Goal: Task Accomplishment & Management: Manage account settings

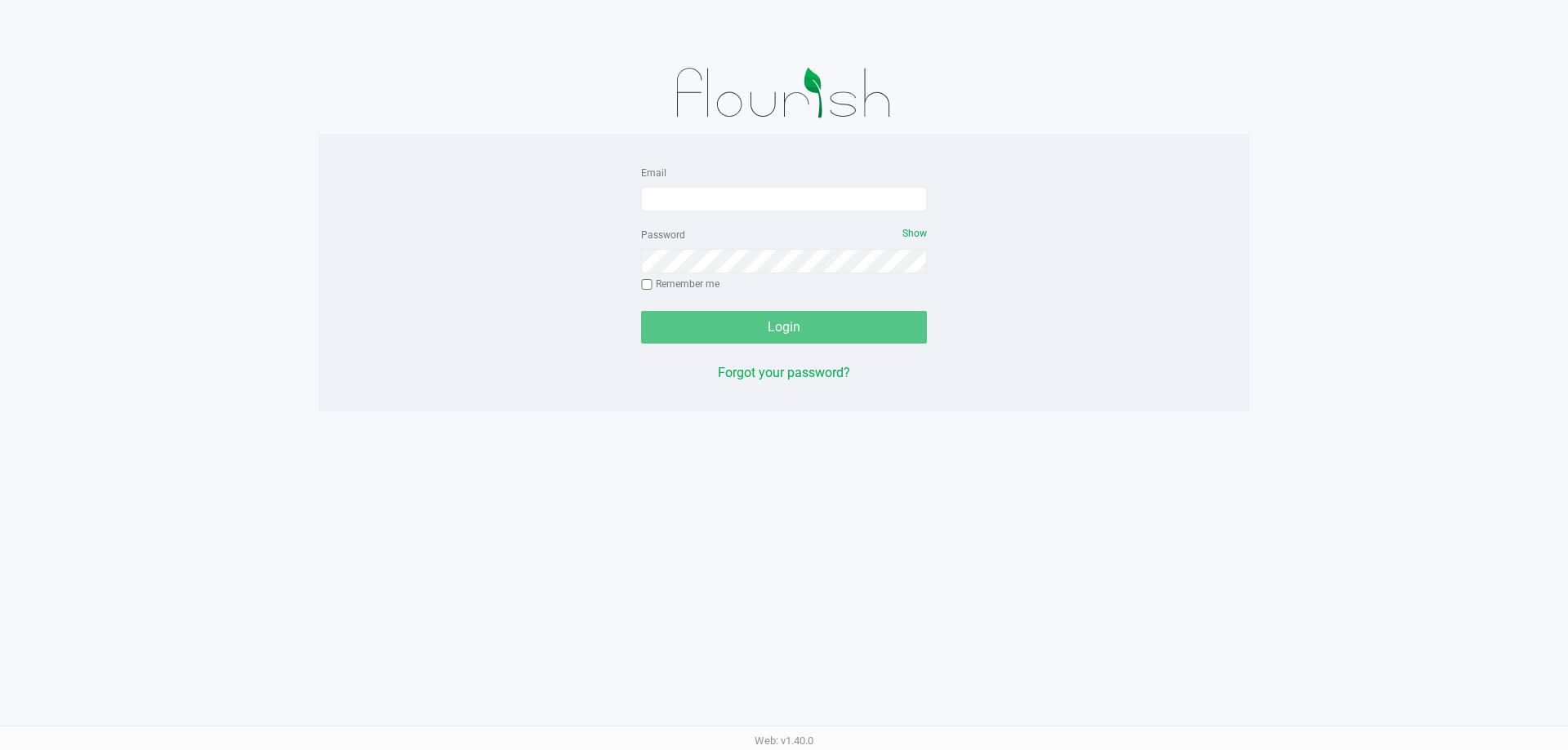
click at [813, 185] on div "Email" at bounding box center [784, 187] width 286 height 49
click at [818, 206] on input "Email" at bounding box center [784, 199] width 286 height 25
type input "tyking@liveparallel.com"
click at [807, 277] on div "Password Show Remember me" at bounding box center [784, 261] width 286 height 74
click at [641, 311] on button "Login" at bounding box center [784, 327] width 286 height 32
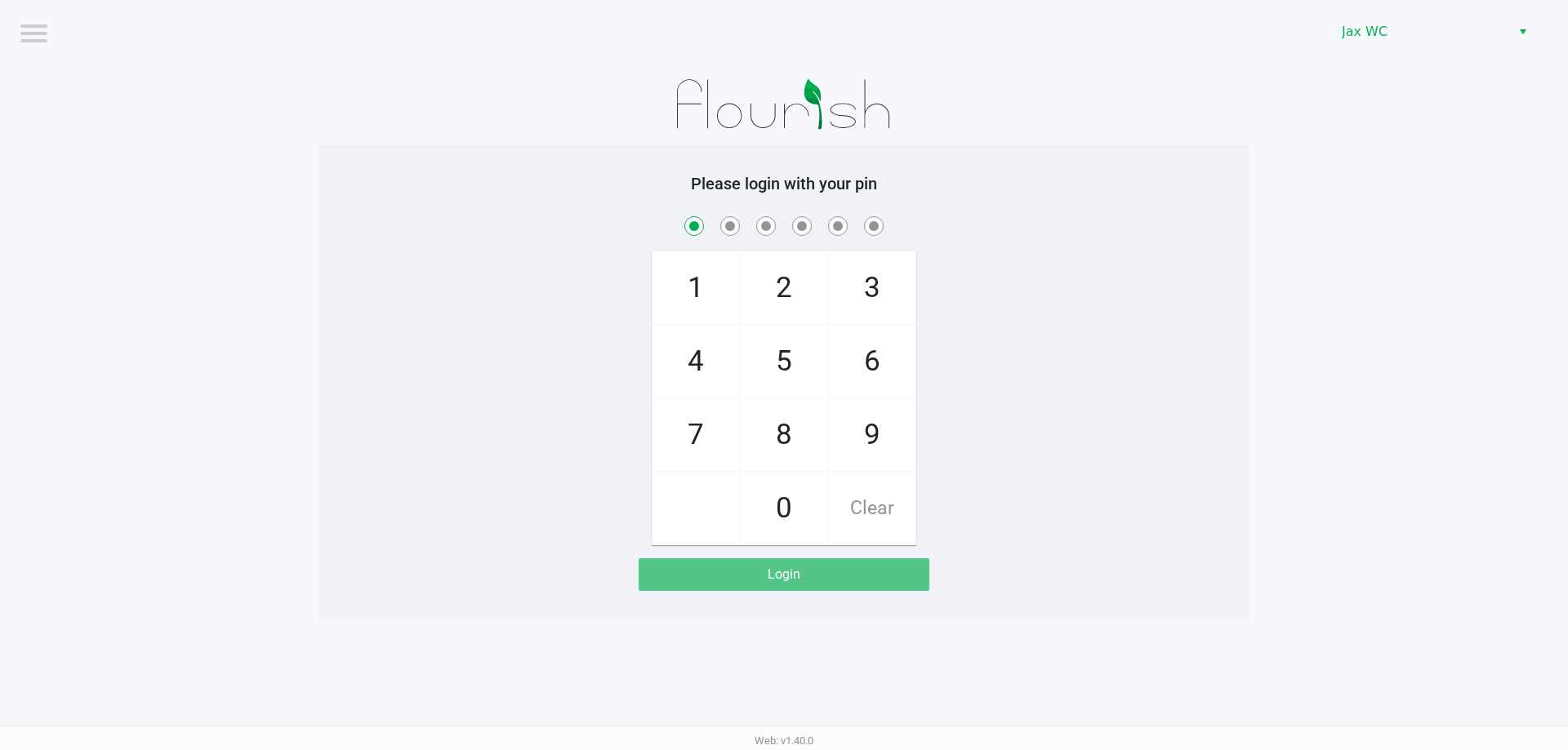
checkbox input "true"
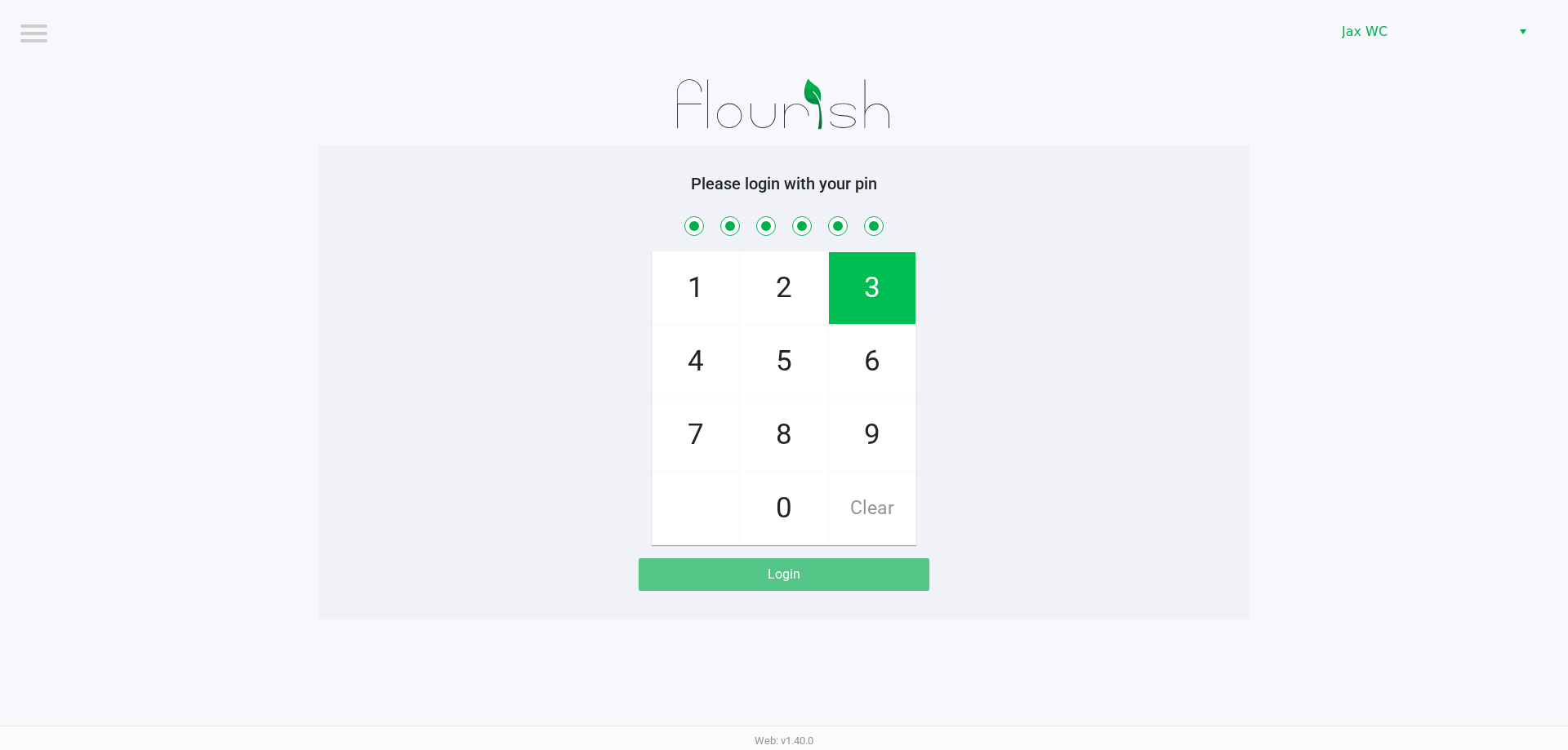
checkbox input "true"
checkbox input "false"
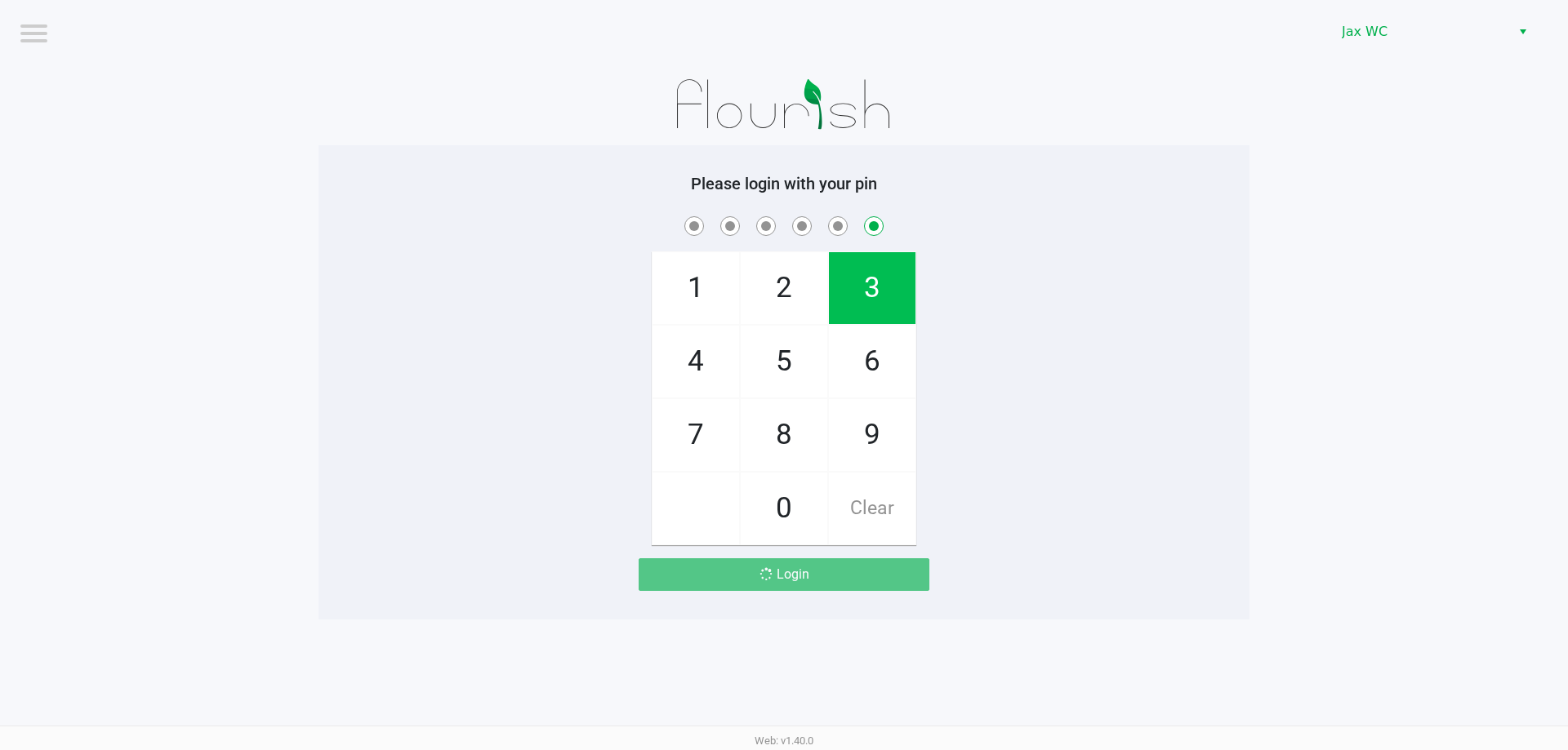
checkbox input "false"
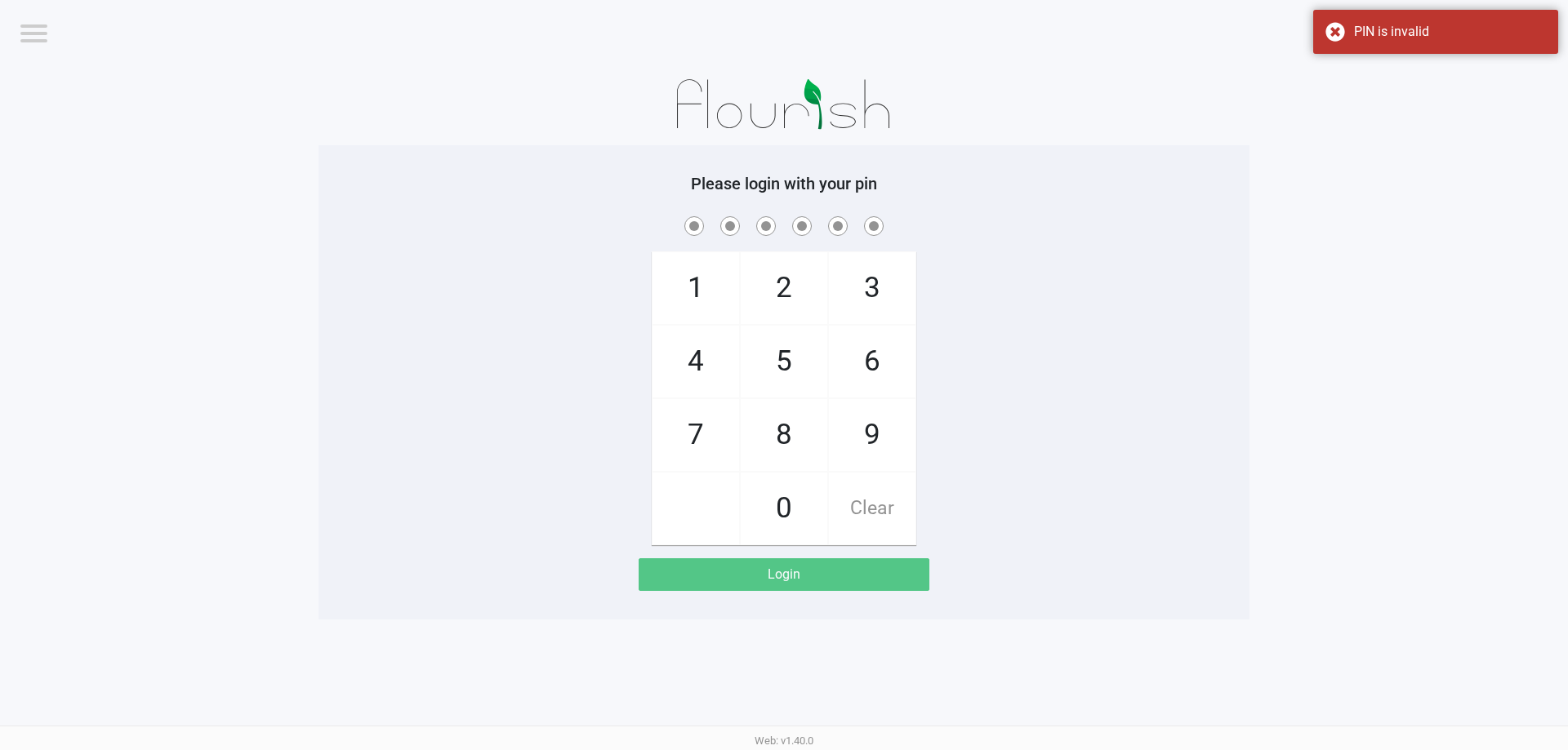
checkbox input "true"
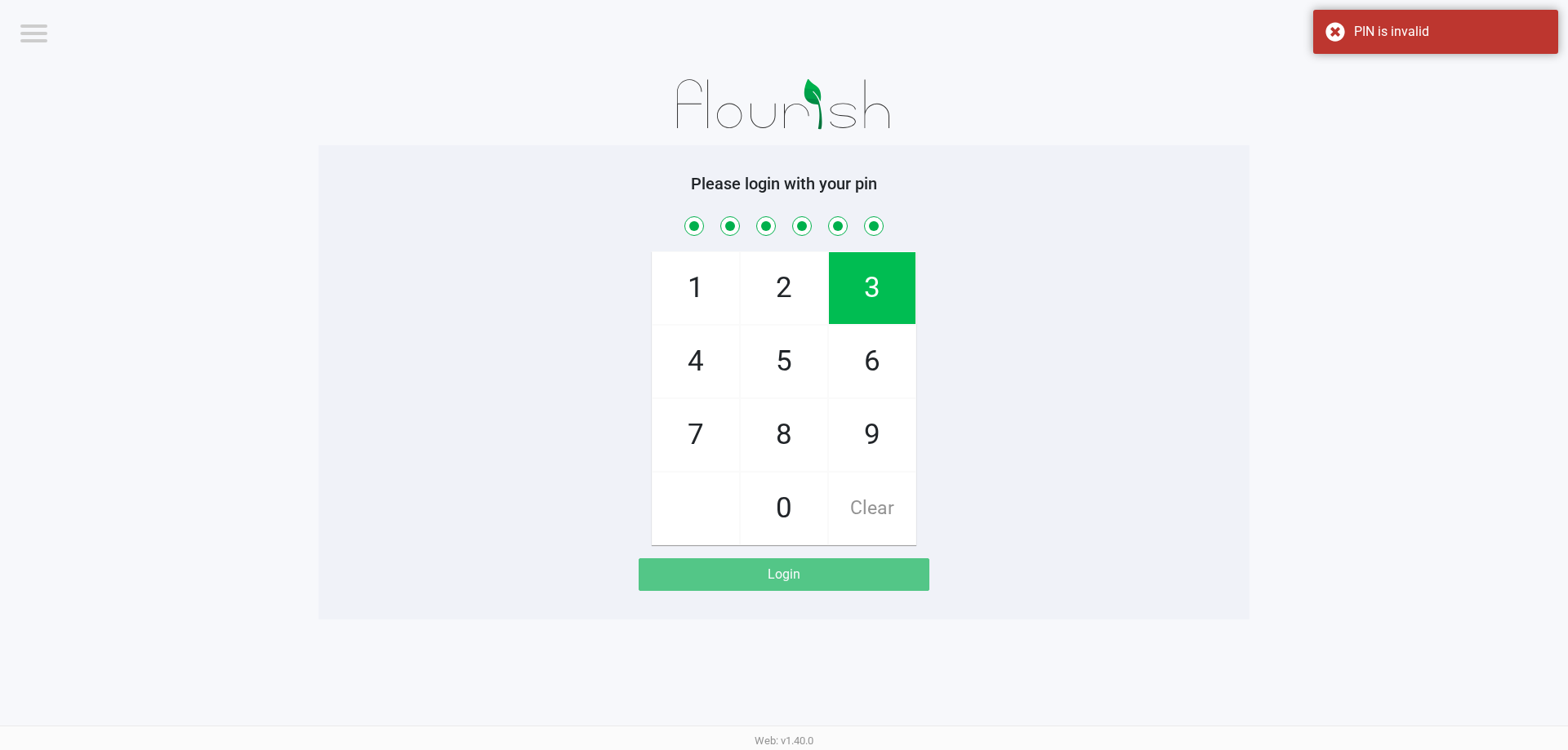
checkbox input "true"
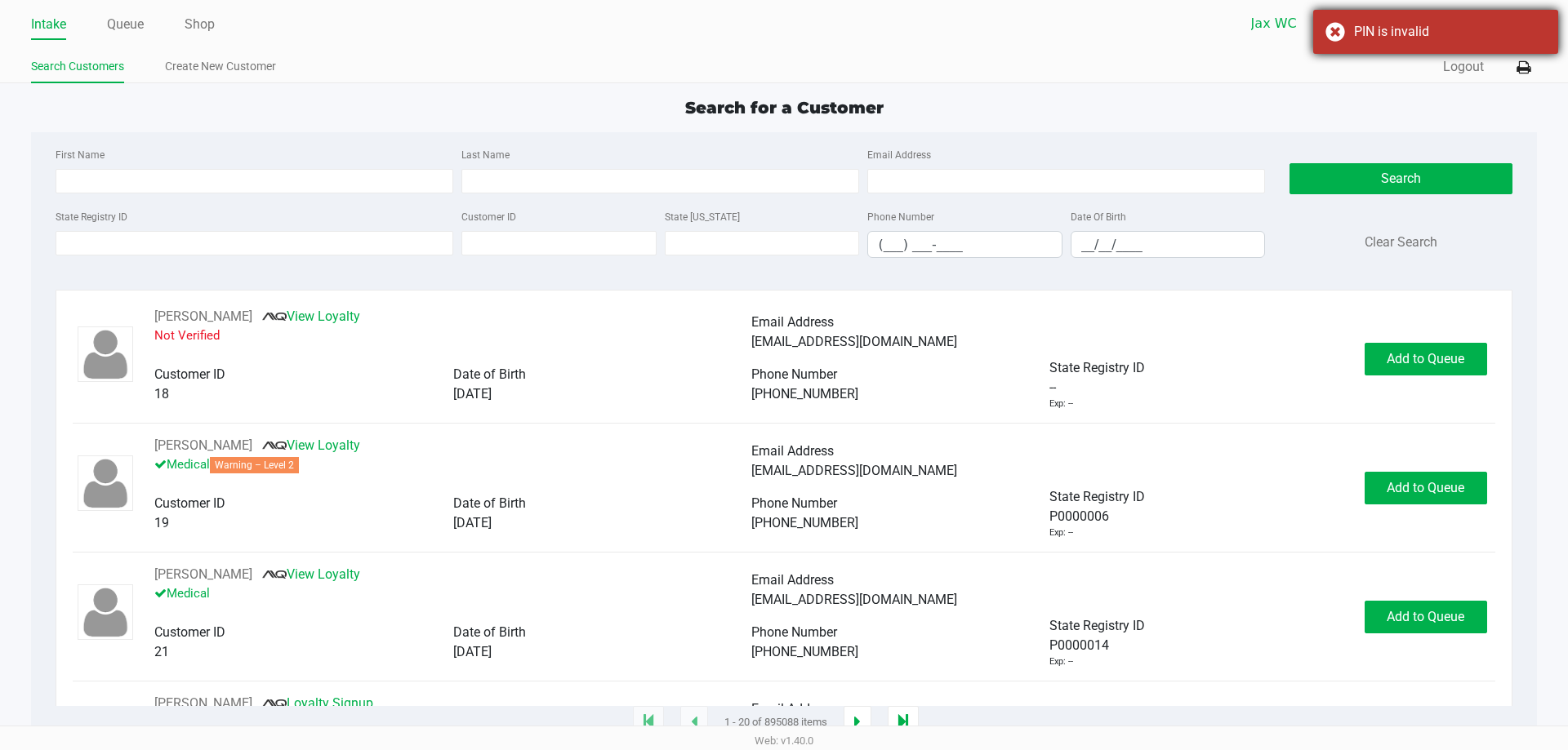
click at [1465, 41] on div "PIN is invalid" at bounding box center [1450, 31] width 192 height 19
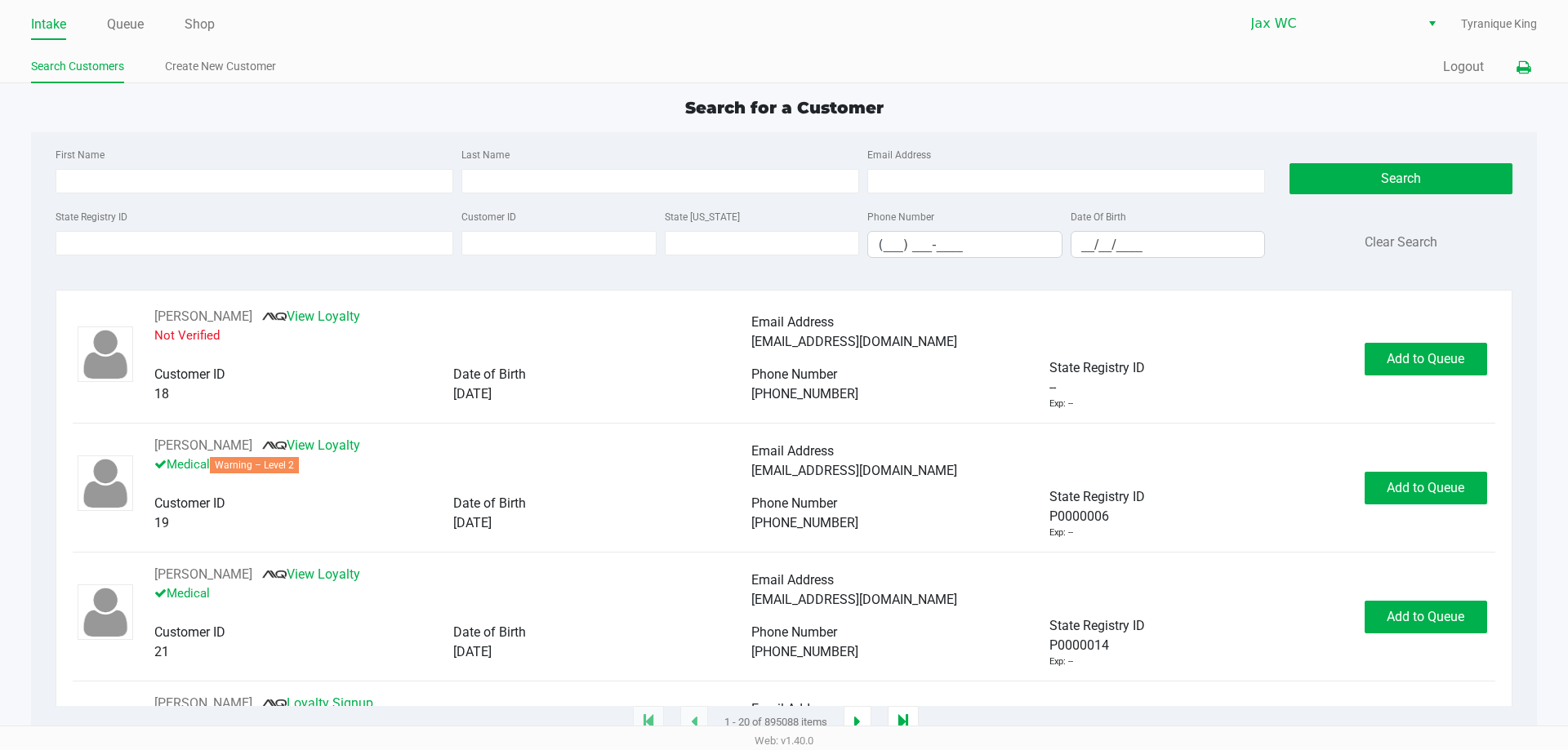
click at [1522, 67] on icon at bounding box center [1523, 67] width 14 height 11
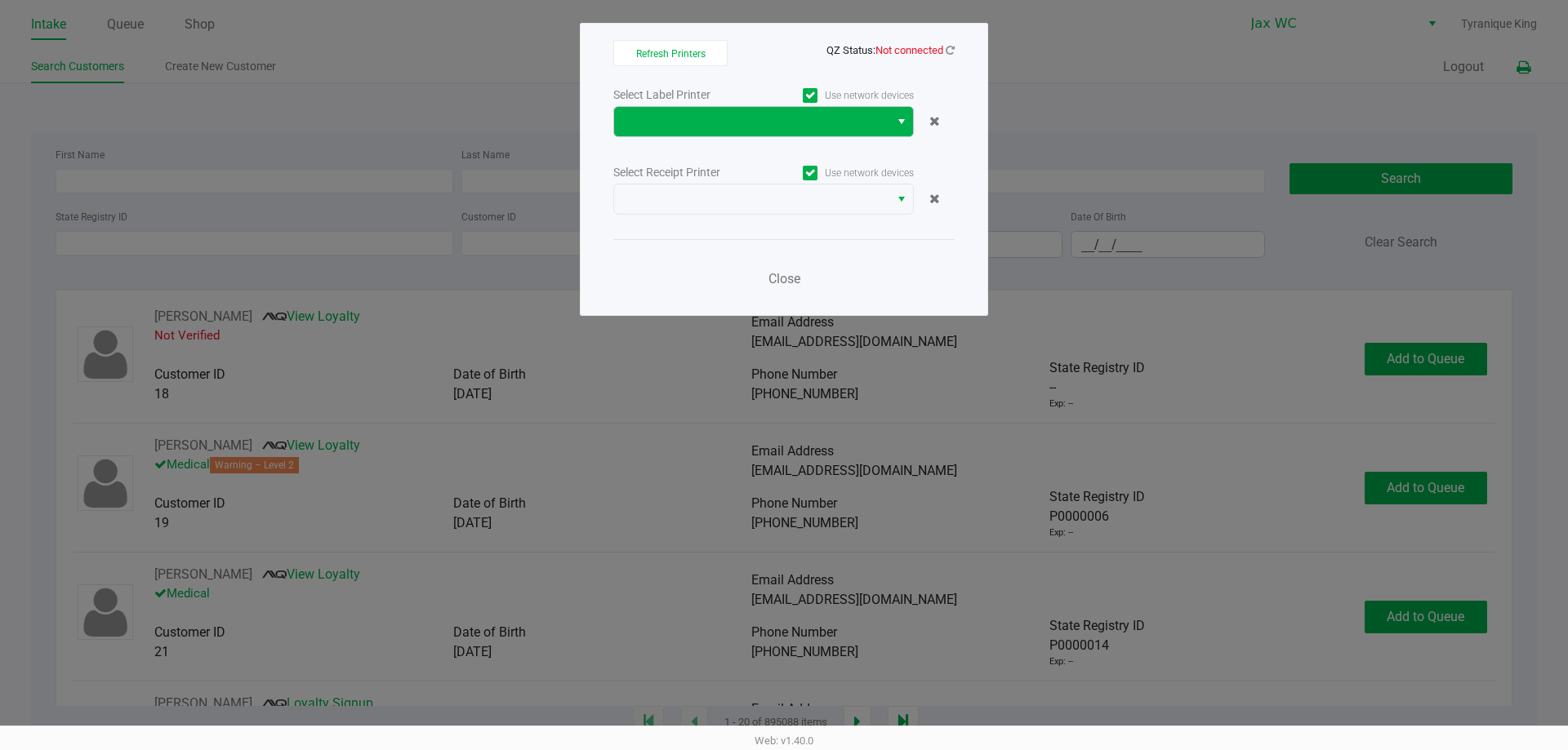
click at [895, 108] on button "Select" at bounding box center [901, 122] width 24 height 30
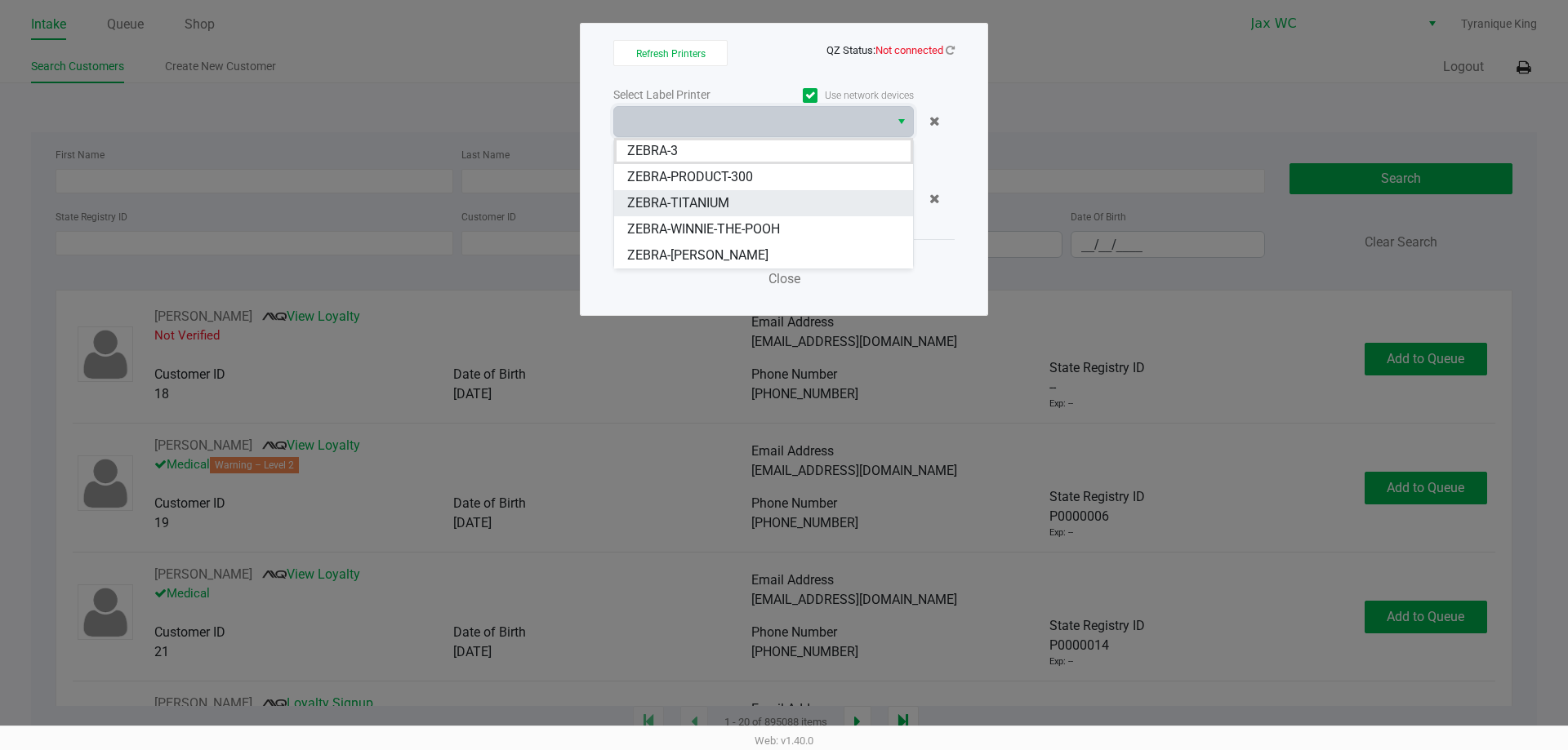
click at [740, 200] on li "ZEBRA-TITANIUM" at bounding box center [763, 203] width 298 height 26
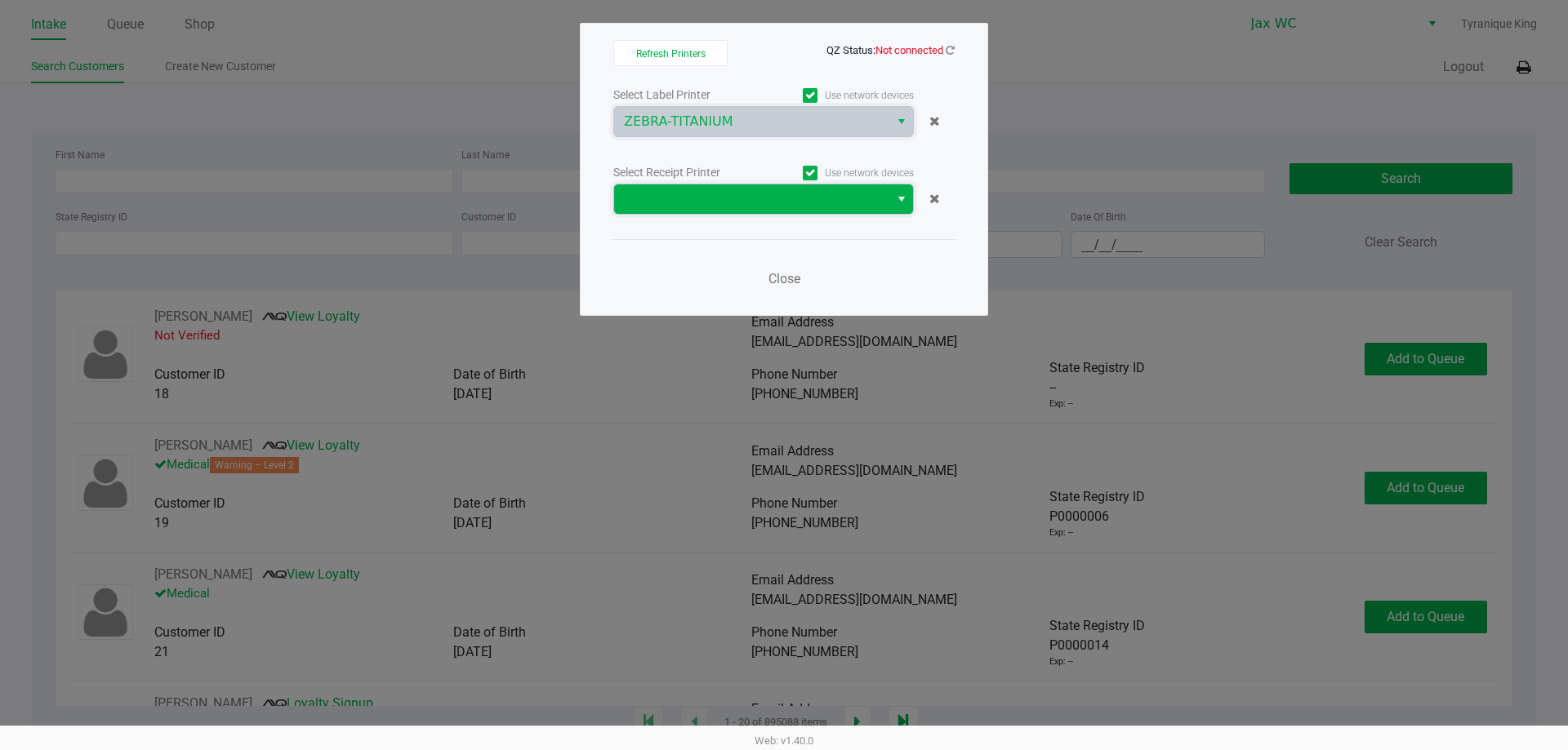
click at [747, 204] on span at bounding box center [751, 199] width 256 height 19
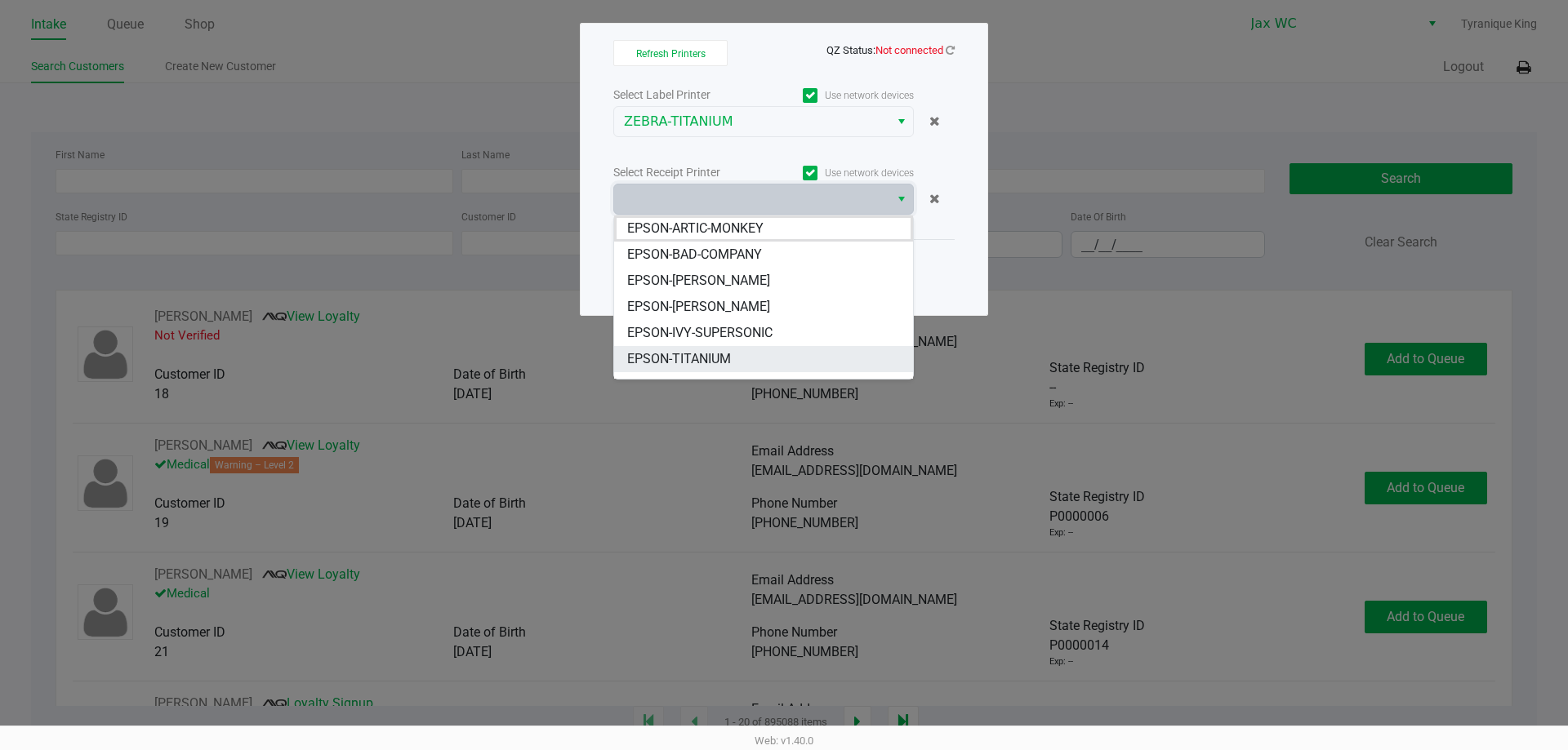
click at [735, 366] on li "EPSON-TITANIUM" at bounding box center [763, 359] width 298 height 26
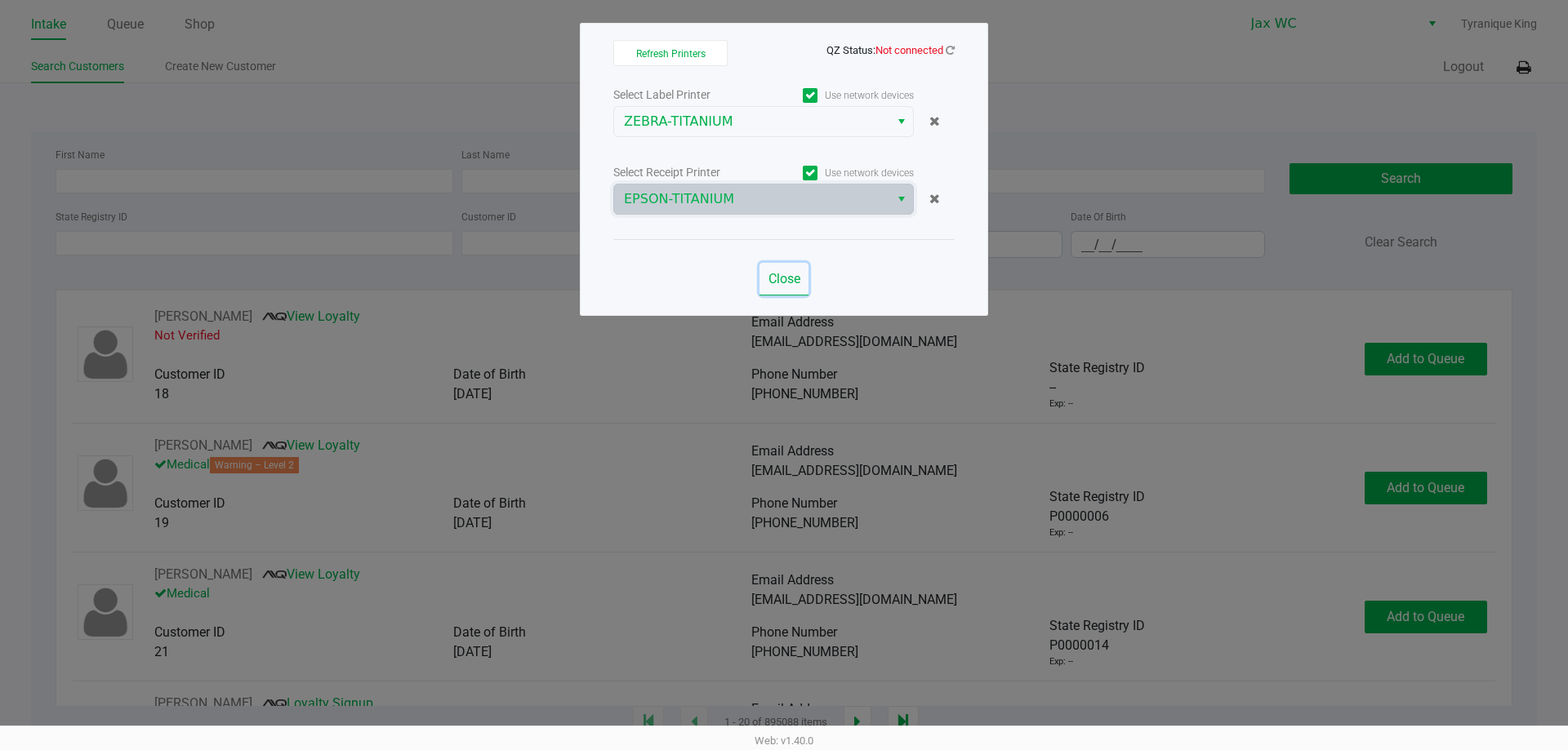
click at [777, 281] on span "Close" at bounding box center [784, 278] width 31 height 16
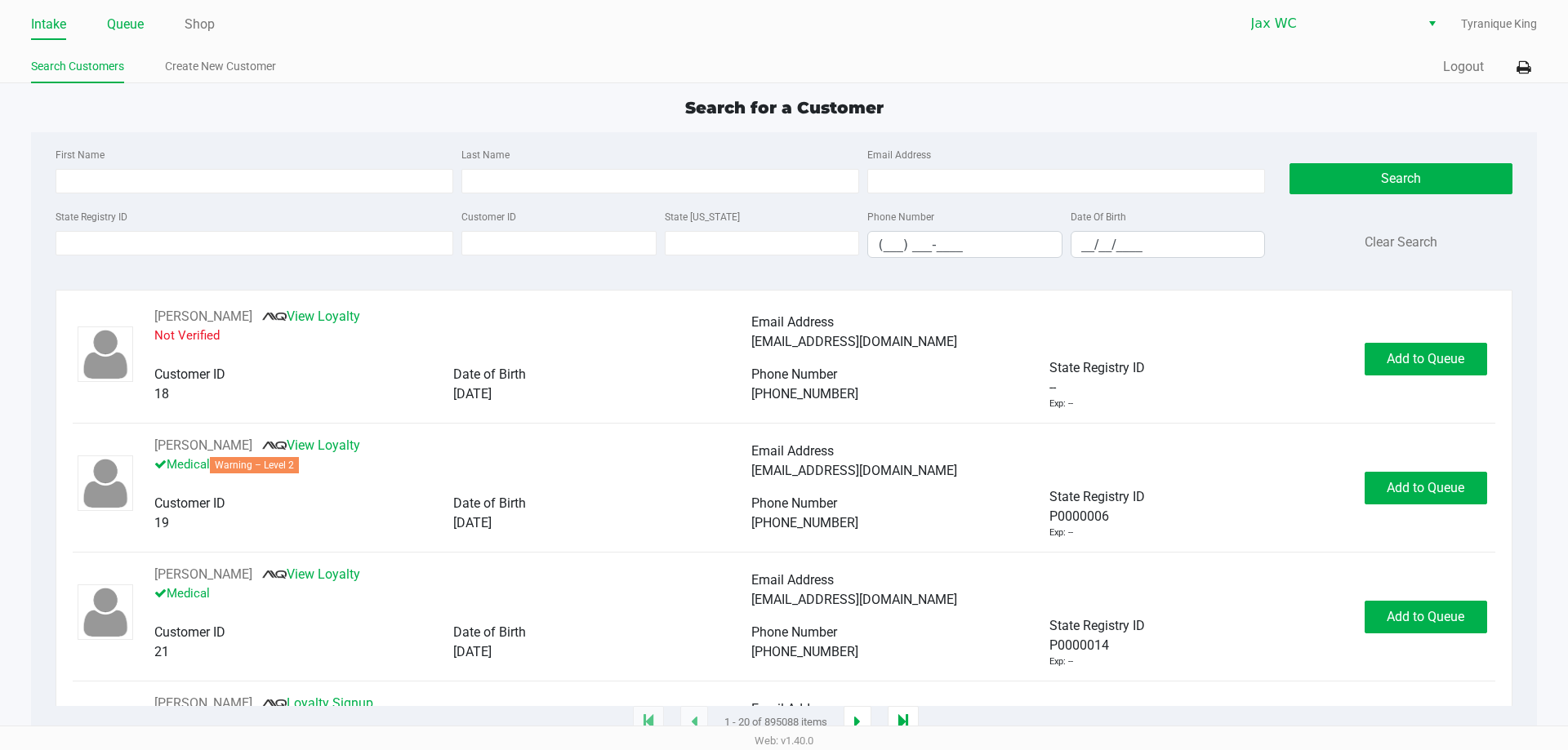
click at [140, 15] on link "Queue" at bounding box center [126, 24] width 37 height 23
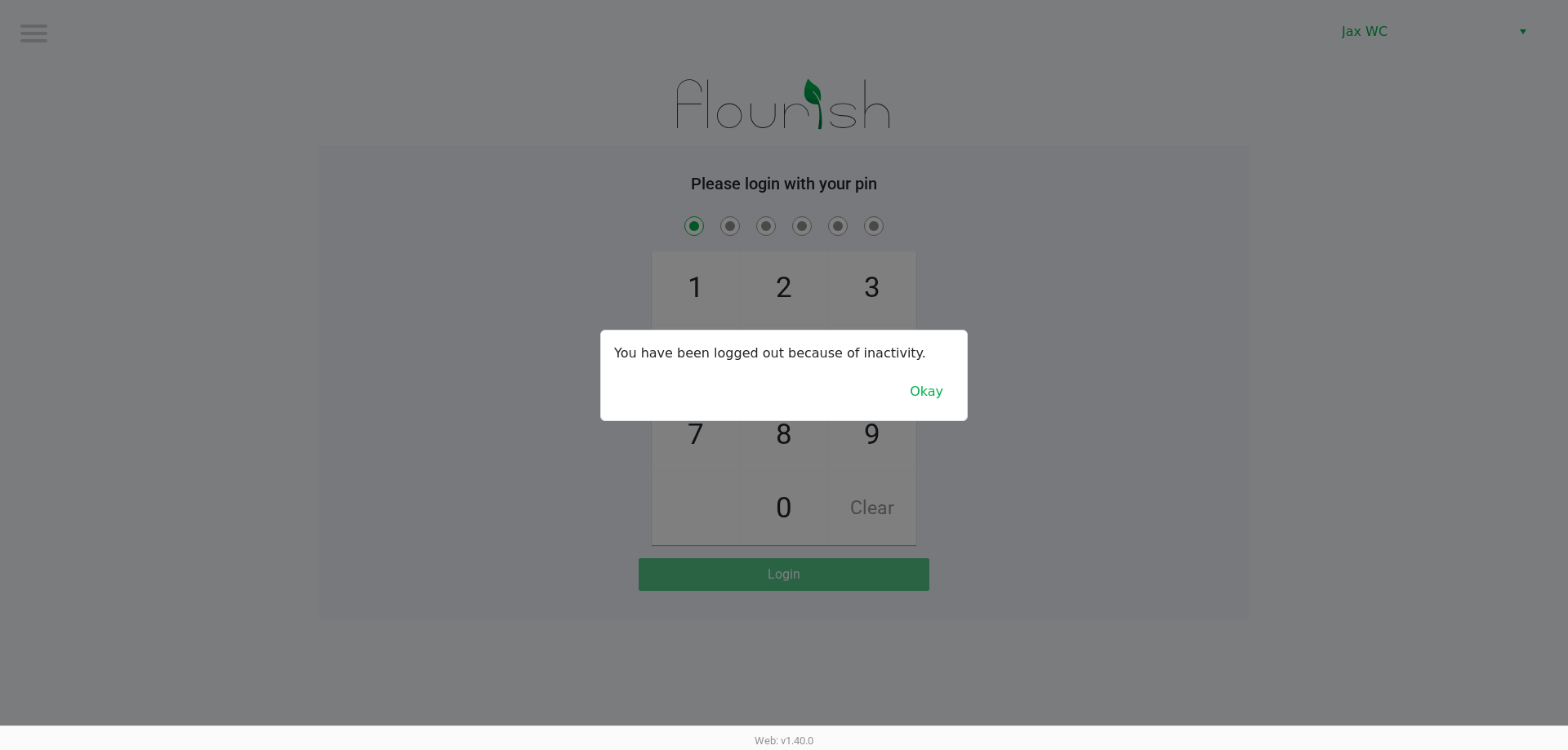
checkbox input "true"
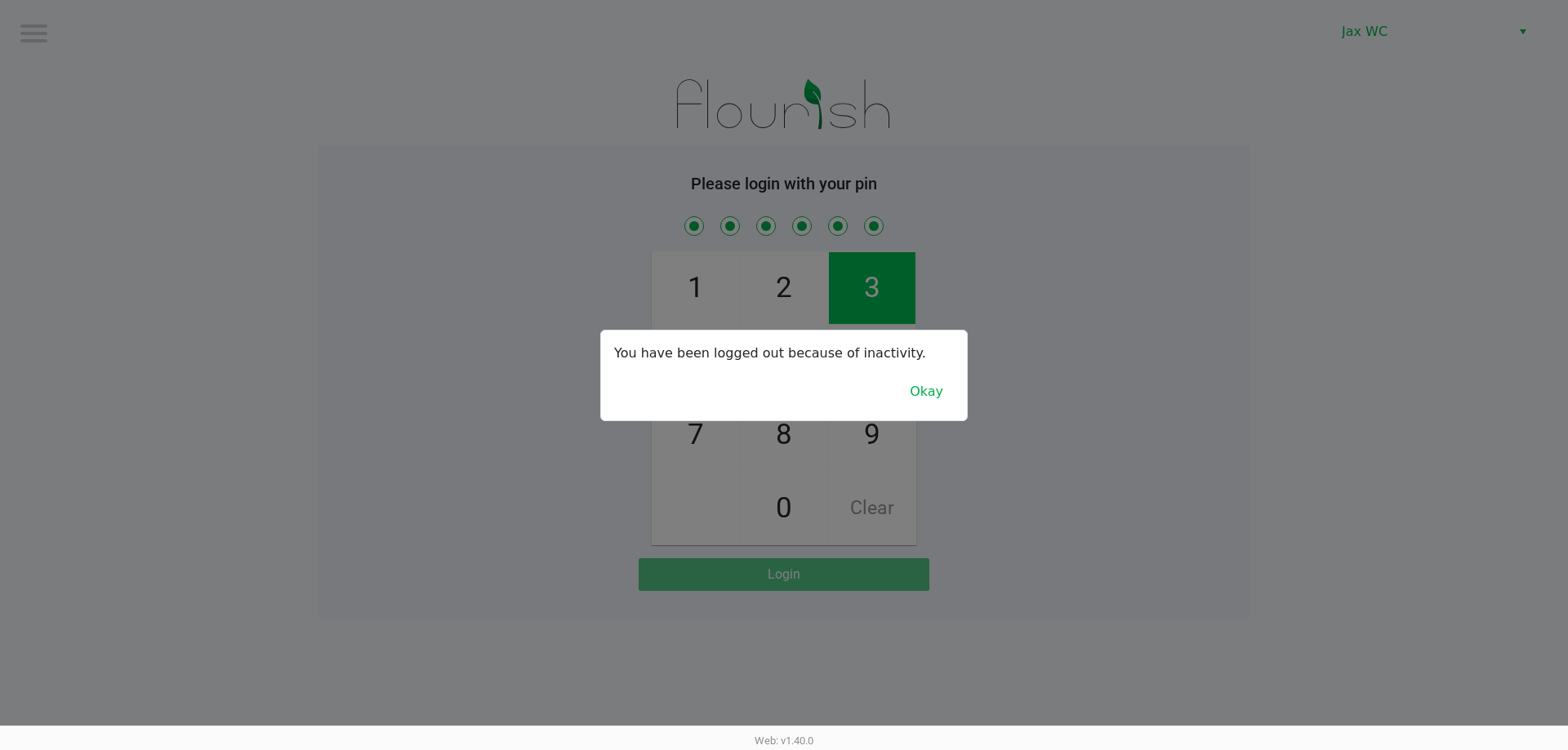
checkbox input "true"
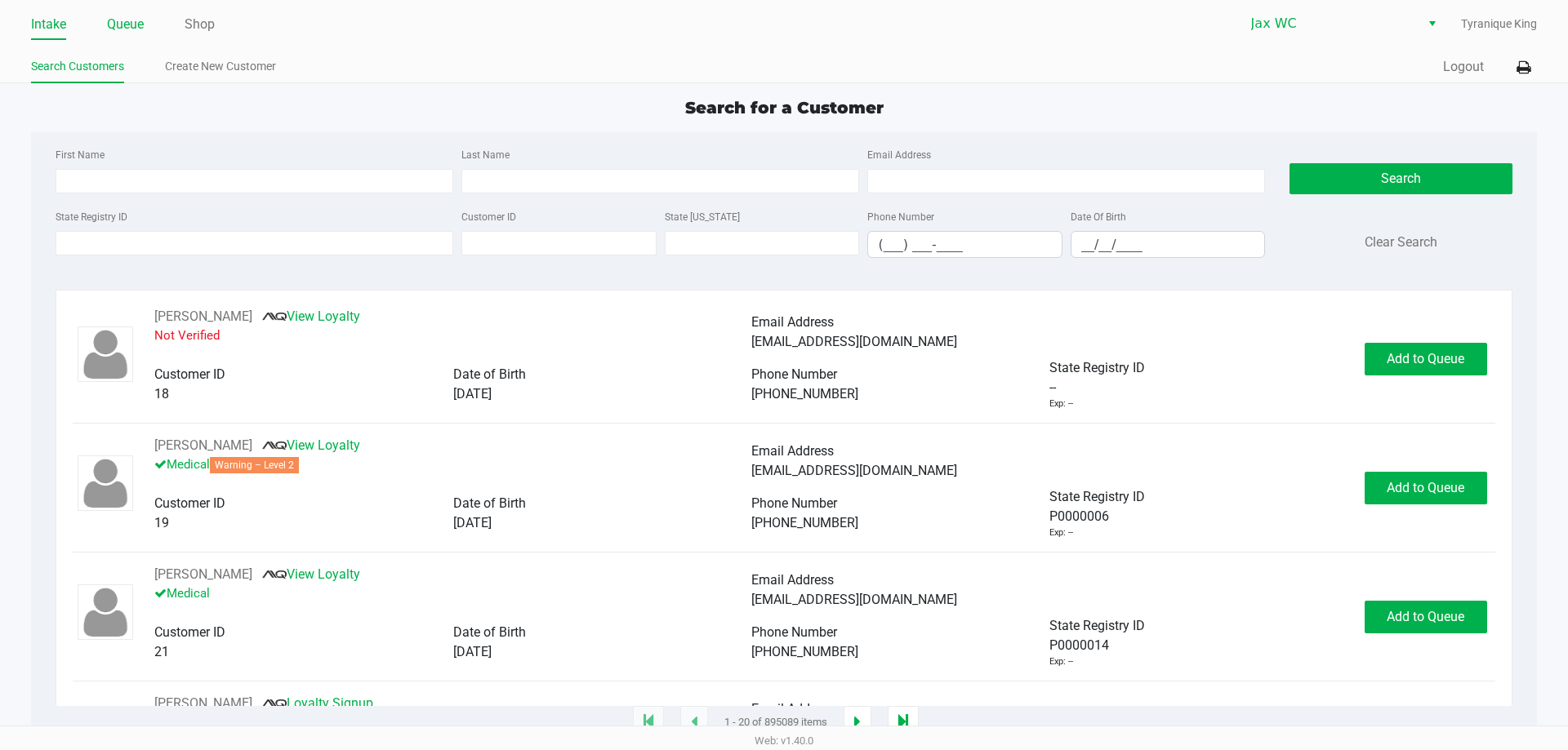
click at [113, 36] on li "Queue" at bounding box center [126, 25] width 37 height 29
click at [229, 236] on input "State Registry ID" at bounding box center [254, 243] width 397 height 25
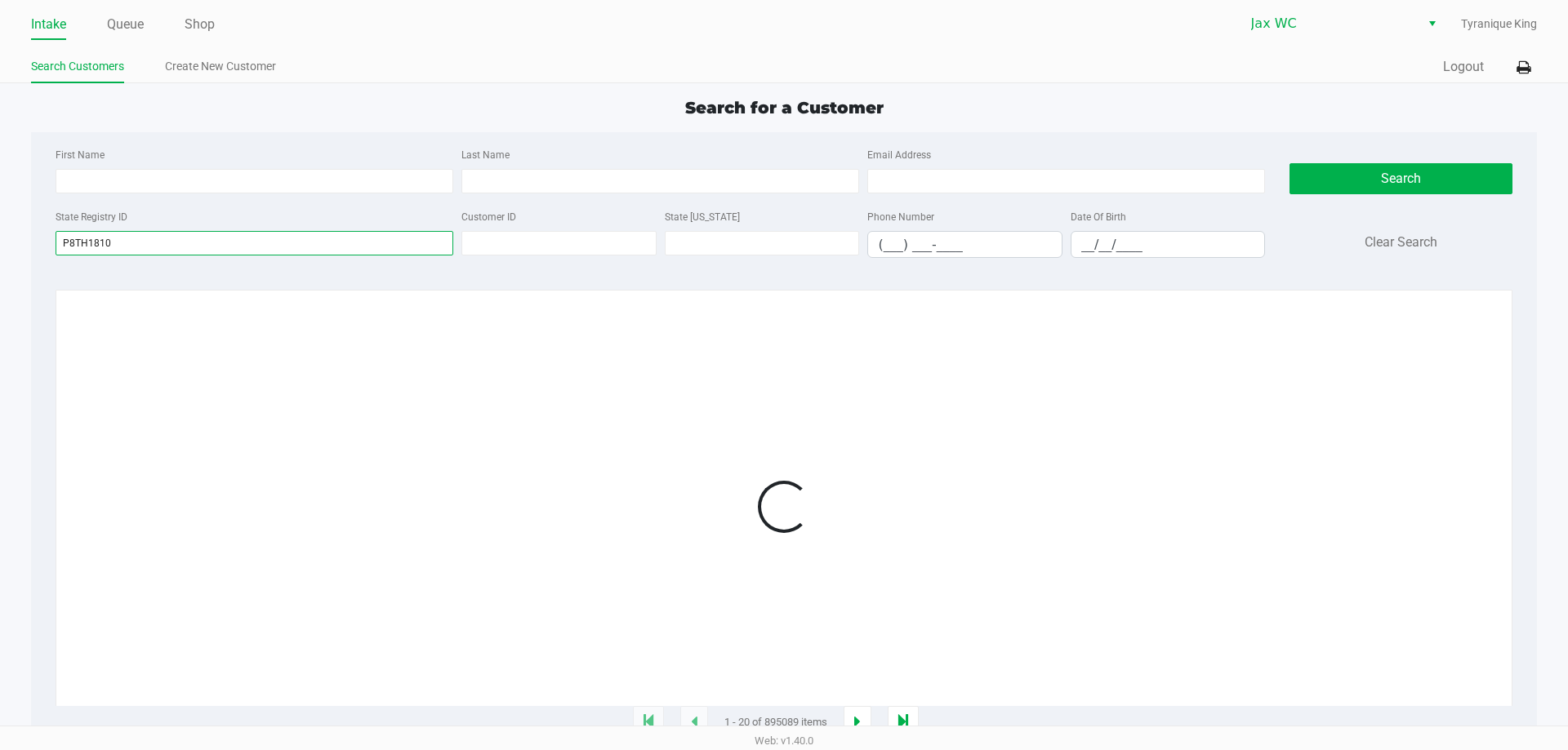
type input "P8TH1810"
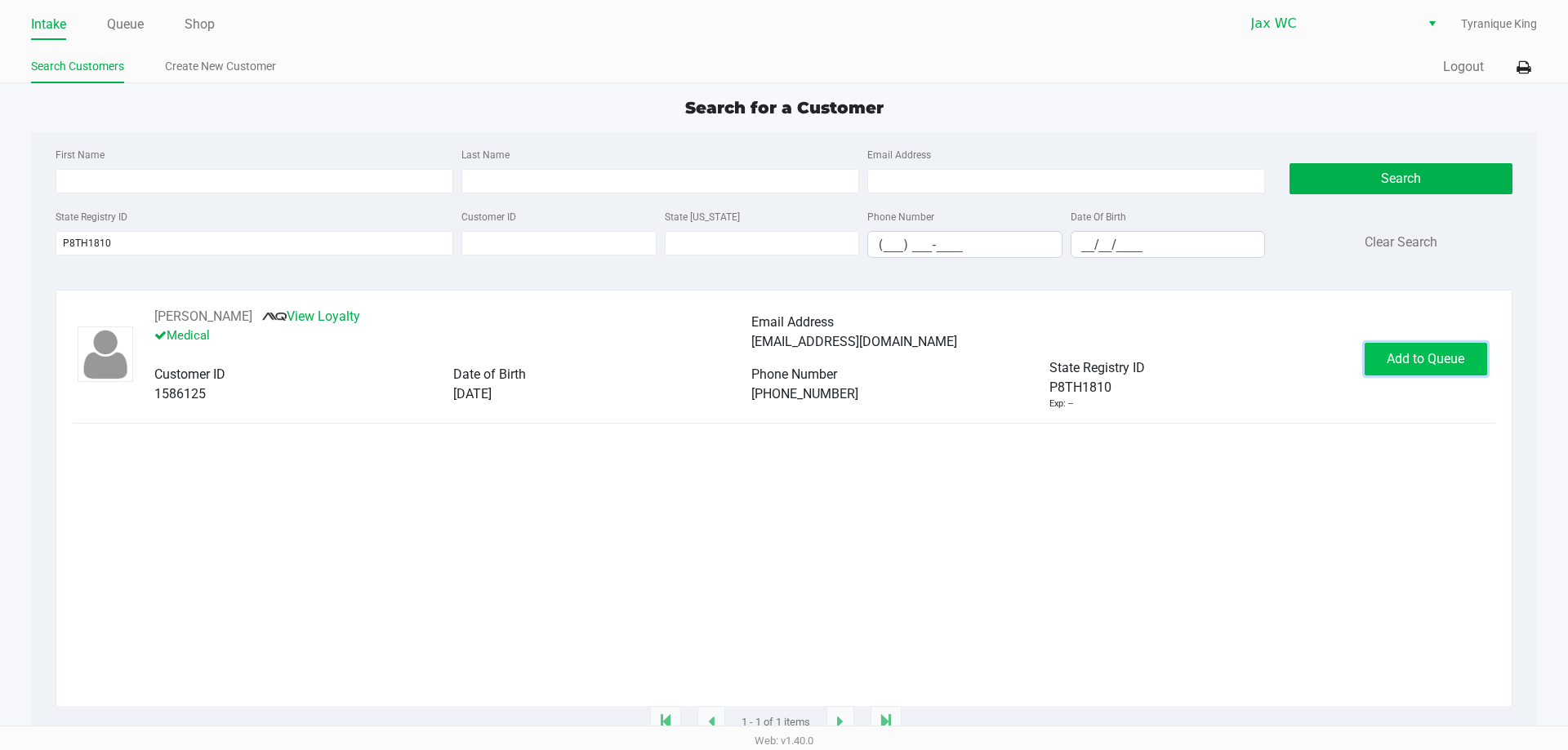
click at [1440, 361] on span "Add to Queue" at bounding box center [1426, 358] width 78 height 16
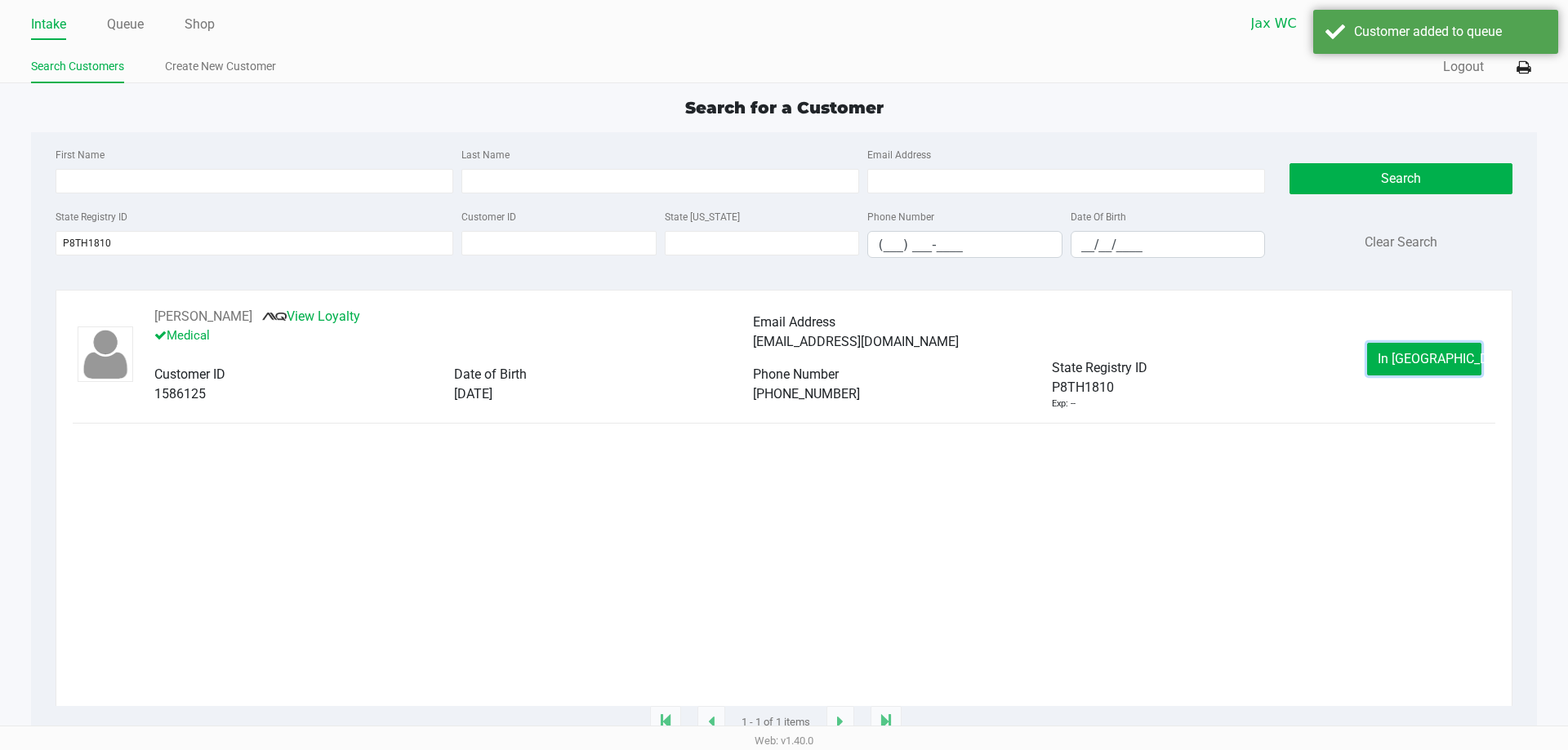
click at [1440, 361] on span "In Queue" at bounding box center [1446, 358] width 137 height 16
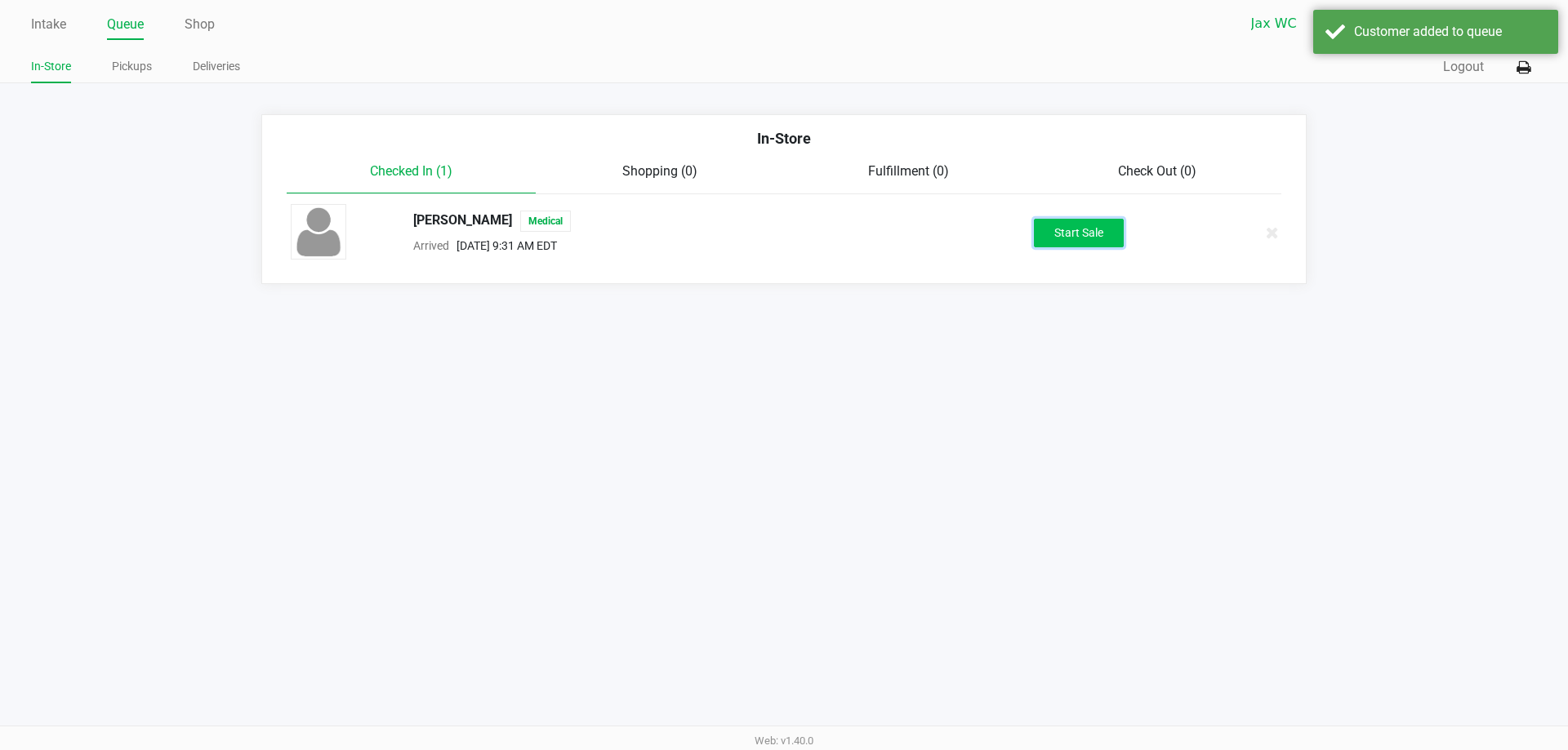
click at [1110, 238] on button "Start Sale" at bounding box center [1078, 233] width 90 height 29
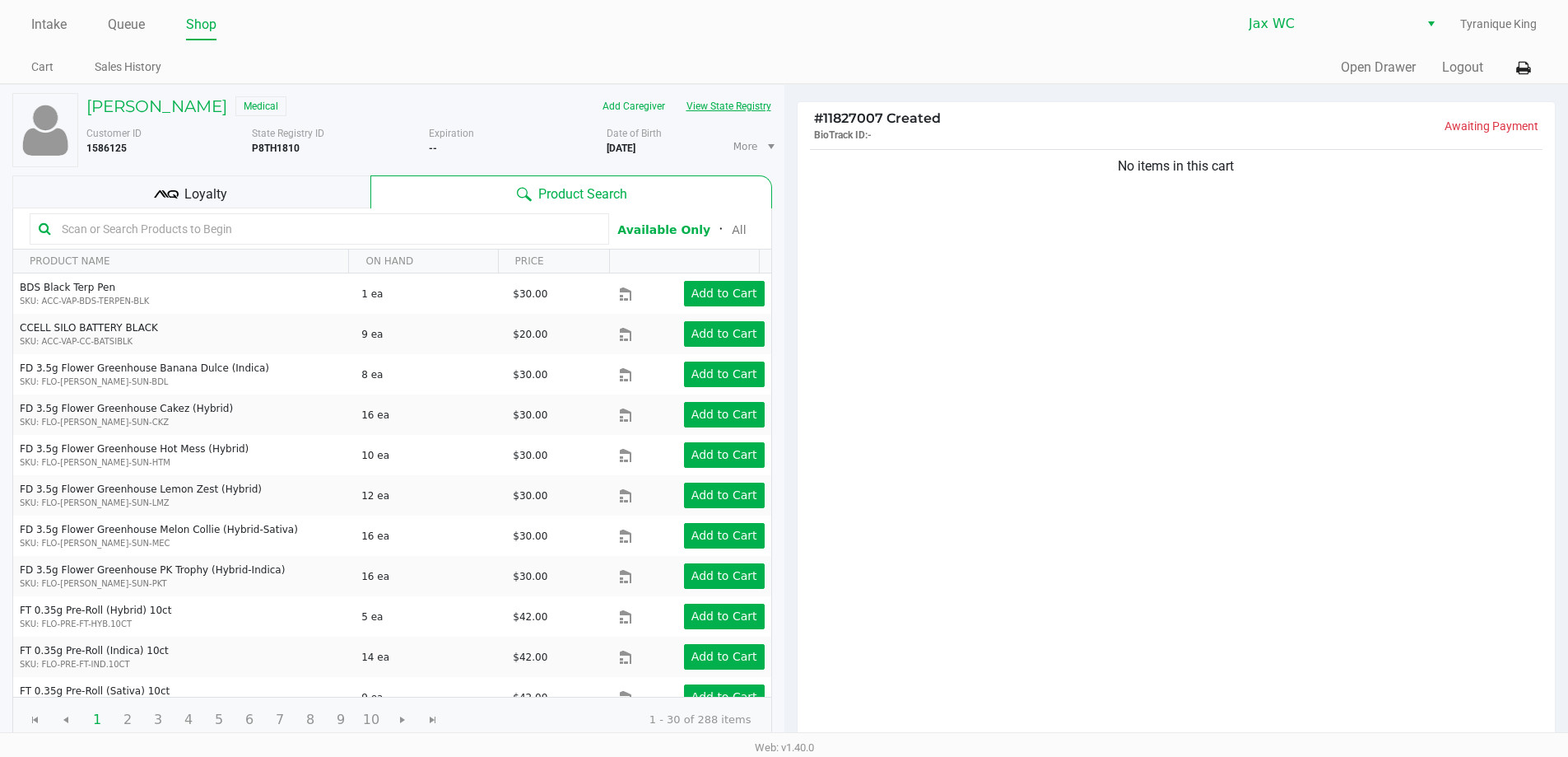
click at [701, 111] on button "View State Registry" at bounding box center [724, 106] width 96 height 26
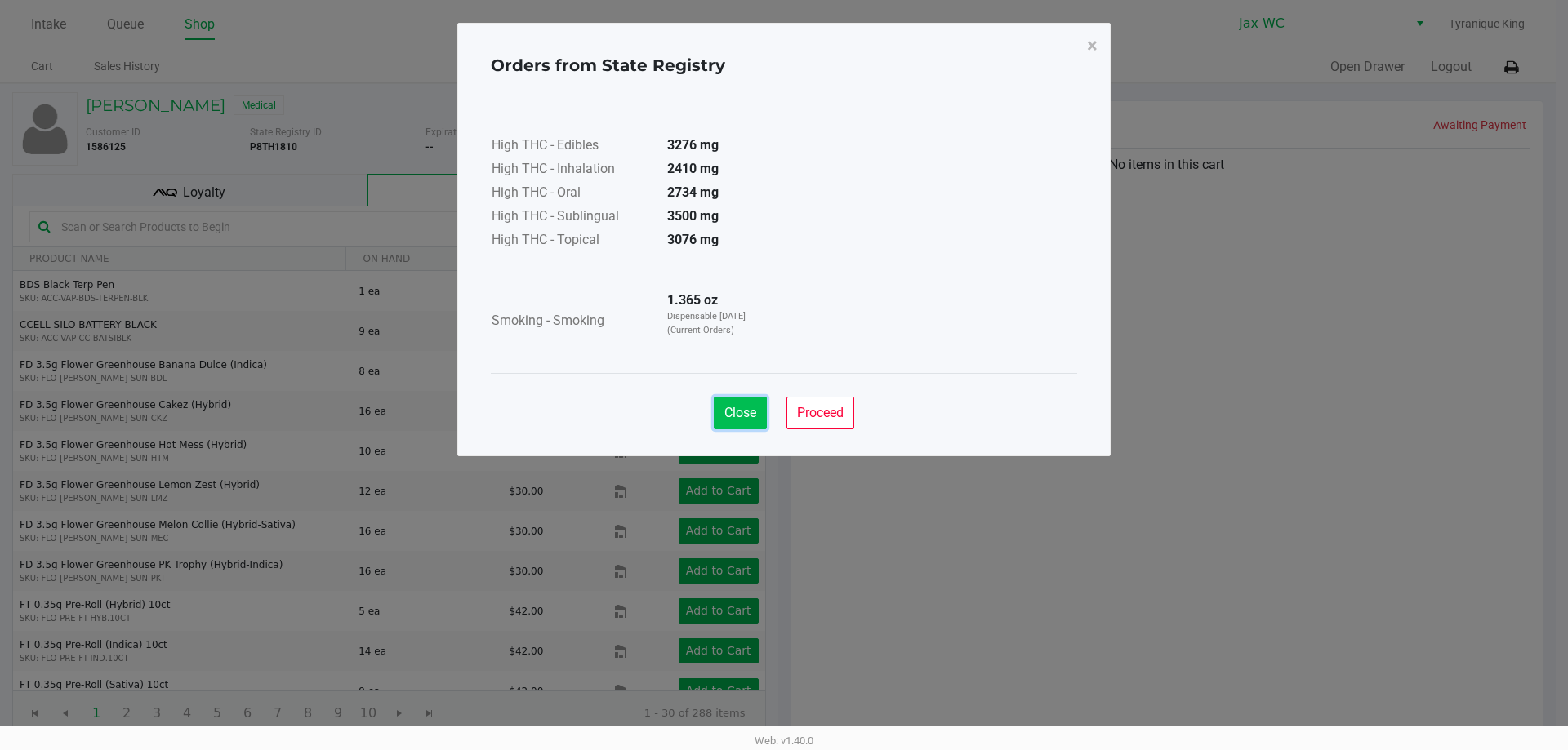
click at [742, 410] on span "Close" at bounding box center [740, 412] width 31 height 16
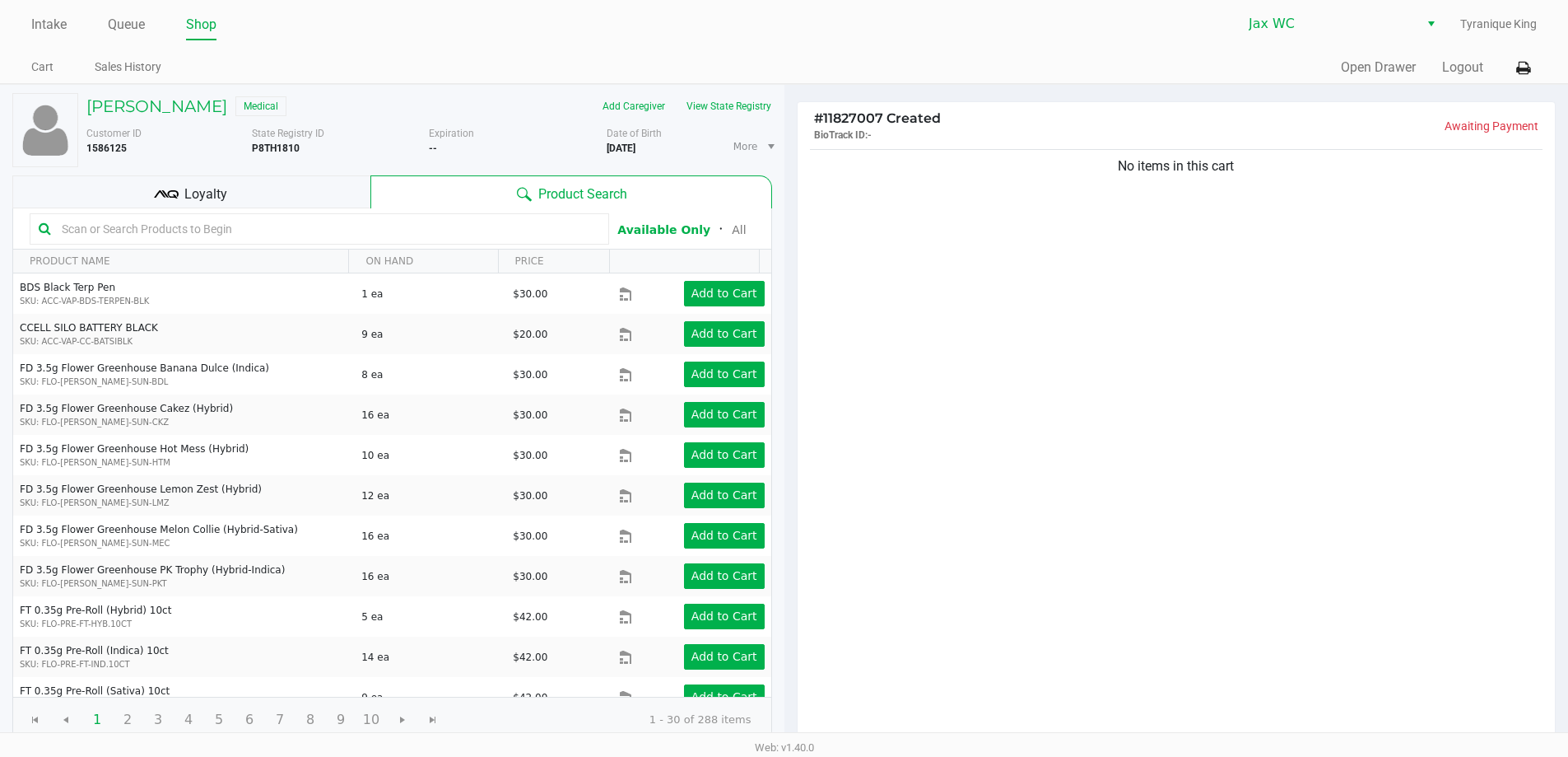
click at [470, 218] on input "text" at bounding box center [327, 228] width 545 height 25
click at [324, 190] on div "Loyalty" at bounding box center [191, 191] width 358 height 33
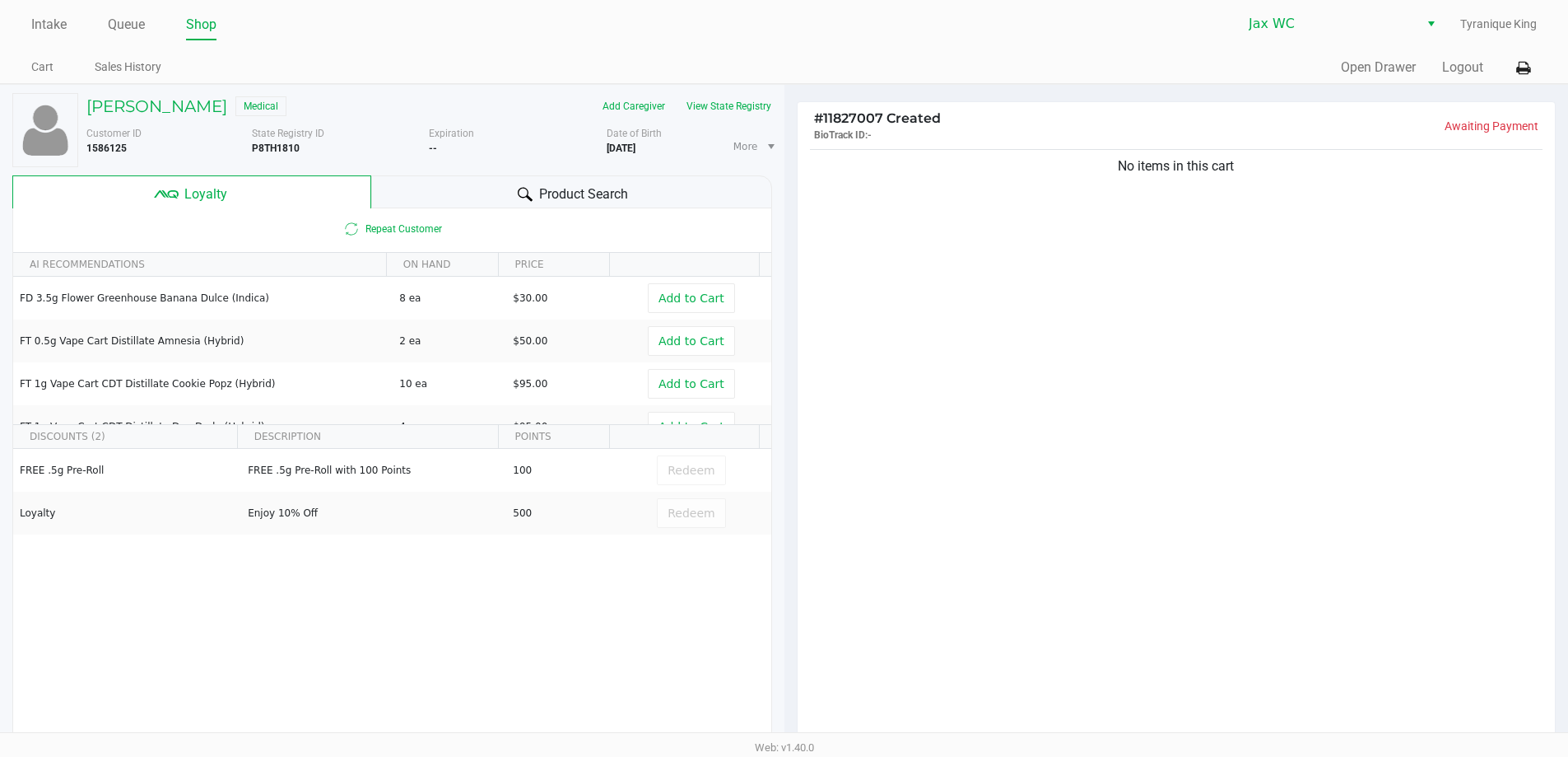
click at [423, 194] on div "Product Search" at bounding box center [572, 191] width 401 height 33
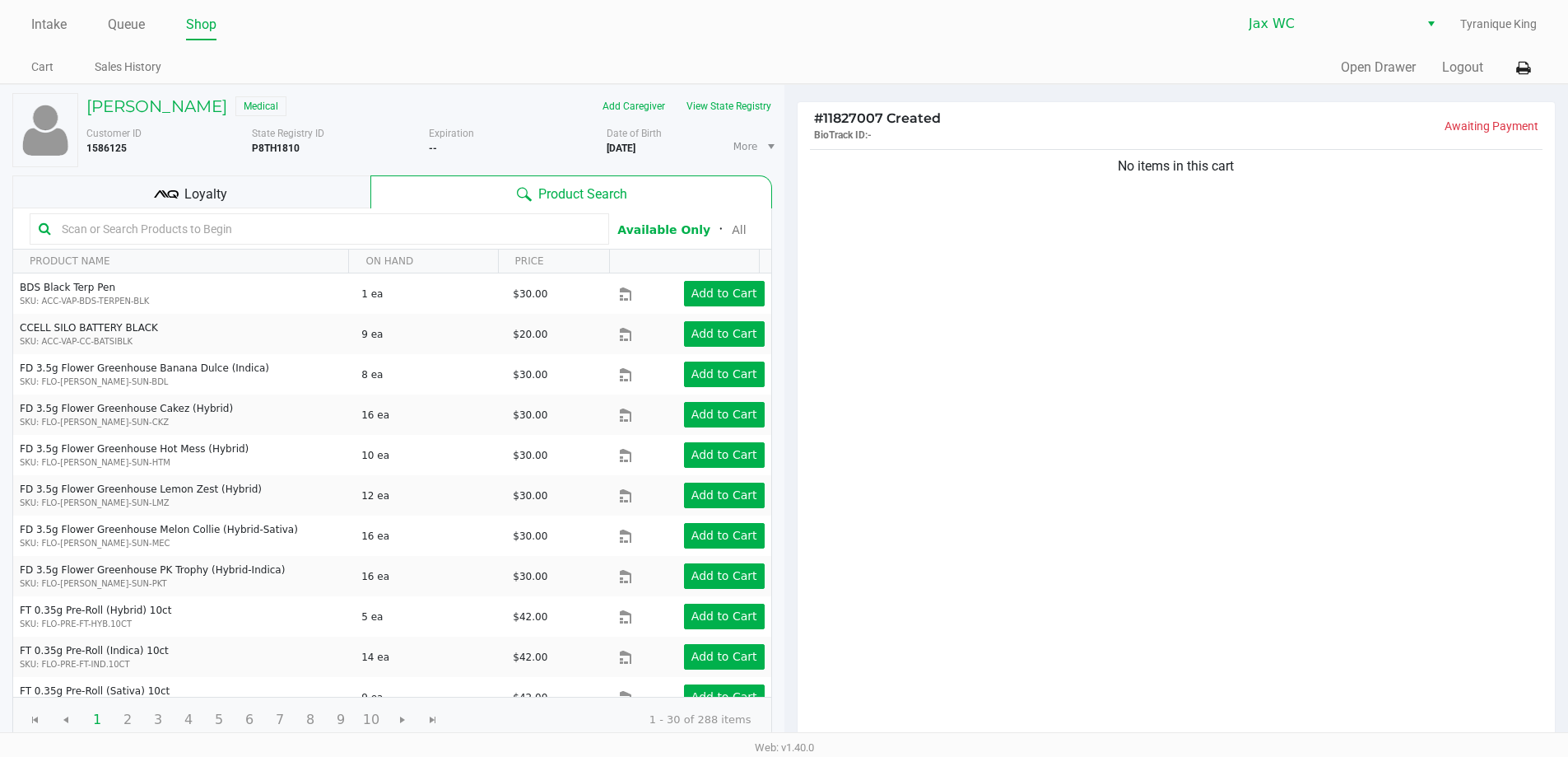
click at [372, 236] on input "text" at bounding box center [327, 228] width 545 height 25
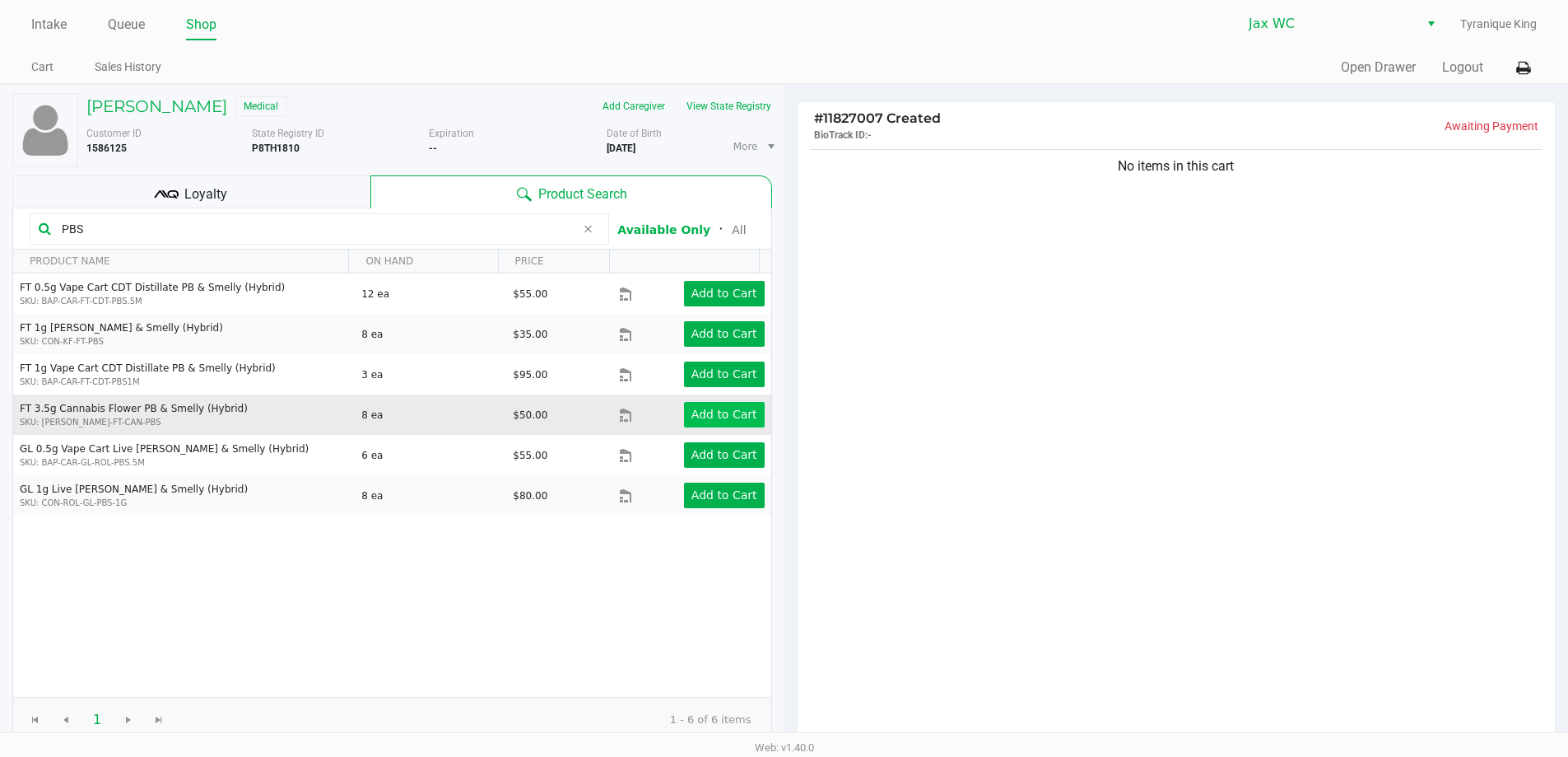
type input "PBS"
click at [718, 411] on app-button-loader "Add to Cart" at bounding box center [724, 414] width 66 height 13
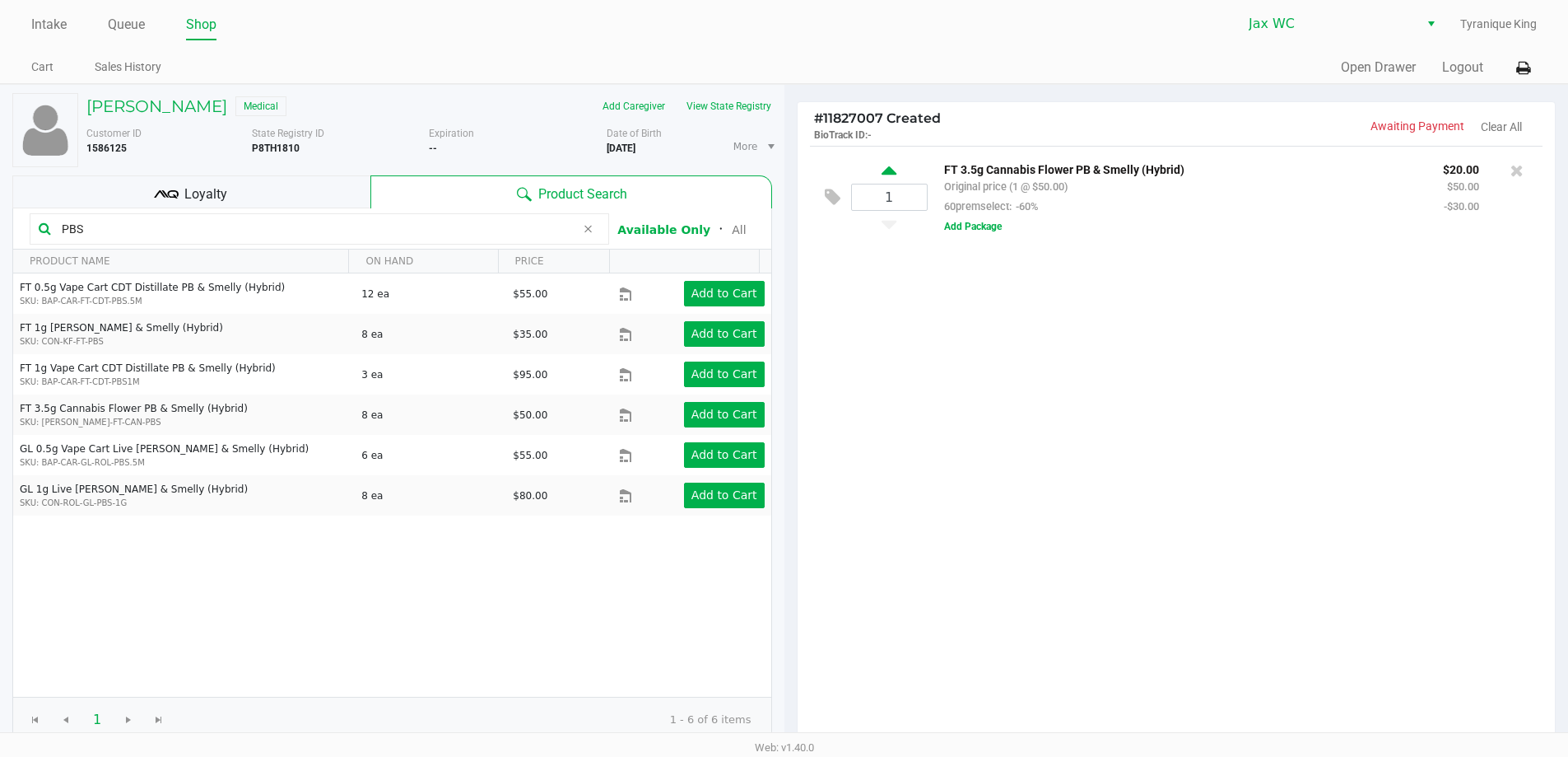
click at [889, 171] on icon at bounding box center [889, 173] width 15 height 21
type input "2"
click at [579, 230] on span at bounding box center [588, 228] width 25 height 20
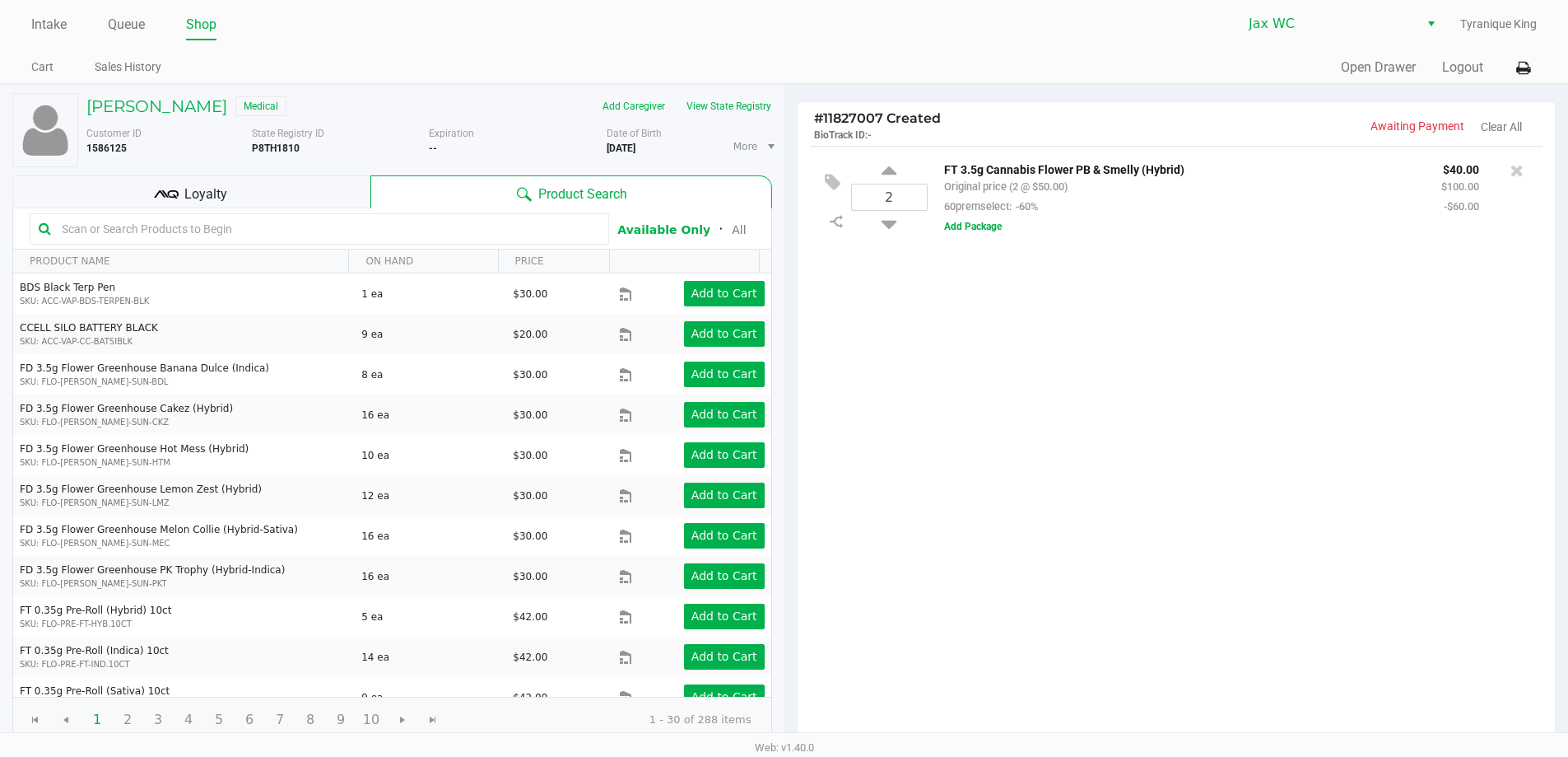
click at [559, 230] on input "text" at bounding box center [327, 228] width 545 height 25
click at [883, 170] on icon at bounding box center [889, 173] width 15 height 21
type input "3"
click at [485, 226] on input "text" at bounding box center [327, 228] width 545 height 25
click at [355, 193] on div "Loyalty" at bounding box center [191, 191] width 358 height 33
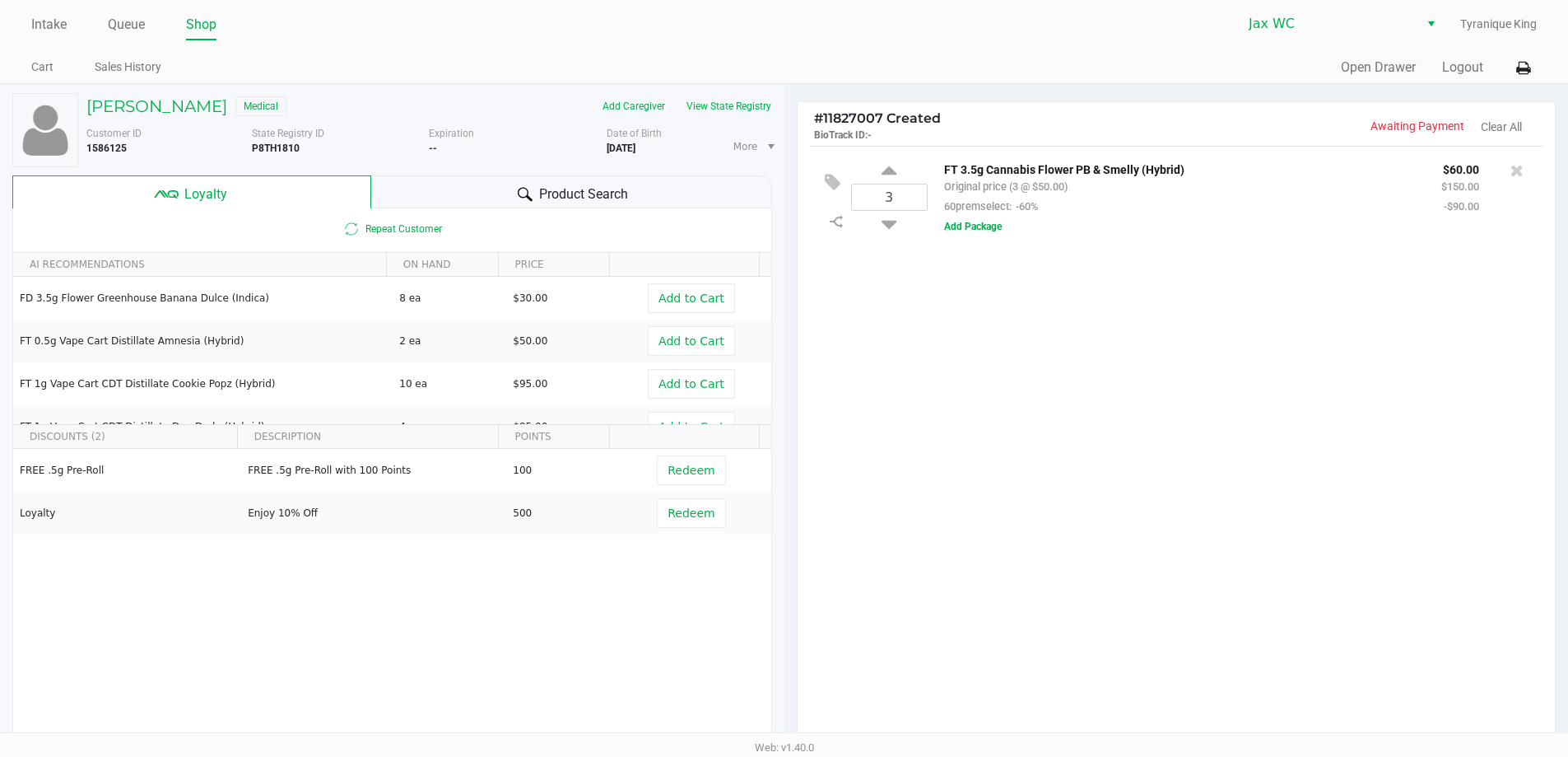
click at [518, 192] on icon at bounding box center [525, 194] width 15 height 14
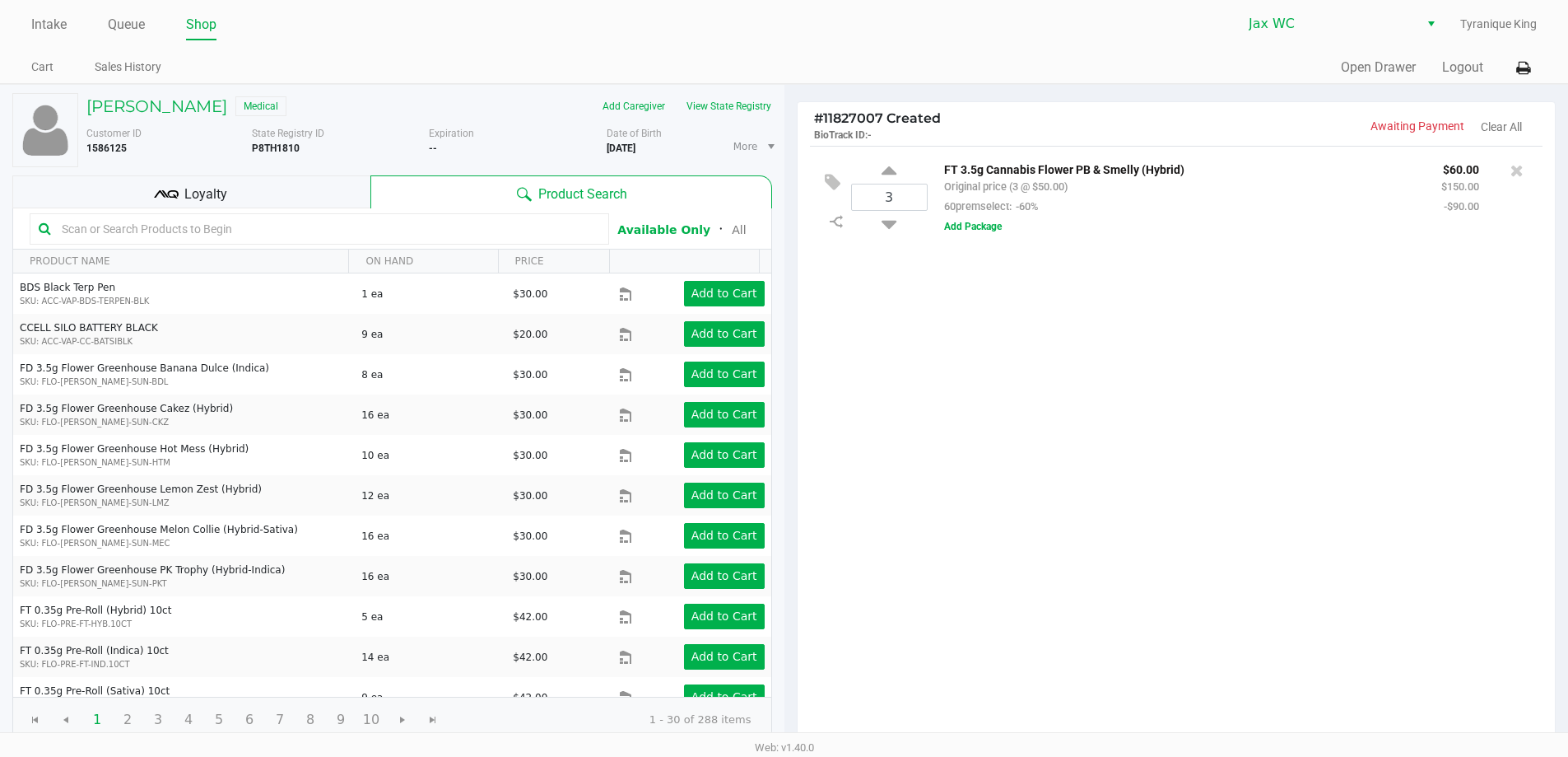
click at [344, 227] on input "text" at bounding box center [327, 228] width 545 height 25
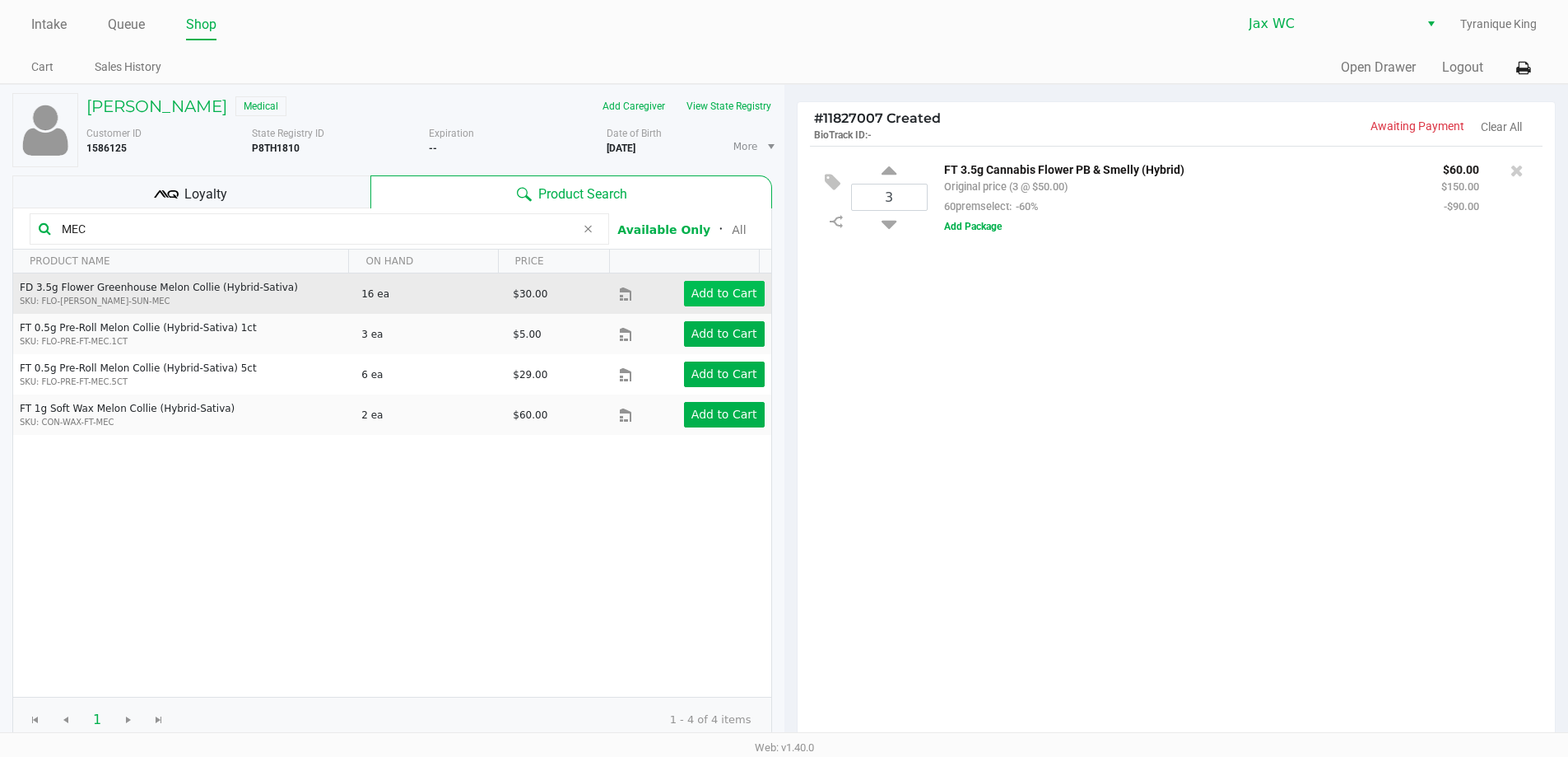
type input "MEC"
click at [706, 288] on app-button-loader "Add to Cart" at bounding box center [724, 294] width 66 height 13
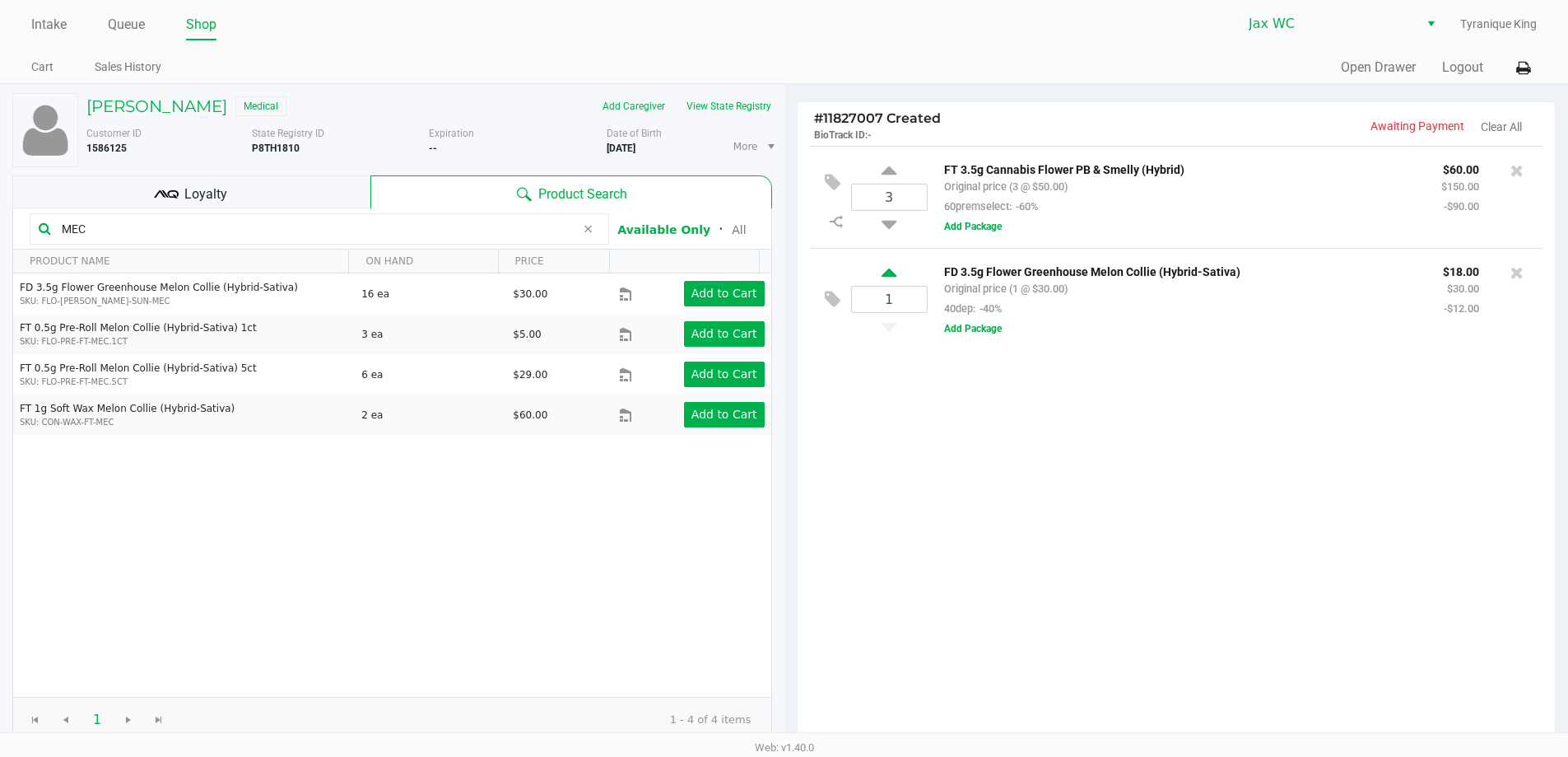
drag, startPoint x: 902, startPoint y: 281, endPoint x: 895, endPoint y: 273, distance: 10.6
click at [898, 273] on div "1" at bounding box center [890, 299] width 76 height 68
click at [894, 272] on icon at bounding box center [889, 276] width 15 height 21
type input "2"
click at [592, 233] on icon at bounding box center [588, 229] width 10 height 13
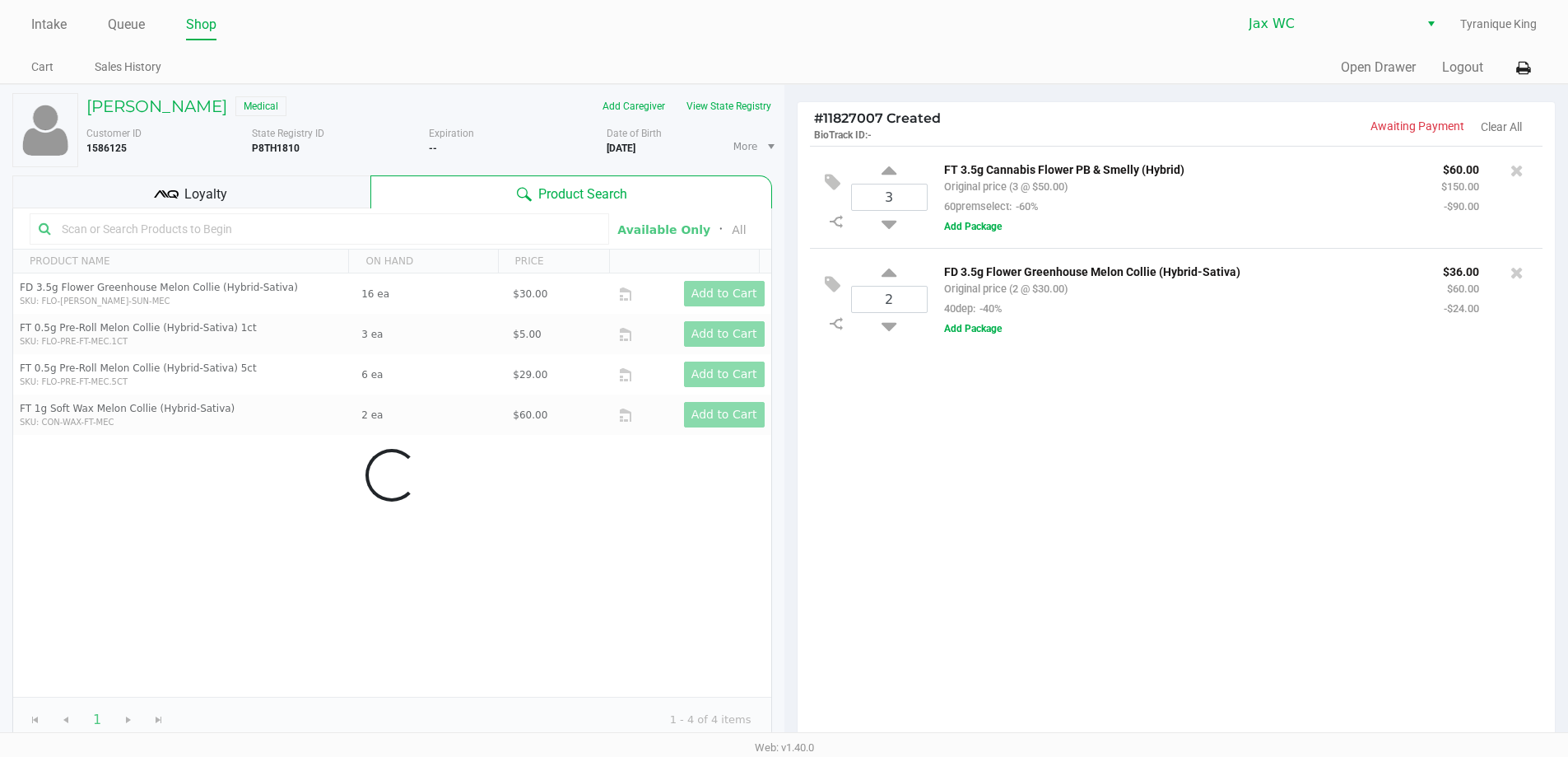
click at [345, 198] on div "Loyalty" at bounding box center [191, 191] width 358 height 33
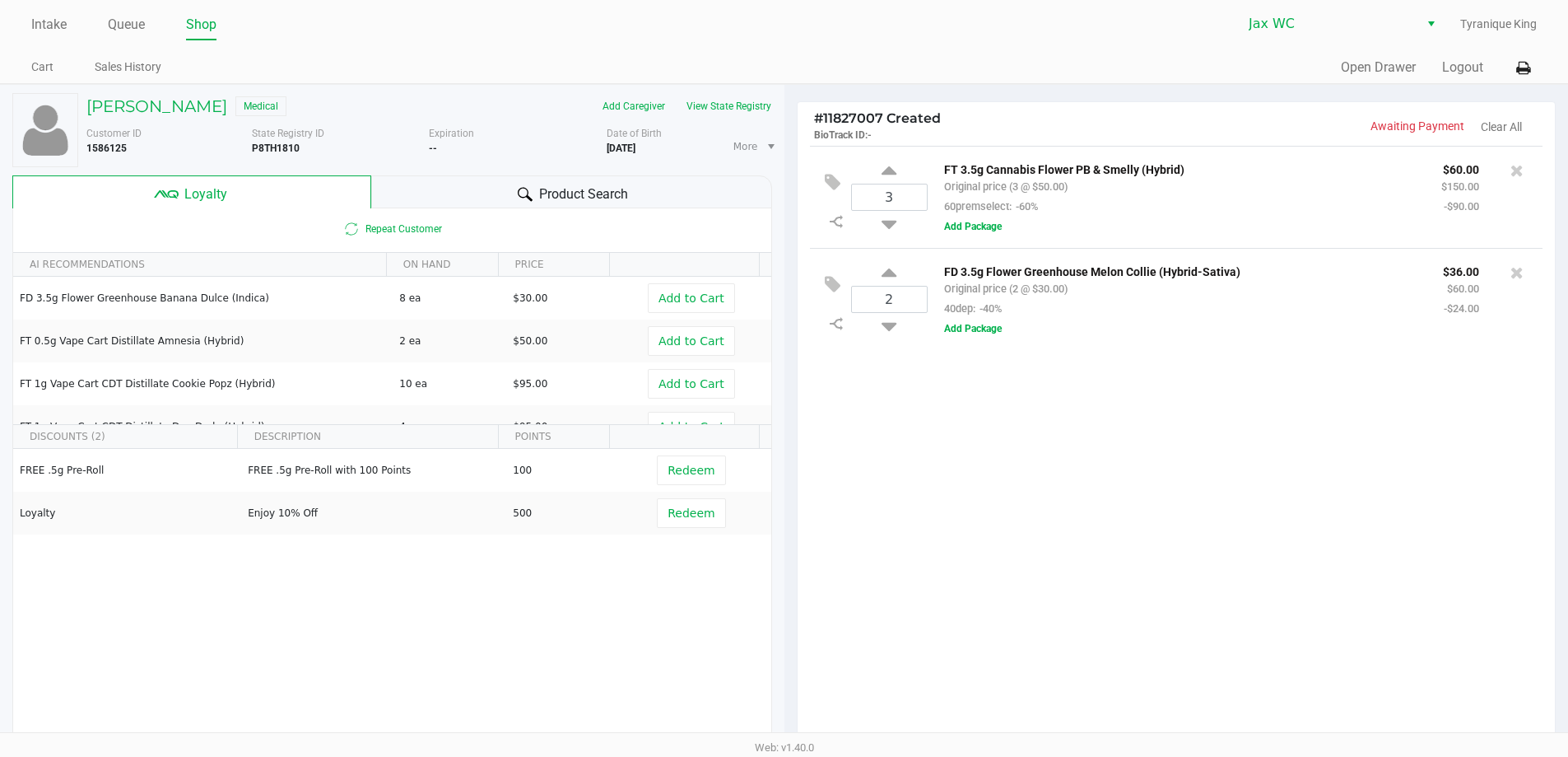
click at [529, 194] on icon at bounding box center [525, 195] width 15 height 15
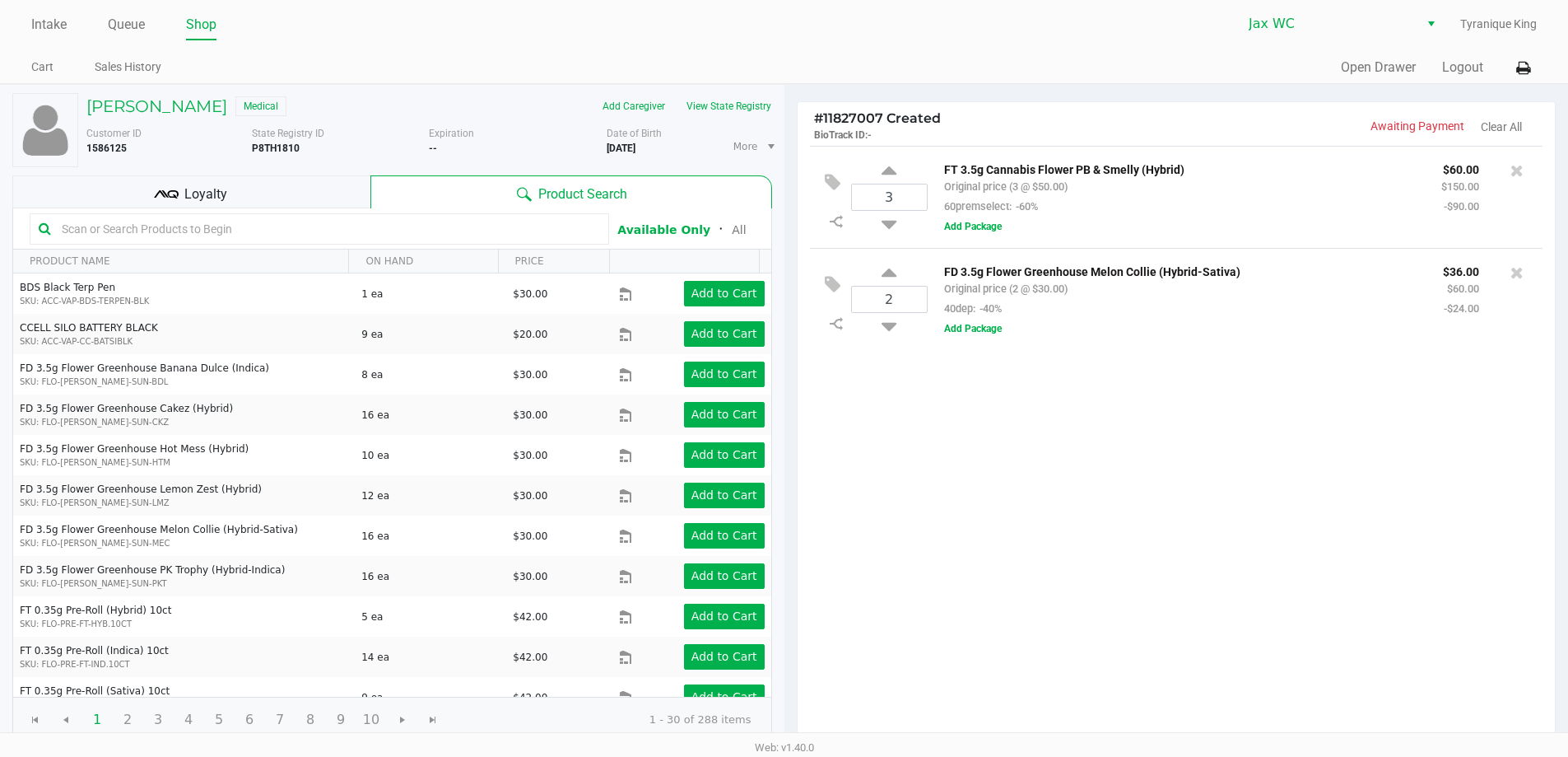
click at [464, 225] on input "text" at bounding box center [327, 228] width 545 height 25
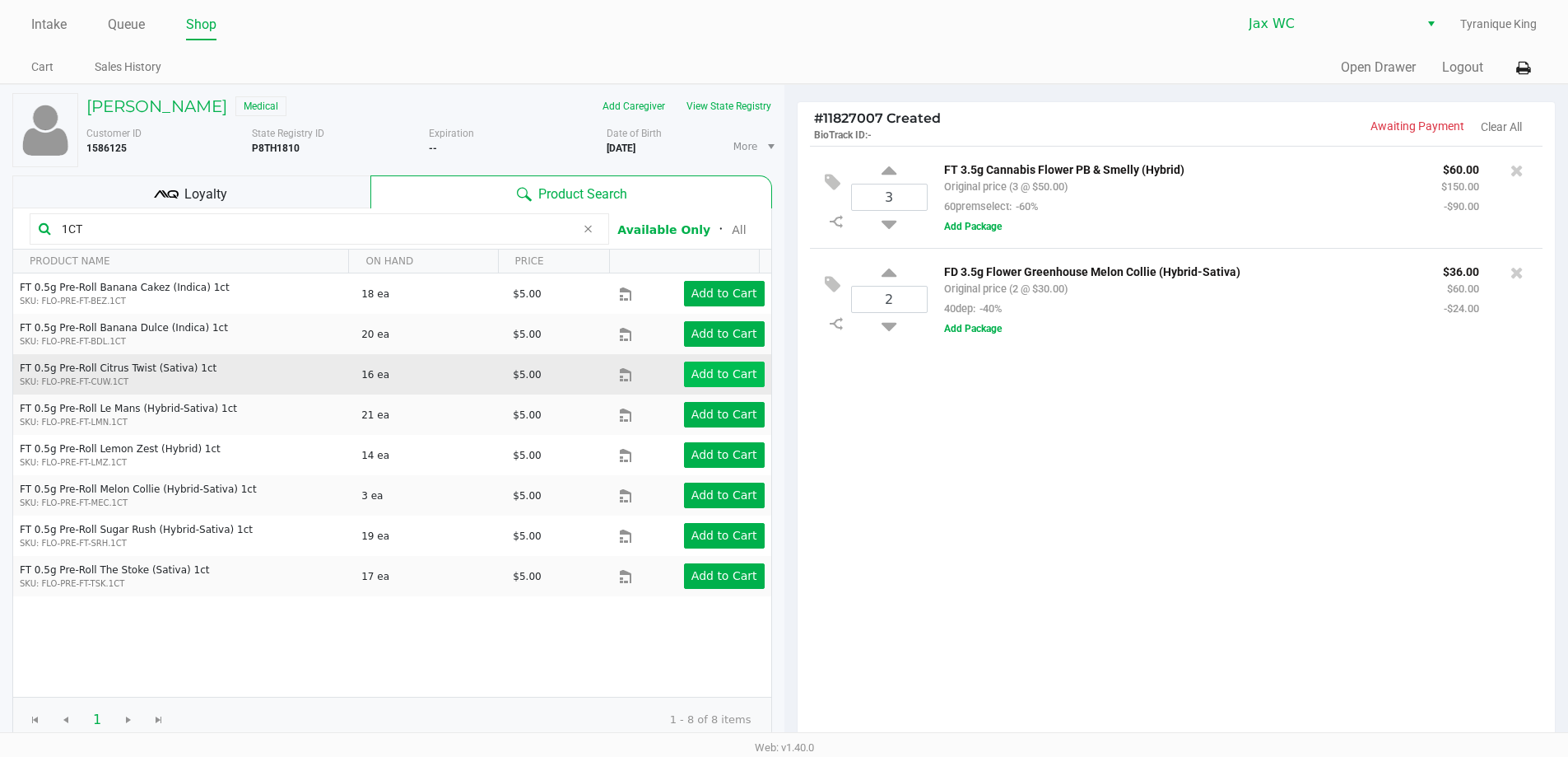
type input "1CT"
click at [711, 382] on button "Add to Cart" at bounding box center [724, 374] width 81 height 25
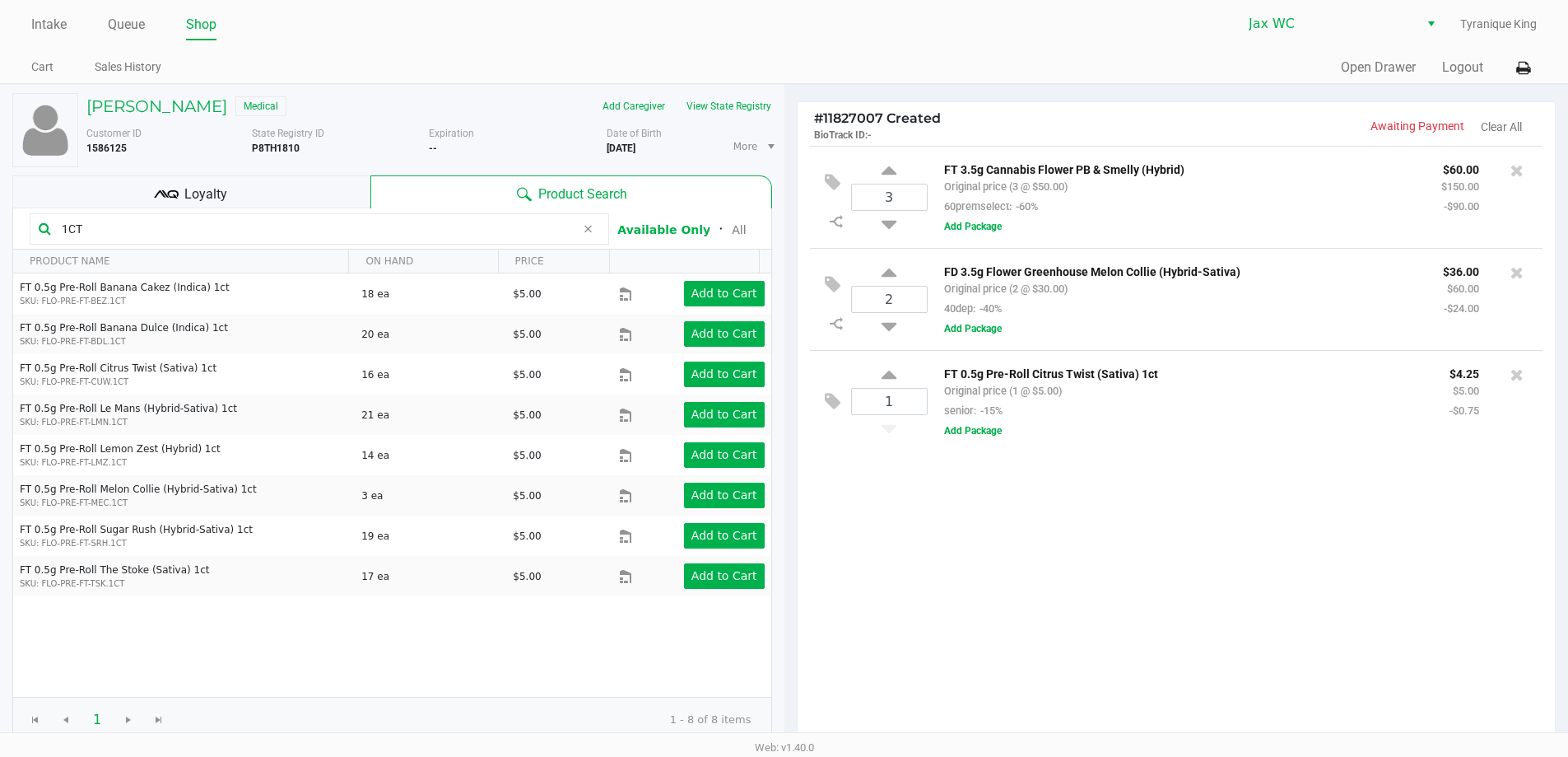
click at [291, 200] on div "Loyalty" at bounding box center [191, 191] width 358 height 33
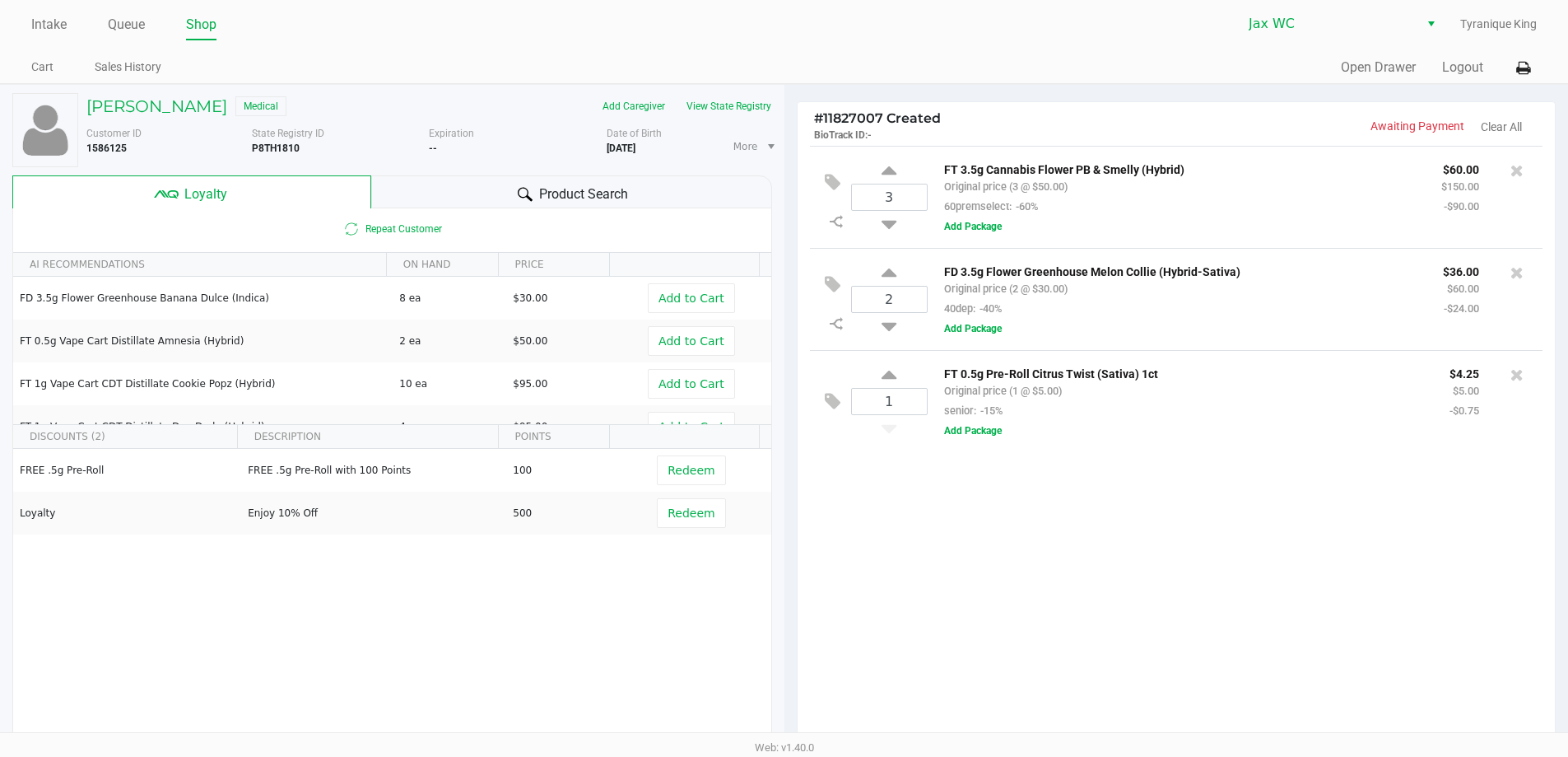
click at [577, 193] on span "Product Search" at bounding box center [583, 194] width 89 height 20
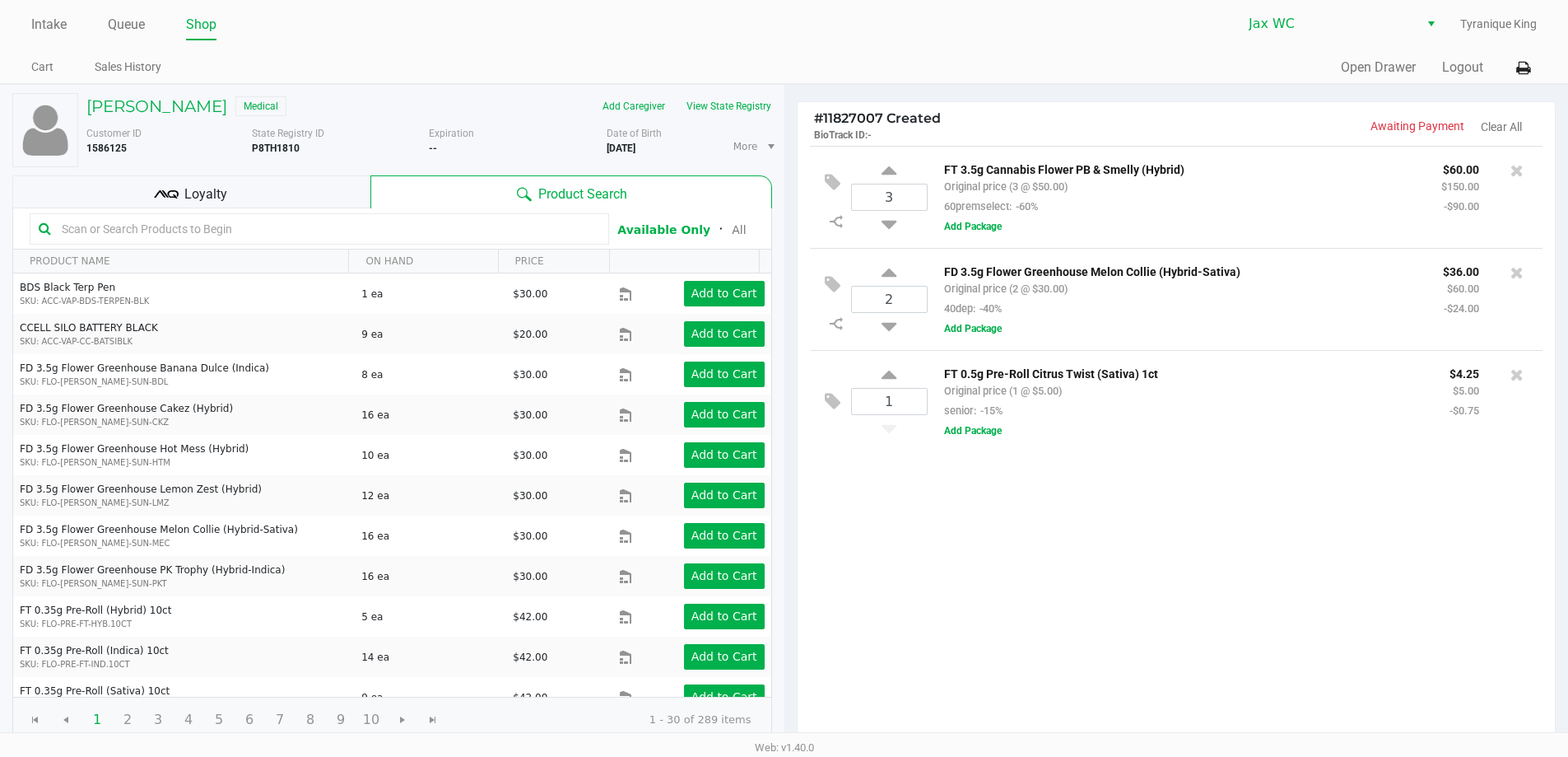
click at [435, 230] on input "text" at bounding box center [327, 228] width 545 height 25
click at [832, 402] on icon at bounding box center [832, 402] width 16 height 19
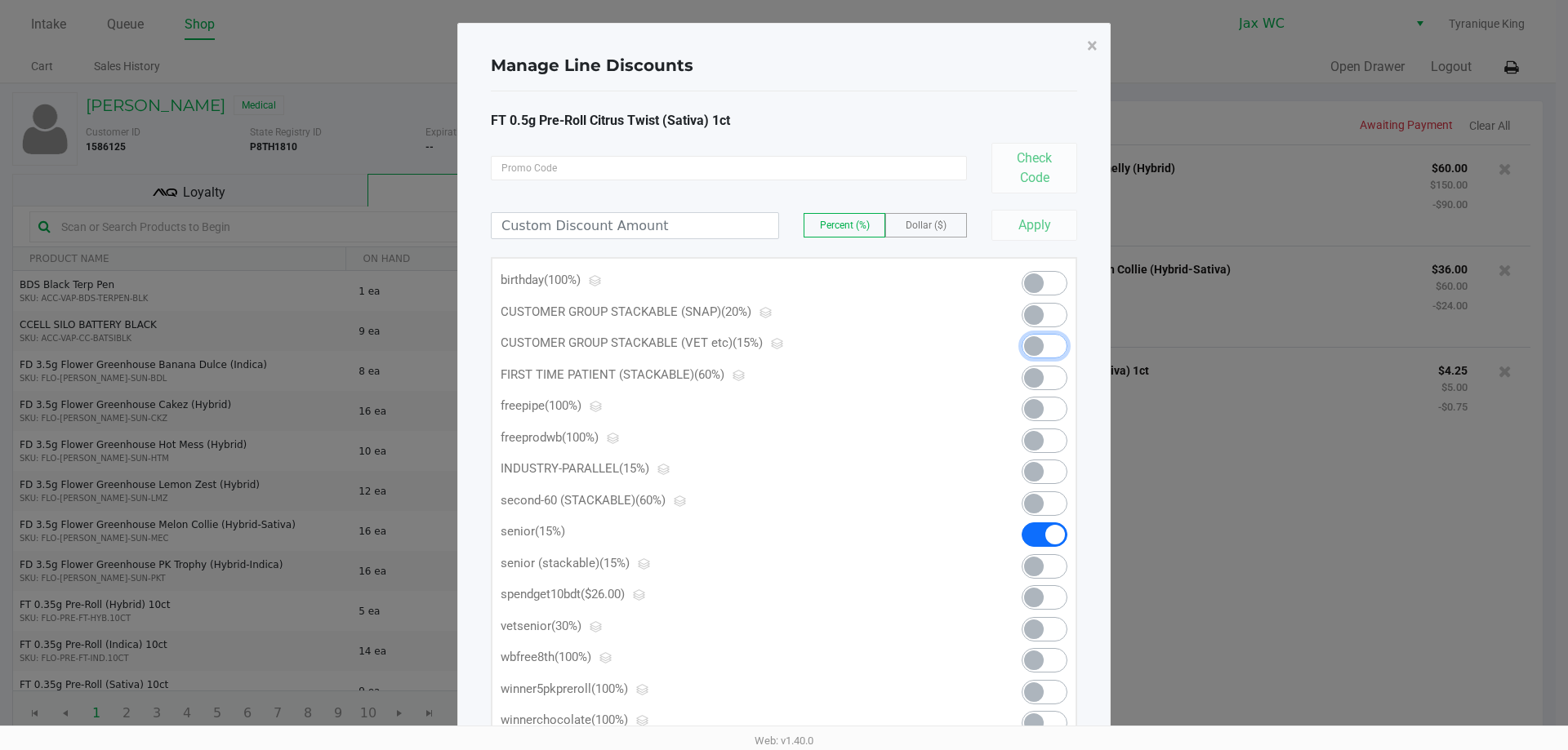
click at [1050, 345] on span at bounding box center [1044, 345] width 45 height 25
click at [1092, 39] on span "×" at bounding box center [1091, 45] width 10 height 23
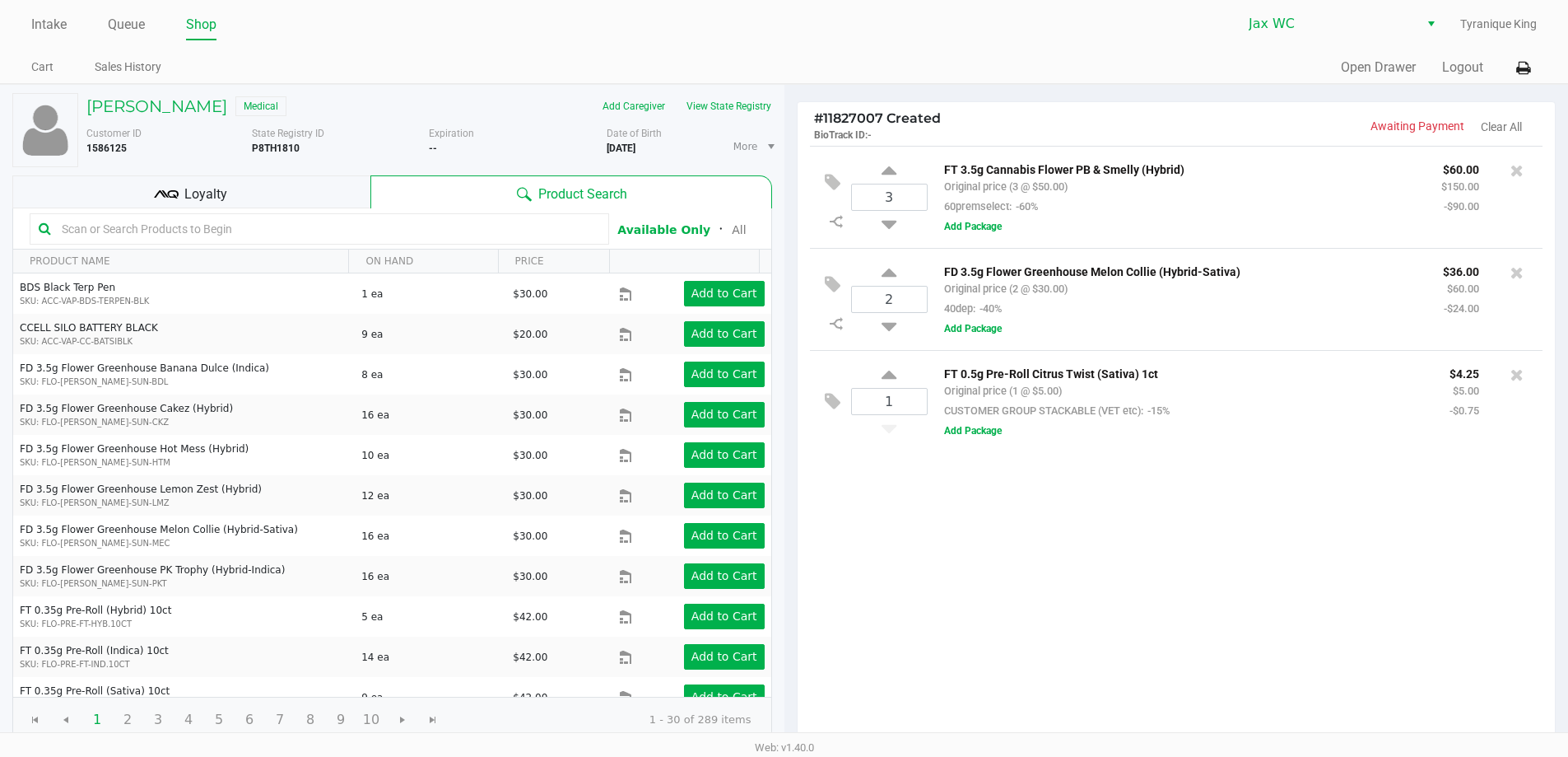
click at [356, 232] on input "text" at bounding box center [327, 228] width 545 height 25
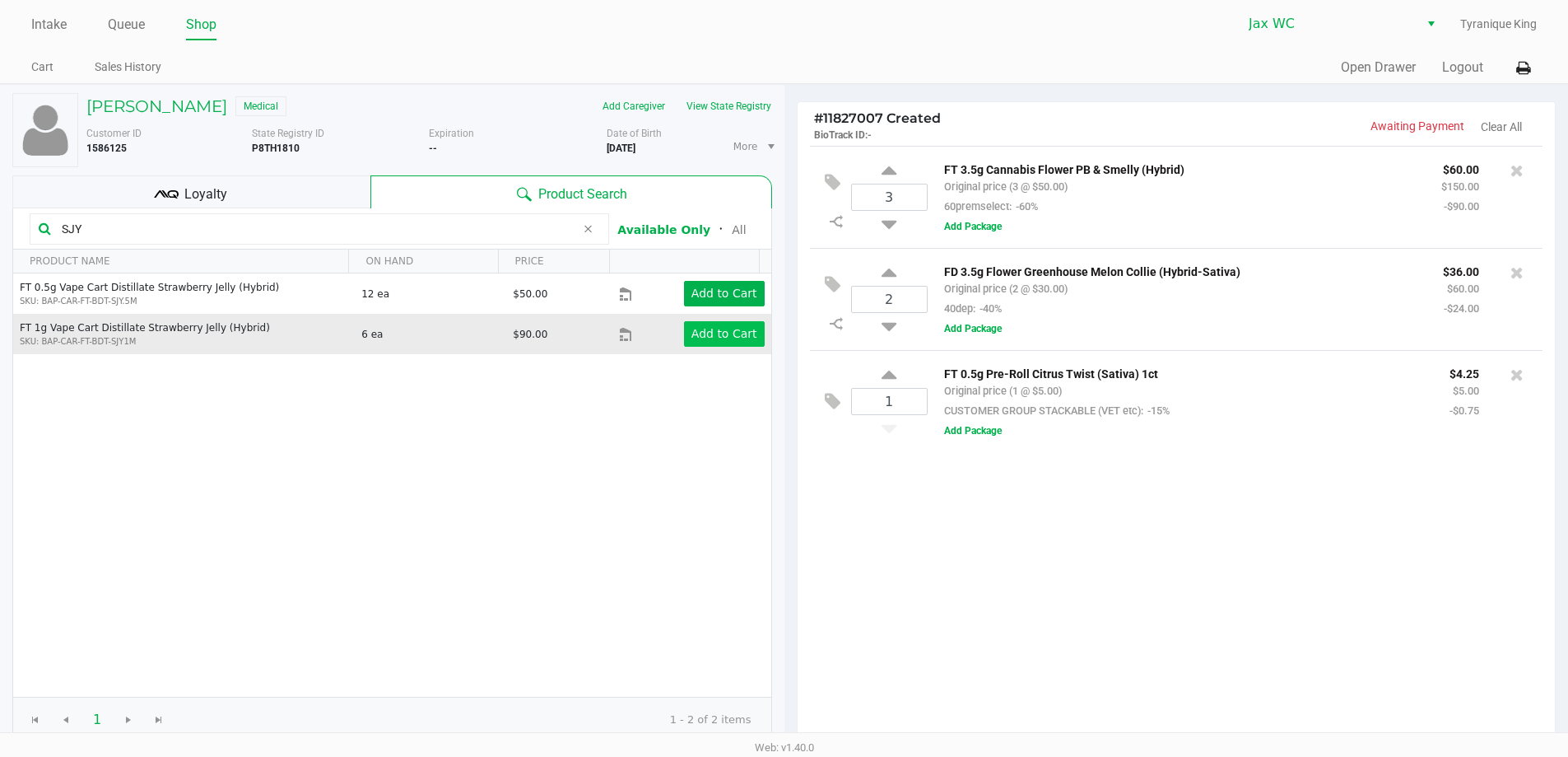
type input "SJY"
click at [716, 340] on app-button-loader "Add to Cart" at bounding box center [724, 334] width 66 height 13
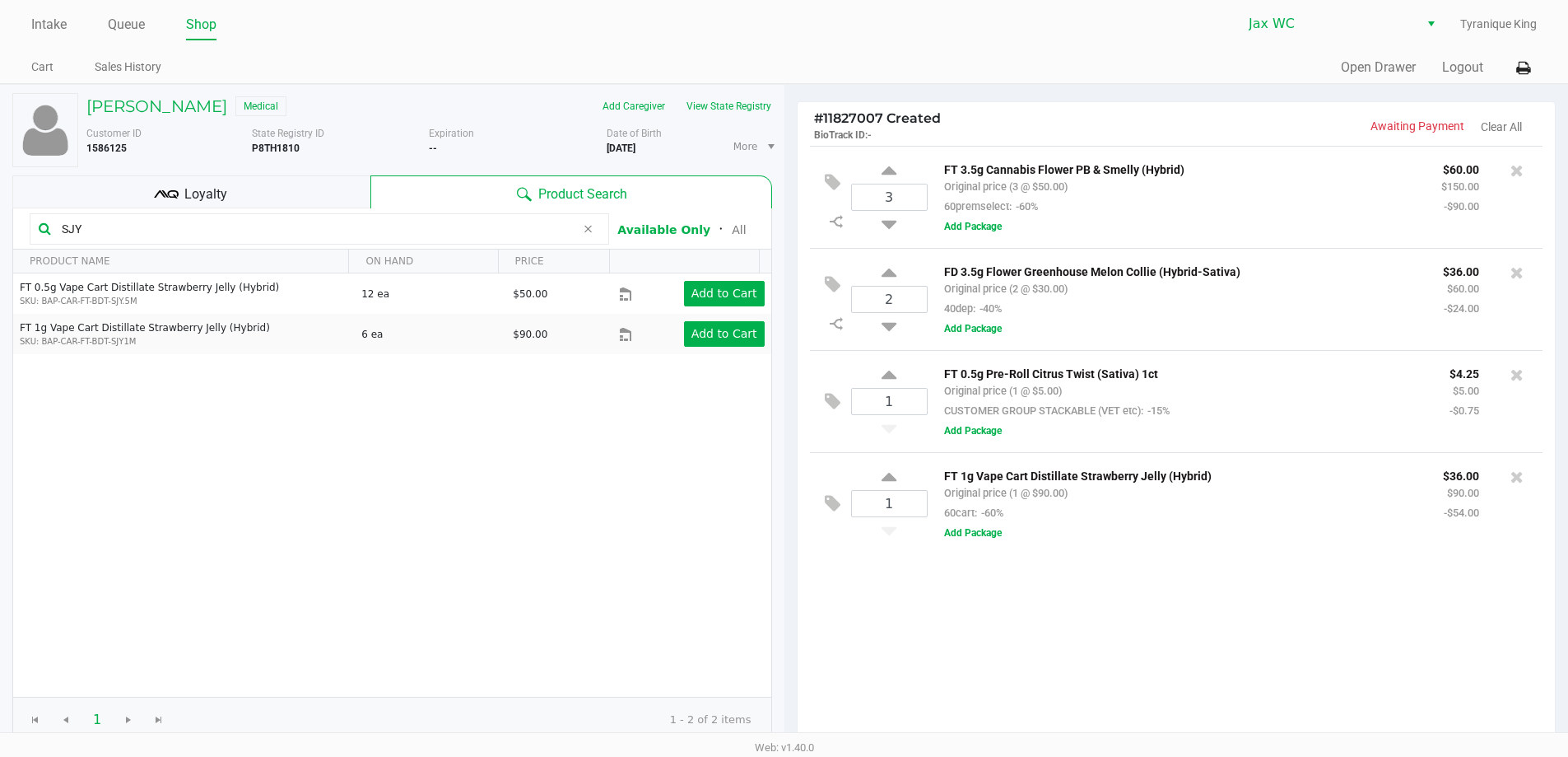
click at [800, 491] on div "3 FT 3.5g Cannabis Flower PB & Smelly (Hybrid) Original price (3 @ $50.00) 60pr…" at bounding box center [1177, 445] width 758 height 599
click at [840, 500] on button at bounding box center [837, 504] width 29 height 39
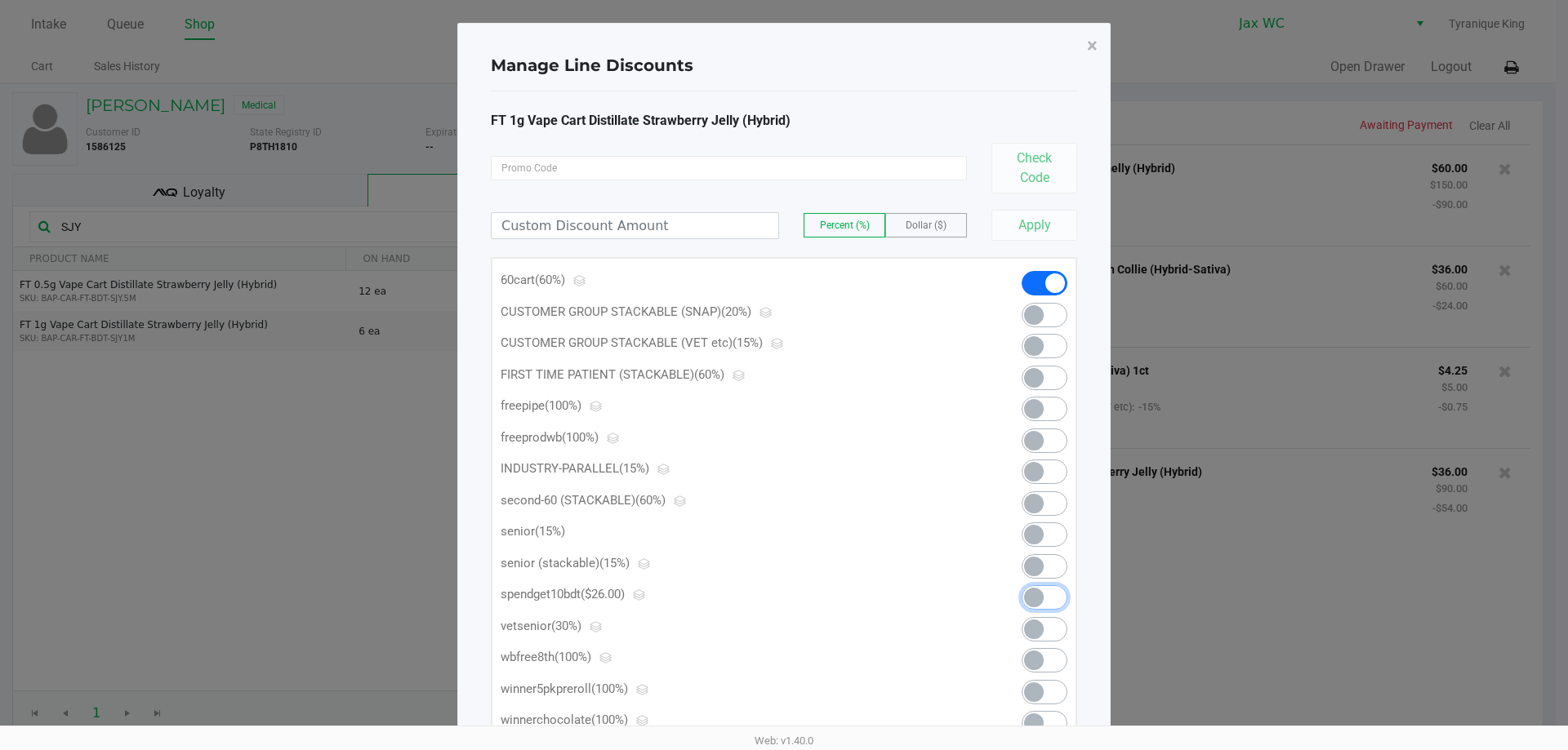
click at [1037, 597] on span at bounding box center [1033, 597] width 19 height 19
click at [1088, 44] on span "×" at bounding box center [1091, 45] width 10 height 23
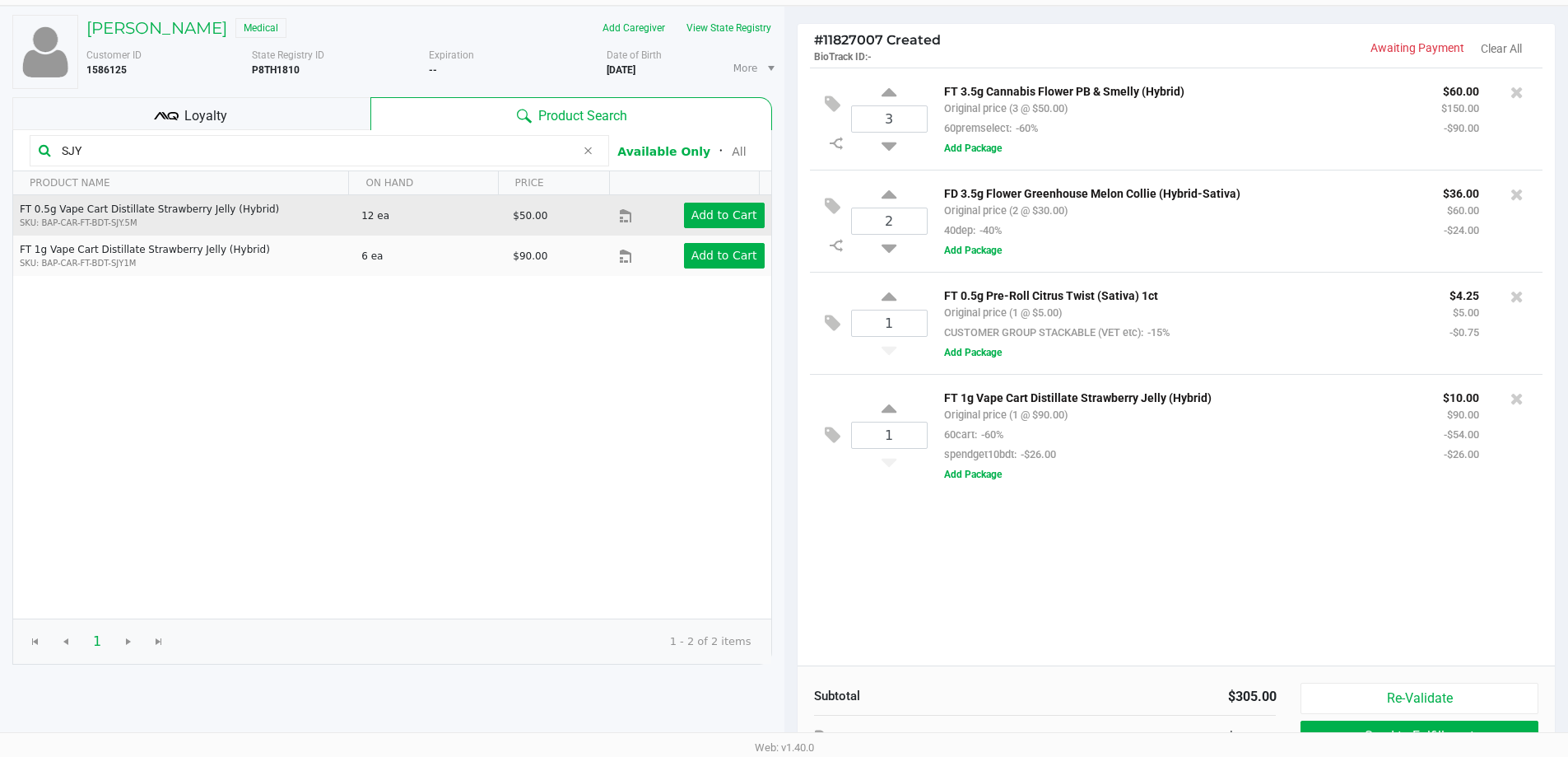
scroll to position [82, 0]
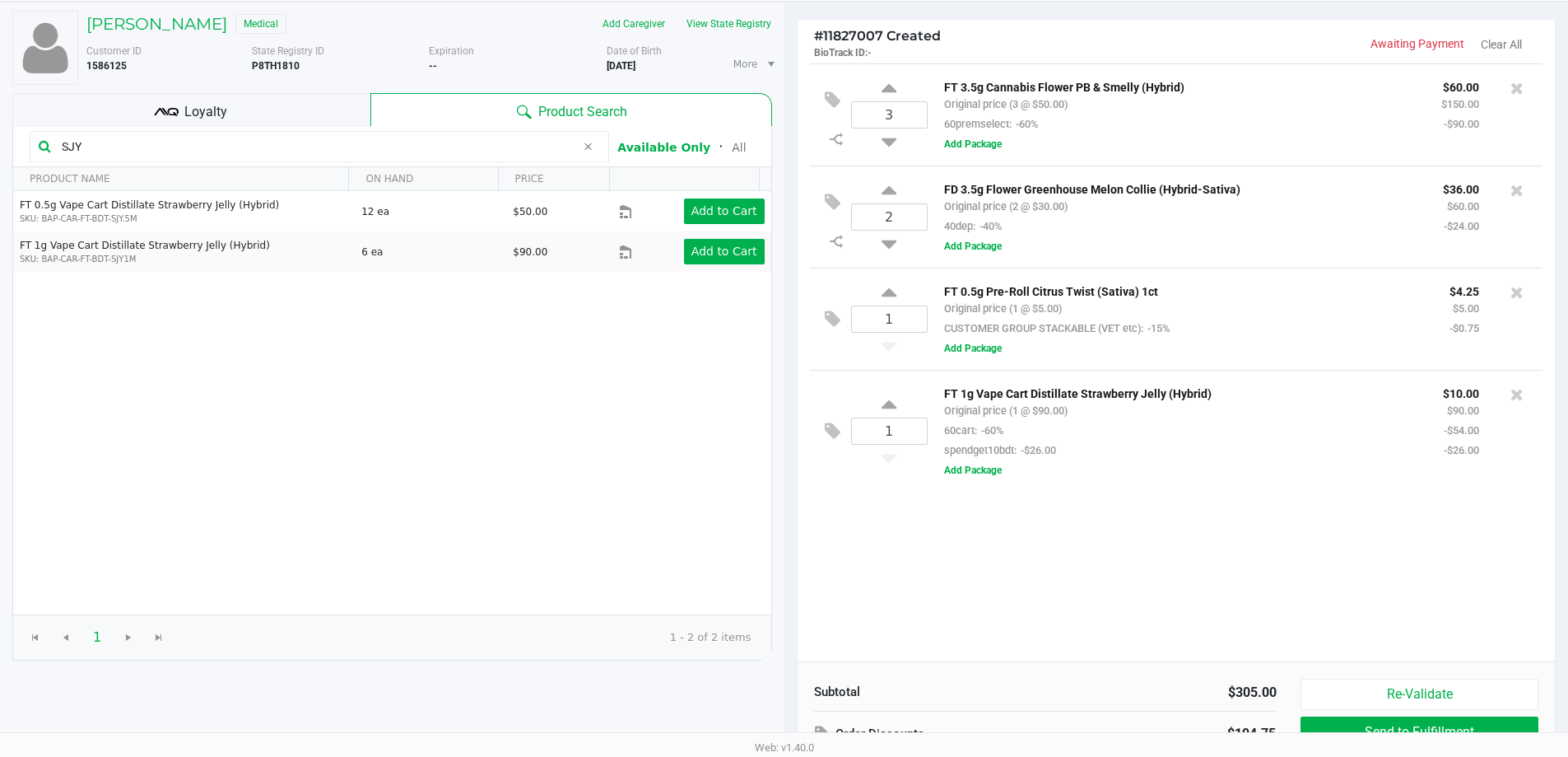
click at [253, 110] on div "Loyalty" at bounding box center [191, 109] width 358 height 33
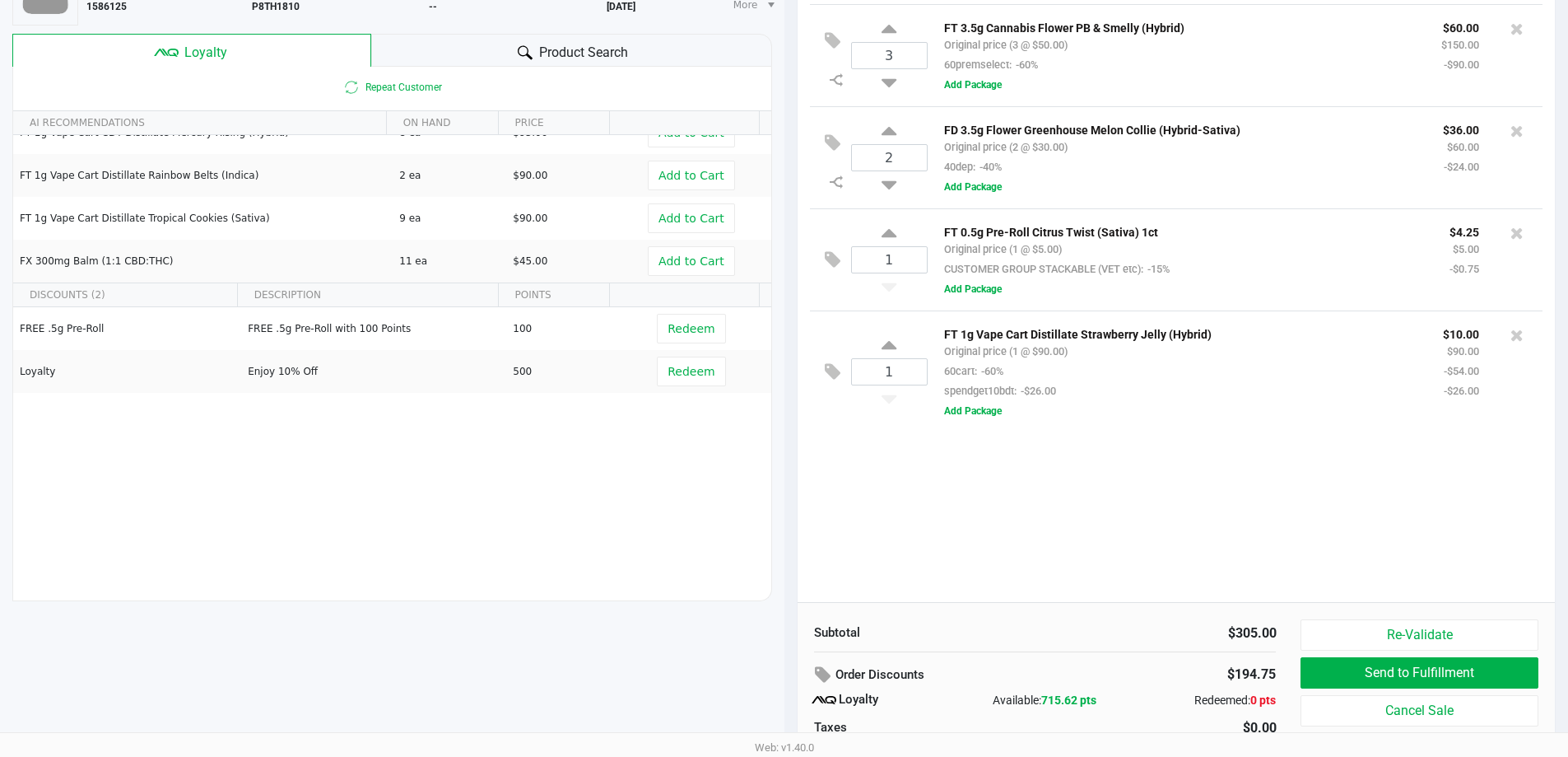
scroll to position [188, 0]
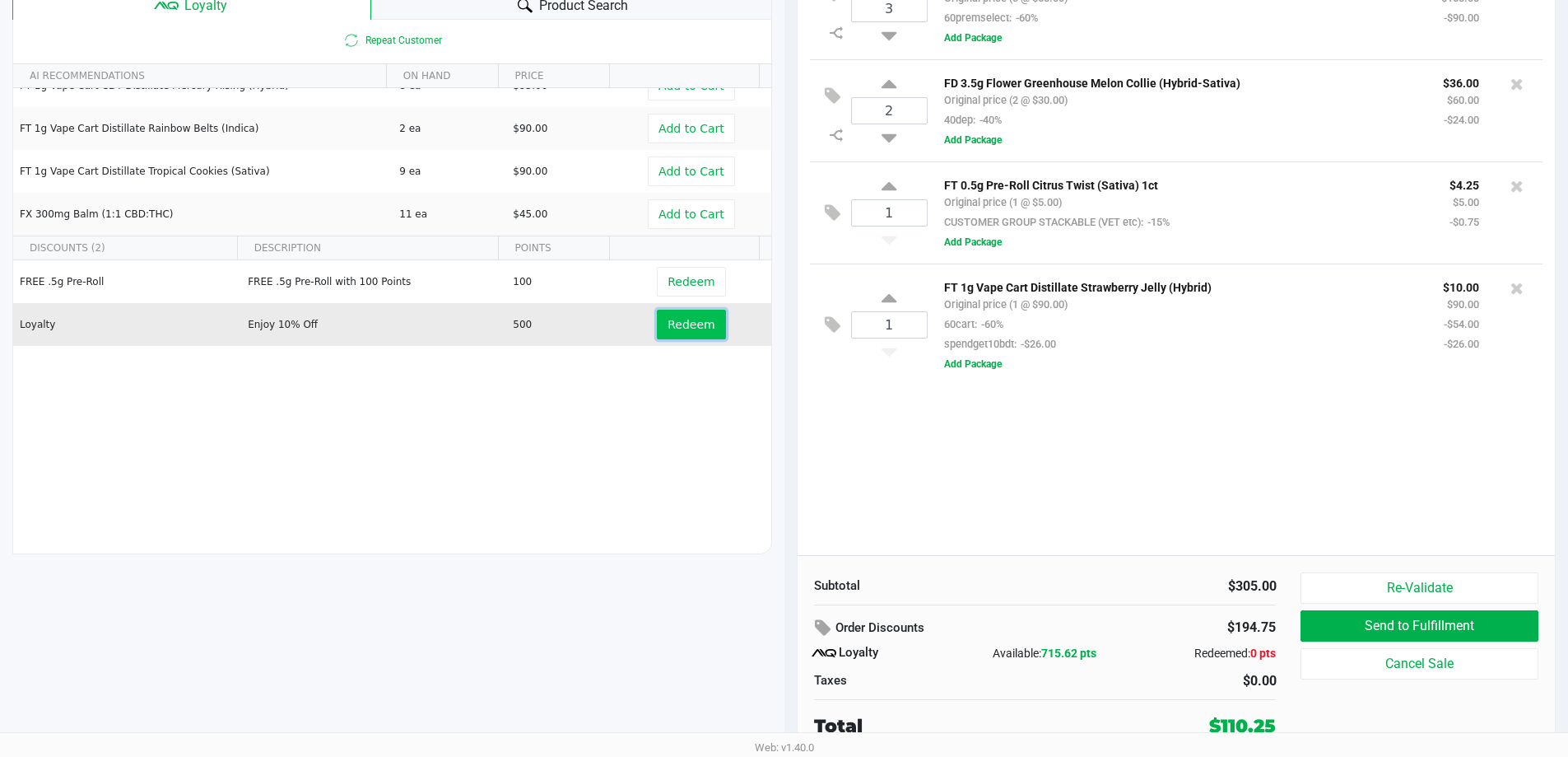
click at [679, 333] on button "Redeem" at bounding box center [690, 324] width 68 height 30
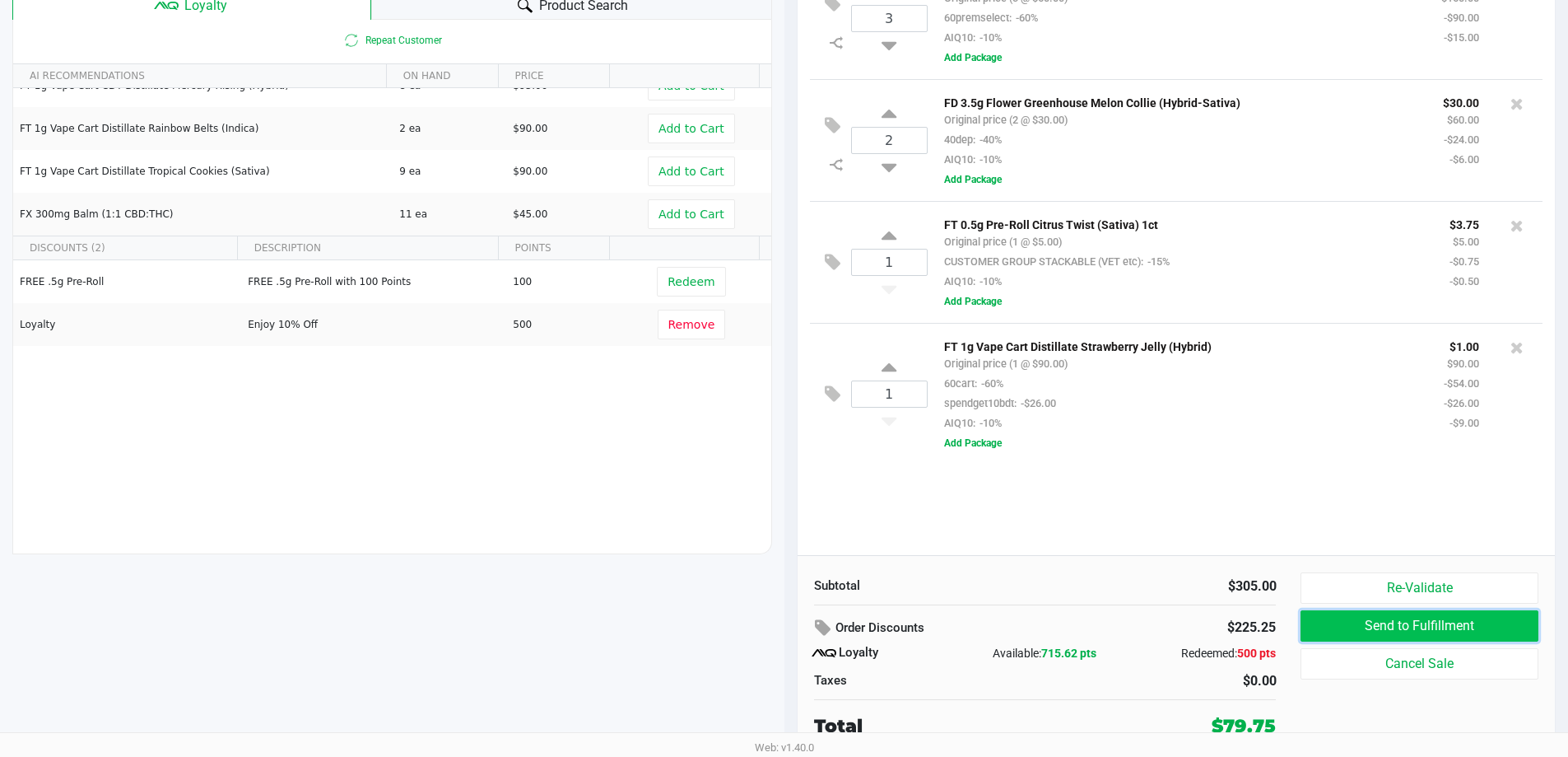
click at [1373, 621] on button "Send to Fulfillment" at bounding box center [1419, 626] width 238 height 32
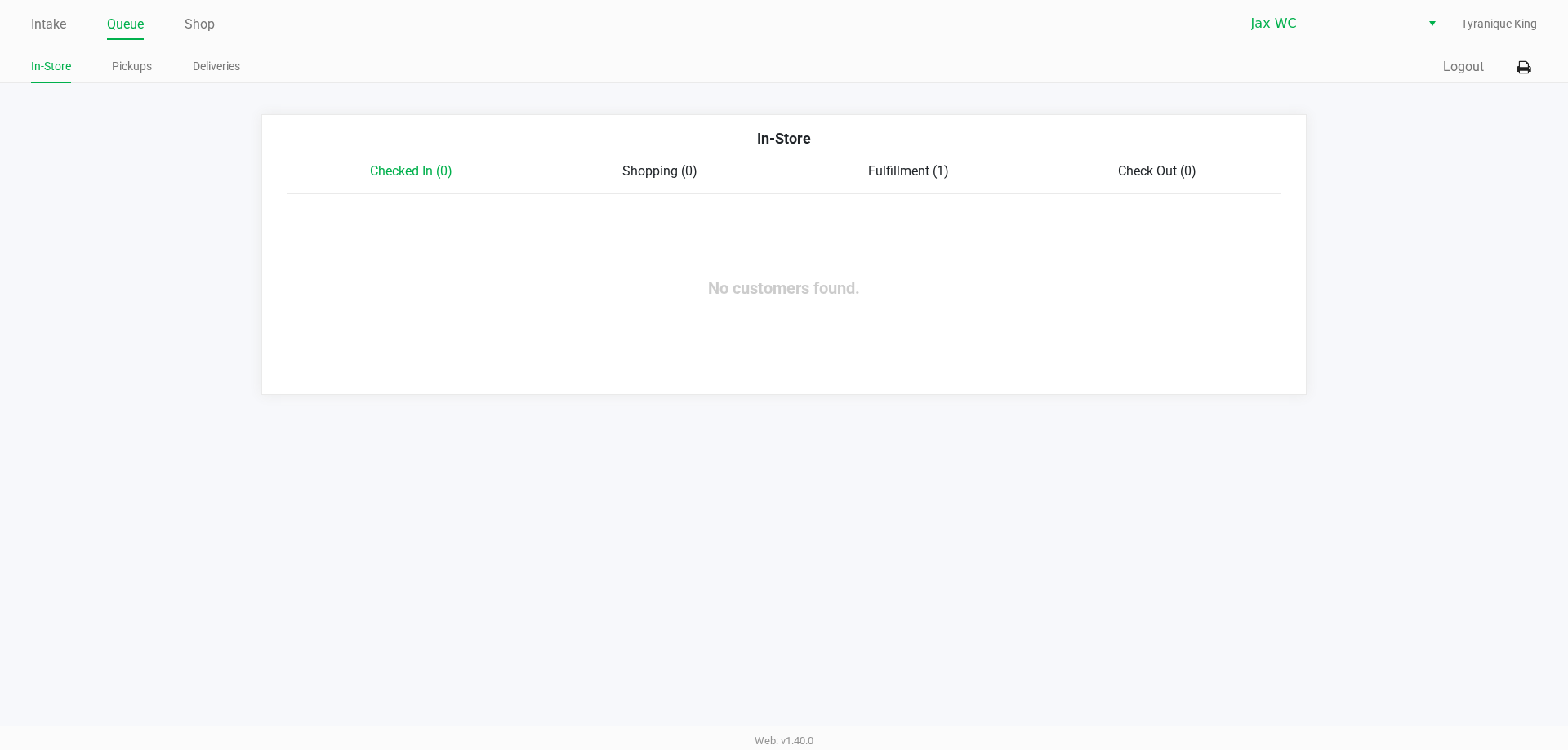
click at [937, 172] on span "Fulfillment (1)" at bounding box center [907, 171] width 80 height 16
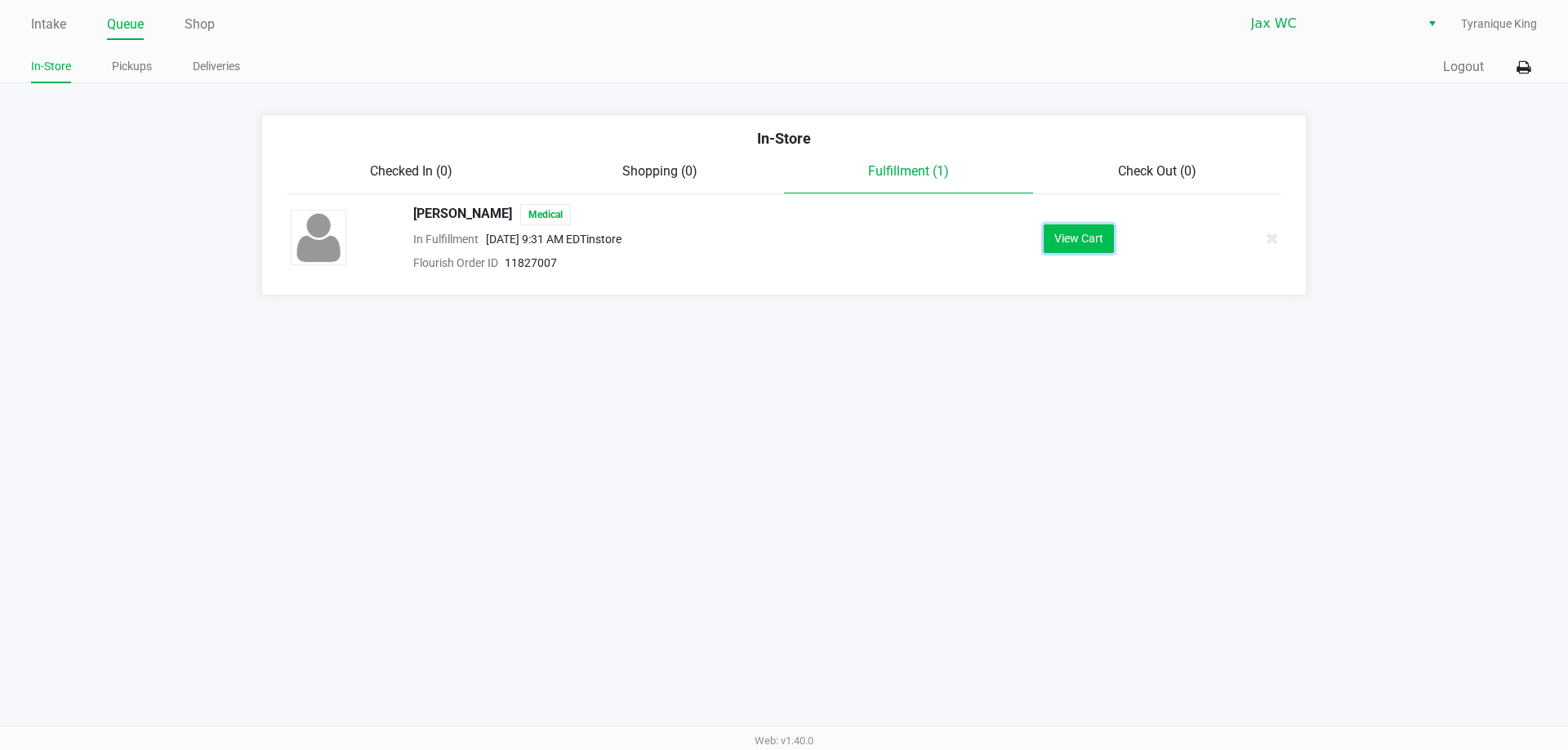
click at [1058, 248] on button "View Cart" at bounding box center [1078, 238] width 70 height 29
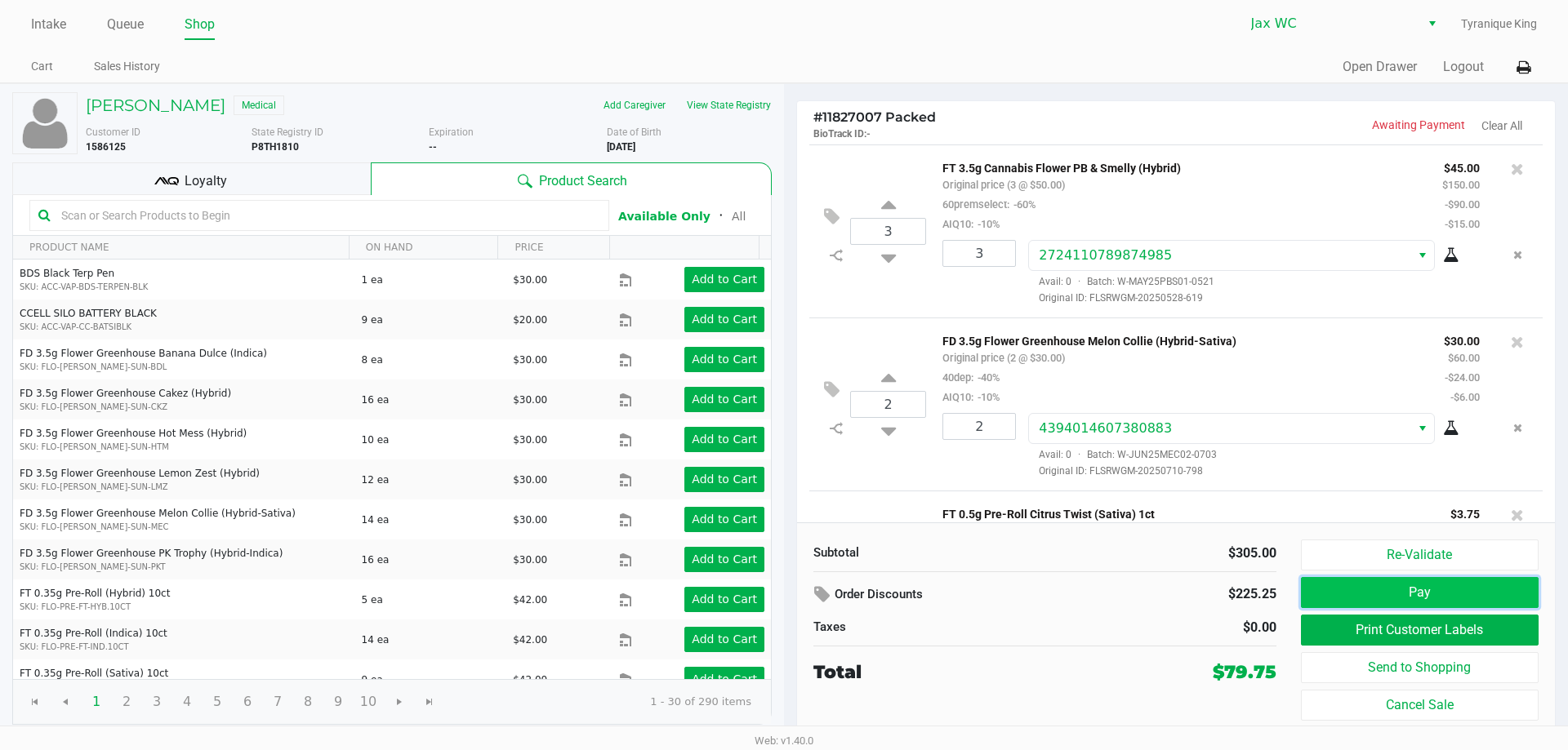
click at [1355, 592] on button "Pay" at bounding box center [1419, 593] width 237 height 31
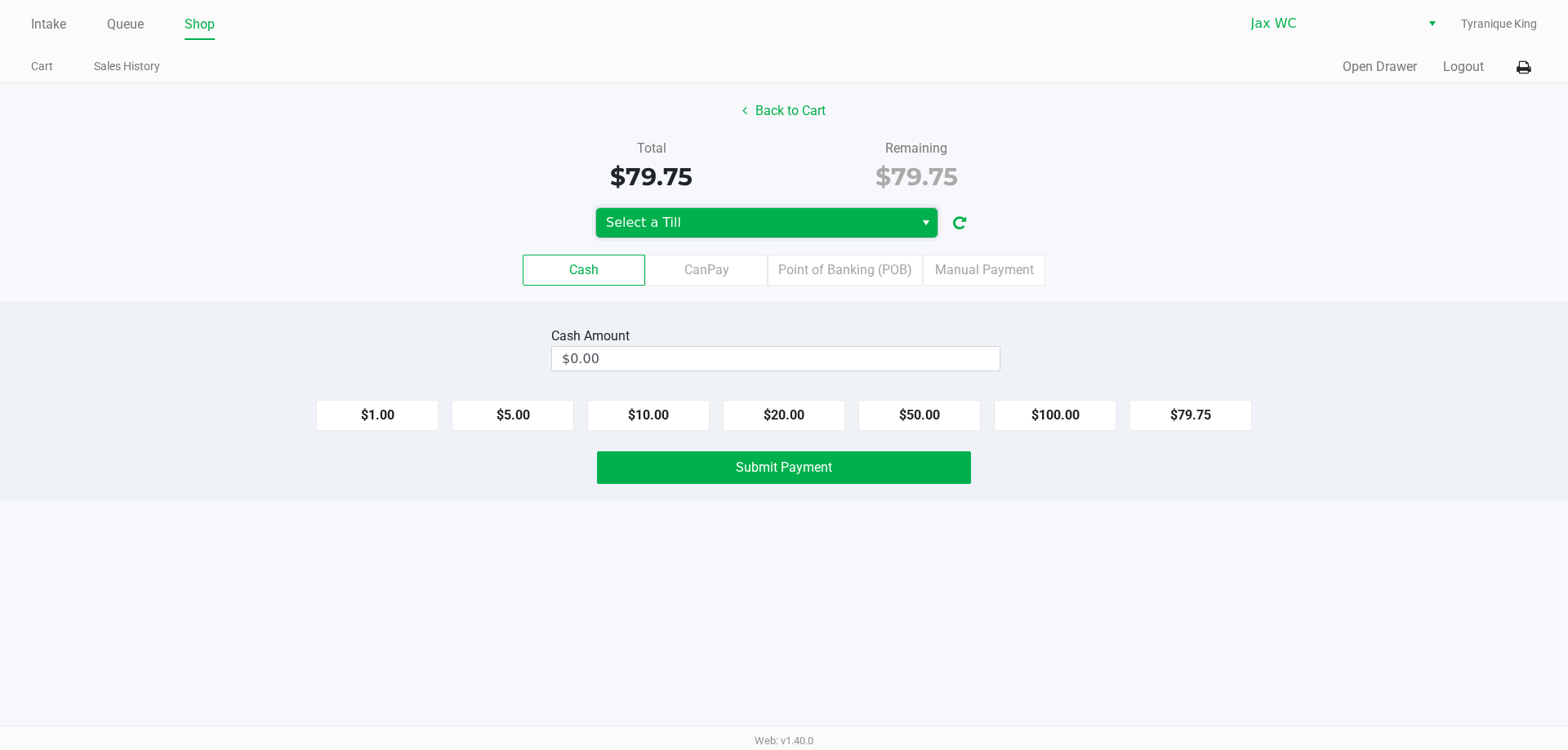
click at [881, 220] on span "Select a Till" at bounding box center [755, 223] width 298 height 19
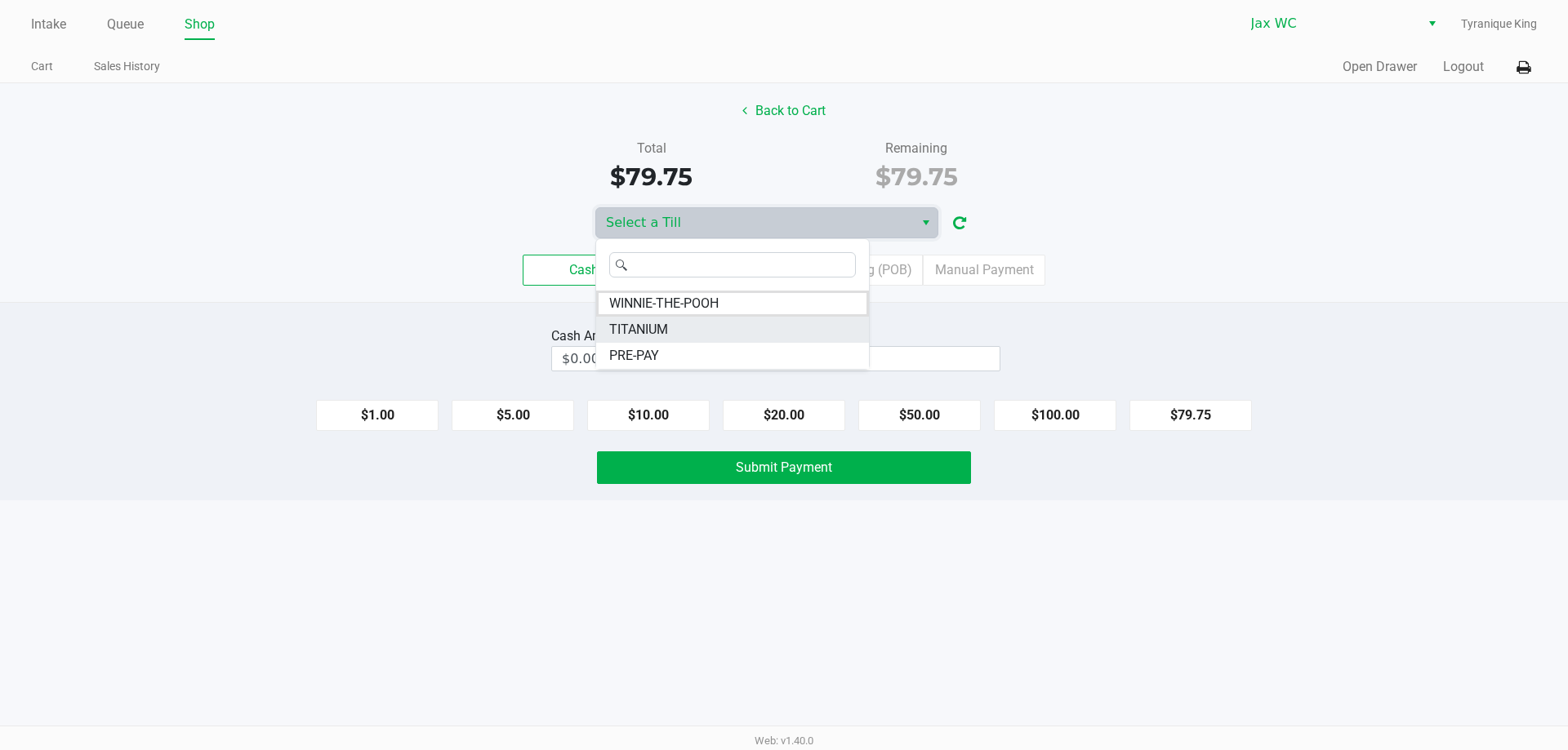
click at [720, 322] on li "TITANIUM" at bounding box center [732, 330] width 273 height 26
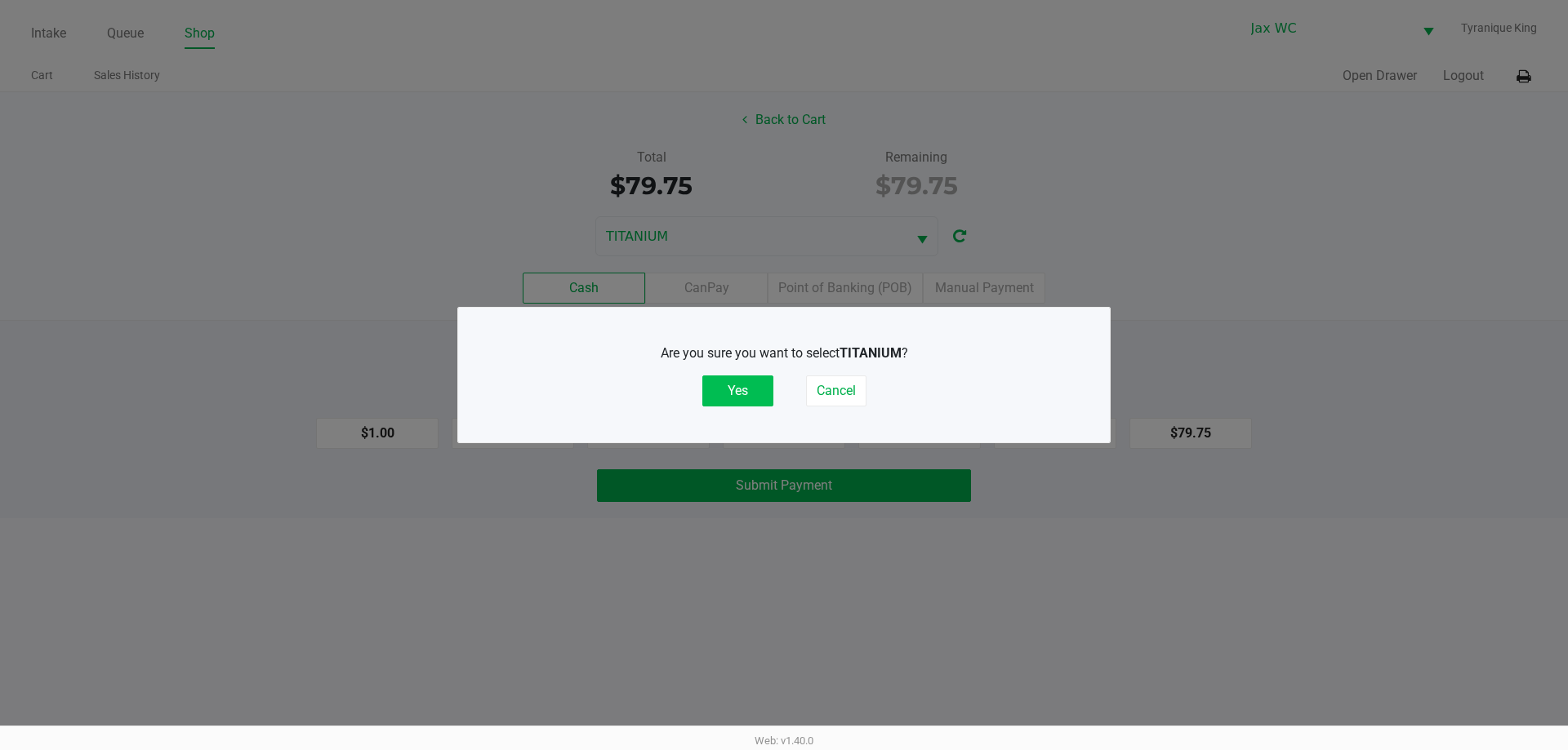
click at [768, 386] on button "Yes" at bounding box center [737, 392] width 71 height 31
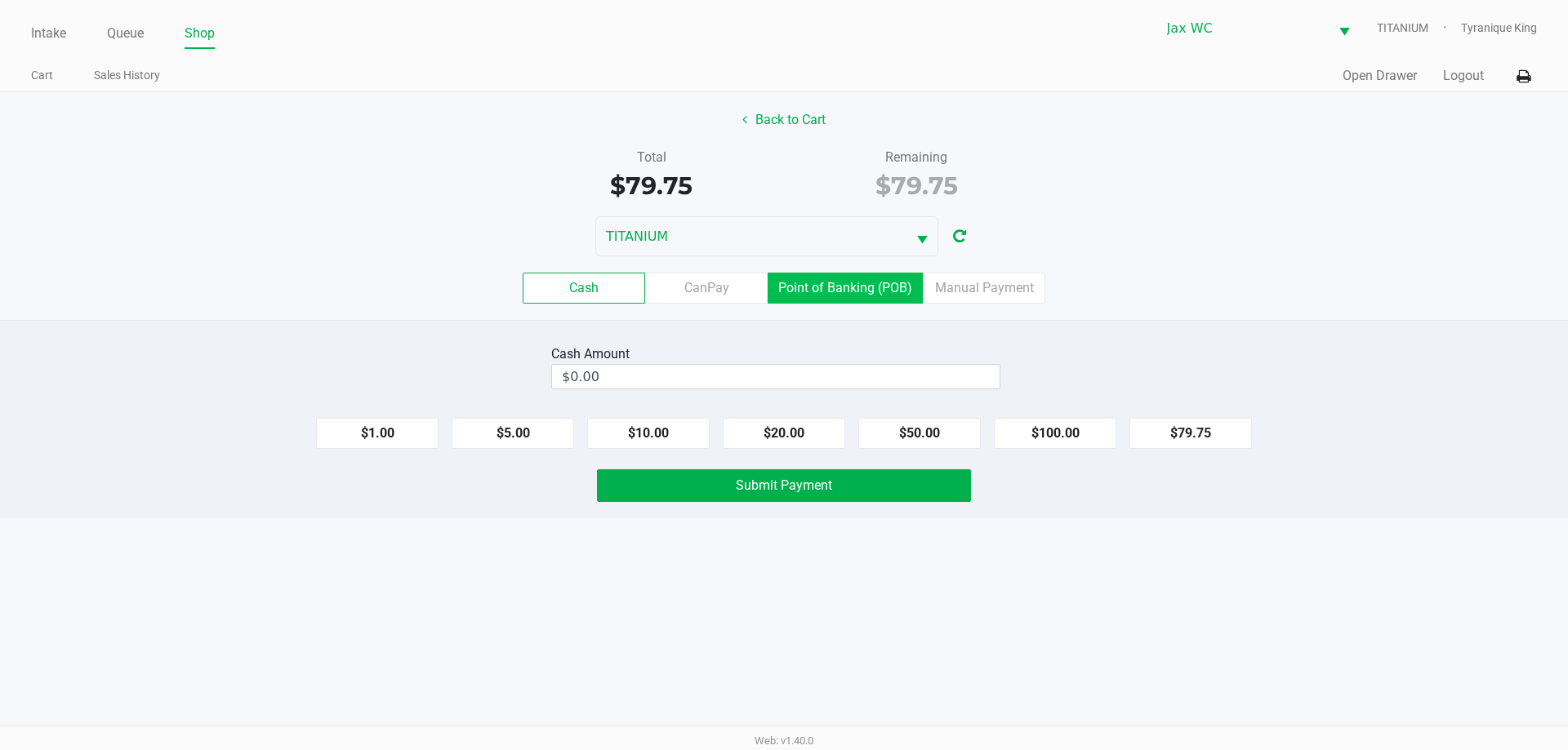
click at [859, 285] on label "Point of Banking (POB)" at bounding box center [845, 288] width 155 height 31
click at [0, 0] on 7 "Point of Banking (POB)" at bounding box center [0, 0] width 0 height 0
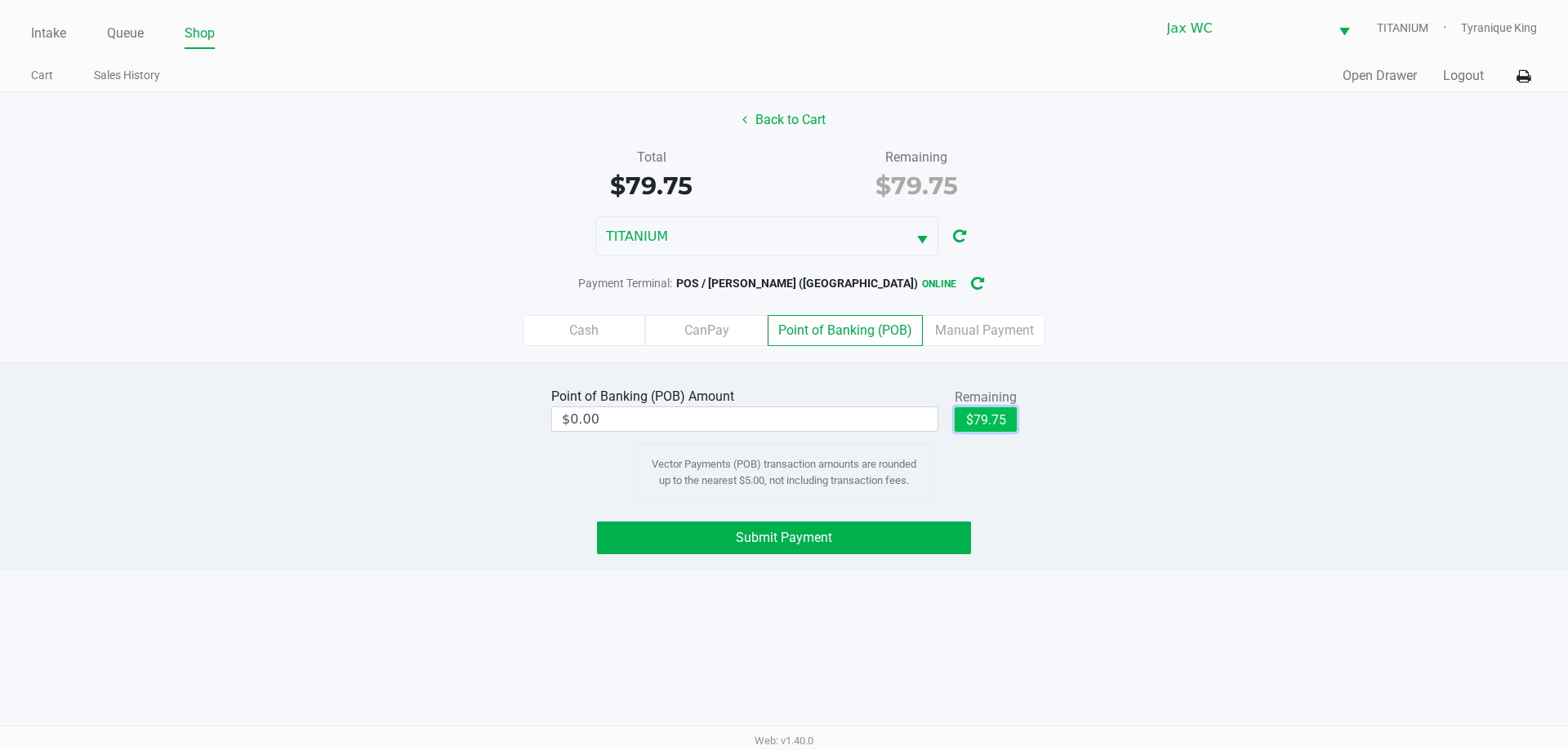
click at [984, 422] on button "$79.75" at bounding box center [985, 419] width 62 height 25
type input "$79.75"
click at [888, 532] on button "Submit Payment" at bounding box center [784, 538] width 374 height 32
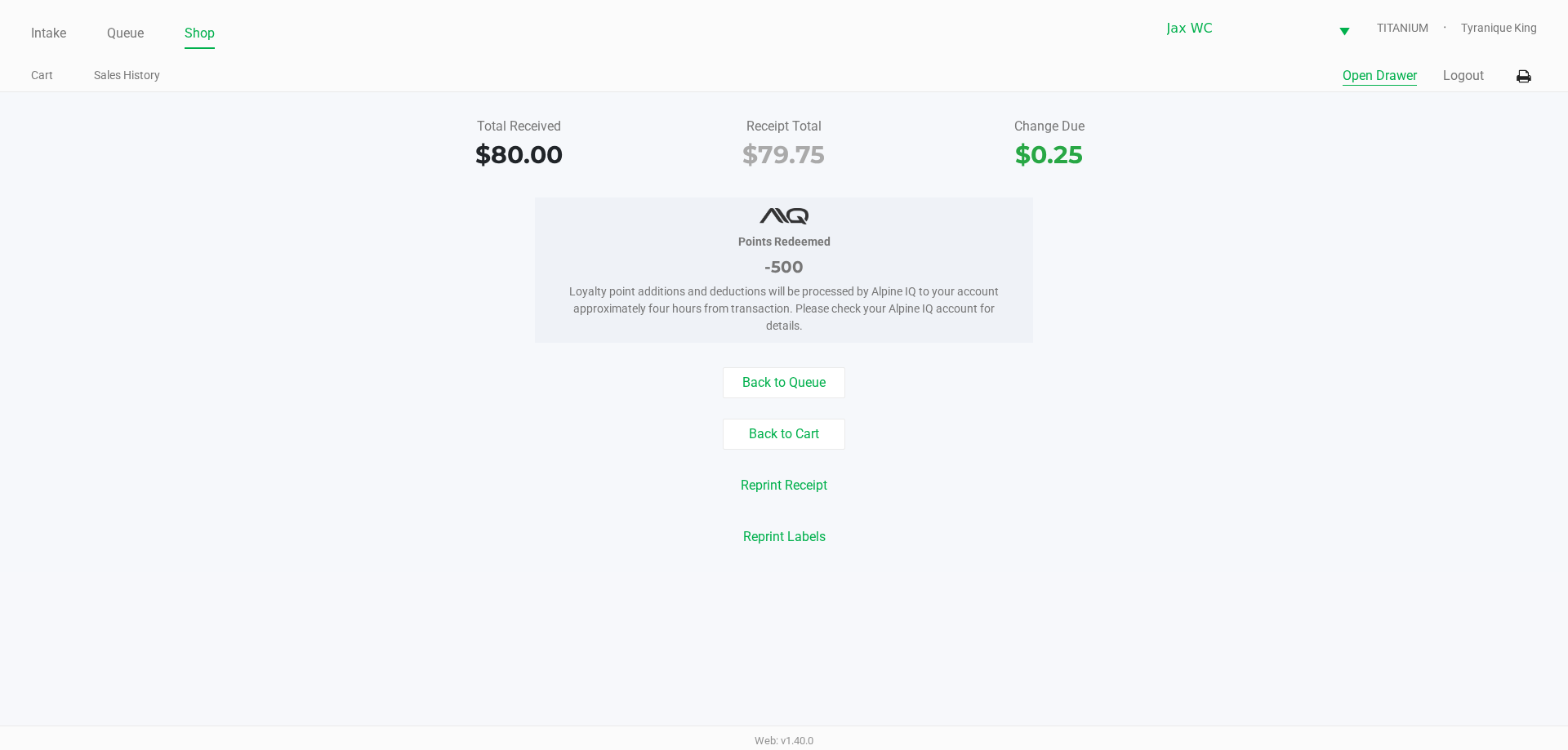
click at [1401, 85] on button "Open Drawer" at bounding box center [1380, 76] width 74 height 19
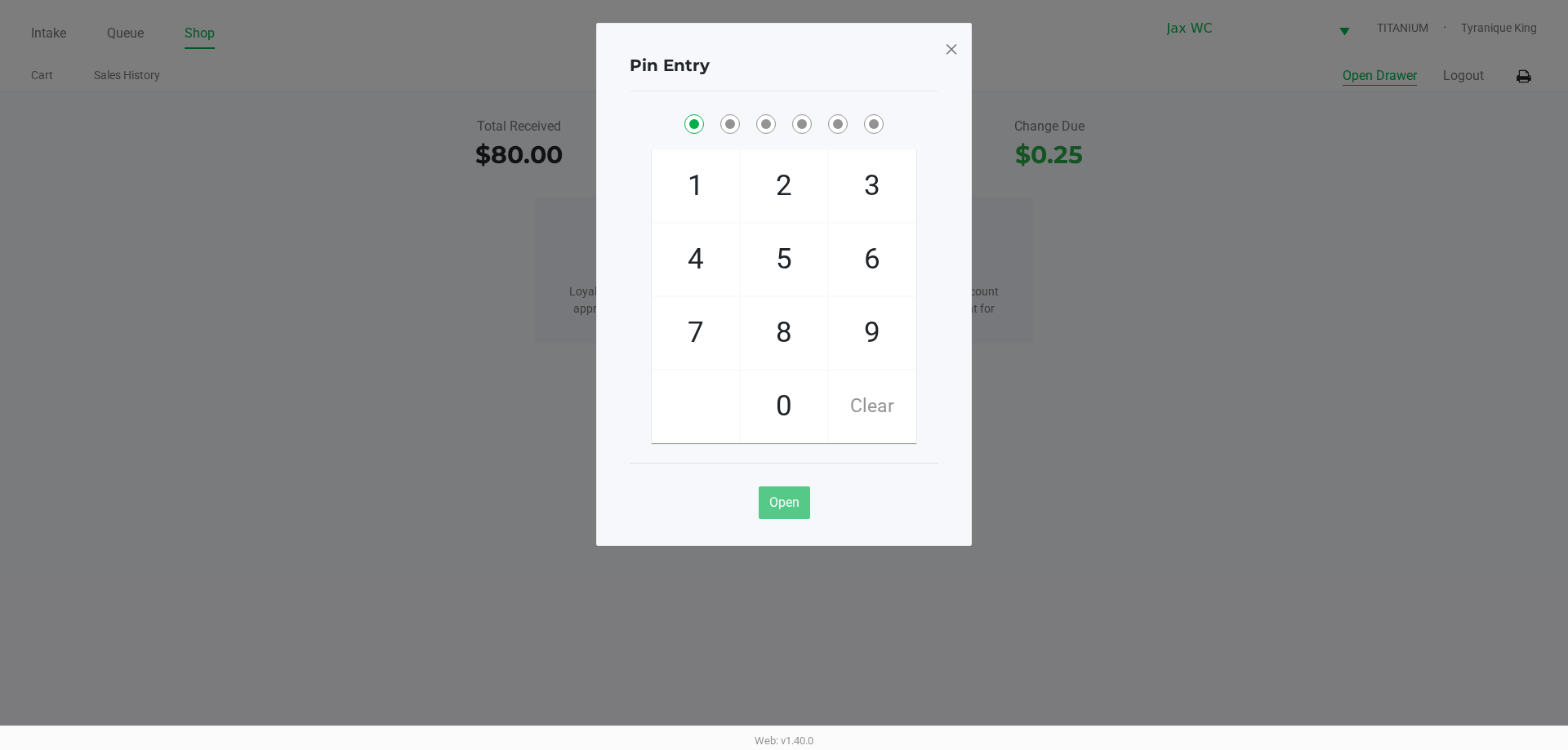
checkbox input "true"
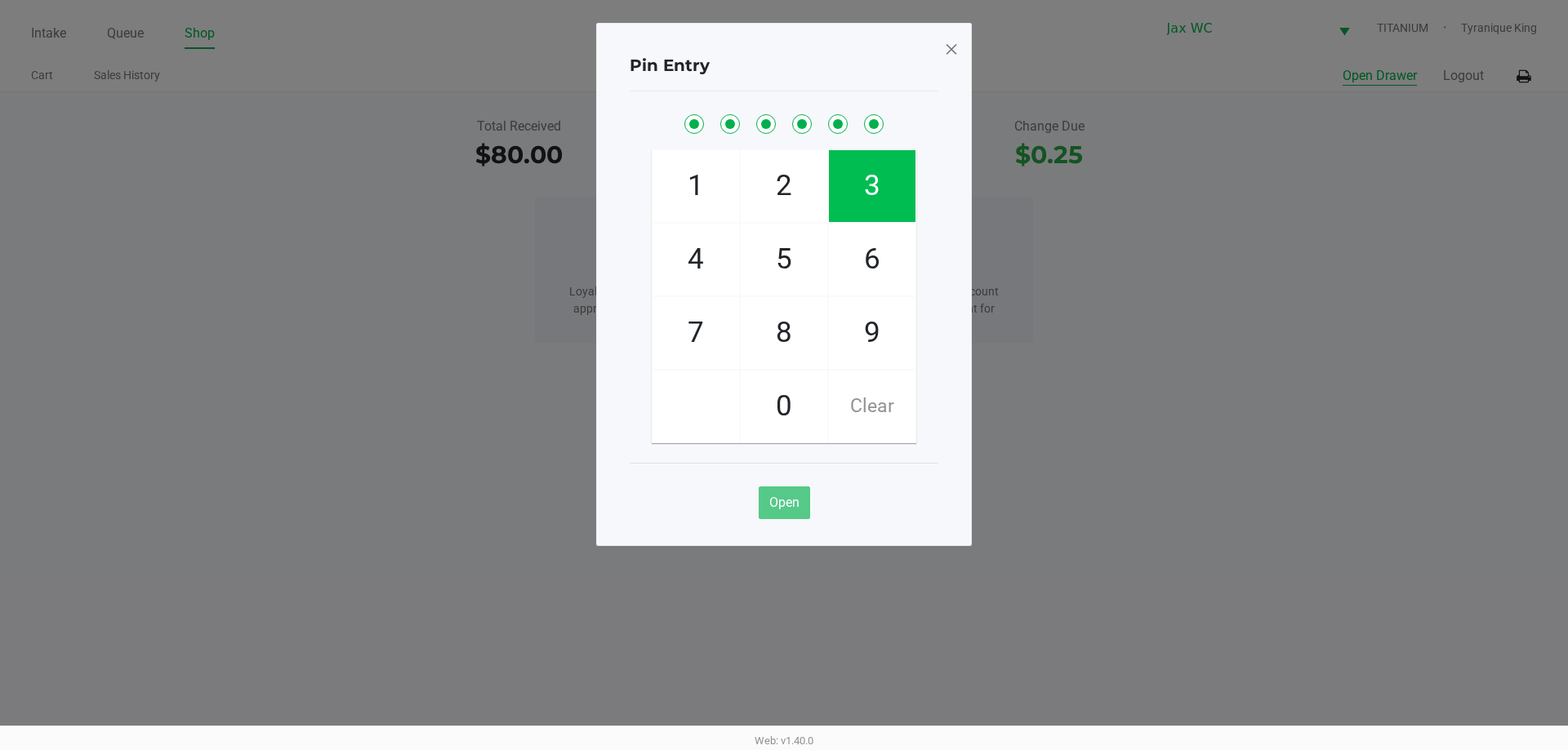
checkbox input "true"
click at [954, 48] on span at bounding box center [952, 49] width 15 height 26
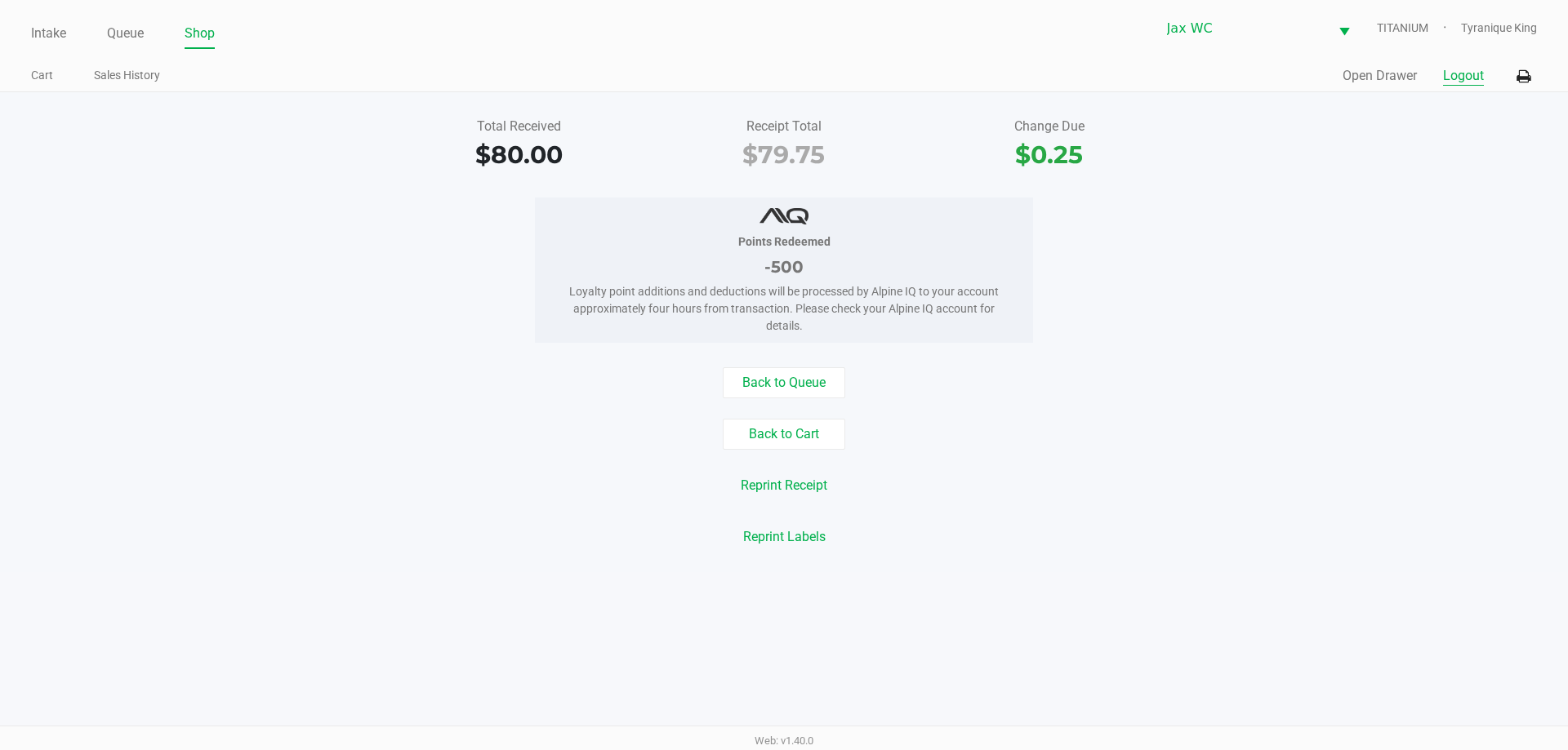
click at [1469, 65] on div "Quick Sale Open Drawer Logout" at bounding box center [1160, 76] width 753 height 30
click at [1475, 78] on button "Logout" at bounding box center [1464, 76] width 41 height 19
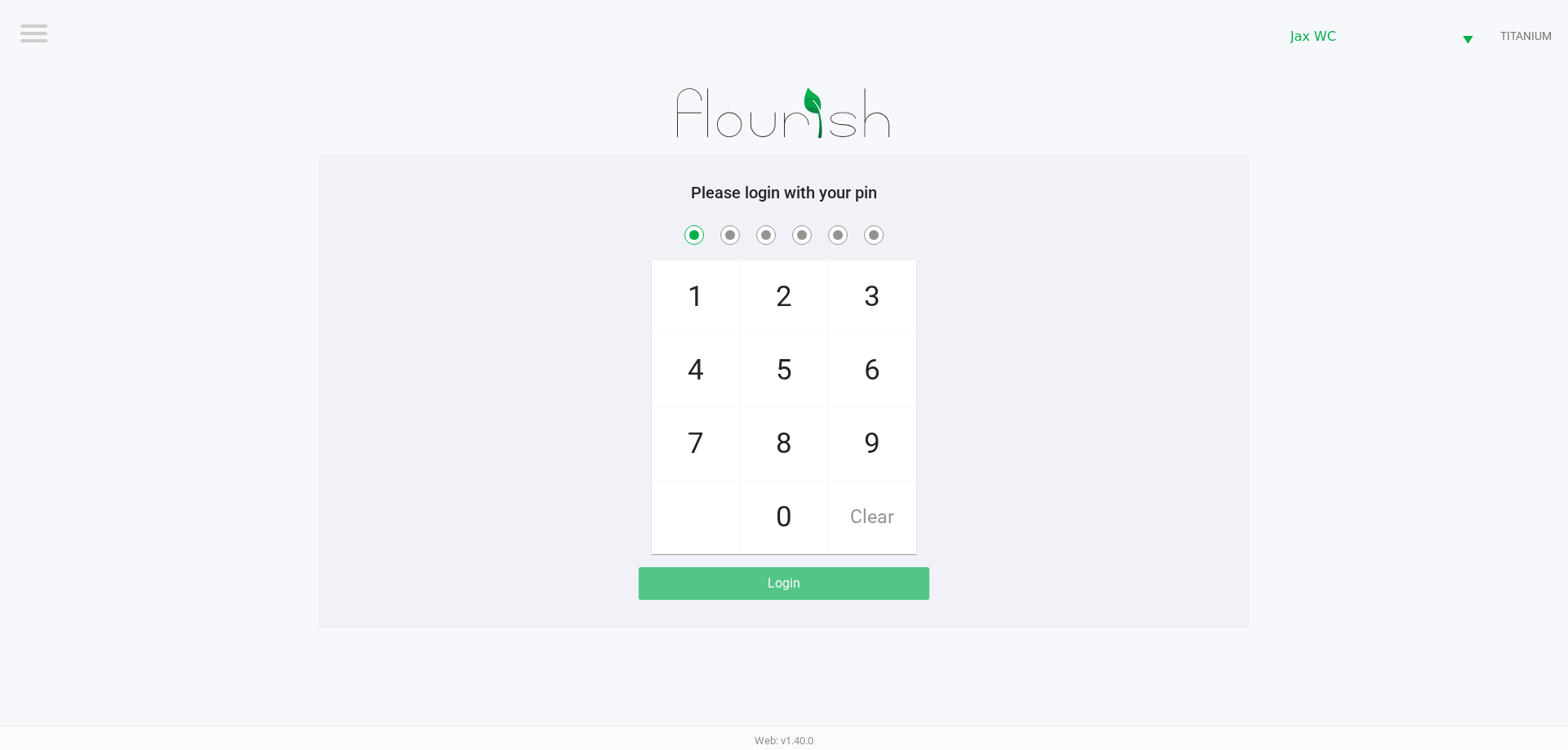
checkbox input "true"
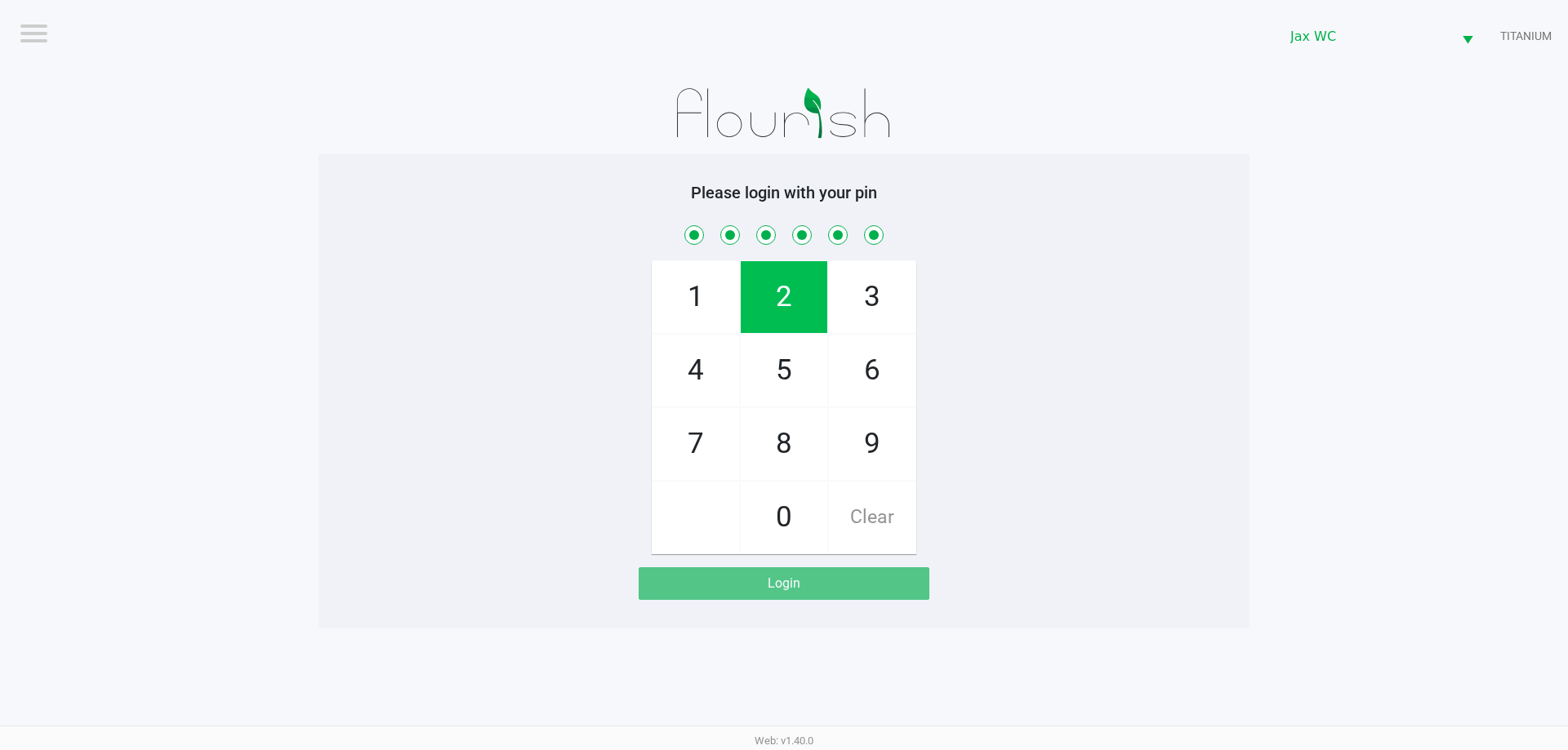
checkbox input "true"
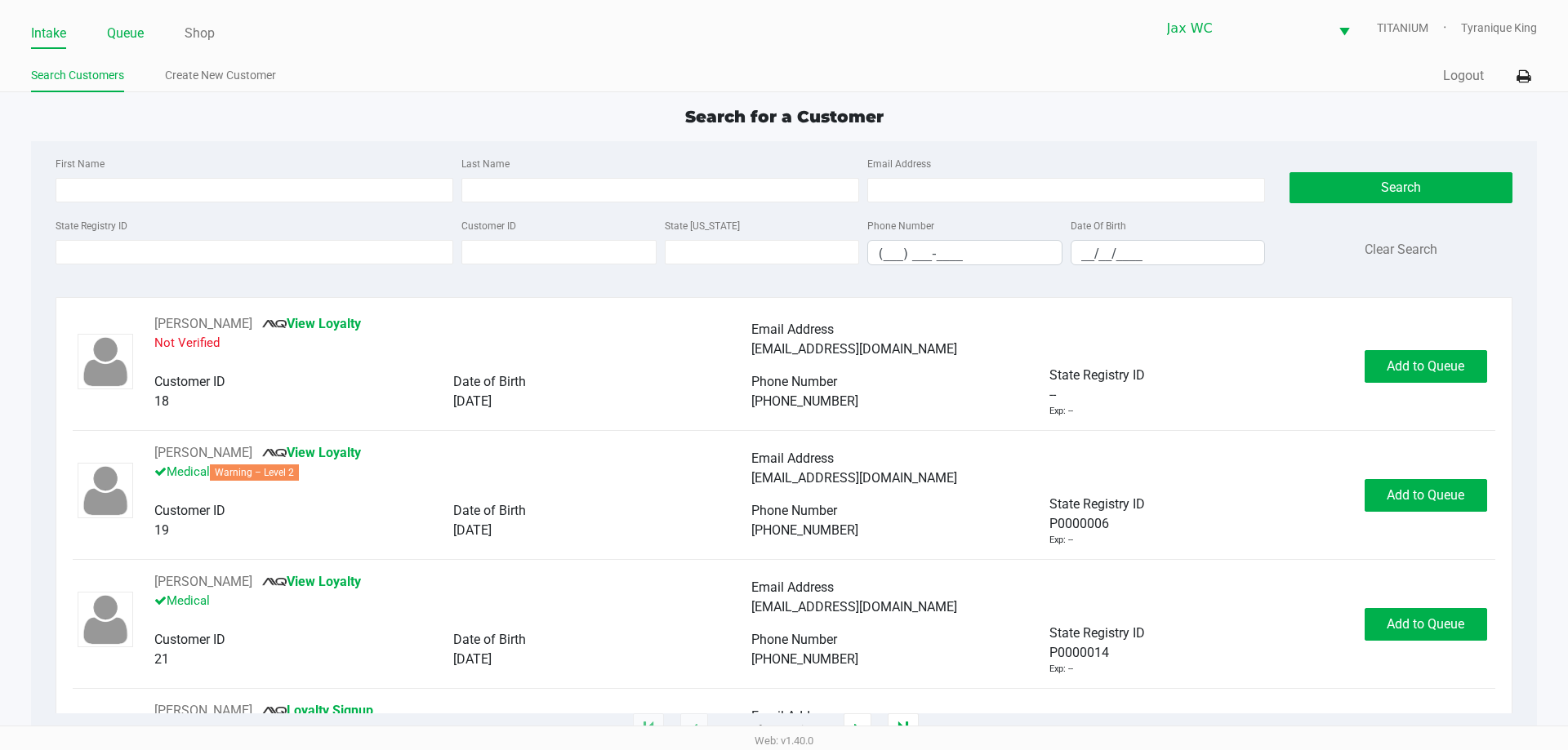
click at [131, 40] on link "Queue" at bounding box center [126, 33] width 37 height 23
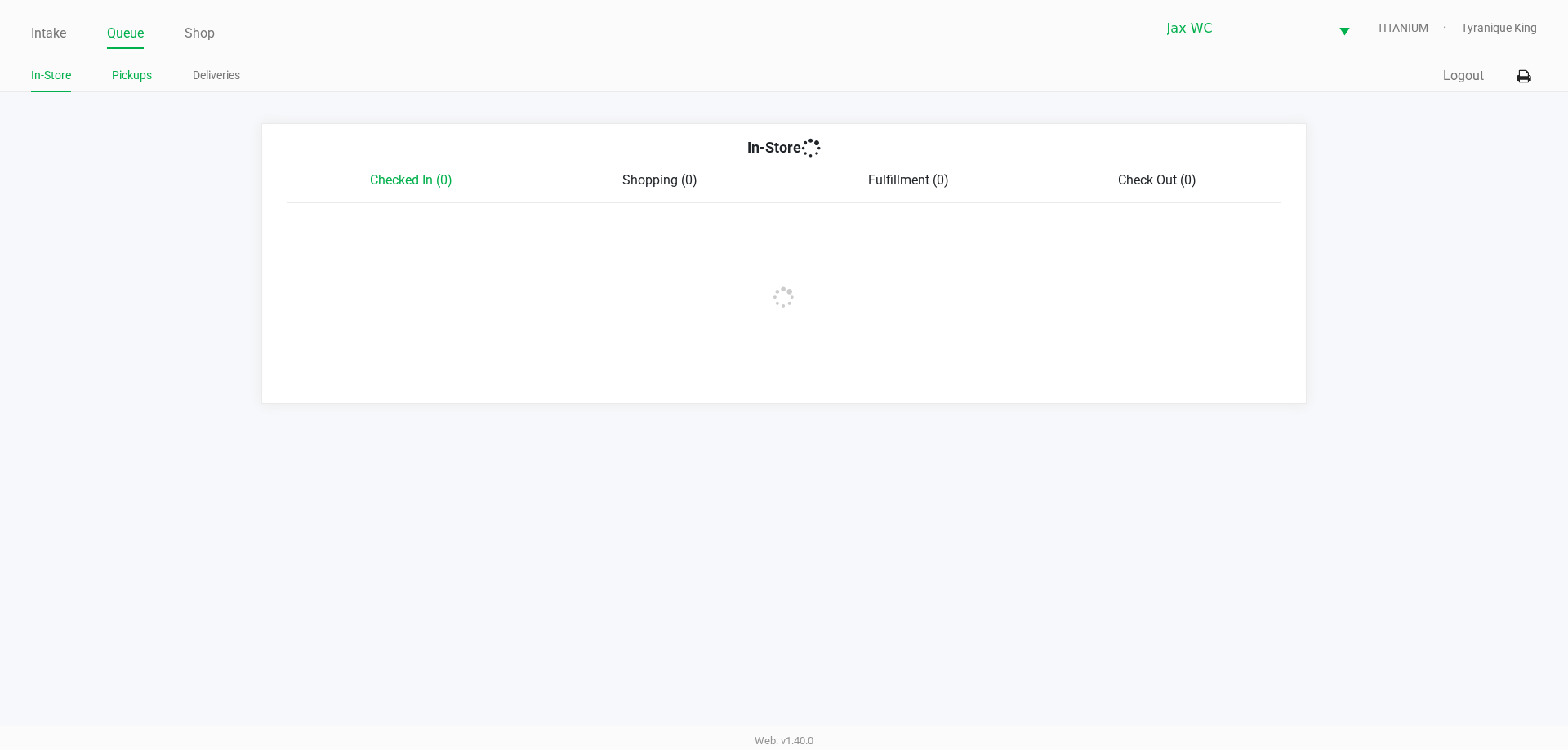
click at [139, 71] on link "Pickups" at bounding box center [131, 76] width 40 height 20
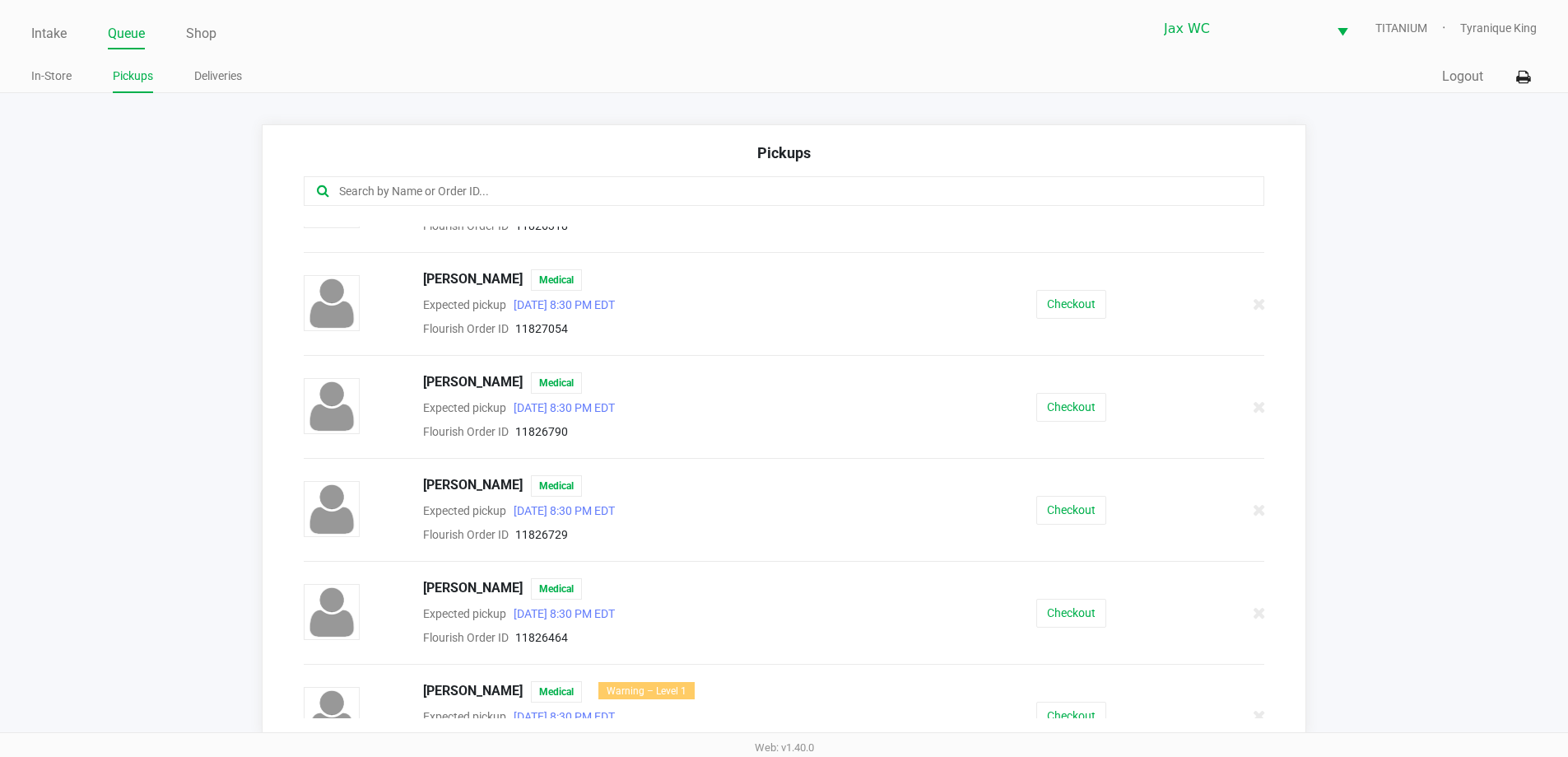
scroll to position [82, 0]
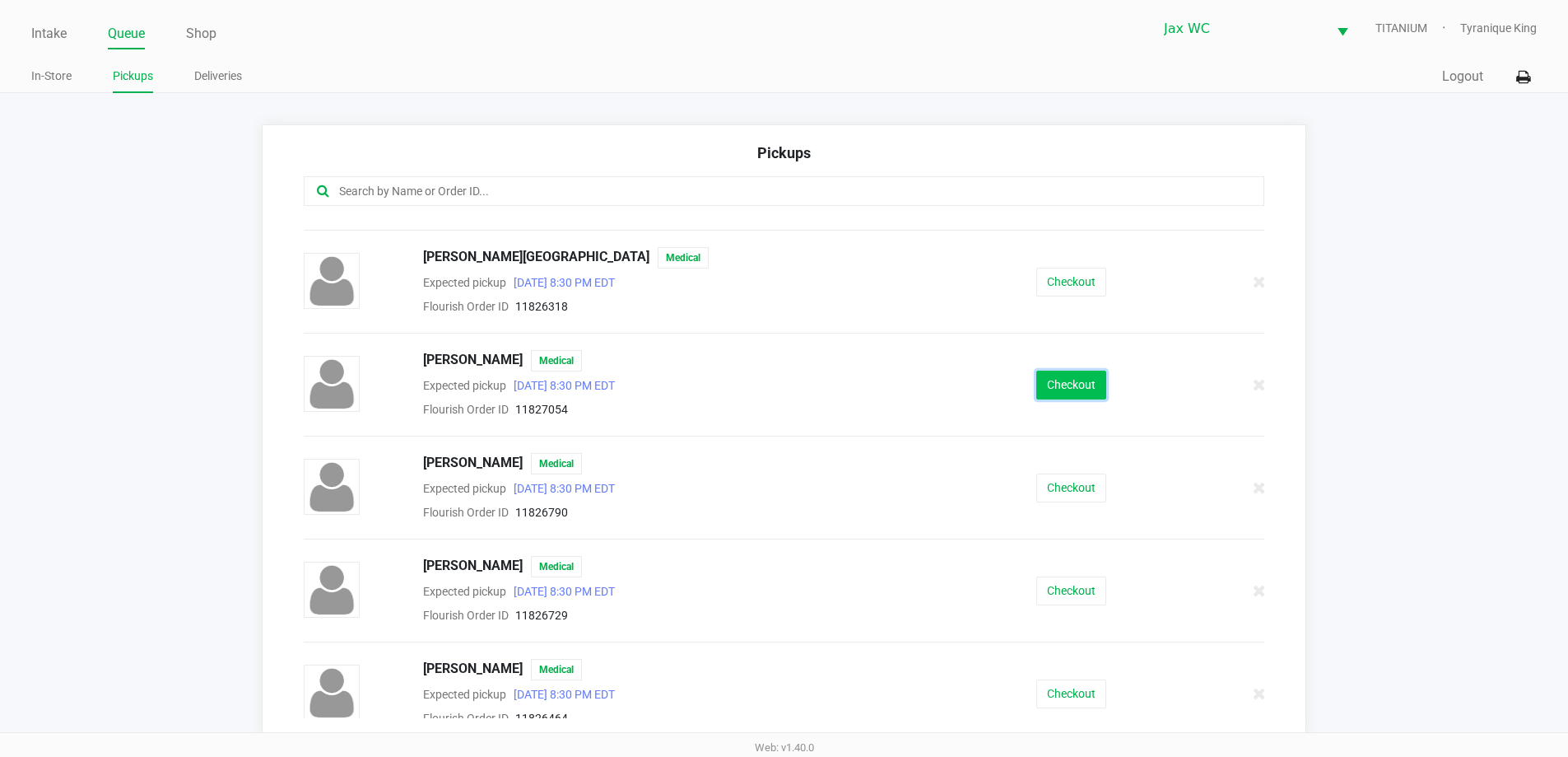
click at [1080, 377] on button "Checkout" at bounding box center [1071, 385] width 70 height 29
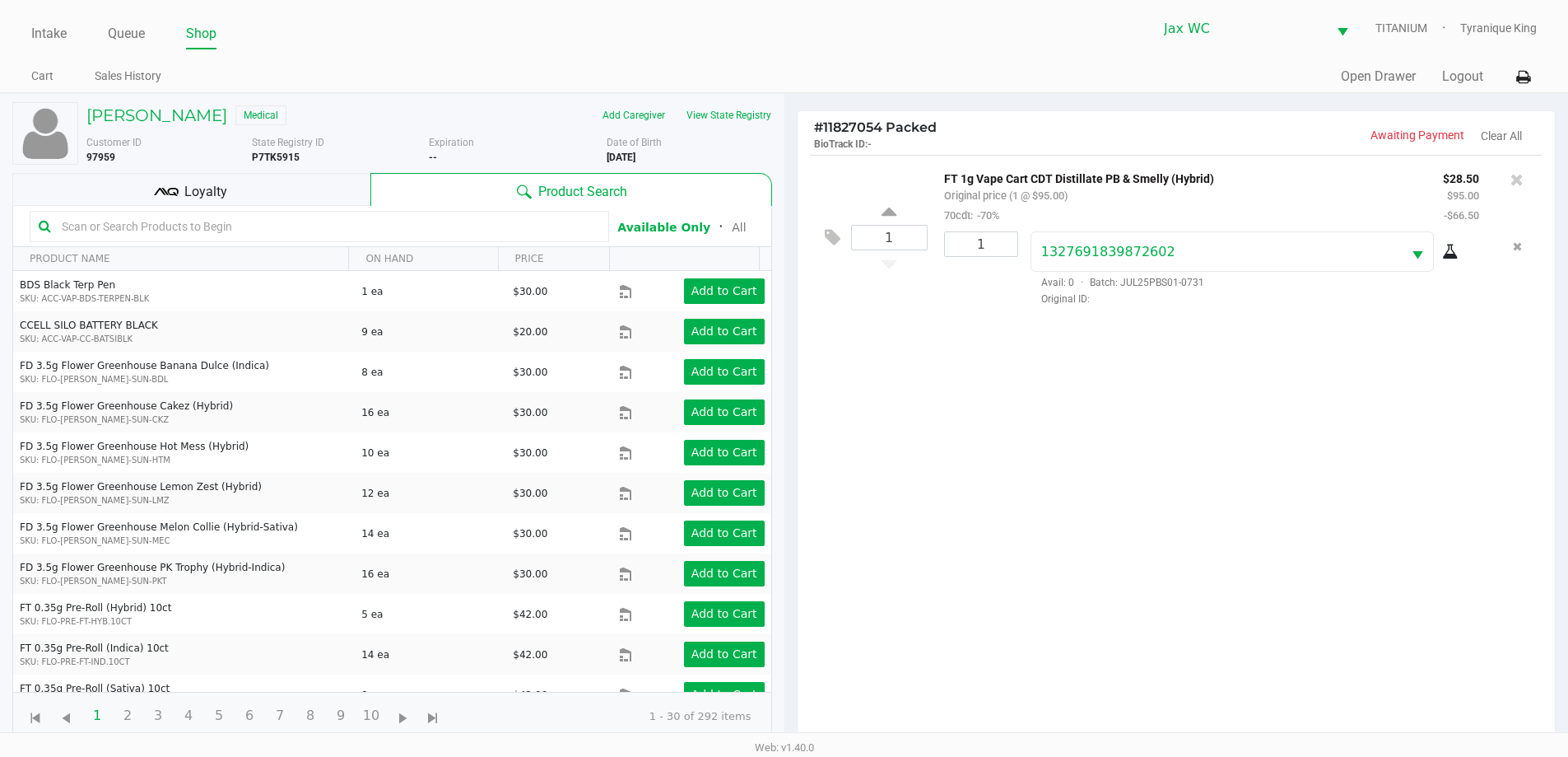
click at [223, 187] on span "Loyalty" at bounding box center [206, 191] width 43 height 20
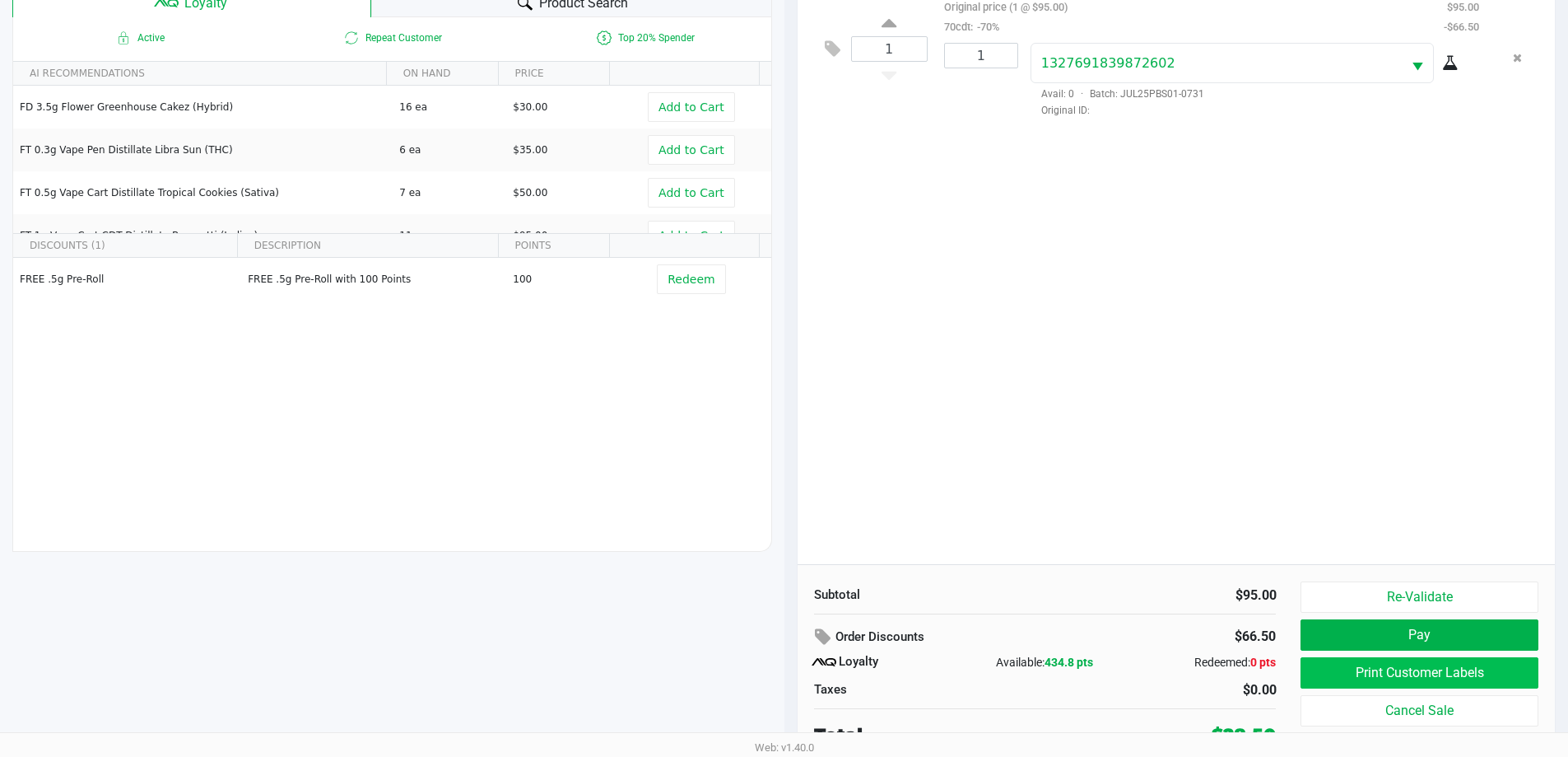
scroll to position [198, 0]
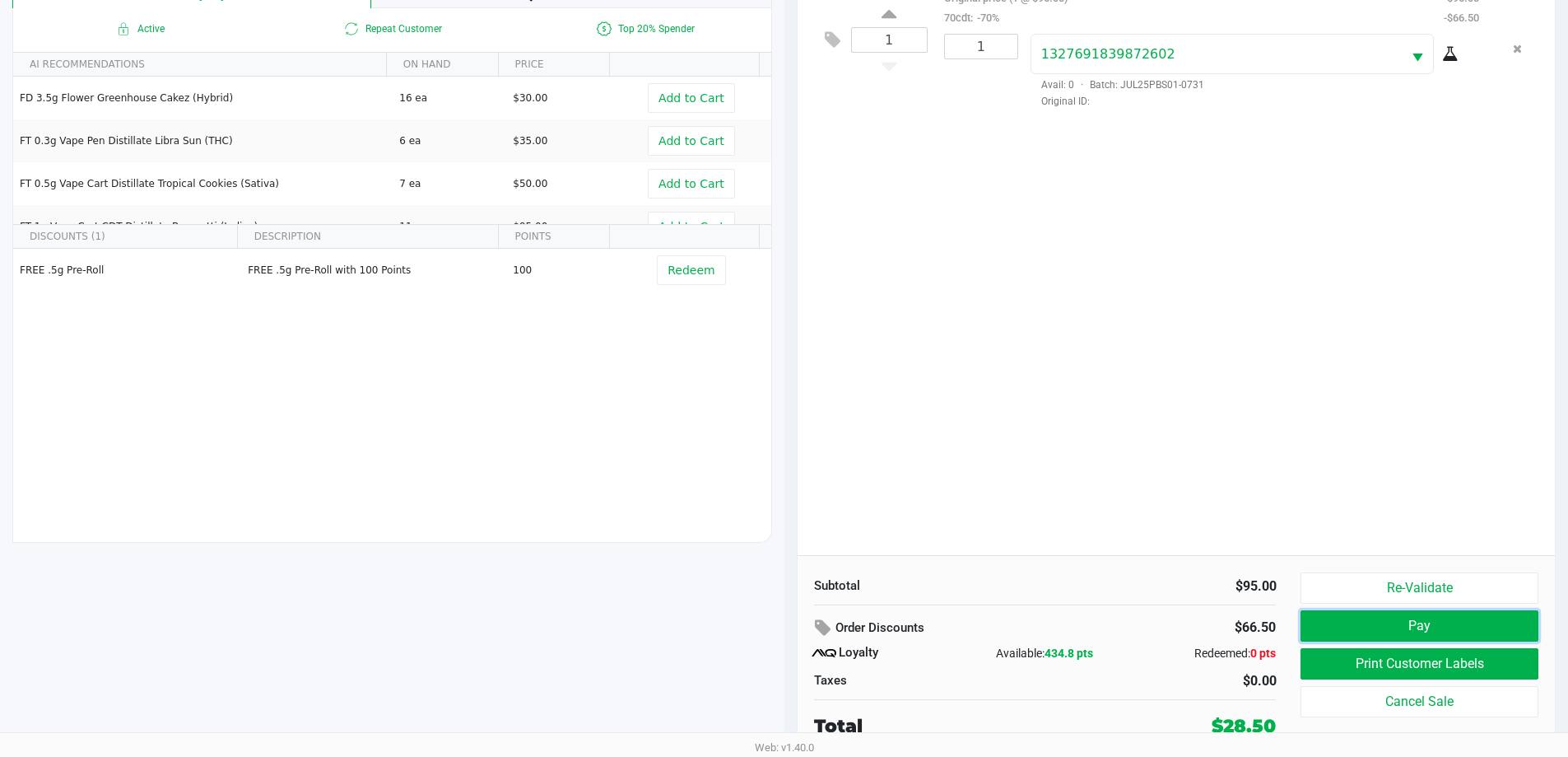
drag, startPoint x: 1479, startPoint y: 613, endPoint x: 1024, endPoint y: 378, distance: 512.1
click at [1024, 378] on div "# 11827054 Packed BioTrack ID: - Awaiting Payment Clear All 1 FT 1g Vape Cart C…" at bounding box center [1177, 335] width 760 height 845
drag, startPoint x: 1363, startPoint y: 659, endPoint x: 945, endPoint y: 307, distance: 546.5
click at [1423, 593] on div "Re-Validate Pay Print Customer Labels Cancel Sale" at bounding box center [1425, 655] width 250 height 167
drag, startPoint x: 1384, startPoint y: 671, endPoint x: 1363, endPoint y: 612, distance: 62.6
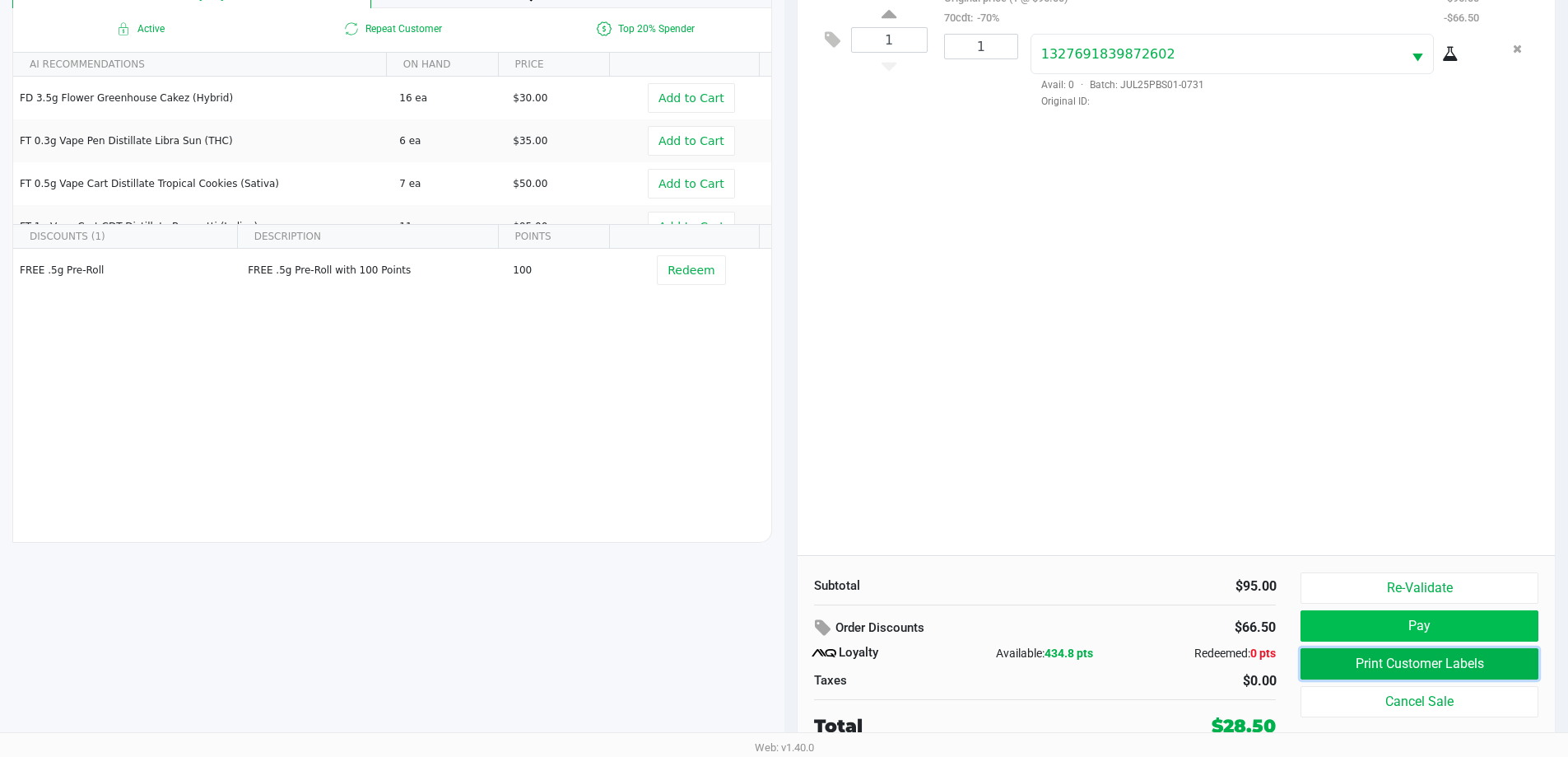
click at [1363, 612] on div "Re-Validate Pay Print Customer Labels Cancel Sale" at bounding box center [1425, 655] width 250 height 167
click at [1363, 613] on button "Pay" at bounding box center [1419, 626] width 238 height 32
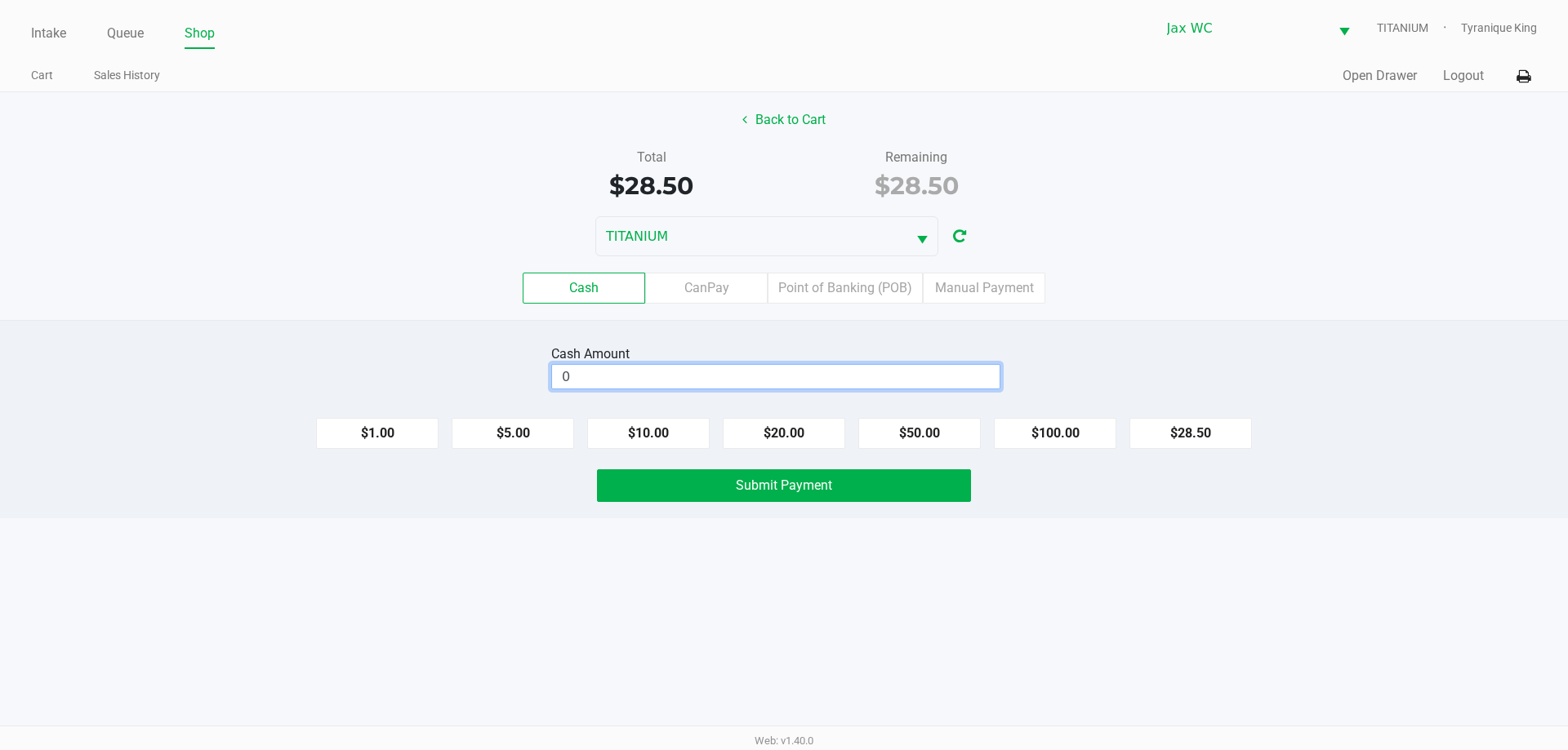
click at [817, 378] on input "0" at bounding box center [775, 377] width 447 height 24
type input "$0.00"
click at [807, 448] on button "$20.00" at bounding box center [784, 433] width 123 height 31
click at [804, 441] on button "$20.00" at bounding box center [784, 433] width 123 height 31
type input "$40.00"
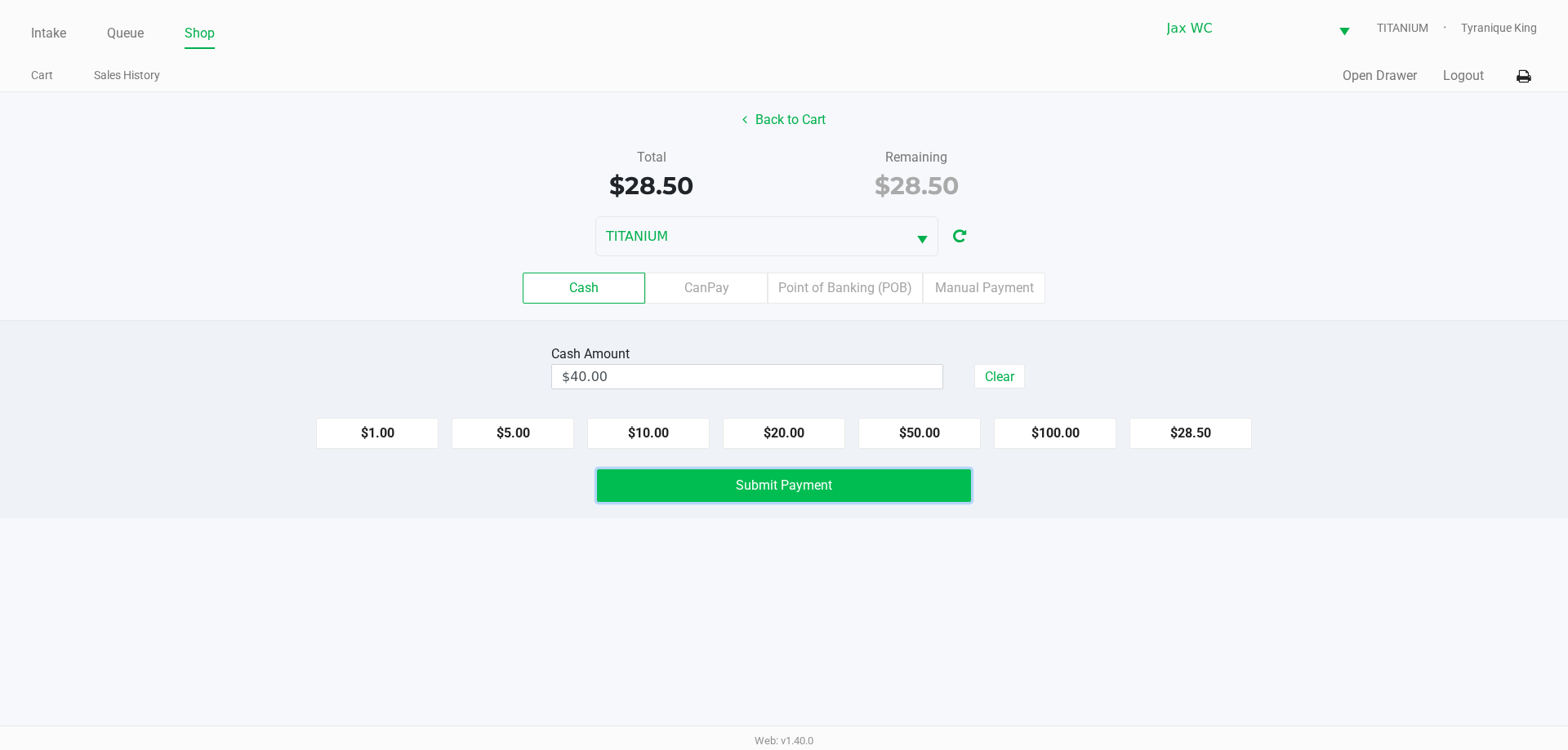
click at [818, 481] on span "Submit Payment" at bounding box center [784, 485] width 96 height 16
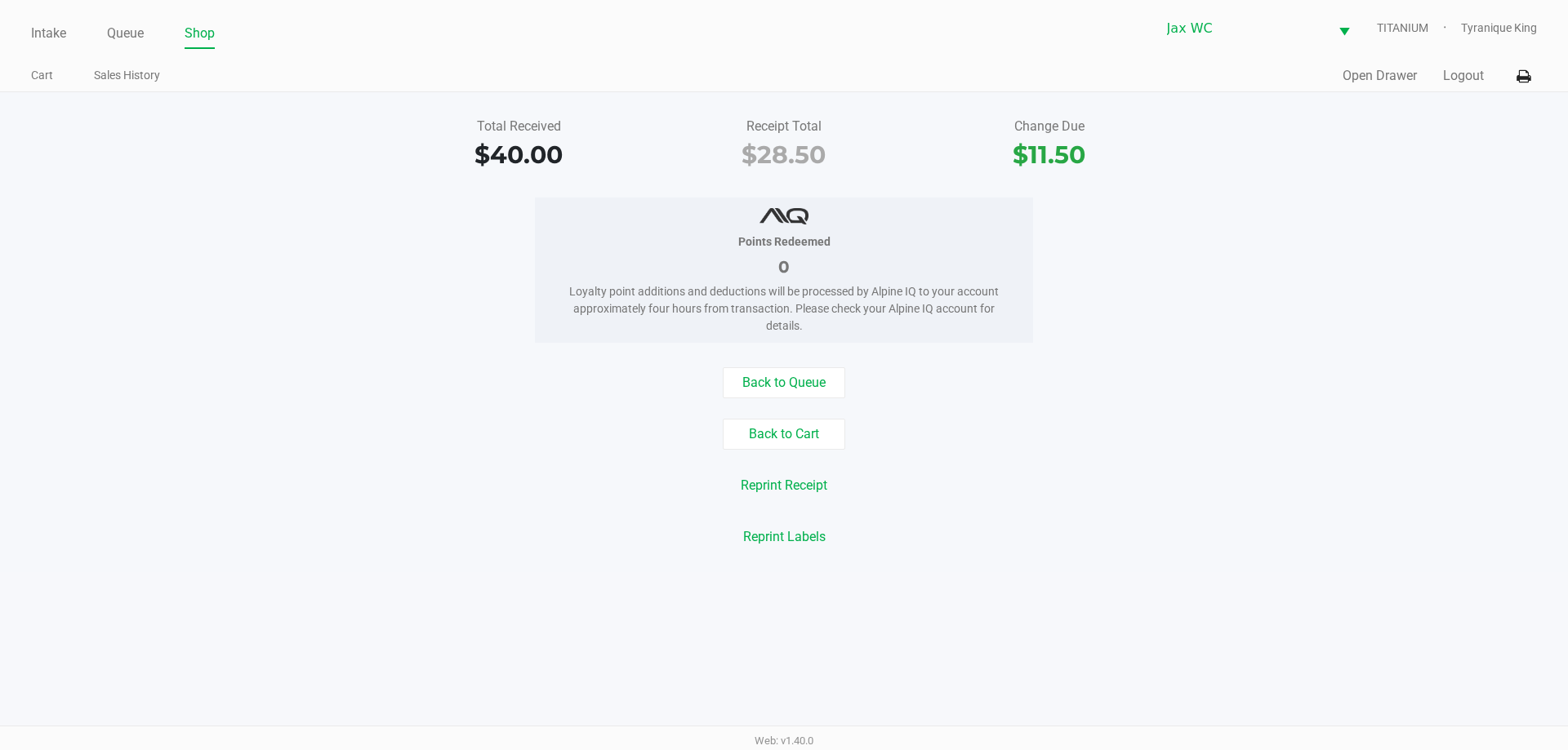
click at [1474, 64] on div "Quick Sale Open Drawer Logout" at bounding box center [1160, 76] width 753 height 30
click at [1468, 69] on button "Logout" at bounding box center [1464, 76] width 41 height 19
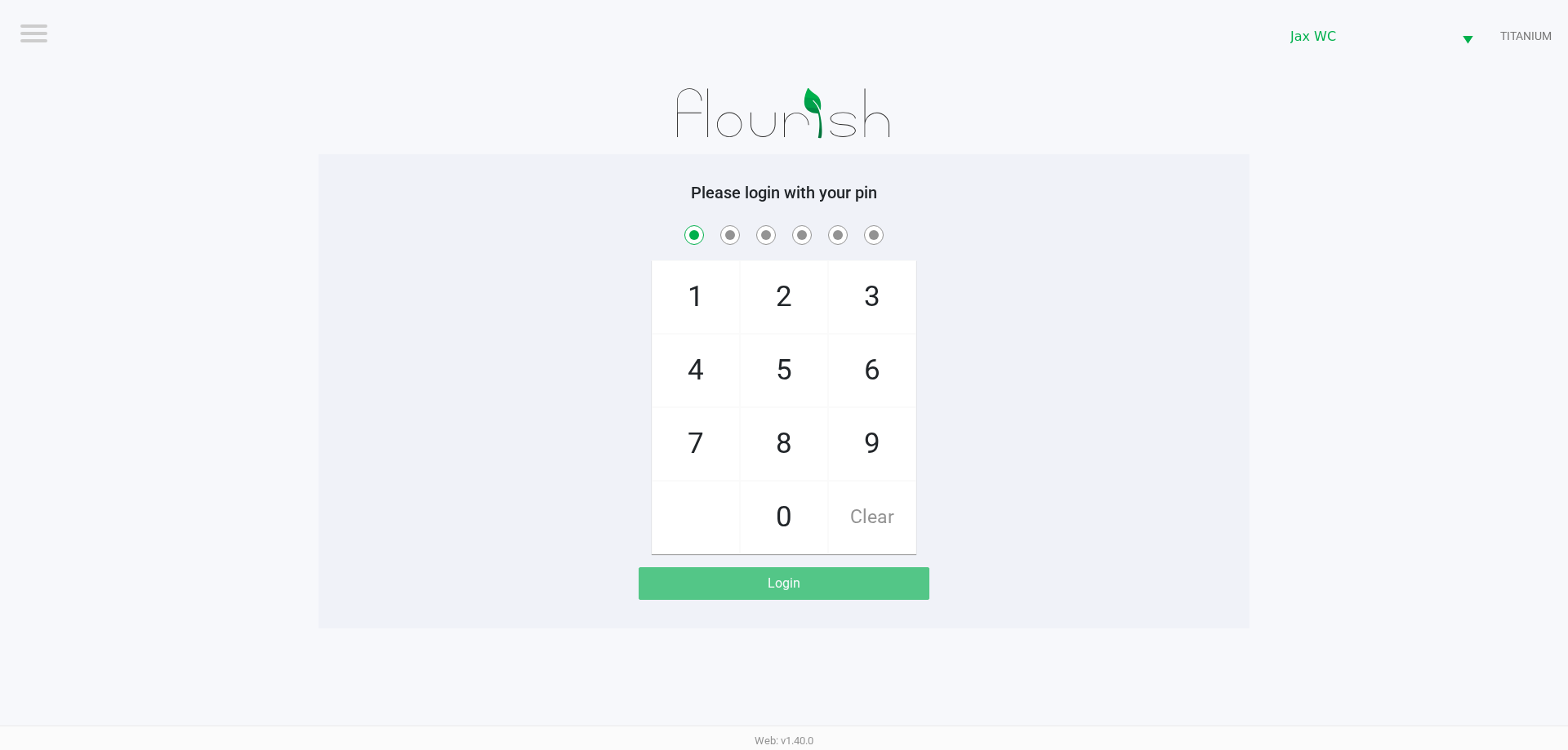
checkbox input "true"
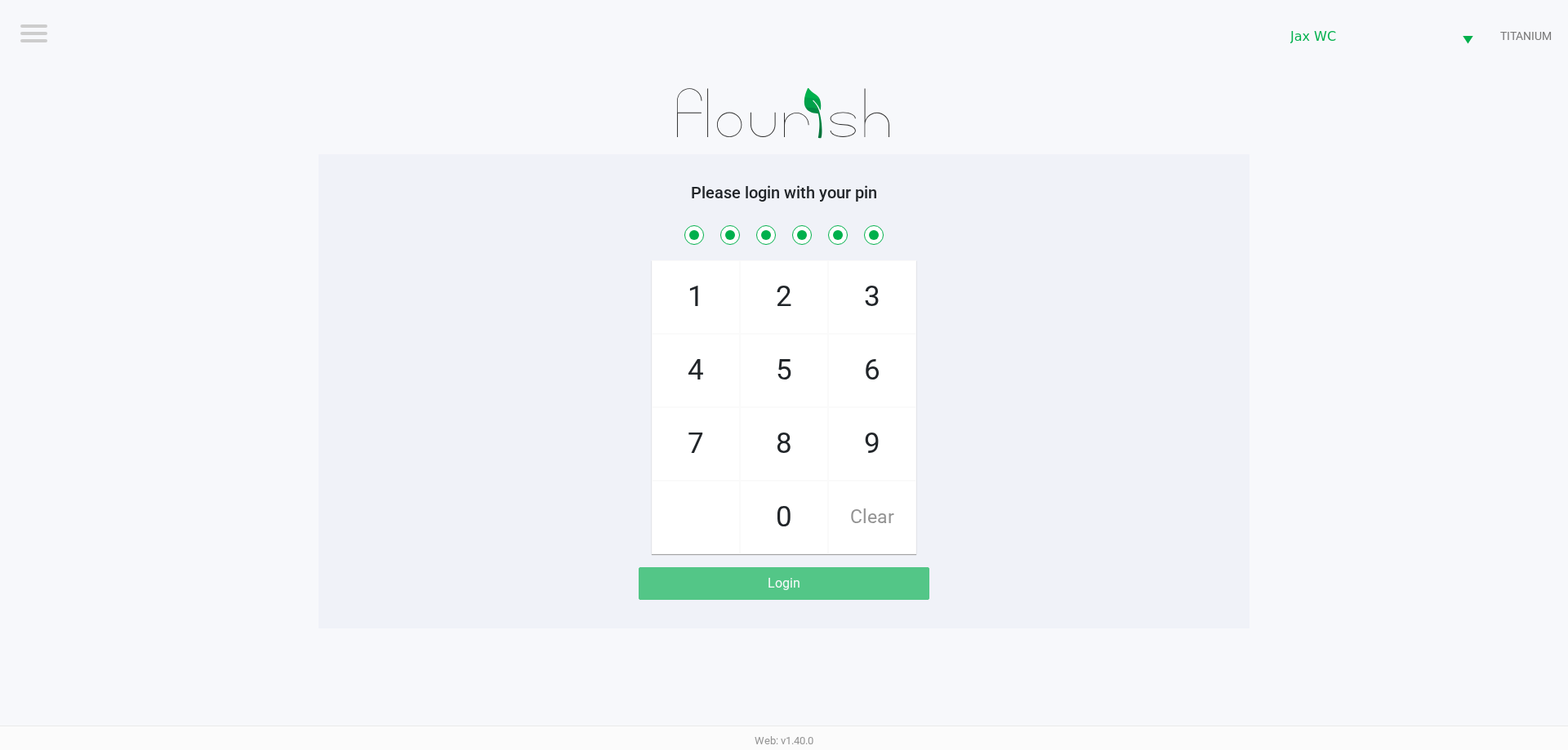
checkbox input "true"
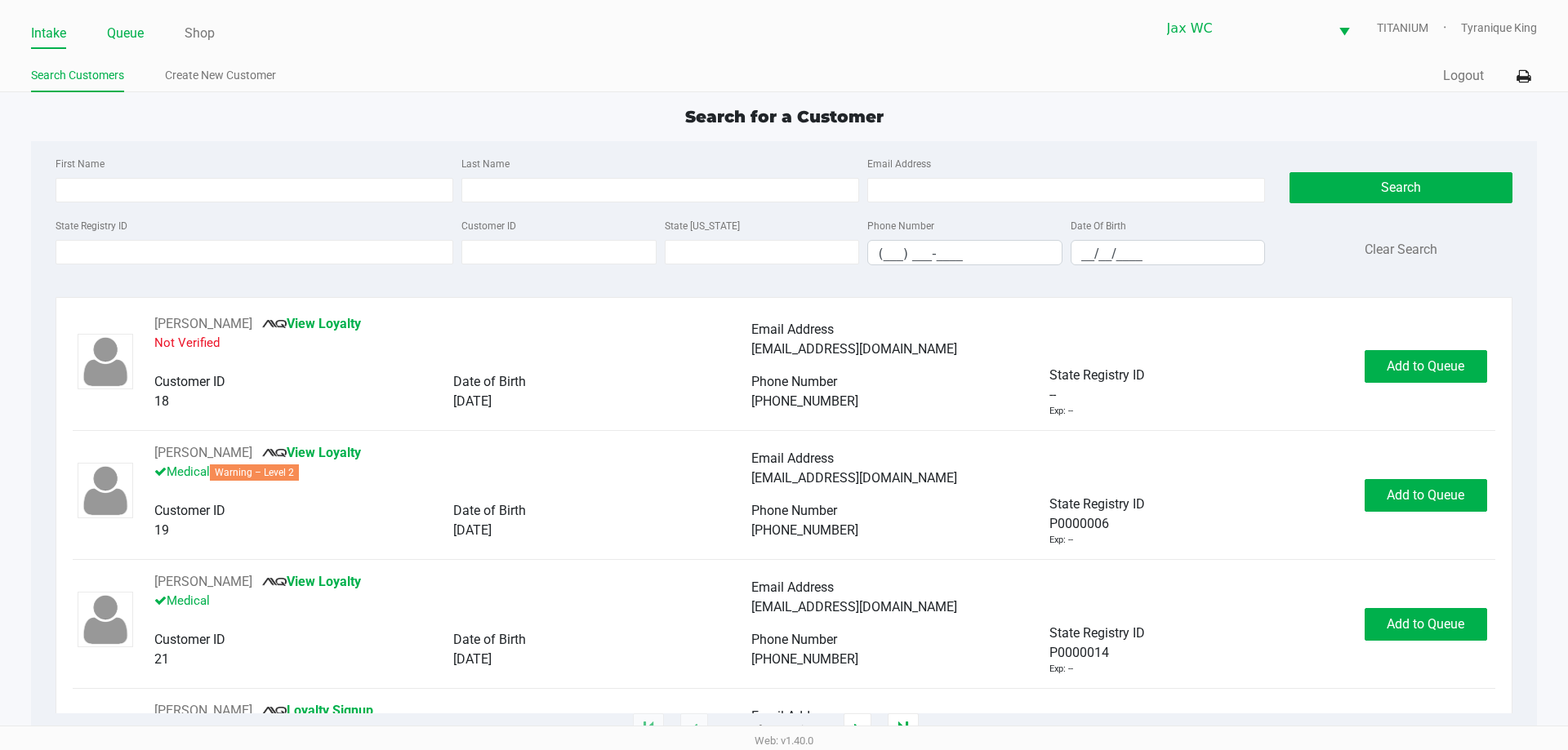
click at [119, 21] on li "Queue" at bounding box center [126, 34] width 37 height 29
click at [128, 39] on link "Queue" at bounding box center [126, 33] width 37 height 23
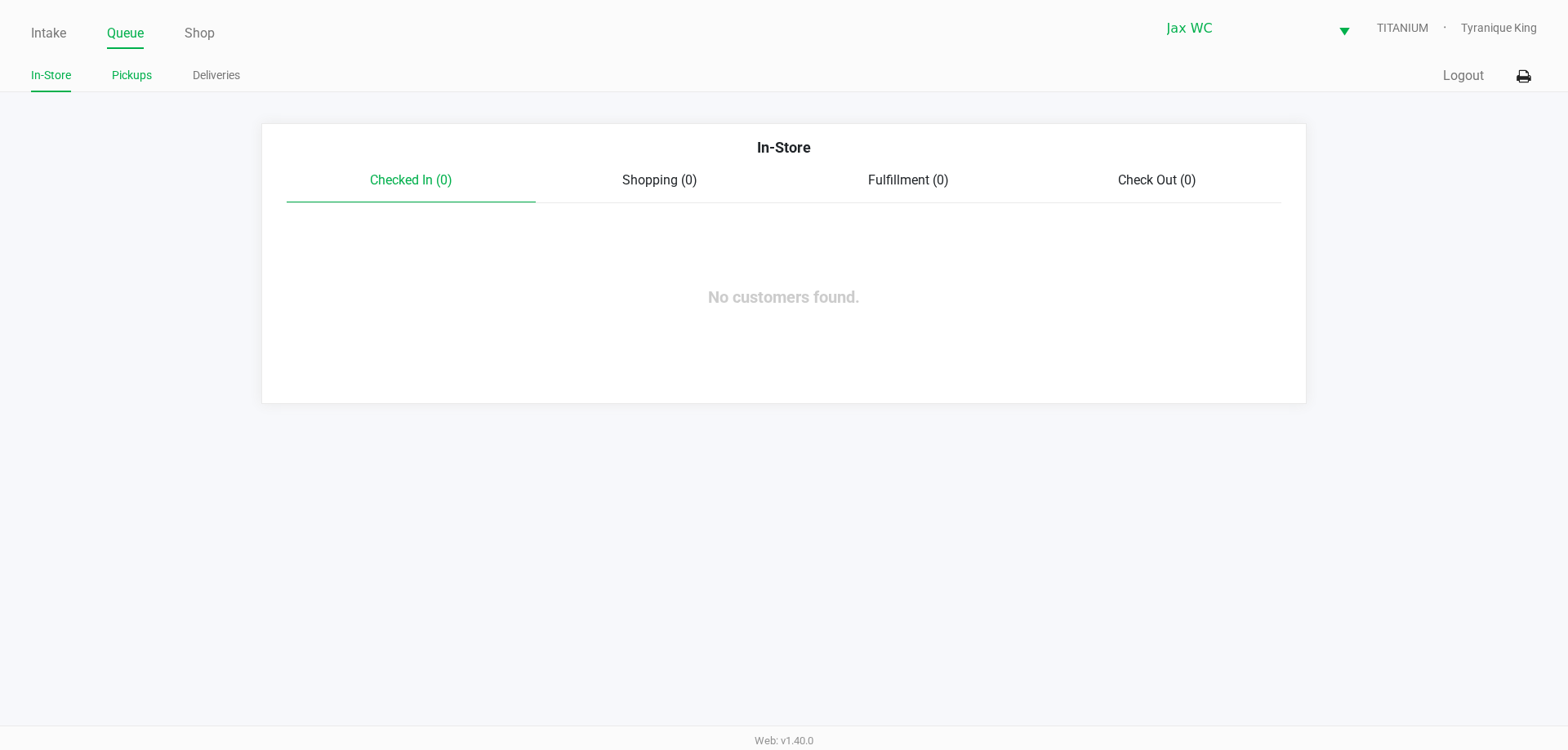
click at [115, 71] on link "Pickups" at bounding box center [131, 76] width 40 height 20
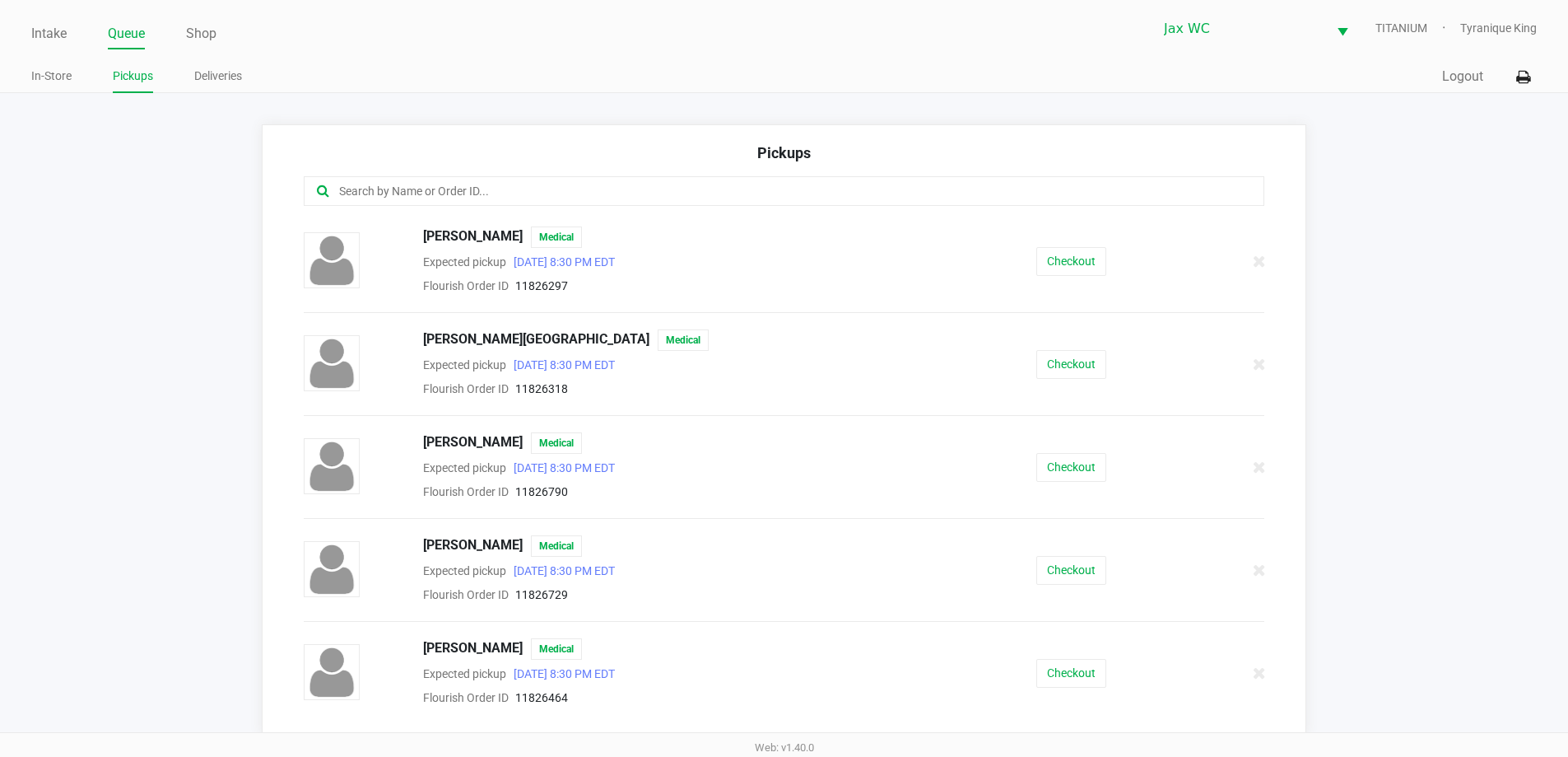
click at [466, 197] on input "text" at bounding box center [757, 191] width 841 height 19
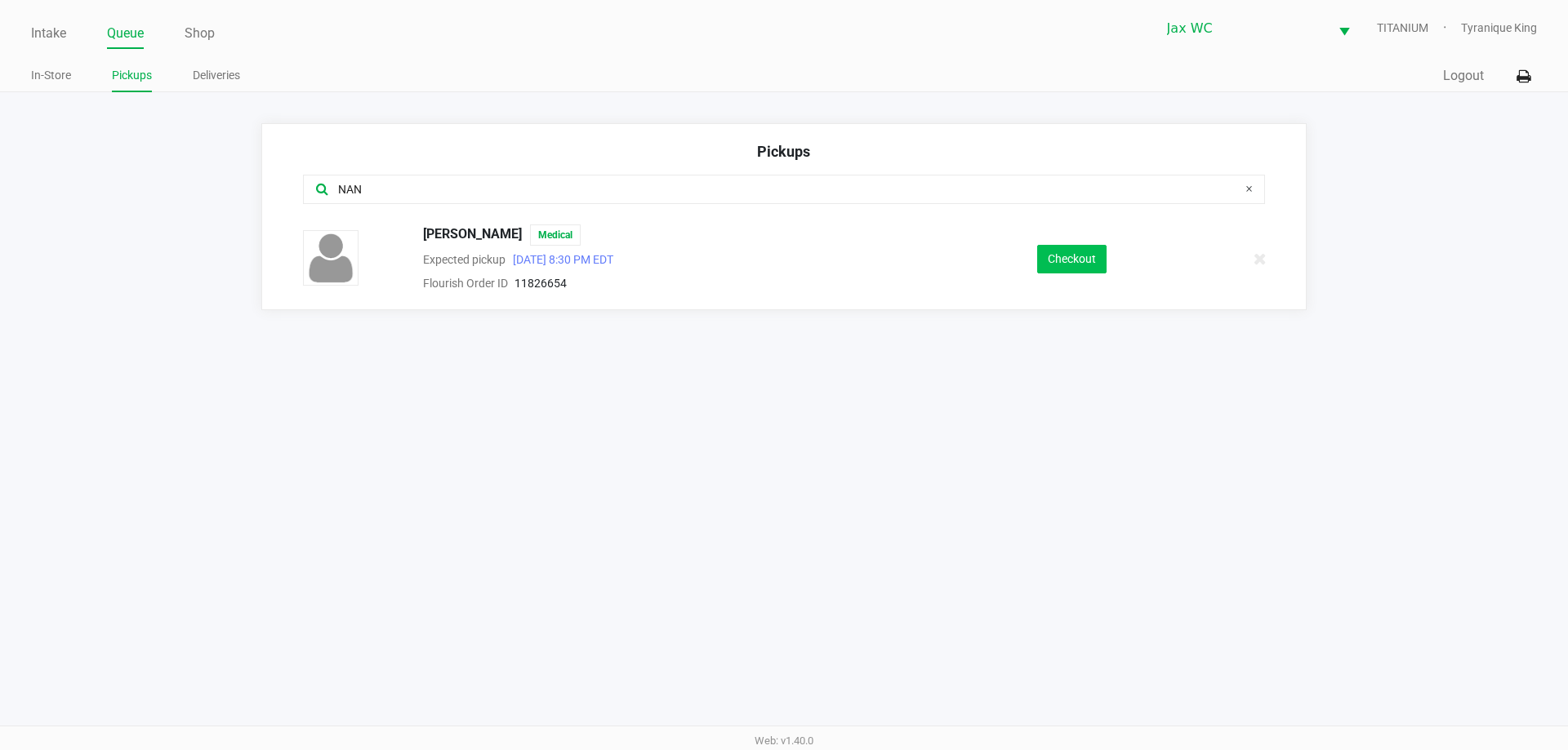
type input "NAN"
click at [1092, 246] on button "Checkout" at bounding box center [1071, 259] width 69 height 29
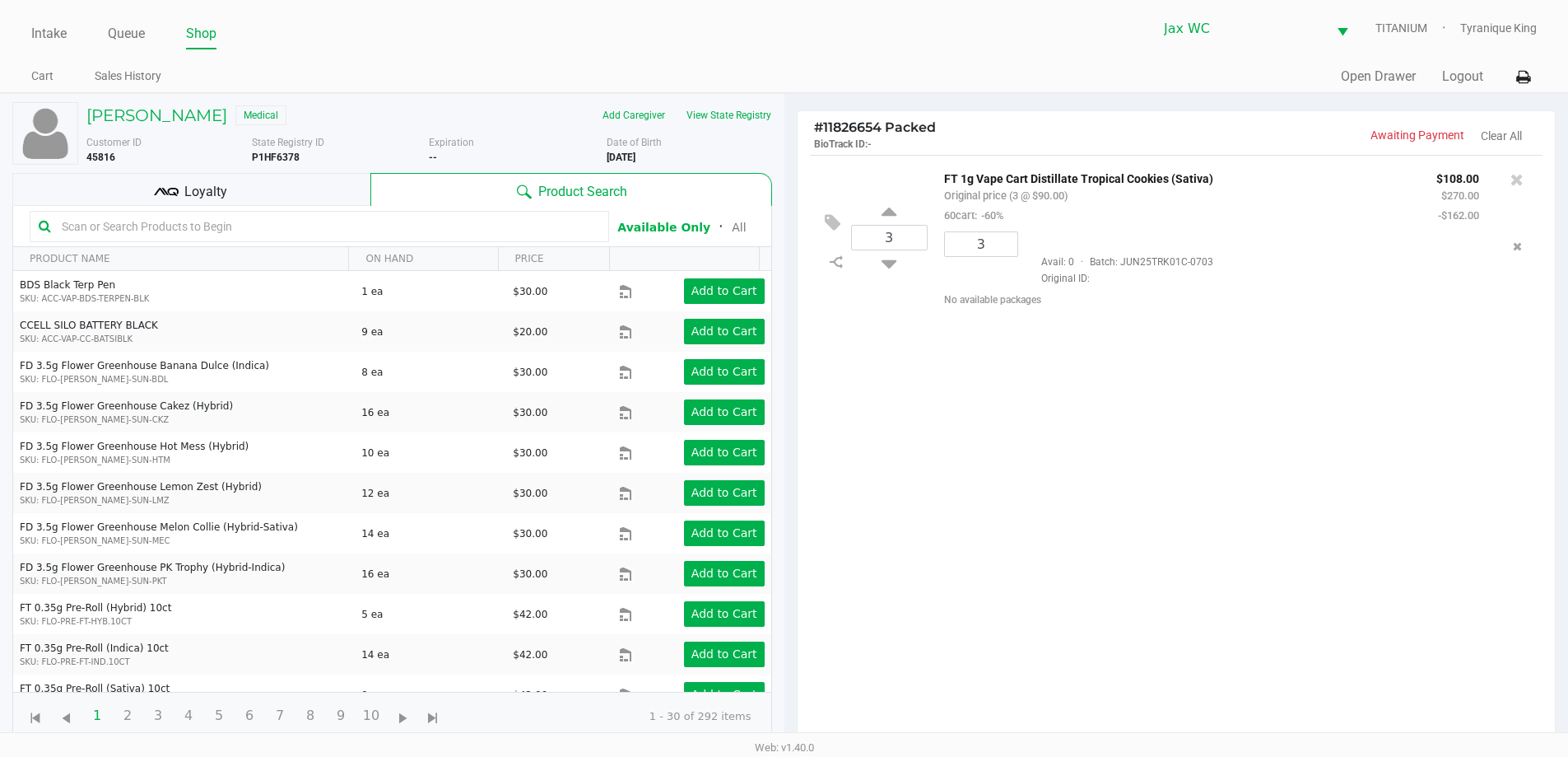
click at [244, 191] on div "Loyalty" at bounding box center [191, 189] width 358 height 33
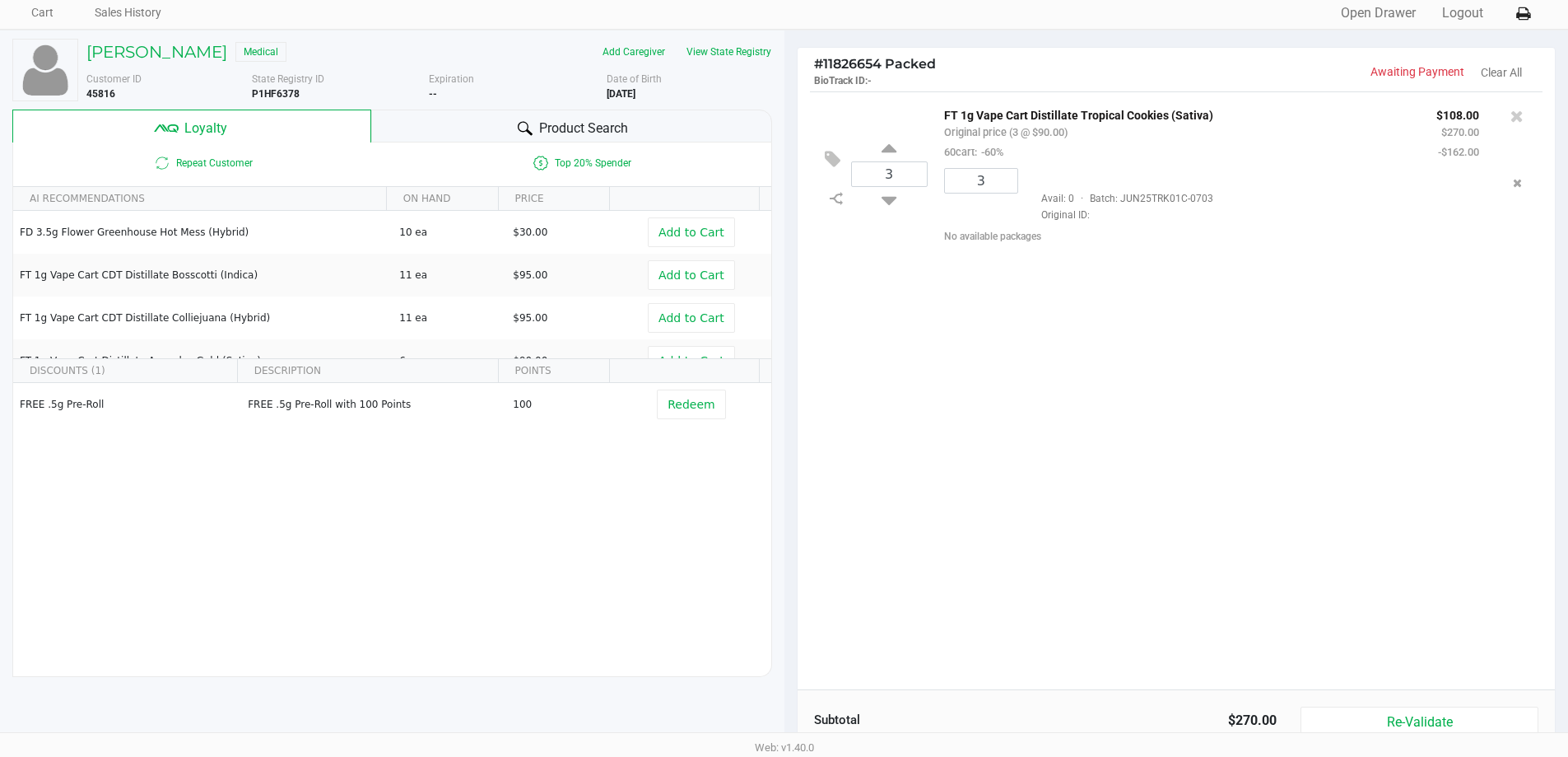
scroll to position [198, 0]
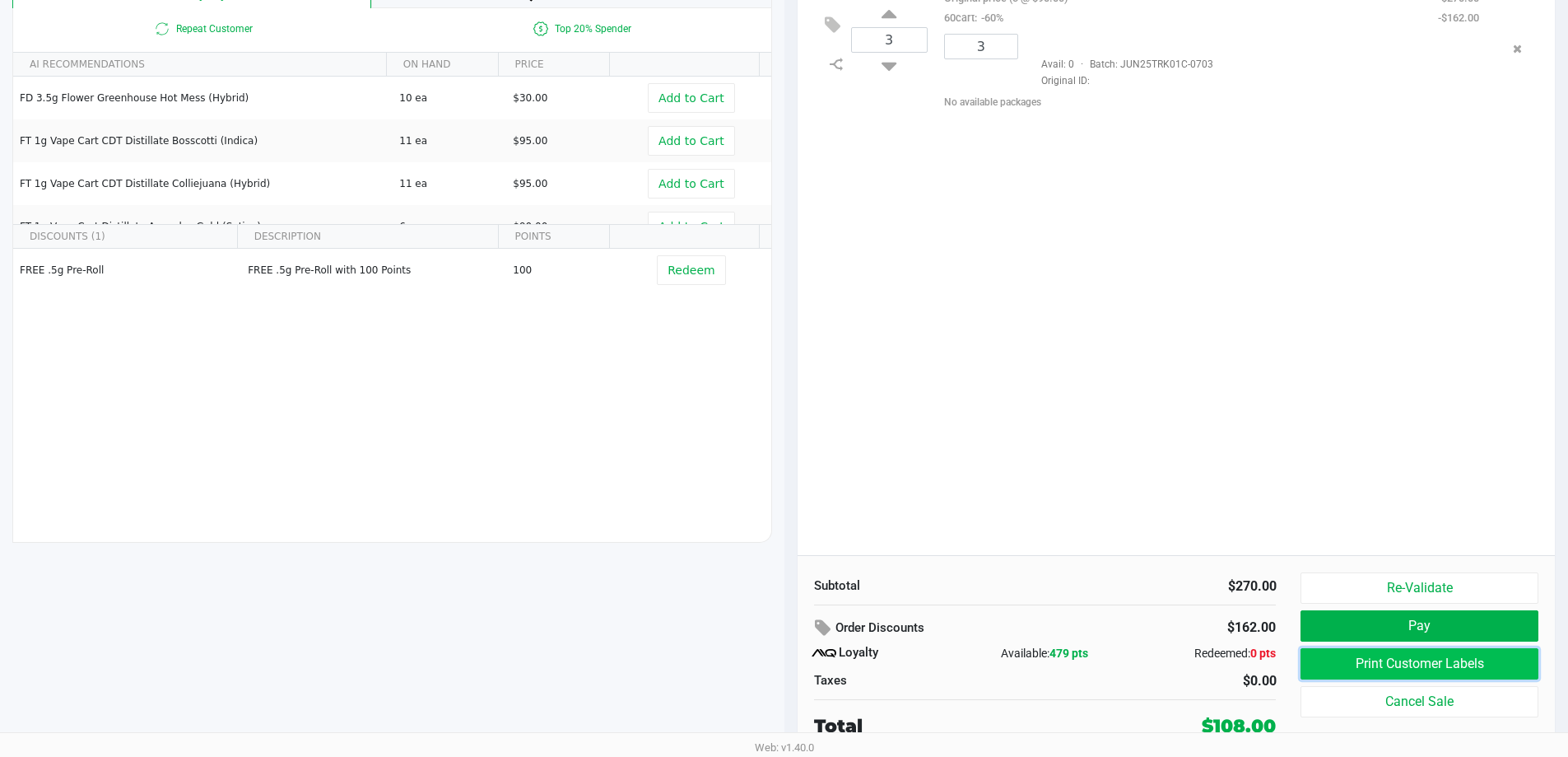
click at [1384, 658] on button "Print Customer Labels" at bounding box center [1419, 664] width 238 height 32
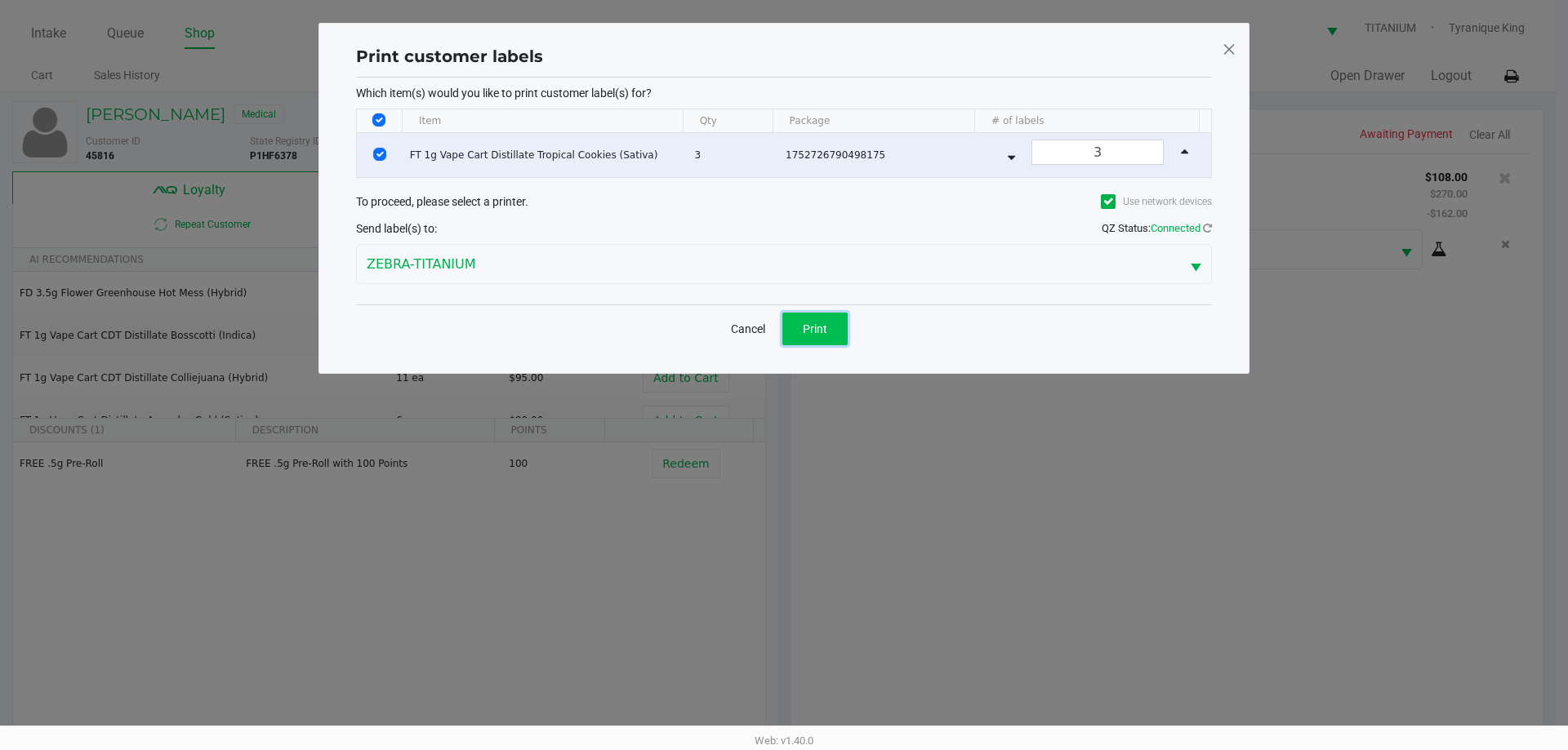
click at [814, 331] on span "Print" at bounding box center [815, 329] width 25 height 13
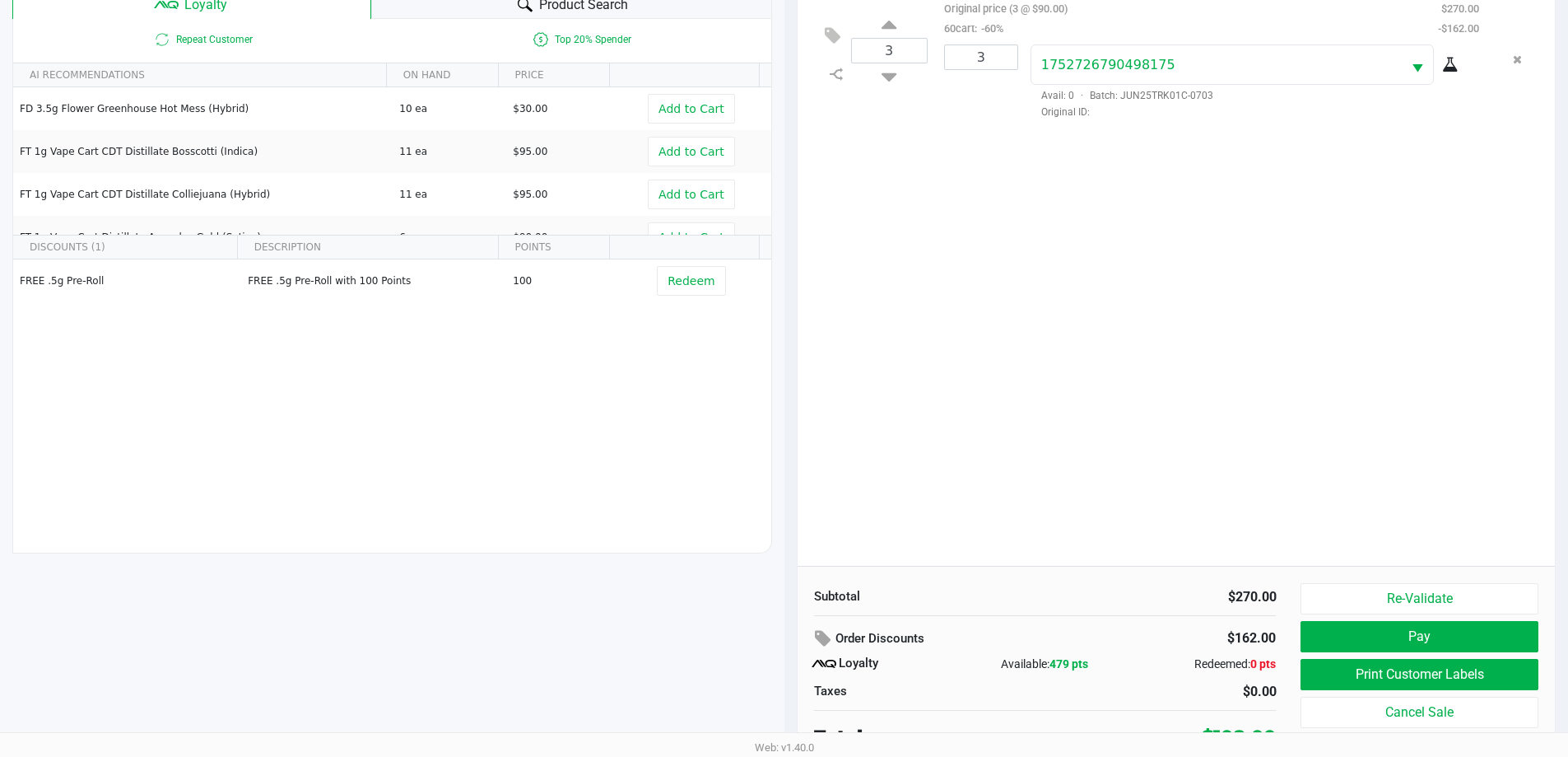
scroll to position [198, 0]
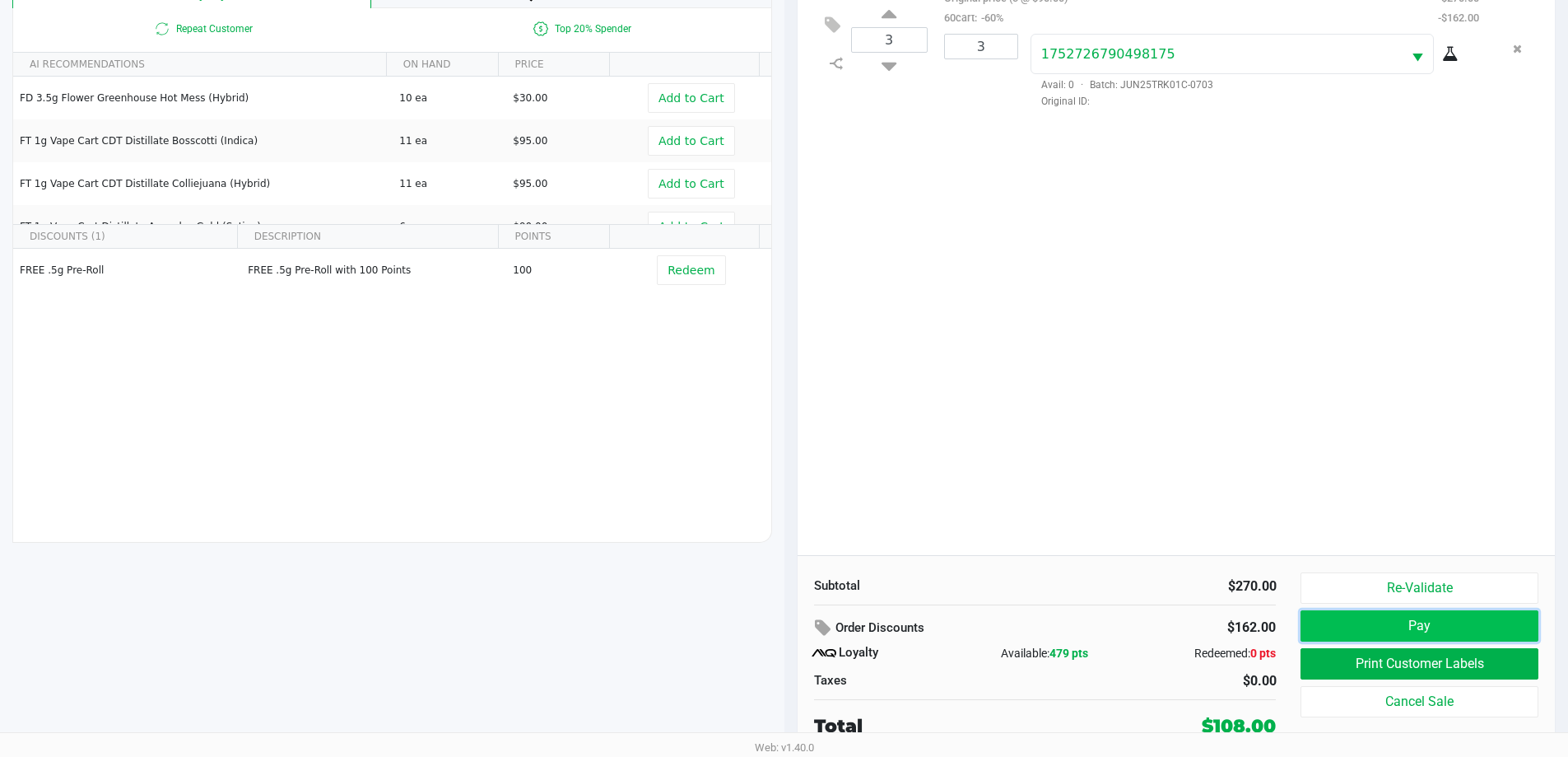
click at [1347, 617] on button "Pay" at bounding box center [1419, 626] width 238 height 32
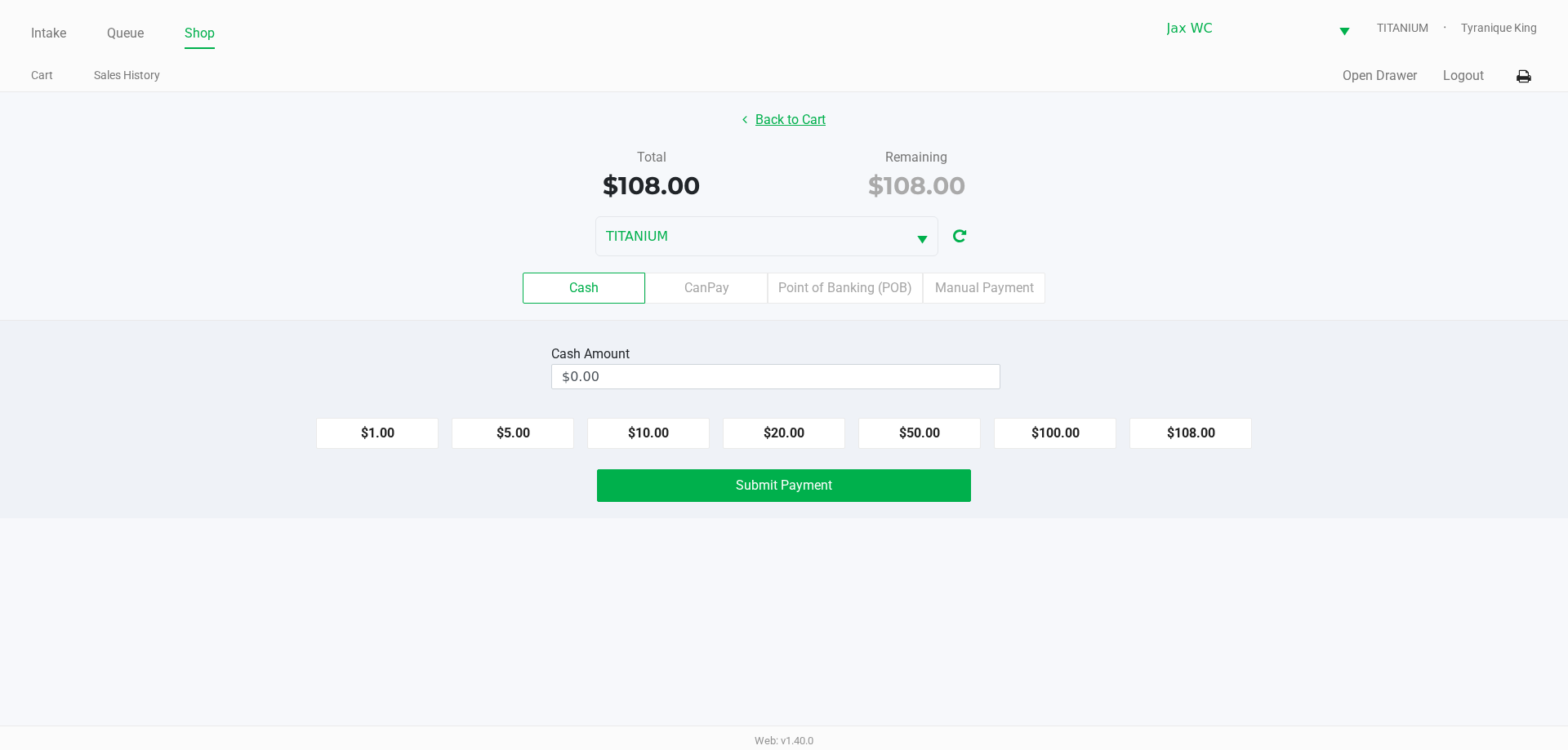
click at [790, 114] on button "Back to Cart" at bounding box center [784, 120] width 104 height 31
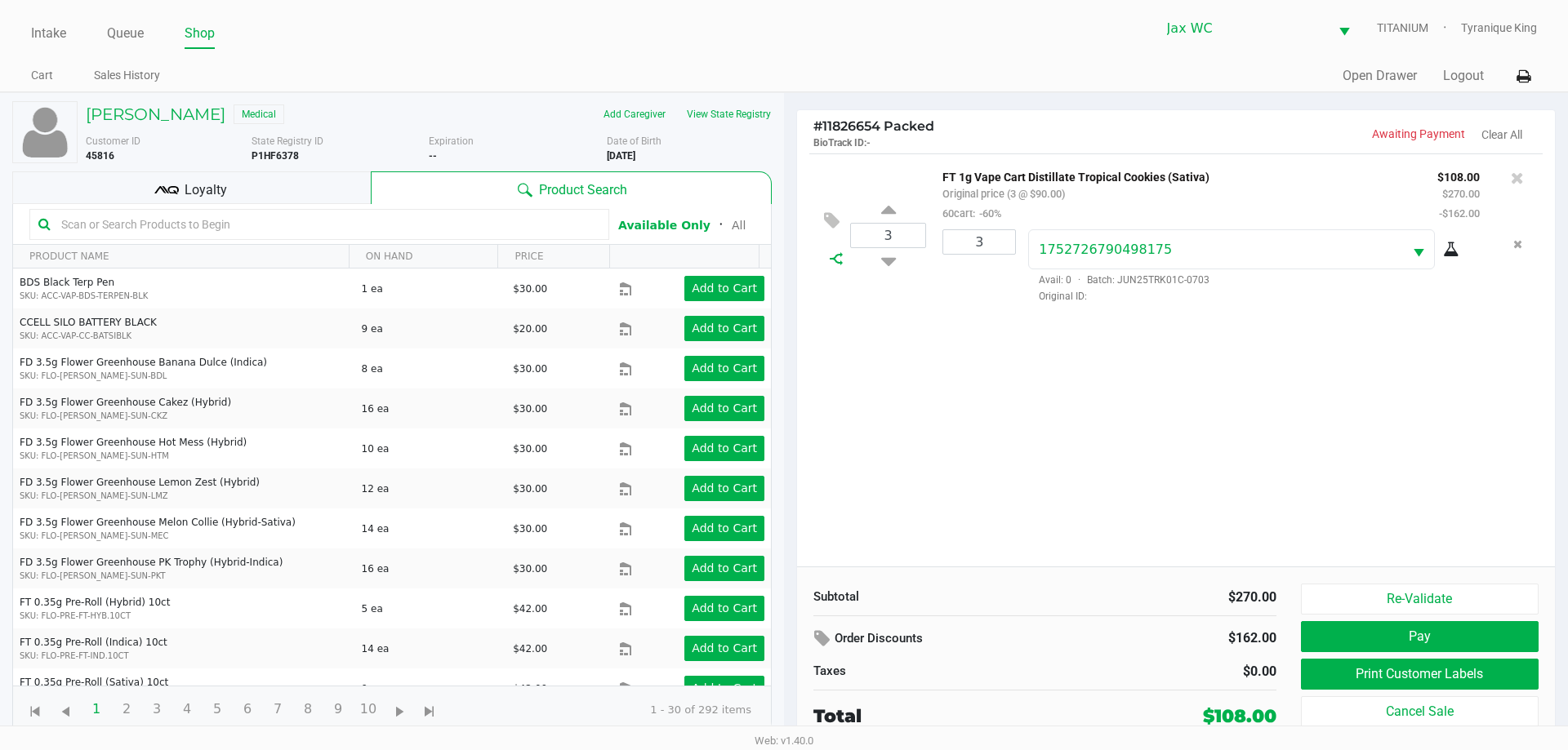
click at [838, 260] on icon at bounding box center [836, 259] width 13 height 13
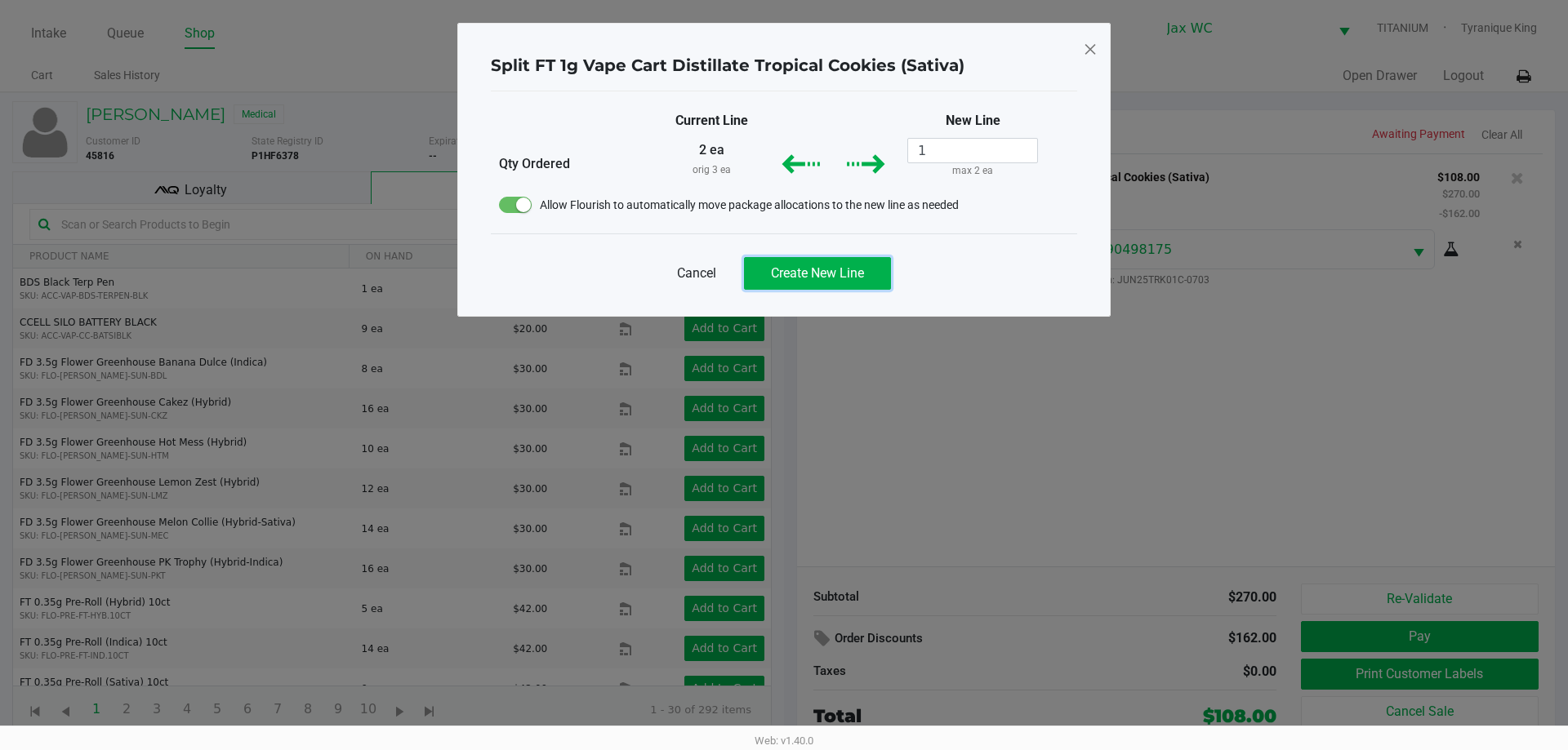
drag, startPoint x: 854, startPoint y: 270, endPoint x: 657, endPoint y: 255, distance: 197.6
click at [657, 255] on div "Cancel Create New Line" at bounding box center [784, 267] width 587 height 67
click at [697, 272] on span "Cancel" at bounding box center [697, 272] width 39 height 19
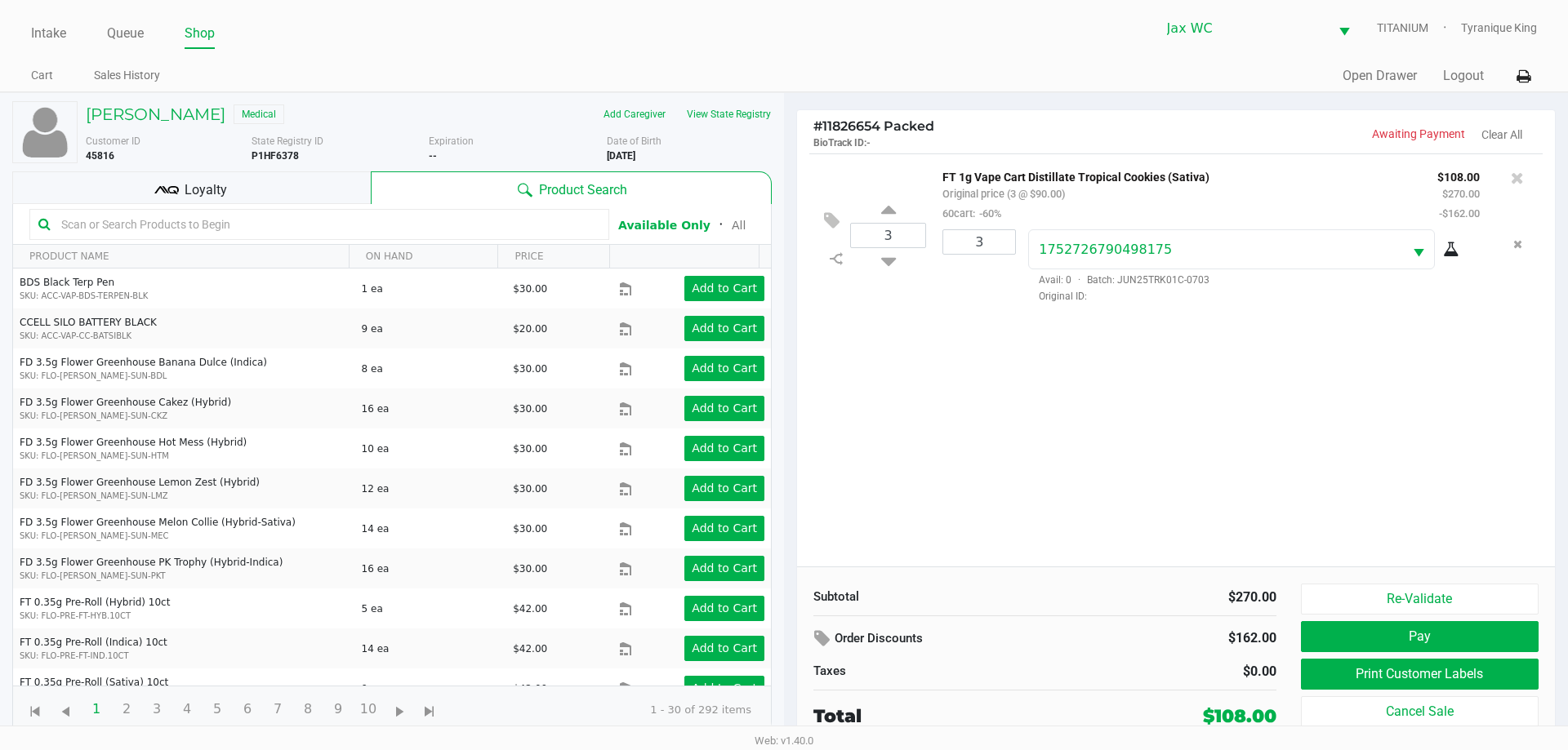
click at [345, 223] on input "text" at bounding box center [327, 224] width 545 height 25
type input "TRK"
click at [738, 115] on button "View State Registry" at bounding box center [723, 115] width 95 height 26
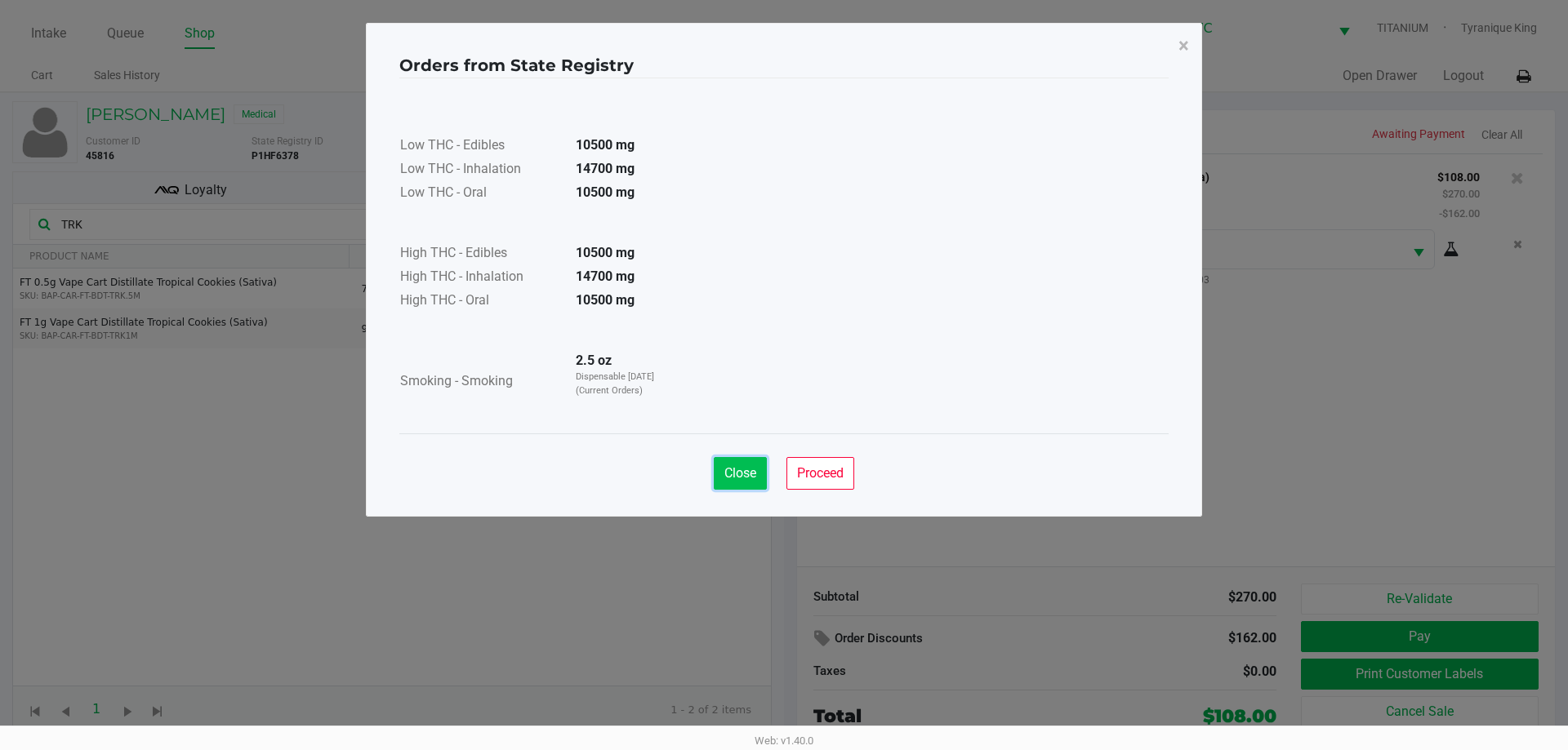
click at [735, 478] on span "Close" at bounding box center [740, 473] width 31 height 16
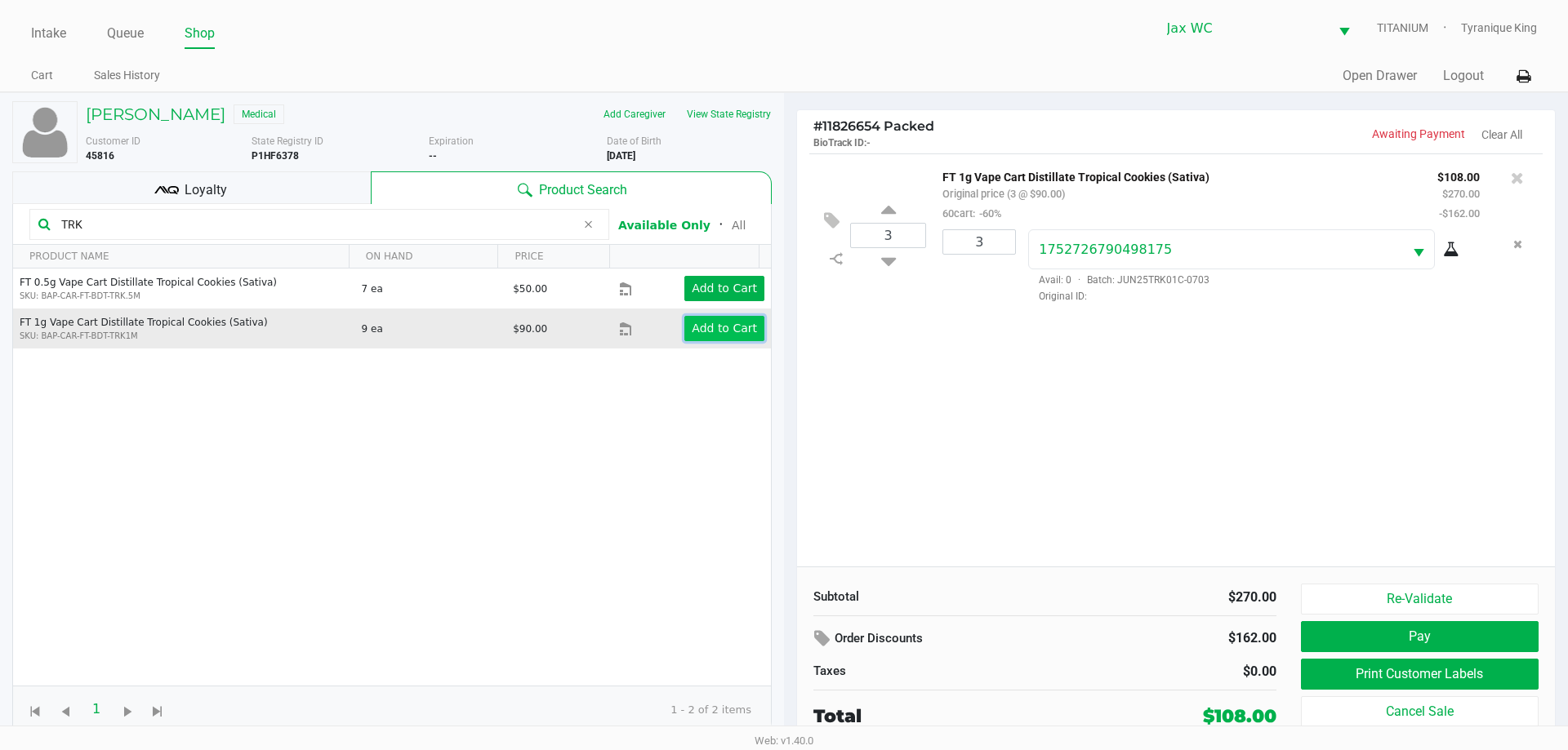
click at [737, 328] on app-button-loader "Add to Cart" at bounding box center [724, 328] width 66 height 13
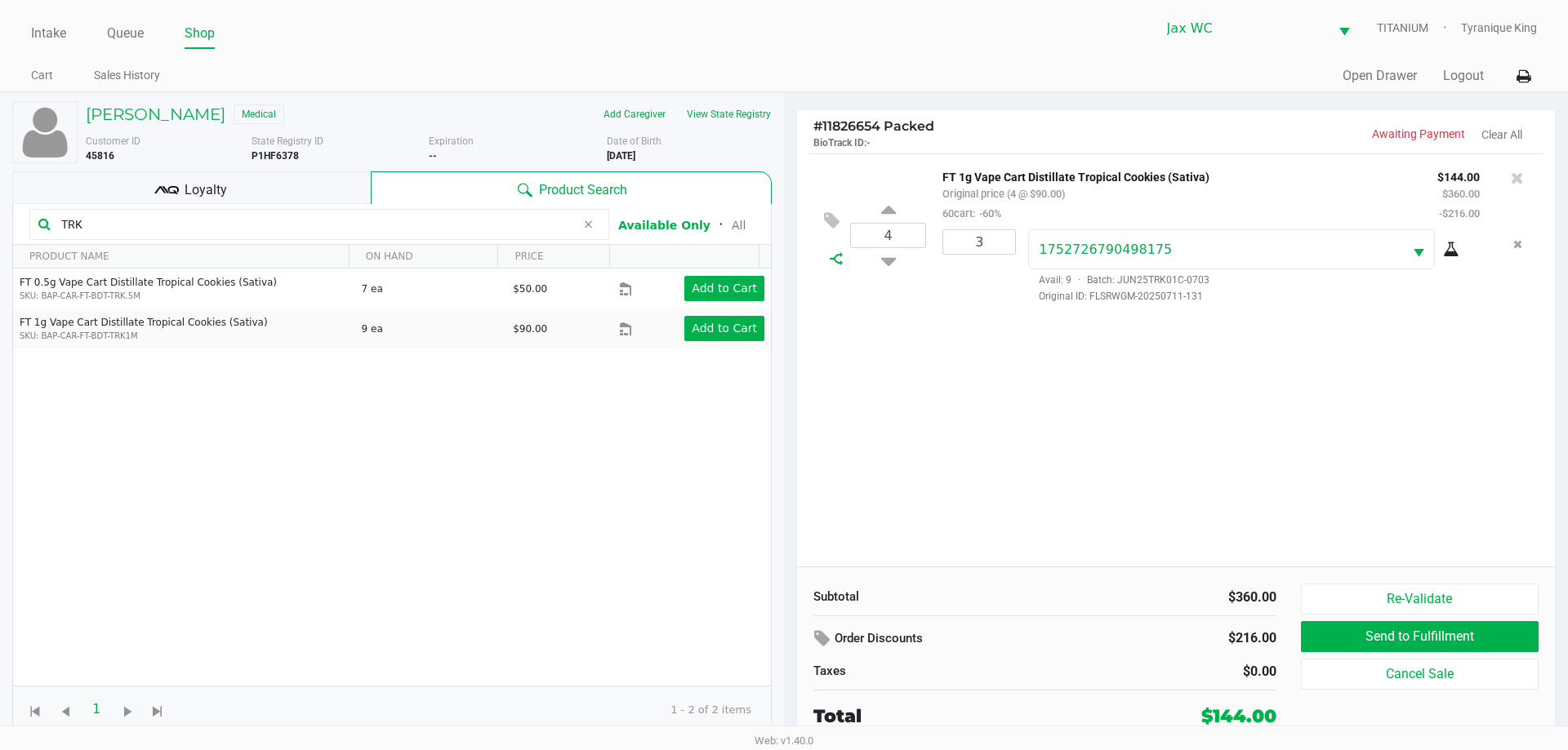
click at [833, 260] on icon at bounding box center [836, 259] width 13 height 13
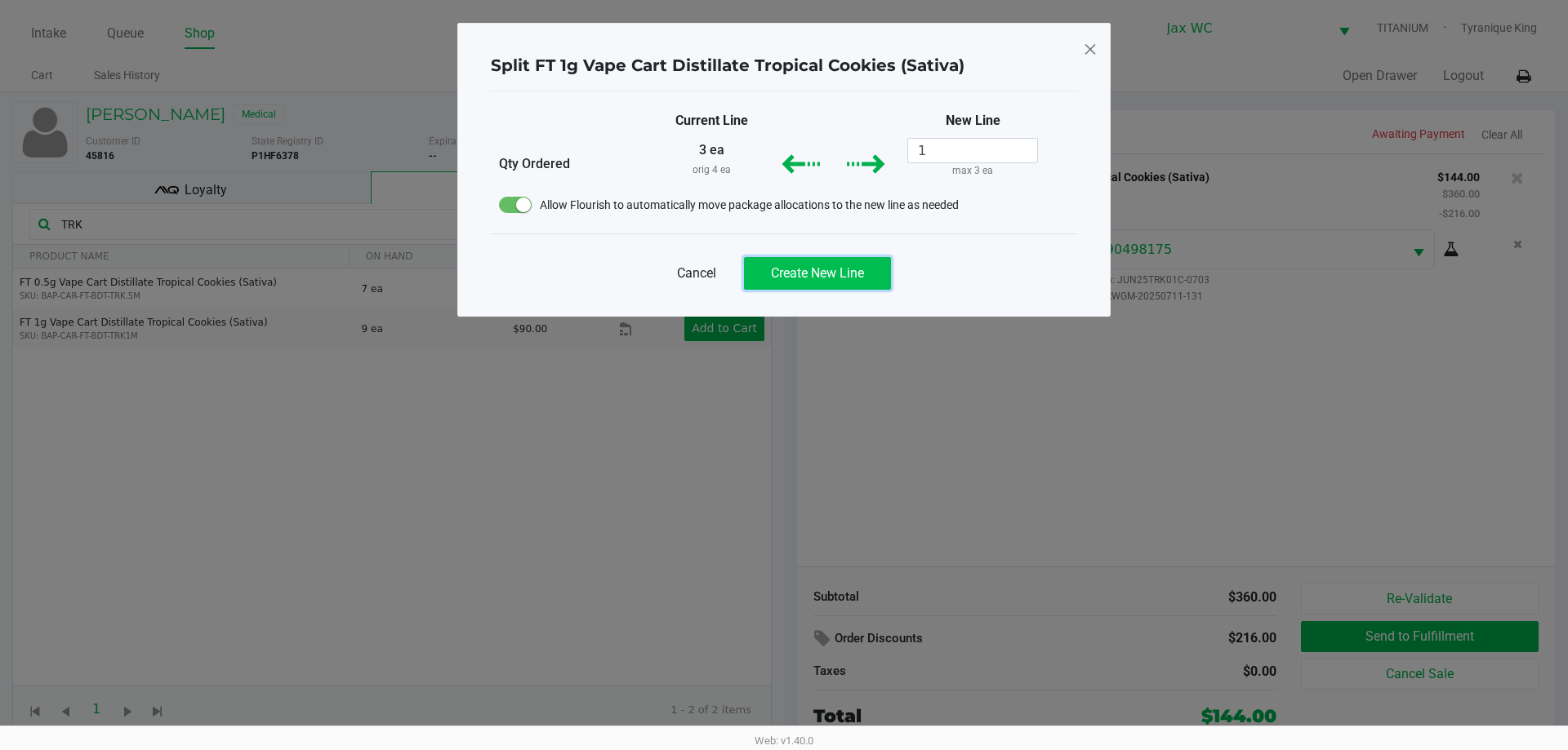
click at [839, 279] on span "Create New Line" at bounding box center [817, 272] width 93 height 16
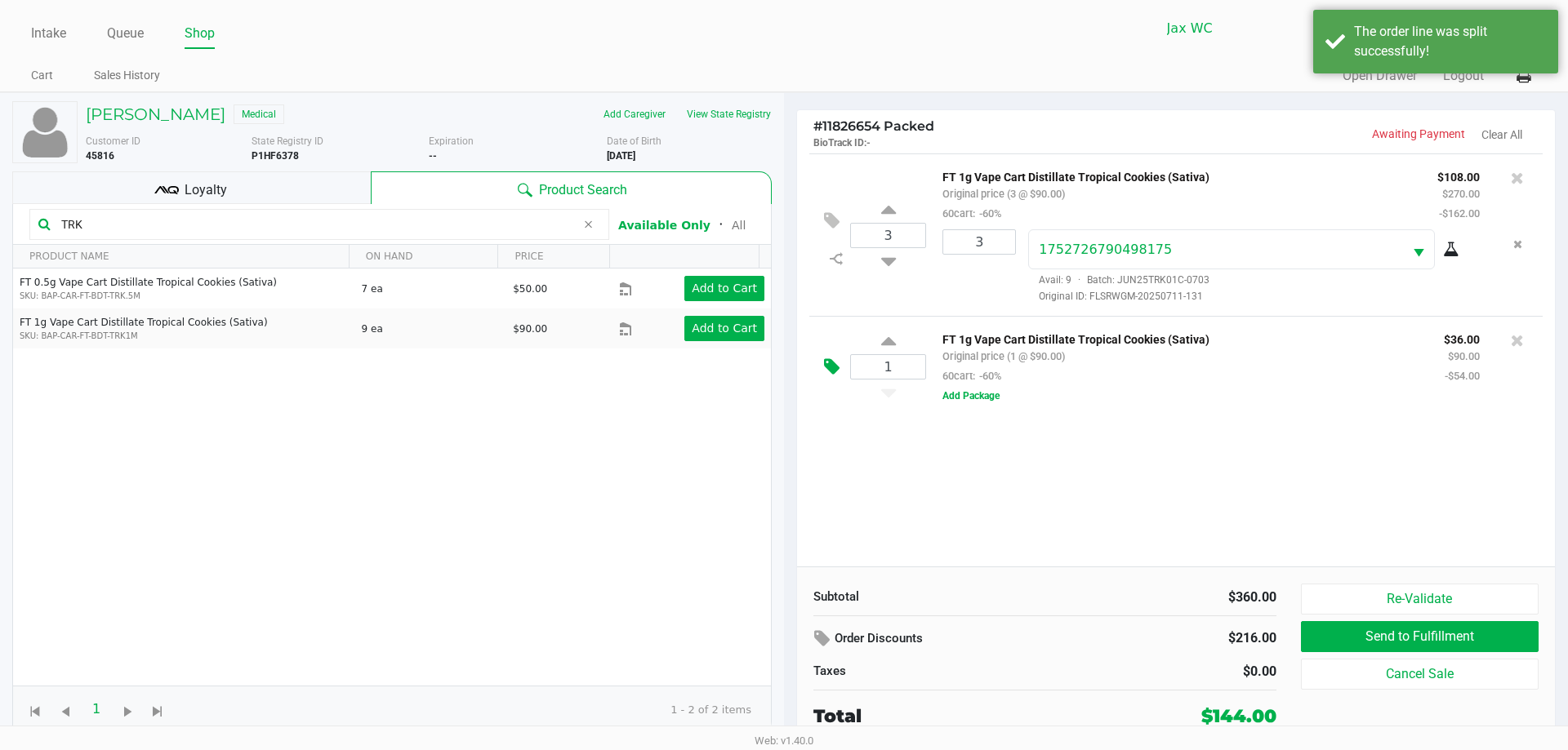
click at [833, 361] on icon at bounding box center [832, 367] width 16 height 18
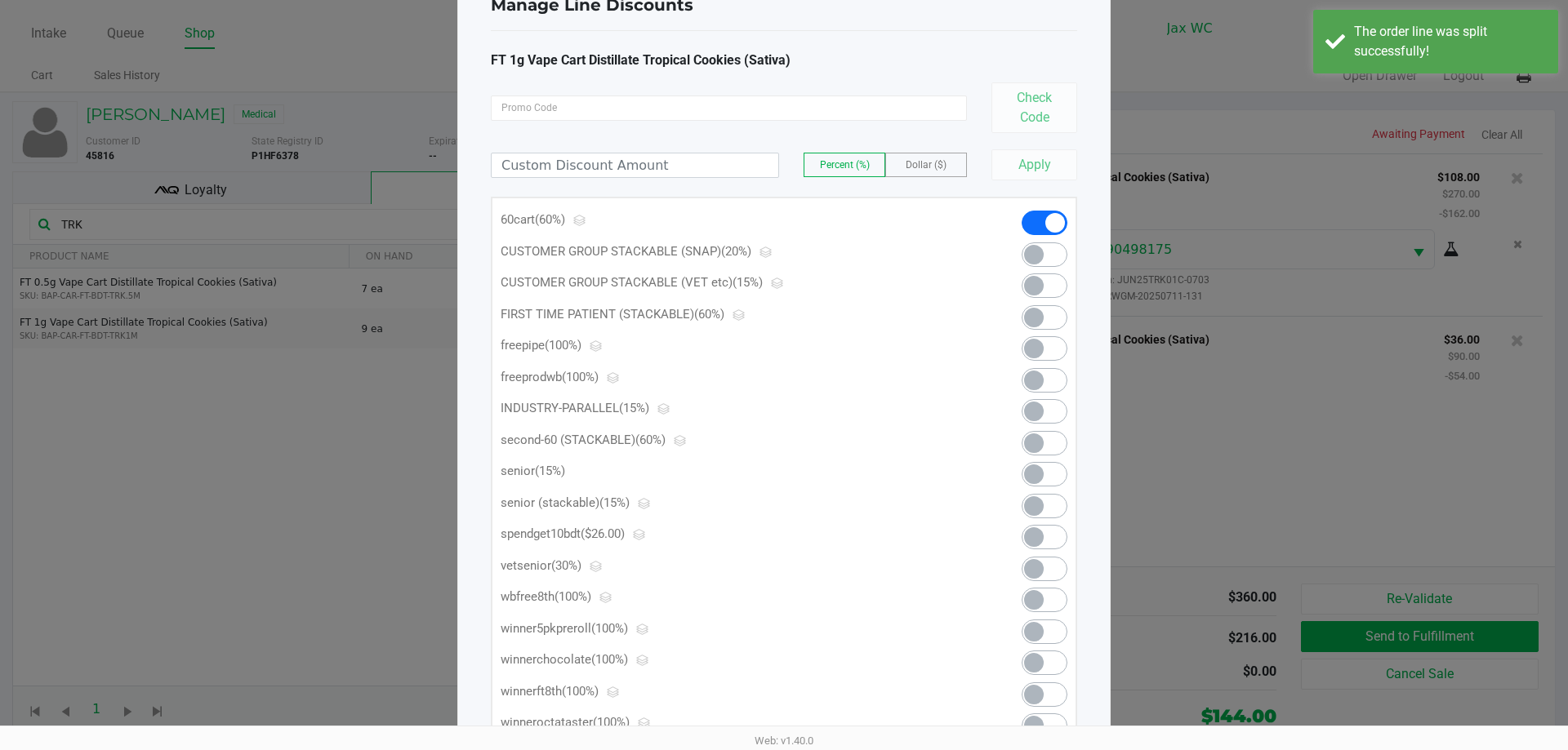
scroll to position [160, 0]
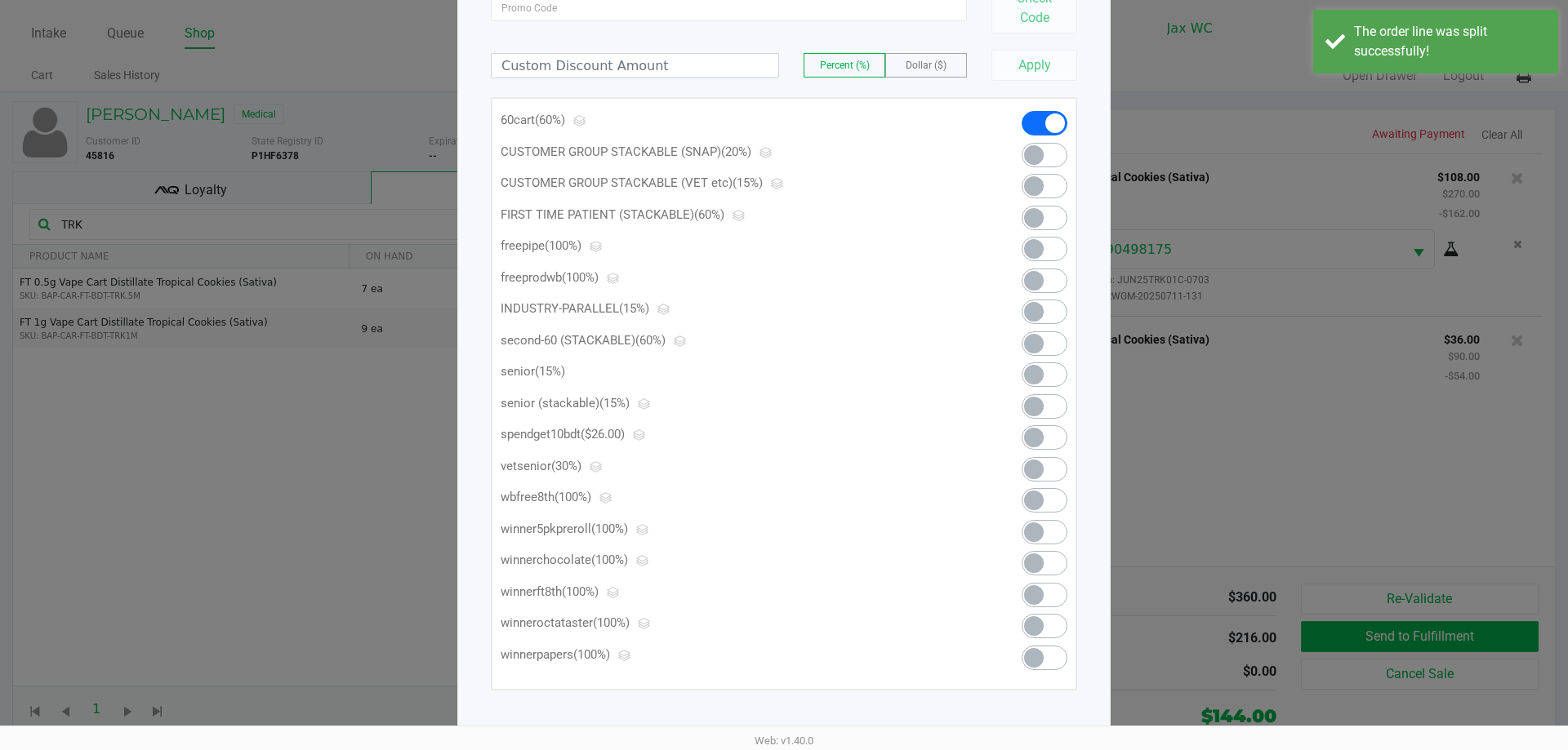
click at [1033, 430] on span at bounding box center [1033, 437] width 19 height 19
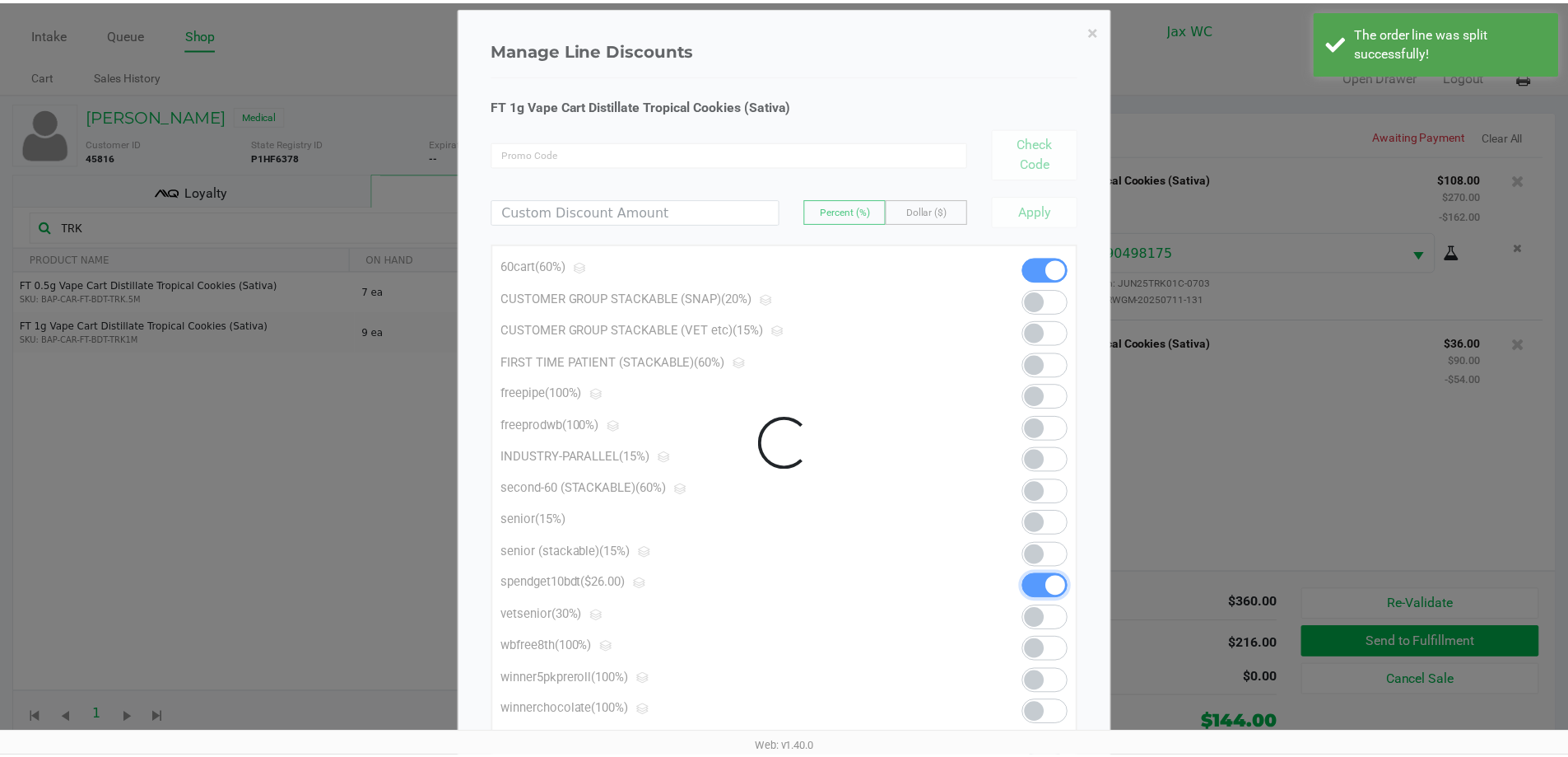
scroll to position [0, 0]
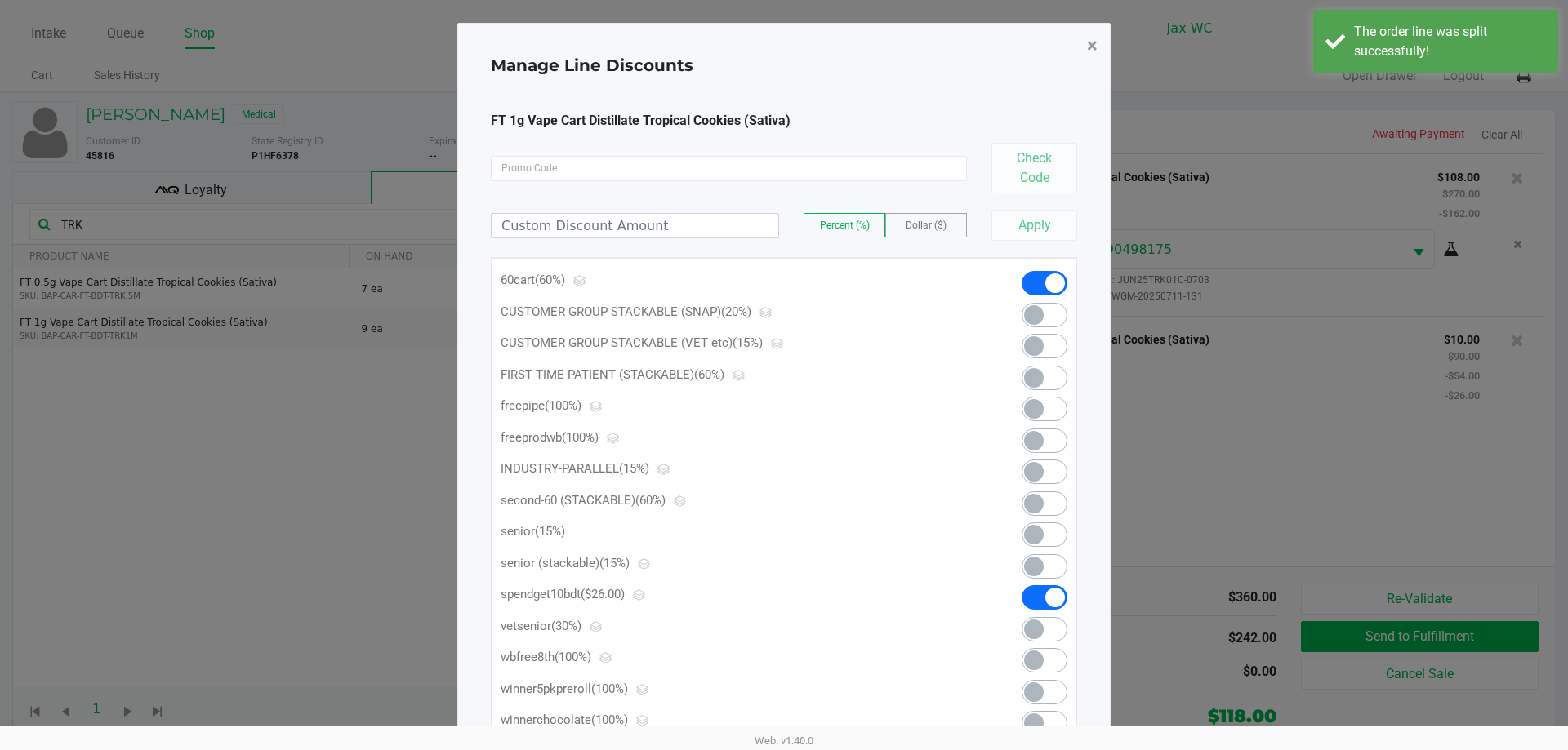
click at [1095, 40] on span "×" at bounding box center [1091, 45] width 10 height 23
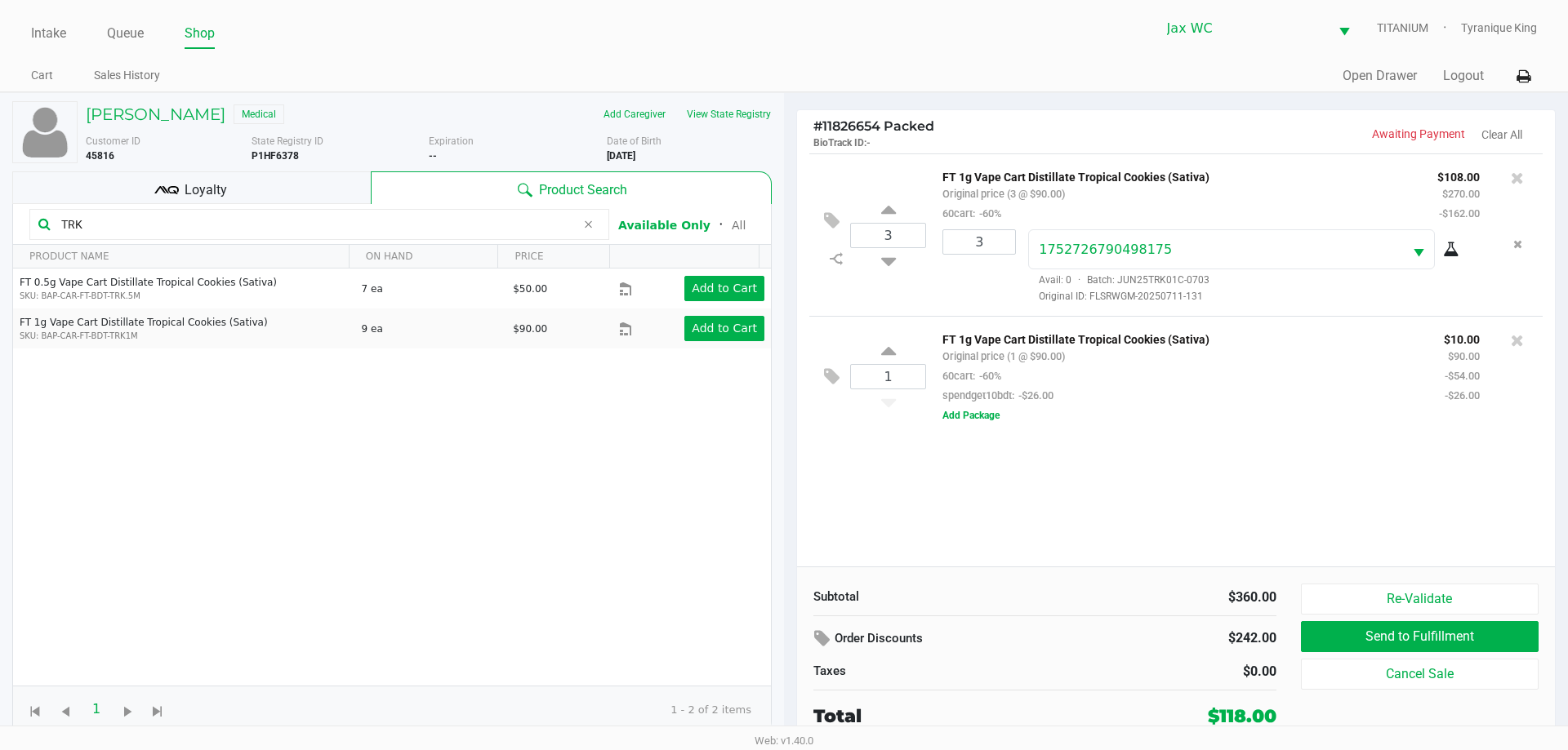
click at [1170, 502] on div "3 FT 1g Vape Cart Distillate Tropical Cookies (Sativa) Original price (3 @ $90.…" at bounding box center [1176, 359] width 758 height 413
click at [1327, 637] on button "Send to Fulfillment" at bounding box center [1419, 637] width 237 height 31
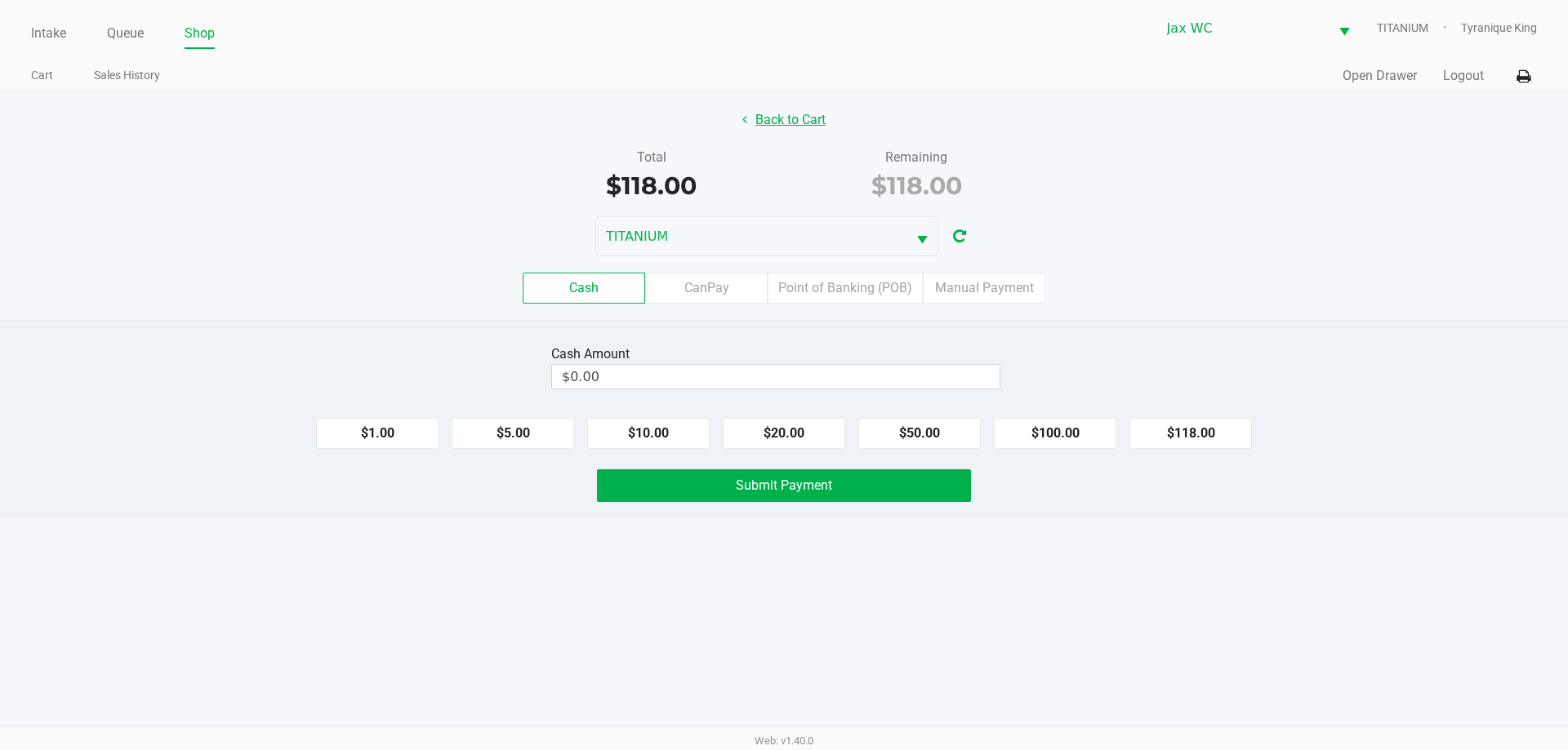
click at [784, 117] on button "Back to Cart" at bounding box center [784, 120] width 104 height 31
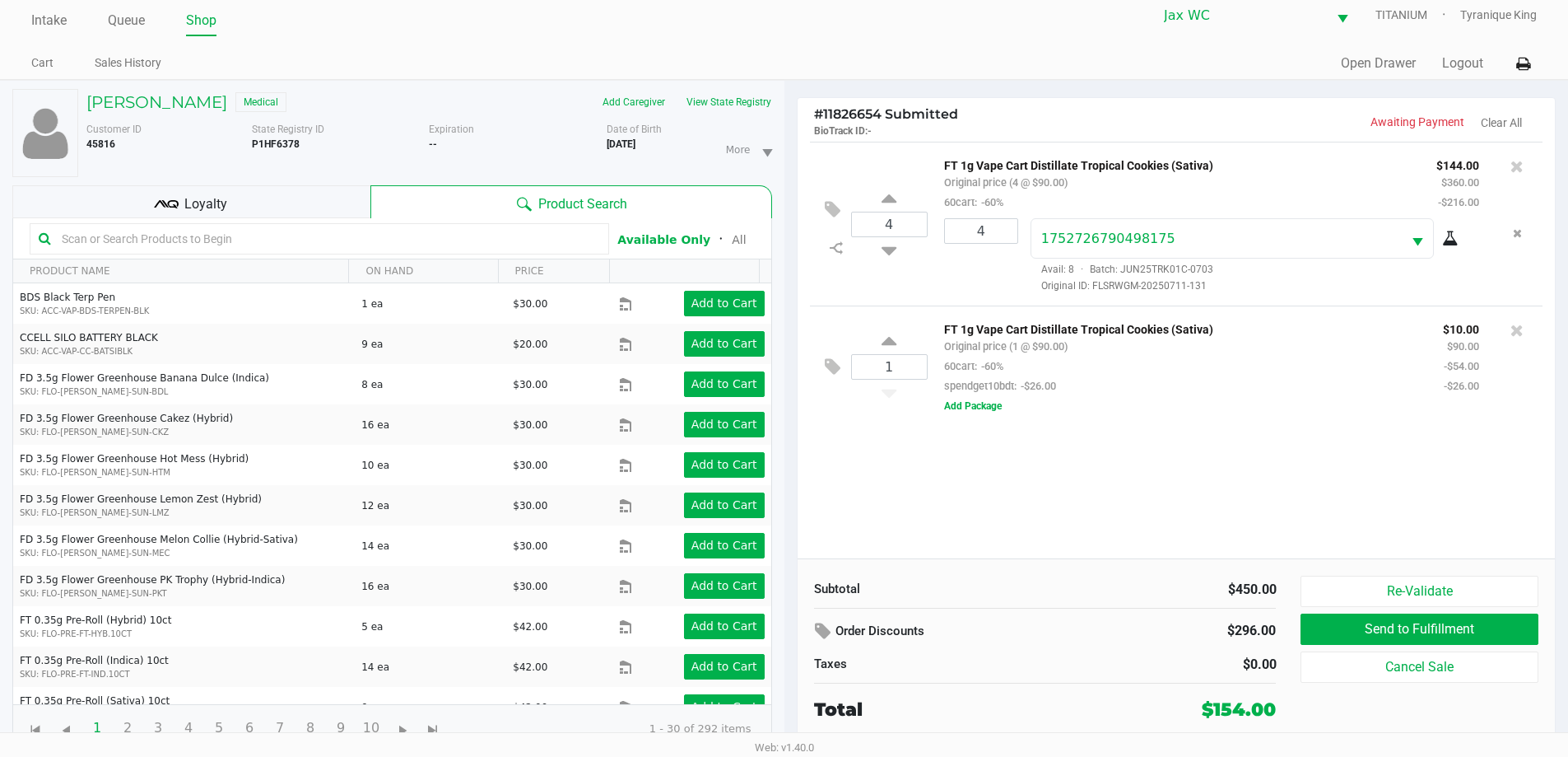
scroll to position [18, 0]
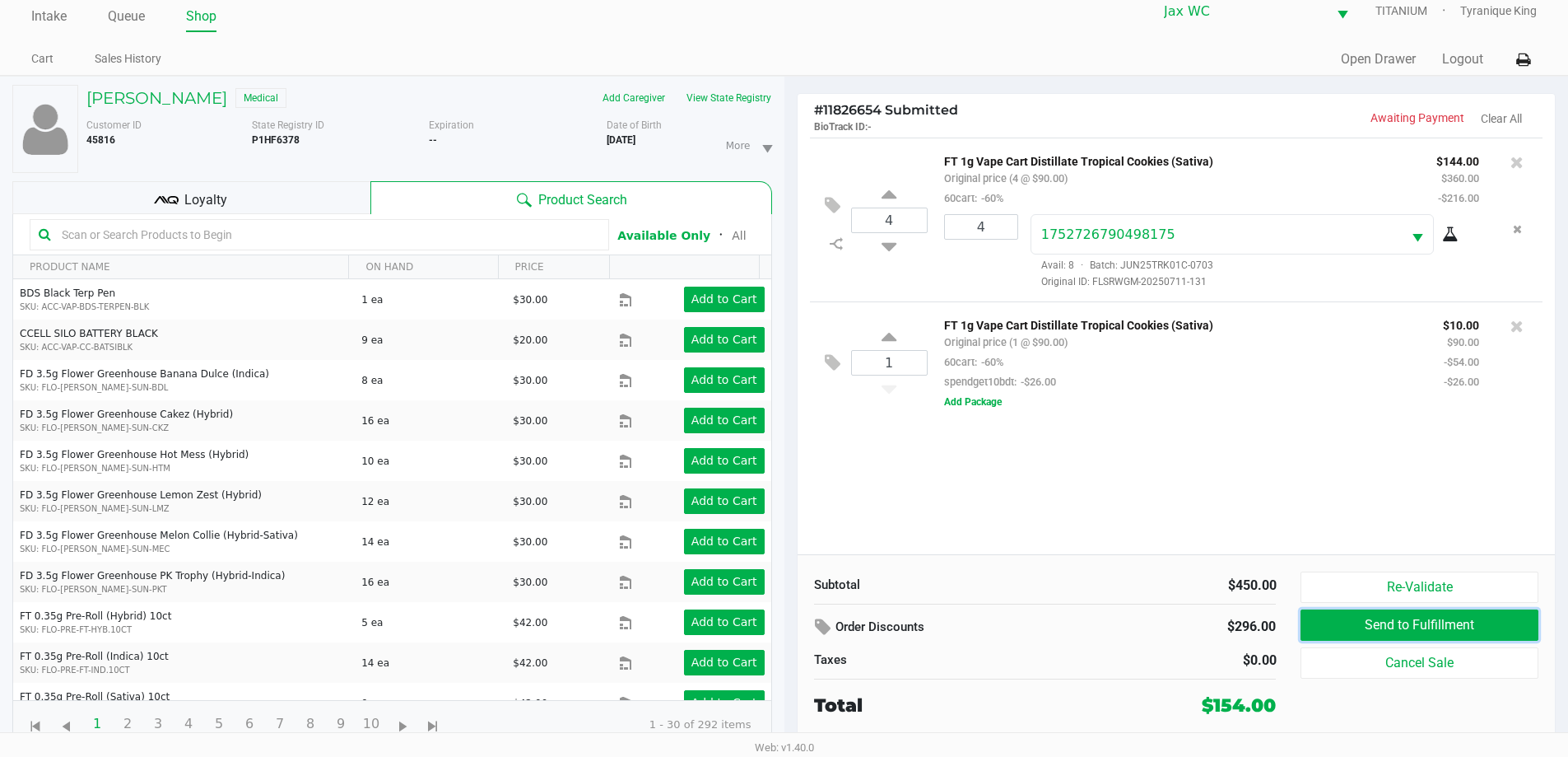
drag, startPoint x: 1351, startPoint y: 627, endPoint x: 1019, endPoint y: 436, distance: 383.0
click at [1019, 436] on div "# 11826654 Submitted BioTrack ID: - Awaiting Payment Clear All 4 FT 1g Vape Car…" at bounding box center [1177, 415] width 760 height 643
click at [838, 244] on icon at bounding box center [837, 244] width 13 height 13
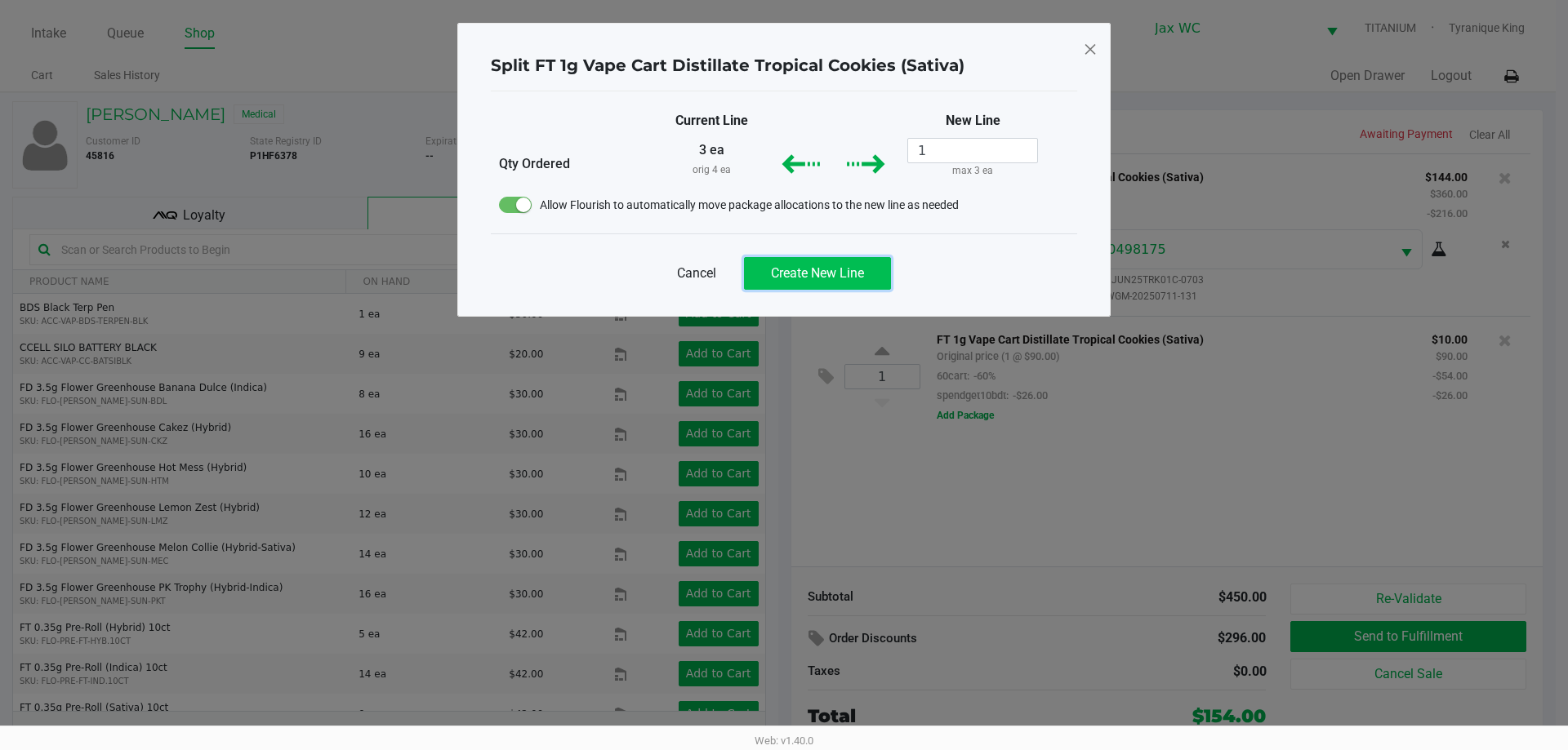
click at [829, 271] on span "Create New Line" at bounding box center [817, 272] width 93 height 16
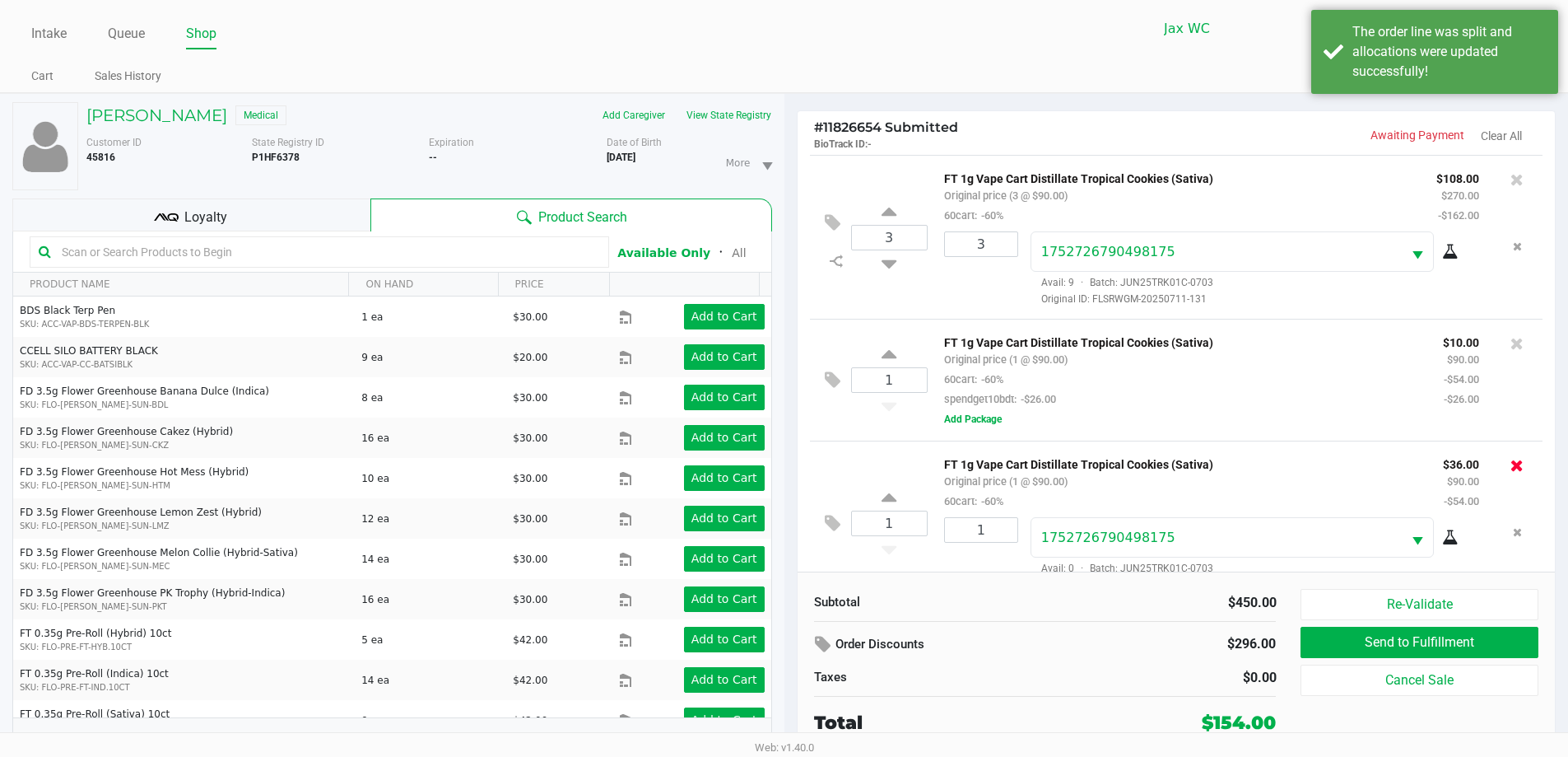
click at [1511, 461] on icon at bounding box center [1518, 465] width 13 height 17
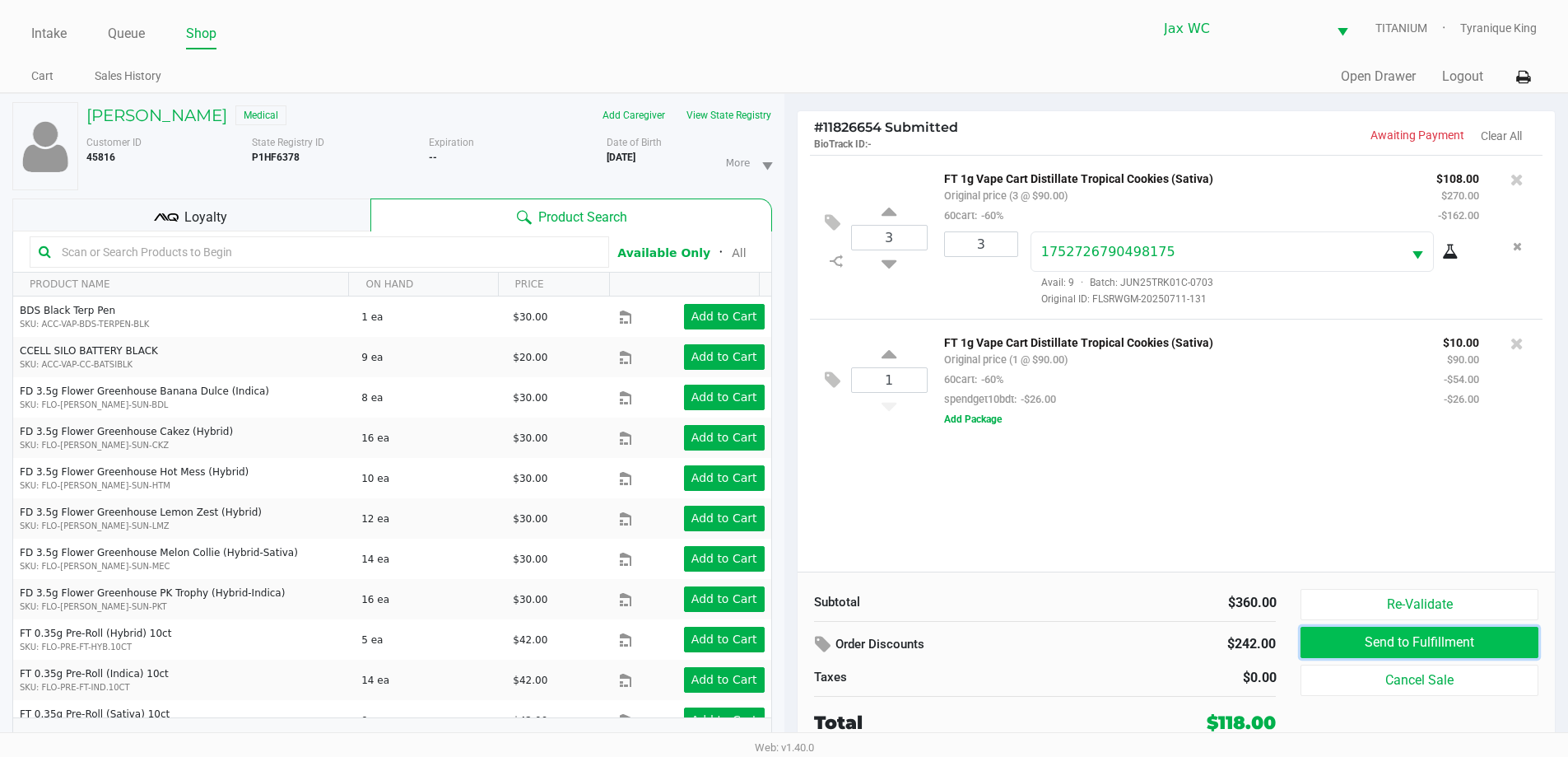
click at [1414, 646] on button "Send to Fulfillment" at bounding box center [1419, 643] width 238 height 32
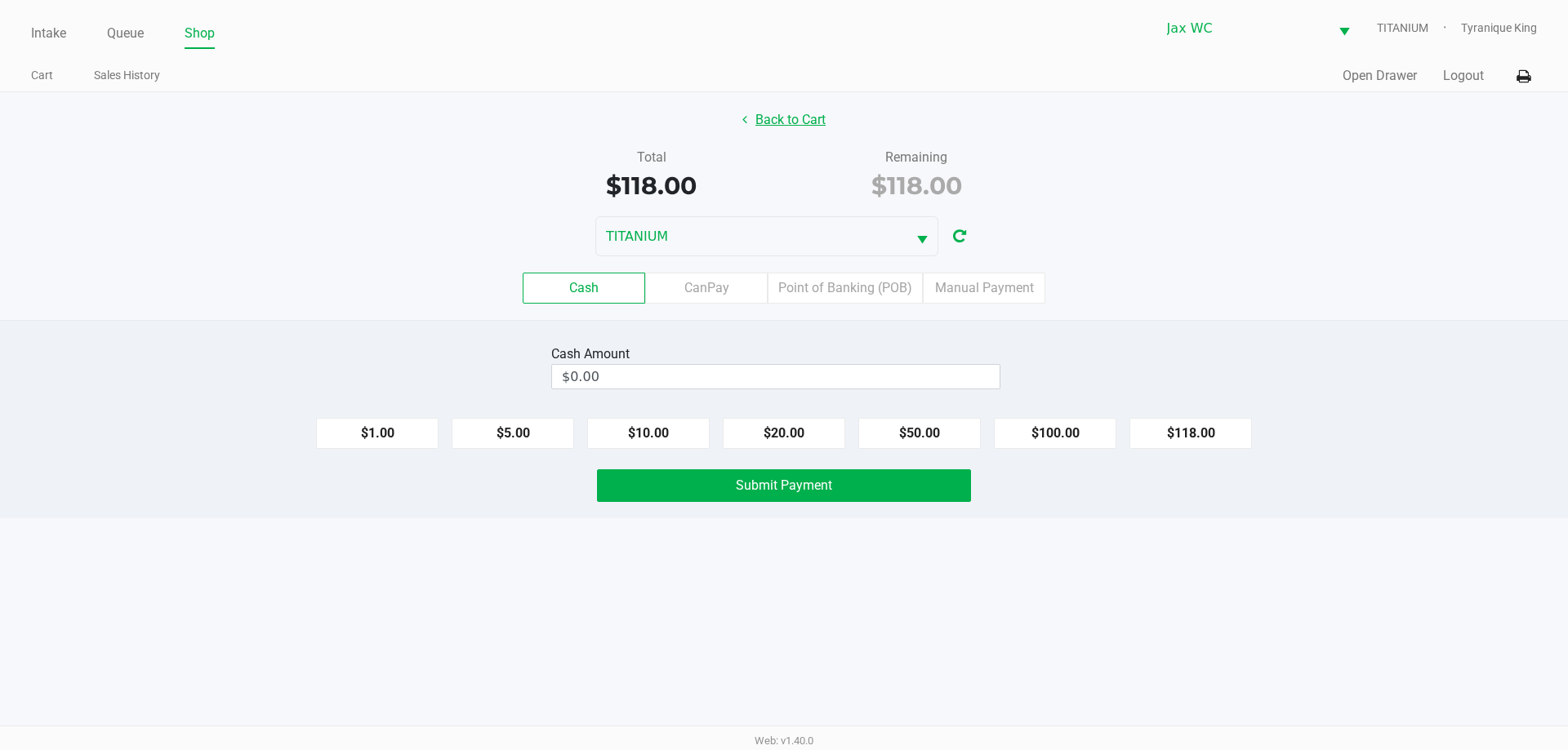
click at [760, 123] on button "Back to Cart" at bounding box center [784, 120] width 104 height 31
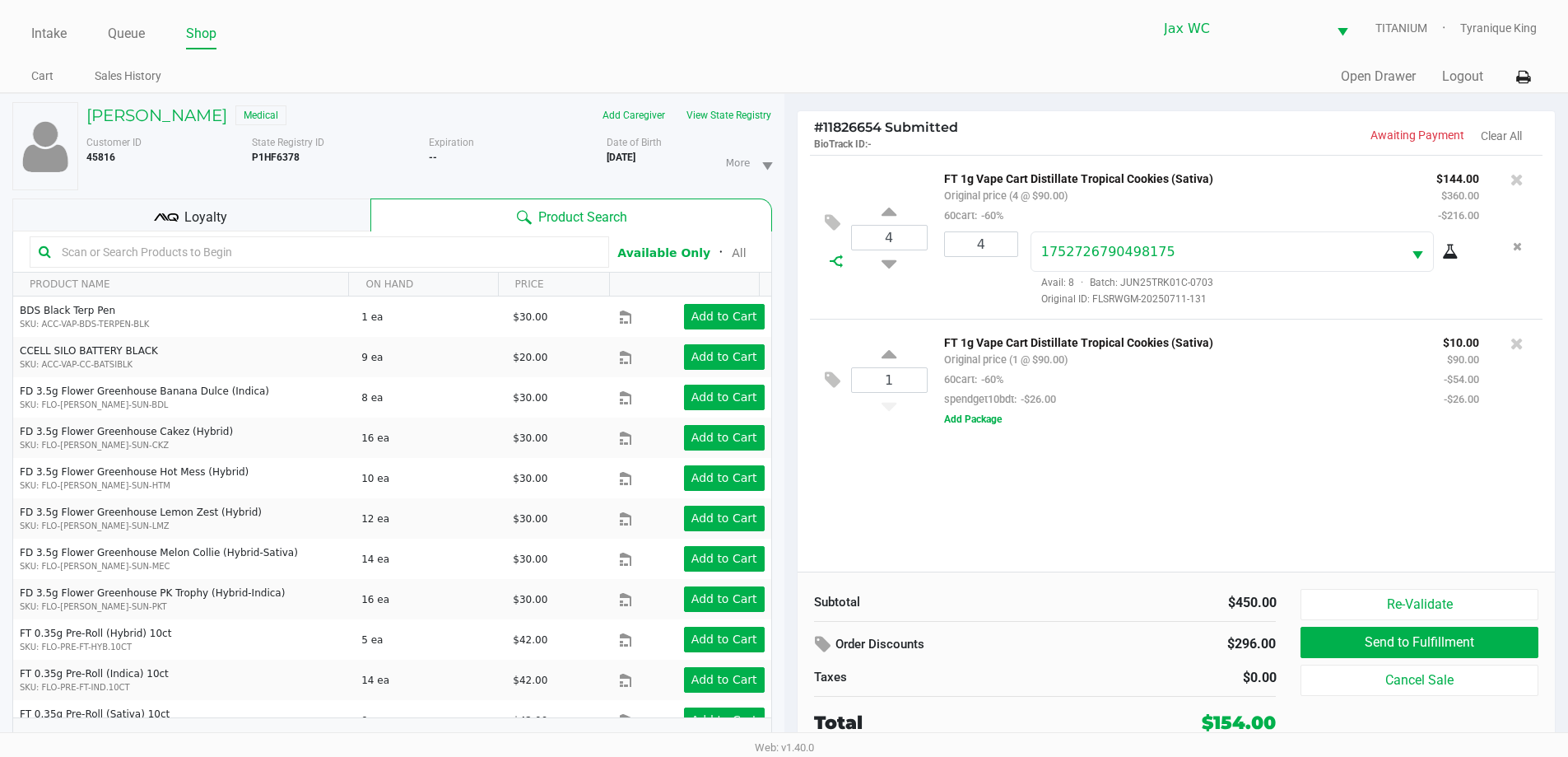
click at [839, 266] on icon at bounding box center [837, 261] width 13 height 13
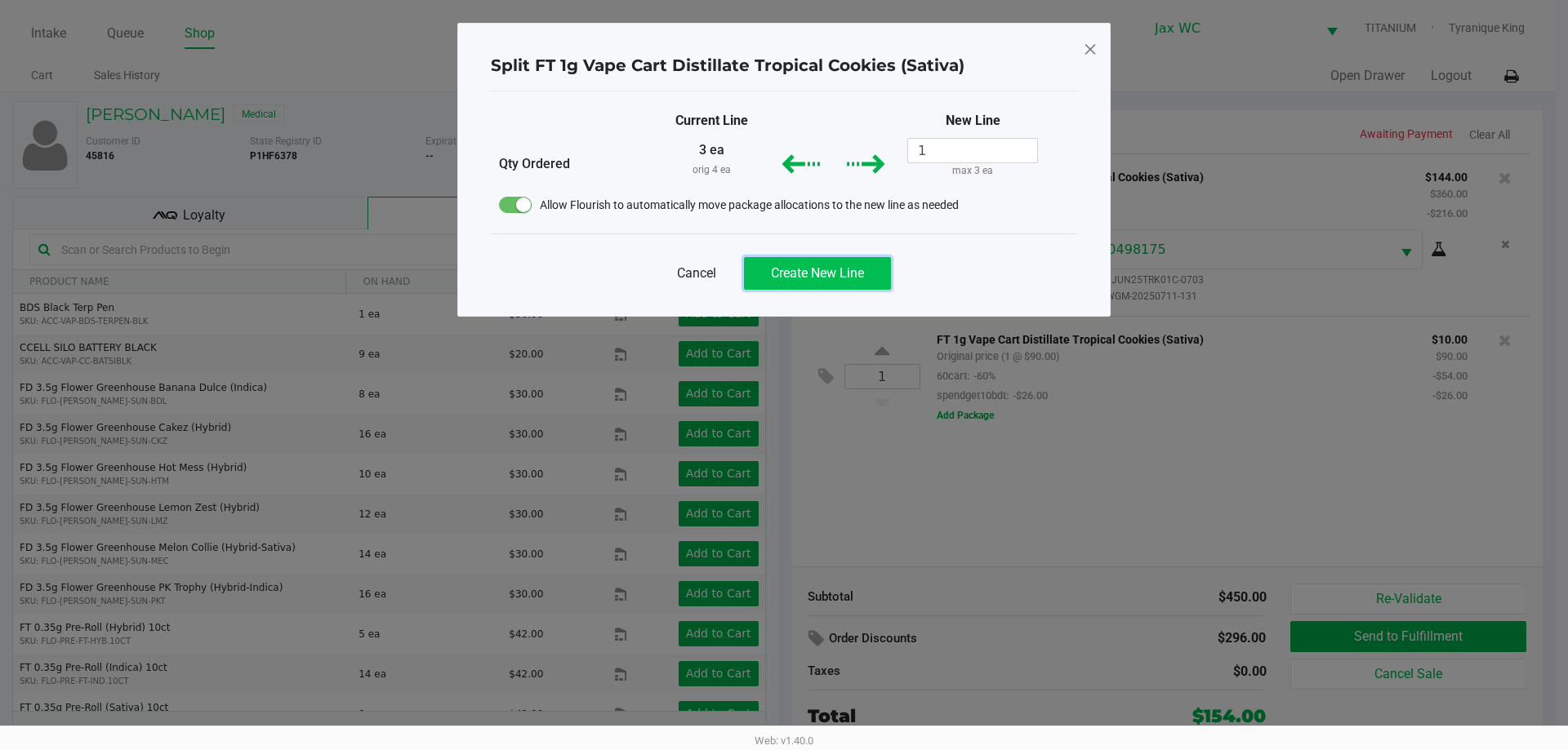
click at [830, 264] on button "Create New Line" at bounding box center [817, 272] width 147 height 32
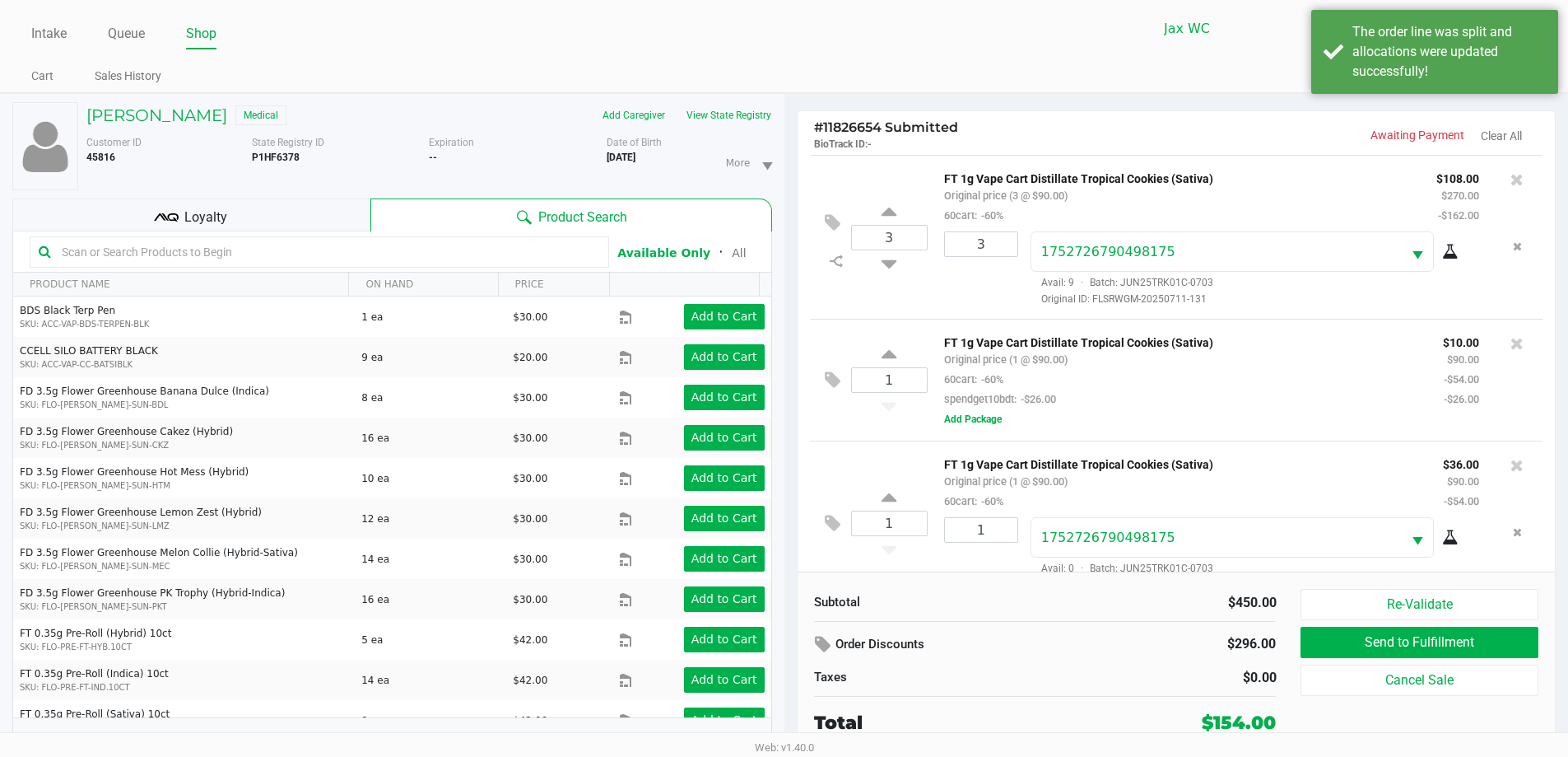
click at [1505, 463] on div at bounding box center [1518, 465] width 26 height 23
click at [1511, 466] on icon at bounding box center [1518, 465] width 13 height 17
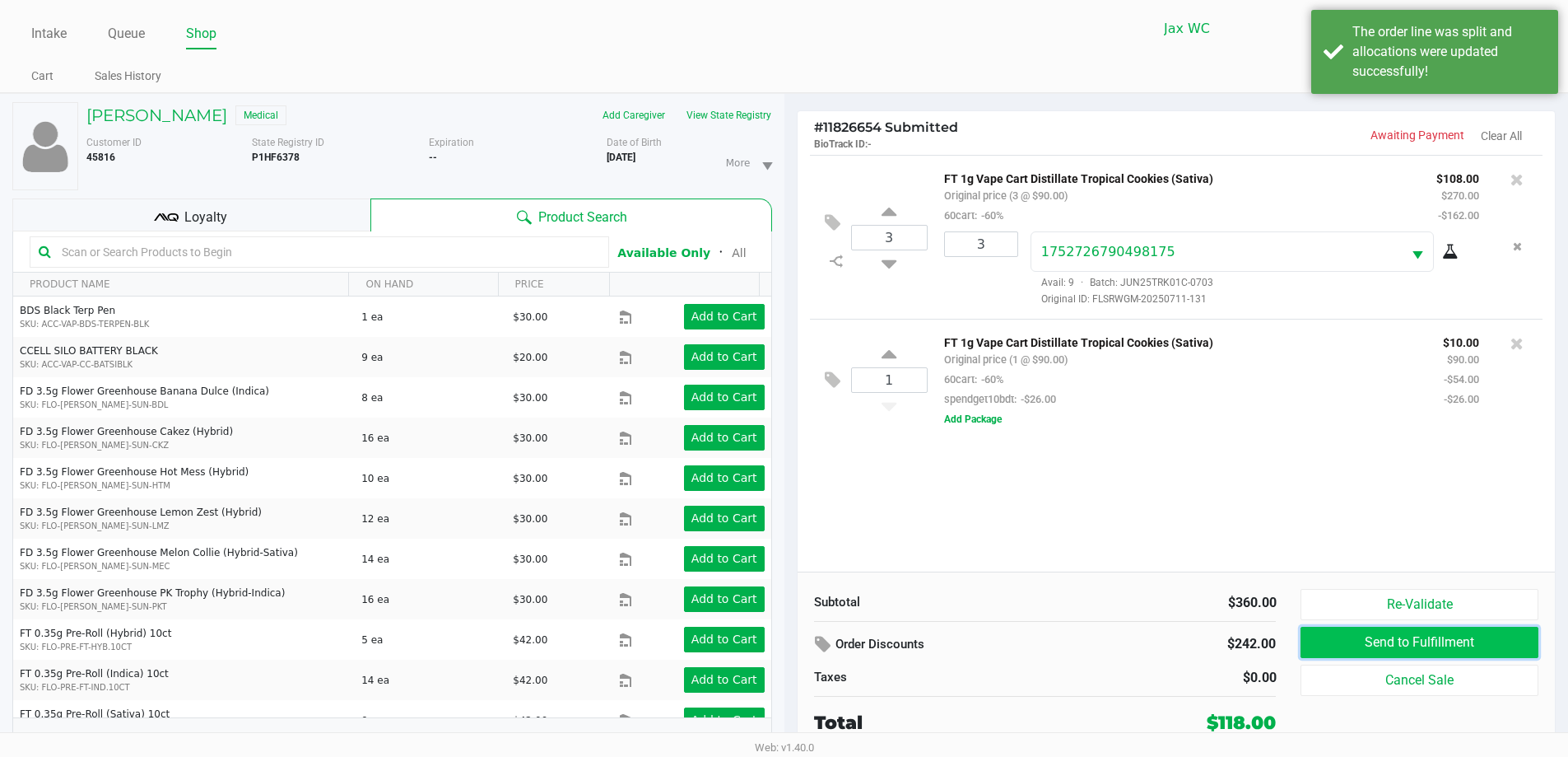
click at [1481, 643] on button "Send to Fulfillment" at bounding box center [1419, 643] width 238 height 32
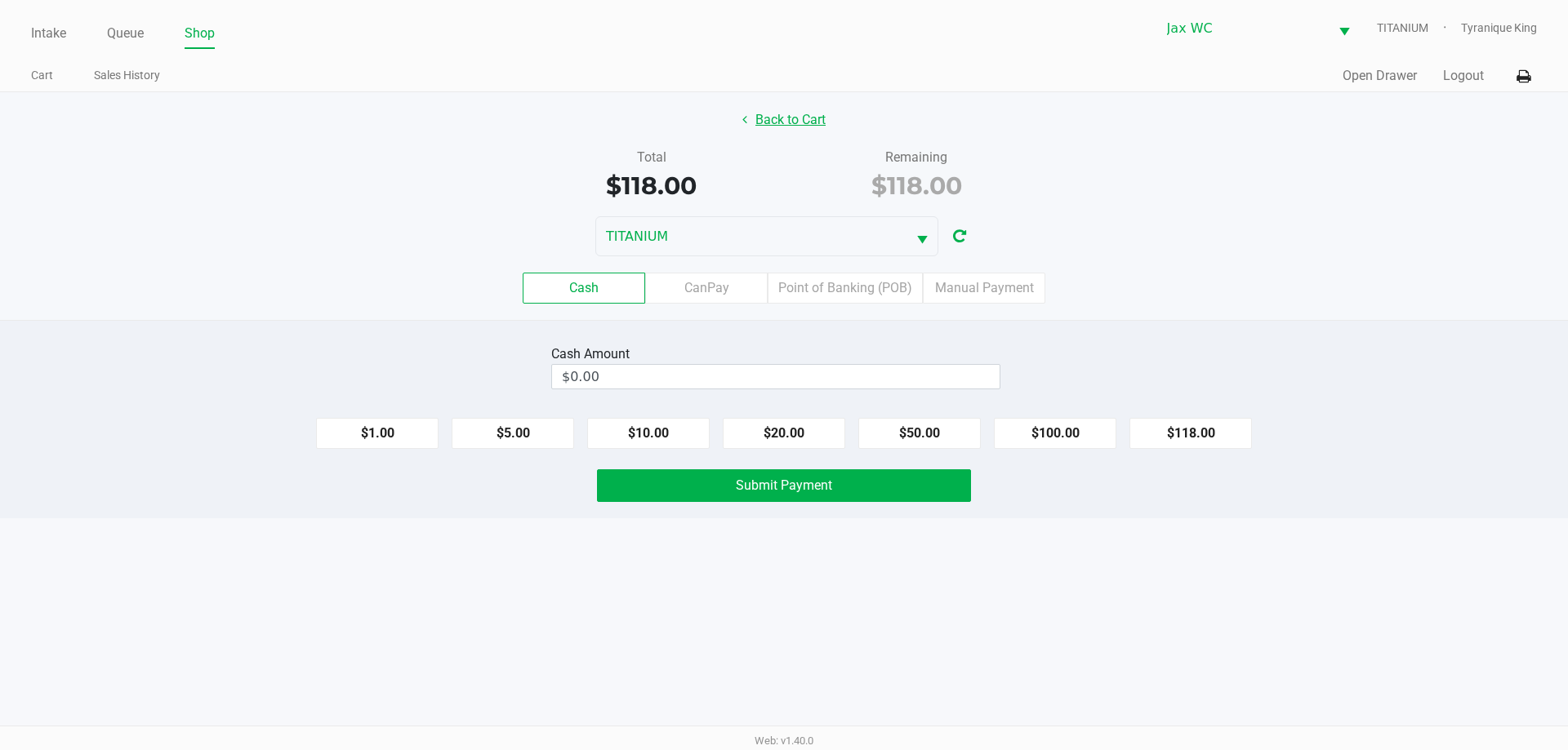
click at [762, 124] on button "Back to Cart" at bounding box center [784, 120] width 104 height 31
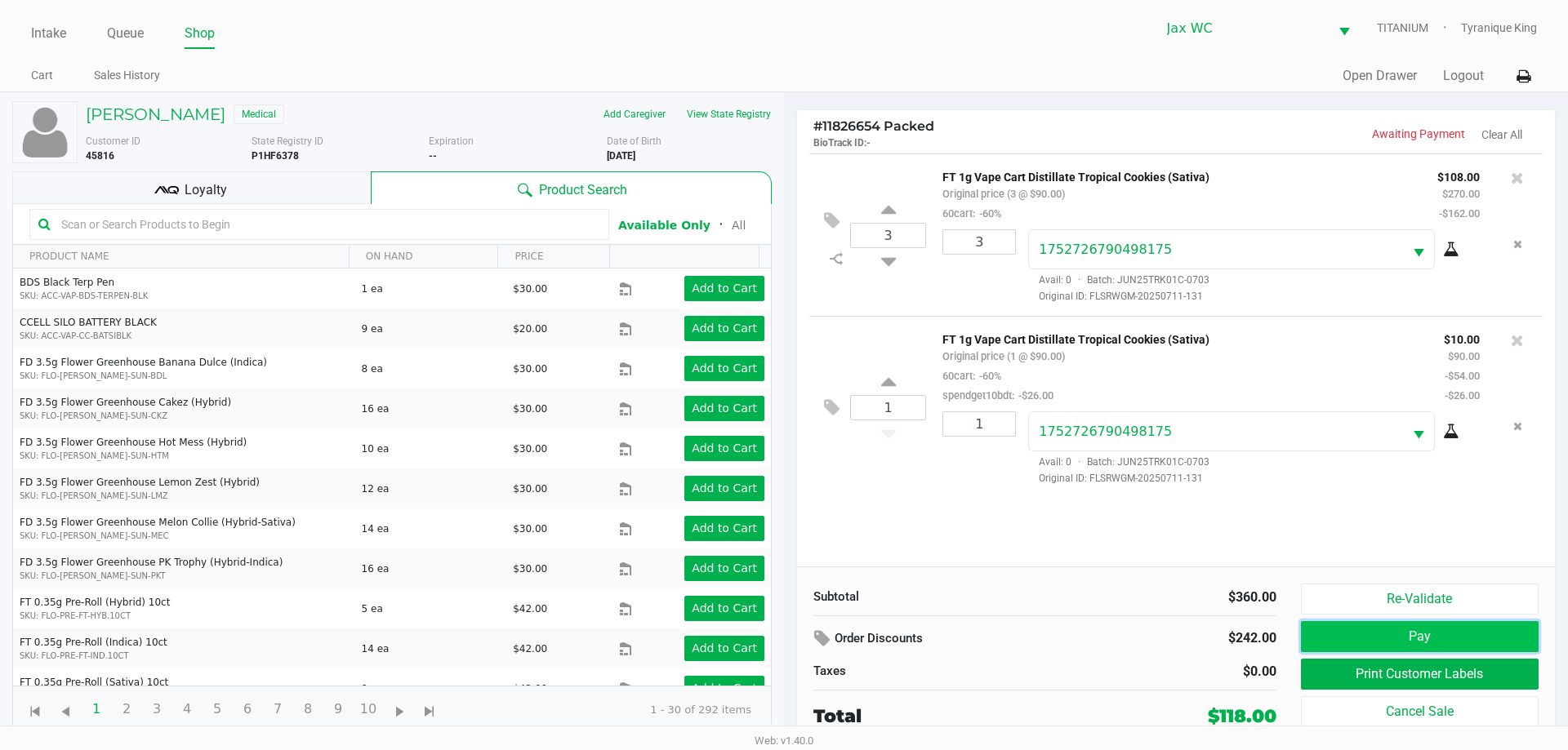
click at [1489, 646] on button "Pay" at bounding box center [1419, 637] width 237 height 31
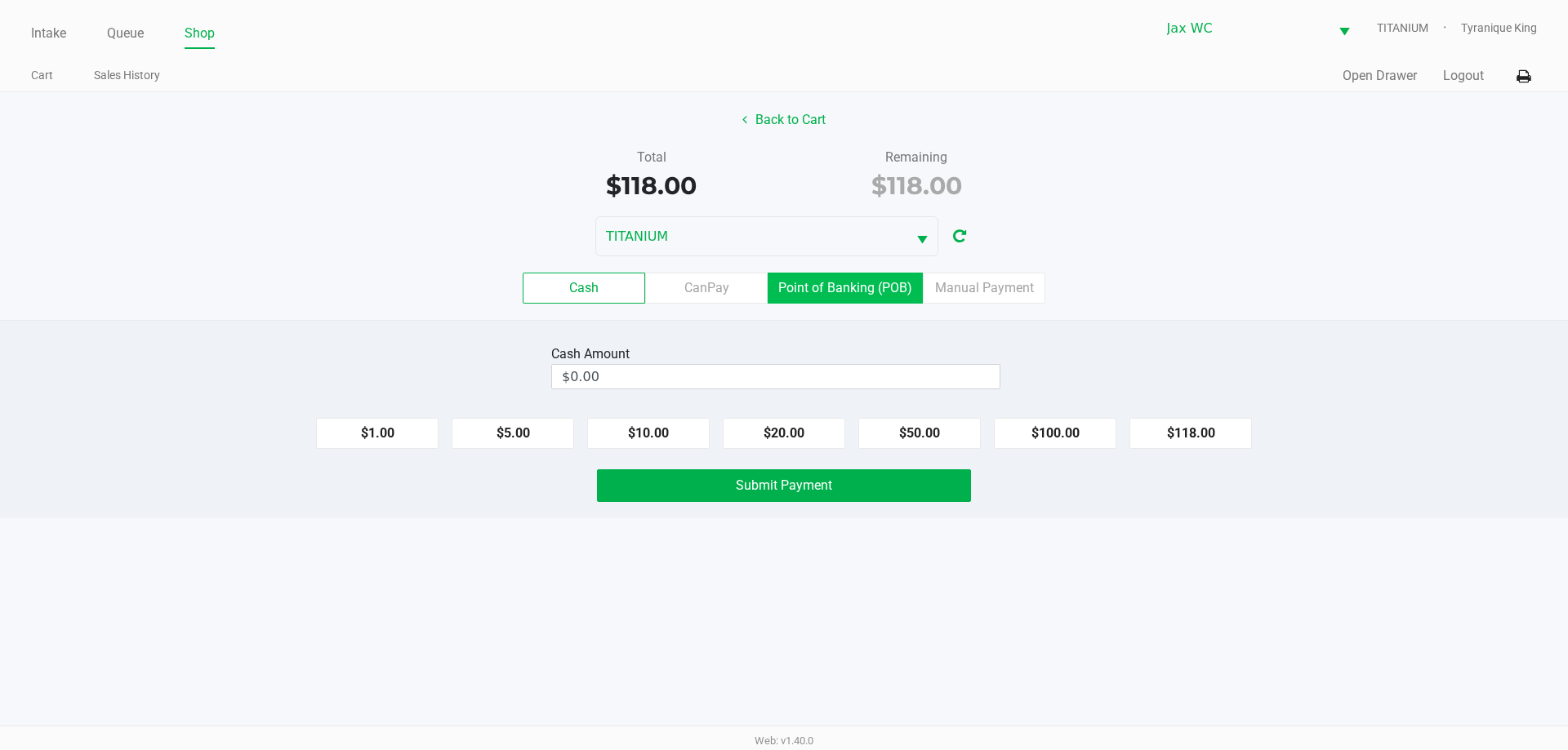
click at [796, 286] on label "Point of Banking (POB)" at bounding box center [845, 288] width 155 height 31
click at [0, 0] on 7 "Point of Banking (POB)" at bounding box center [0, 0] width 0 height 0
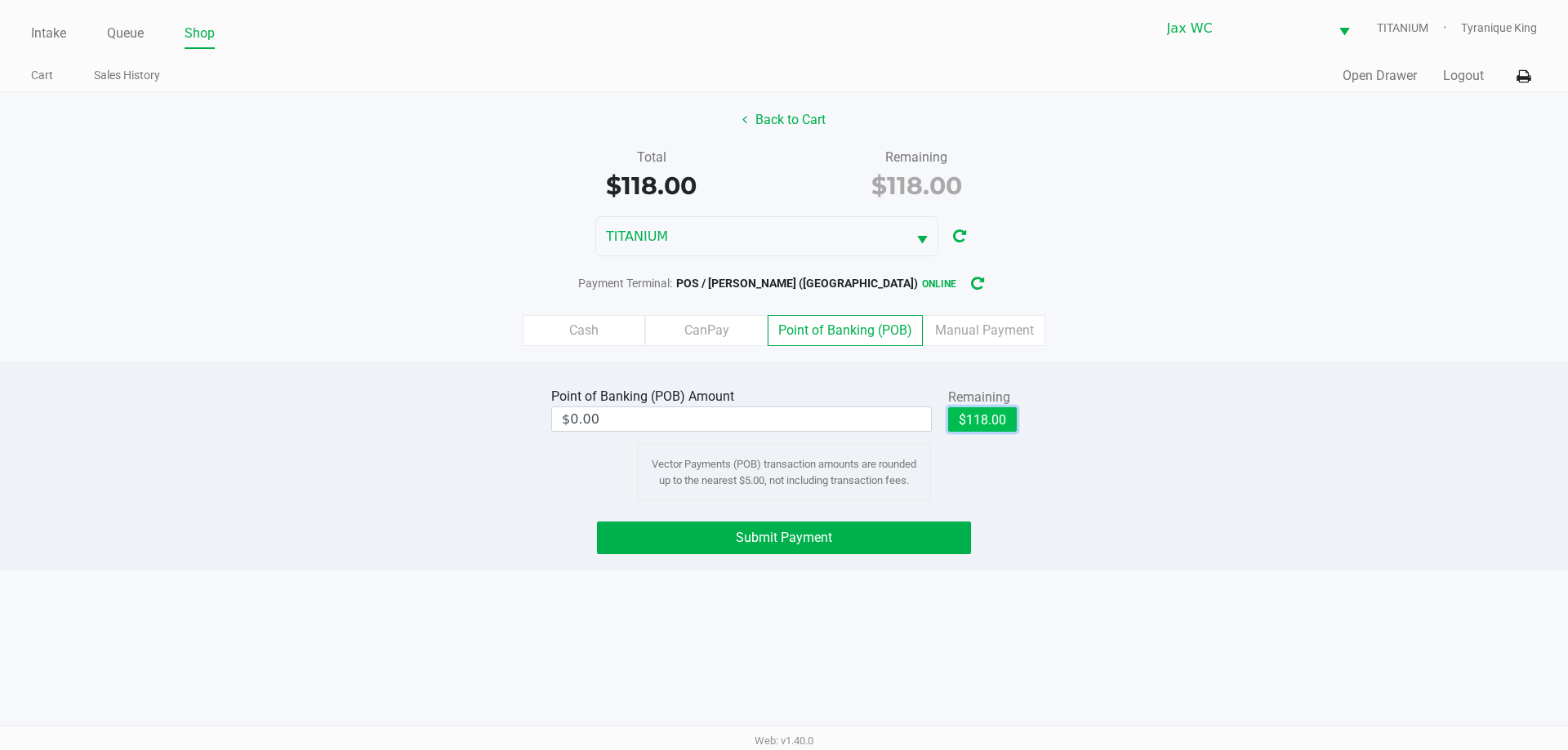
click at [991, 419] on button "$118.00" at bounding box center [982, 419] width 68 height 25
type input "$118.00"
click at [939, 516] on div "Point of Banking (POB) Amount $118.00 Remaining $118.00 Clear Vector Payments (…" at bounding box center [784, 466] width 1568 height 208
click at [942, 531] on button "Submit Payment" at bounding box center [784, 538] width 374 height 32
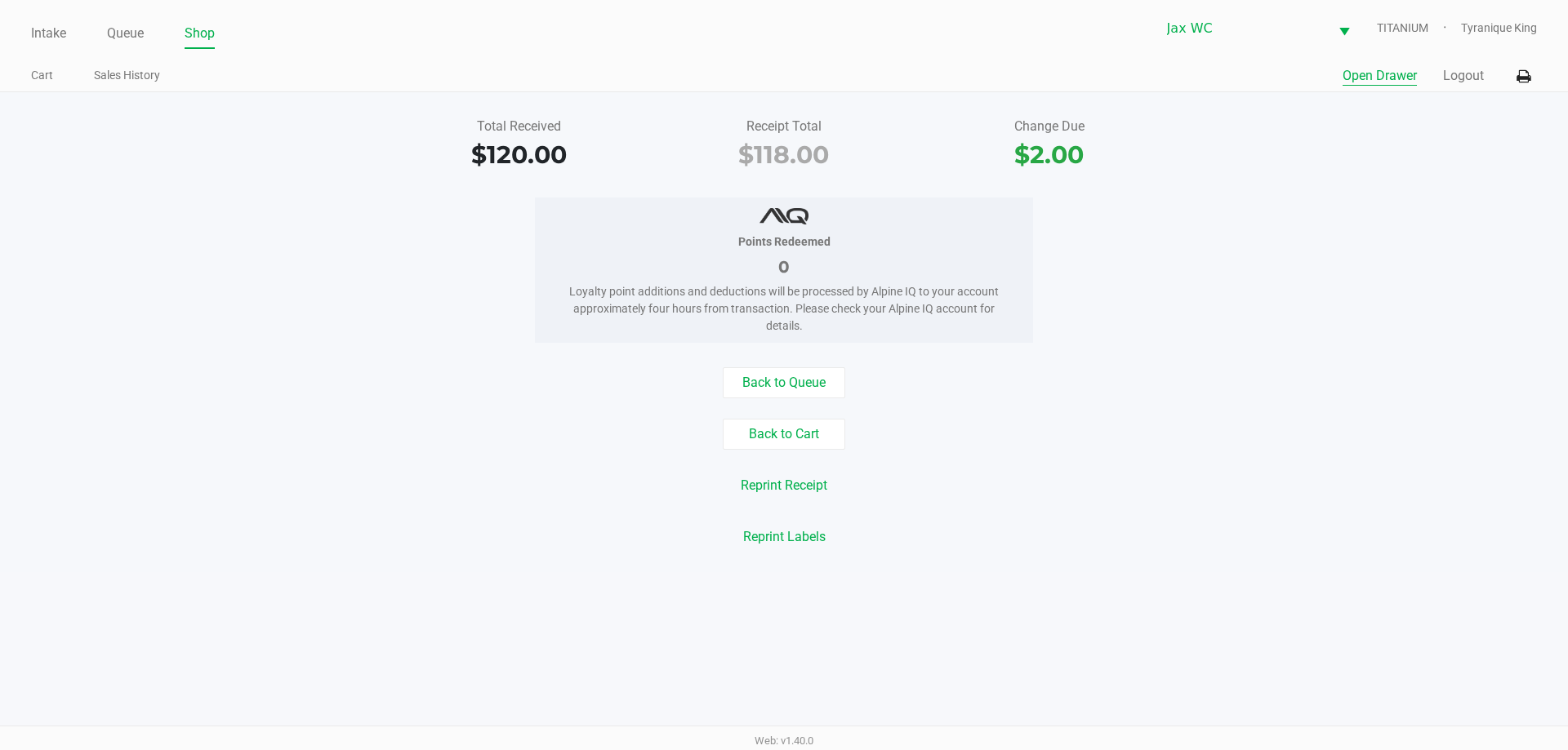
click at [1398, 83] on button "Open Drawer" at bounding box center [1380, 76] width 74 height 19
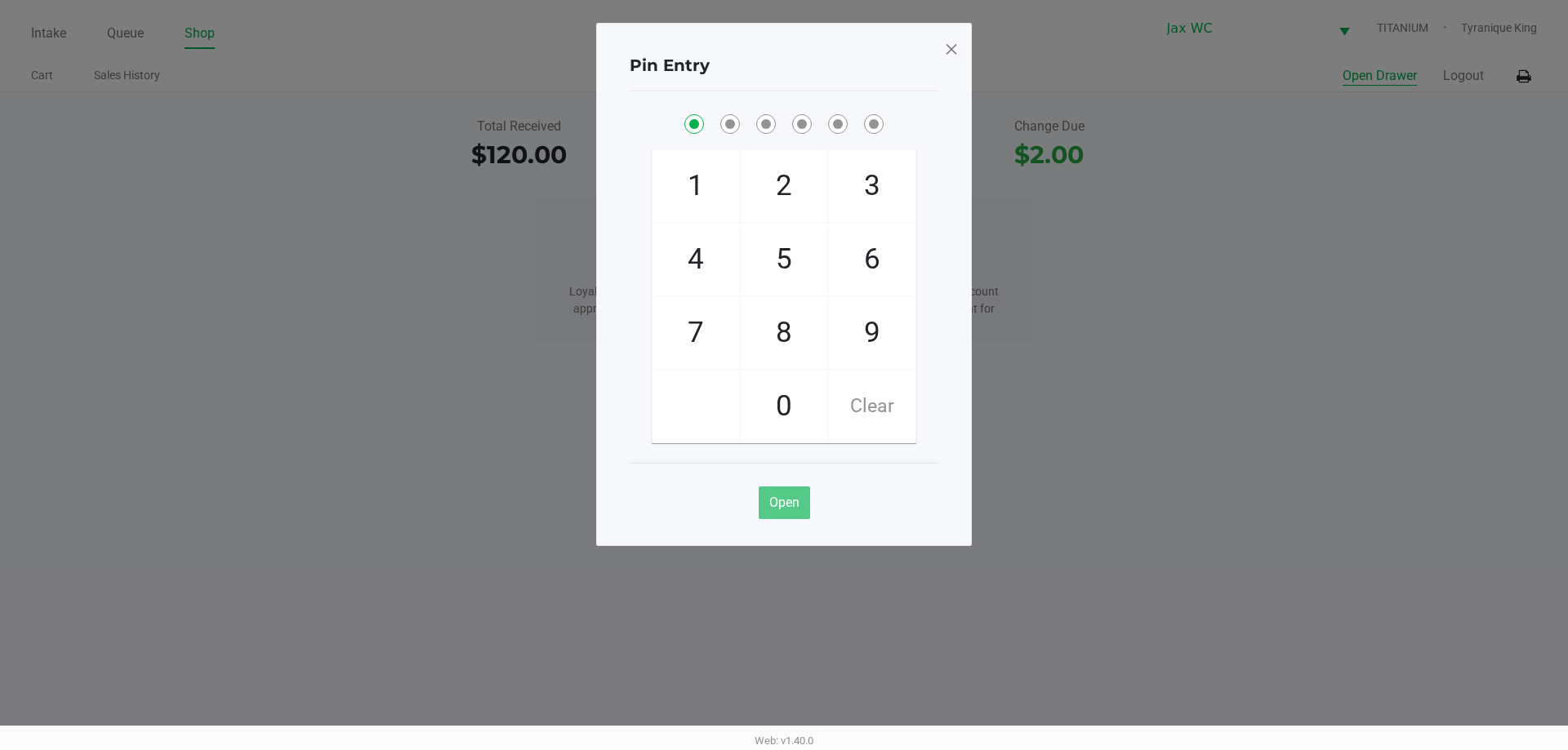
checkbox input "true"
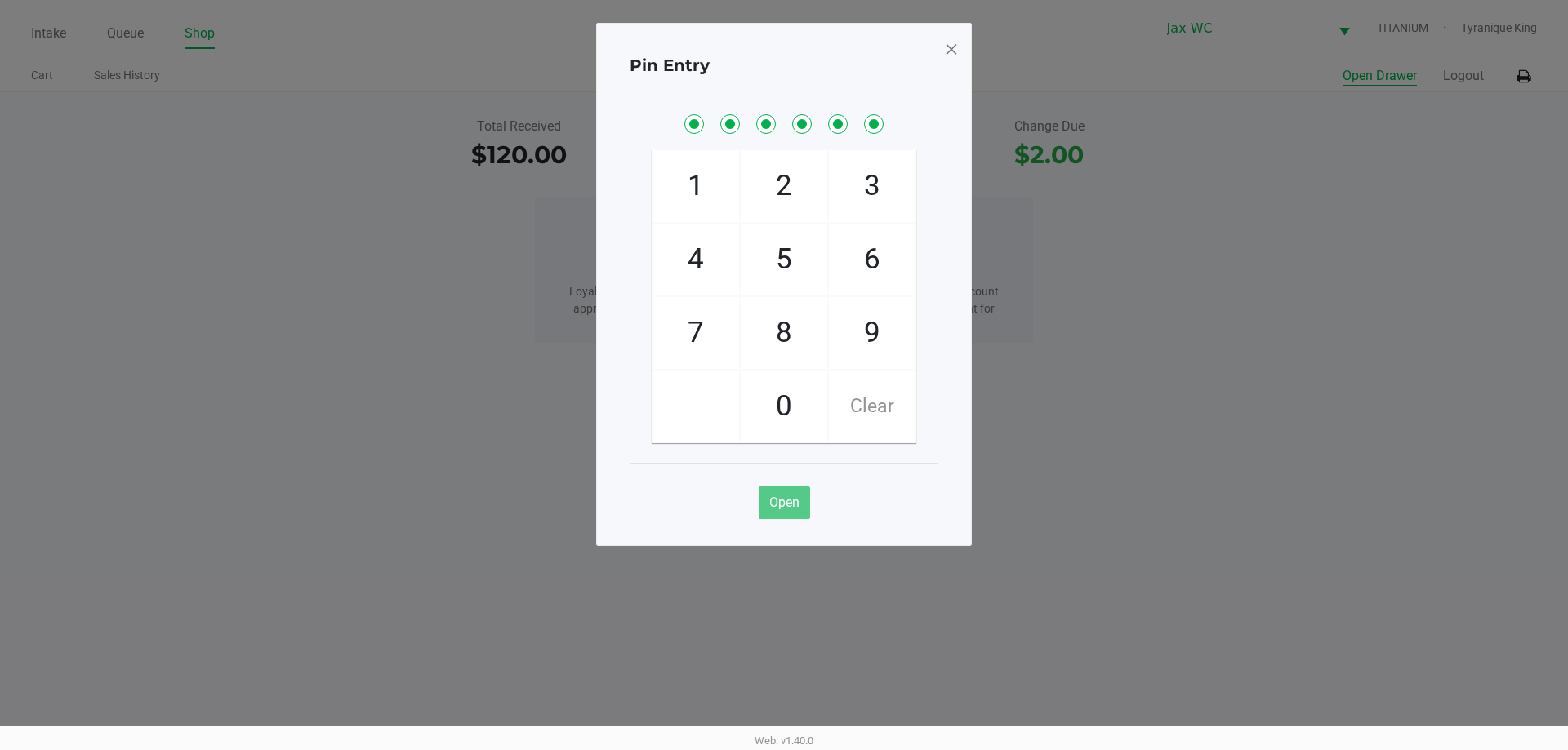
checkbox input "true"
checkbox input "false"
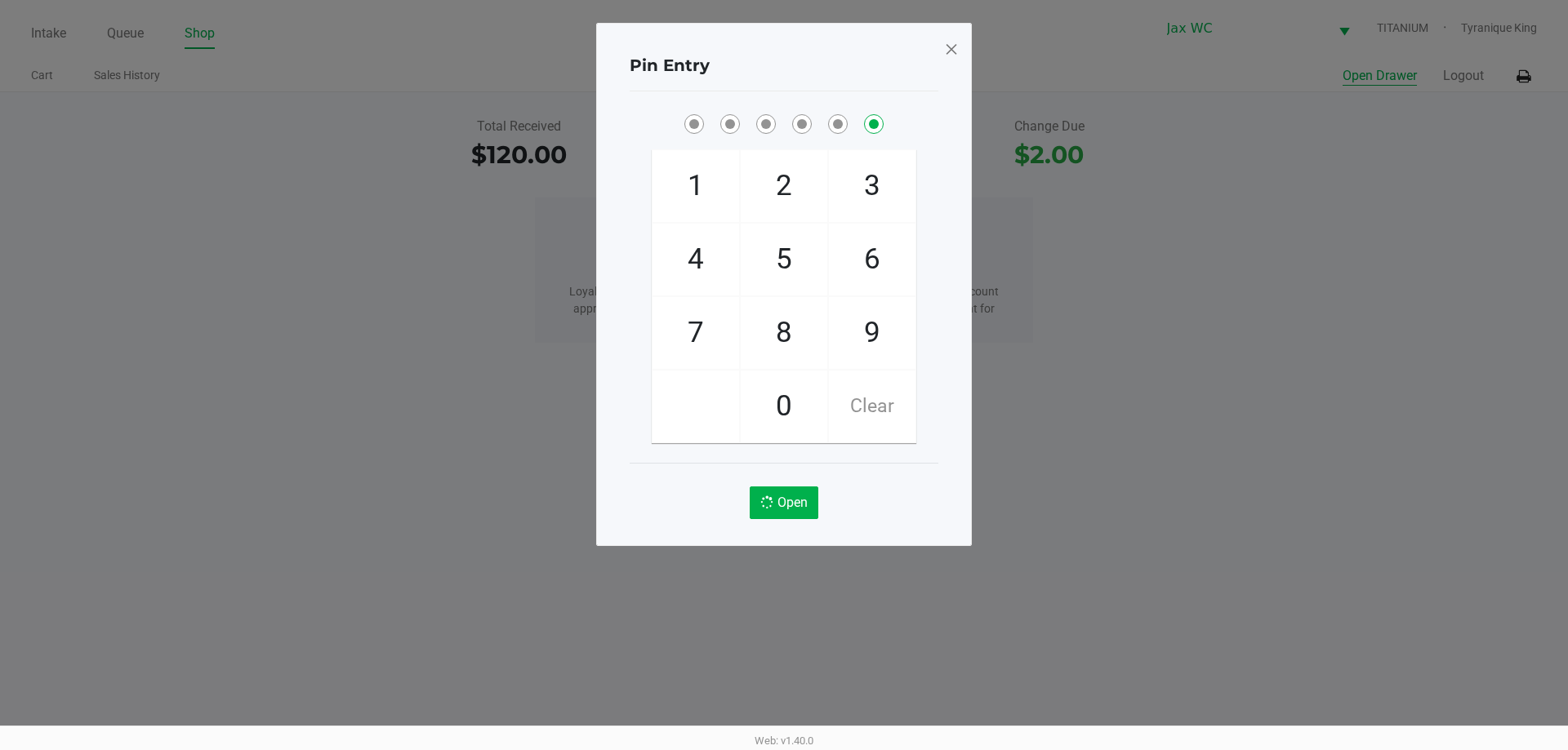
checkbox input "false"
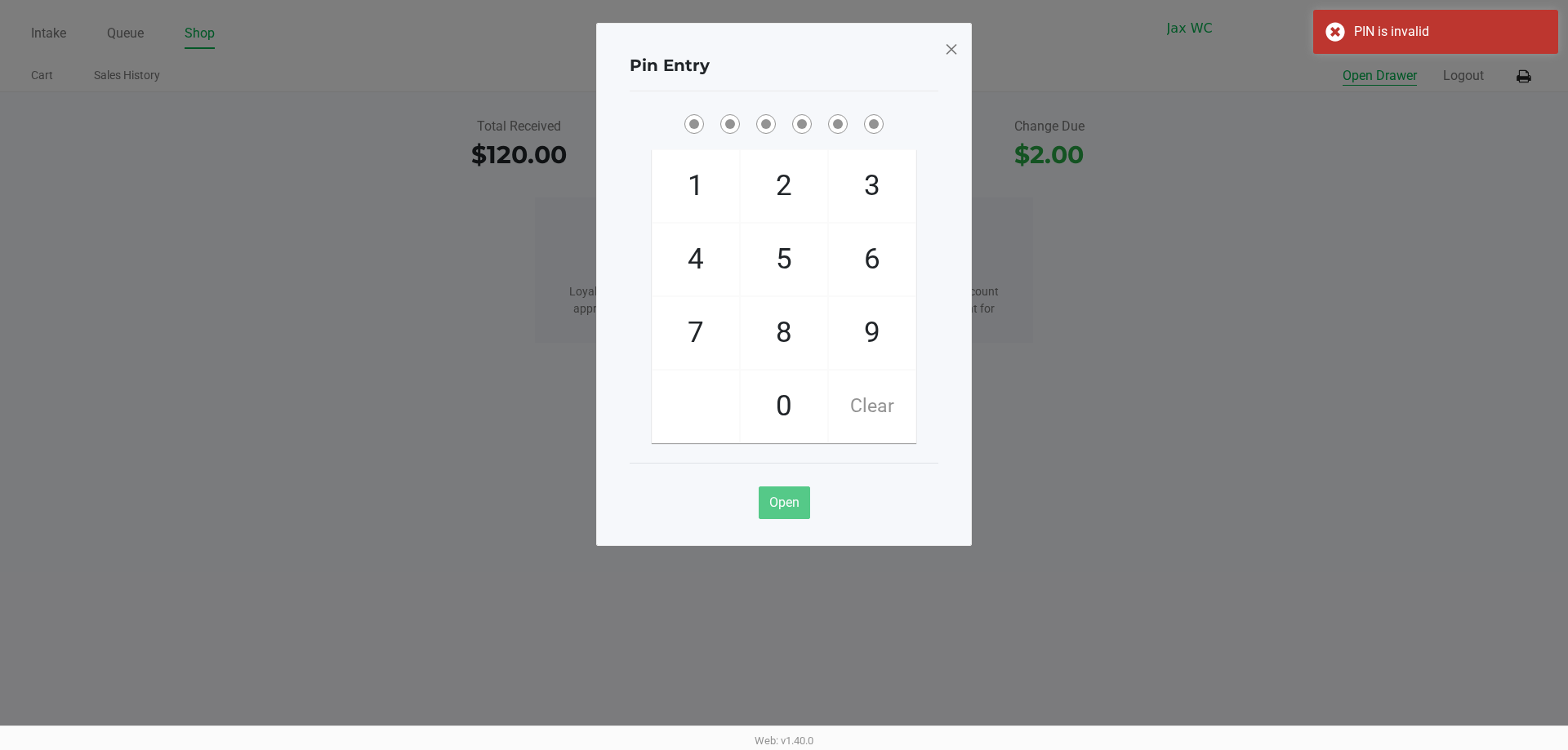
checkbox input "true"
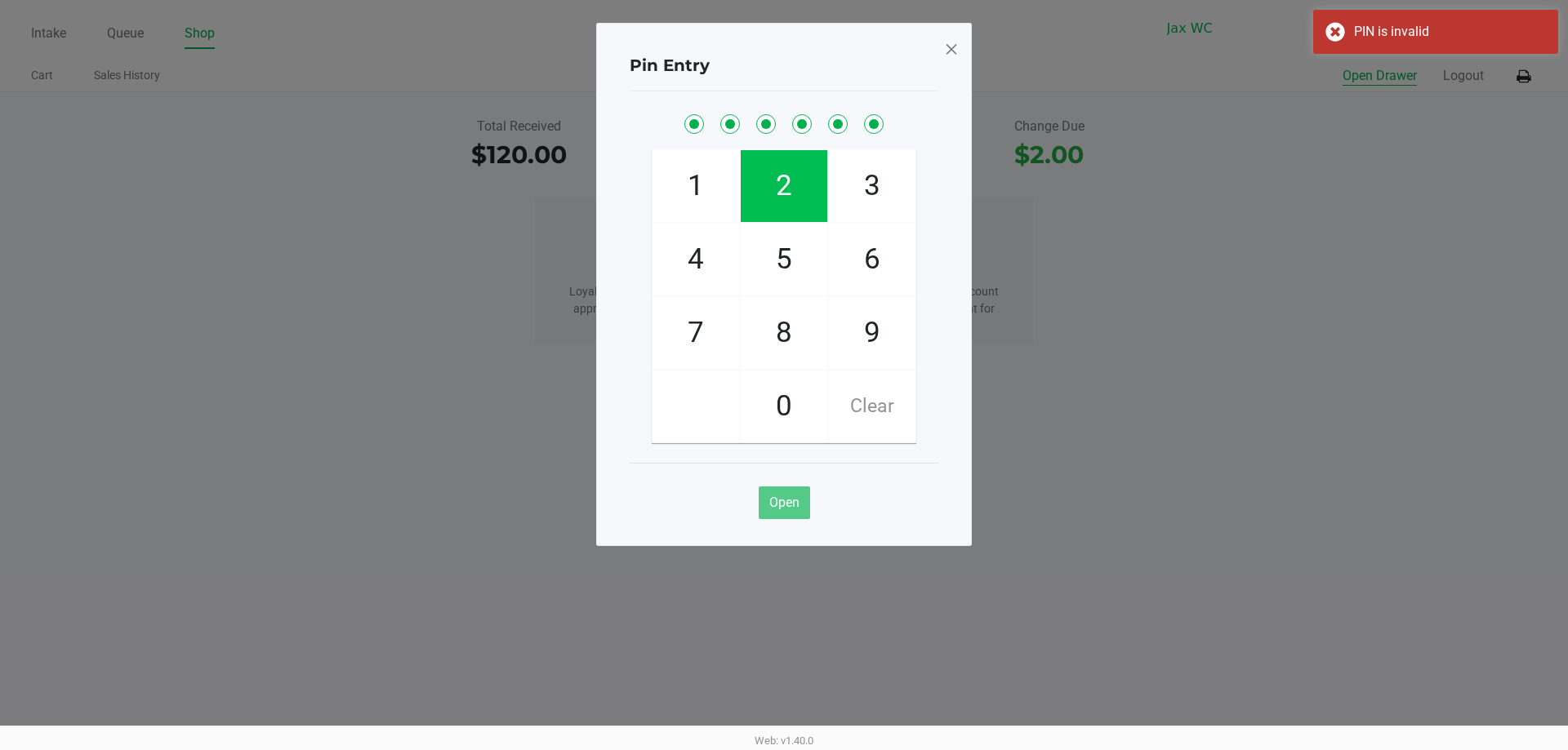
checkbox input "true"
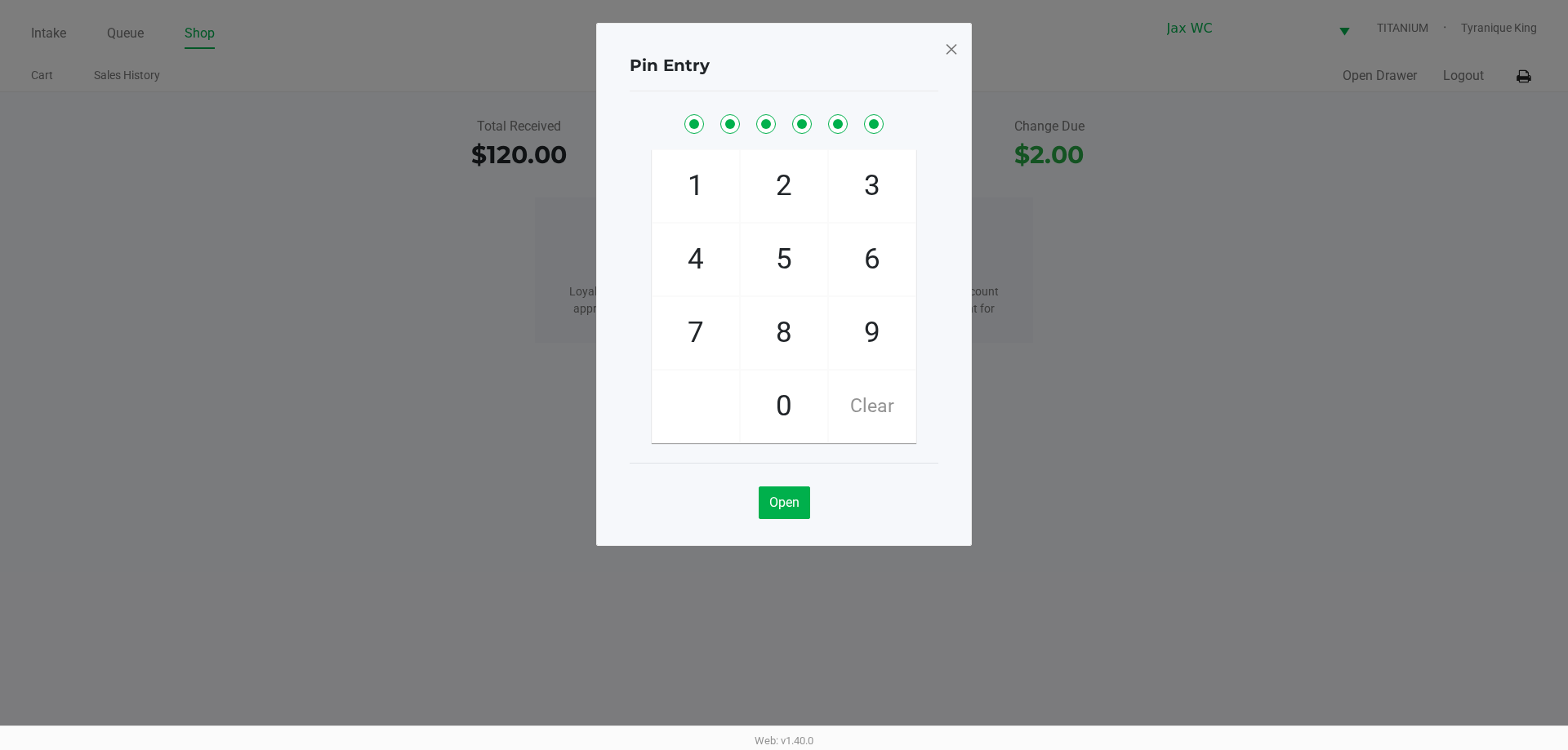
click at [944, 52] on span at bounding box center [952, 49] width 15 height 26
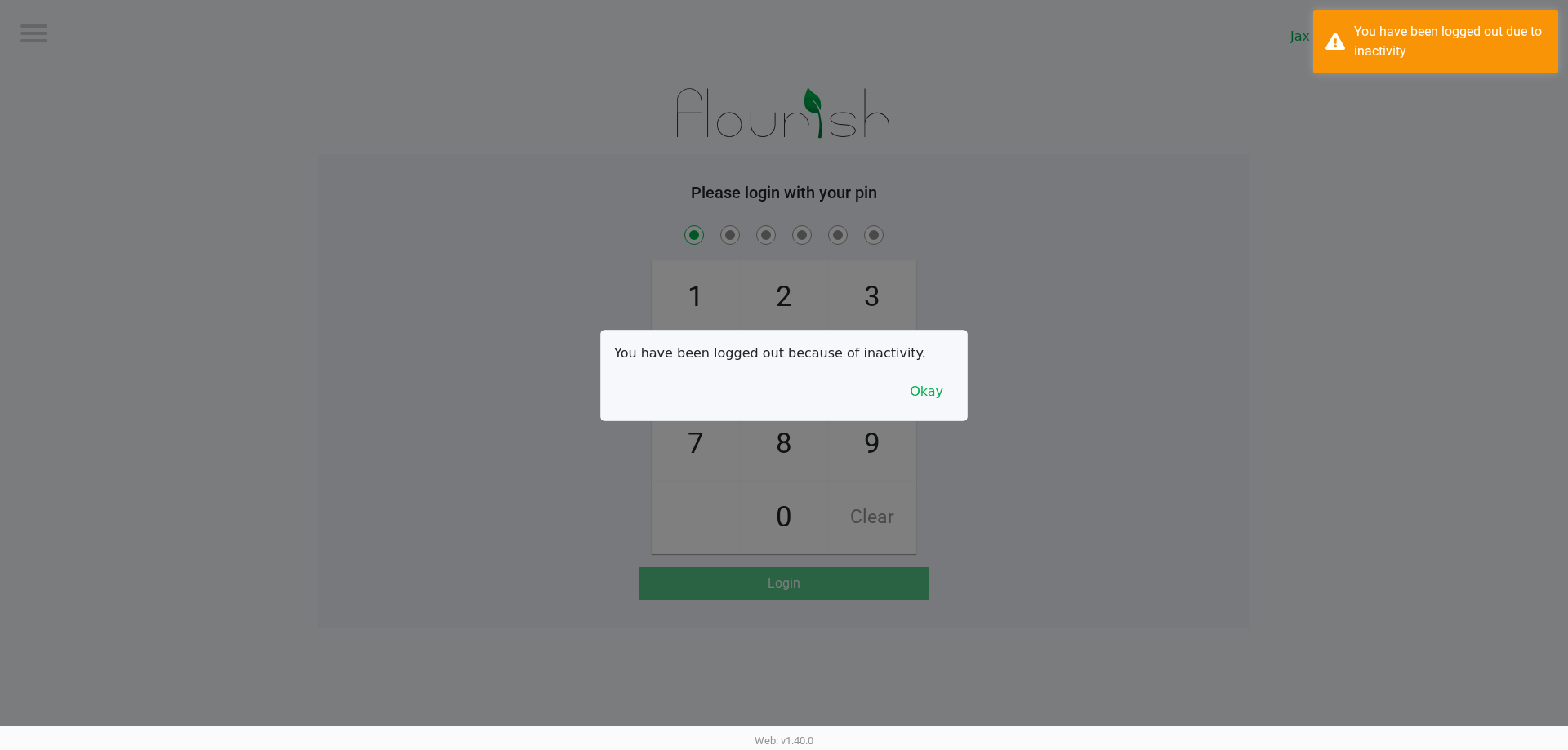
checkbox input "true"
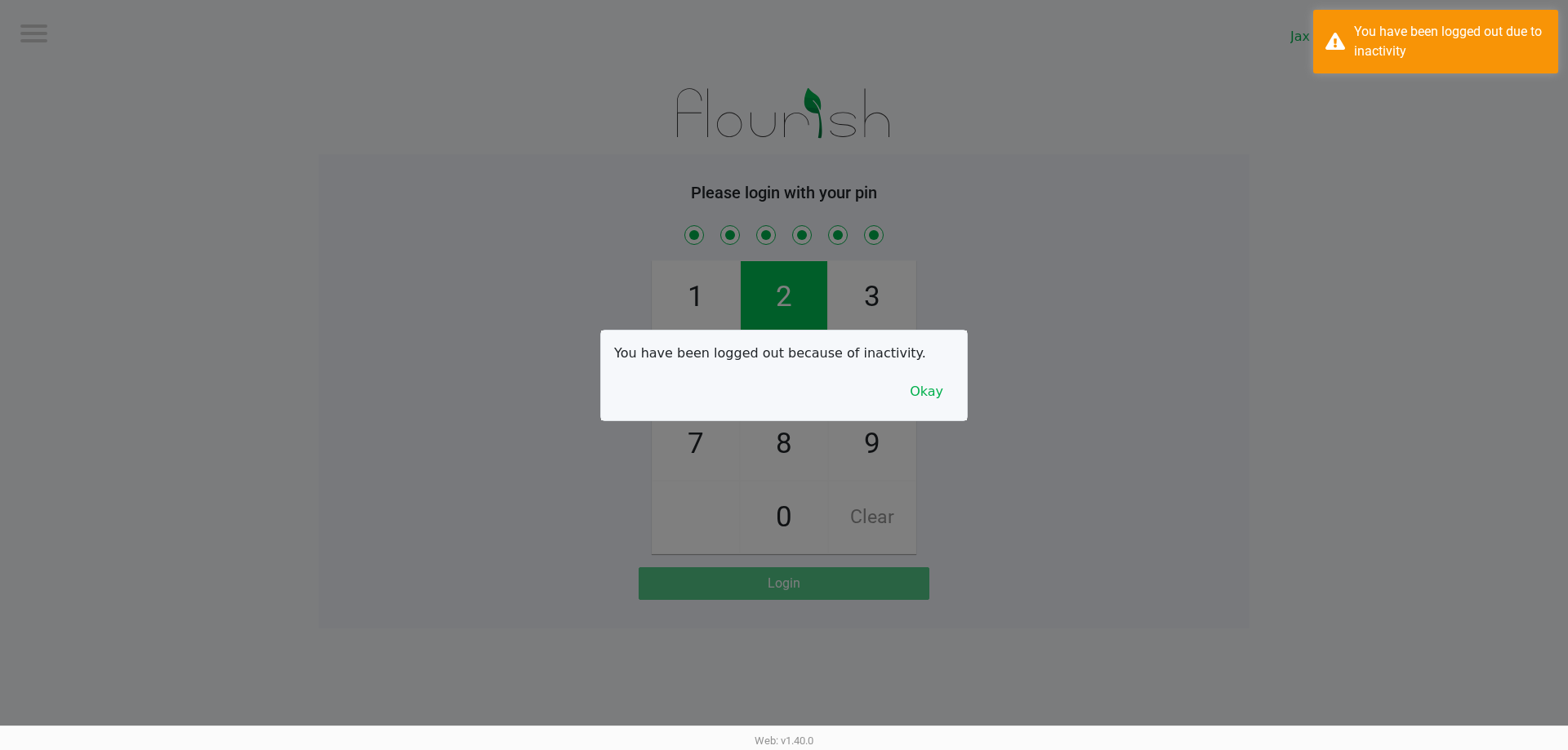
checkbox input "true"
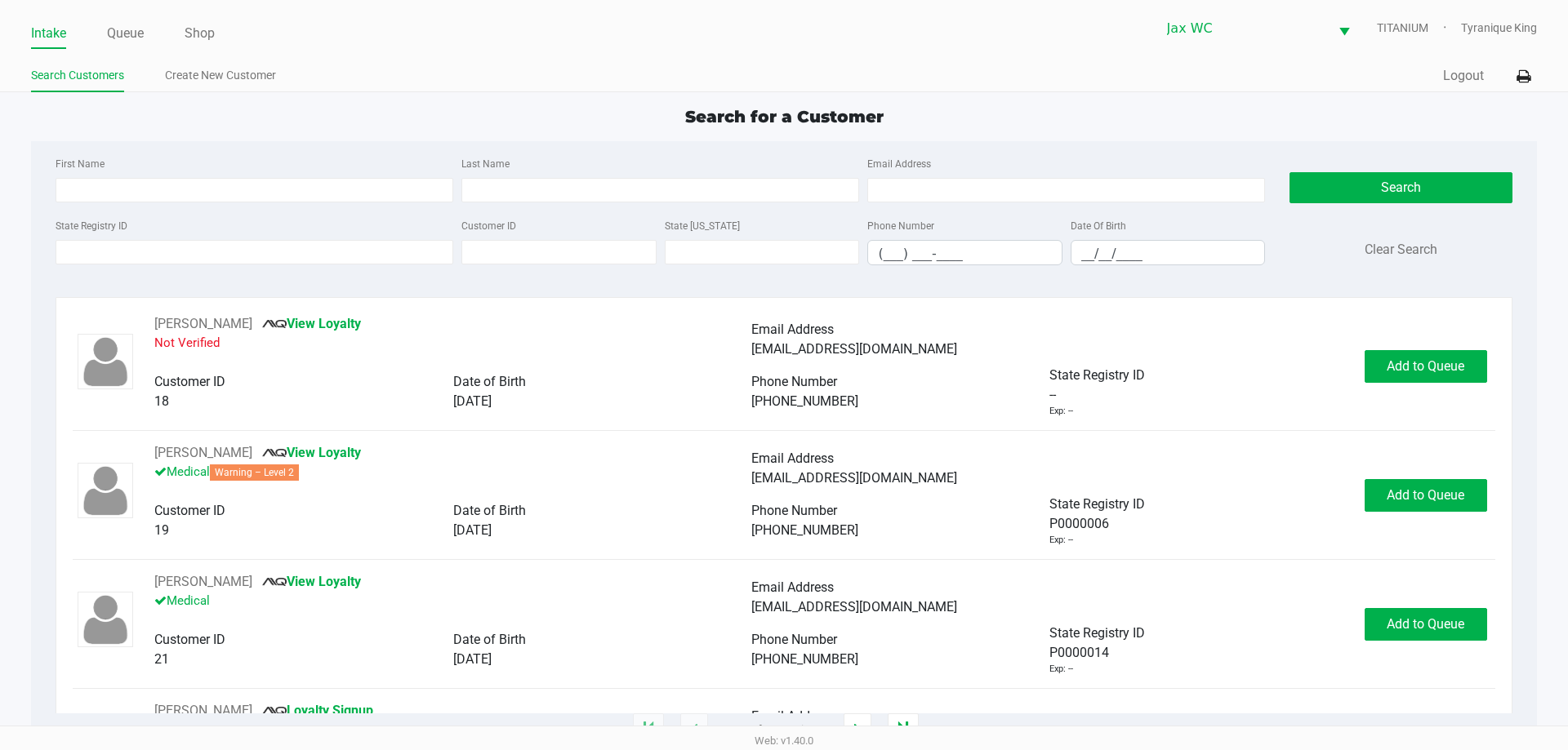
click at [103, 38] on ul "Intake Queue Shop" at bounding box center [407, 34] width 753 height 28
click at [109, 40] on link "Queue" at bounding box center [126, 33] width 37 height 23
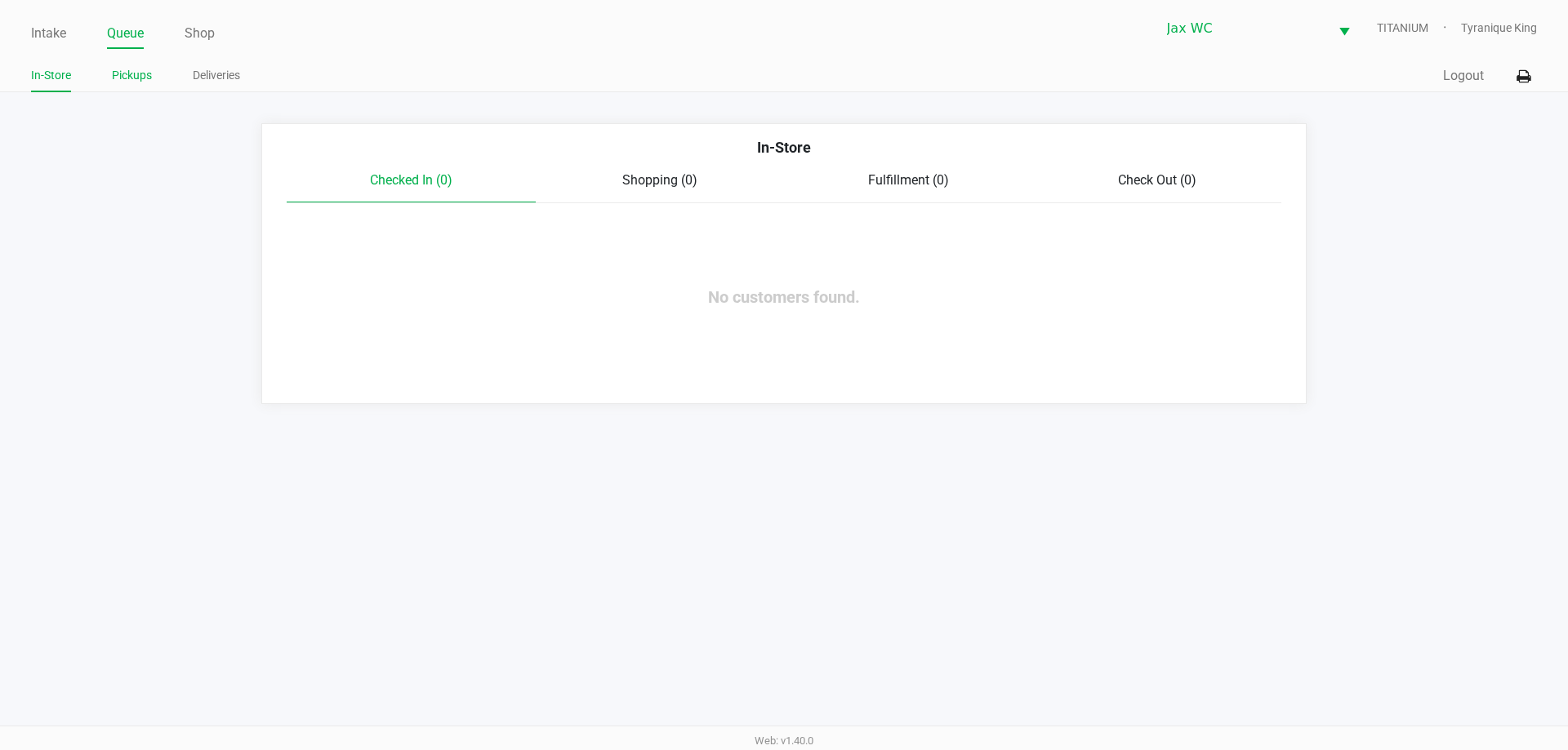
click at [120, 80] on link "Pickups" at bounding box center [131, 76] width 40 height 20
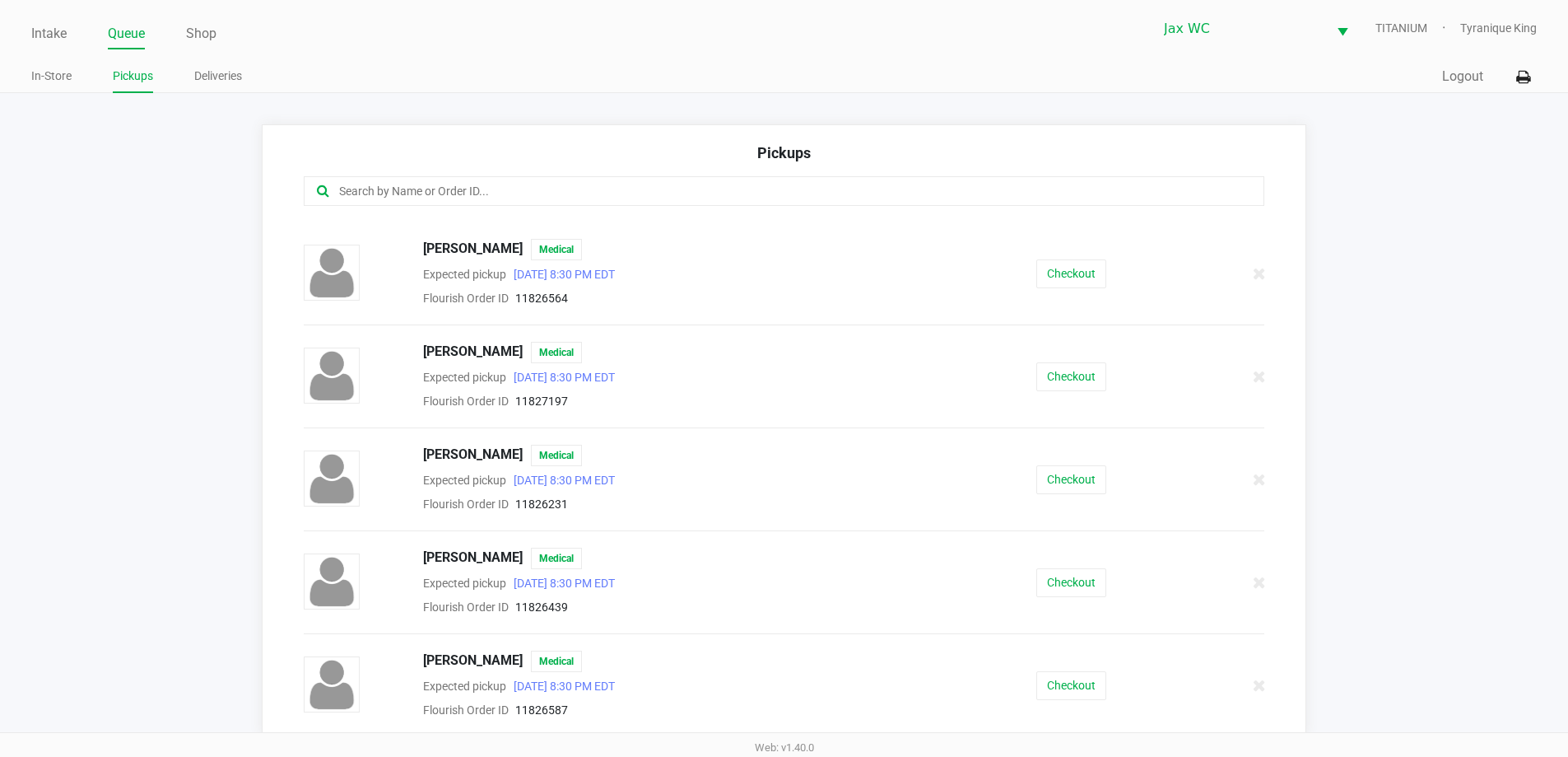
scroll to position [412, 0]
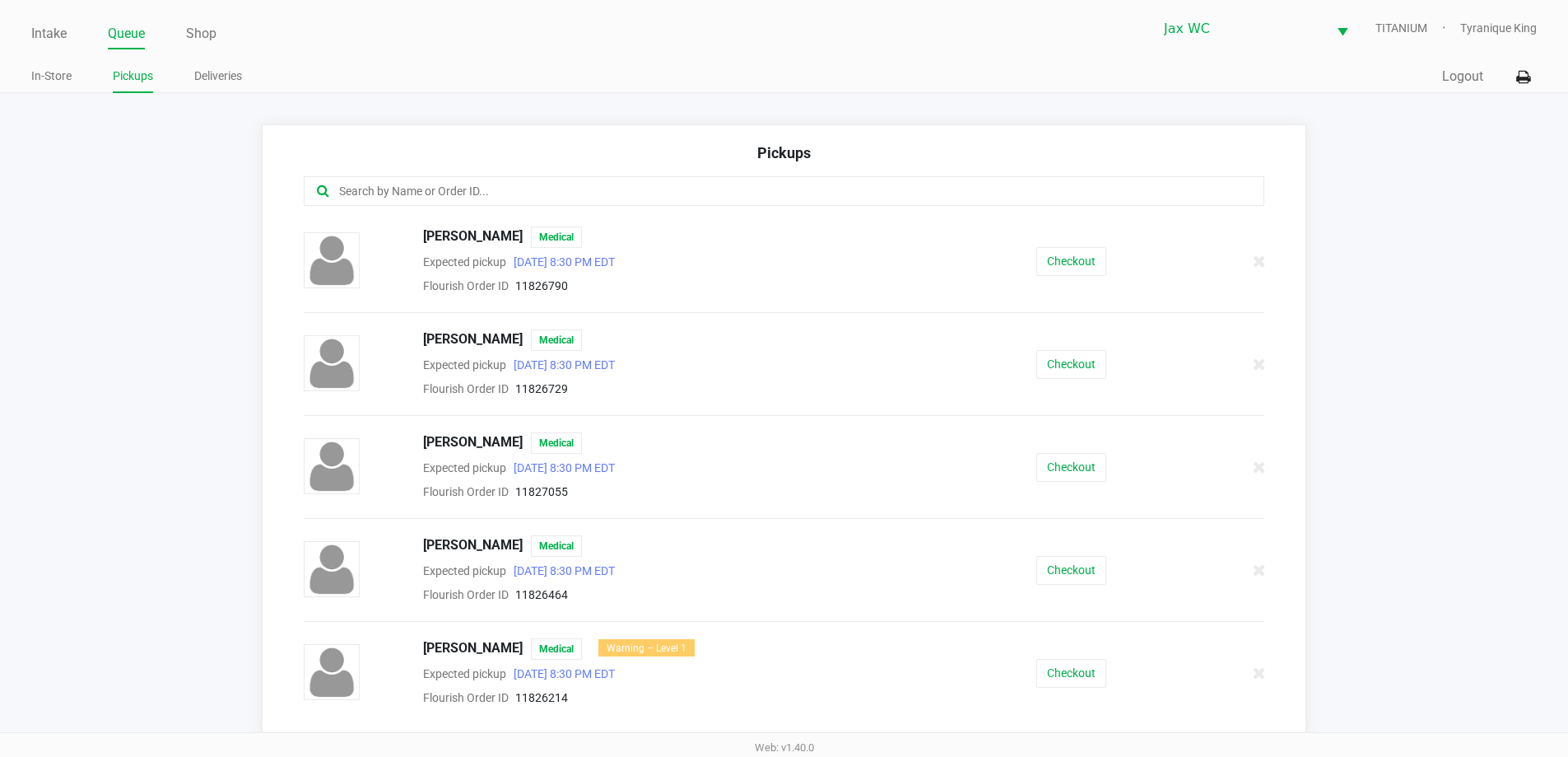
click at [76, 79] on ul "In-Store Pickups Deliveries" at bounding box center [408, 78] width 753 height 28
click at [69, 78] on link "In-Store" at bounding box center [51, 76] width 40 height 21
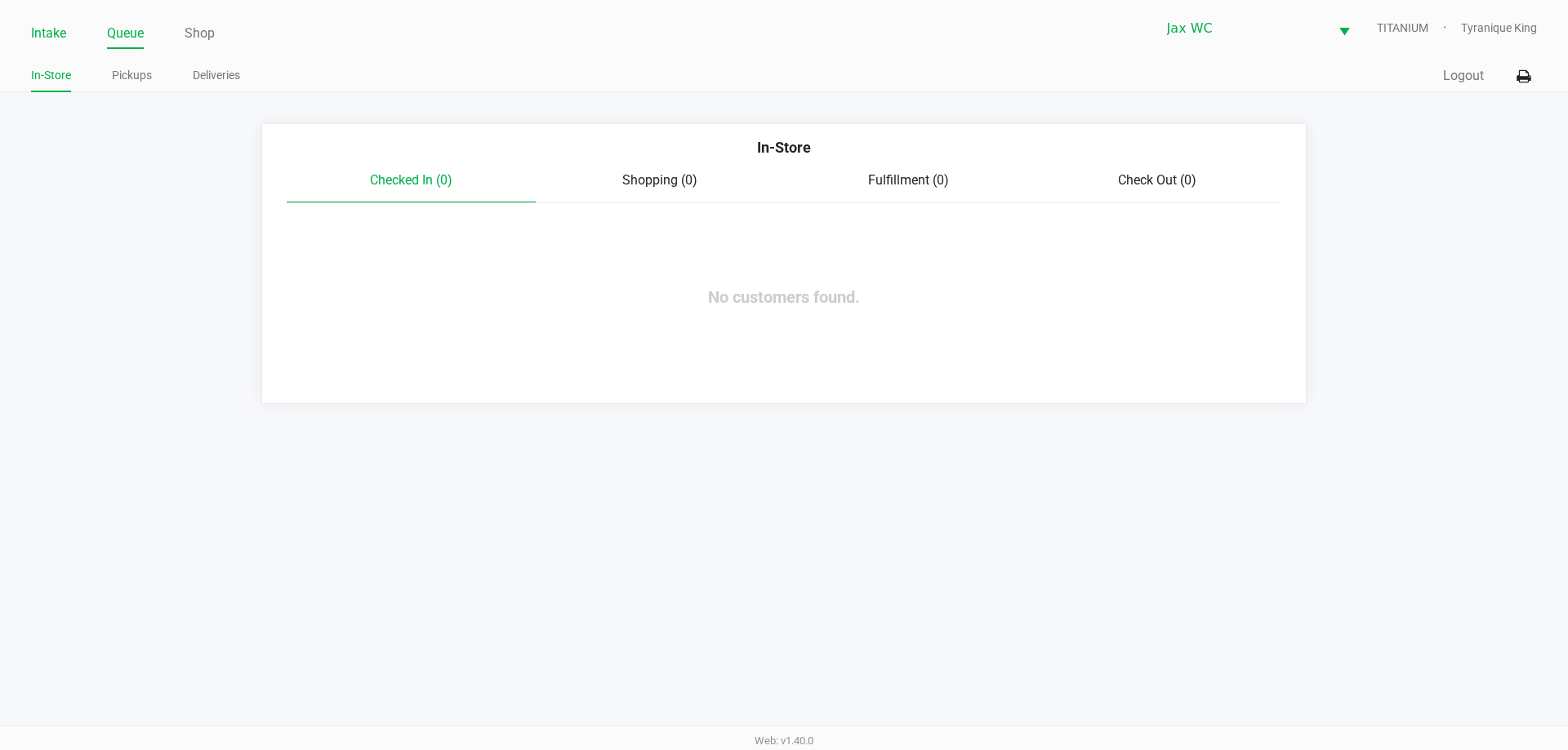
click at [45, 30] on link "Intake" at bounding box center [49, 33] width 35 height 23
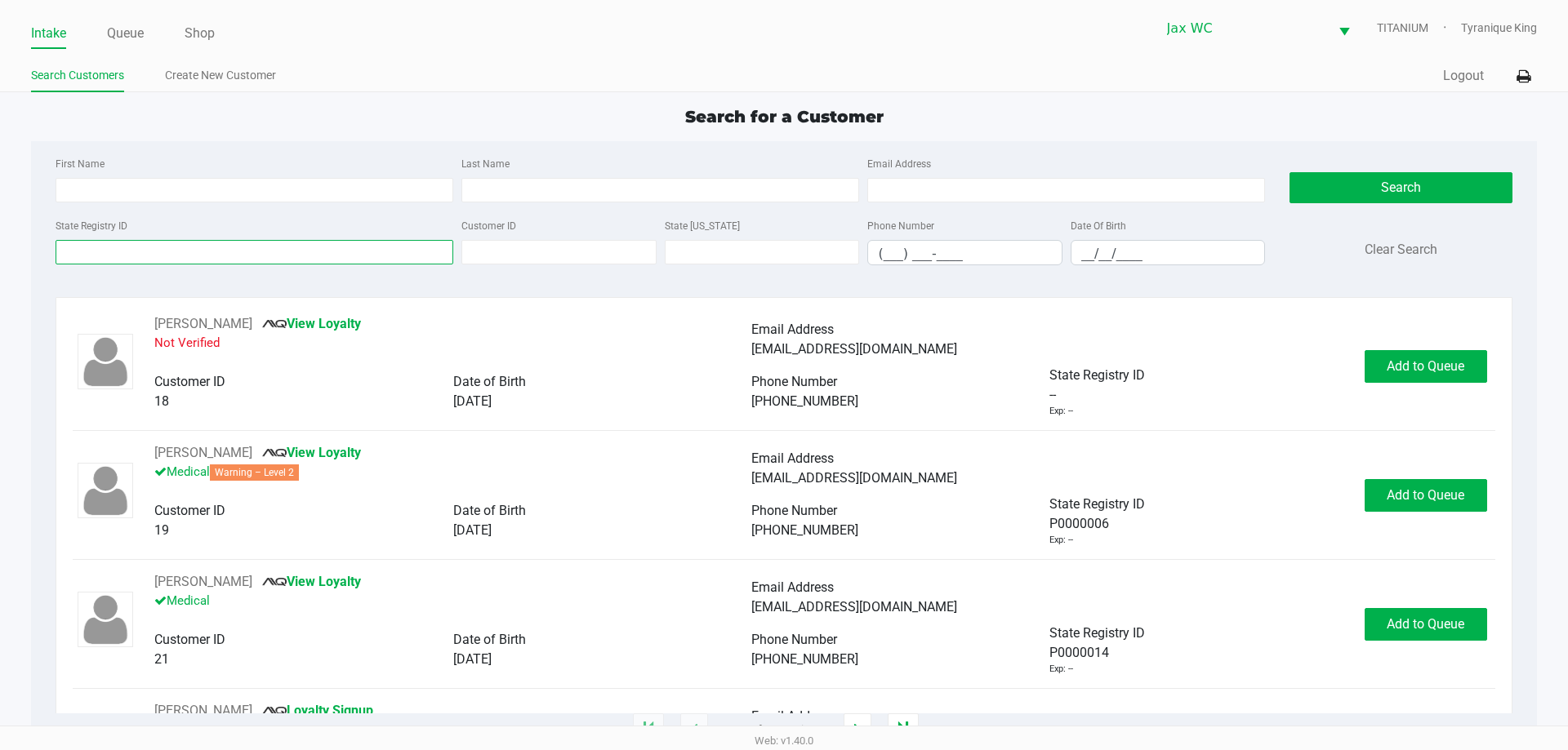
click at [121, 263] on input "State Registry ID" at bounding box center [254, 252] width 397 height 25
paste input "P1FH9681"
type input "P1FH9681"
click at [1313, 188] on button "Search" at bounding box center [1400, 188] width 222 height 31
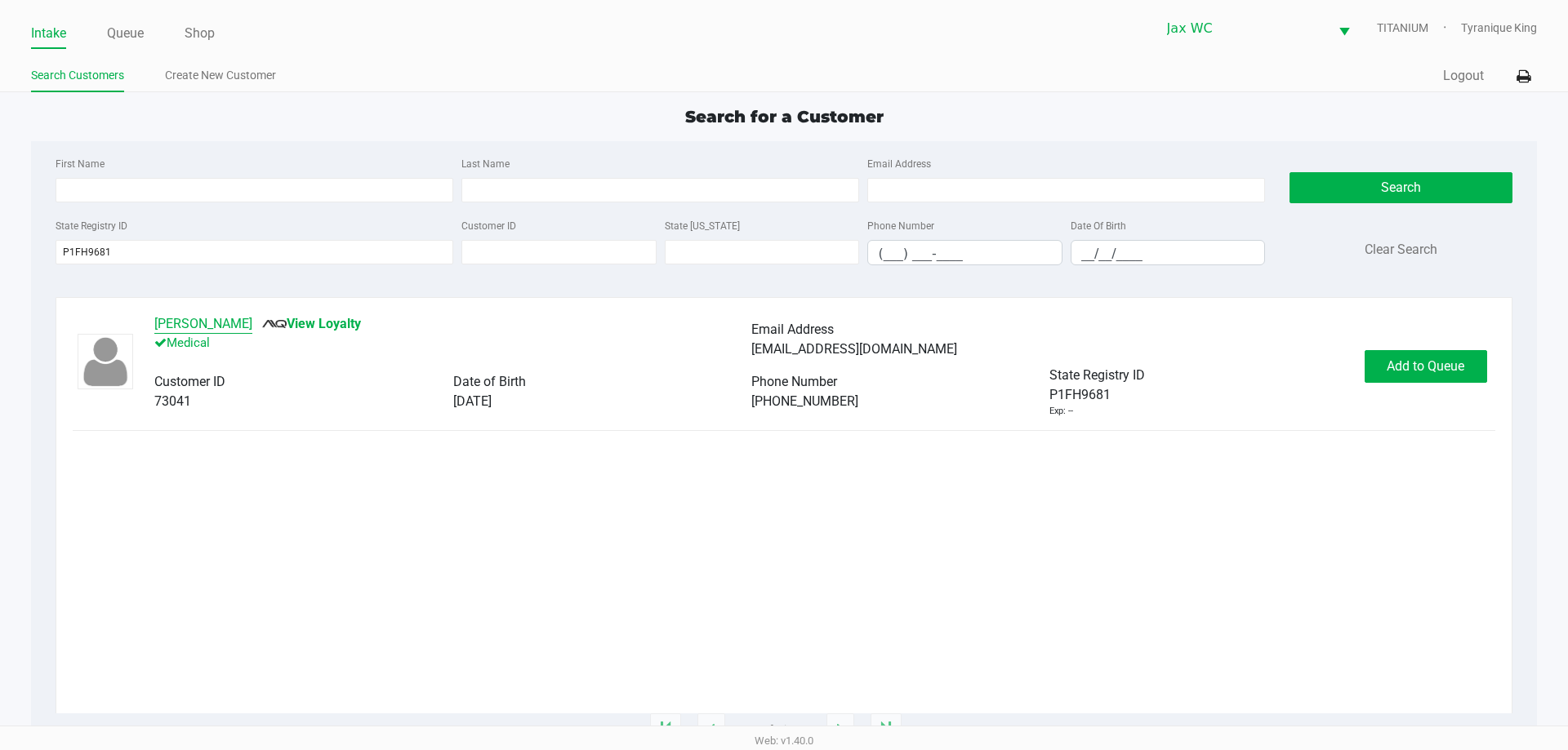
click at [229, 323] on button "MICHAEL BOSSEN" at bounding box center [203, 323] width 98 height 19
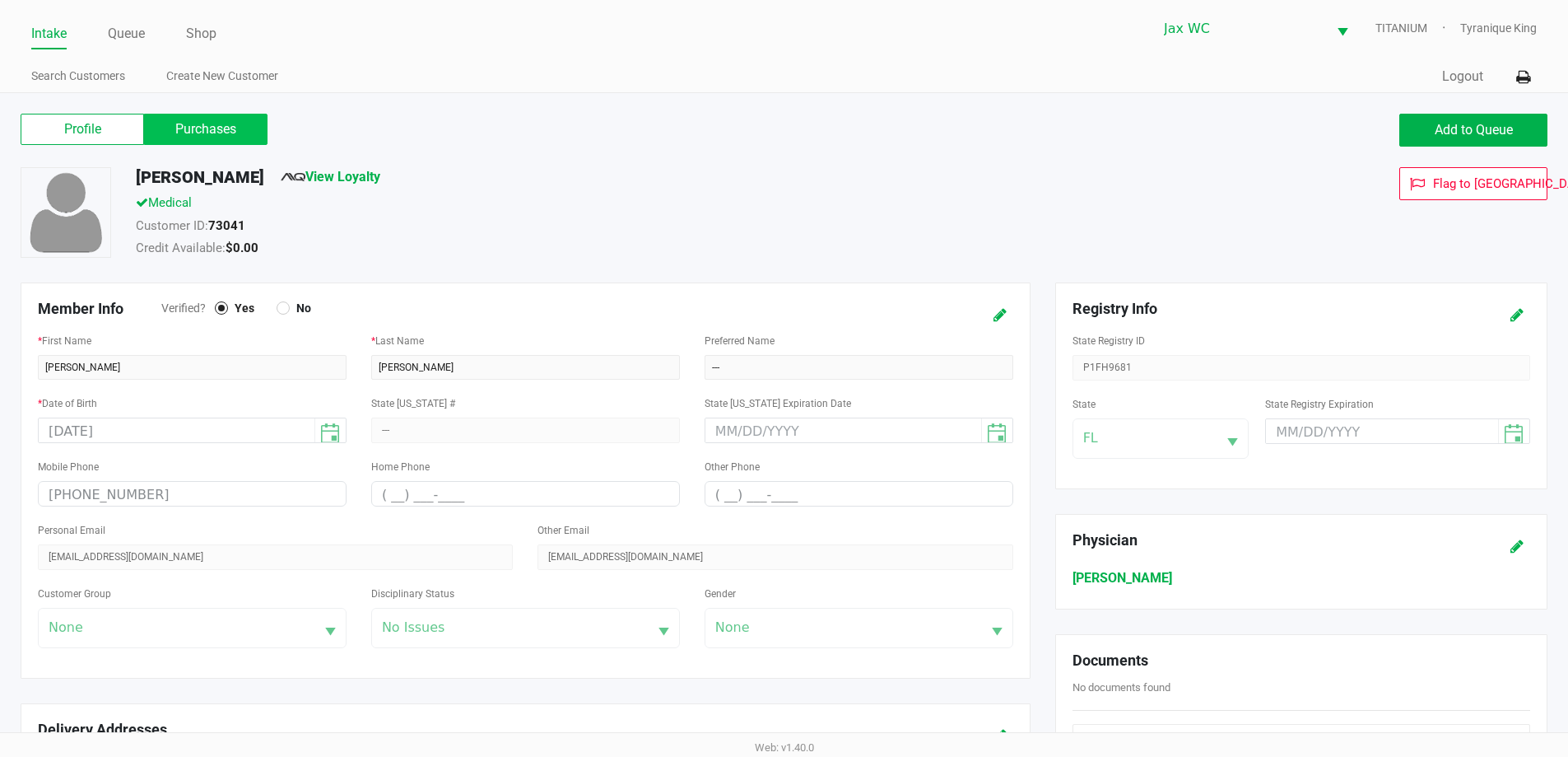
click at [216, 134] on label "Purchases" at bounding box center [206, 130] width 124 height 32
click at [0, 0] on 1 "Purchases" at bounding box center [0, 0] width 0 height 0
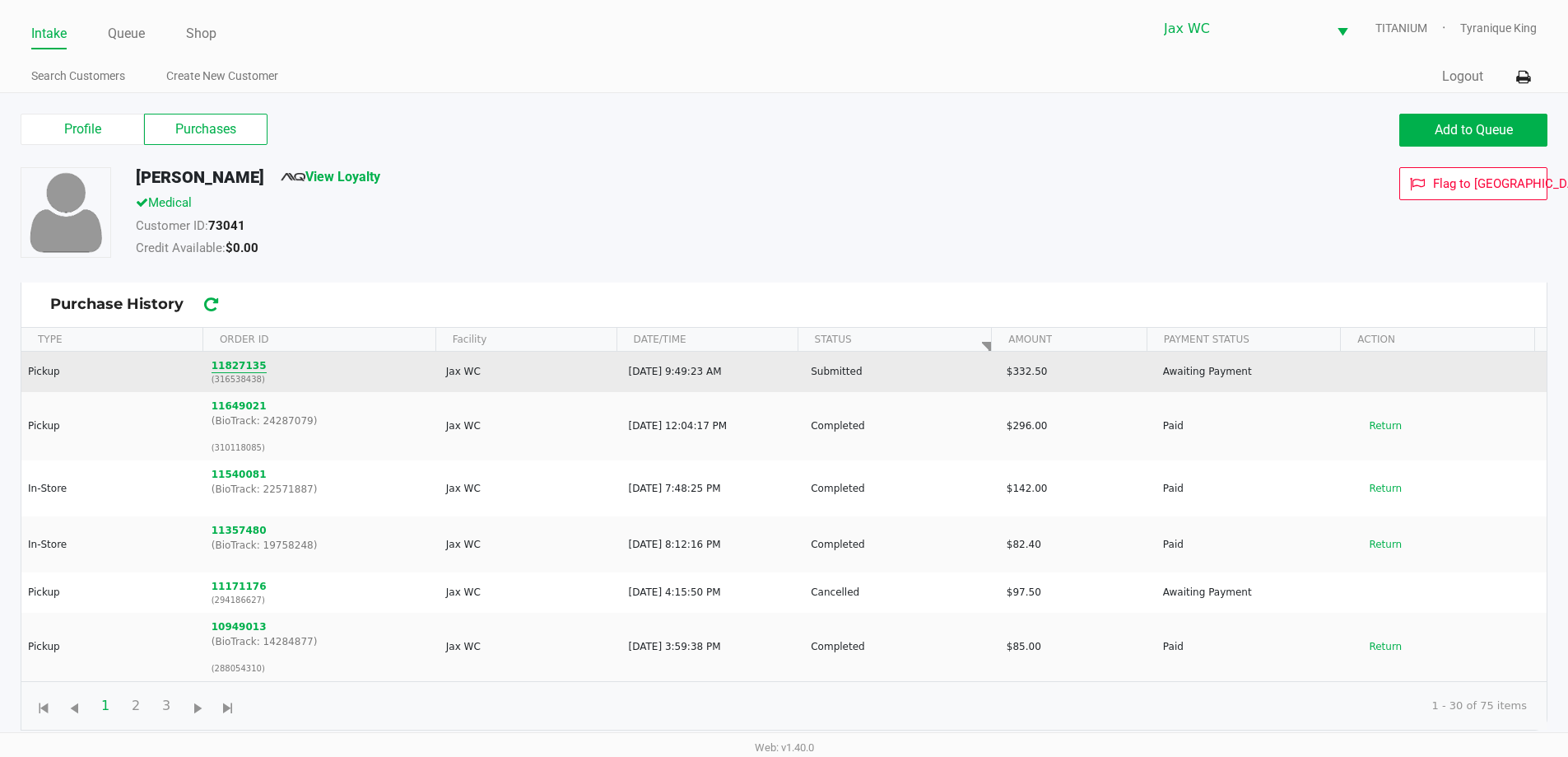
click at [216, 363] on button "11827135" at bounding box center [239, 365] width 55 height 15
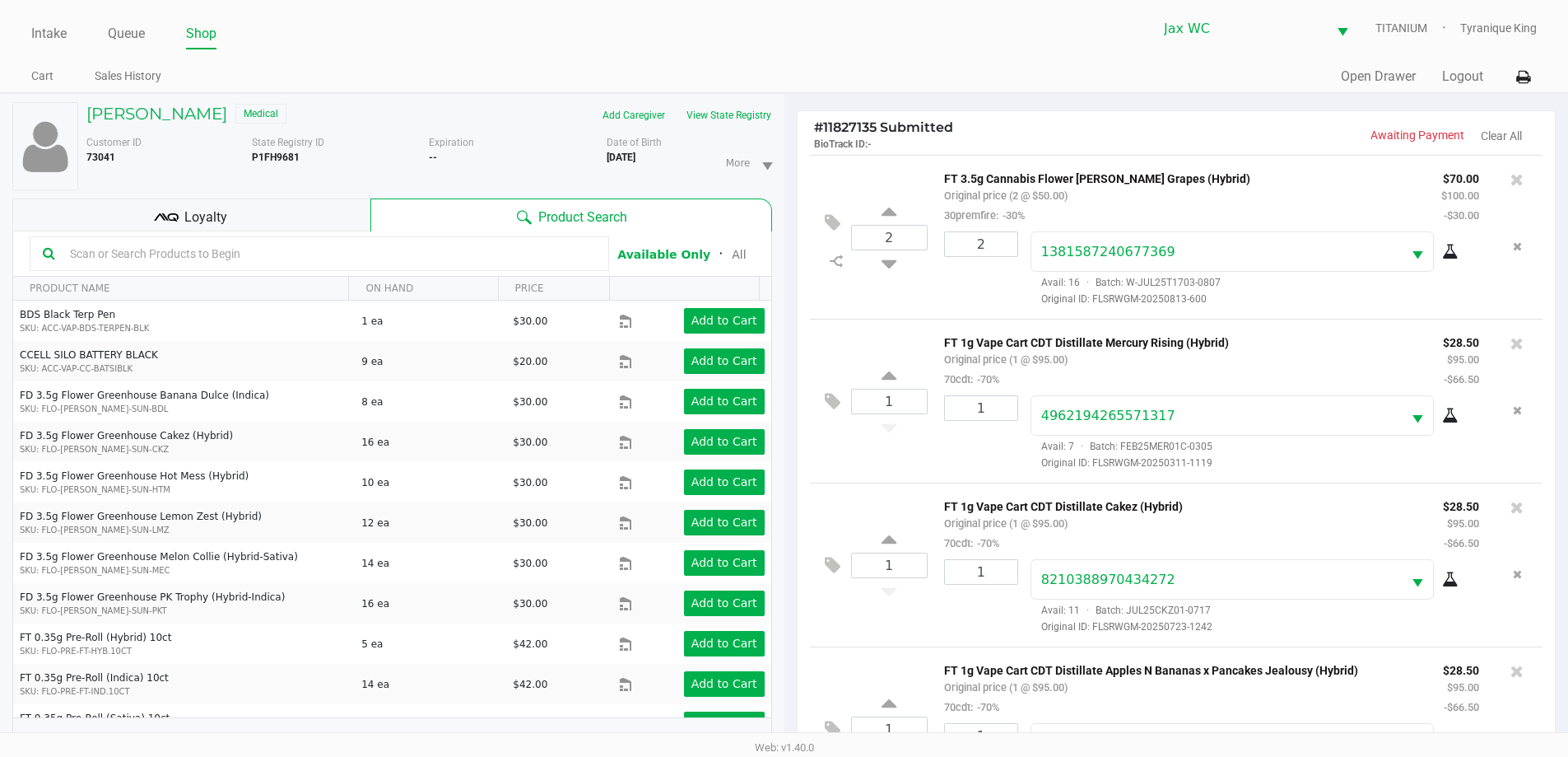
click at [364, 205] on div "Loyalty" at bounding box center [191, 214] width 358 height 33
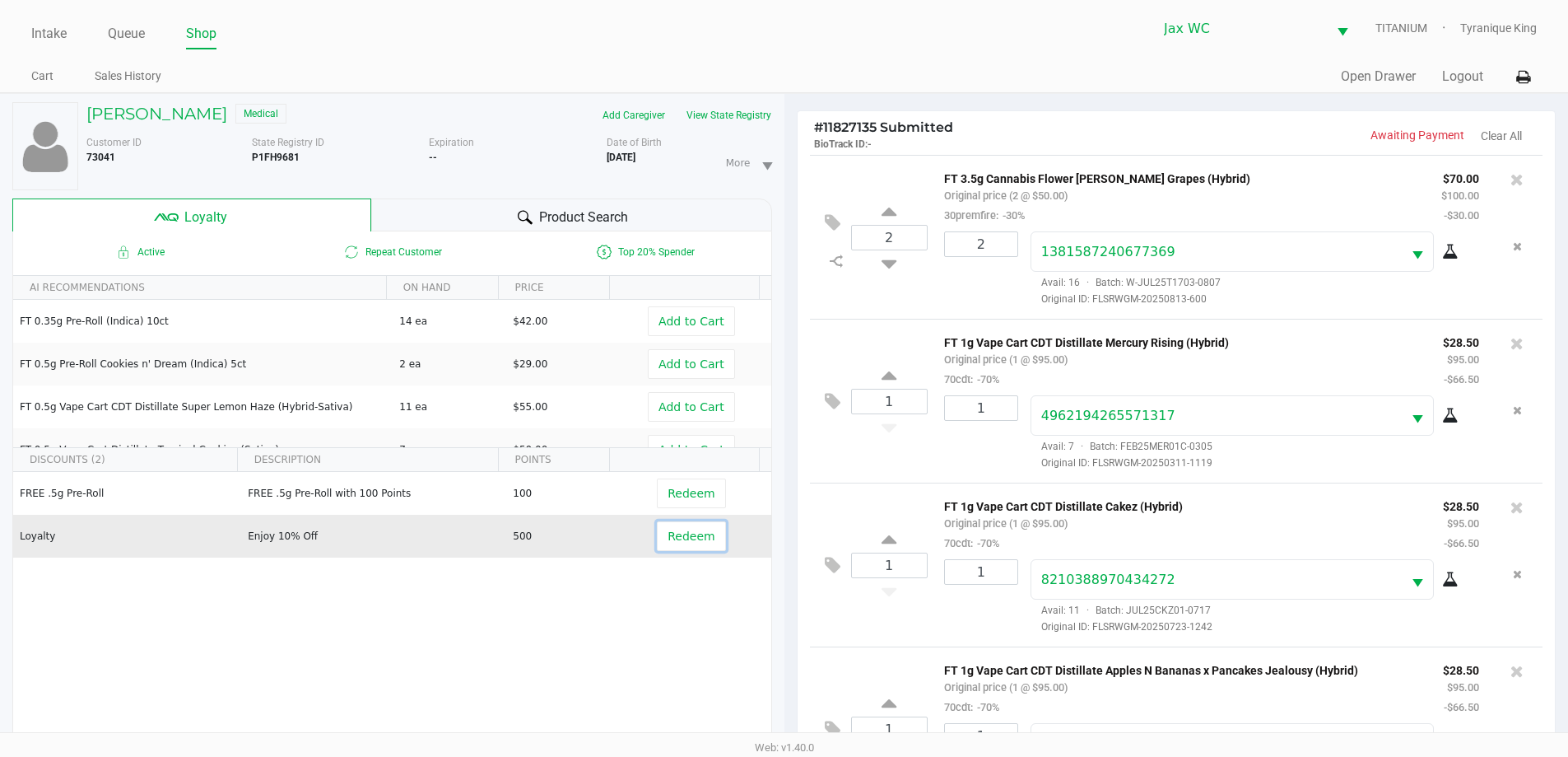
click at [676, 523] on button "Redeem" at bounding box center [690, 536] width 68 height 30
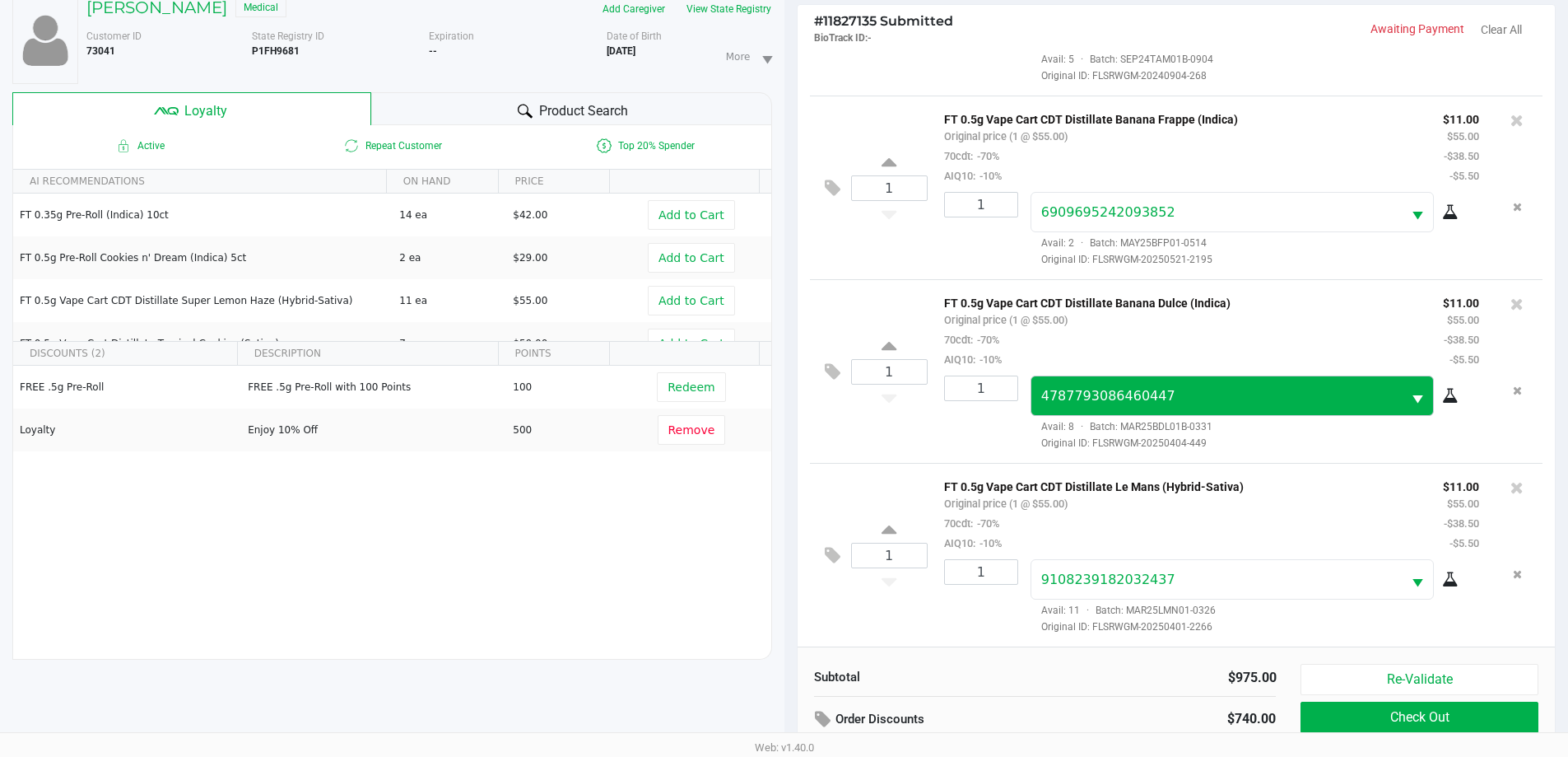
scroll to position [198, 0]
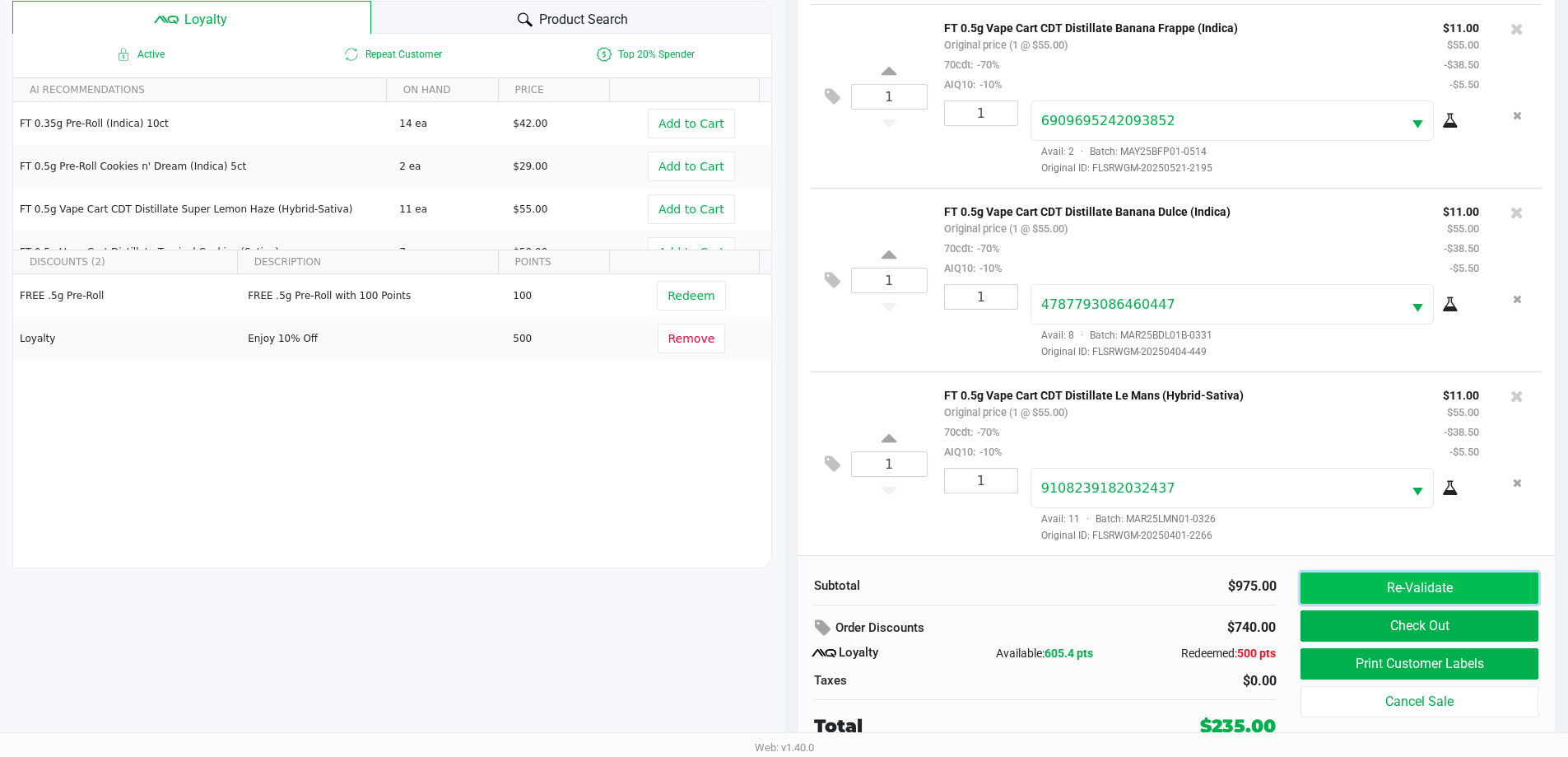
click at [1438, 579] on button "Re-Validate" at bounding box center [1419, 588] width 238 height 32
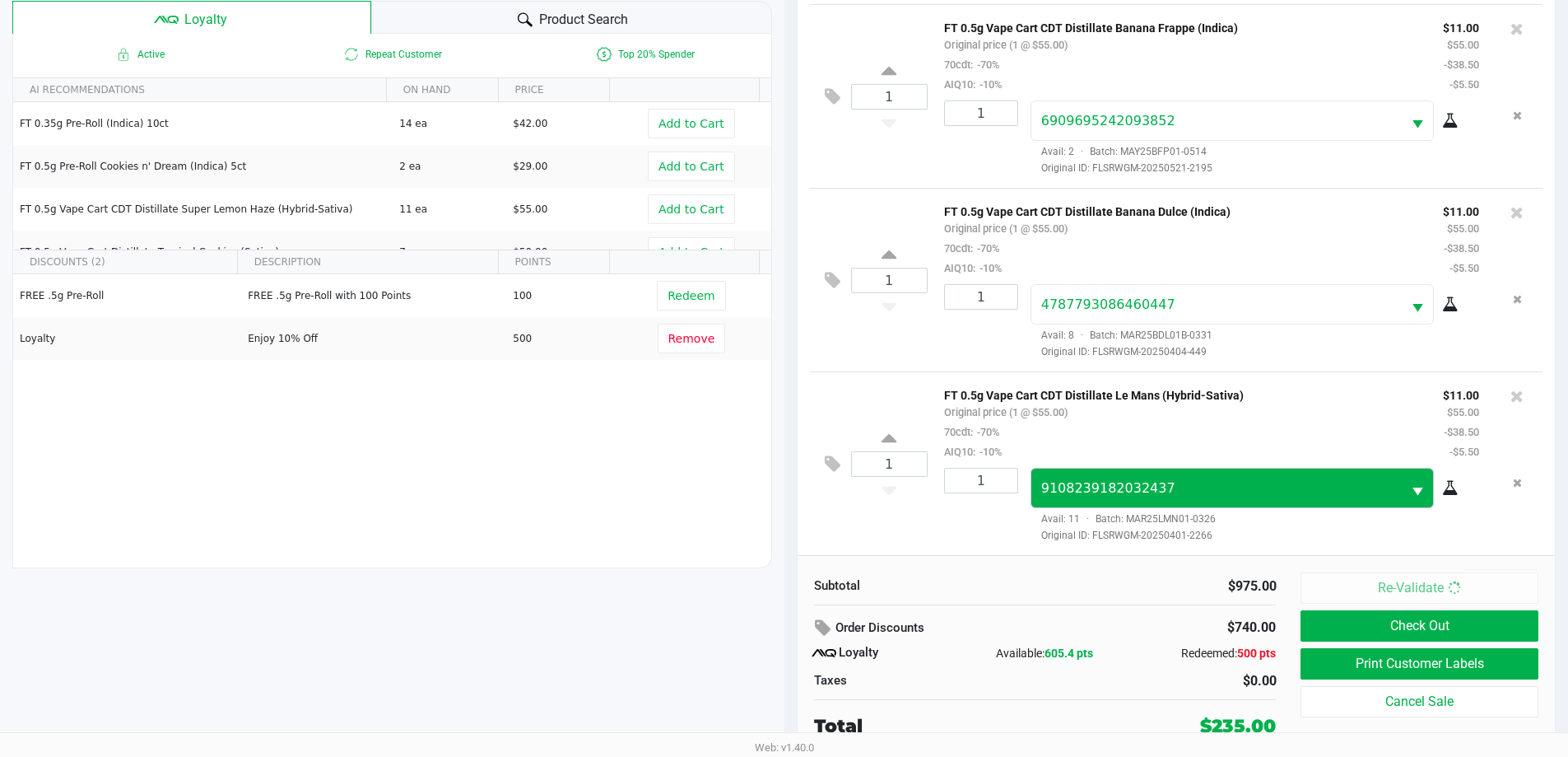
scroll to position [0, 0]
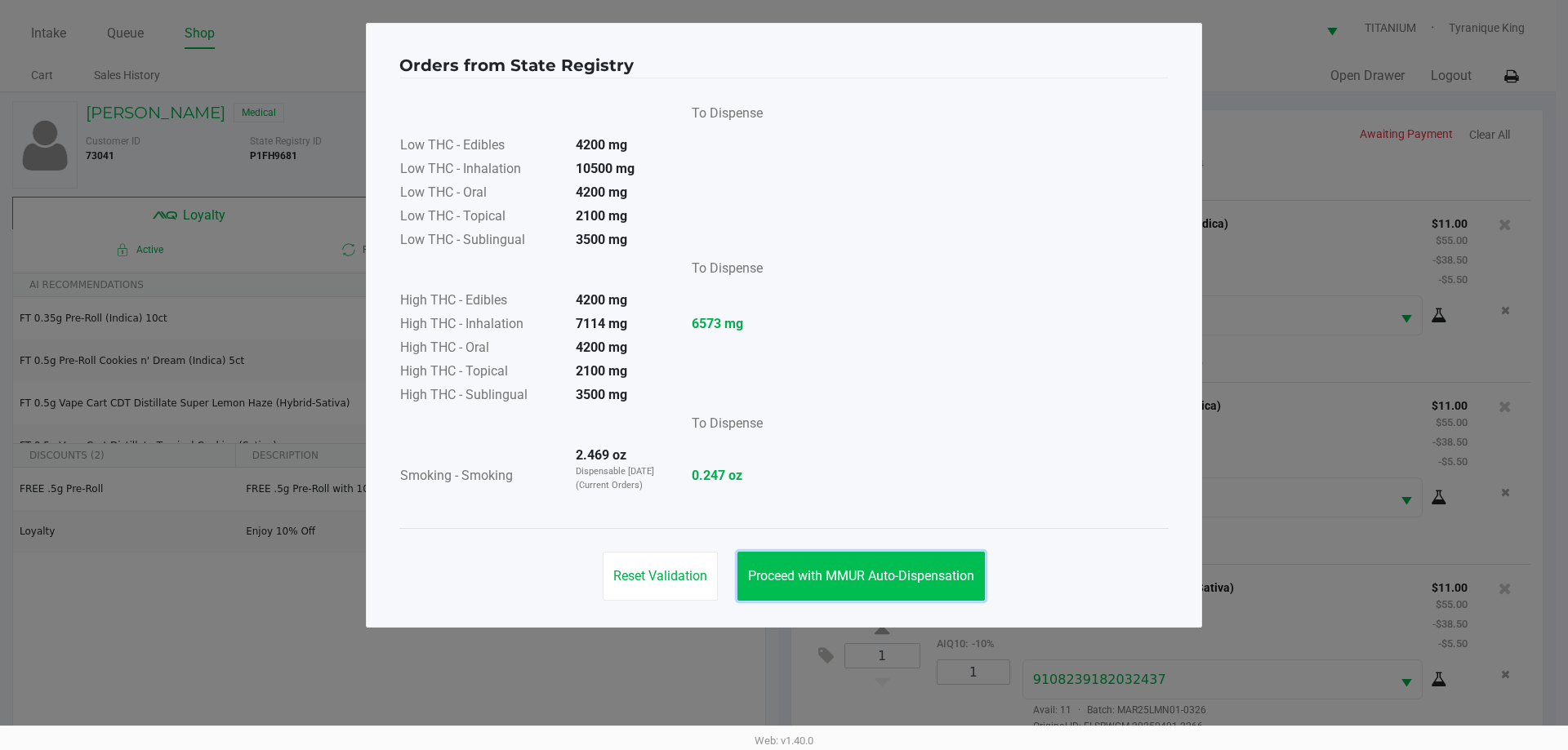
click at [941, 566] on button "Proceed with MMUR Auto-Dispensation" at bounding box center [861, 575] width 248 height 49
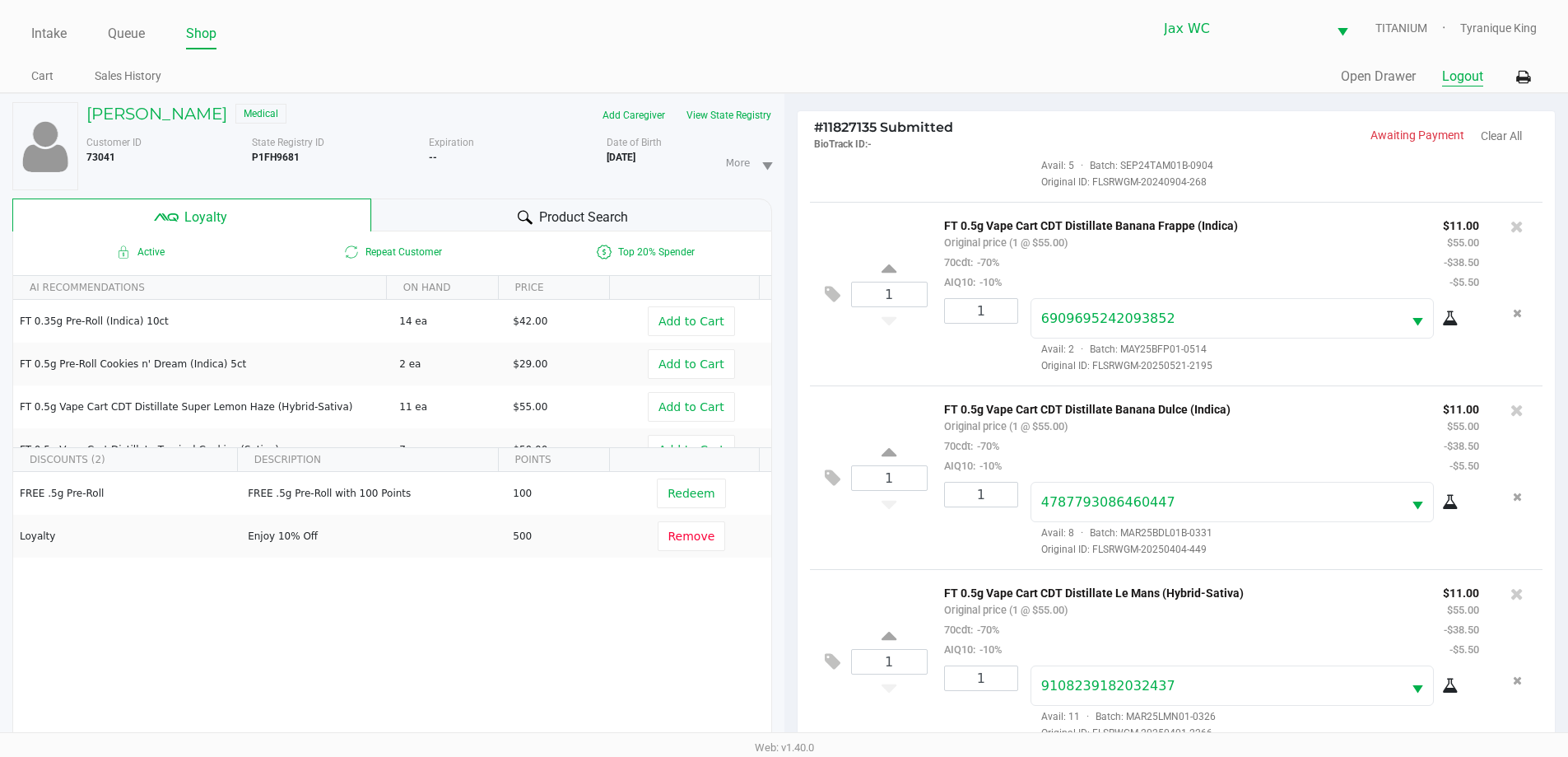
click at [1467, 81] on button "Logout" at bounding box center [1463, 76] width 41 height 20
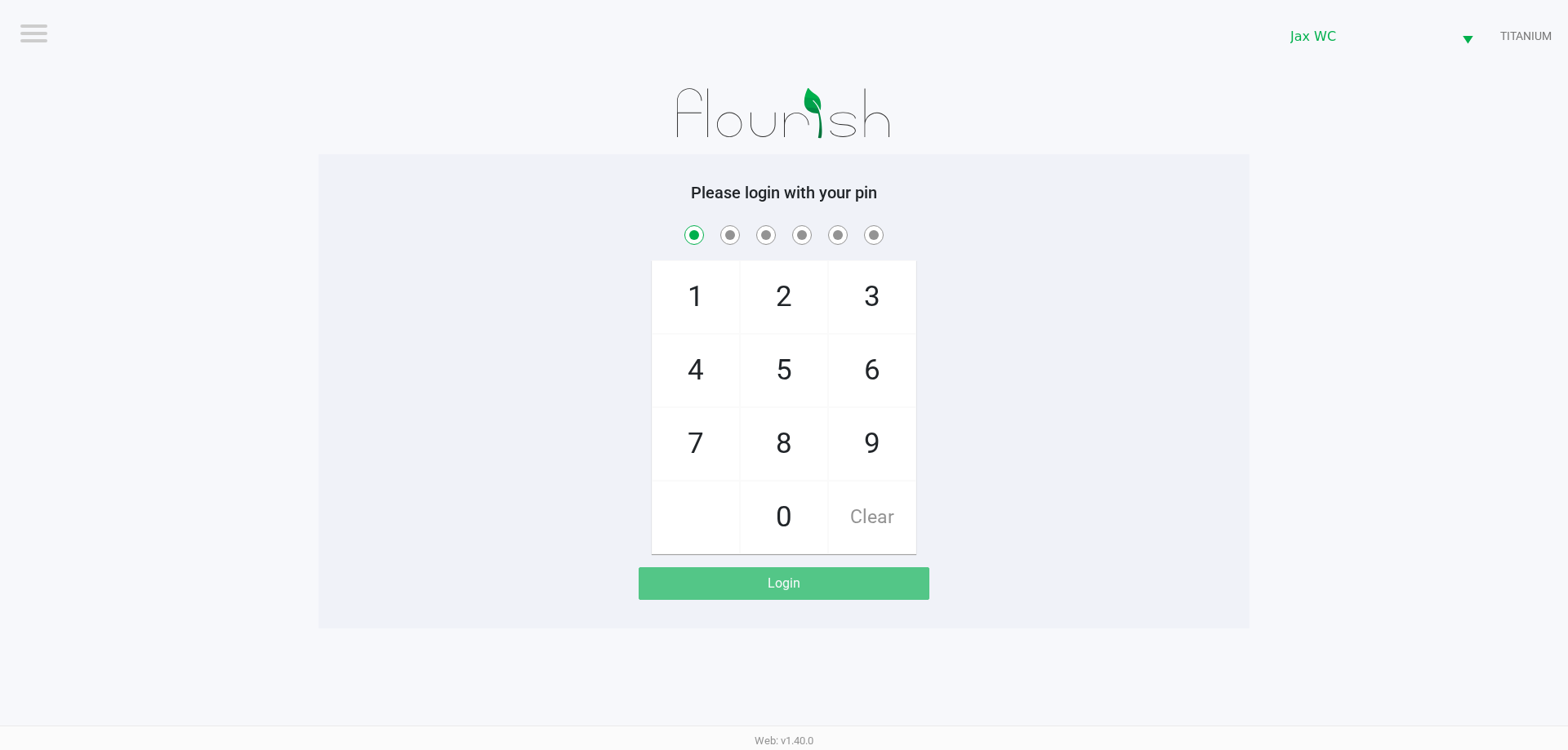
checkbox input "true"
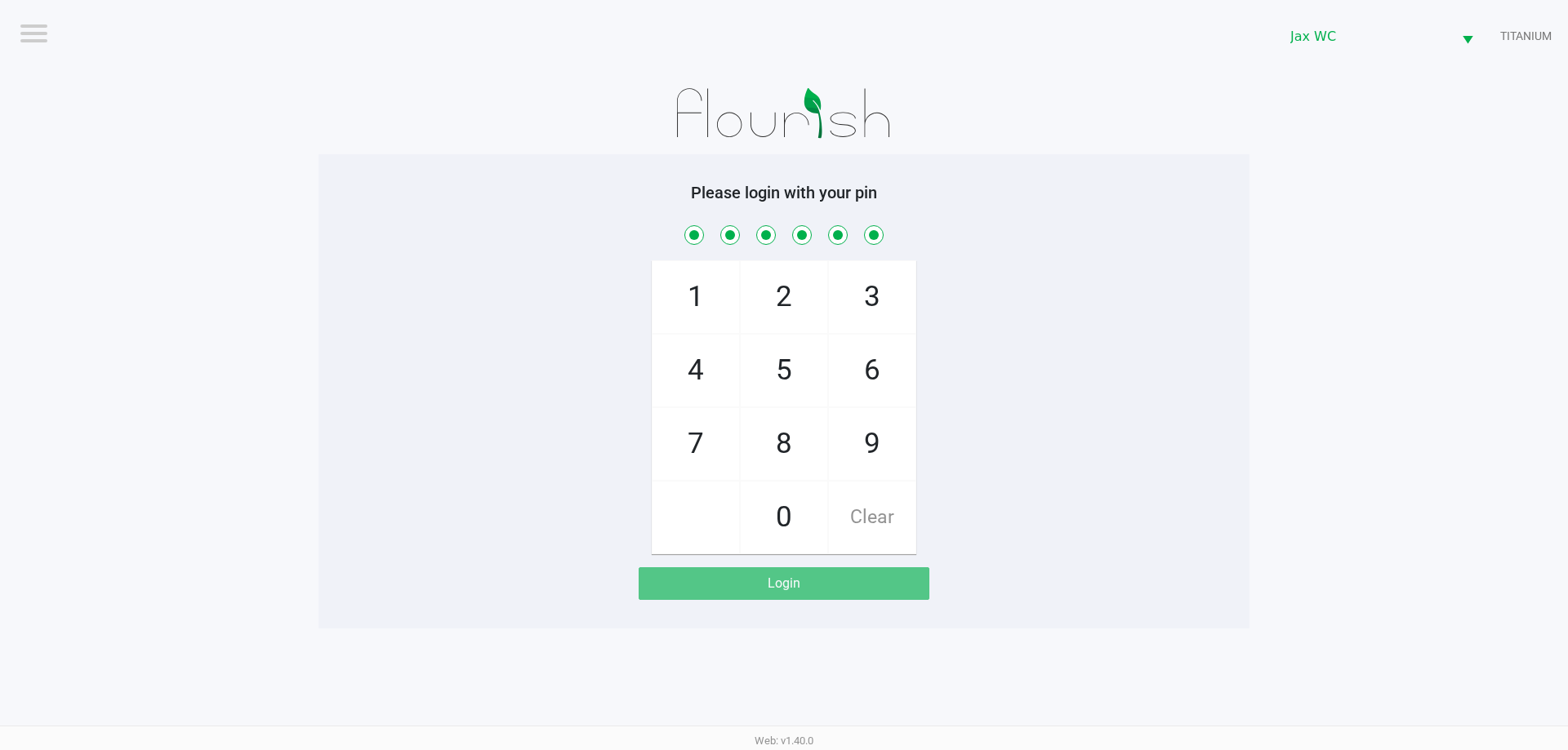
checkbox input "true"
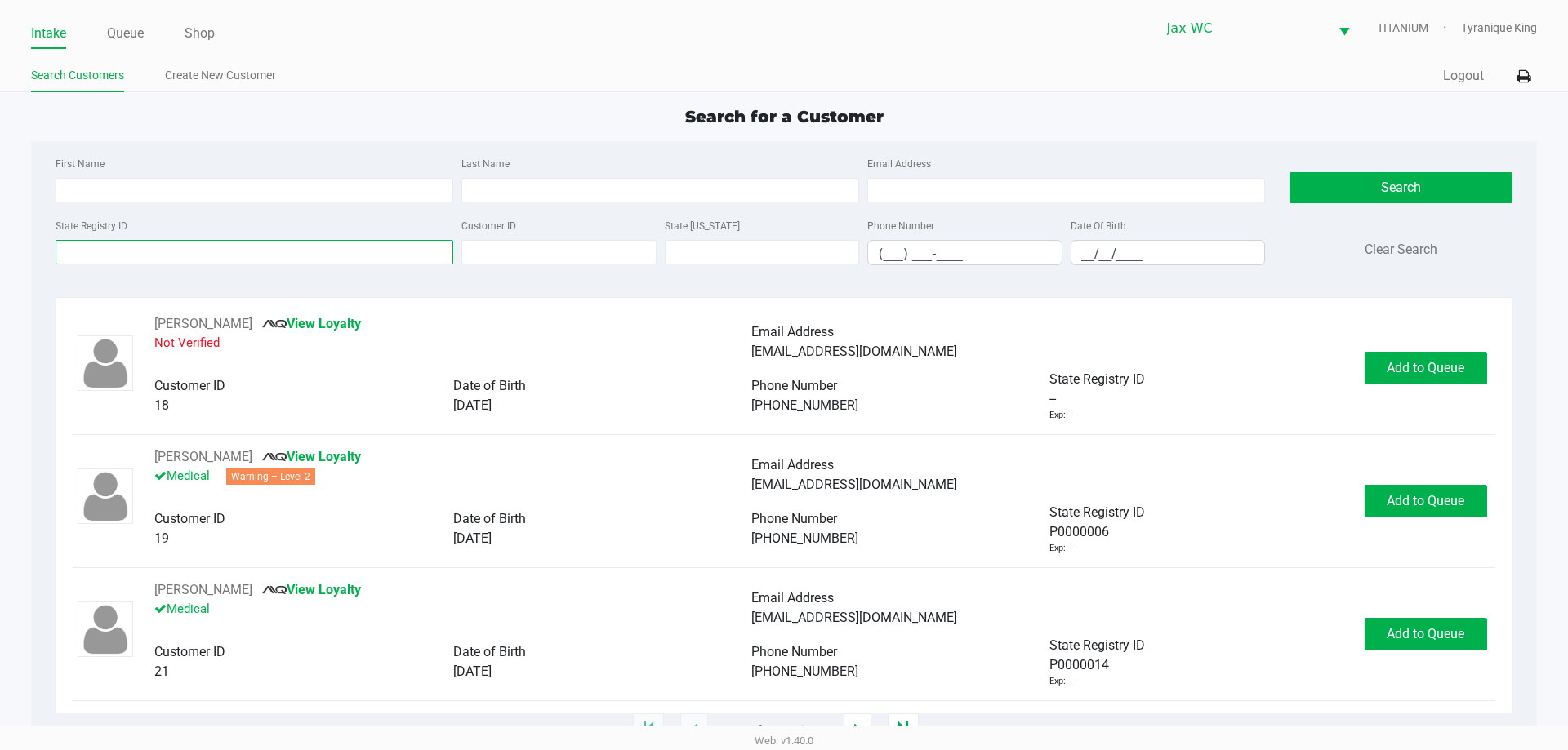
click at [216, 242] on input "State Registry ID" at bounding box center [254, 252] width 397 height 25
click at [230, 191] on input "First Name" at bounding box center [254, 190] width 397 height 25
type input "JENNIFER"
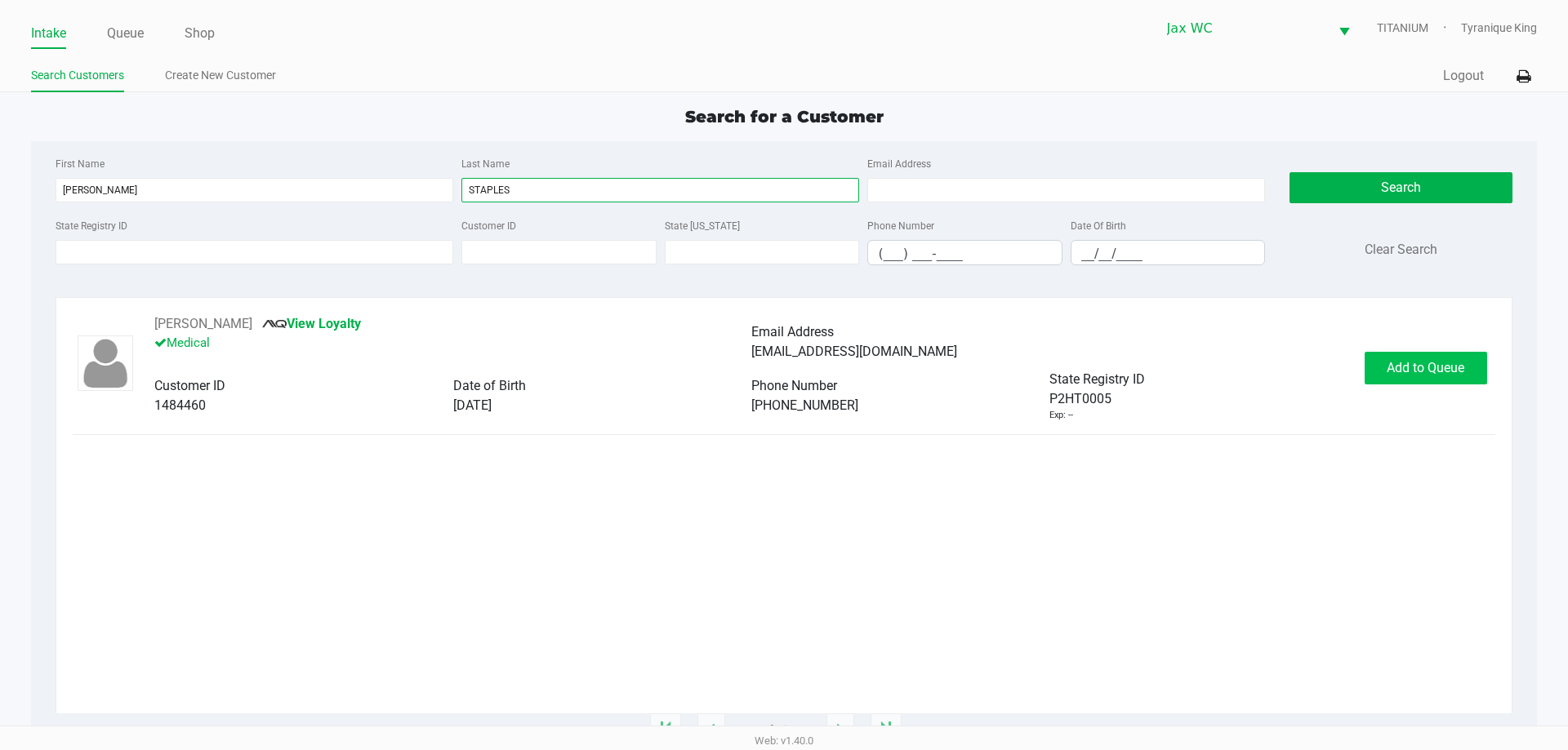
type input "STAPLES"
click at [1406, 371] on span "Add to Queue" at bounding box center [1426, 368] width 78 height 16
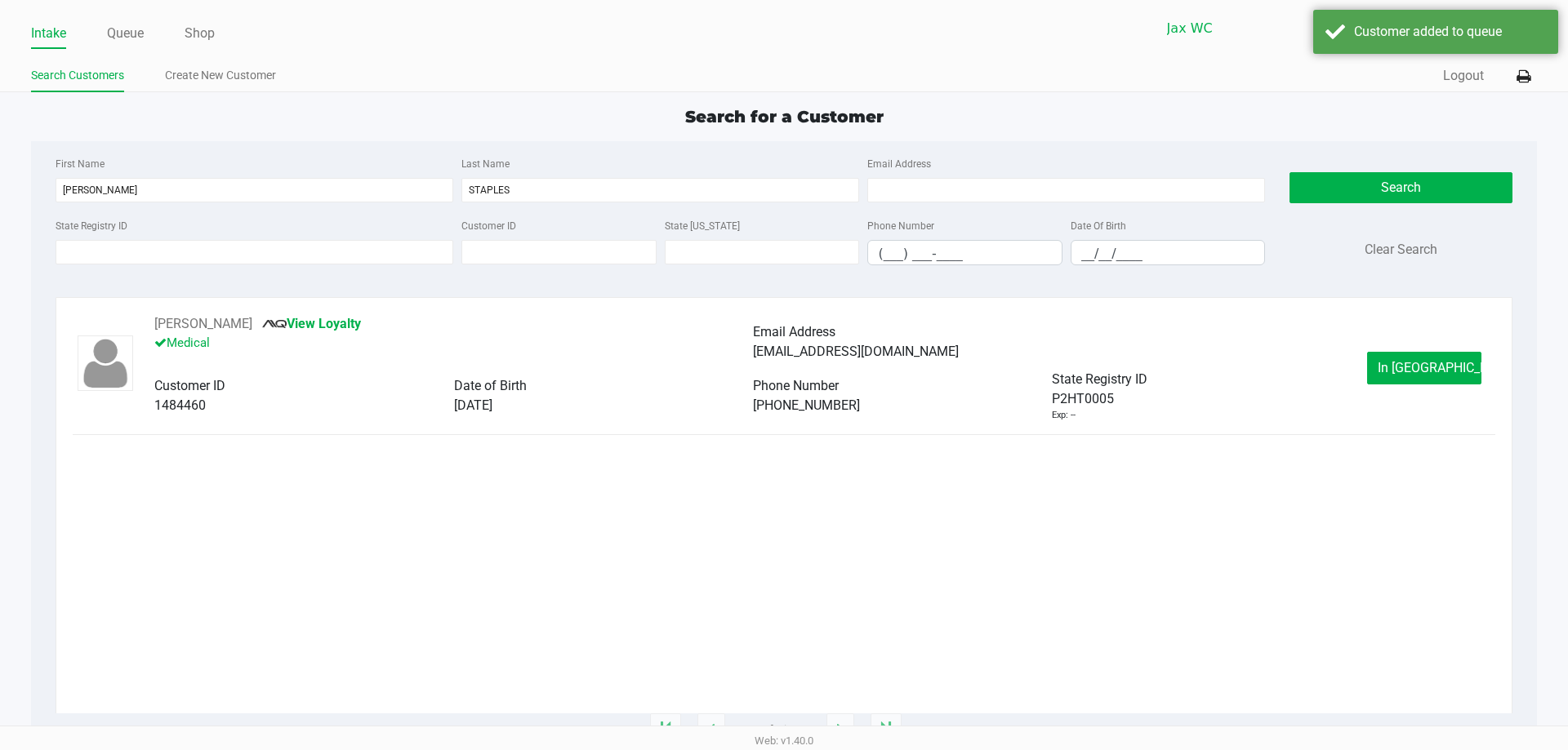
click at [1404, 369] on span "In Queue" at bounding box center [1446, 368] width 137 height 16
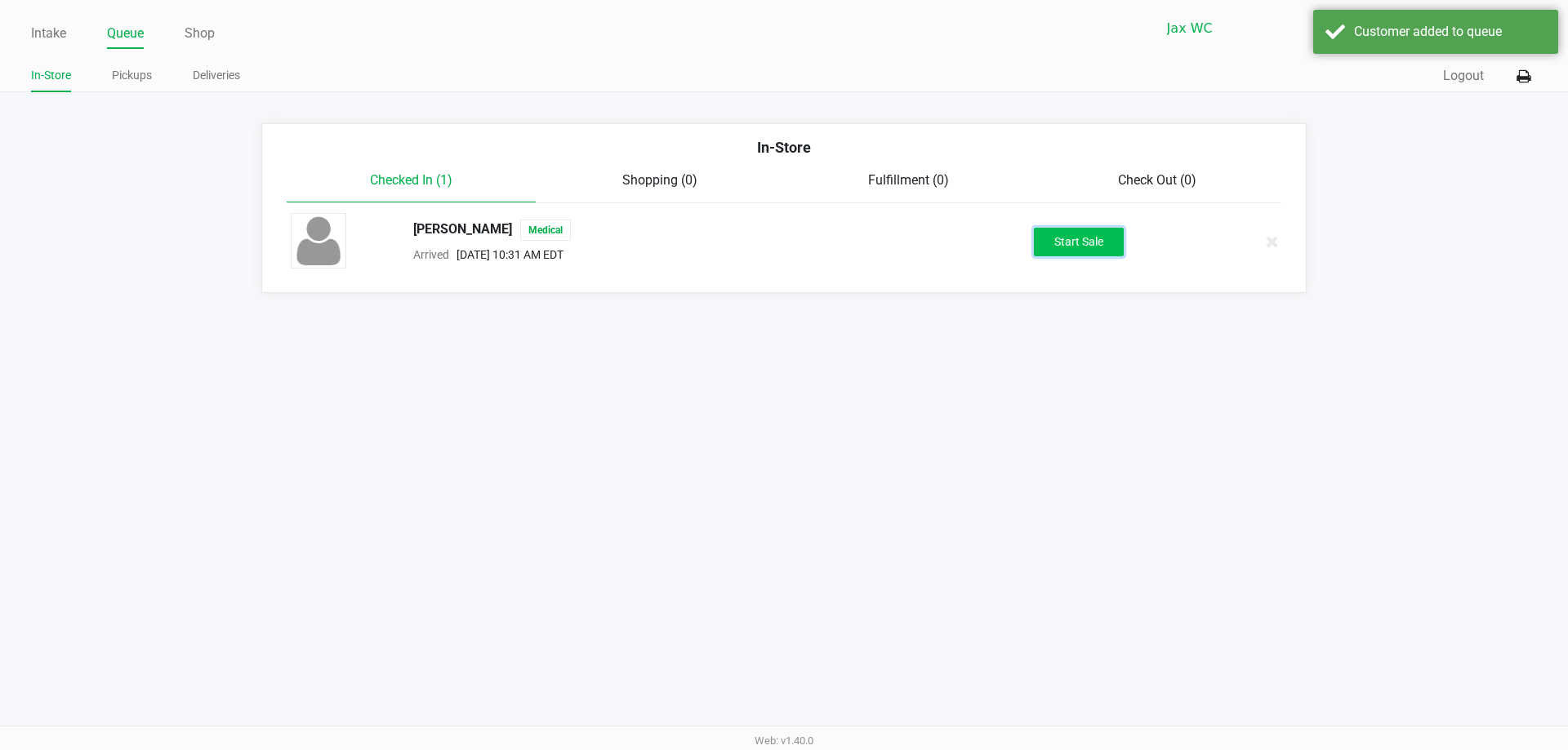
click at [1089, 249] on button "Start Sale" at bounding box center [1078, 242] width 90 height 29
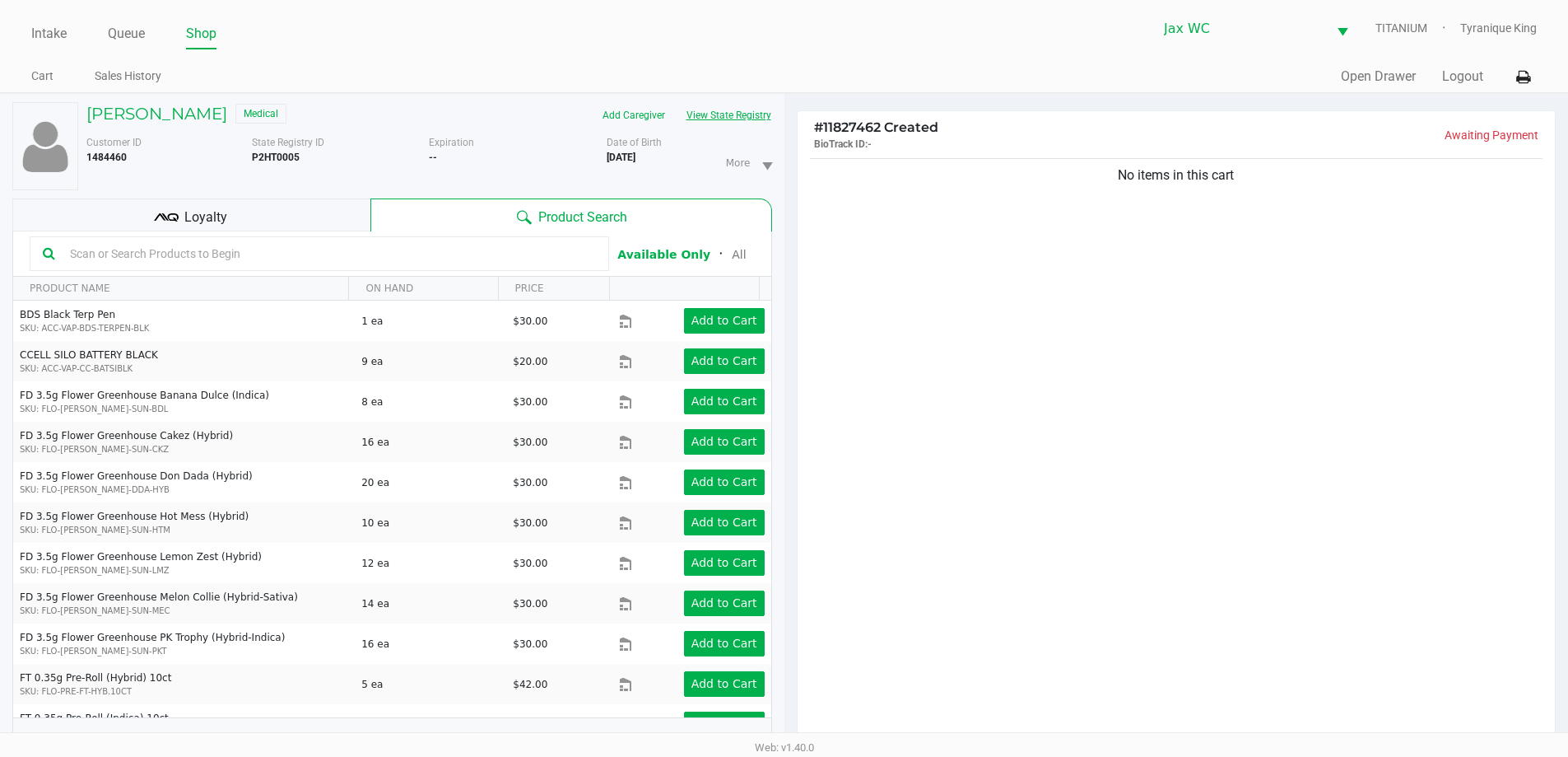
click at [733, 112] on button "View State Registry" at bounding box center [724, 116] width 96 height 26
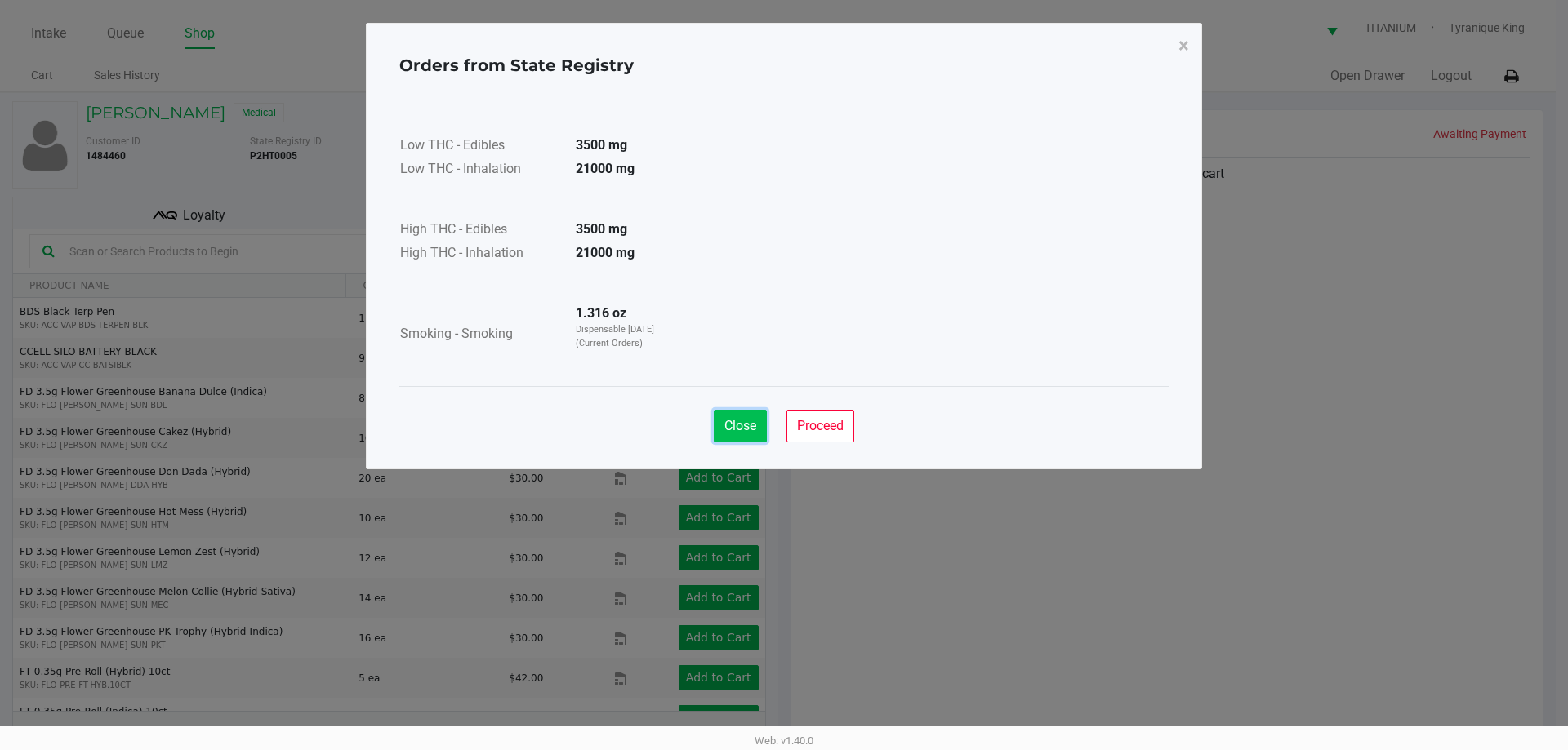
click at [746, 417] on span "Close" at bounding box center [740, 425] width 31 height 16
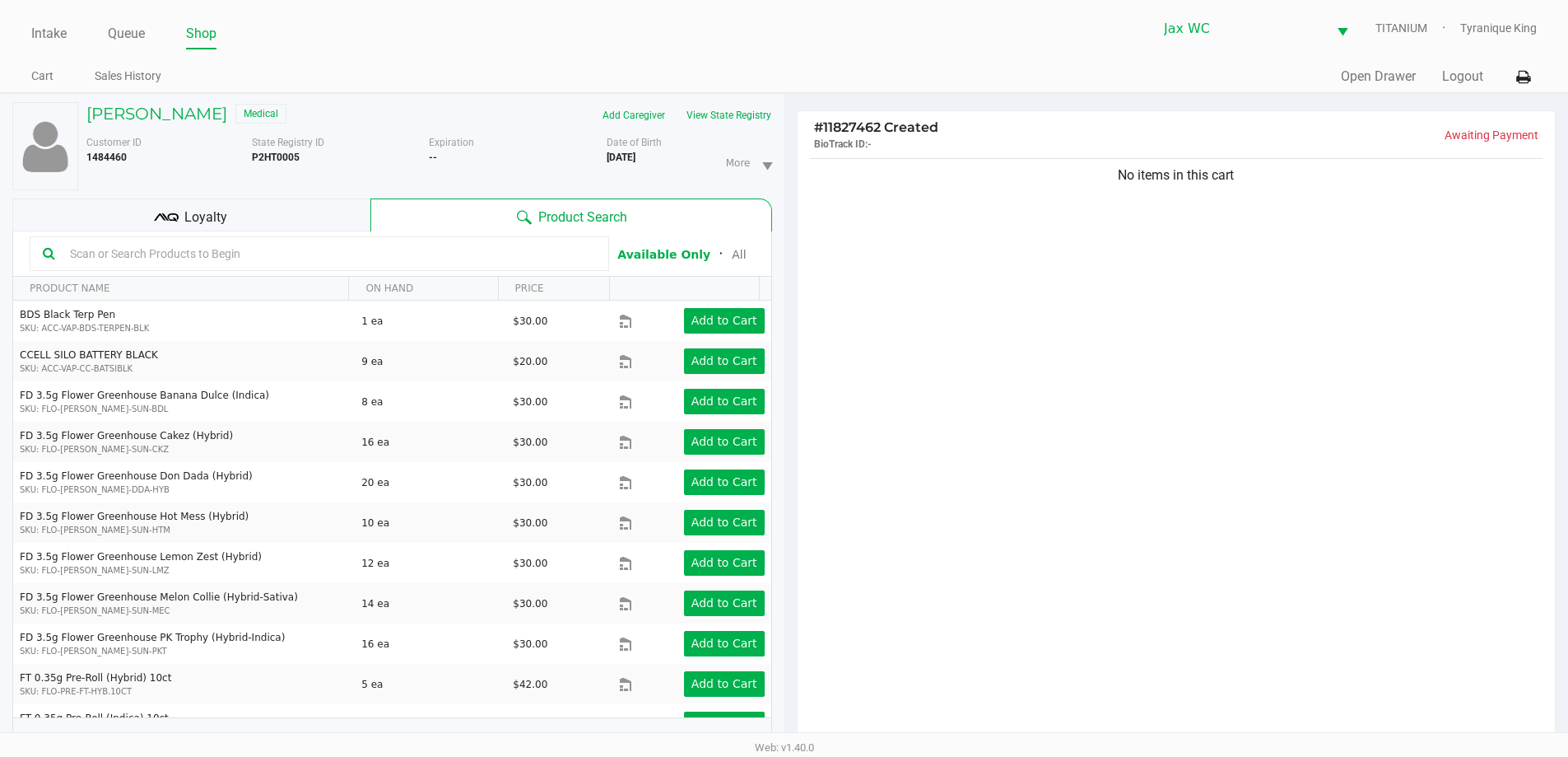
click at [303, 252] on input "text" at bounding box center [330, 254] width 533 height 25
click at [323, 261] on input "text" at bounding box center [330, 254] width 533 height 25
click at [322, 224] on div "Loyalty" at bounding box center [191, 214] width 358 height 33
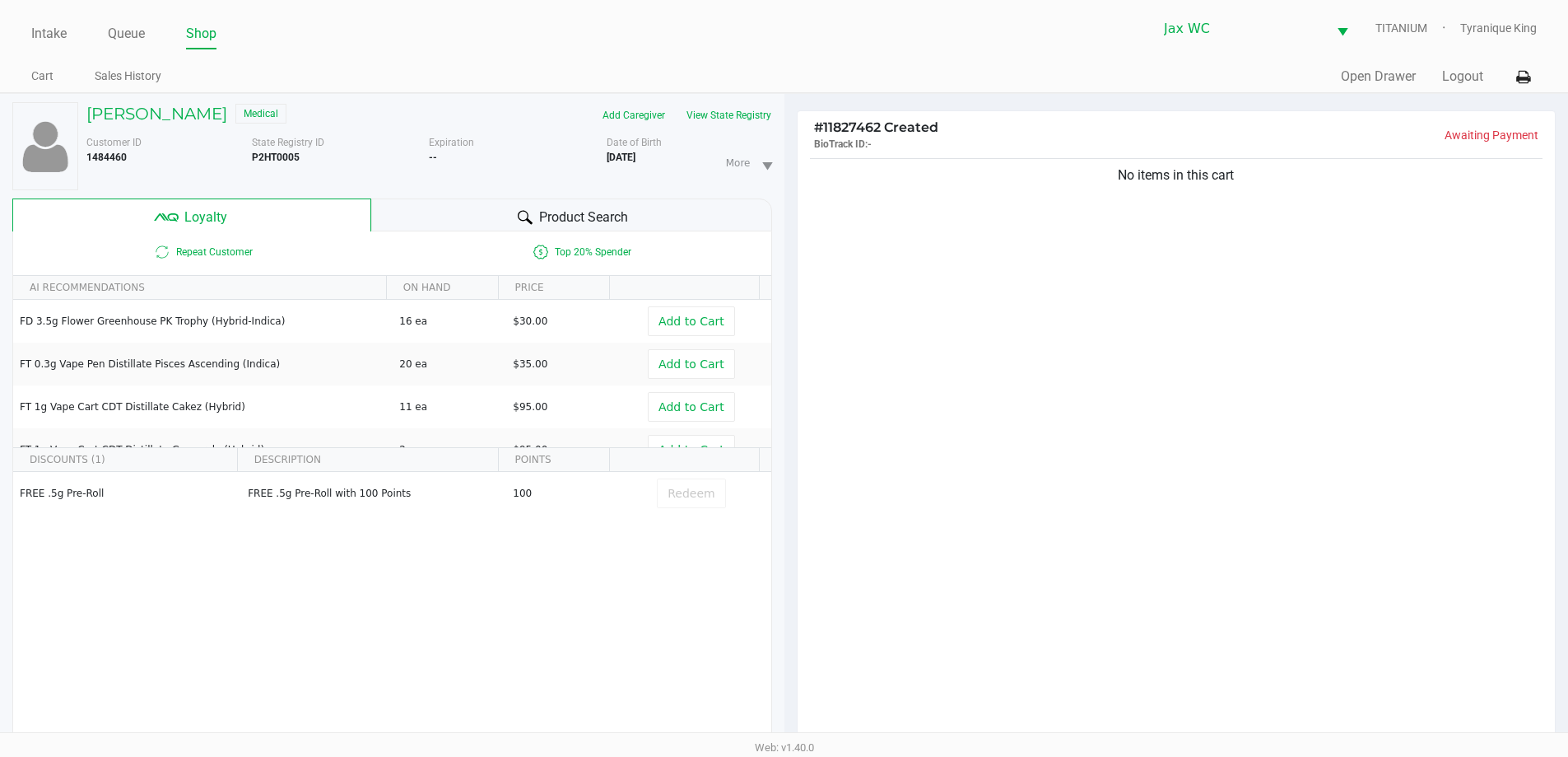
click at [452, 209] on div "Product Search" at bounding box center [572, 214] width 401 height 33
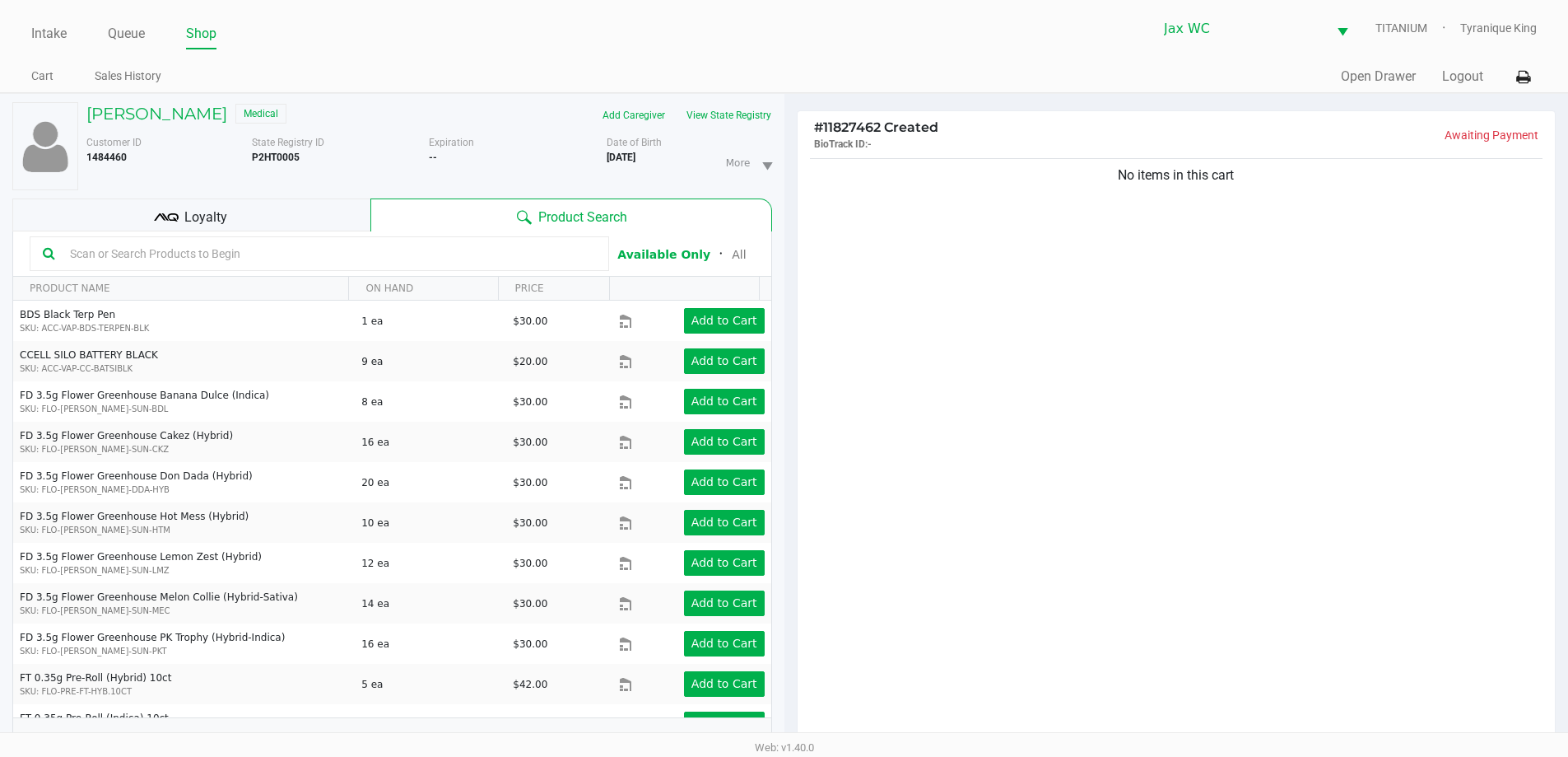
click at [236, 255] on input "text" at bounding box center [330, 254] width 533 height 25
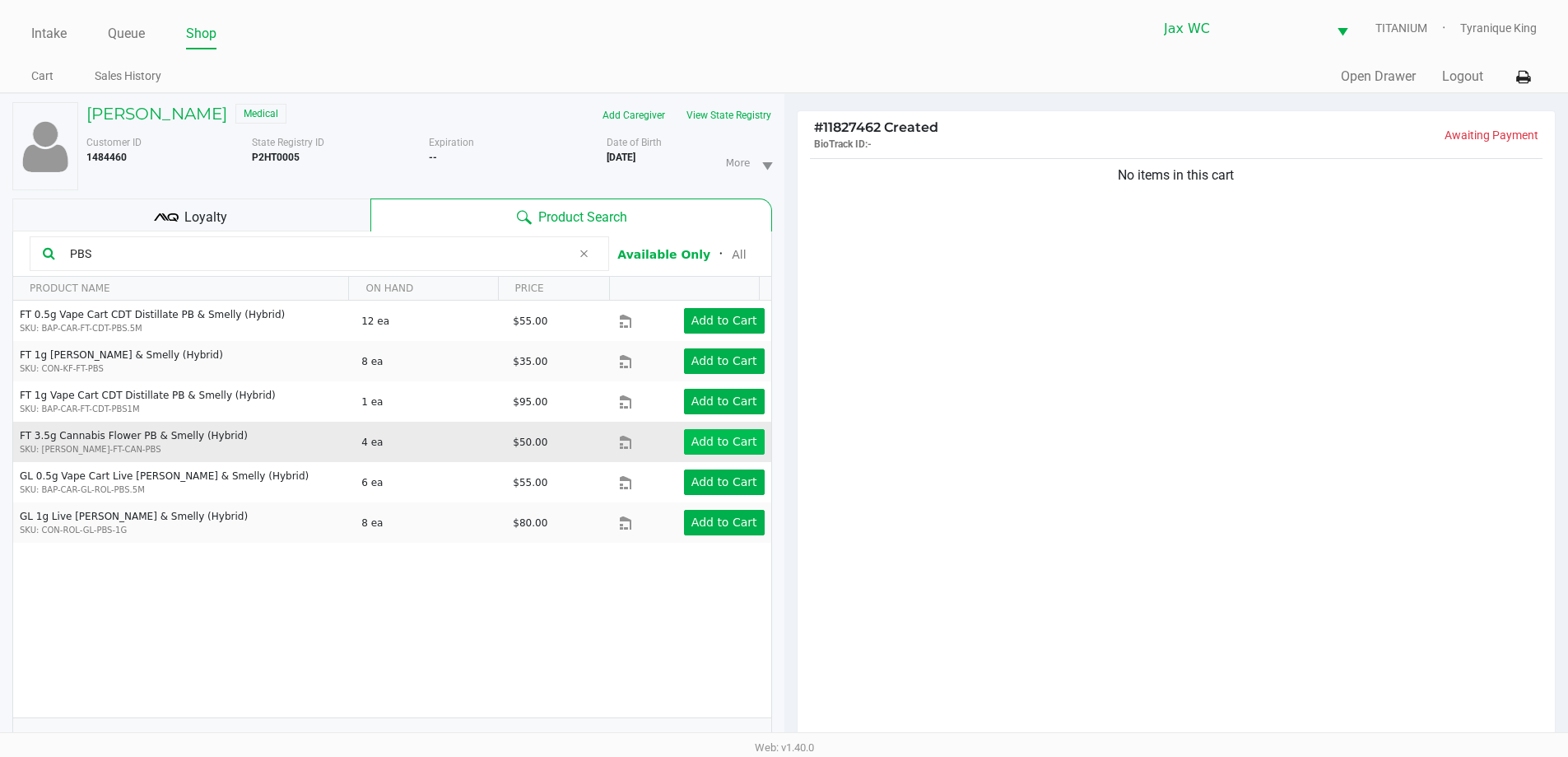
type input "PBS"
click at [747, 451] on button "Add to Cart" at bounding box center [724, 441] width 81 height 25
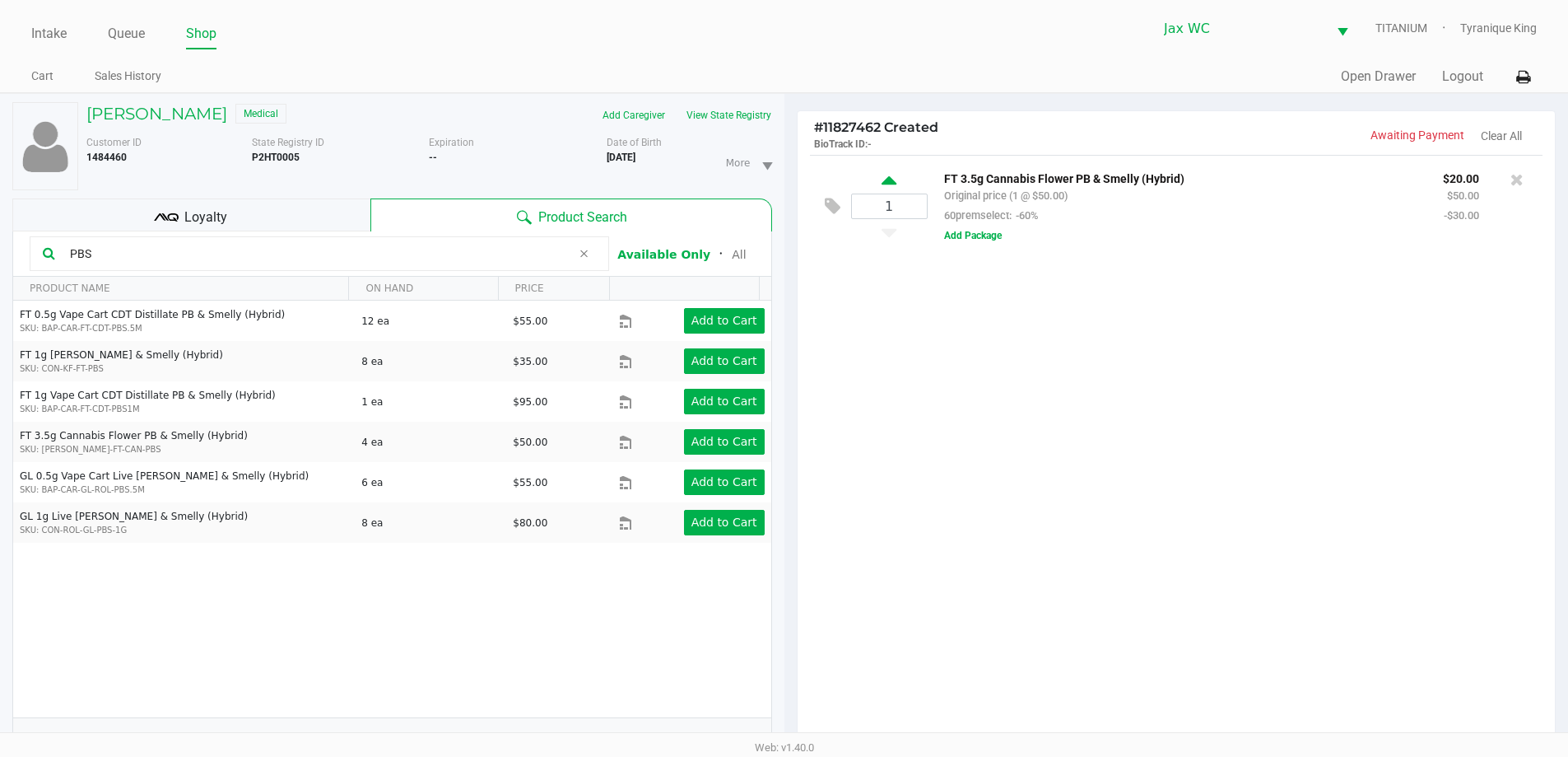
click at [881, 178] on div "1" at bounding box center [890, 207] width 76 height 67
click at [886, 182] on icon at bounding box center [889, 184] width 15 height 21
type input "2"
click at [485, 244] on div at bounding box center [784, 476] width 1568 height 603
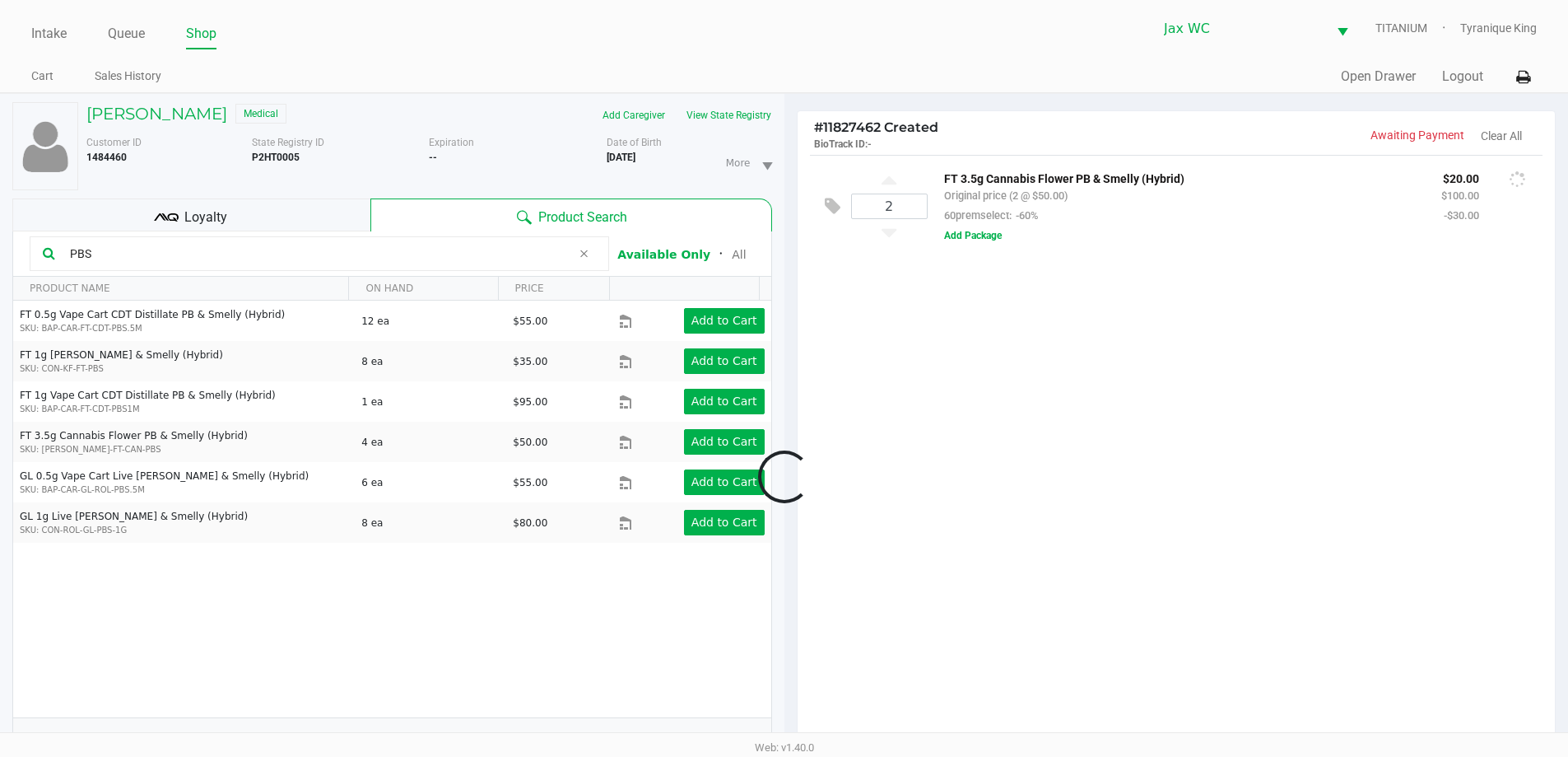
click at [484, 244] on div at bounding box center [784, 476] width 1568 height 603
click at [482, 258] on input "PBS" at bounding box center [317, 254] width 508 height 25
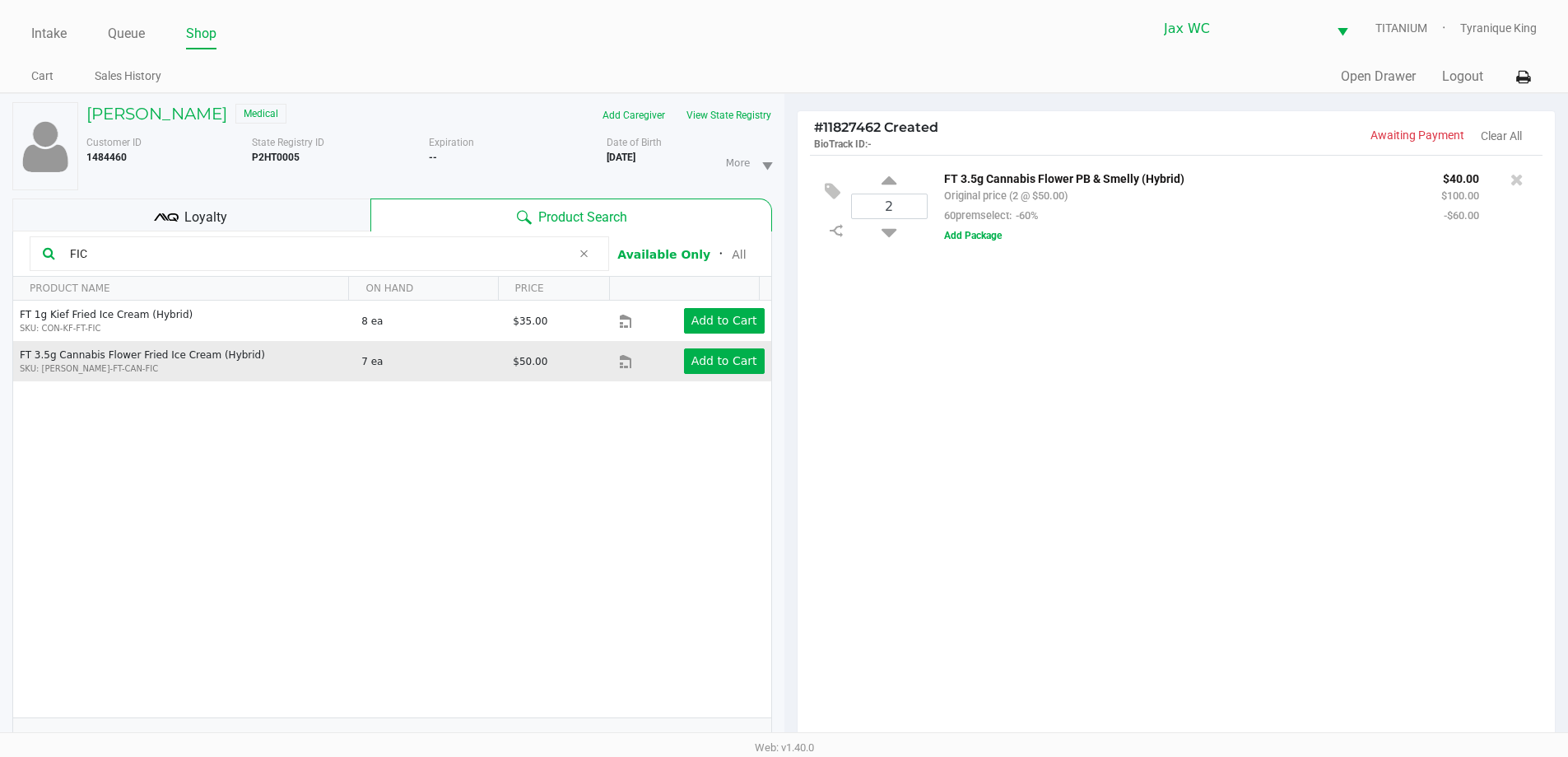
type input "FIC"
click at [726, 348] on td "Add to Cart" at bounding box center [695, 361] width 152 height 40
click at [734, 363] on app-button-loader "Add to Cart" at bounding box center [724, 361] width 66 height 13
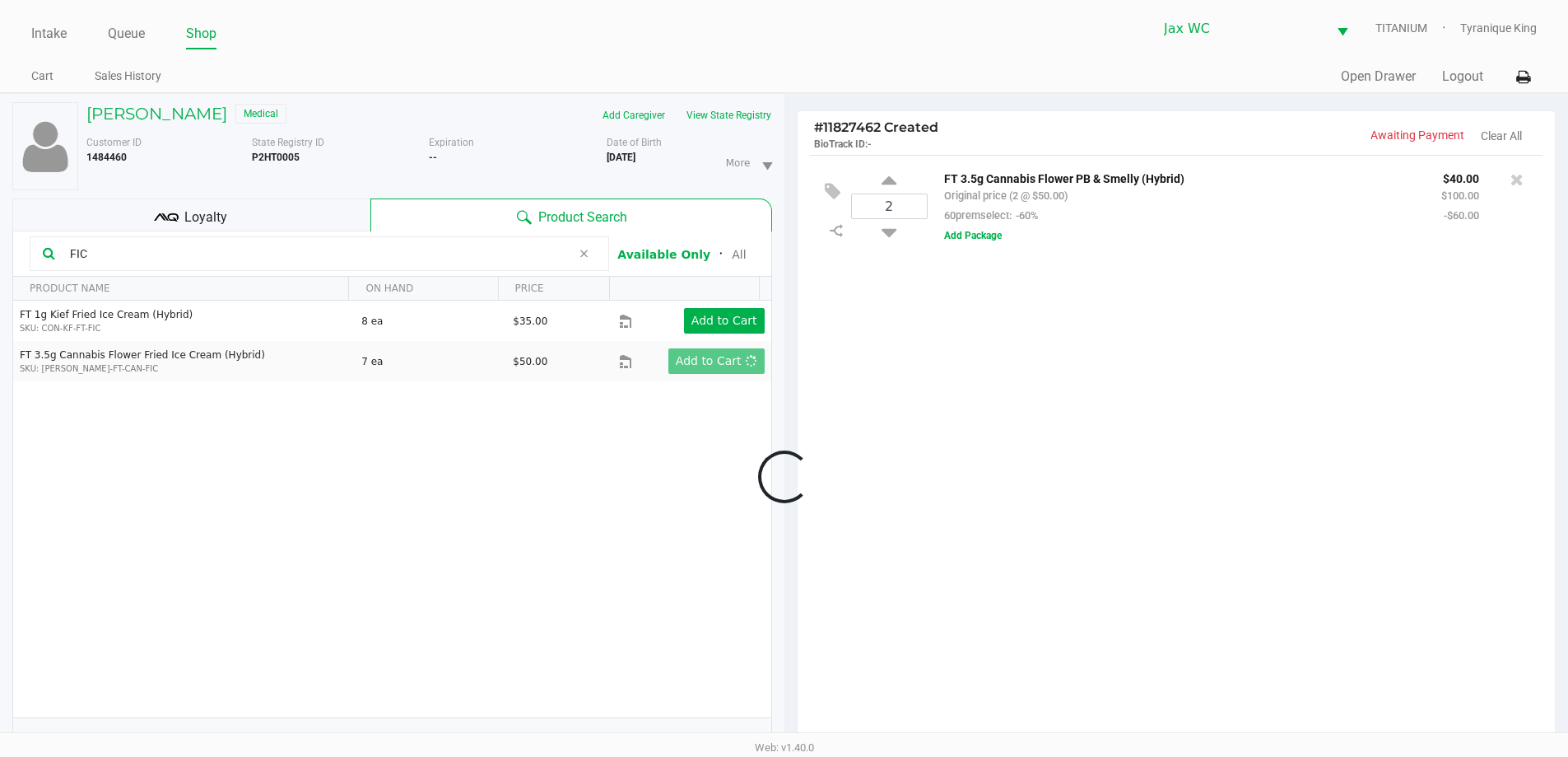
click at [883, 282] on div at bounding box center [784, 476] width 1568 height 603
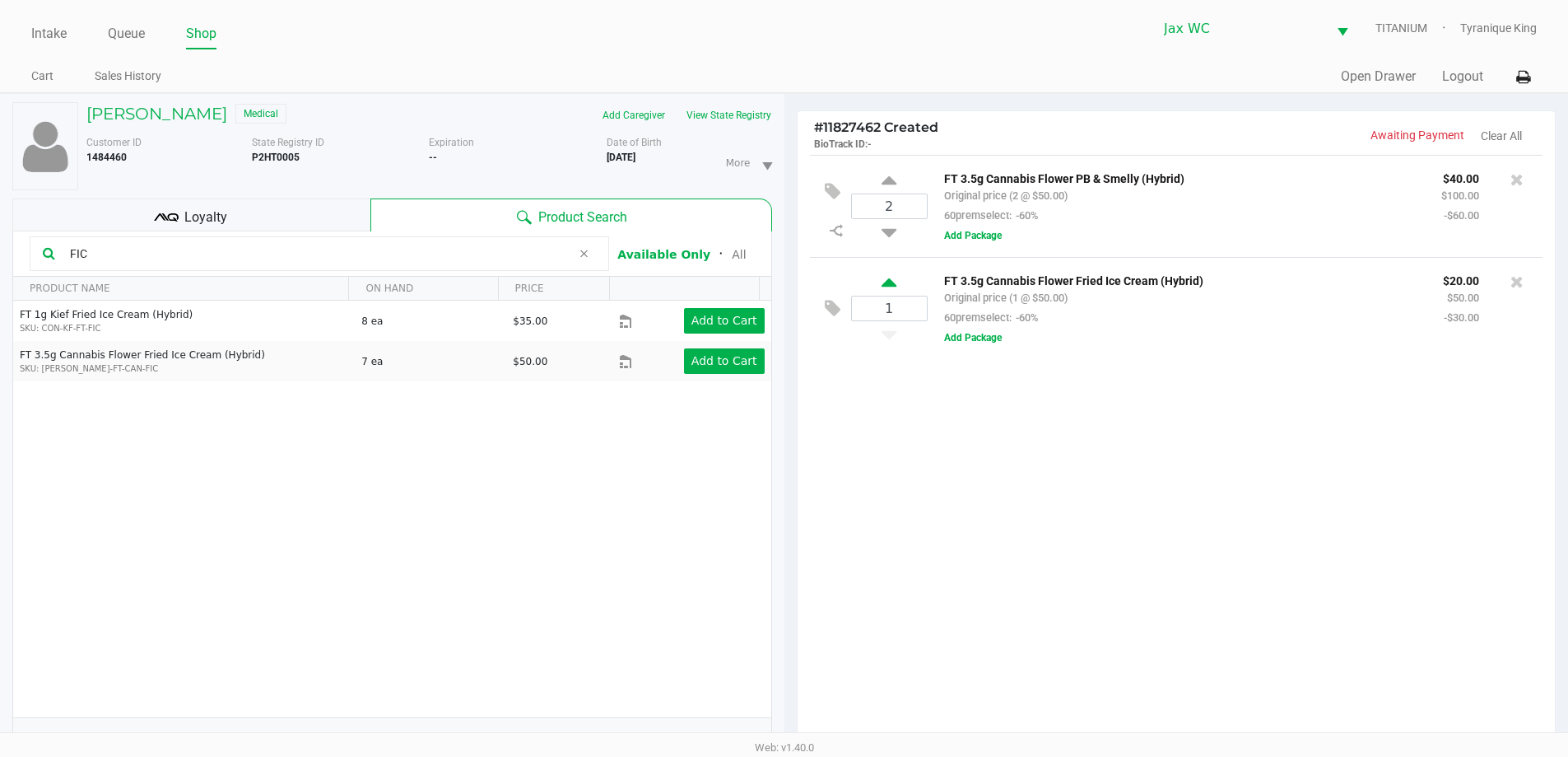
drag, startPoint x: 902, startPoint y: 282, endPoint x: 891, endPoint y: 282, distance: 11.0
click at [898, 282] on div "1" at bounding box center [890, 309] width 76 height 67
click at [891, 282] on icon at bounding box center [889, 285] width 15 height 21
type input "2"
click at [467, 258] on div at bounding box center [784, 476] width 1568 height 603
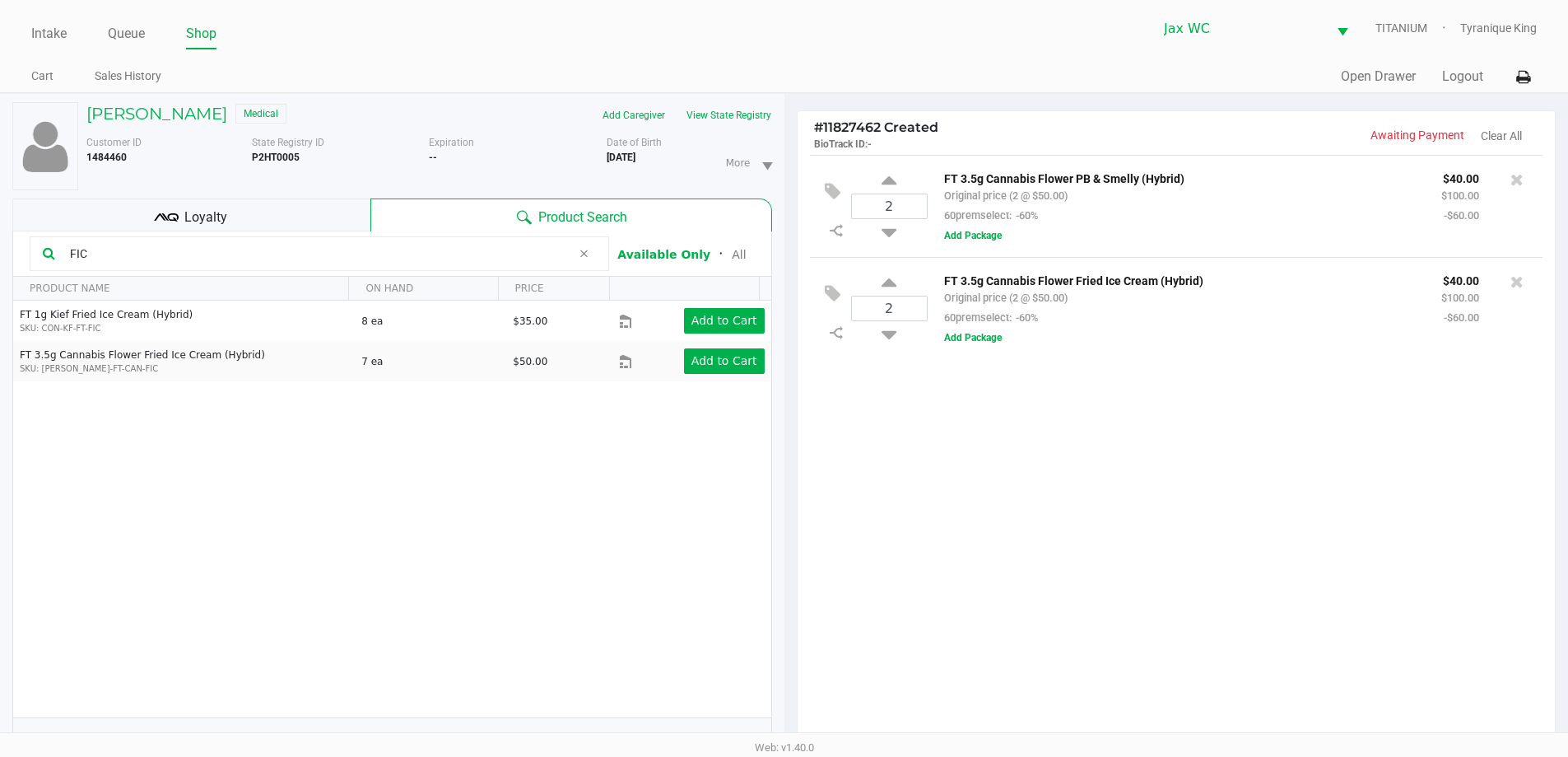
click at [579, 262] on span at bounding box center [583, 254] width 25 height 20
click at [538, 247] on input "text" at bounding box center [330, 254] width 533 height 25
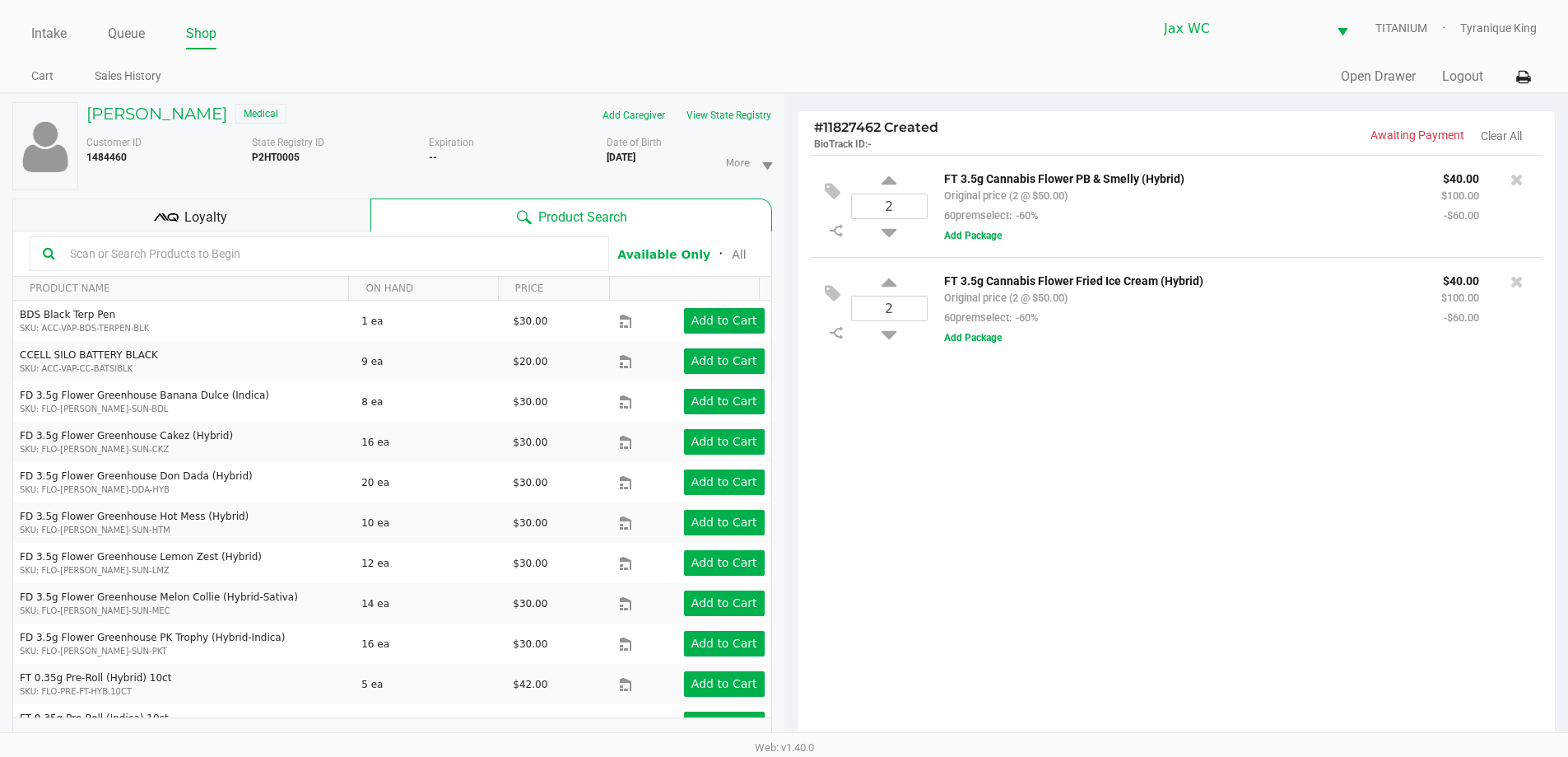
click at [537, 247] on input "text" at bounding box center [330, 254] width 533 height 25
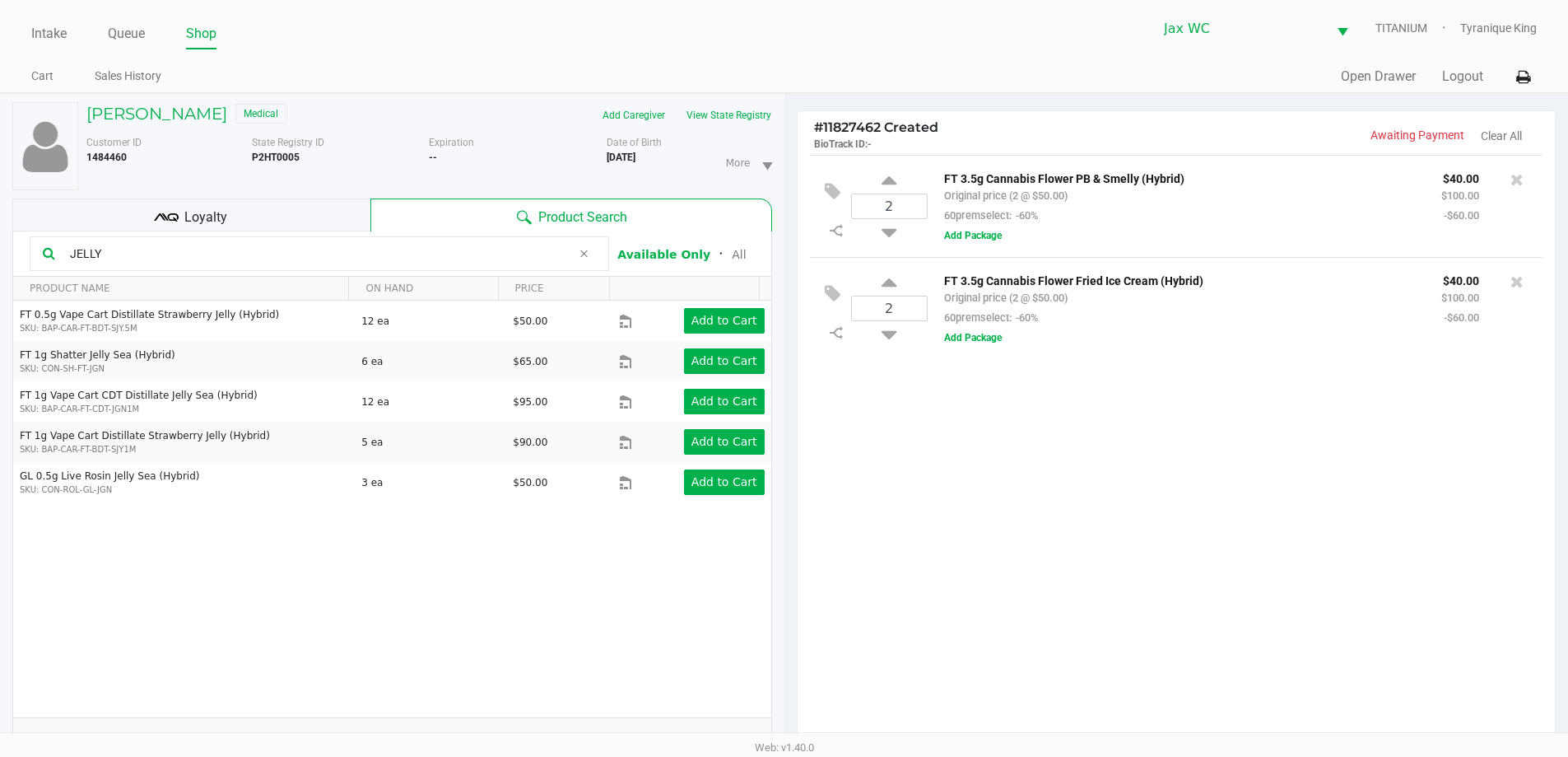
click at [424, 241] on div "JELLY" at bounding box center [320, 254] width 579 height 34
click at [424, 252] on input "JELLY" at bounding box center [317, 254] width 508 height 25
type input "J"
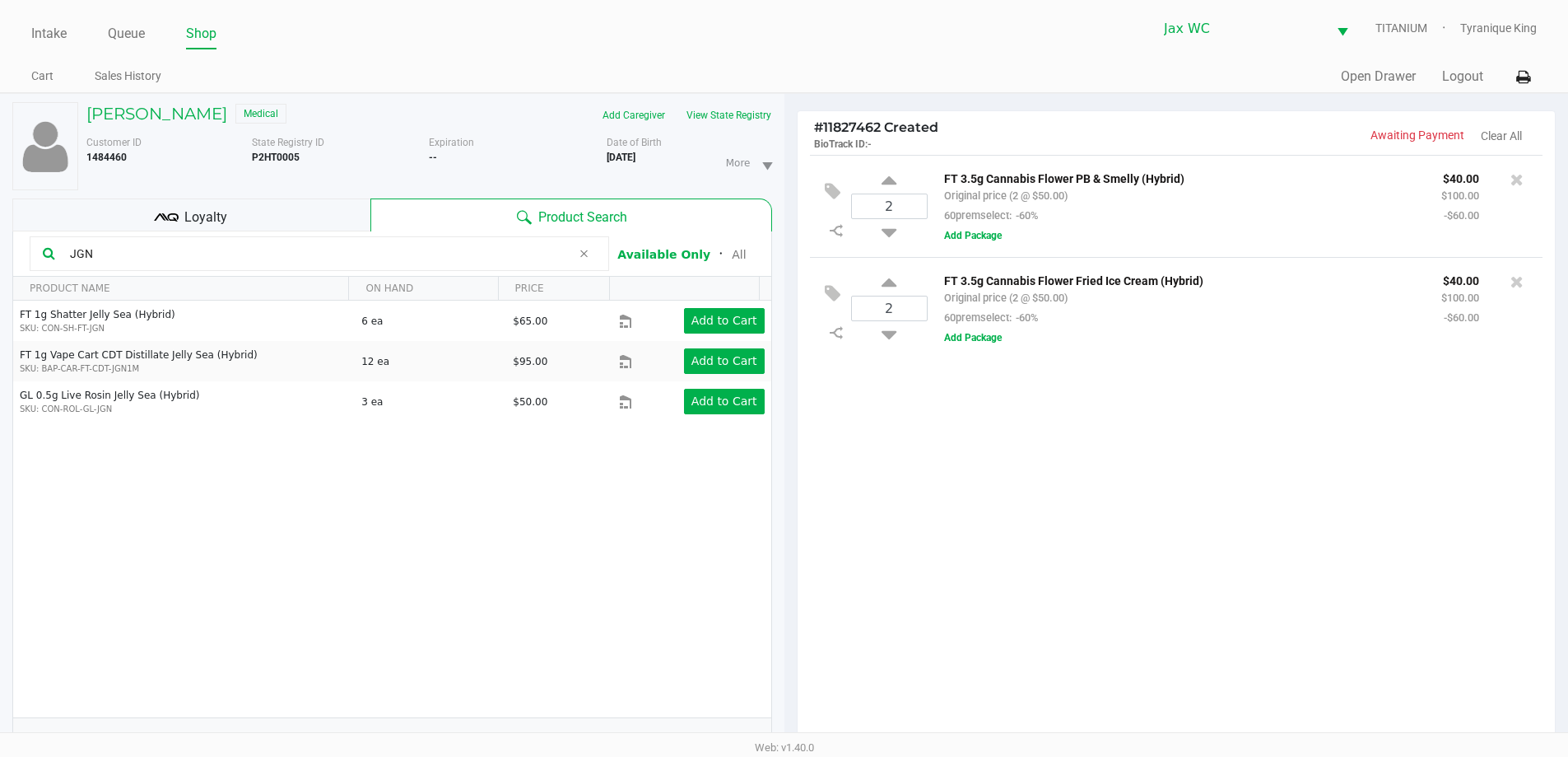
click at [342, 255] on input "JGN" at bounding box center [317, 254] width 508 height 25
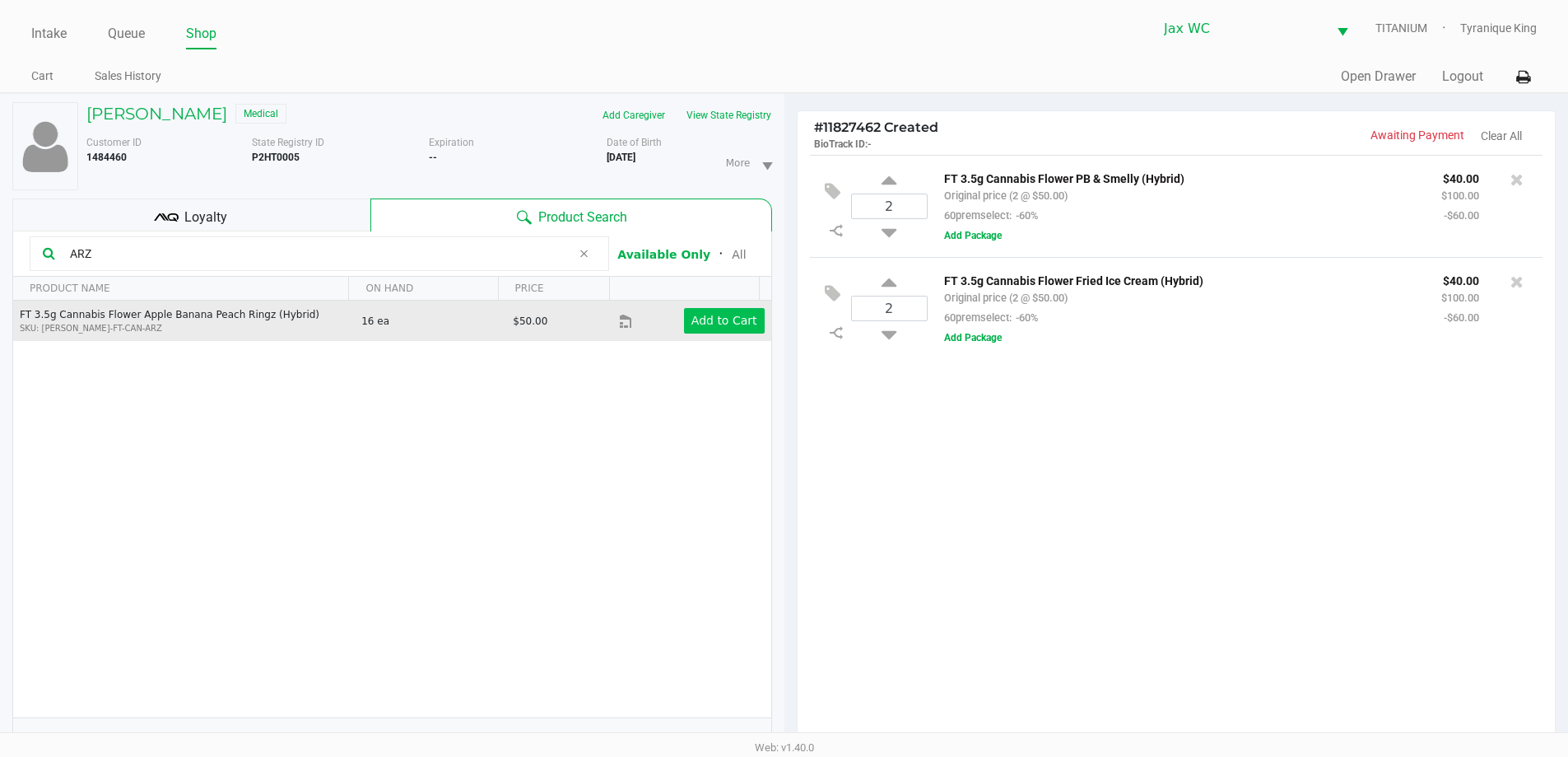
type input "ARZ"
click at [733, 327] on app-button-loader "Add to Cart" at bounding box center [724, 321] width 66 height 13
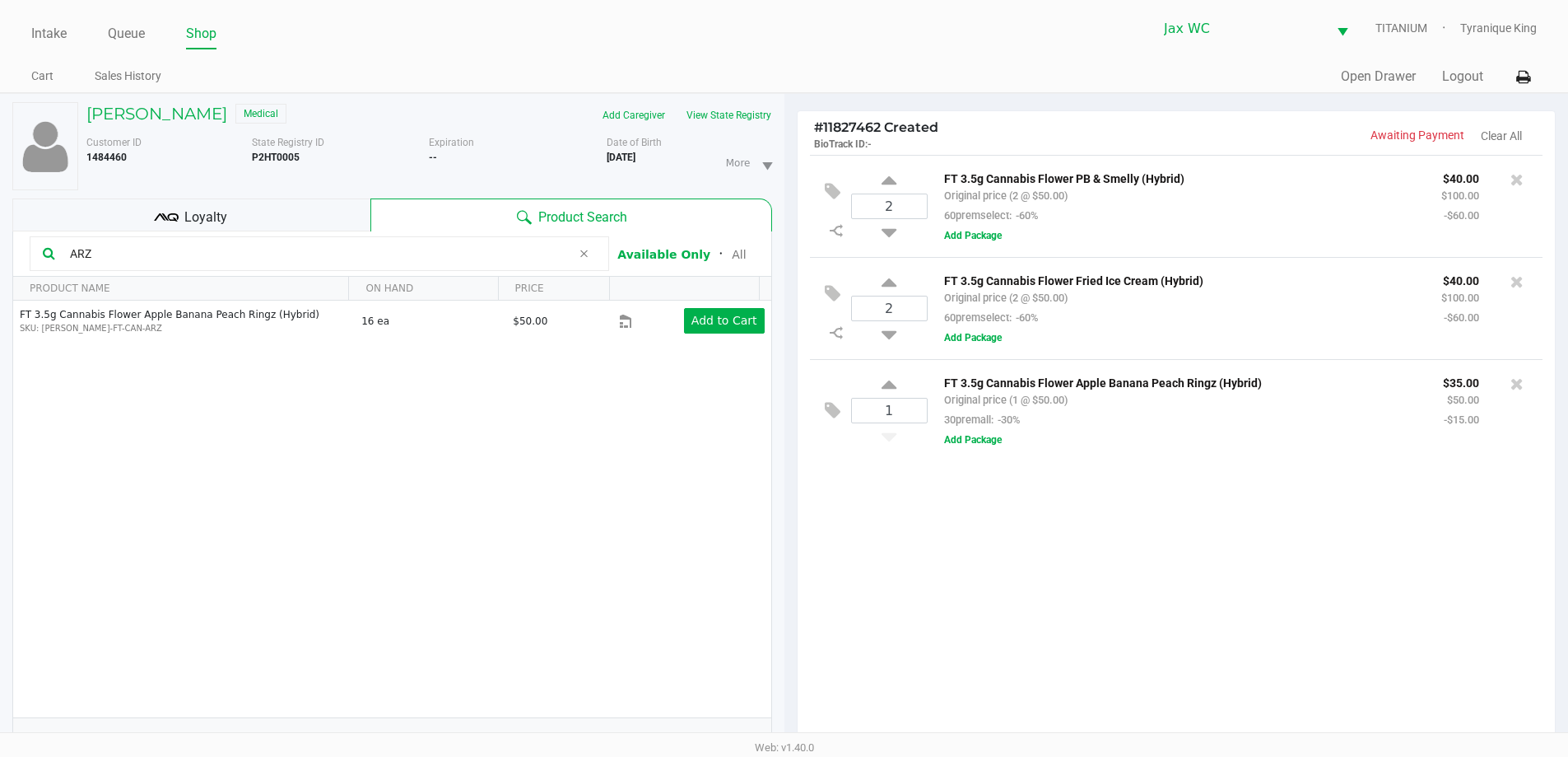
click at [415, 248] on input "ARZ" at bounding box center [317, 254] width 508 height 25
click at [389, 253] on input "ARZ" at bounding box center [317, 254] width 508 height 25
drag, startPoint x: 389, startPoint y: 253, endPoint x: 383, endPoint y: 227, distance: 26.7
click at [389, 253] on input "ARZ" at bounding box center [317, 254] width 508 height 25
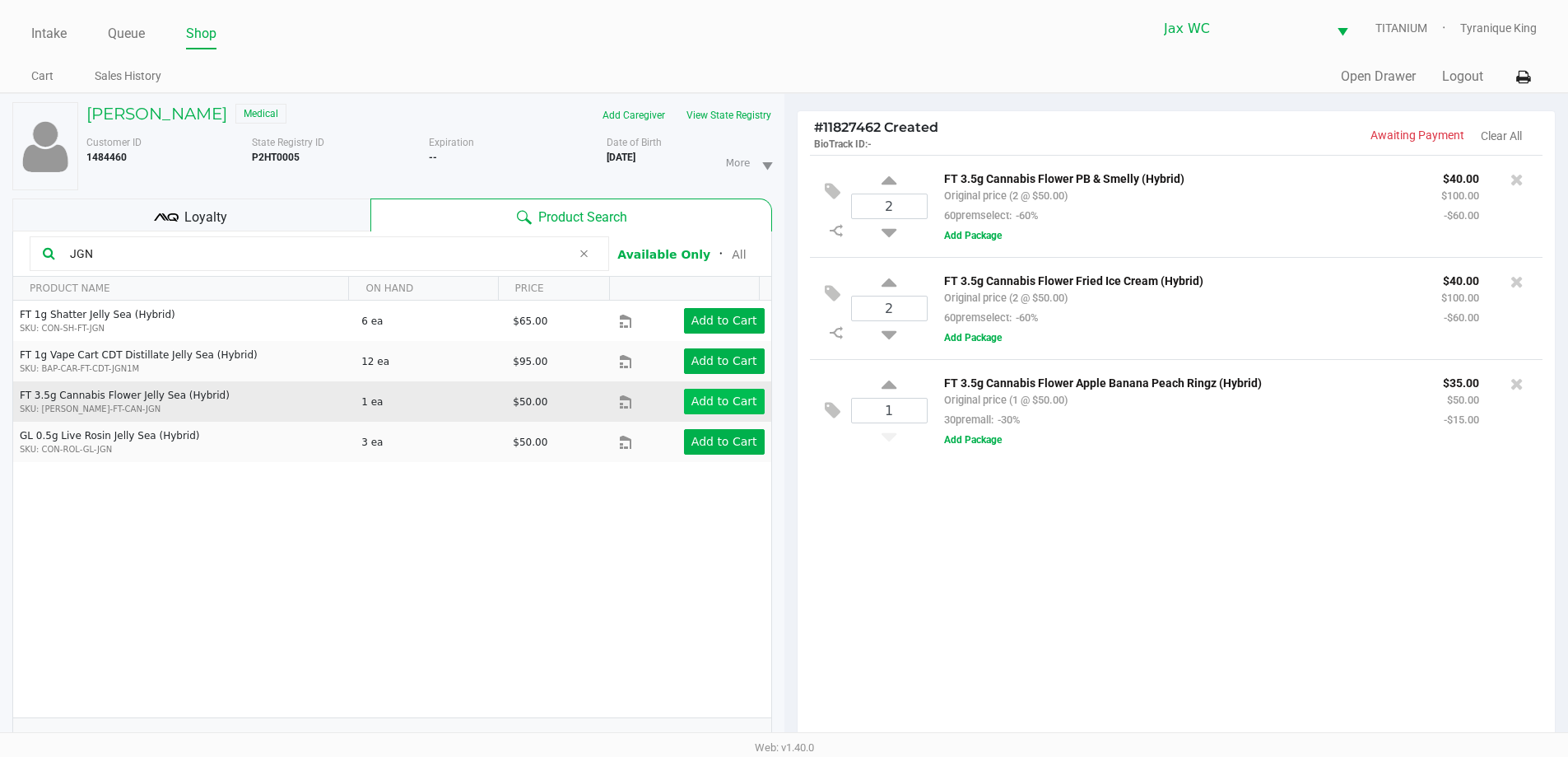
type input "JGN"
click at [708, 395] on app-button-loader "Add to Cart" at bounding box center [724, 401] width 66 height 13
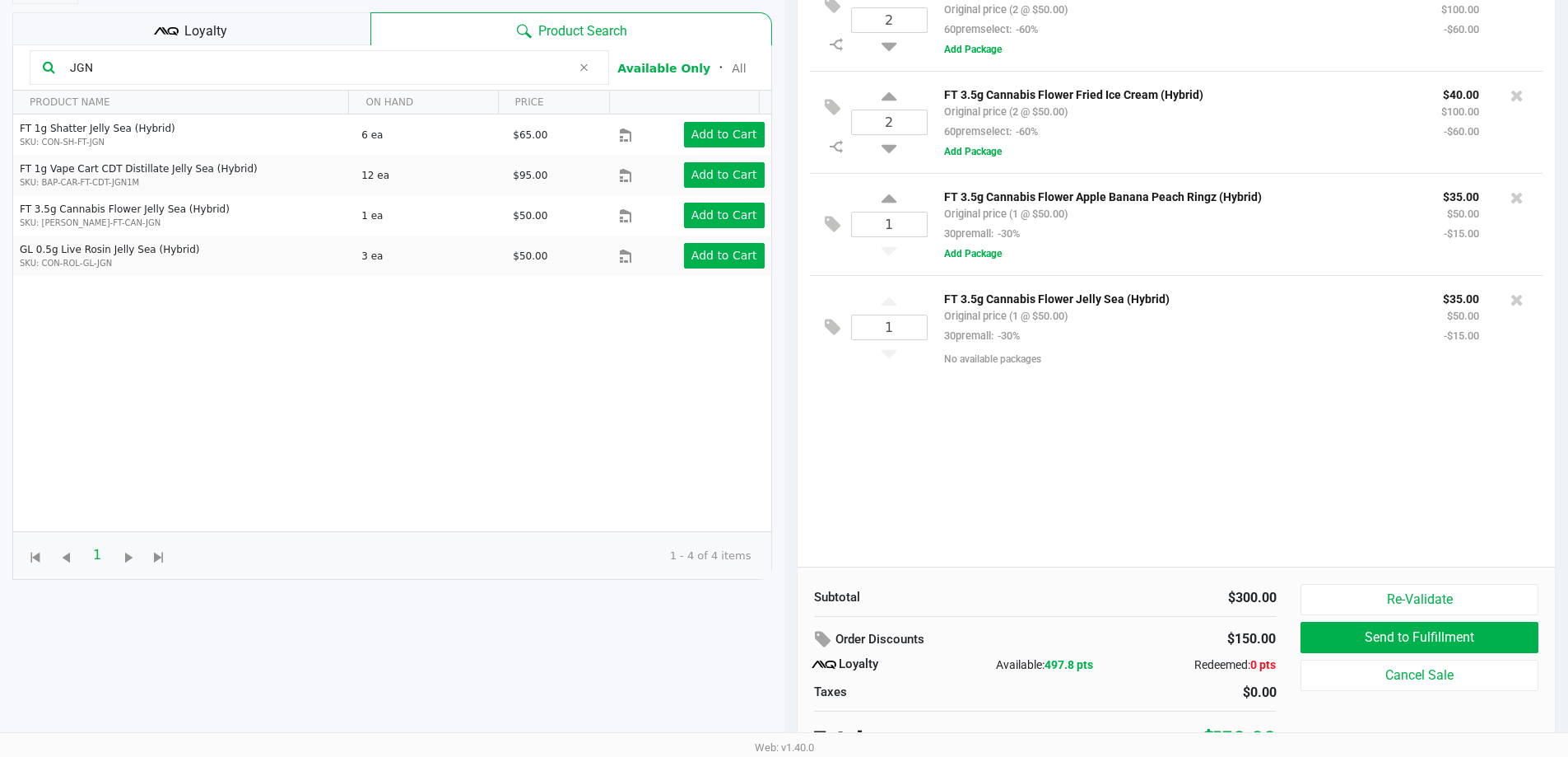
scroll to position [198, 0]
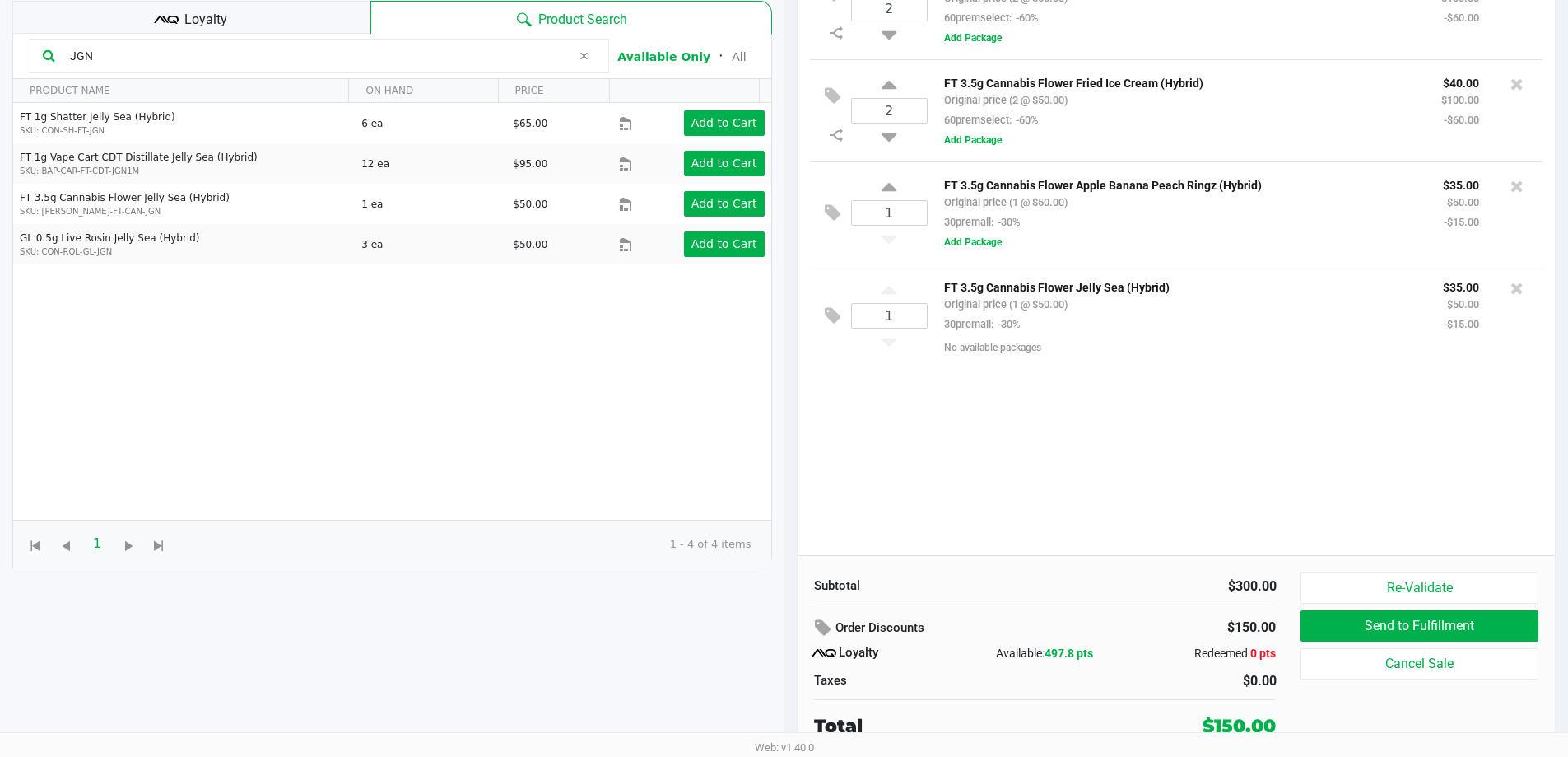
click at [291, 26] on div "Loyalty" at bounding box center [191, 17] width 358 height 33
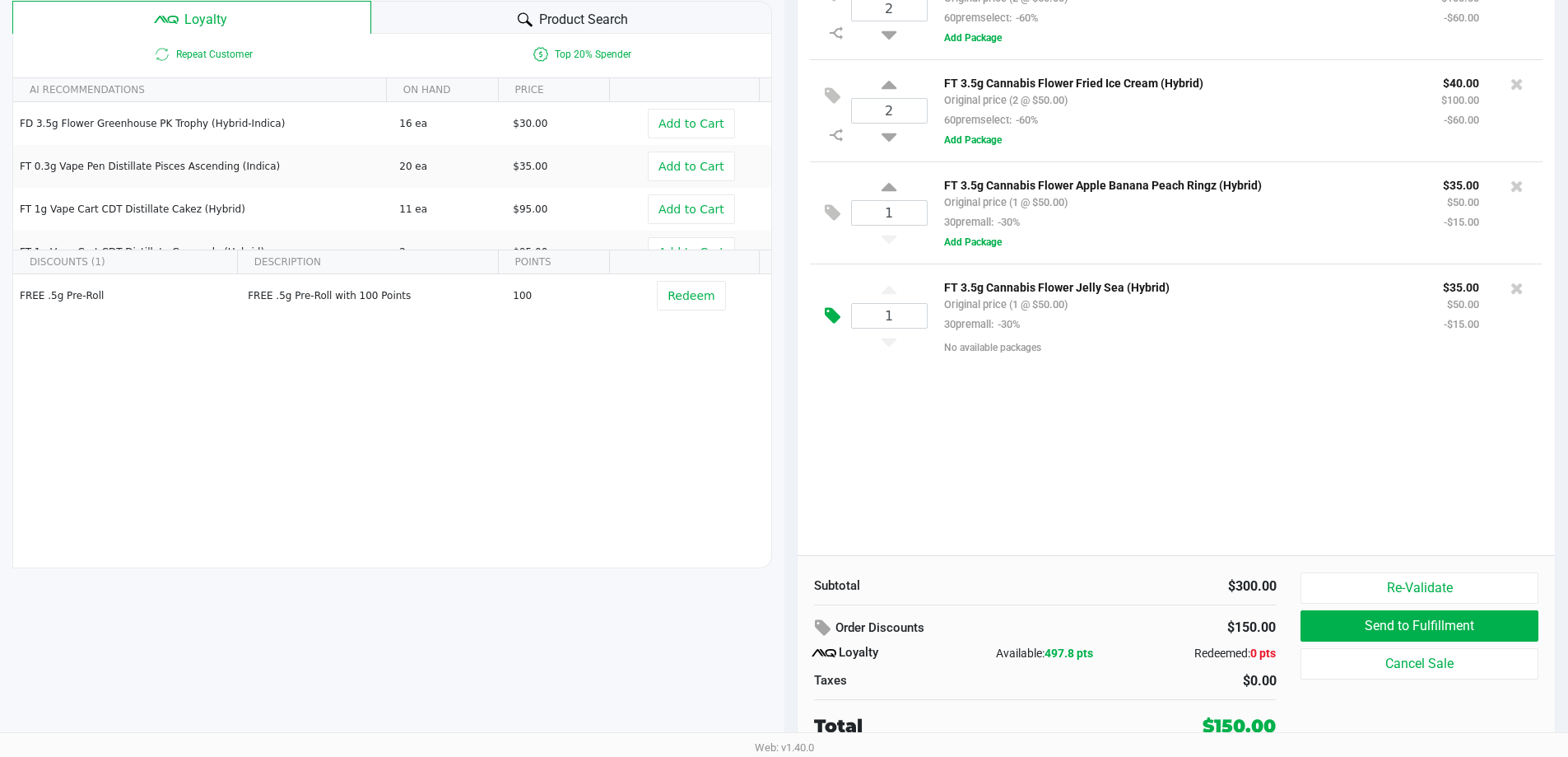
click at [832, 317] on icon at bounding box center [832, 316] width 16 height 19
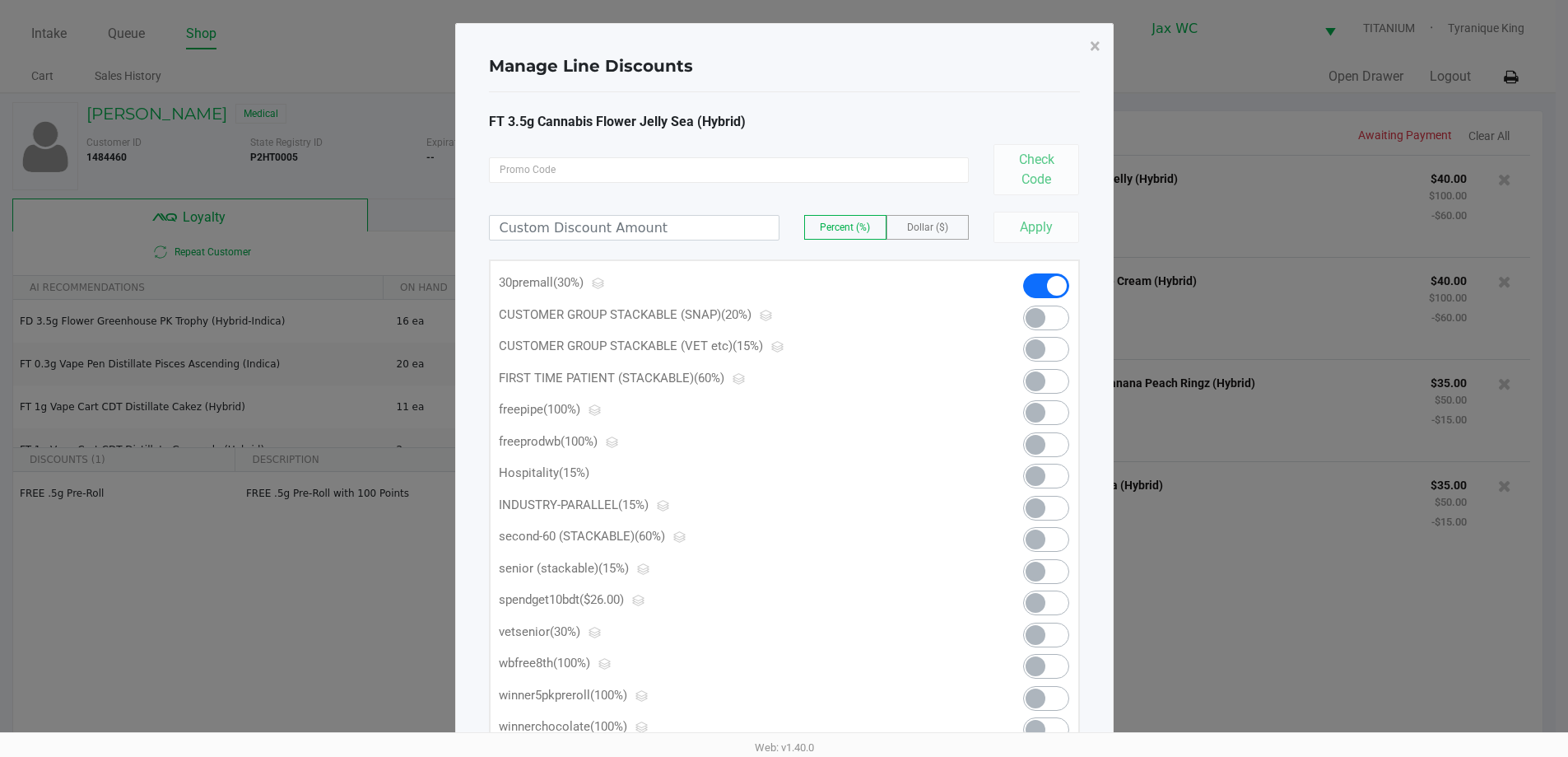
scroll to position [0, 0]
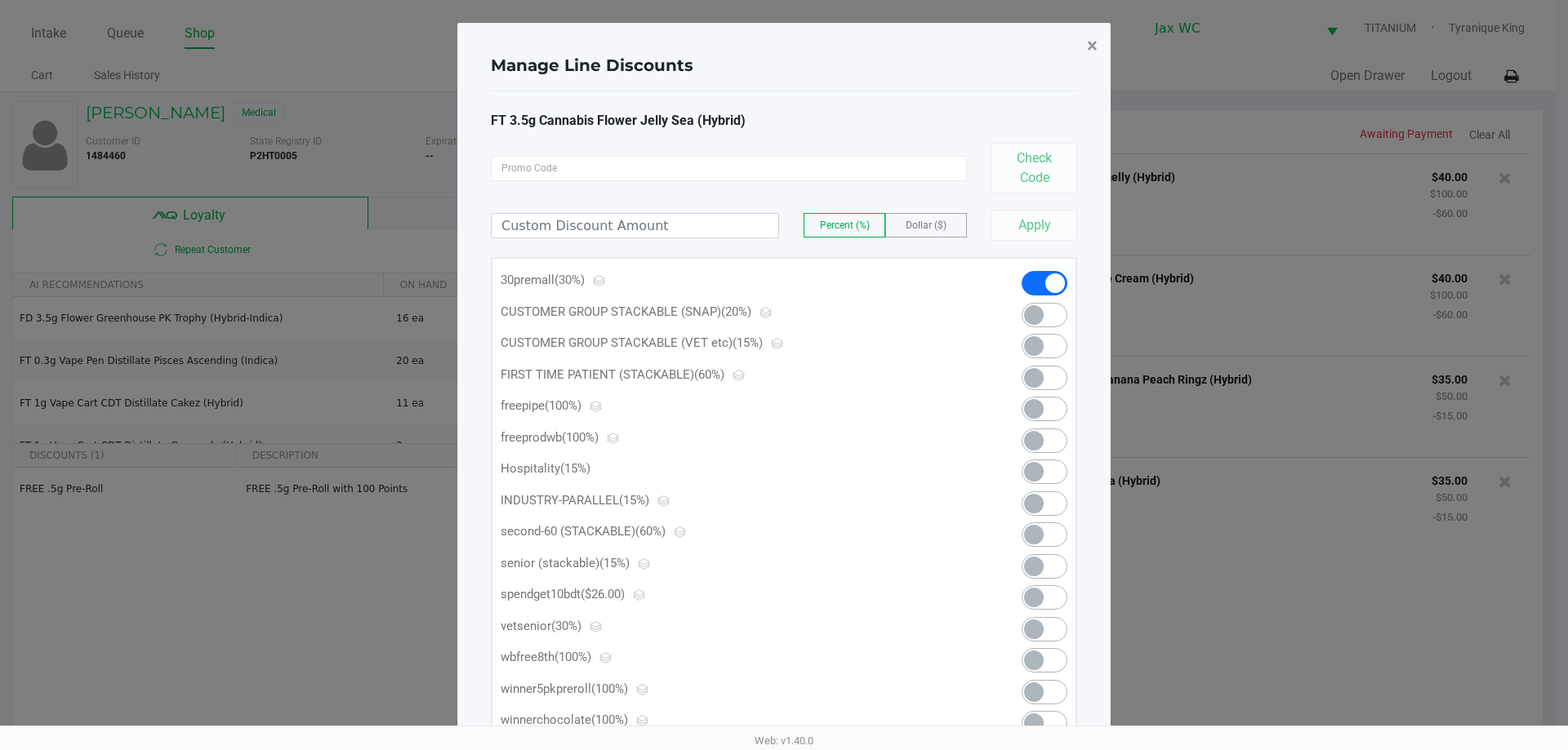
click at [1086, 51] on button "×" at bounding box center [1092, 45] width 37 height 45
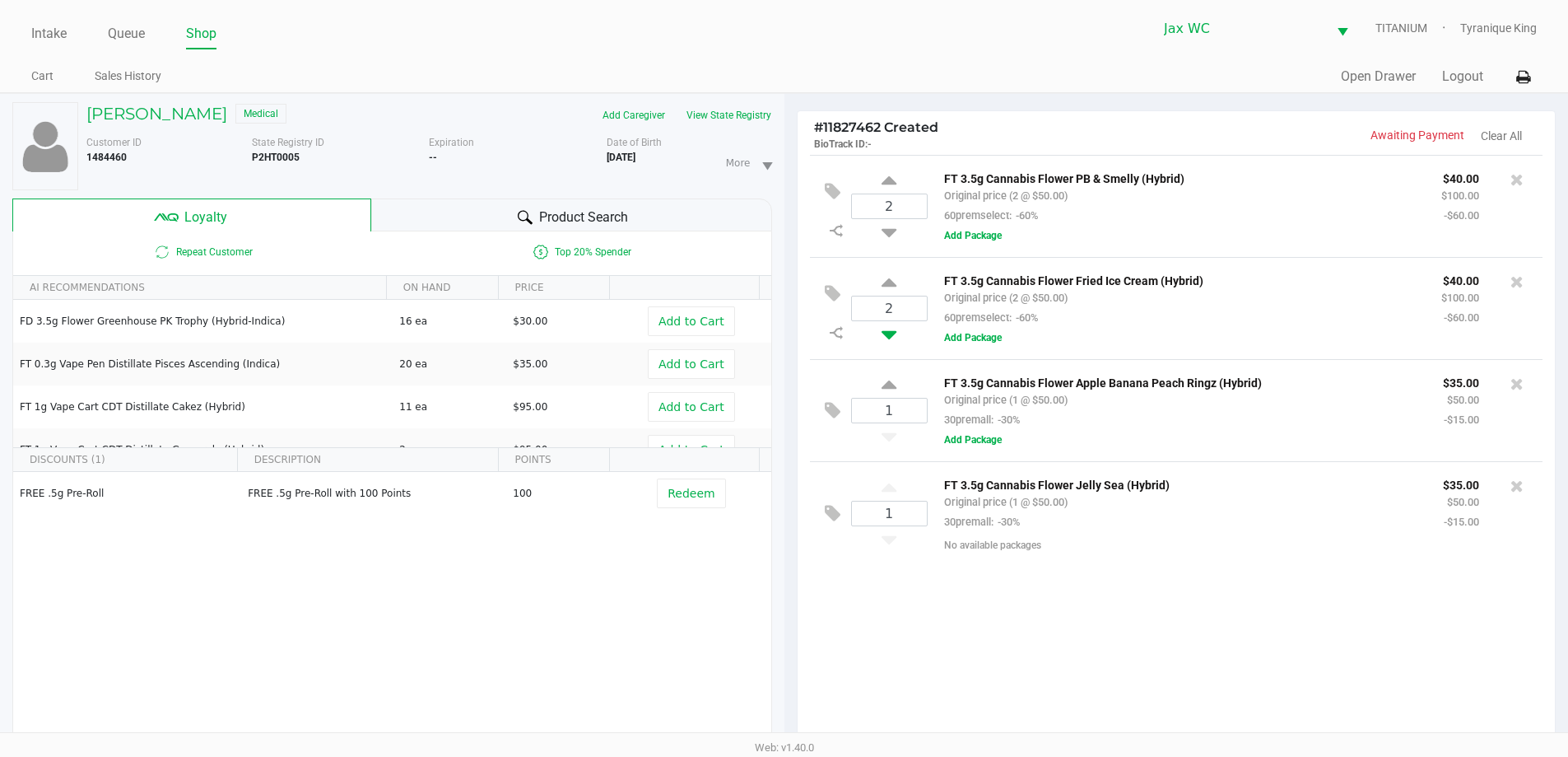
click at [885, 325] on icon at bounding box center [889, 332] width 15 height 21
type input "1"
click at [894, 228] on div at bounding box center [784, 476] width 1568 height 603
click at [892, 233] on icon at bounding box center [889, 229] width 15 height 21
type input "1"
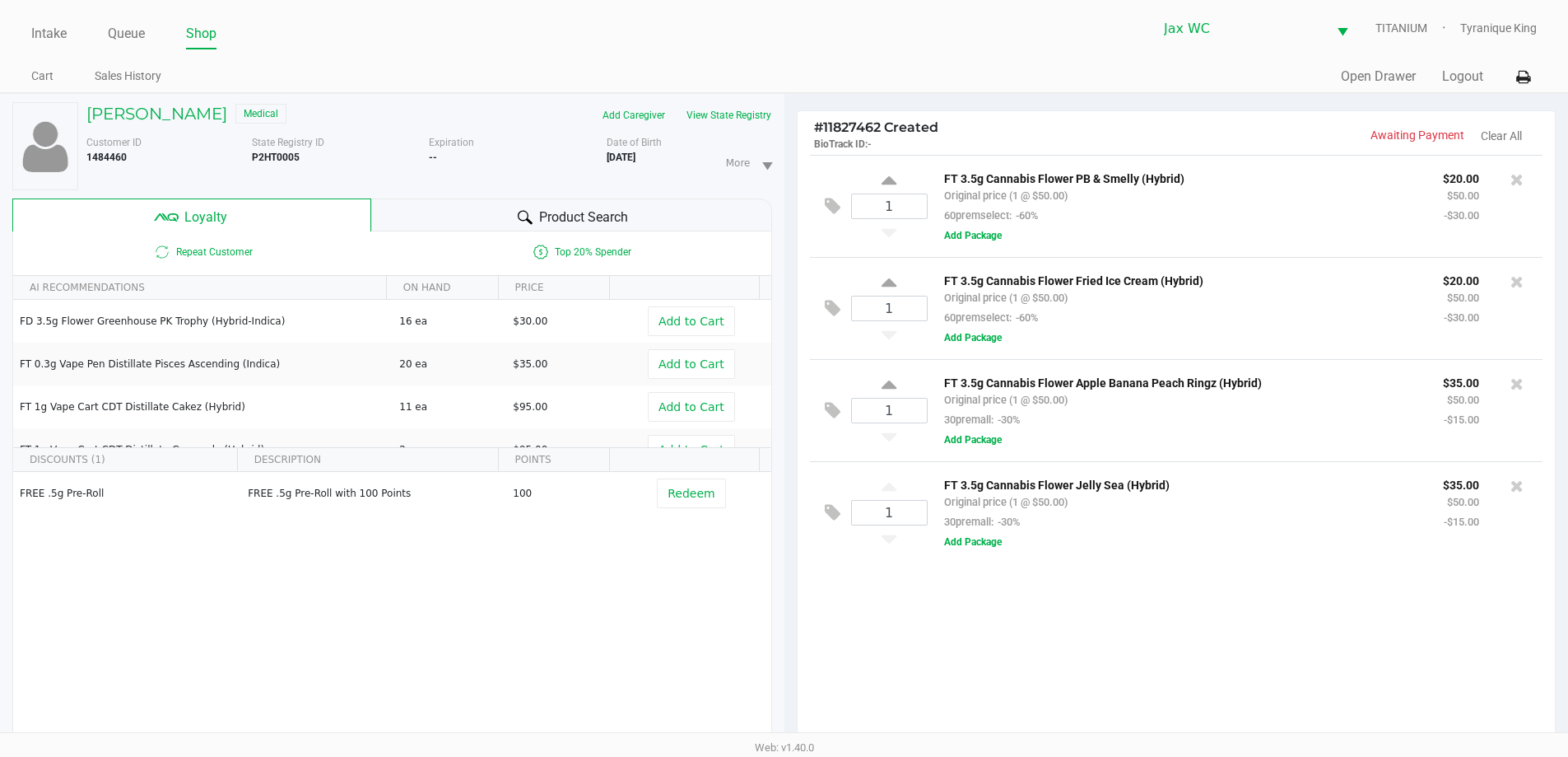
click at [407, 216] on div "Product Search" at bounding box center [572, 214] width 401 height 33
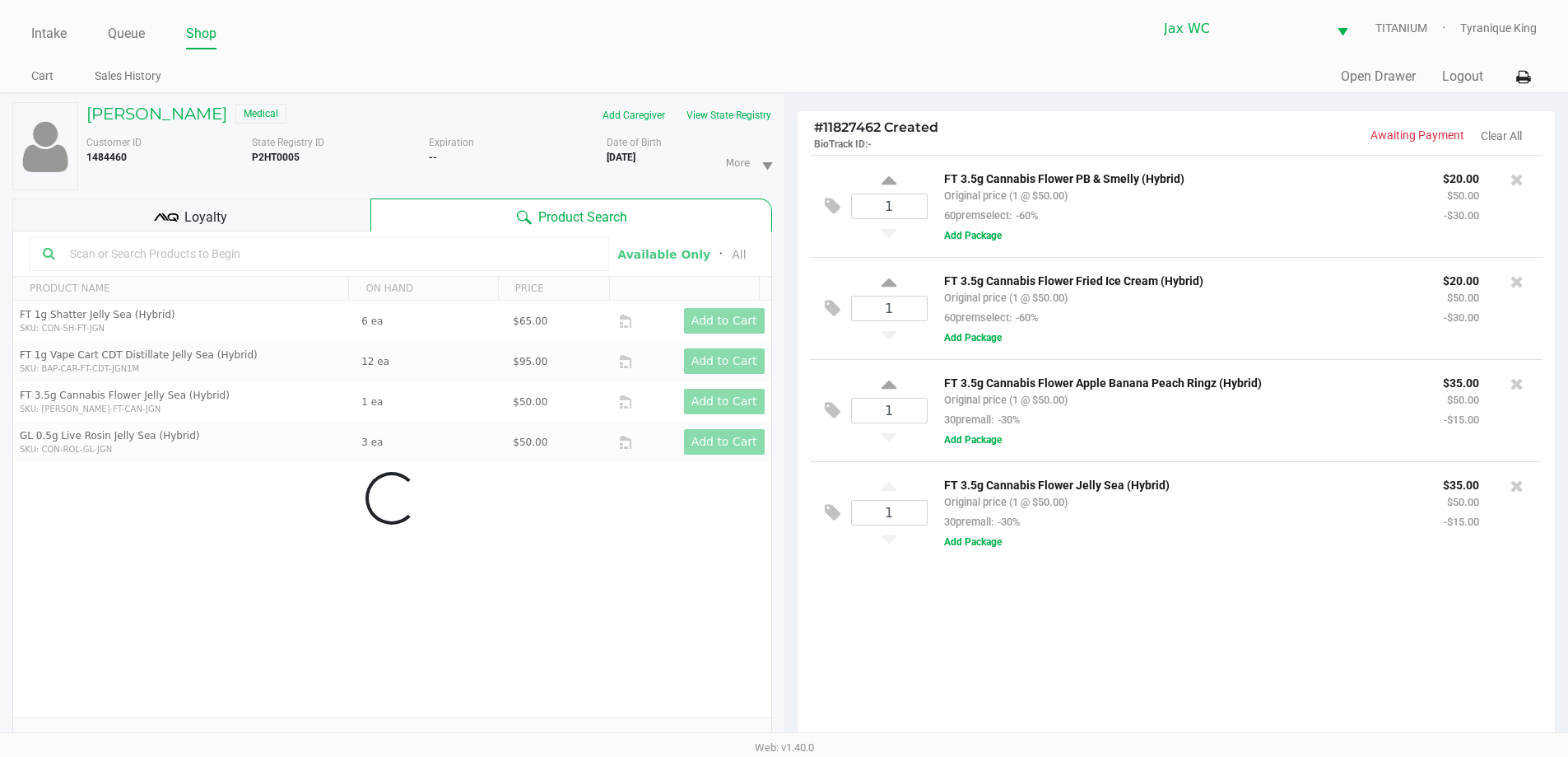
click at [383, 255] on div "Data table" at bounding box center [392, 498] width 758 height 534
click at [369, 255] on input "text" at bounding box center [330, 254] width 533 height 25
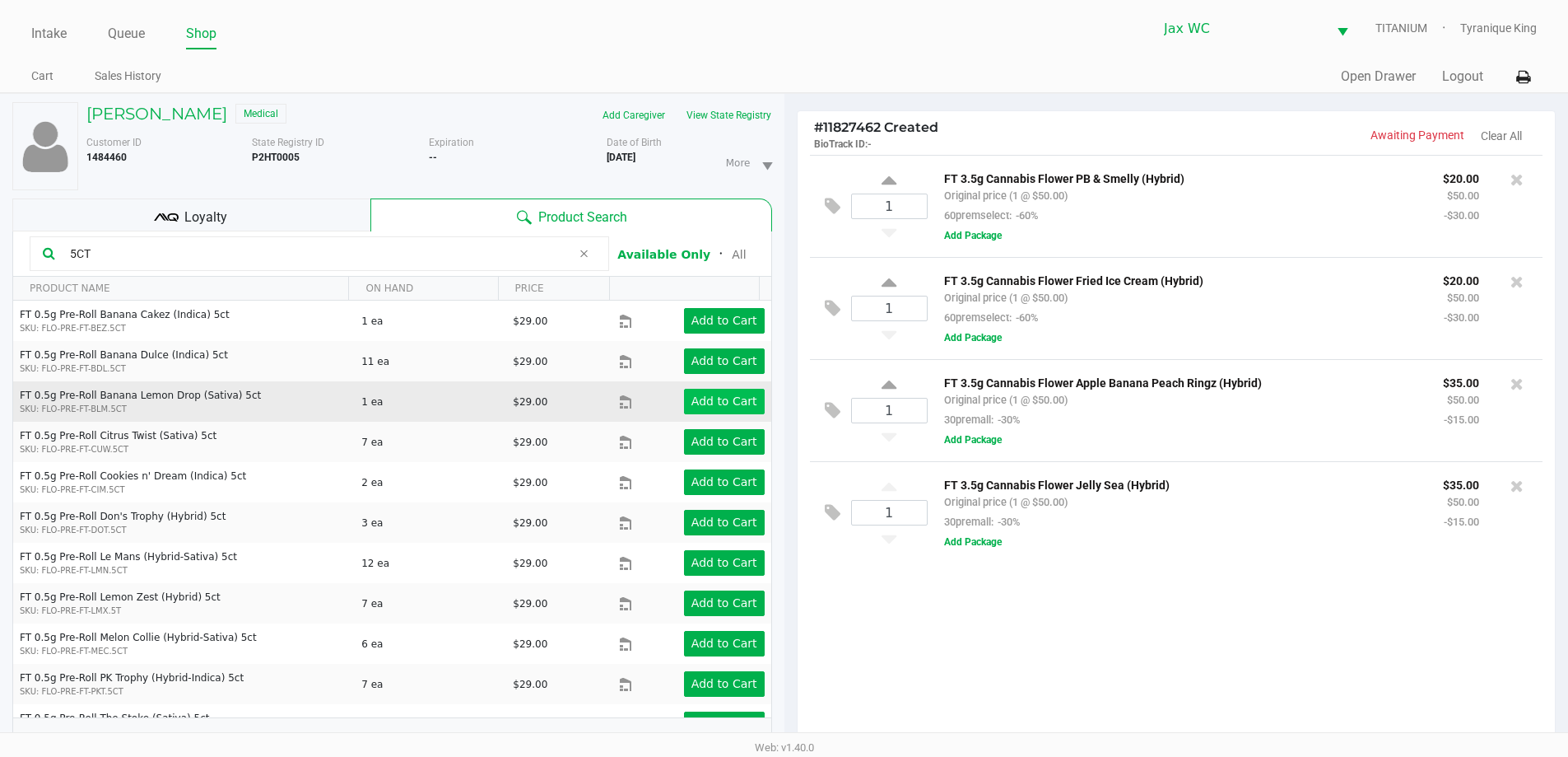
type input "5CT"
click at [699, 406] on app-button-loader "Add to Cart" at bounding box center [724, 401] width 66 height 13
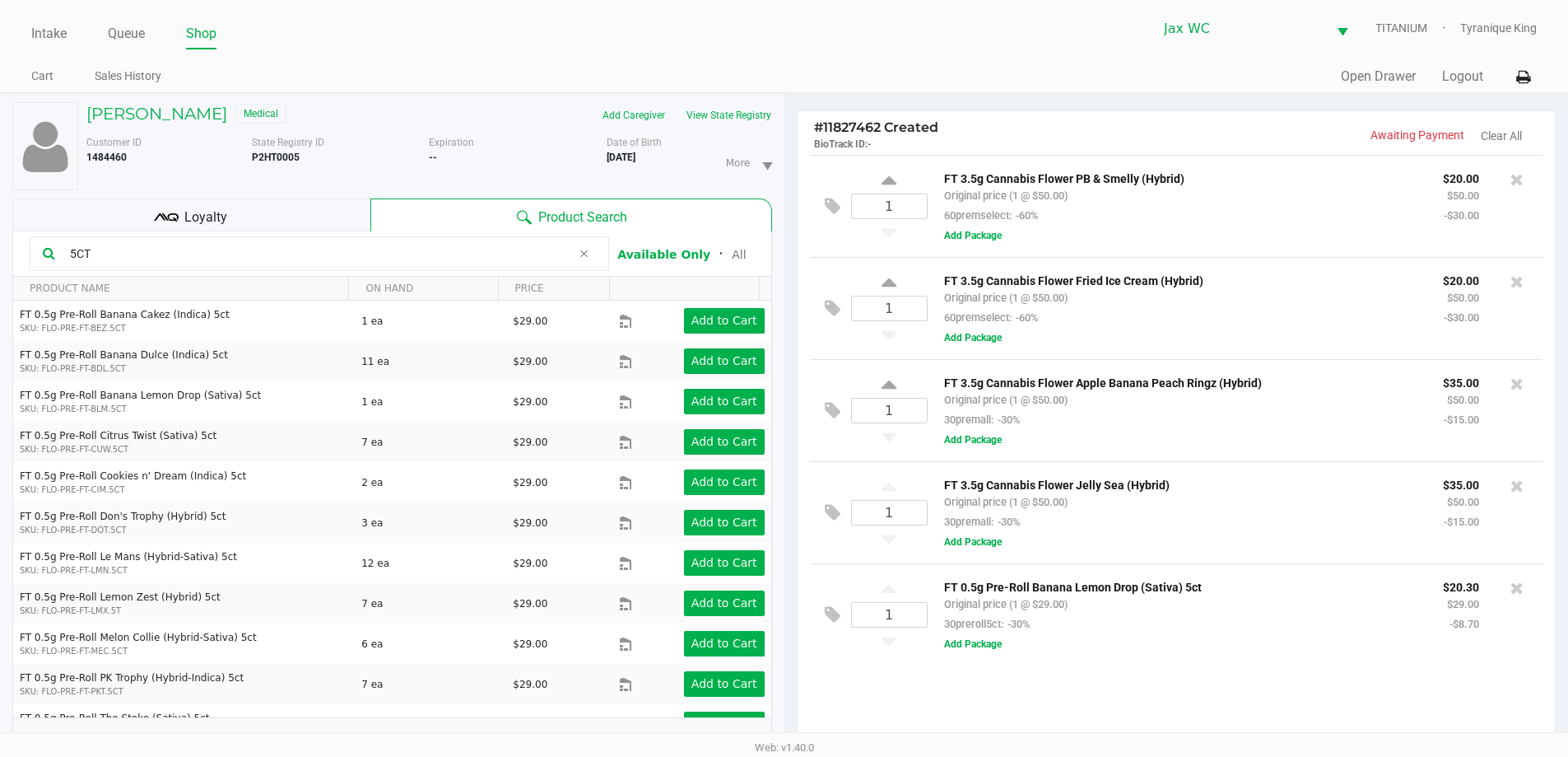
click at [307, 205] on div "Loyalty" at bounding box center [191, 214] width 358 height 33
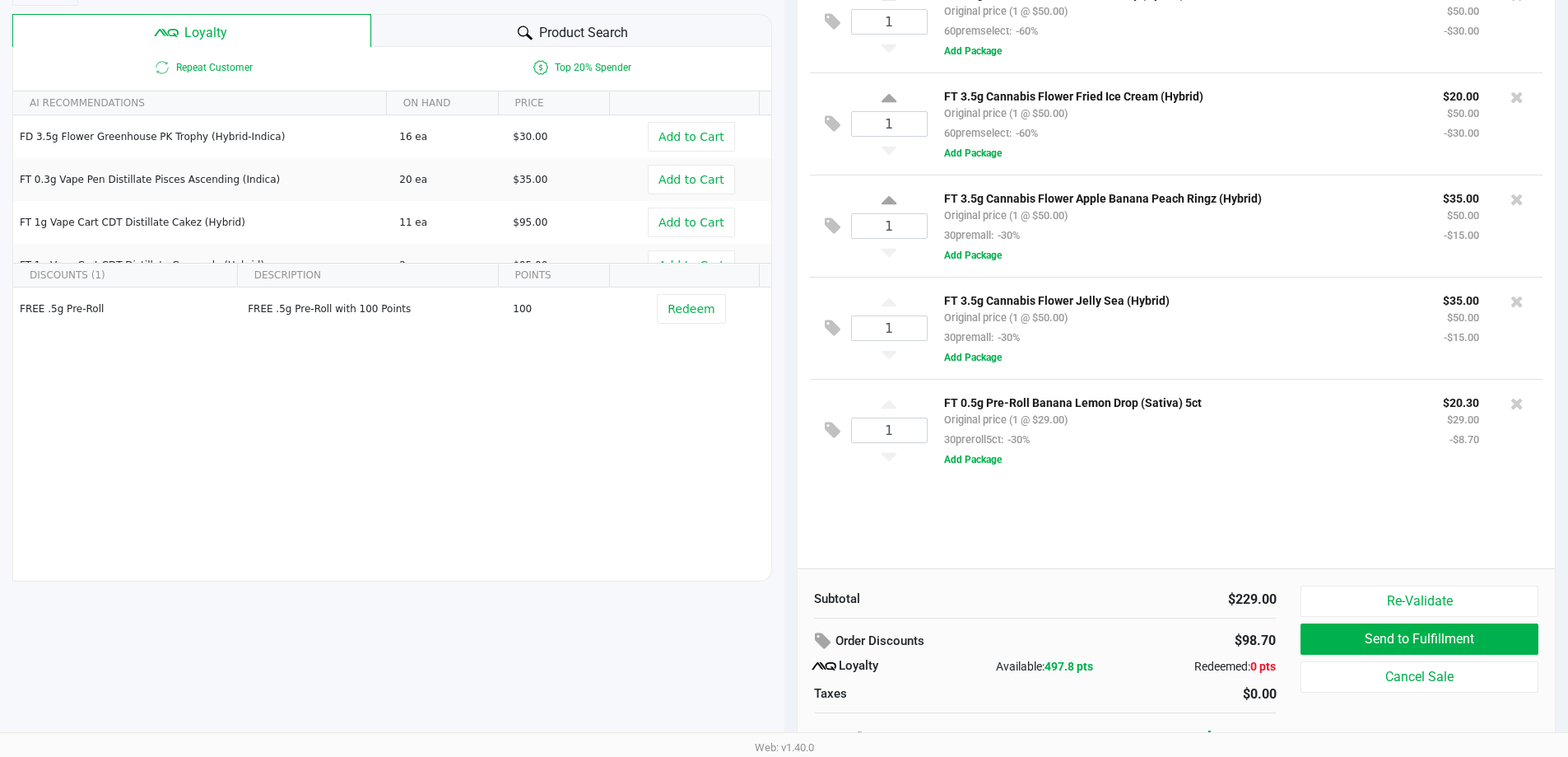
scroll to position [198, 0]
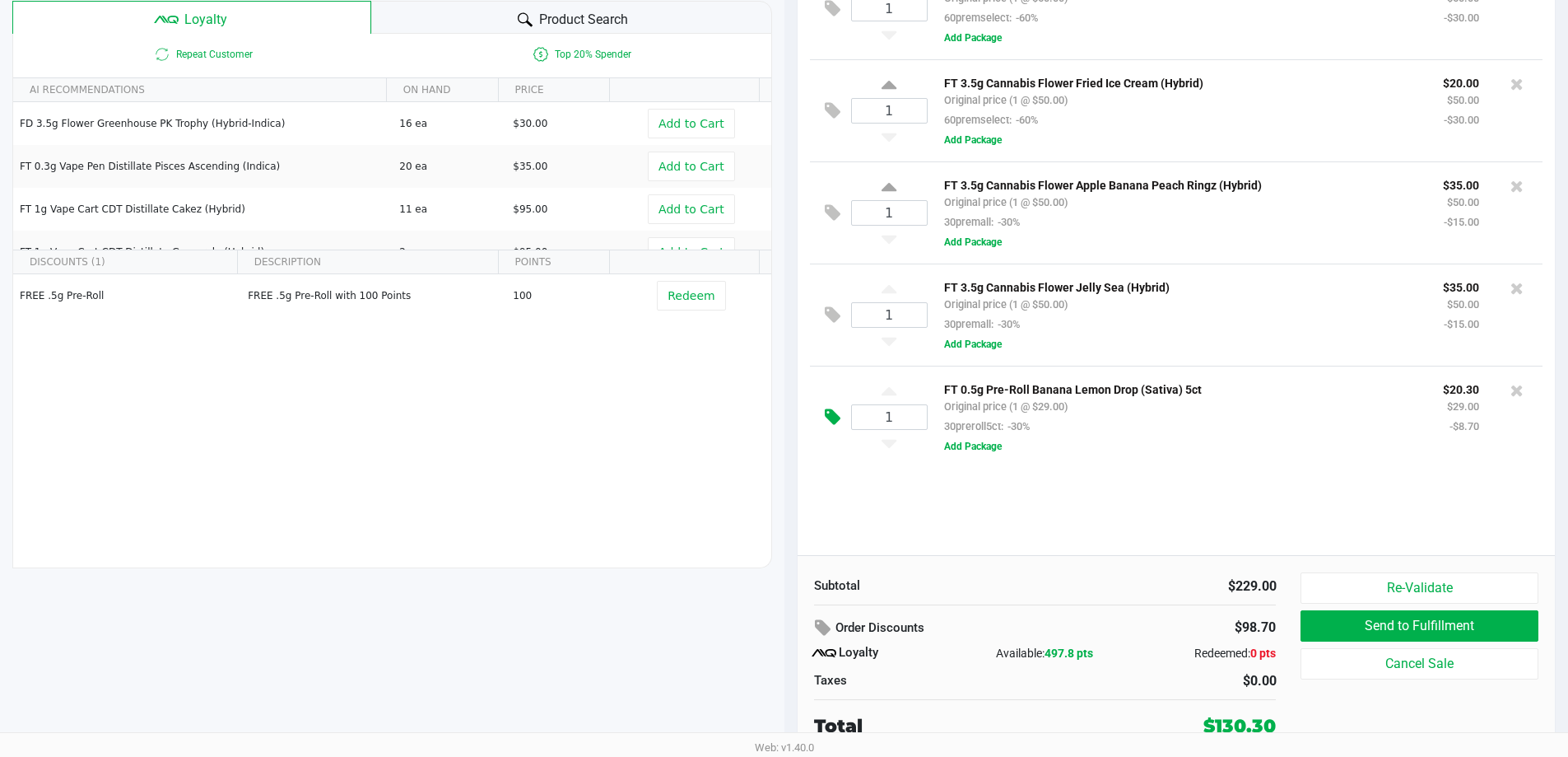
click at [825, 418] on icon at bounding box center [832, 417] width 16 height 19
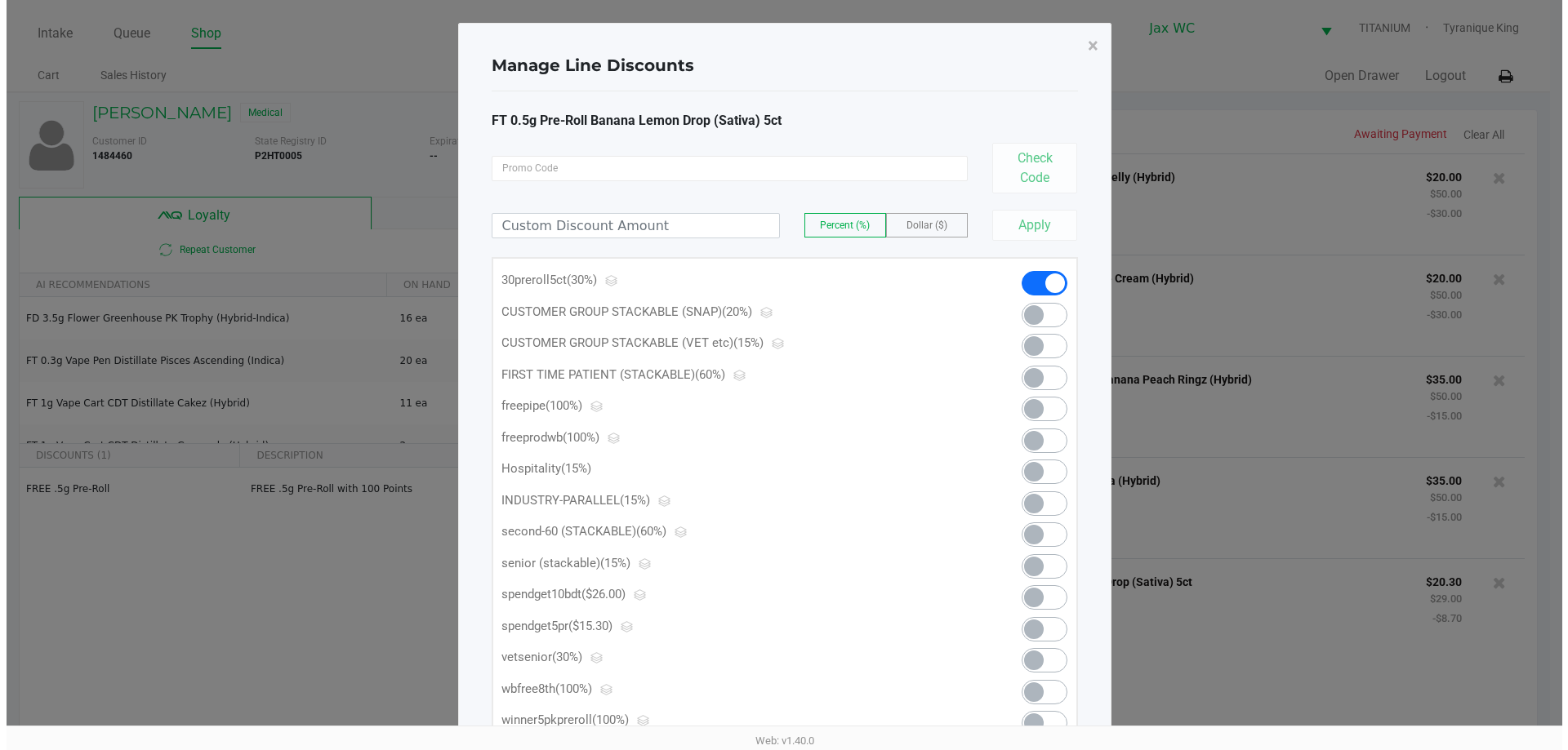
scroll to position [0, 0]
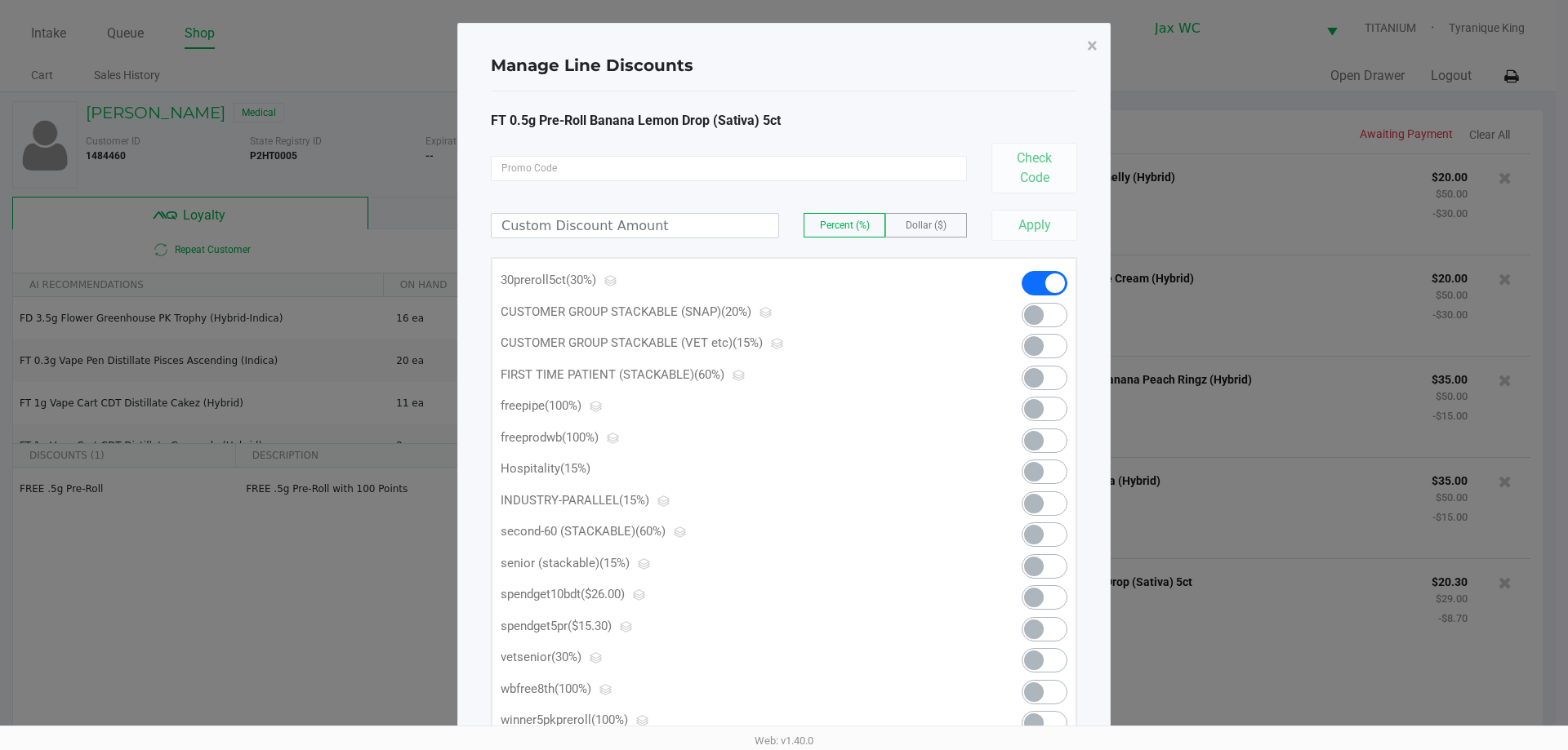
click at [1042, 278] on span at bounding box center [1044, 283] width 45 height 25
click at [1050, 630] on span at bounding box center [1044, 629] width 45 height 25
click at [1088, 30] on button "×" at bounding box center [1092, 45] width 37 height 45
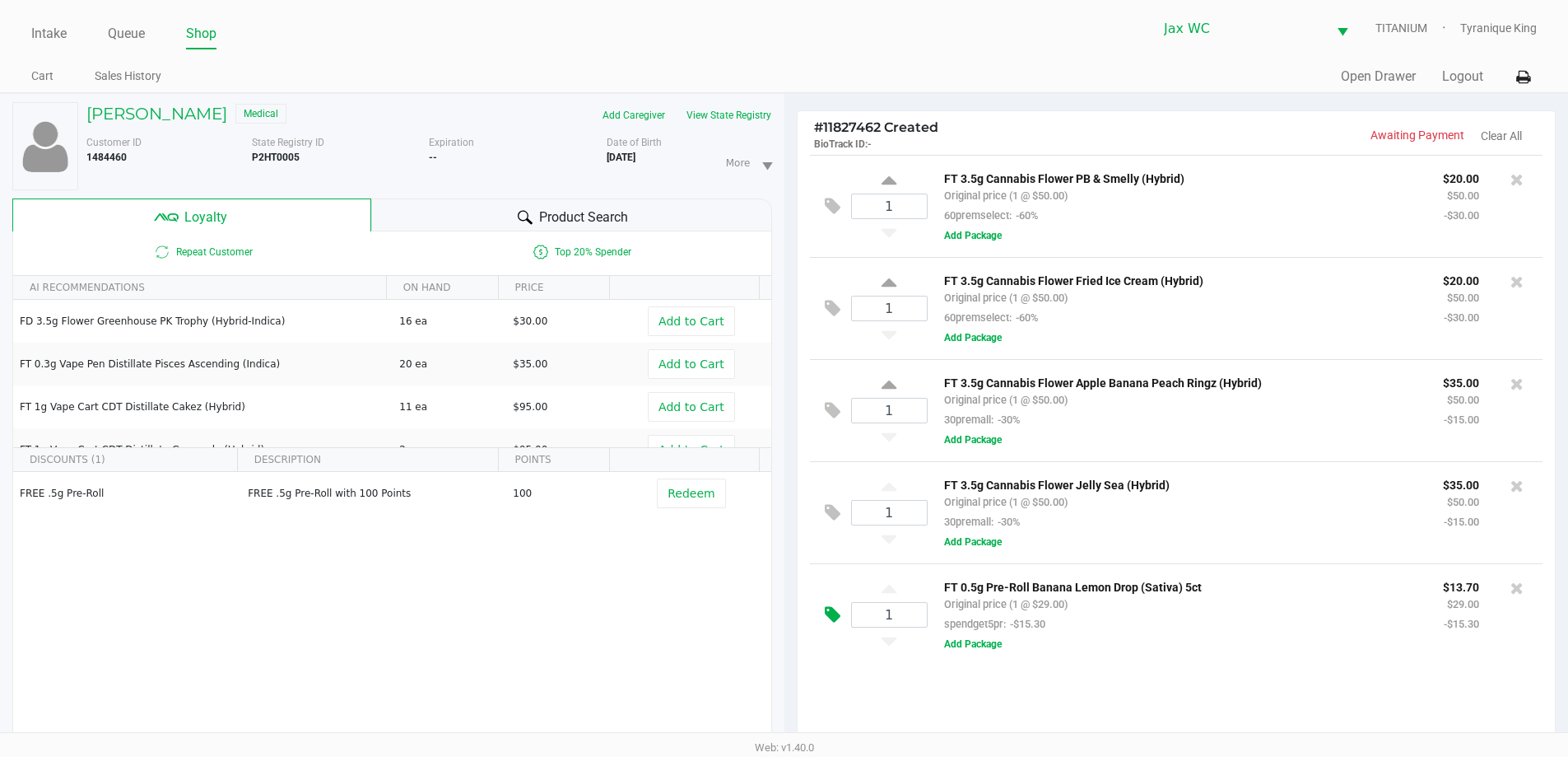
click at [823, 619] on button at bounding box center [837, 615] width 29 height 39
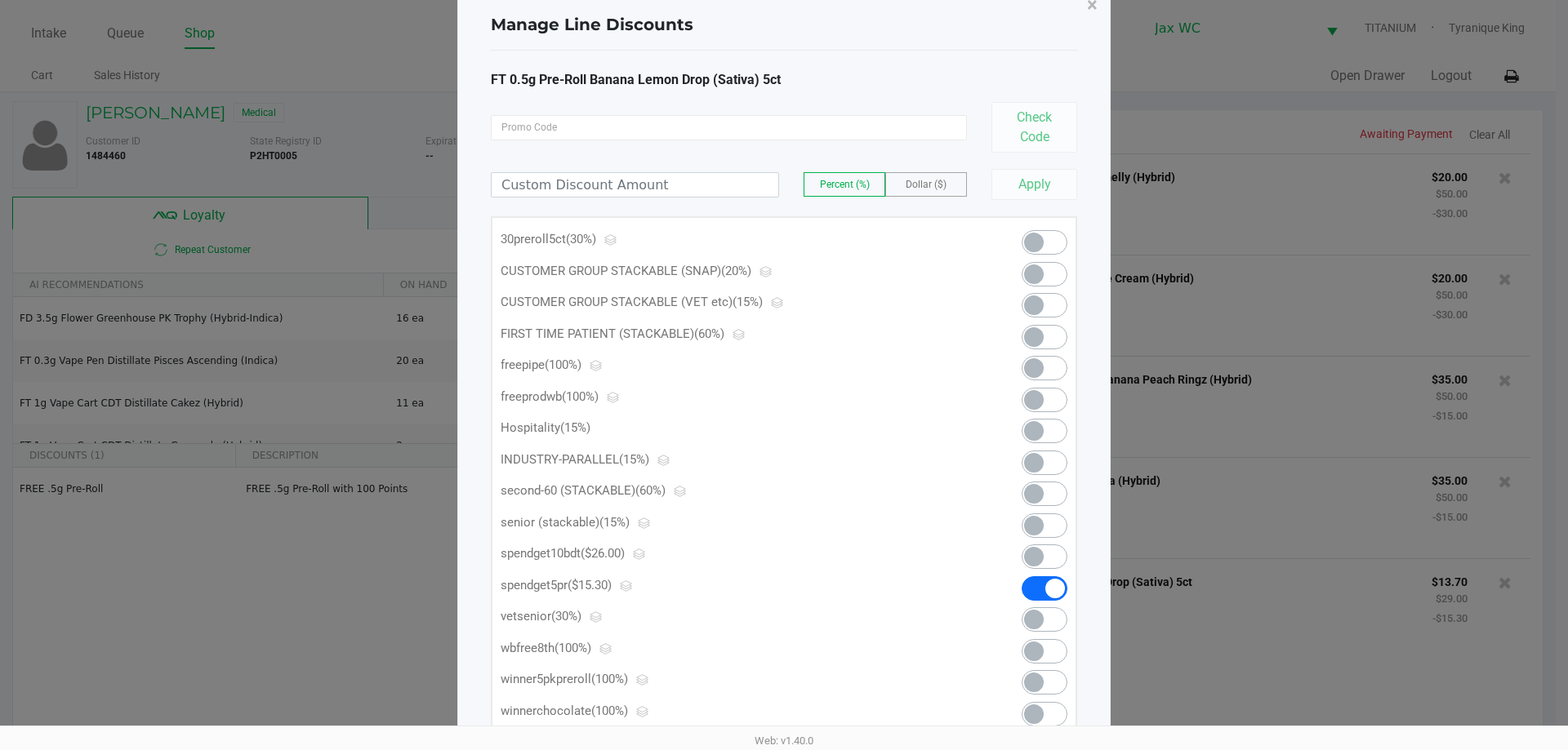
scroll to position [81, 0]
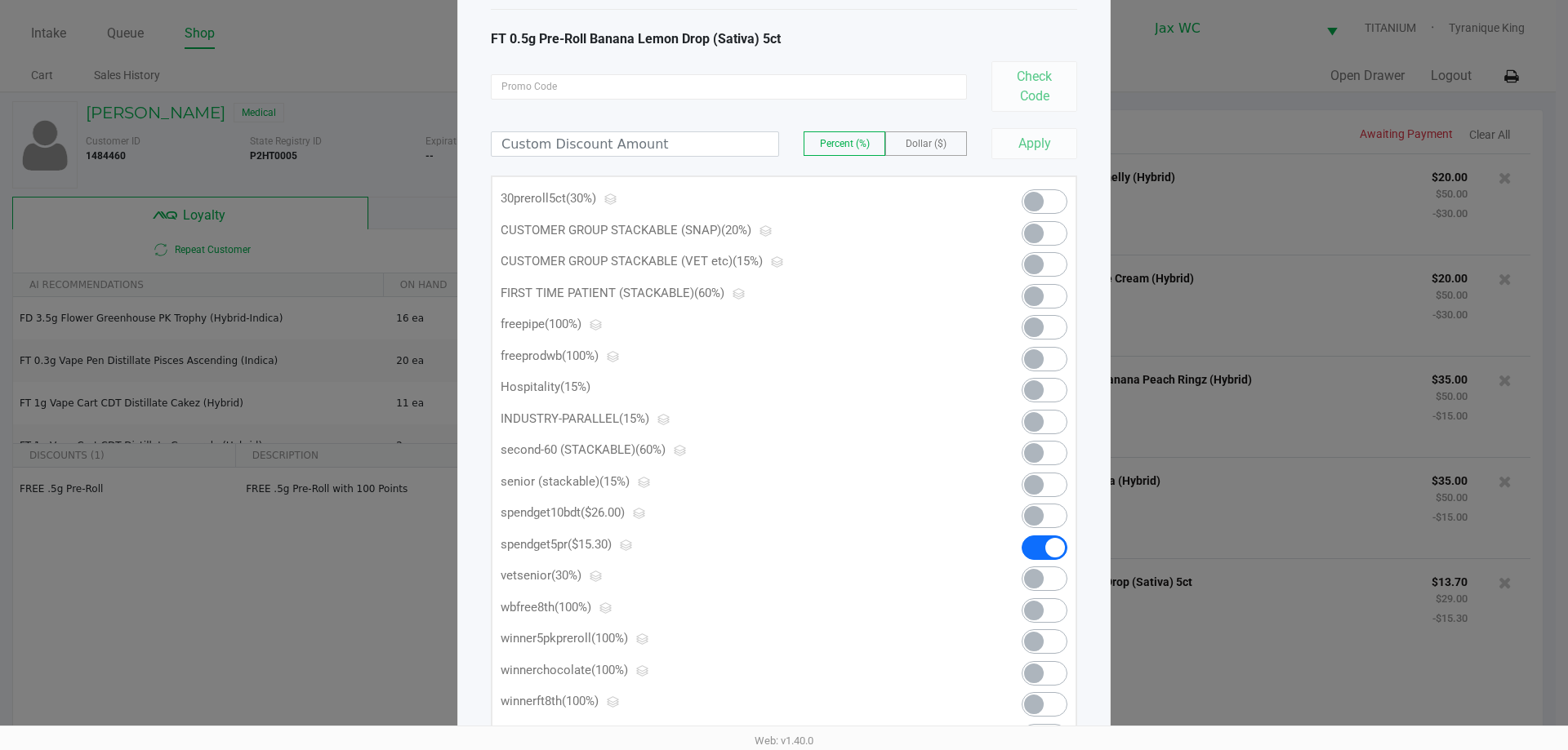
click at [1034, 192] on span at bounding box center [1033, 201] width 19 height 19
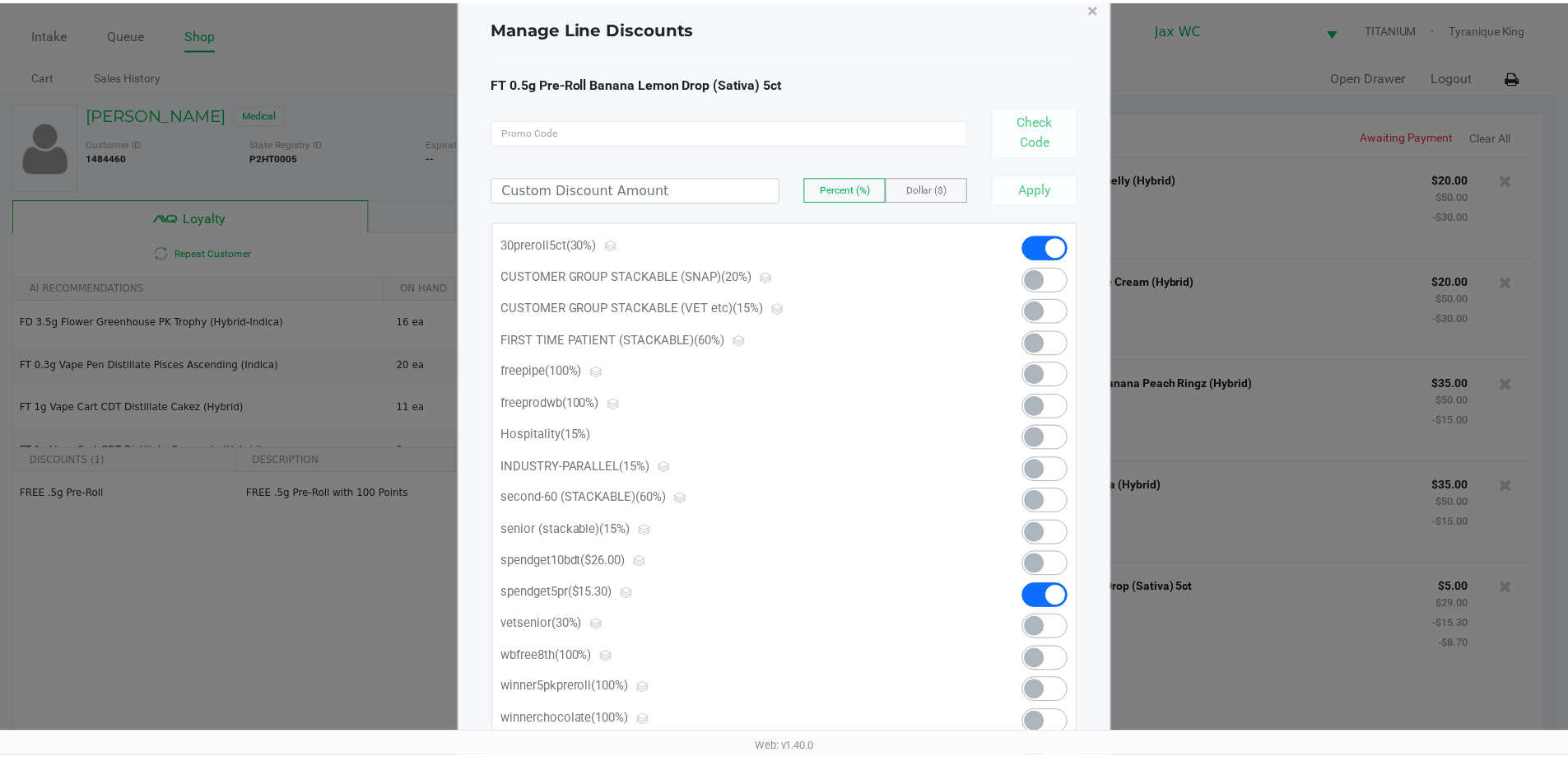
scroll to position [0, 0]
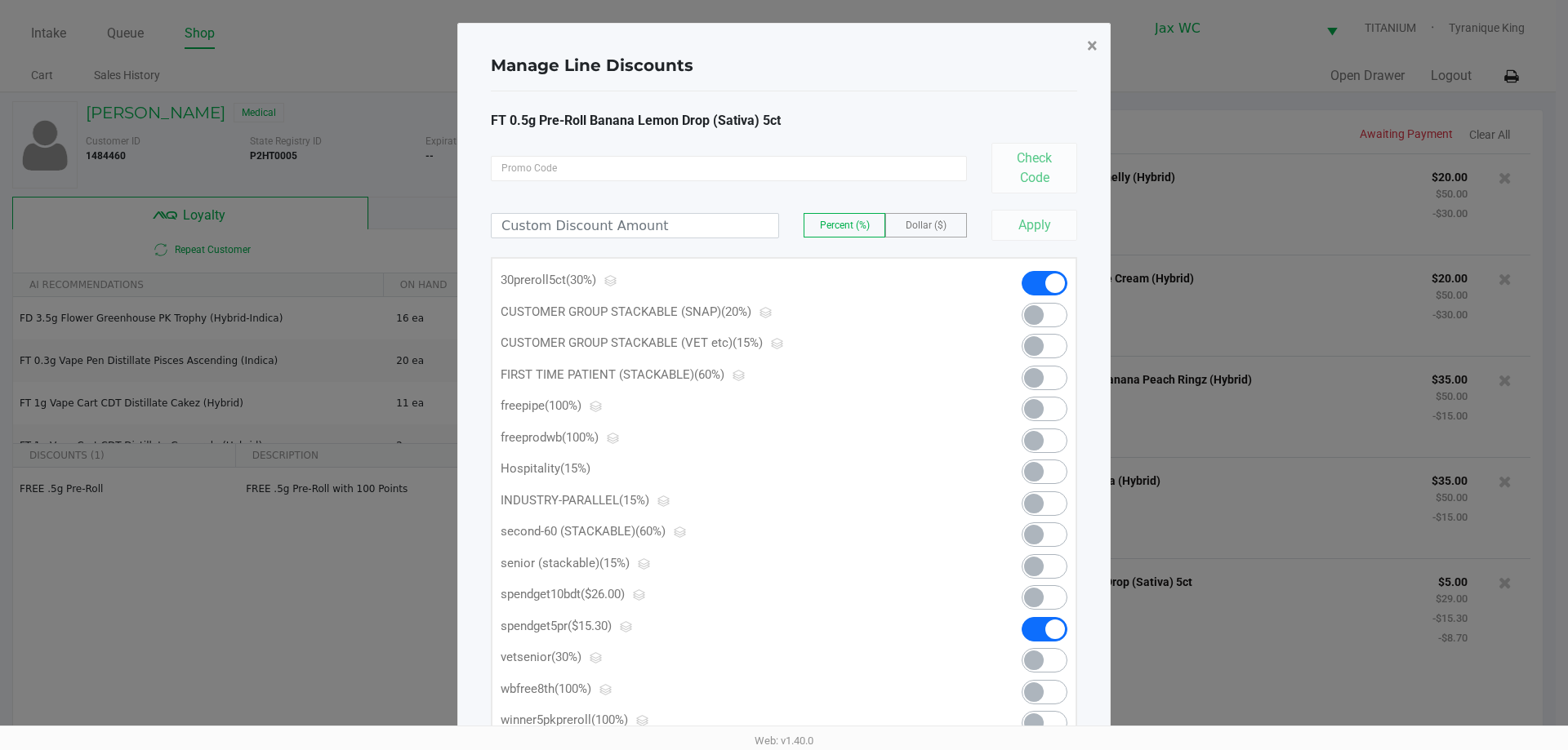
click at [1100, 43] on button "×" at bounding box center [1092, 45] width 37 height 45
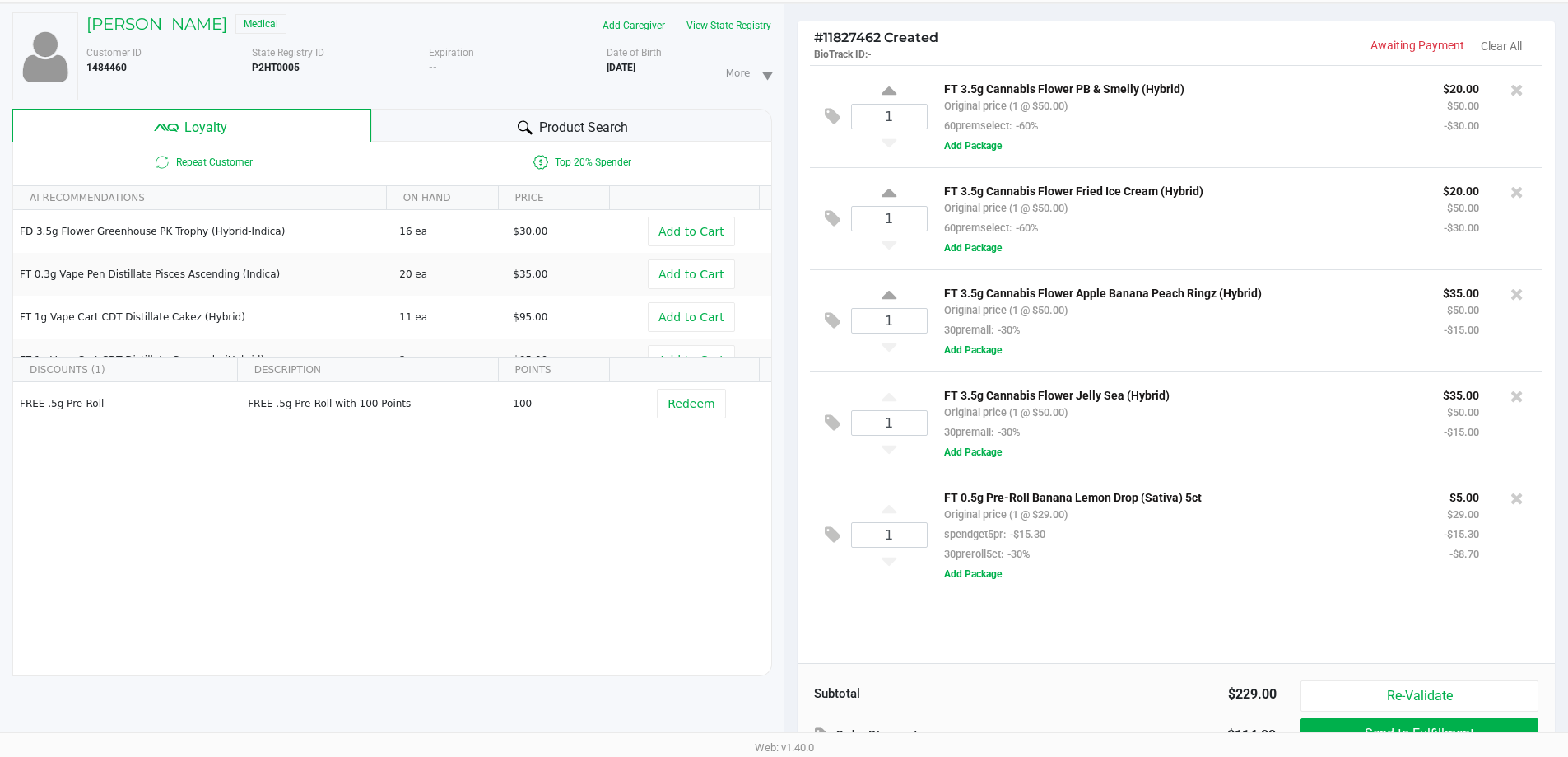
scroll to position [198, 0]
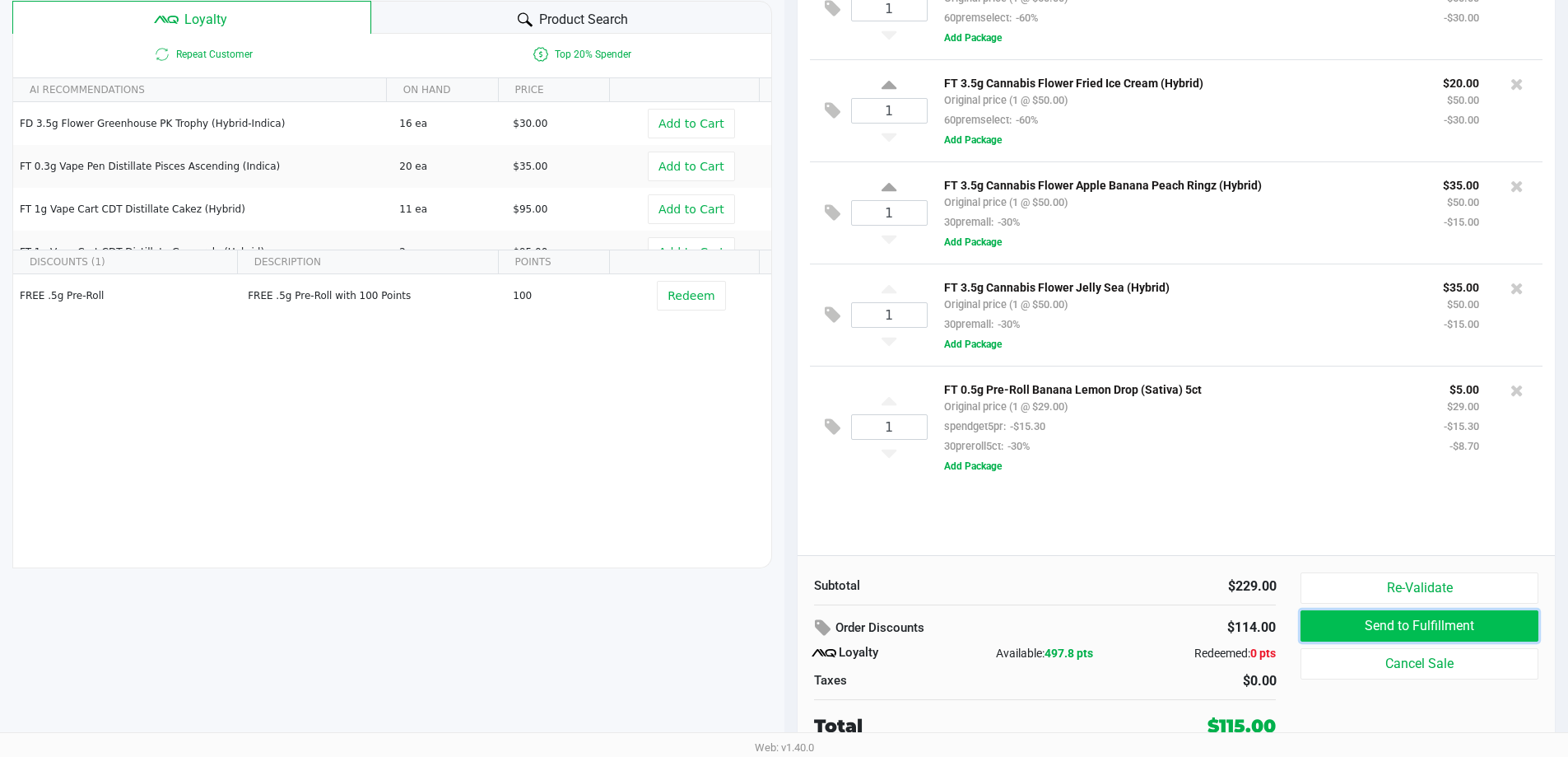
click at [1329, 630] on button "Send to Fulfillment" at bounding box center [1419, 626] width 238 height 32
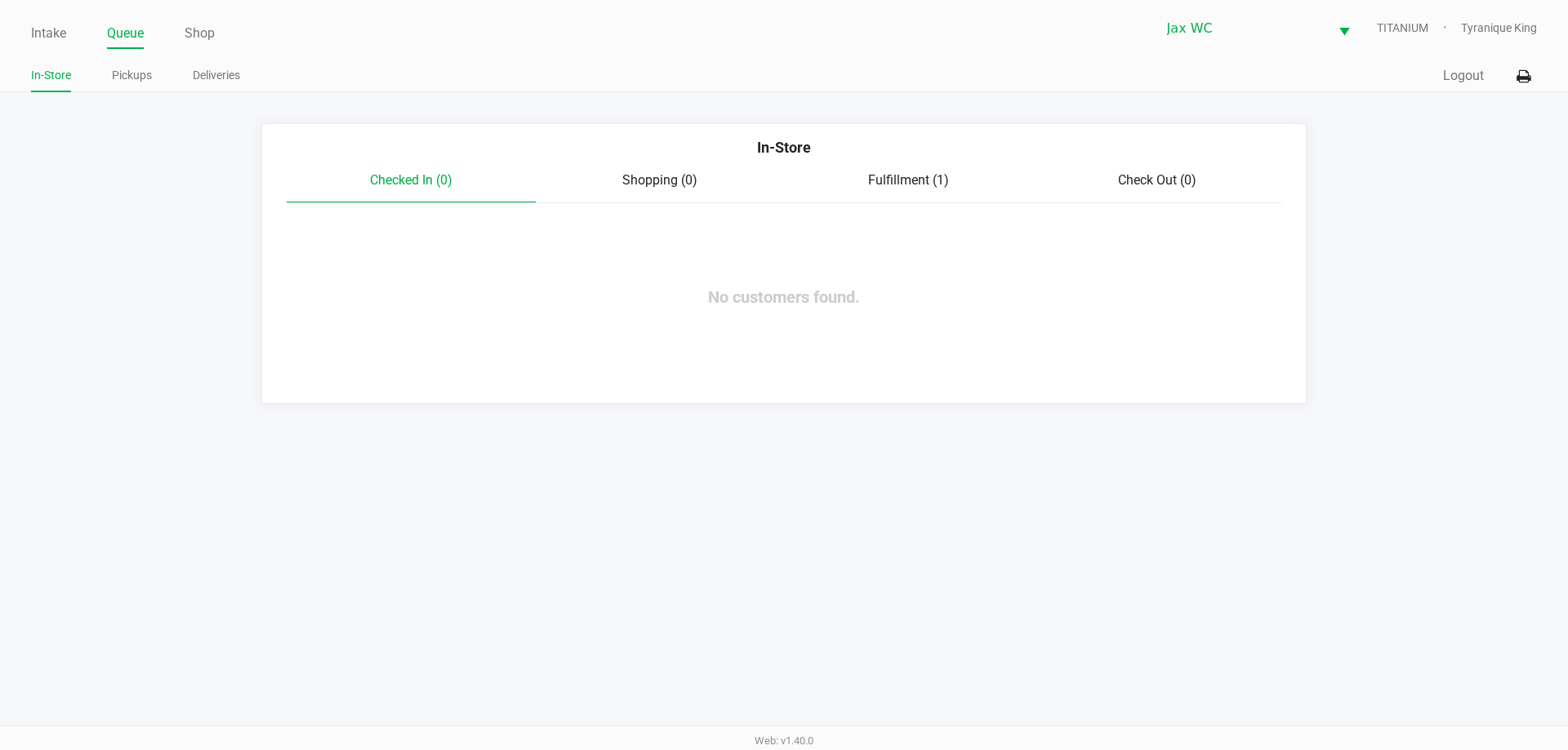
click at [900, 166] on div "In-Store" at bounding box center [784, 153] width 1019 height 34
click at [906, 172] on div "Fulfillment (1)" at bounding box center [908, 180] width 249 height 19
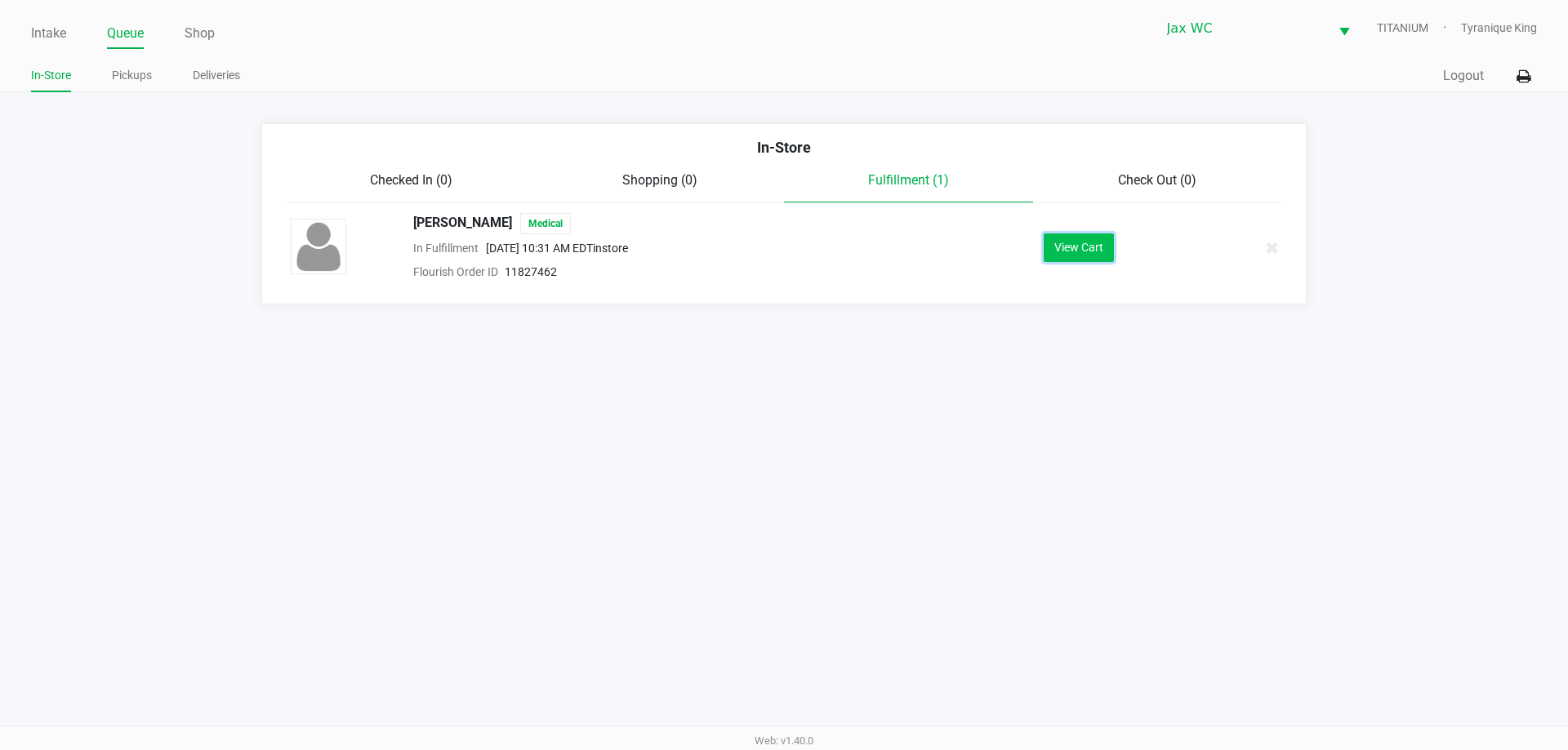
click at [1078, 250] on button "View Cart" at bounding box center [1078, 248] width 70 height 29
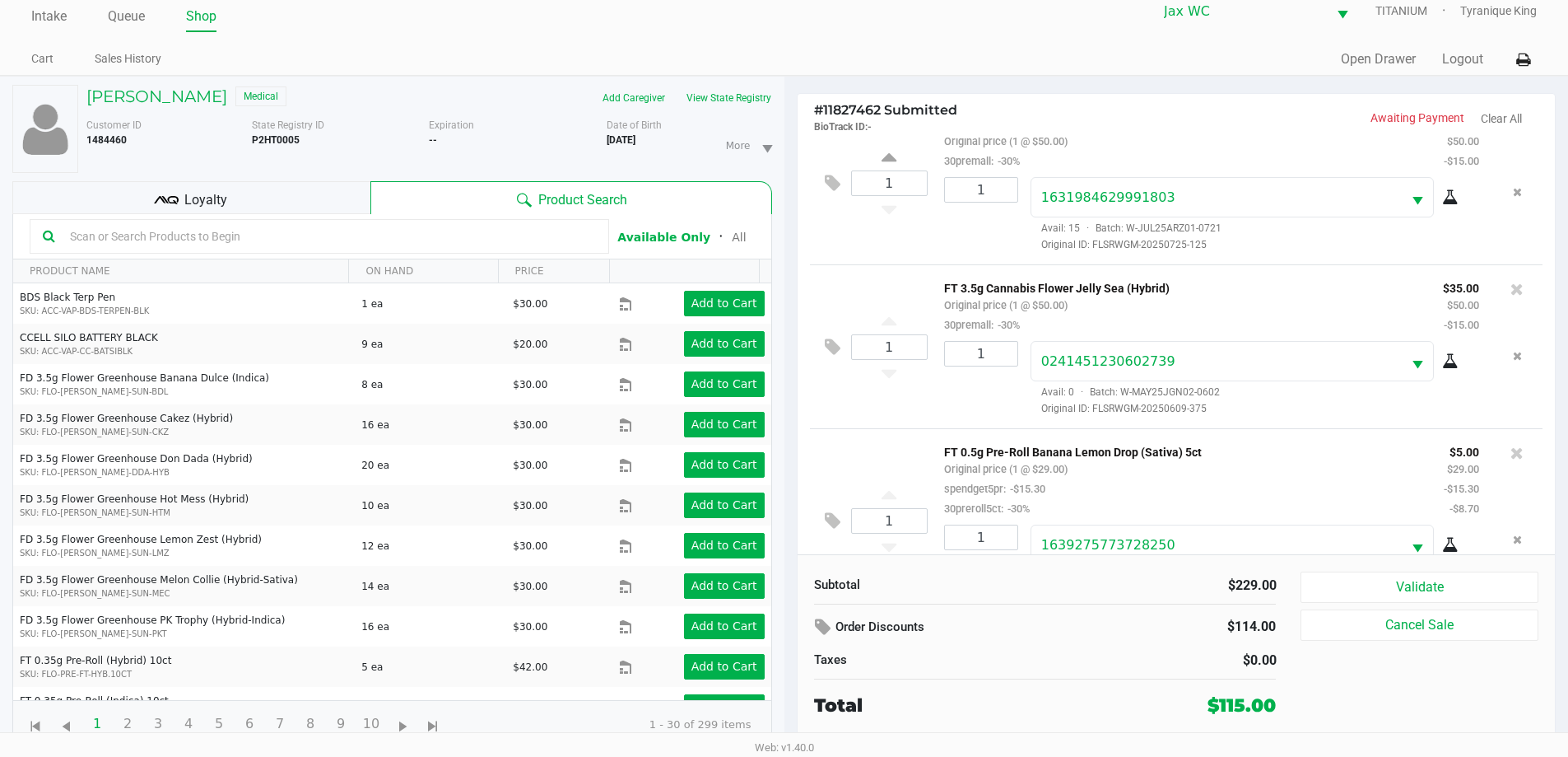
scroll to position [427, 0]
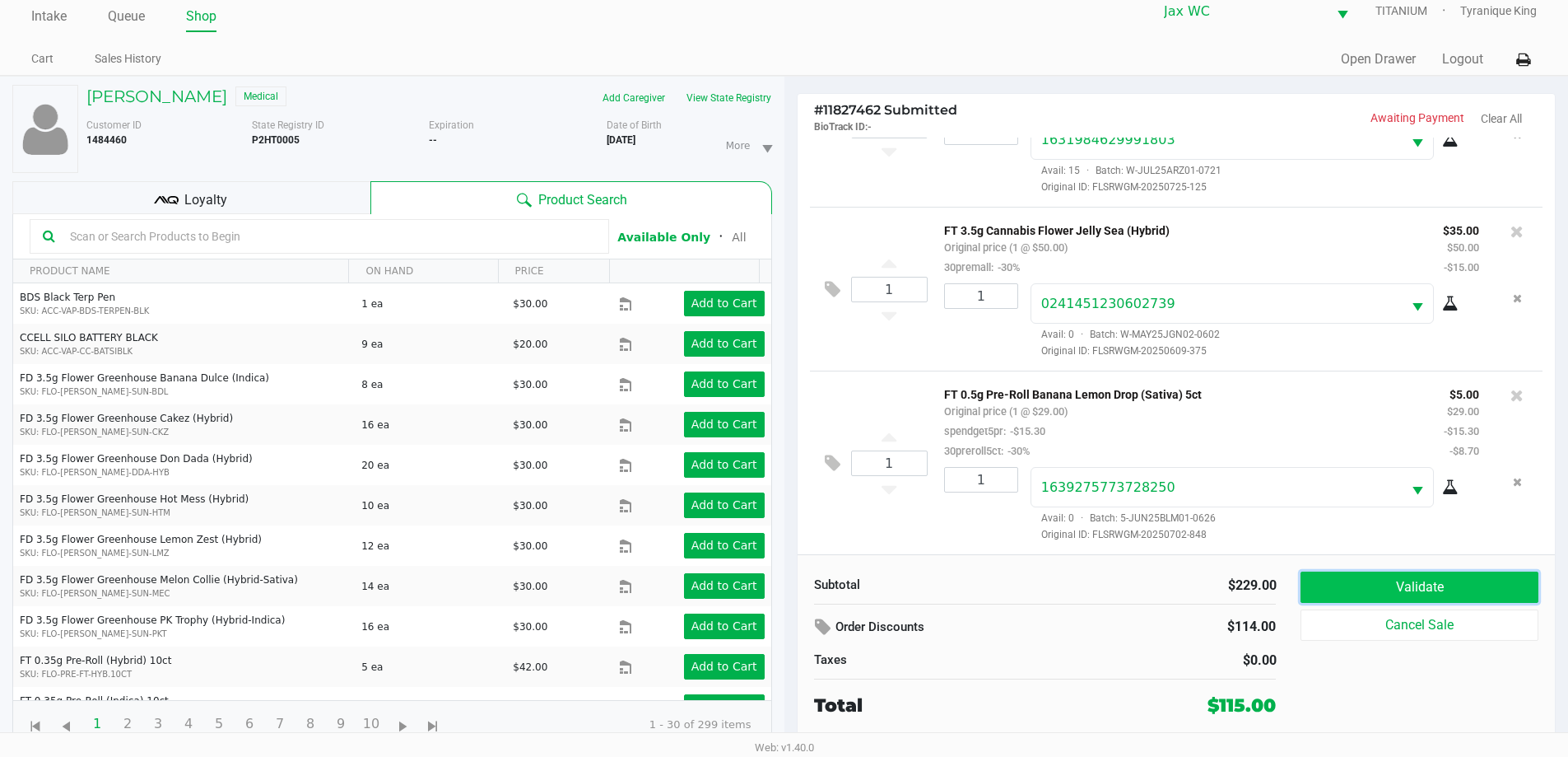
click at [1425, 579] on button "Validate" at bounding box center [1419, 587] width 238 height 32
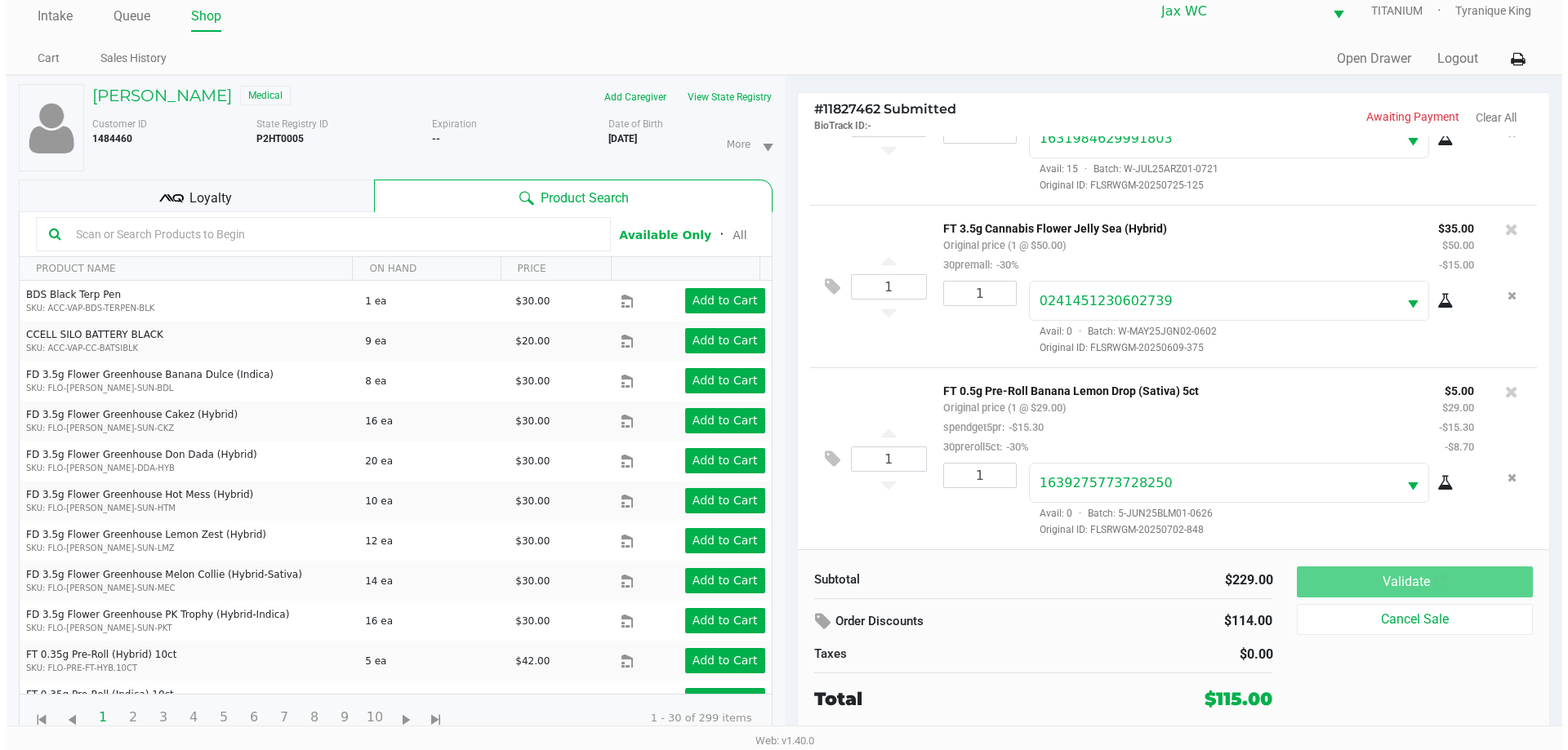
scroll to position [0, 0]
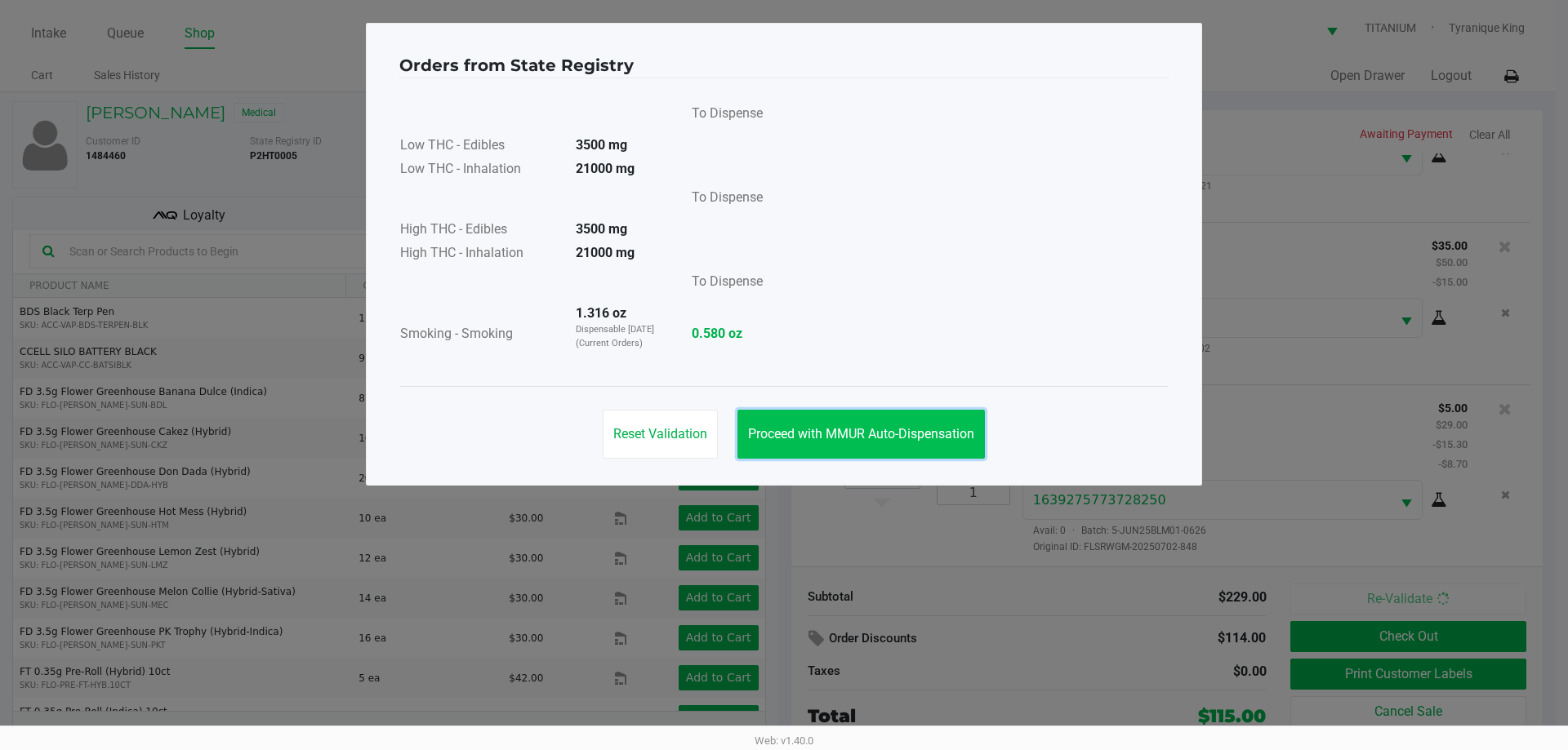
click at [930, 425] on button "Proceed with MMUR Auto-Dispensation" at bounding box center [861, 434] width 248 height 49
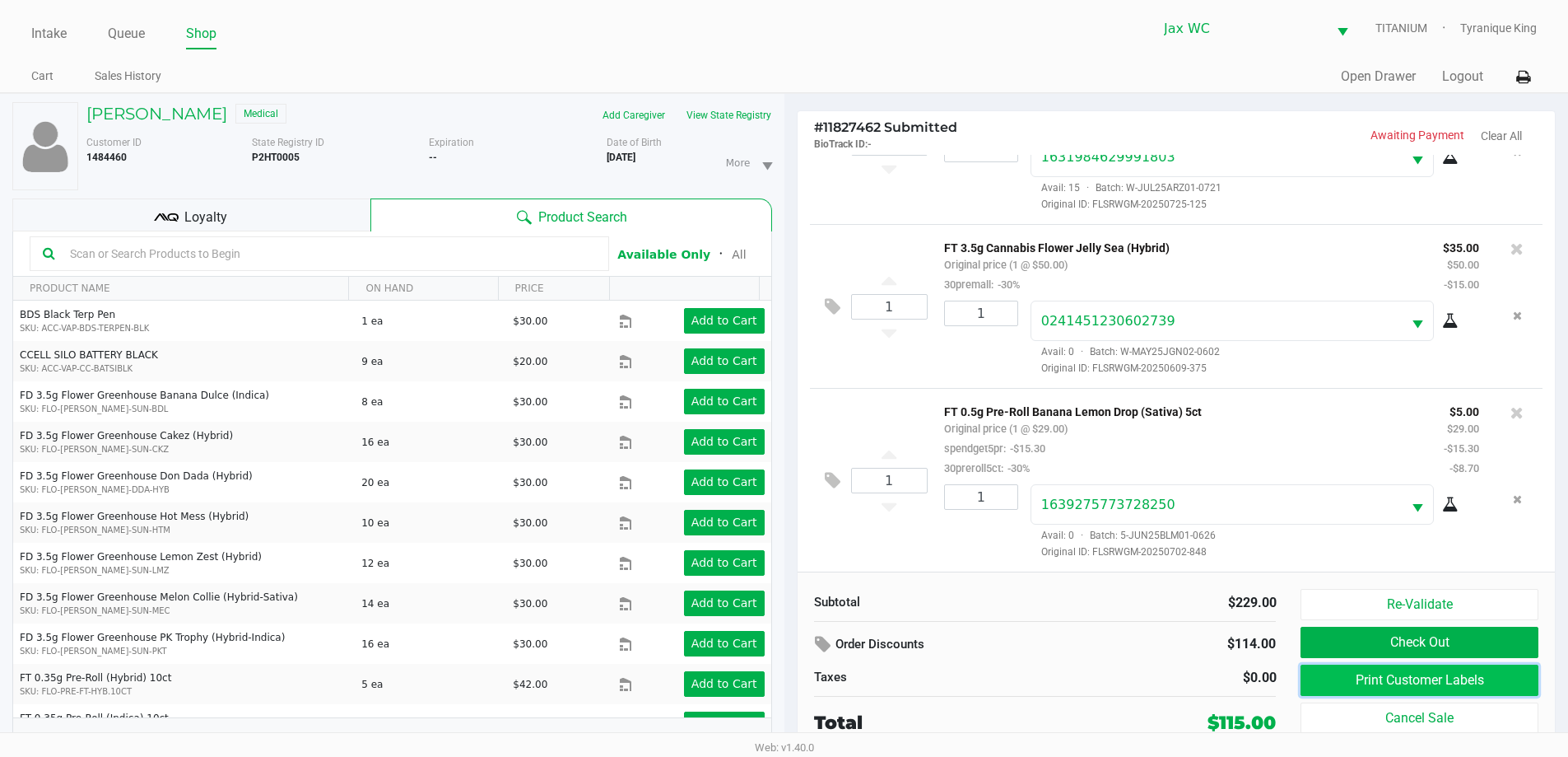
click at [1370, 680] on button "Print Customer Labels" at bounding box center [1419, 681] width 238 height 32
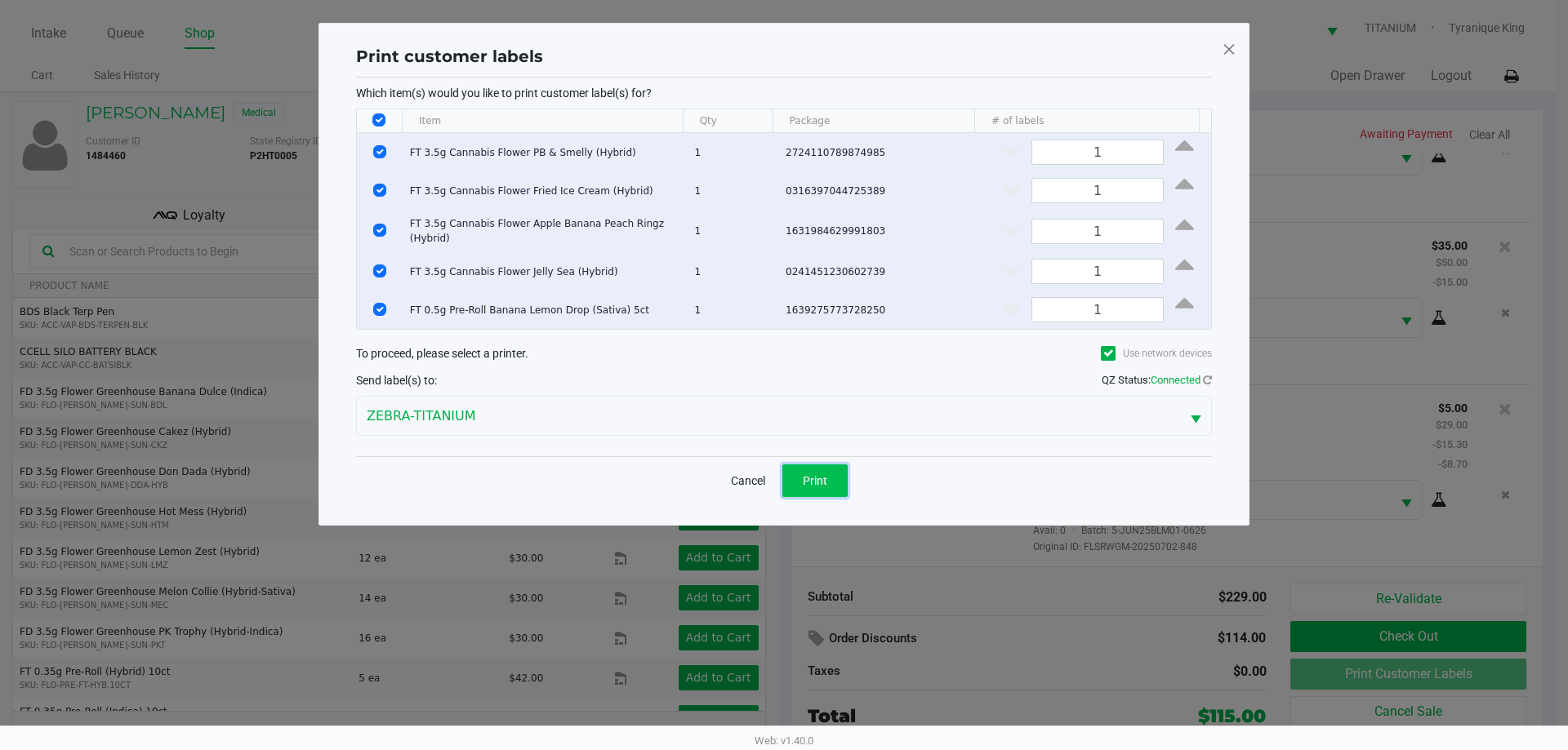
click at [822, 474] on span "Print" at bounding box center [815, 480] width 25 height 13
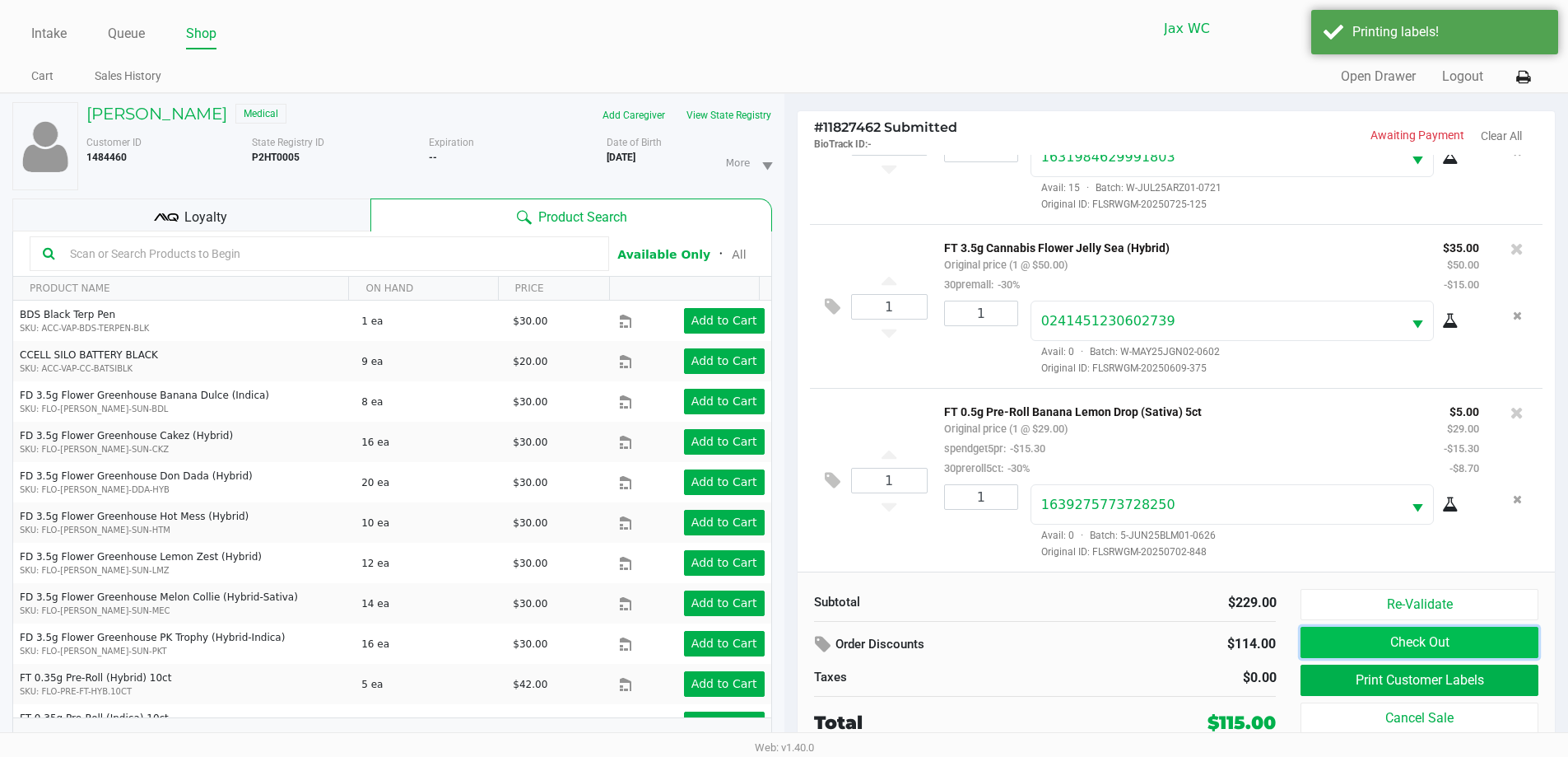
click at [1343, 642] on button "Check Out" at bounding box center [1419, 643] width 238 height 32
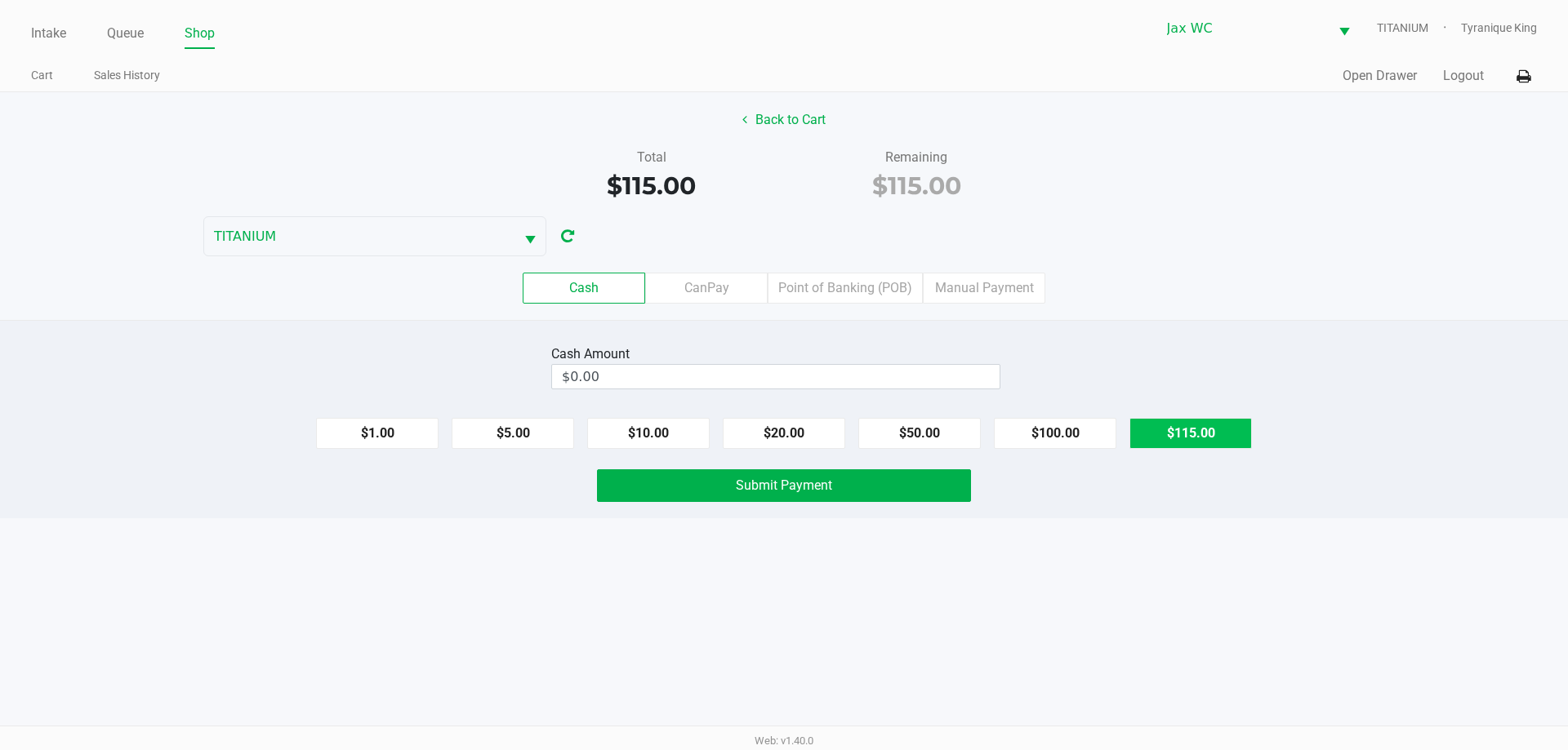
click at [1190, 430] on button "$115.00" at bounding box center [1190, 433] width 123 height 31
type input "$115.00"
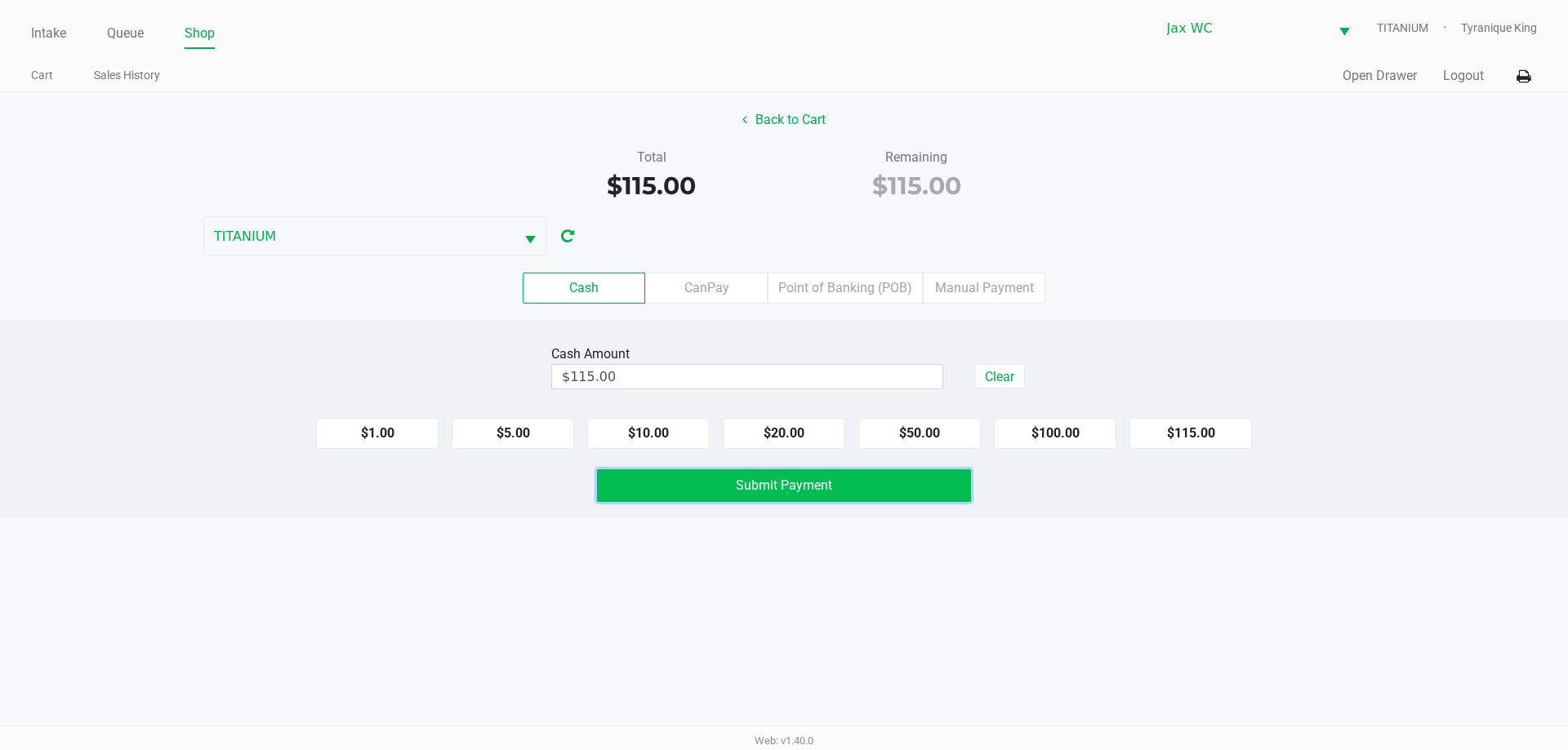
click at [909, 487] on button "Submit Payment" at bounding box center [784, 485] width 374 height 32
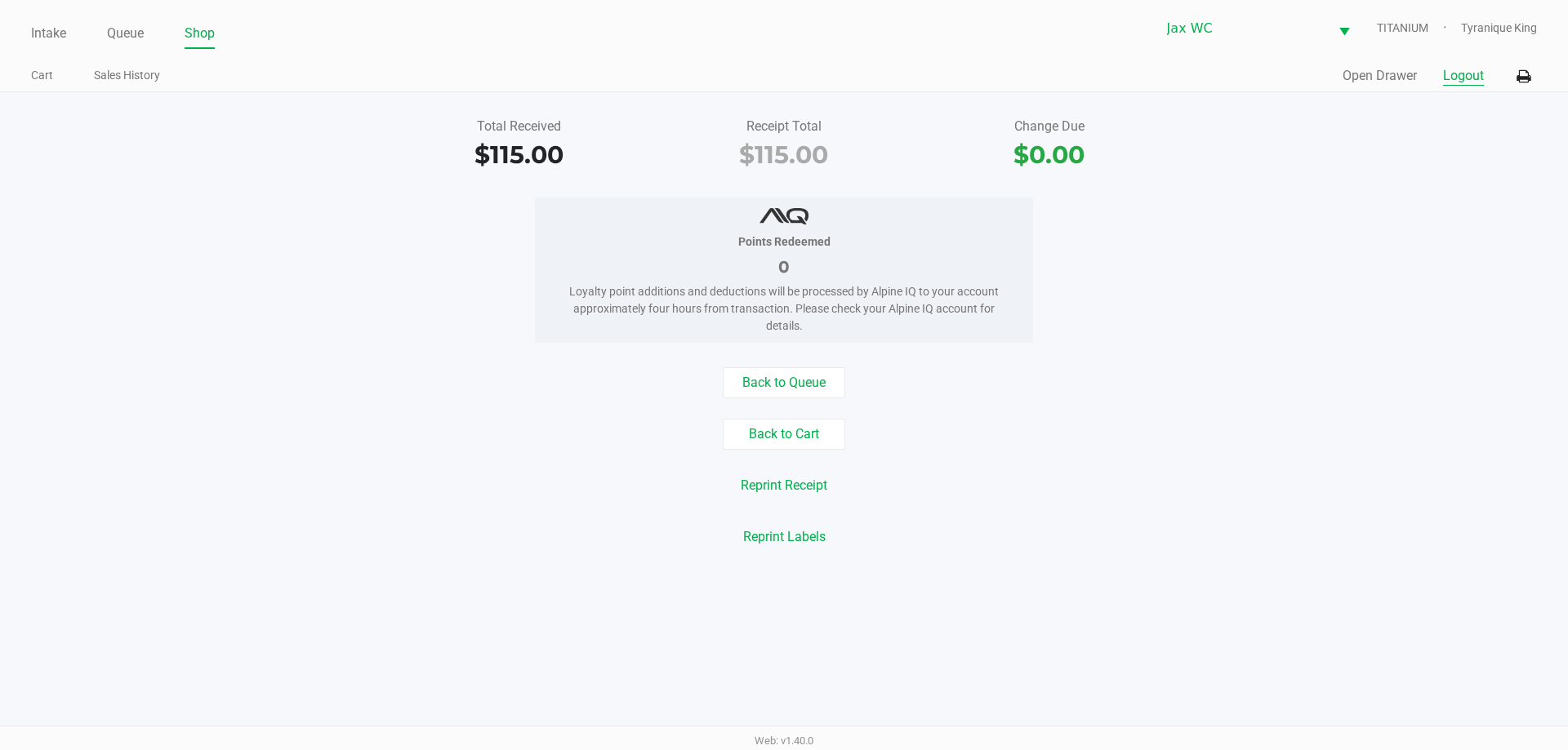
drag, startPoint x: 1471, startPoint y: 71, endPoint x: 1369, endPoint y: 56, distance: 103.1
click at [1470, 70] on button "Logout" at bounding box center [1464, 76] width 41 height 19
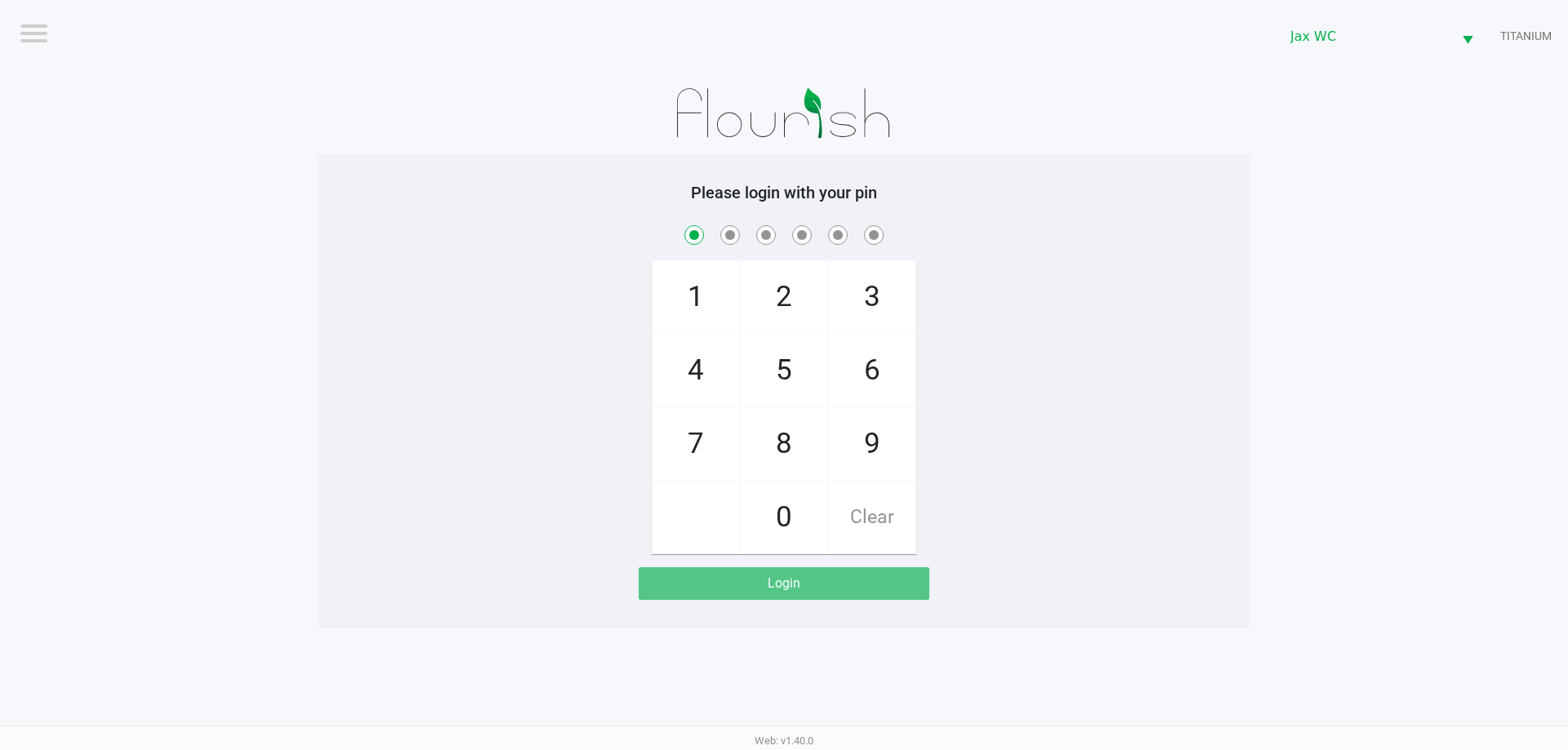
checkbox input "true"
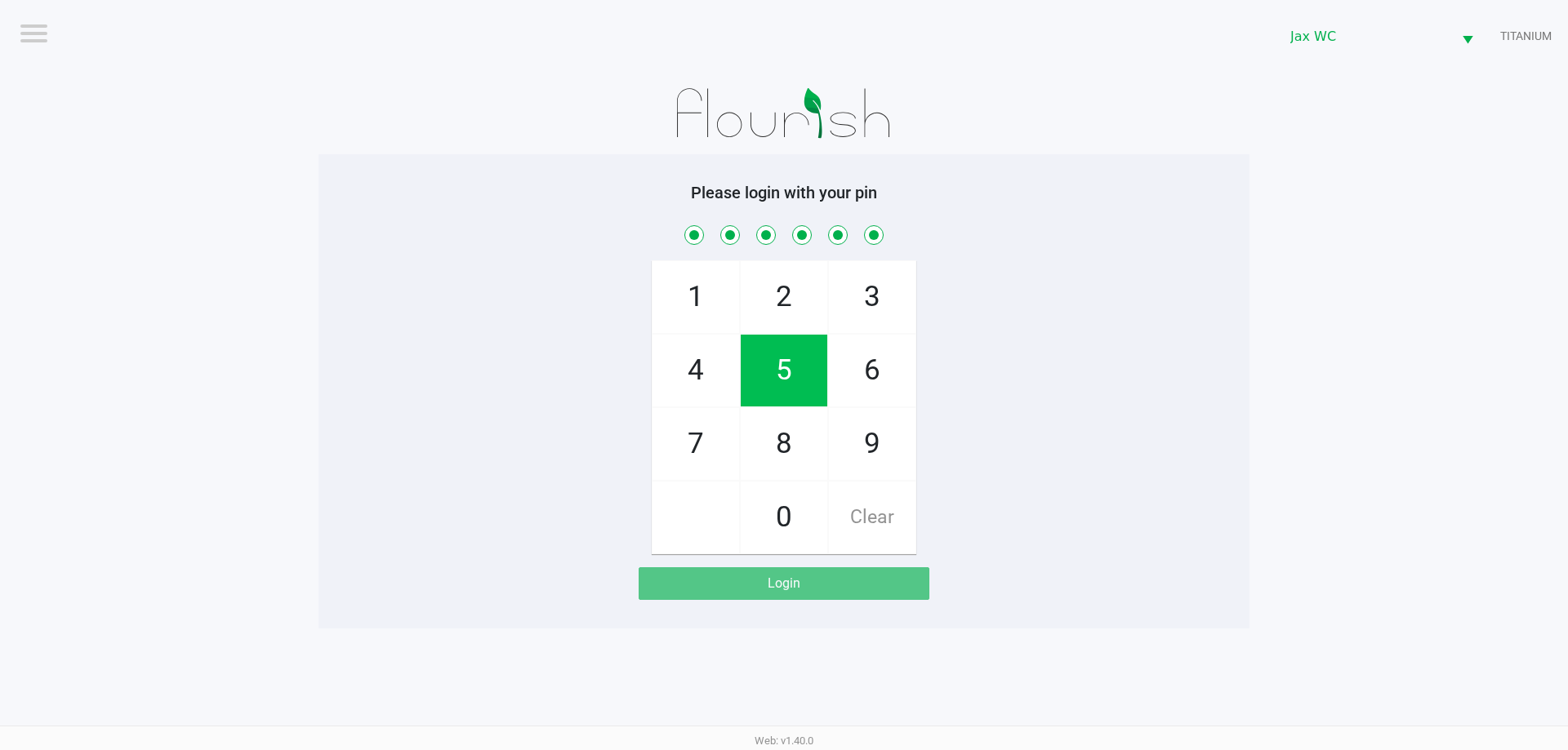
checkbox input "true"
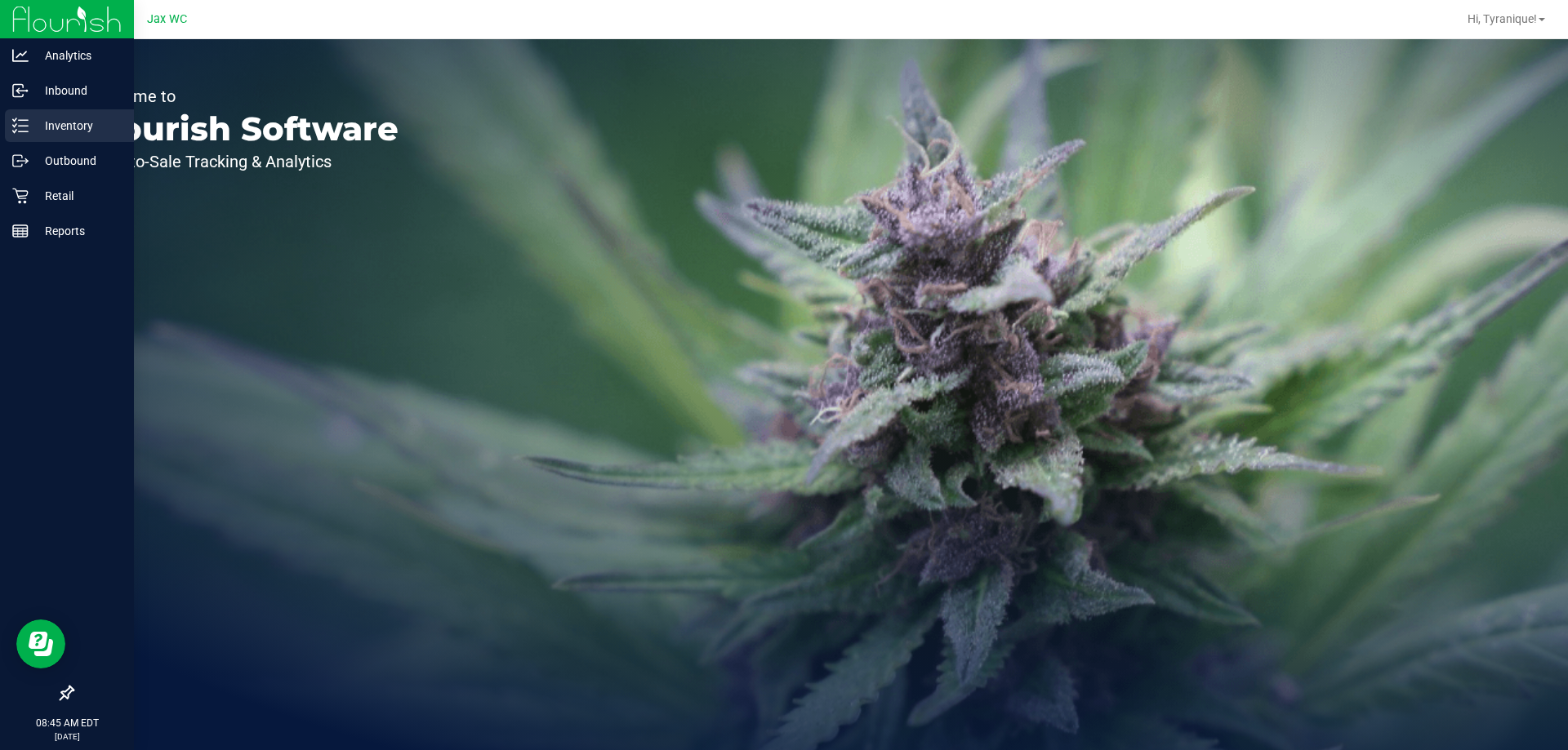
click at [28, 124] on icon at bounding box center [20, 126] width 17 height 17
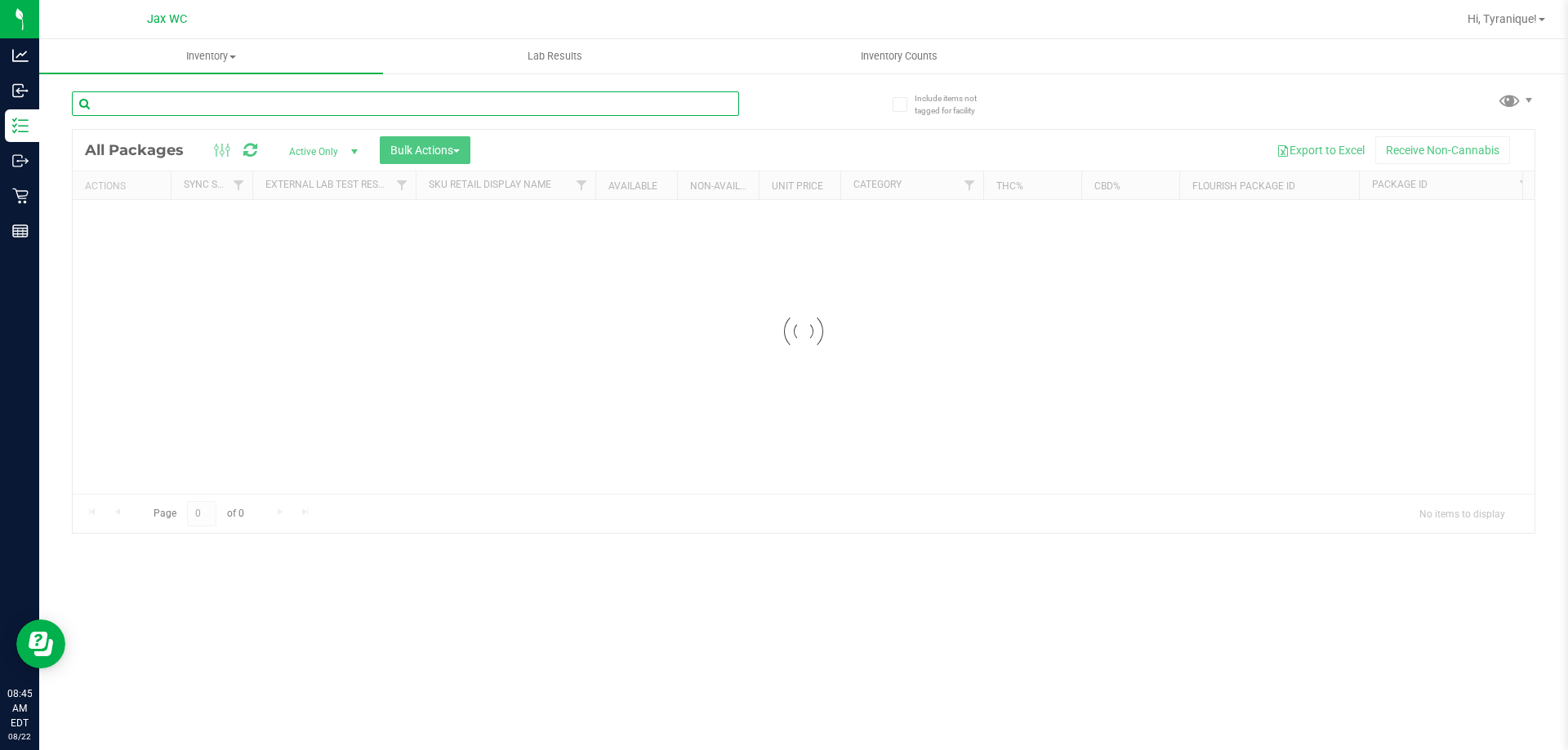
click at [298, 108] on input "text" at bounding box center [406, 103] width 667 height 25
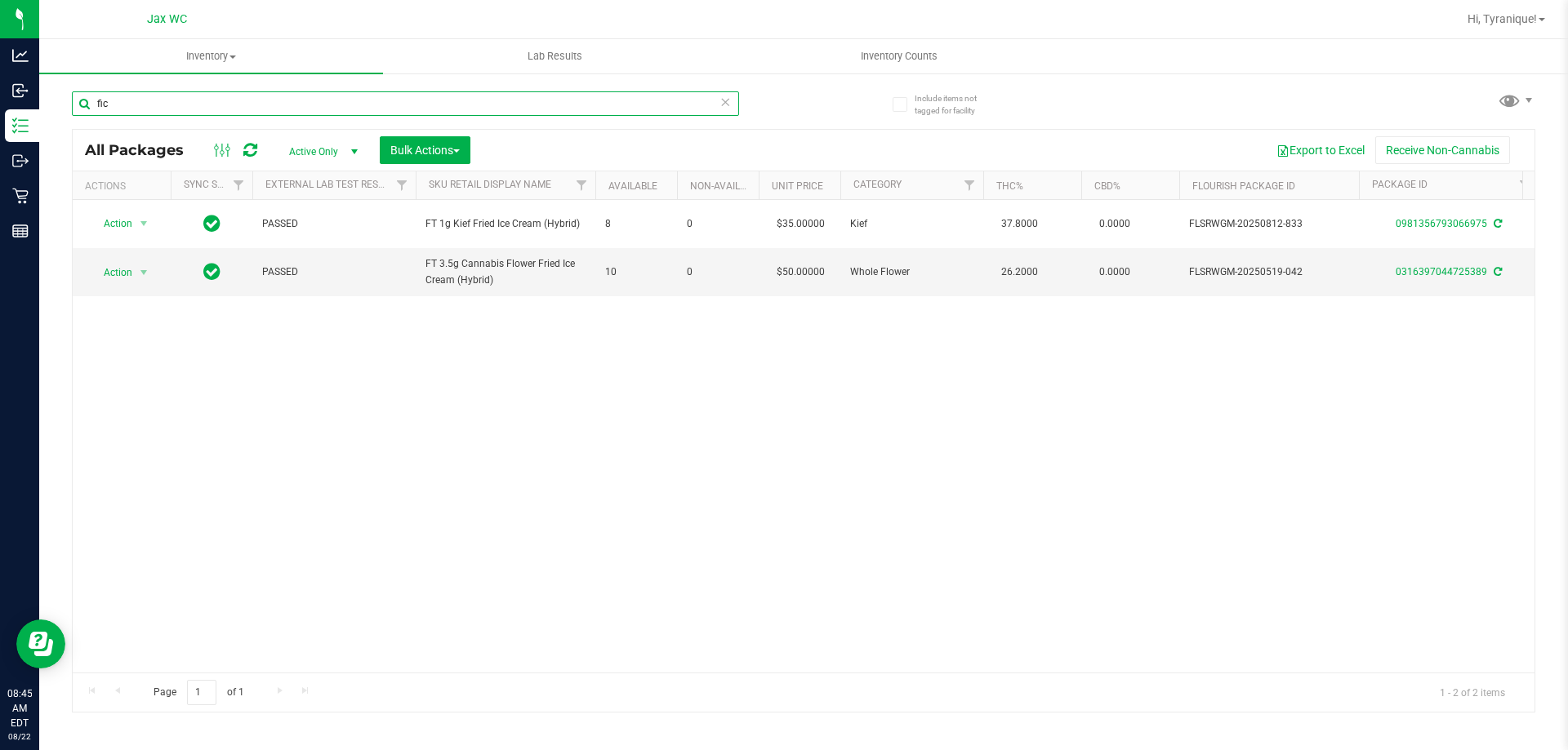
type input "fic"
click at [727, 107] on icon at bounding box center [725, 101] width 11 height 19
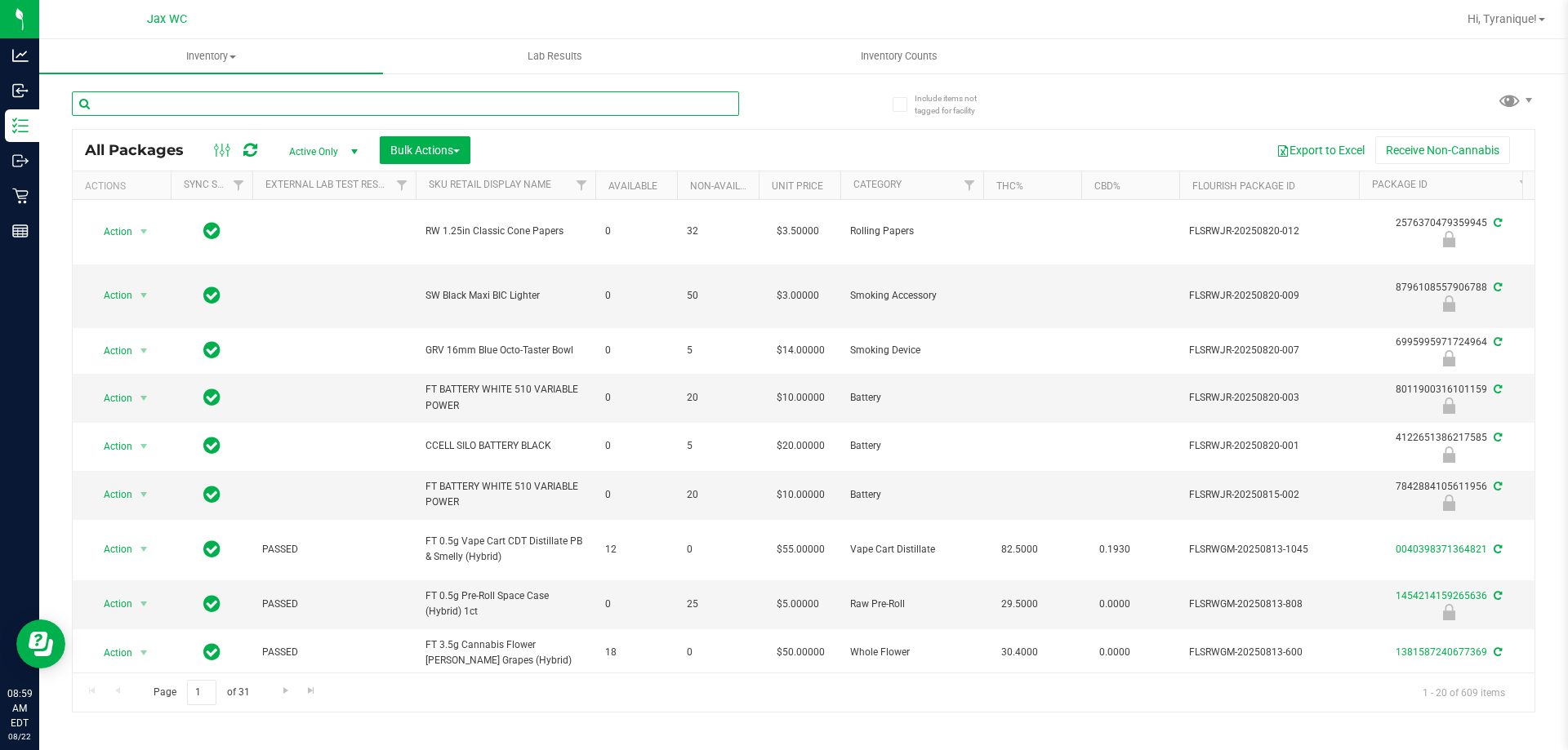
click at [529, 101] on input "text" at bounding box center [406, 103] width 667 height 25
type input "4019895169545315"
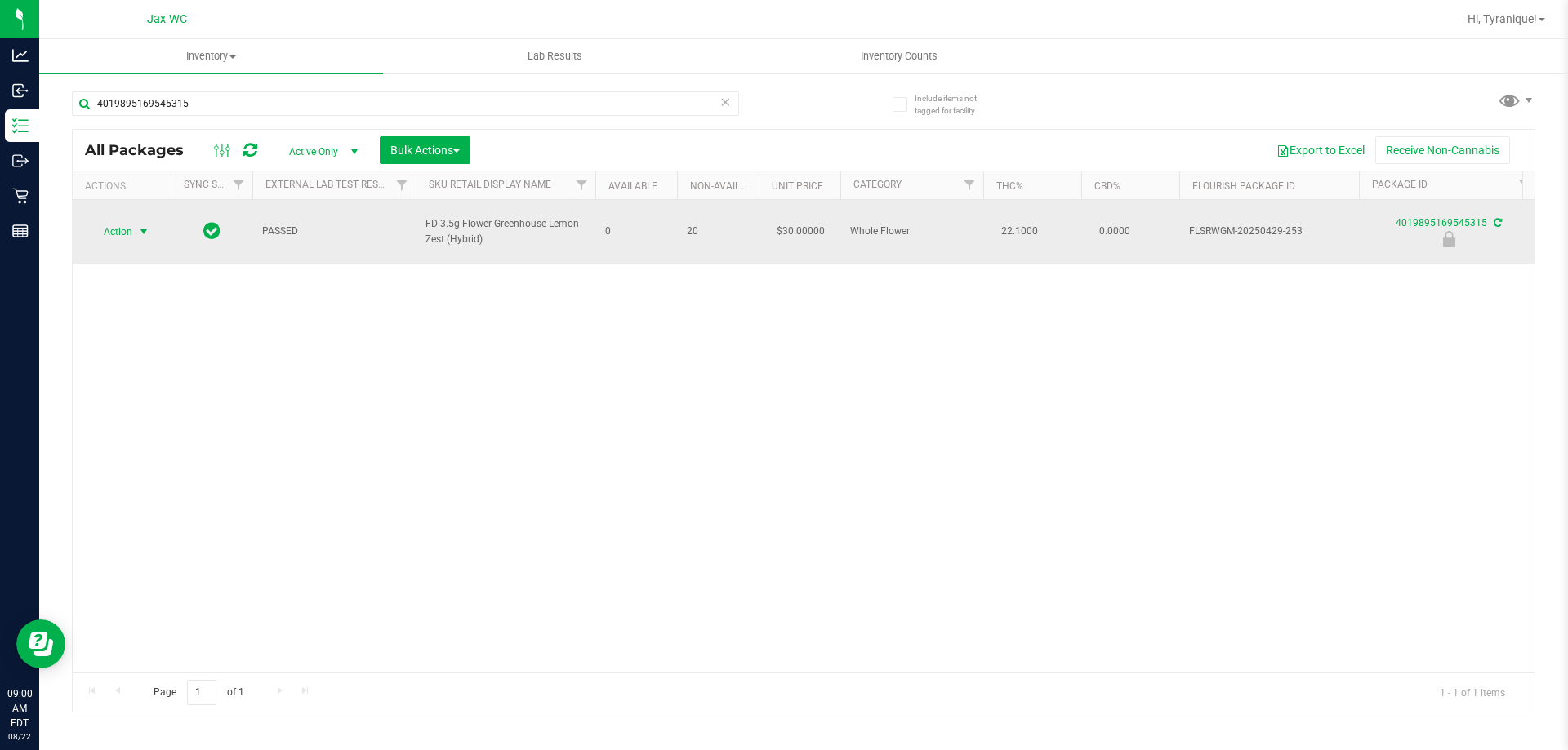
click at [128, 228] on span "Action" at bounding box center [111, 232] width 44 height 23
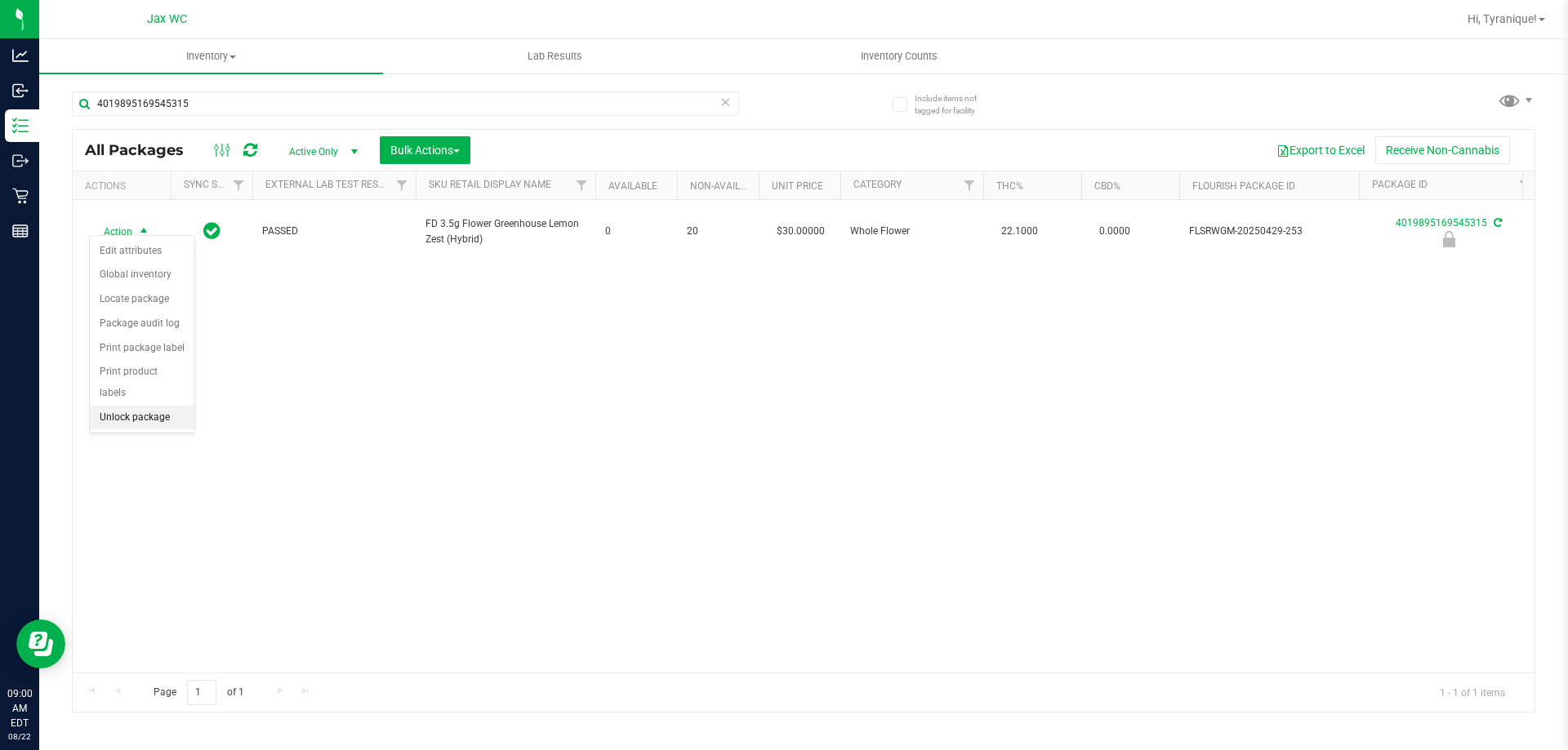
click at [166, 405] on li "Unlock package" at bounding box center [141, 417] width 104 height 25
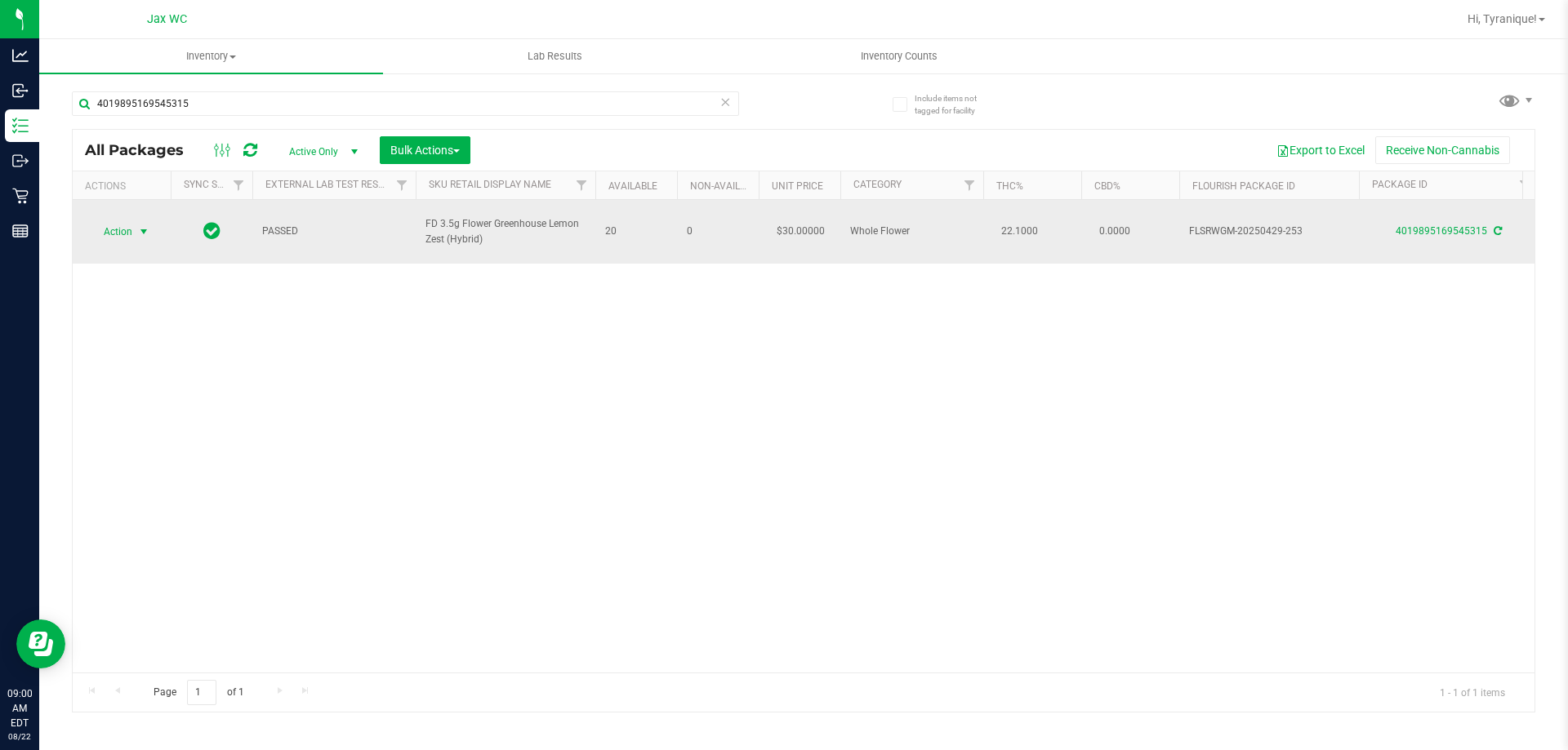
click at [141, 226] on span "select" at bounding box center [143, 232] width 13 height 13
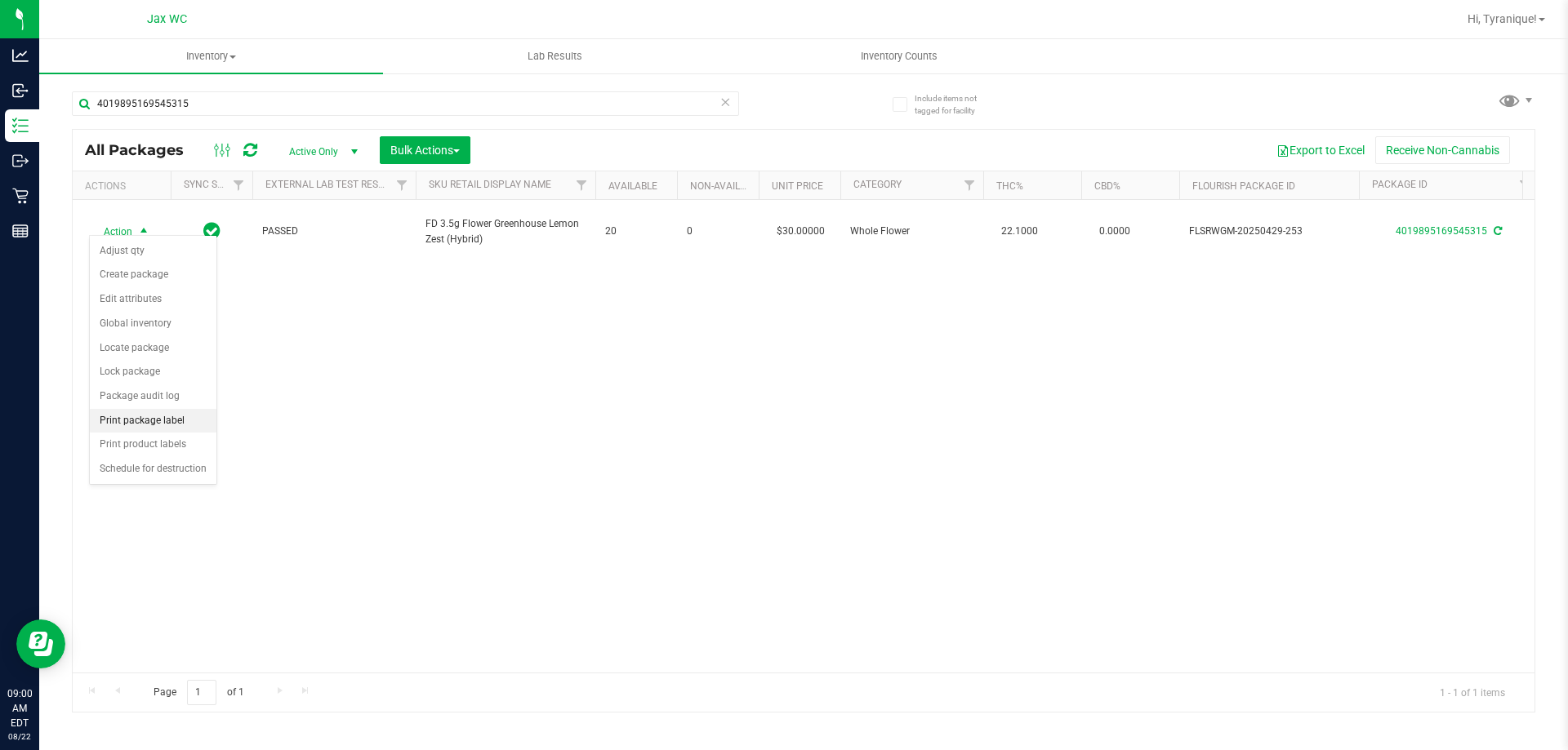
click at [176, 416] on li "Print package label" at bounding box center [152, 421] width 127 height 25
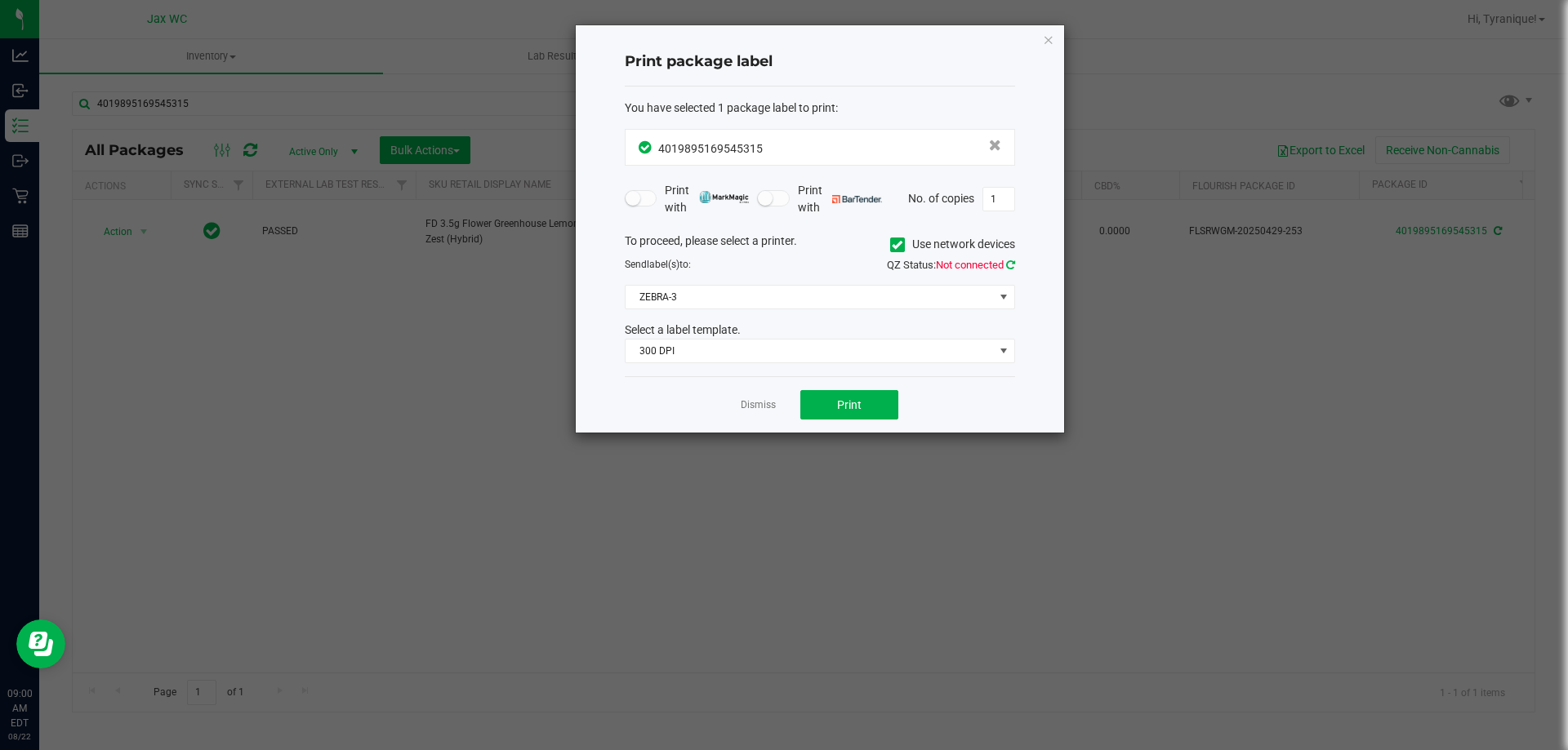
click at [1006, 268] on icon at bounding box center [1011, 264] width 9 height 10
click at [960, 305] on span "ZEBRA-3" at bounding box center [809, 296] width 369 height 23
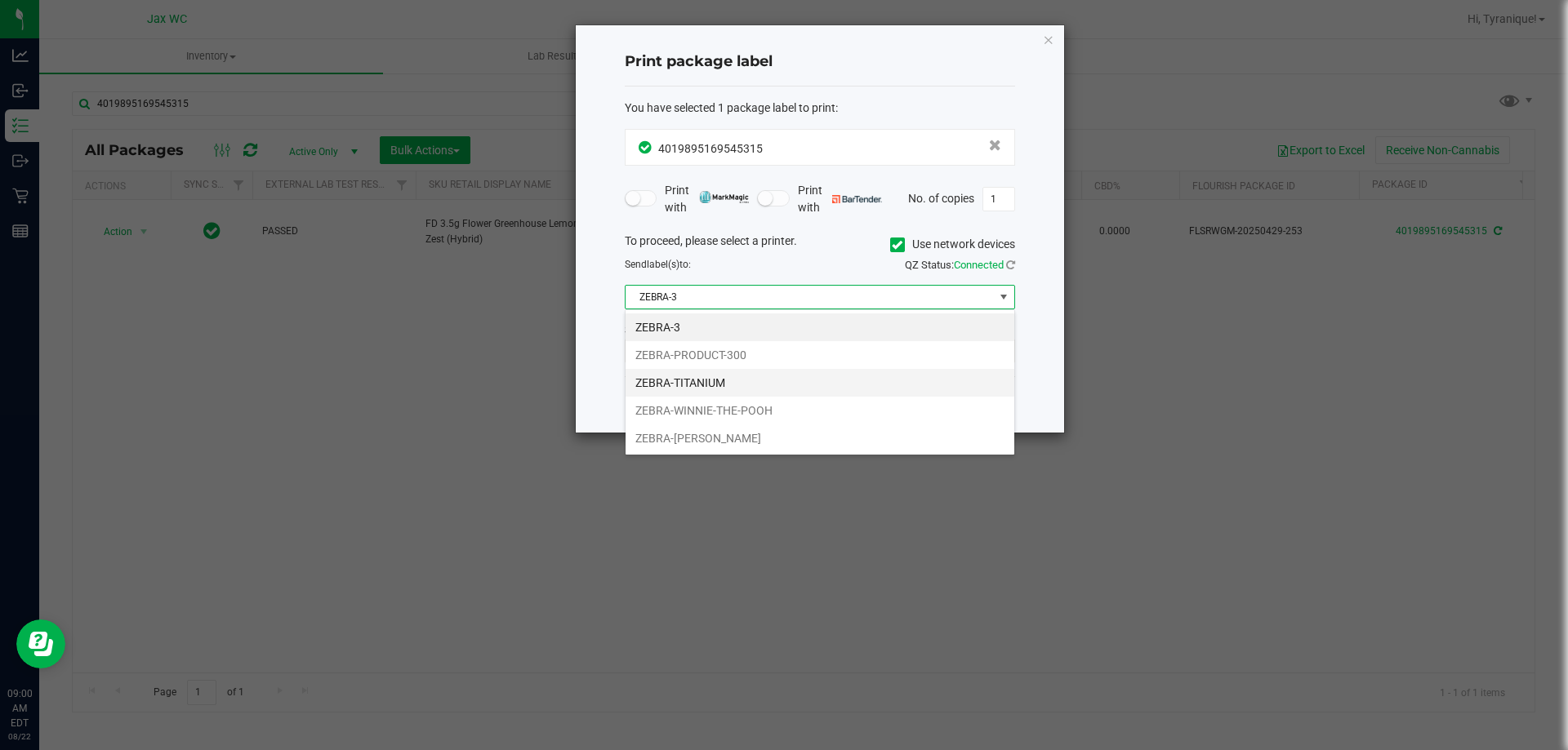
scroll to position [25, 390]
click at [657, 390] on li "ZEBRA-TITANIUM" at bounding box center [820, 382] width 389 height 28
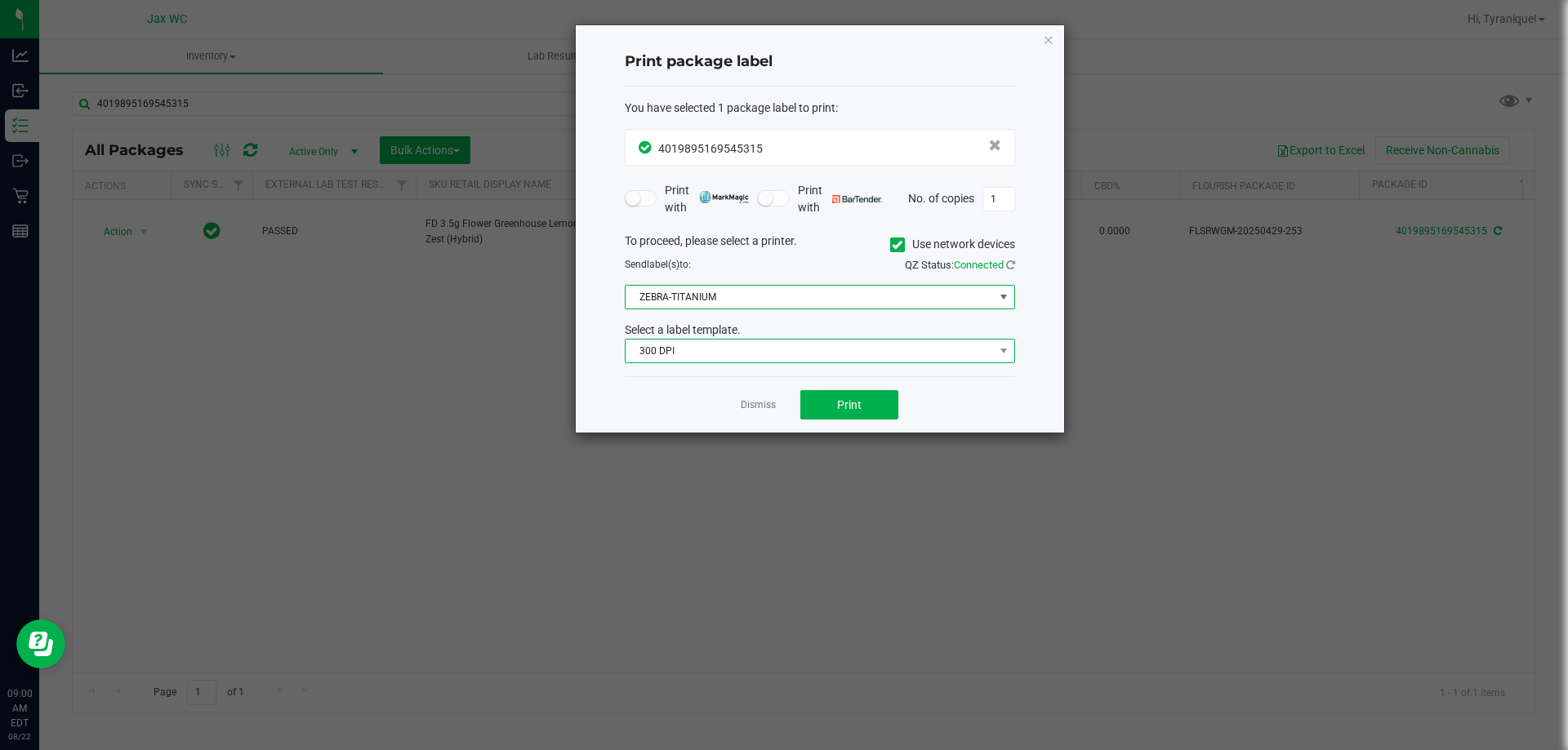
click at [676, 363] on span "300 DPI" at bounding box center [820, 351] width 390 height 25
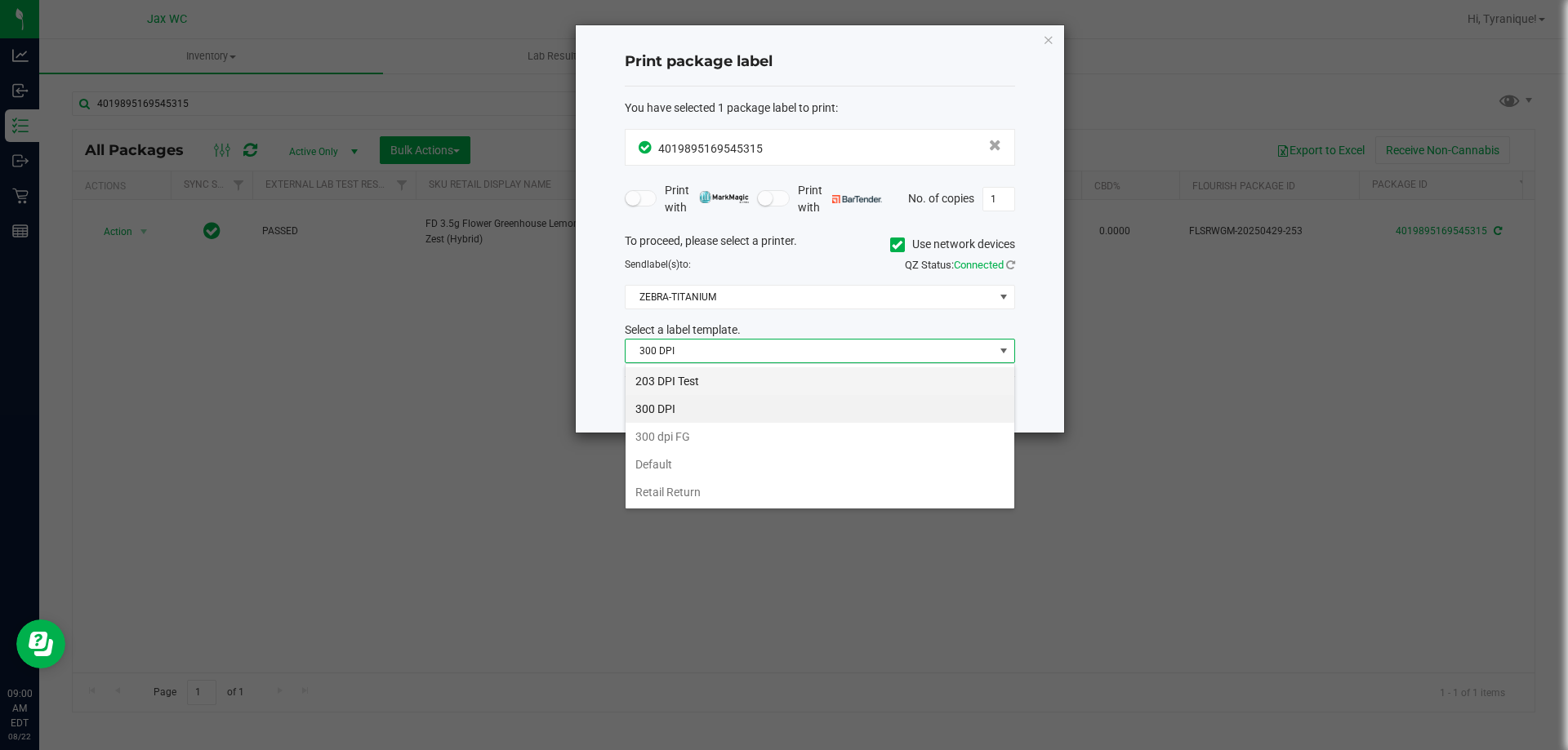
click at [684, 381] on li "203 DPI Test" at bounding box center [820, 381] width 389 height 28
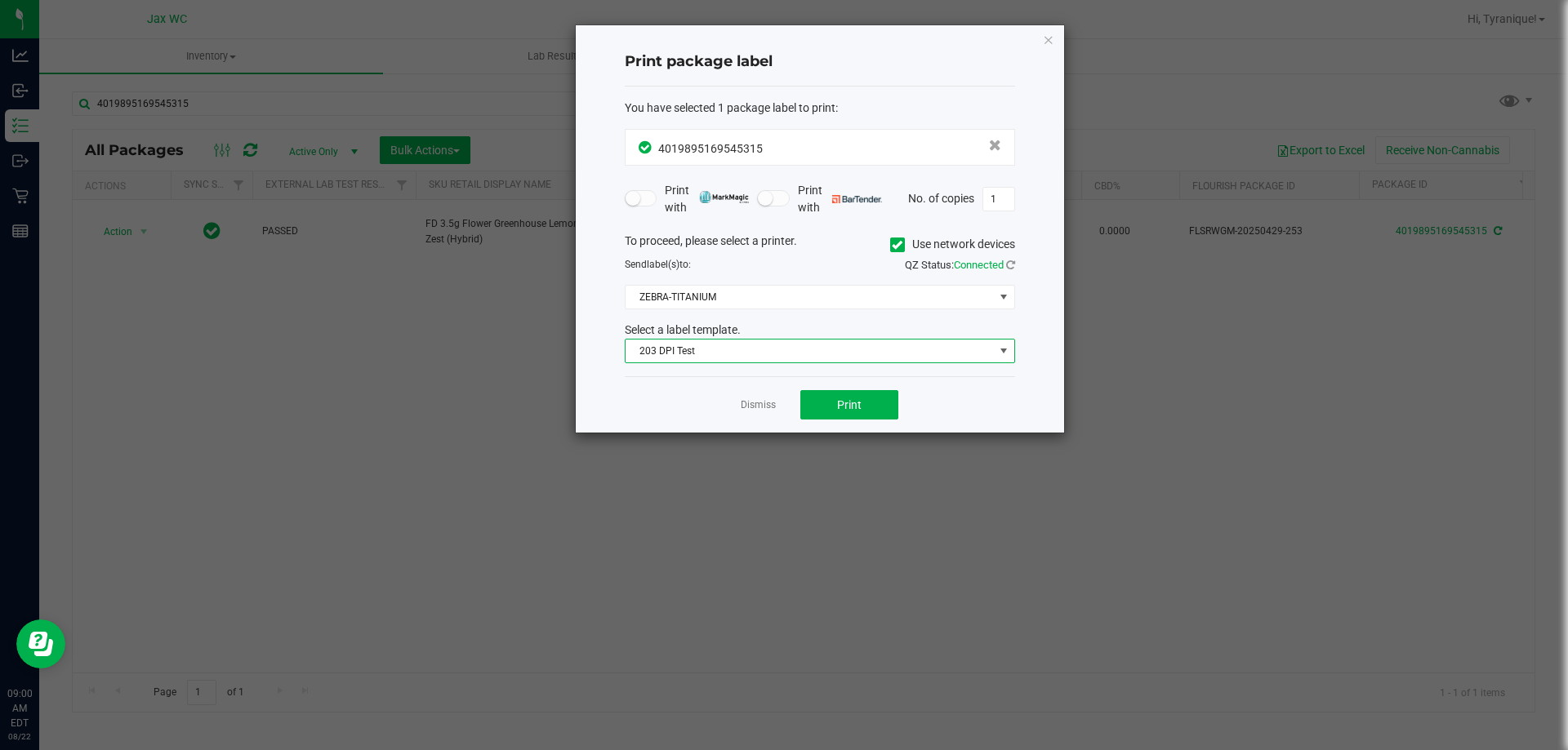
click at [854, 378] on div "Dismiss Print" at bounding box center [820, 404] width 390 height 56
click at [878, 416] on button "Print" at bounding box center [849, 405] width 98 height 30
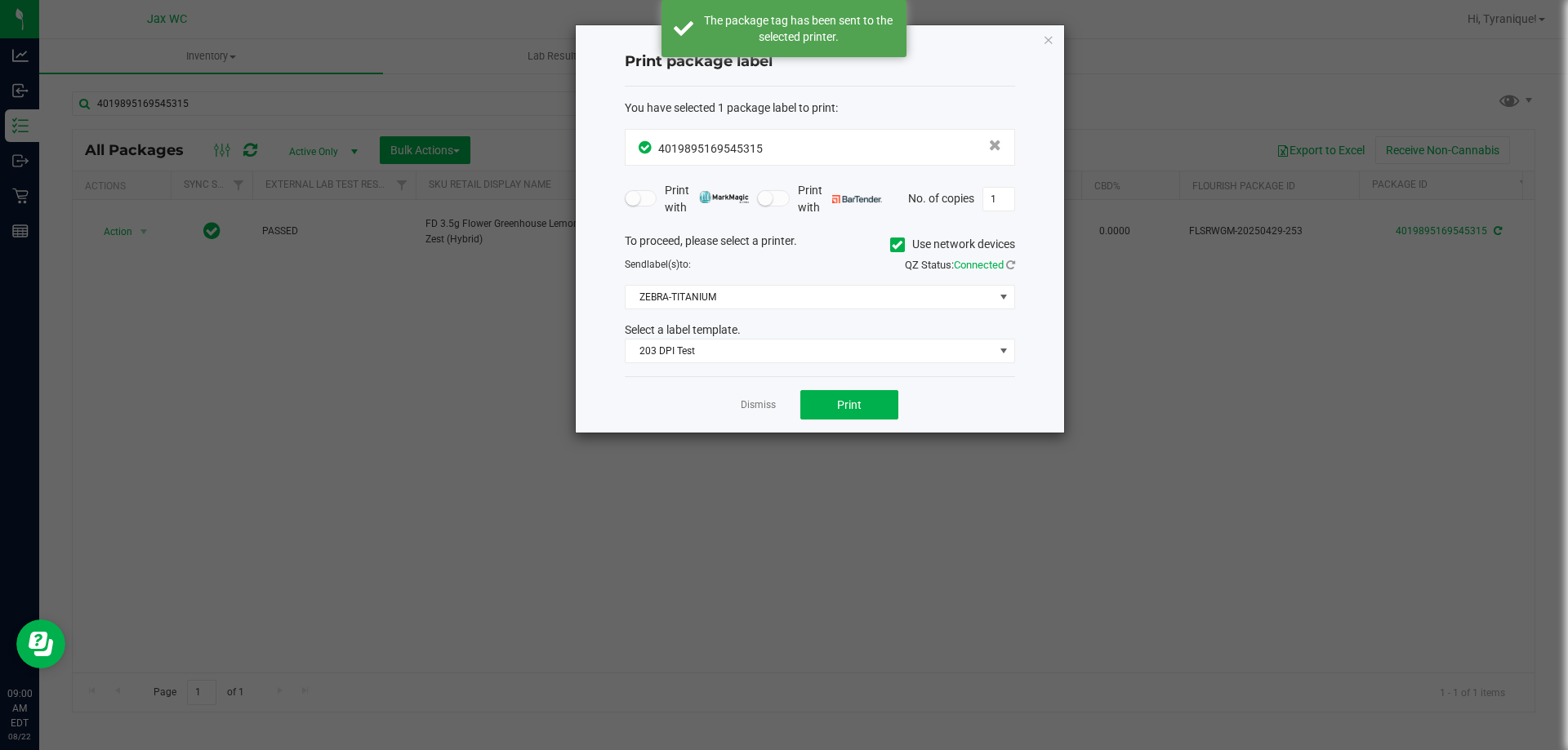
click at [756, 401] on link "Dismiss" at bounding box center [759, 405] width 35 height 14
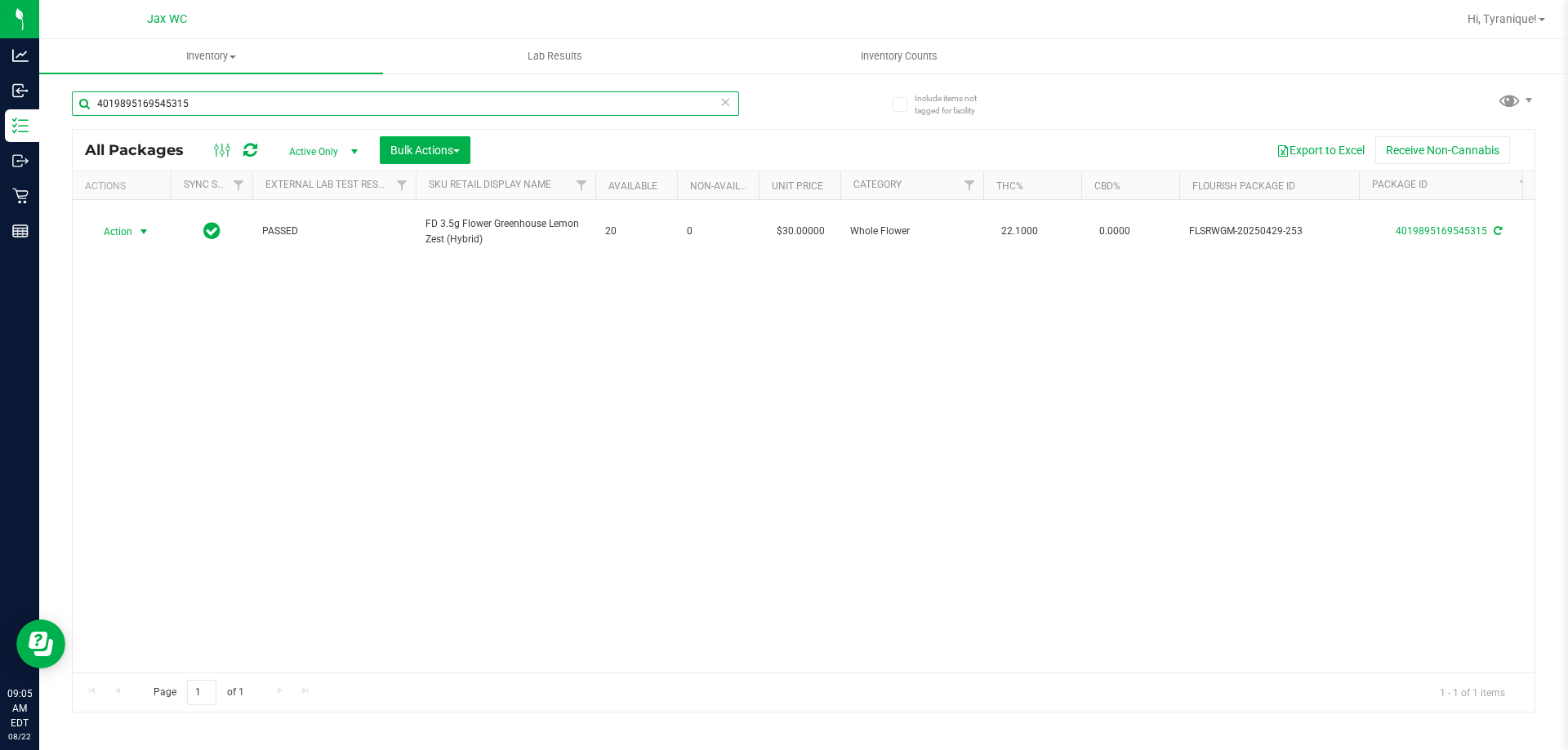
click at [397, 102] on input "4019895169545315" at bounding box center [406, 103] width 667 height 25
type input "3298613451849304"
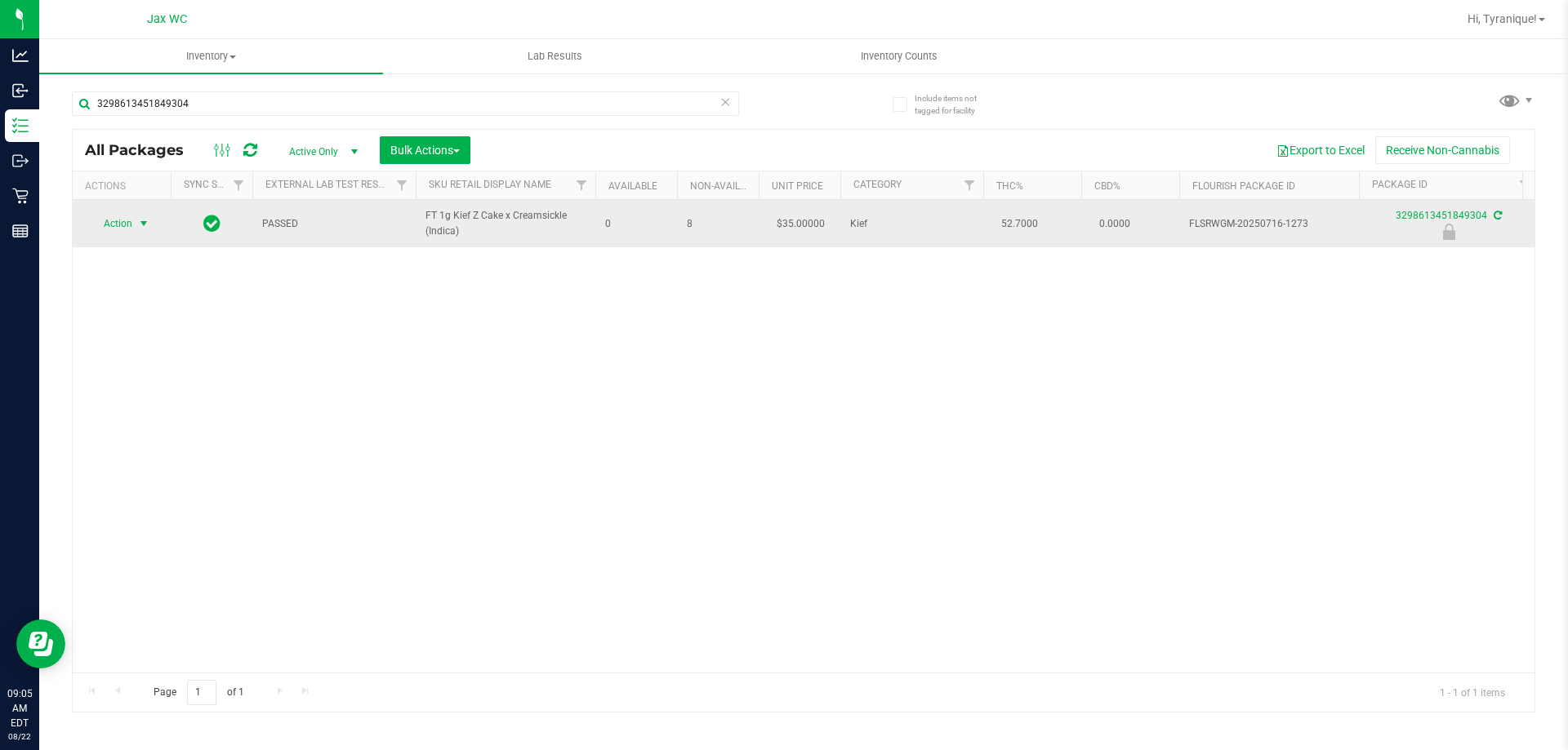
click at [131, 222] on span "Action" at bounding box center [111, 224] width 44 height 23
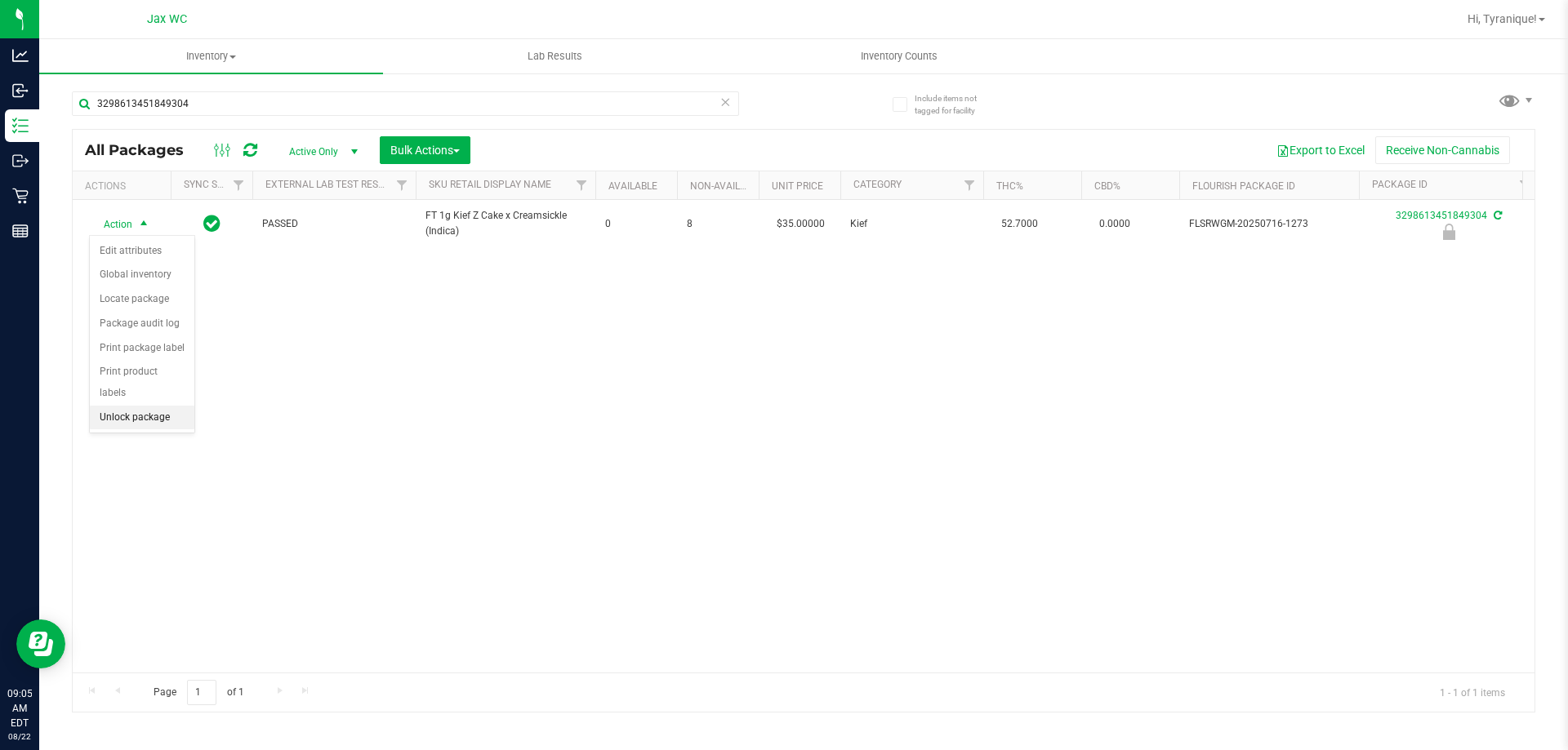
click at [164, 405] on li "Unlock package" at bounding box center [141, 417] width 104 height 25
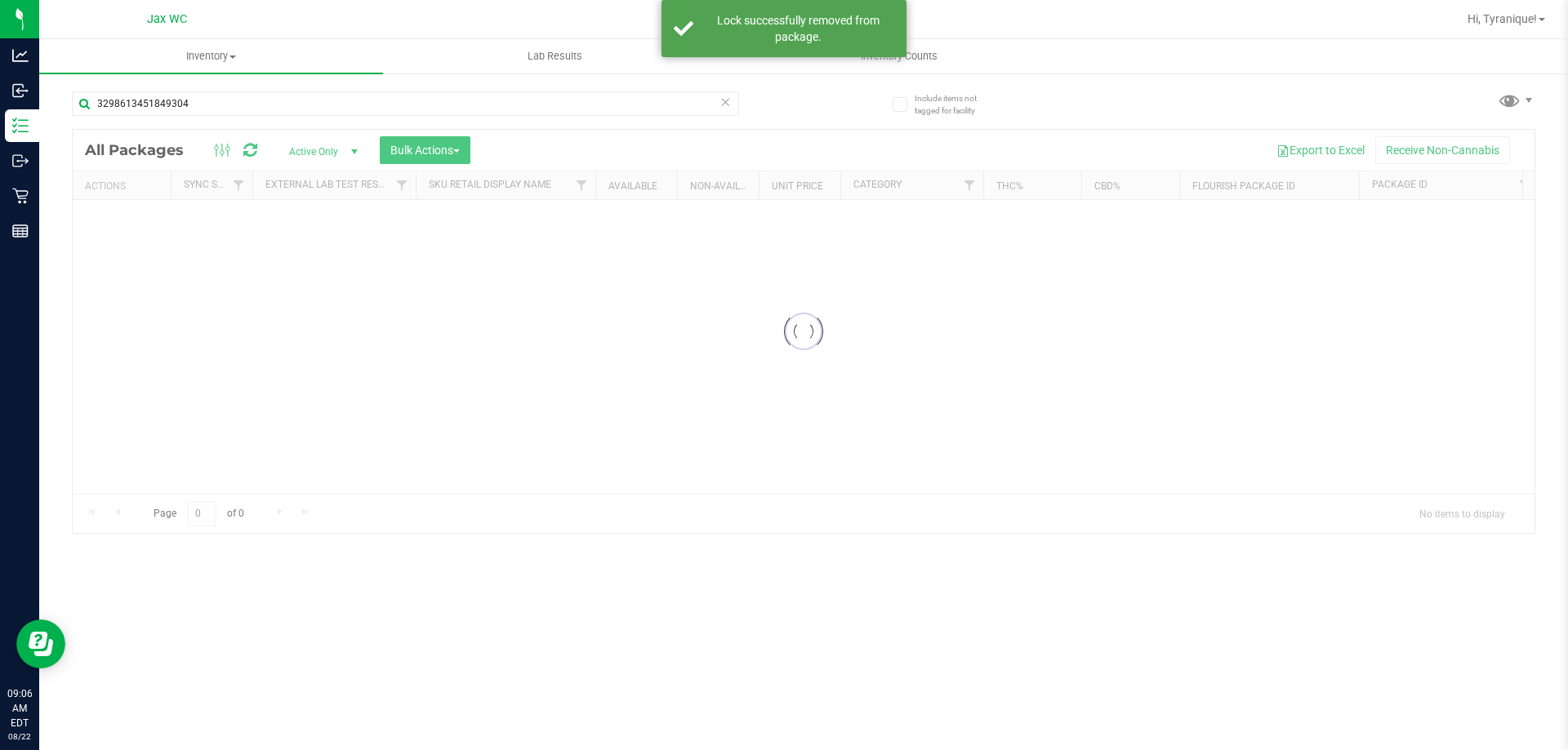
click at [137, 228] on div at bounding box center [804, 332] width 1462 height 404
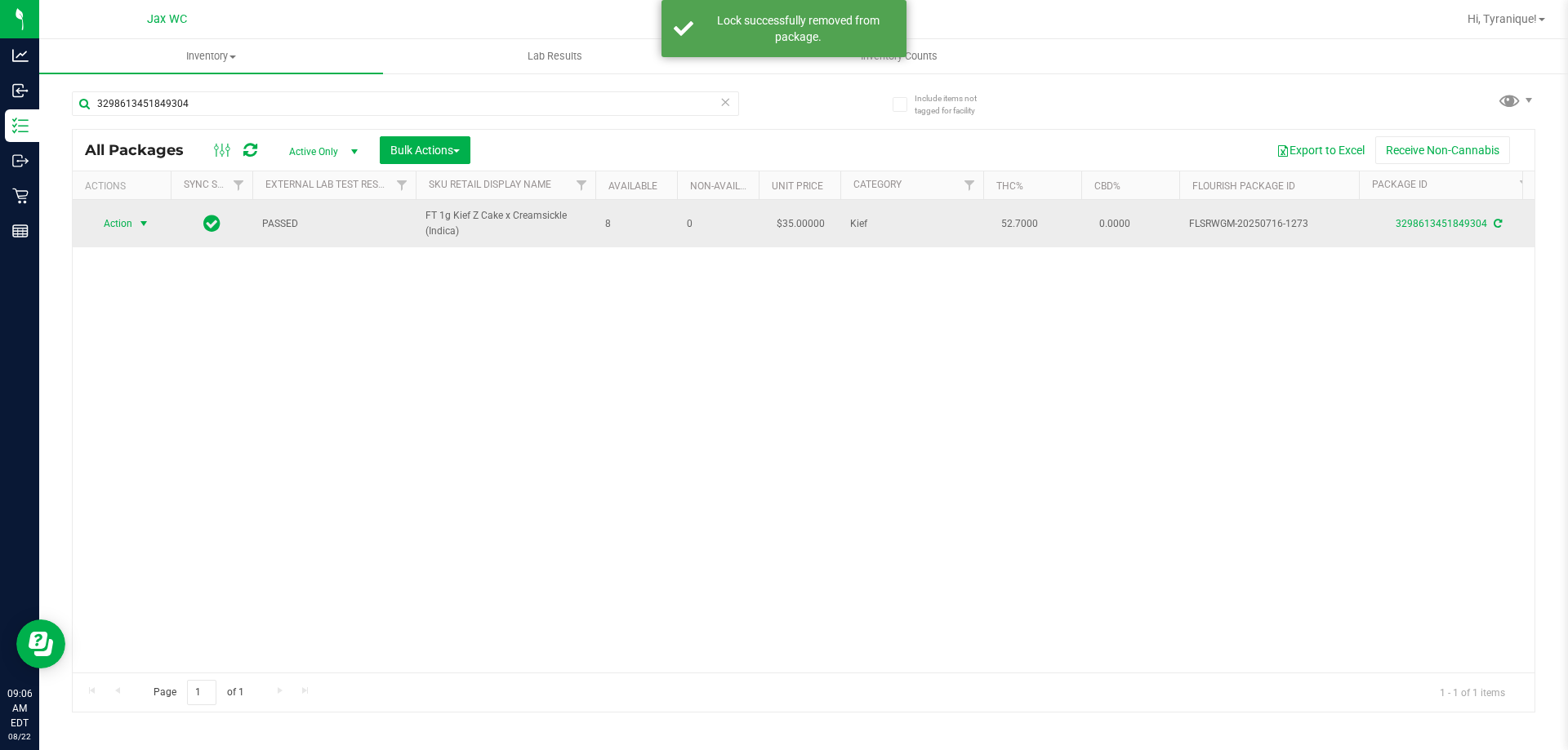
click at [131, 223] on span "Action" at bounding box center [111, 224] width 44 height 23
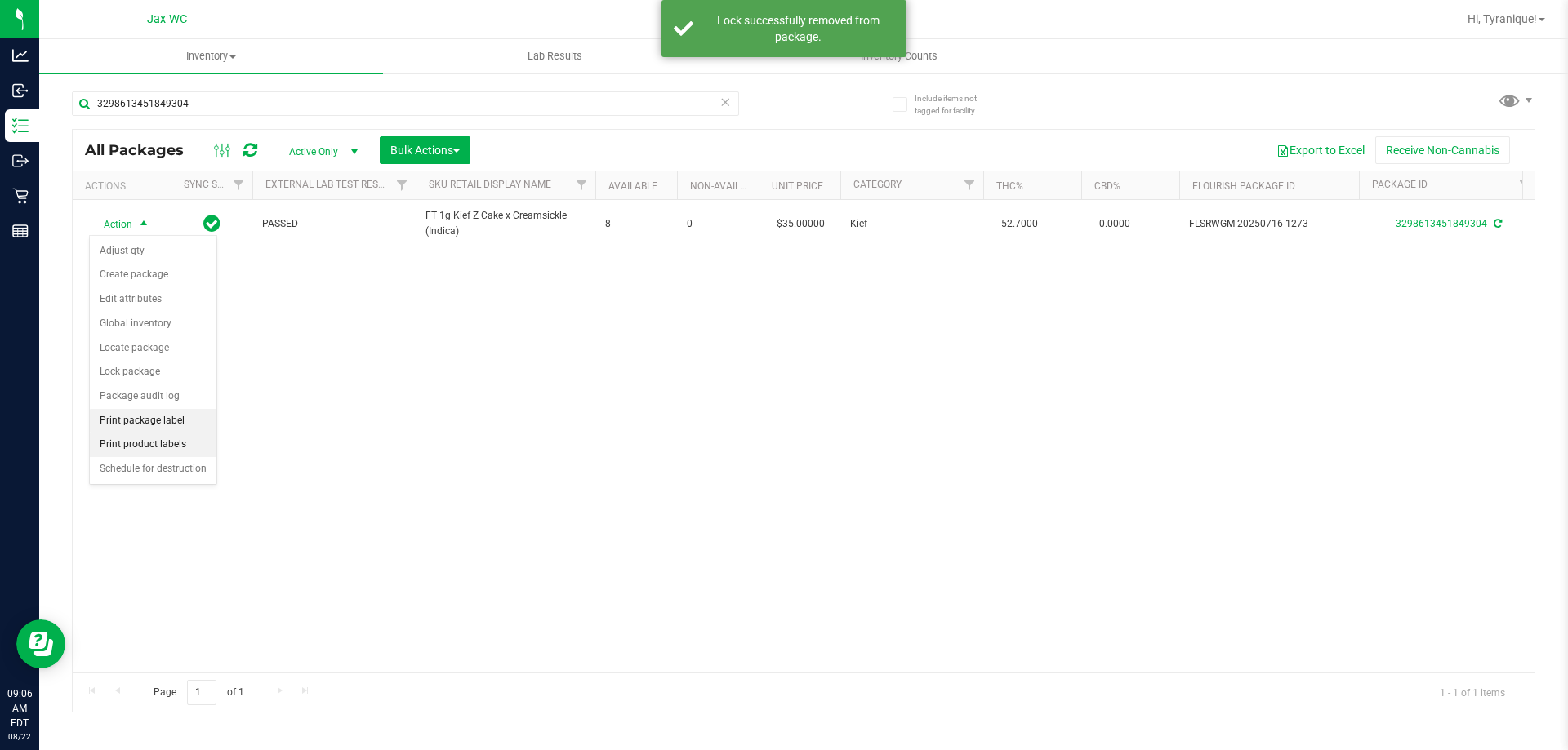
click at [175, 432] on li "Print product labels" at bounding box center [152, 444] width 127 height 25
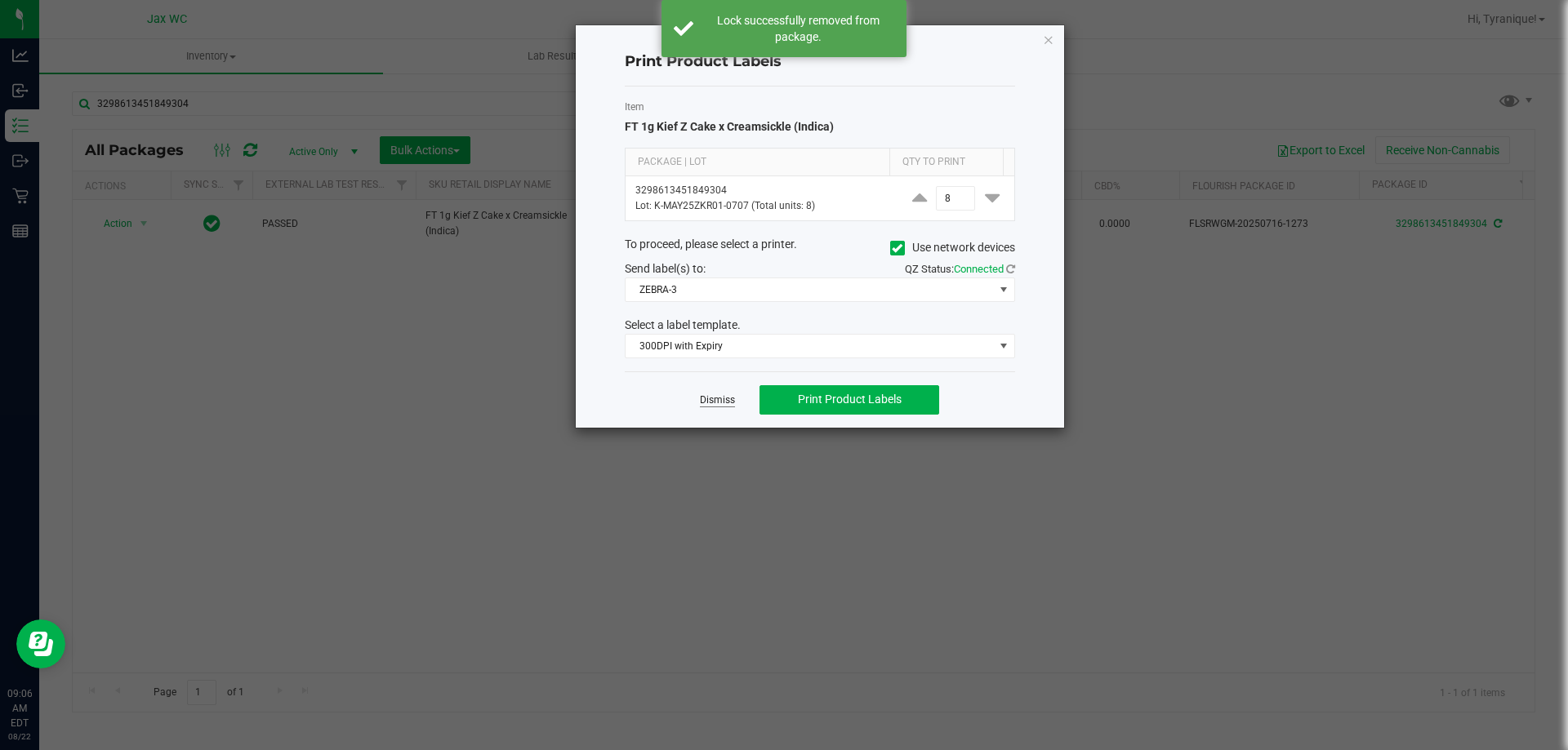
click at [723, 400] on link "Dismiss" at bounding box center [717, 400] width 35 height 14
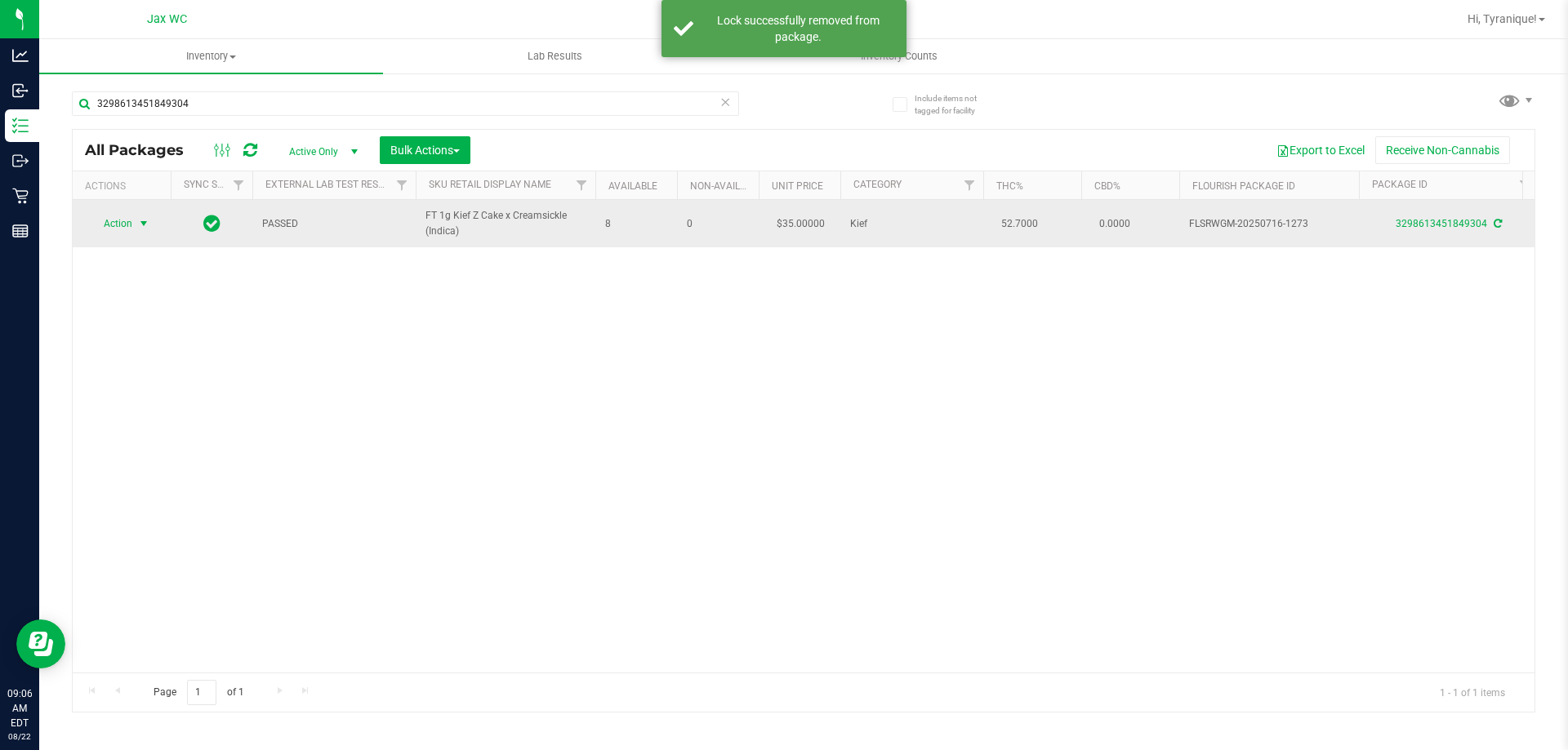
click at [119, 211] on td "Action Action Adjust qty Create package Edit attributes Global inventory Locate…" at bounding box center [122, 224] width 98 height 47
click at [123, 226] on span "Action" at bounding box center [111, 224] width 44 height 23
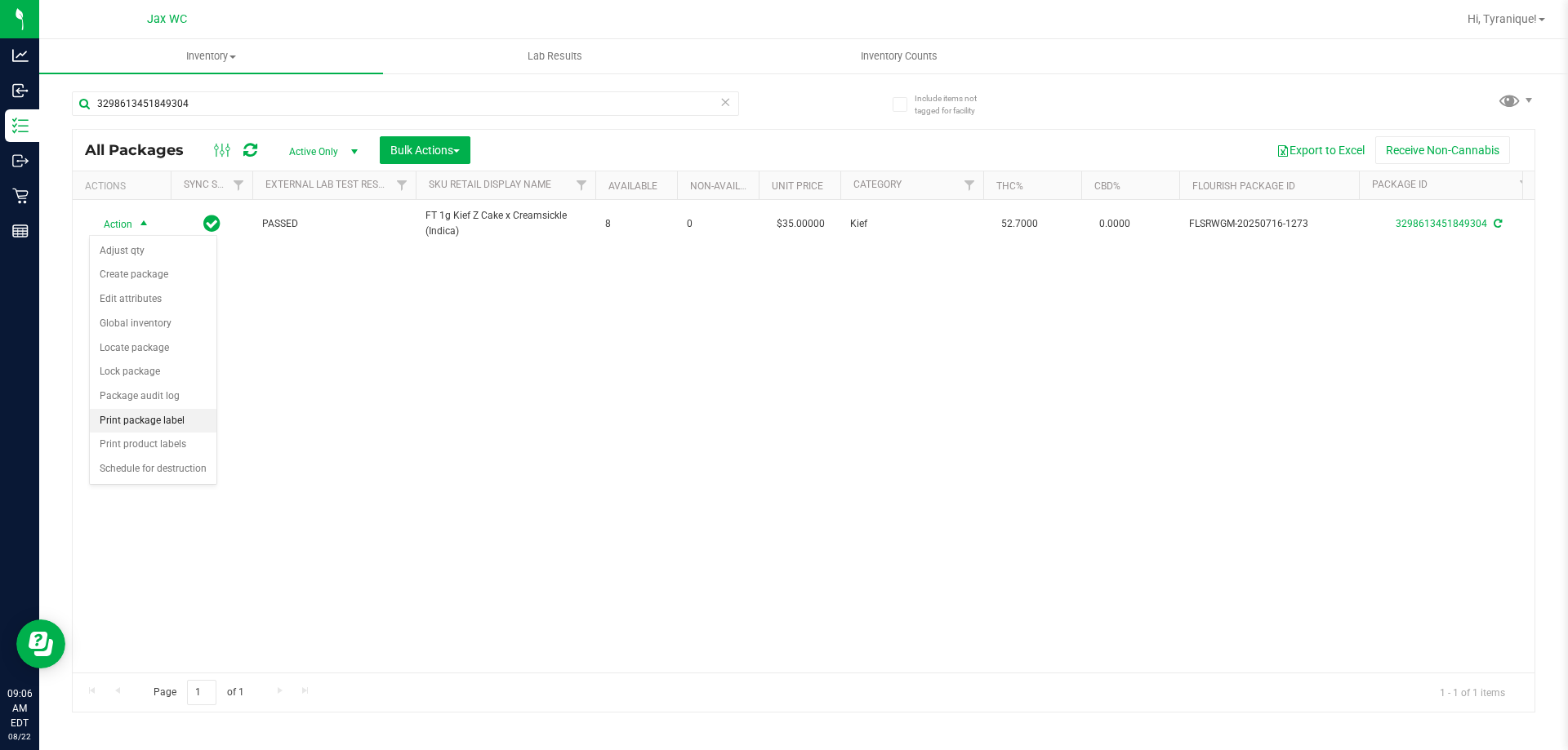
click at [160, 413] on li "Print package label" at bounding box center [152, 421] width 127 height 25
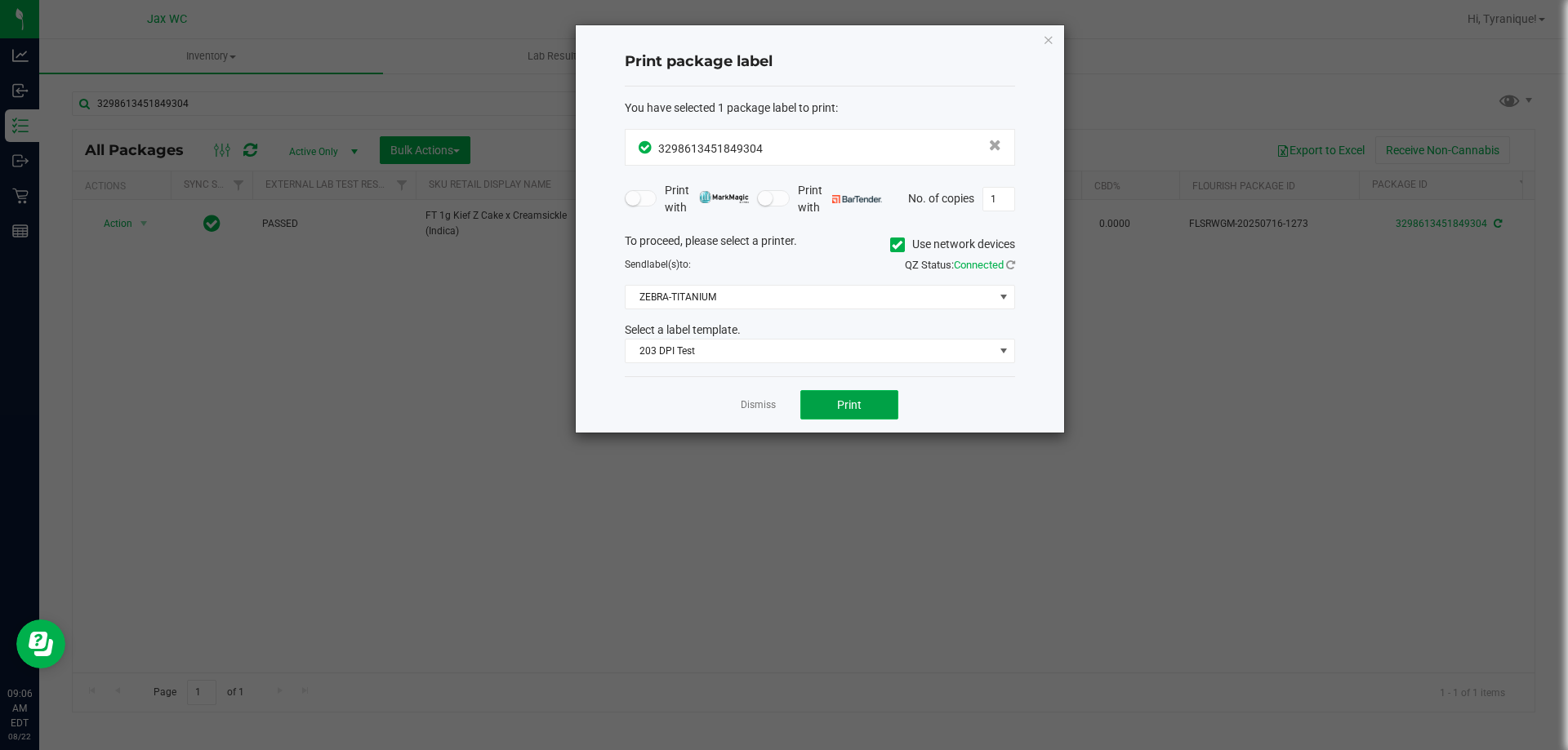
click at [827, 404] on button "Print" at bounding box center [849, 405] width 98 height 30
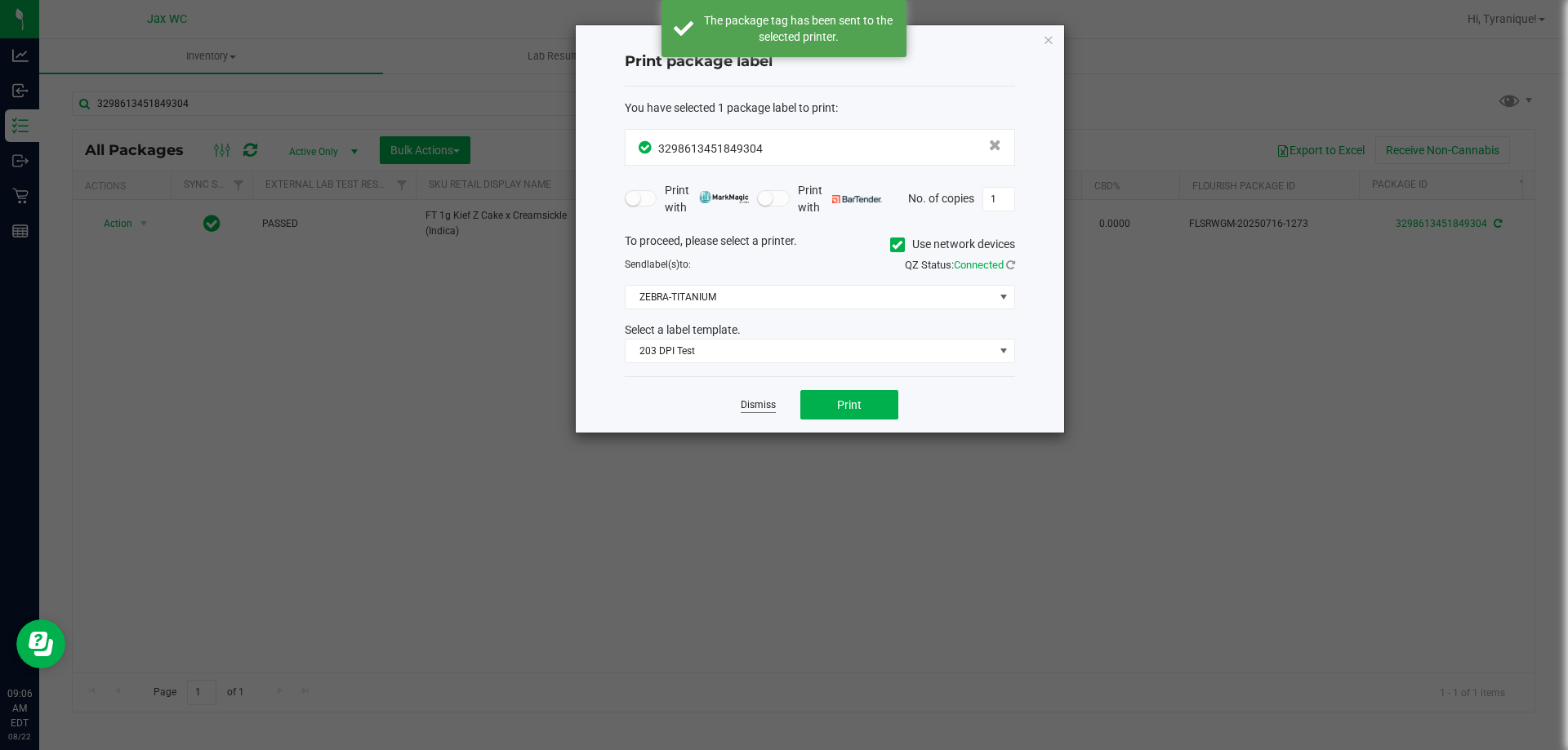
click at [754, 403] on link "Dismiss" at bounding box center [759, 405] width 35 height 14
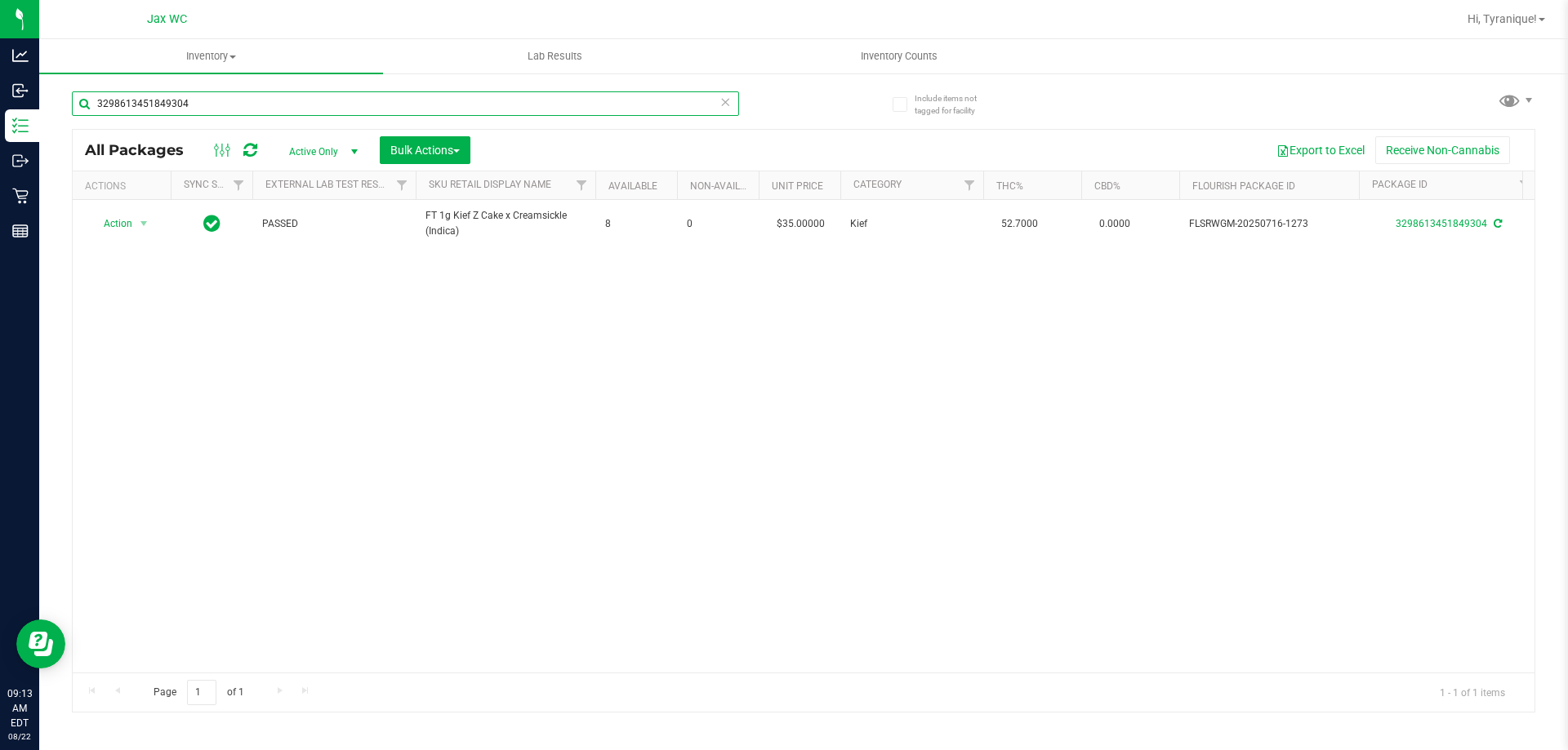
click at [484, 97] on input "3298613451849304" at bounding box center [406, 103] width 667 height 25
type input "5592962321303146"
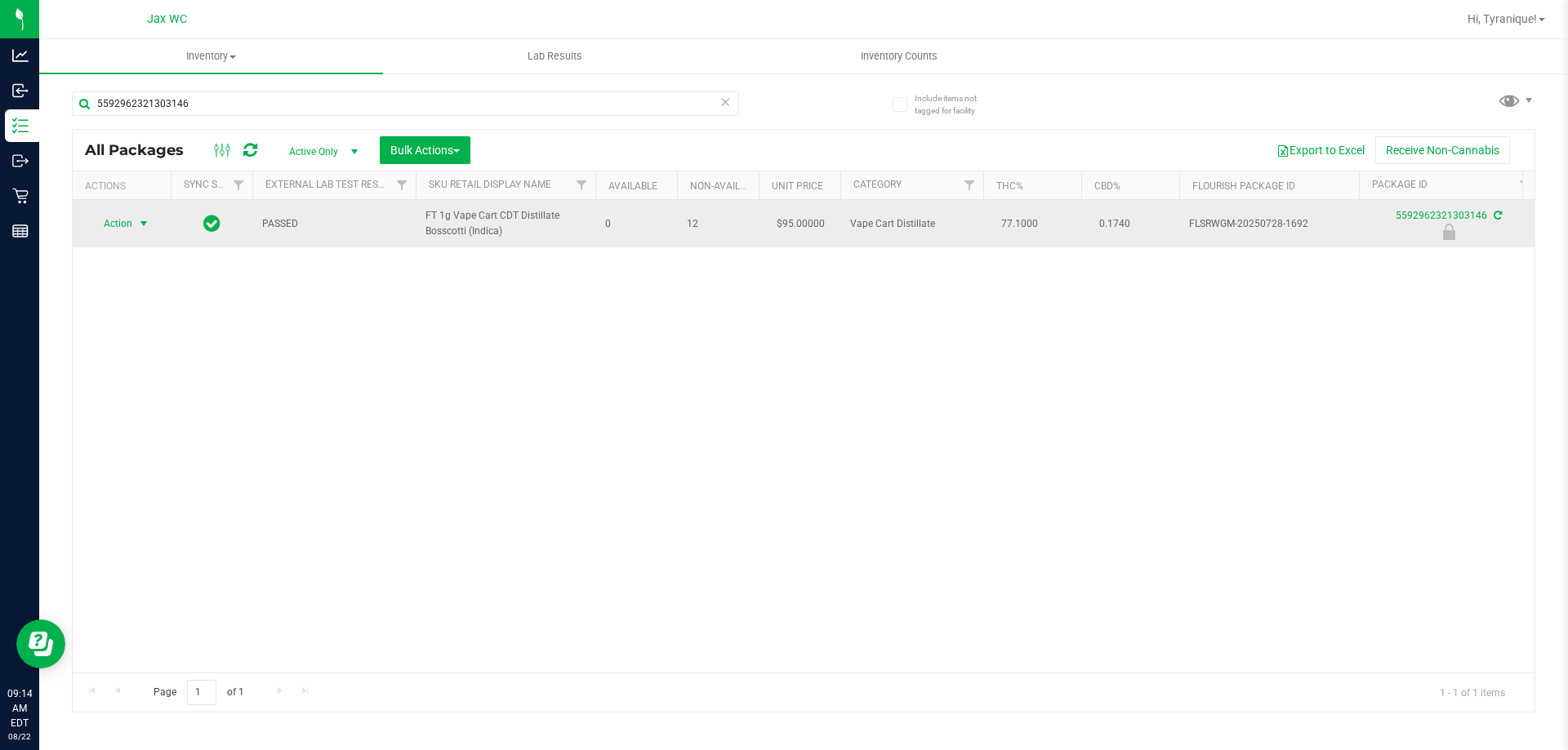
click at [134, 227] on span "select" at bounding box center [144, 224] width 20 height 23
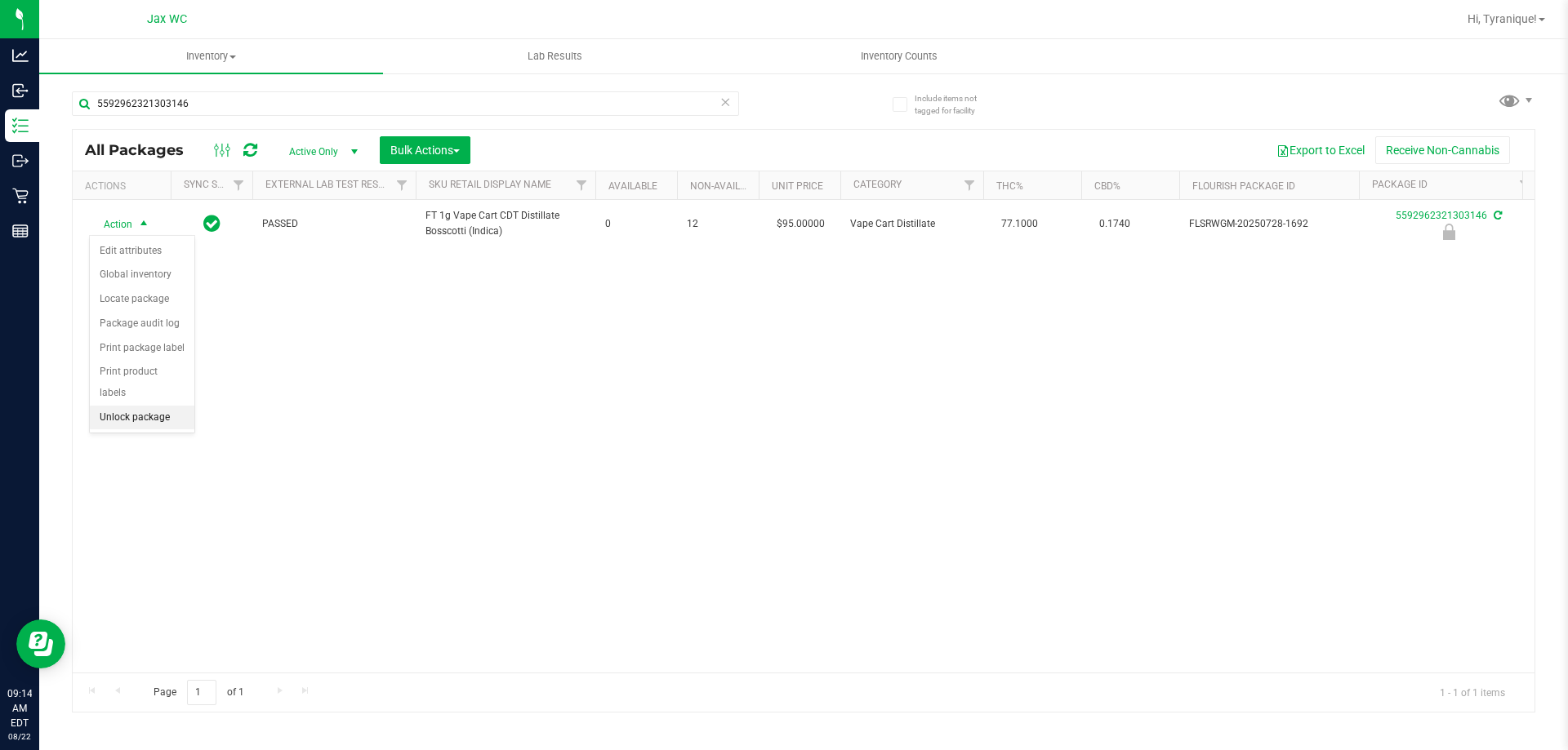
click at [179, 405] on li "Unlock package" at bounding box center [141, 417] width 104 height 25
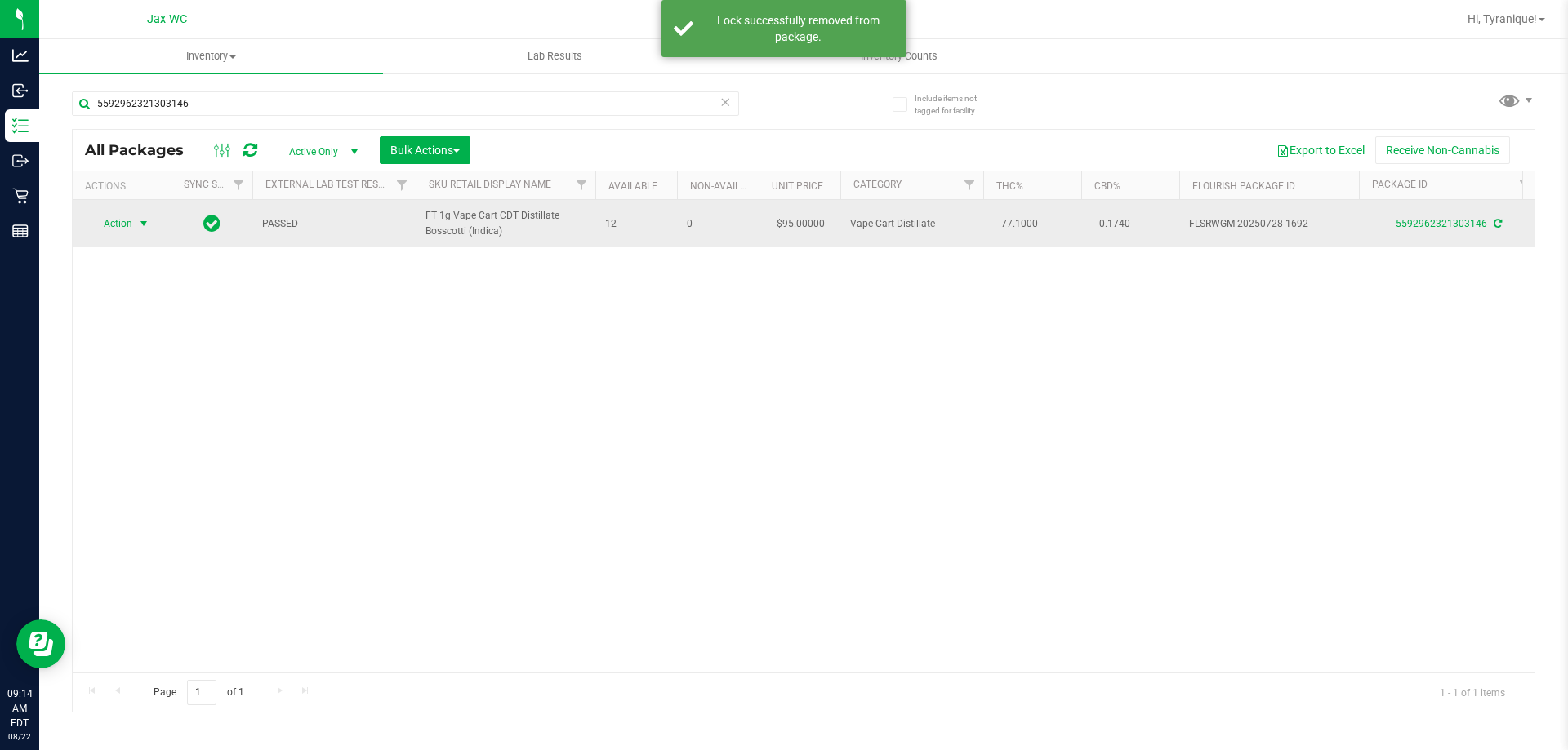
click at [138, 223] on span "select" at bounding box center [143, 224] width 13 height 13
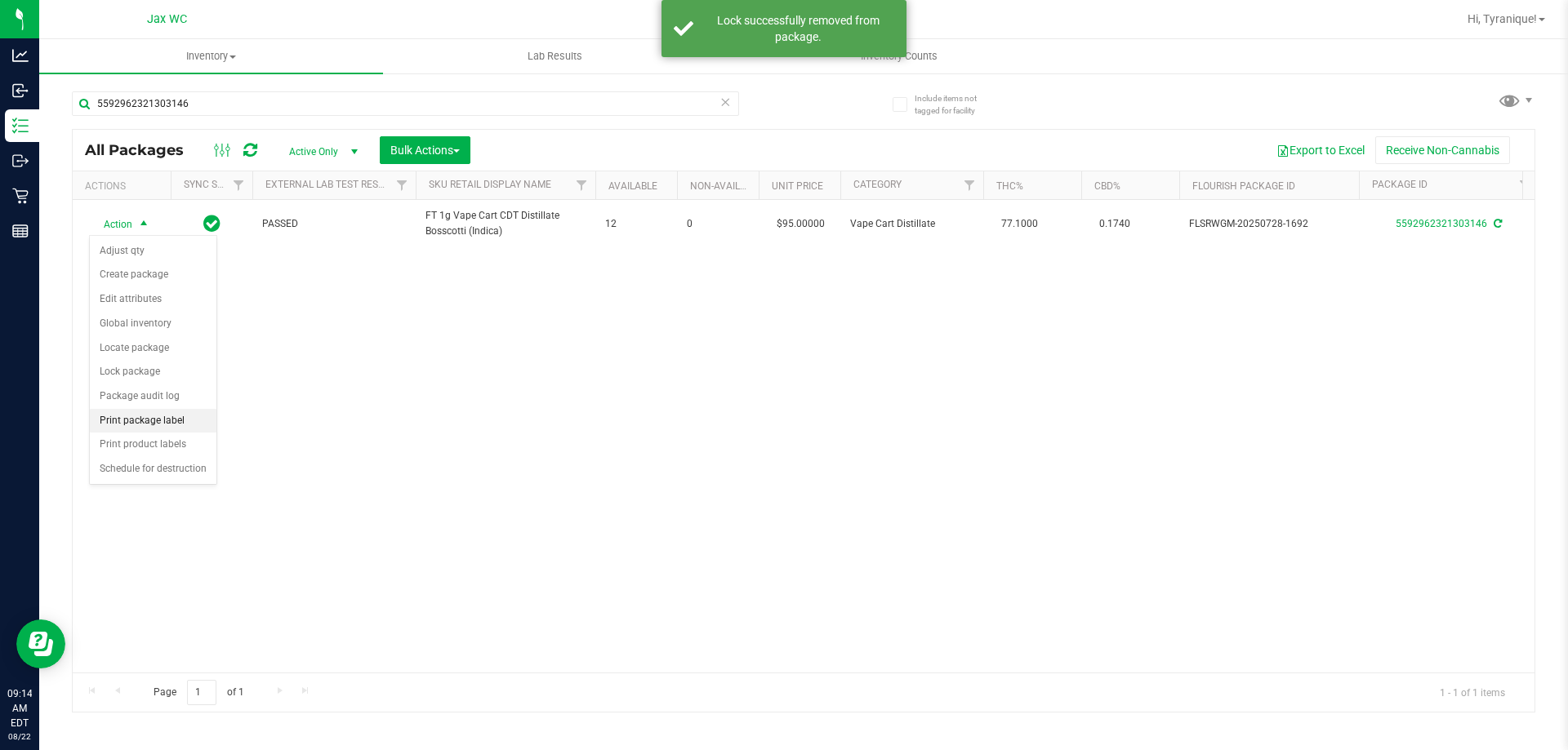
click at [172, 417] on li "Print package label" at bounding box center [152, 421] width 127 height 25
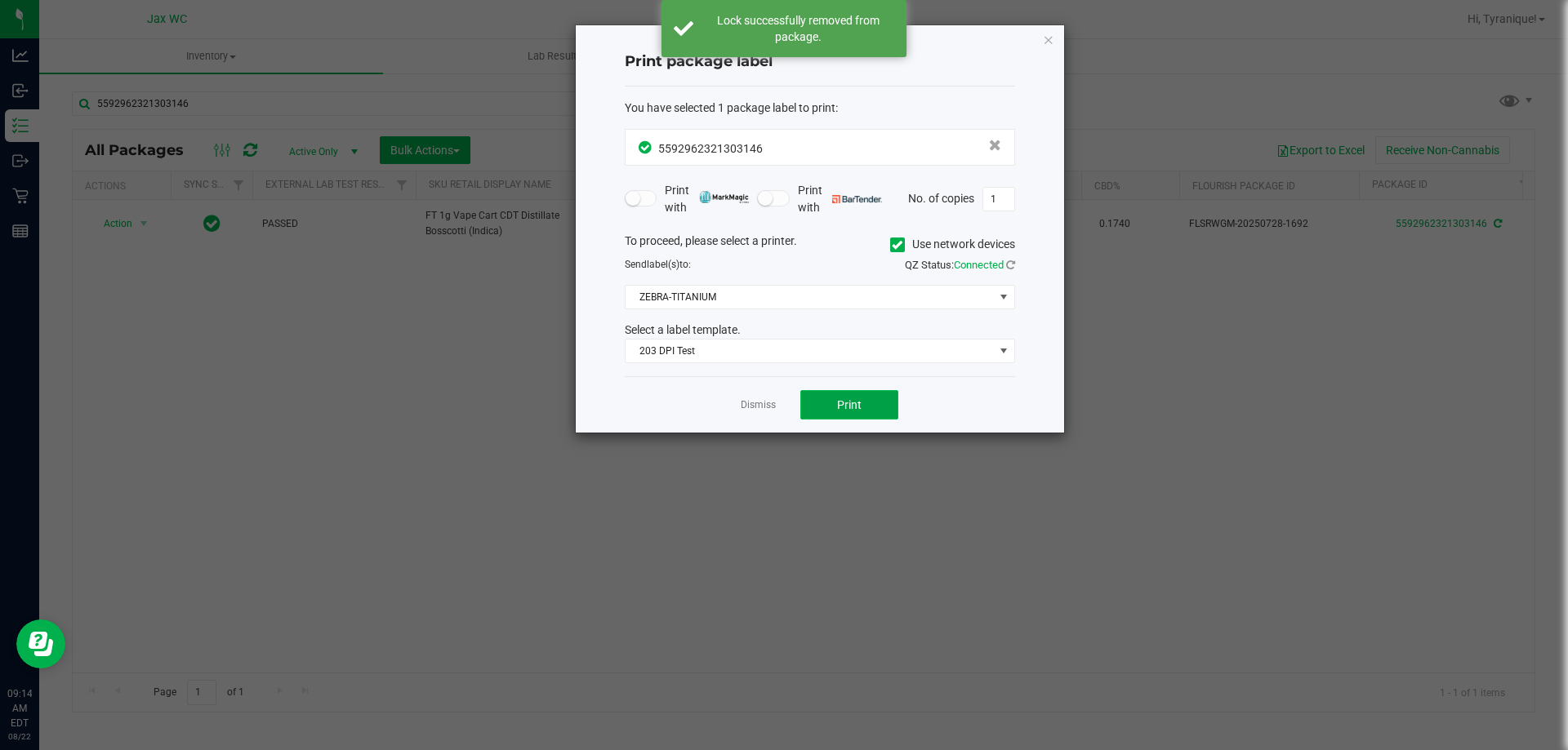
click at [845, 400] on span "Print" at bounding box center [849, 405] width 25 height 13
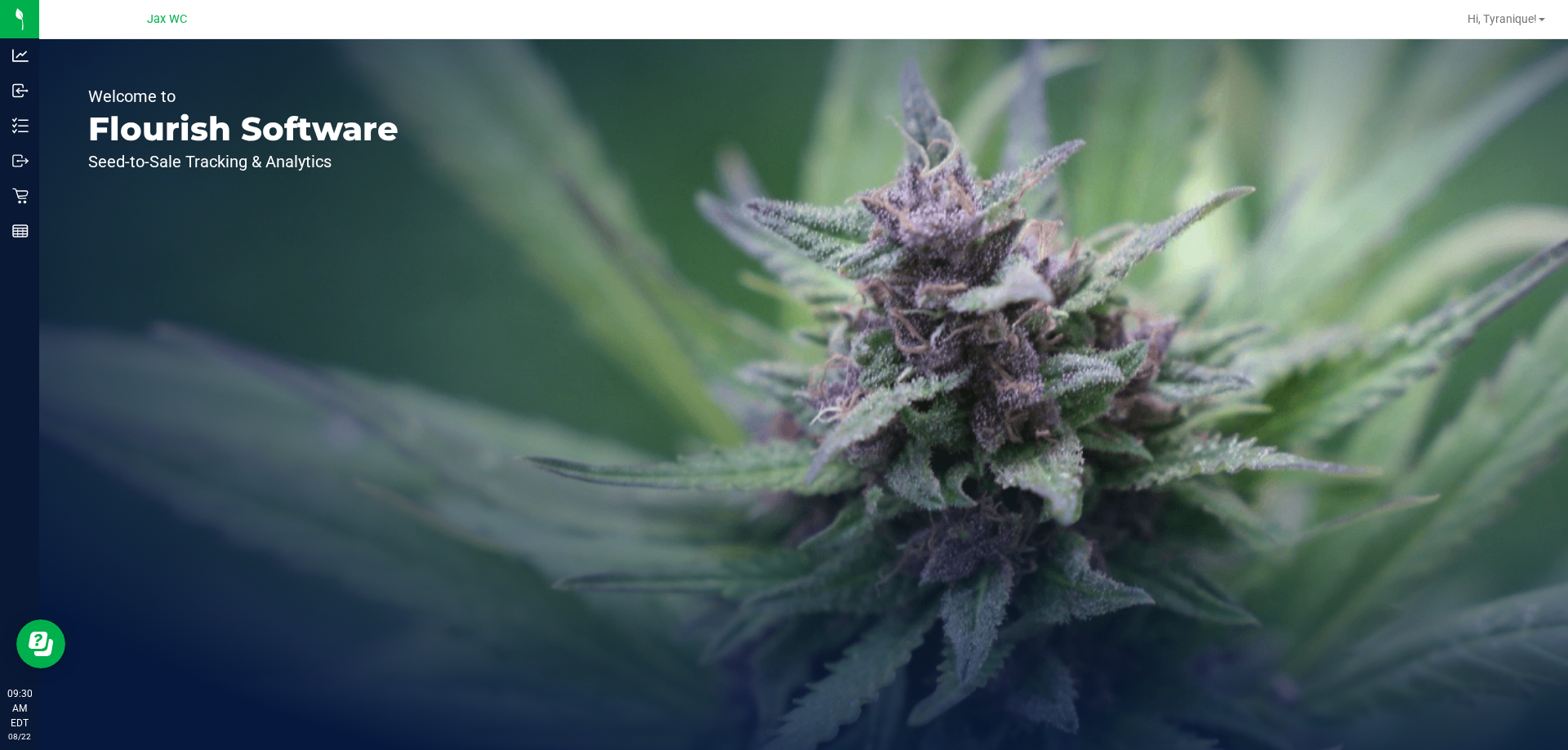
click at [41, 204] on div "Welcome to Flourish Software Seed-to-Sale Tracking & Analytics" at bounding box center [243, 394] width 408 height 711
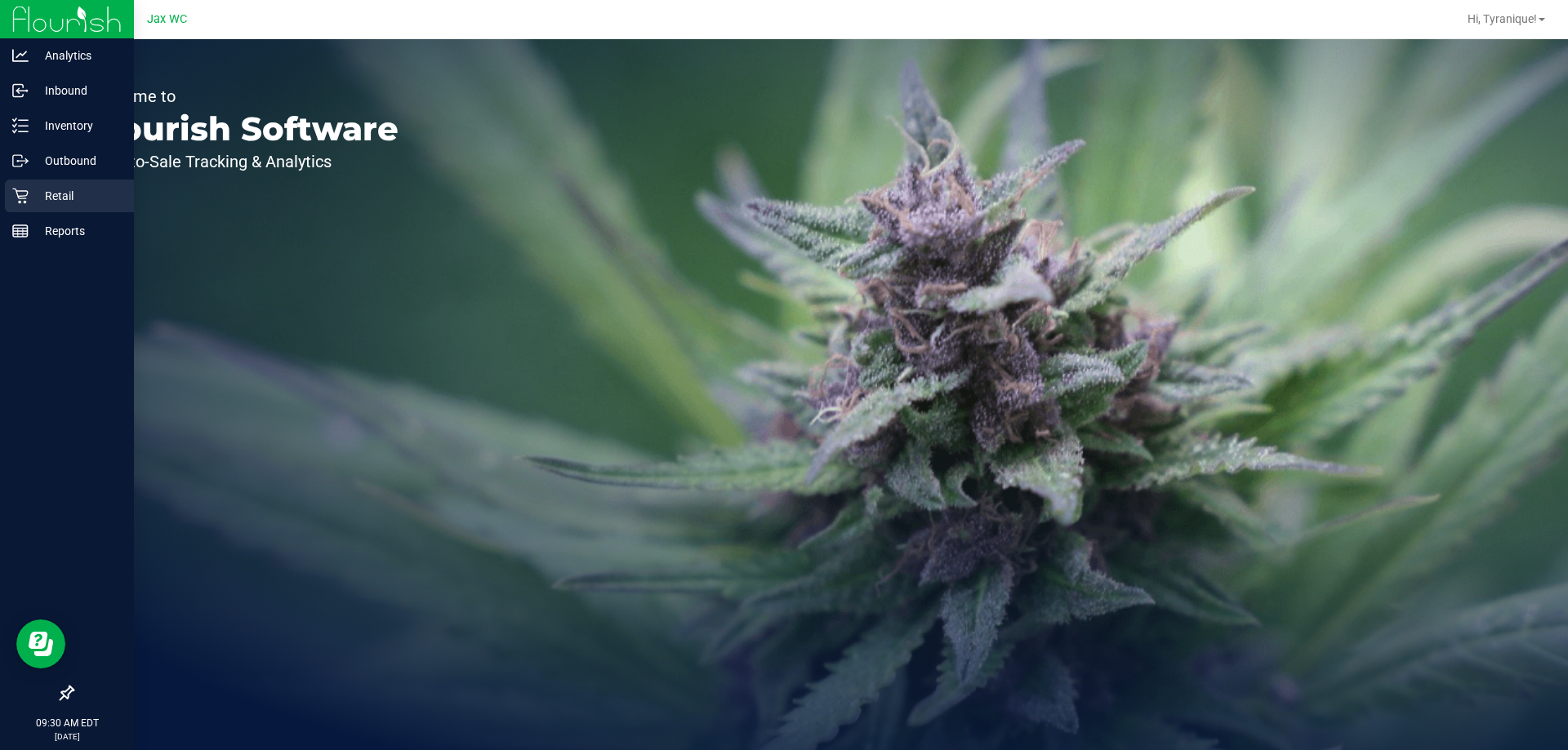
click at [29, 197] on p "Retail" at bounding box center [78, 195] width 98 height 19
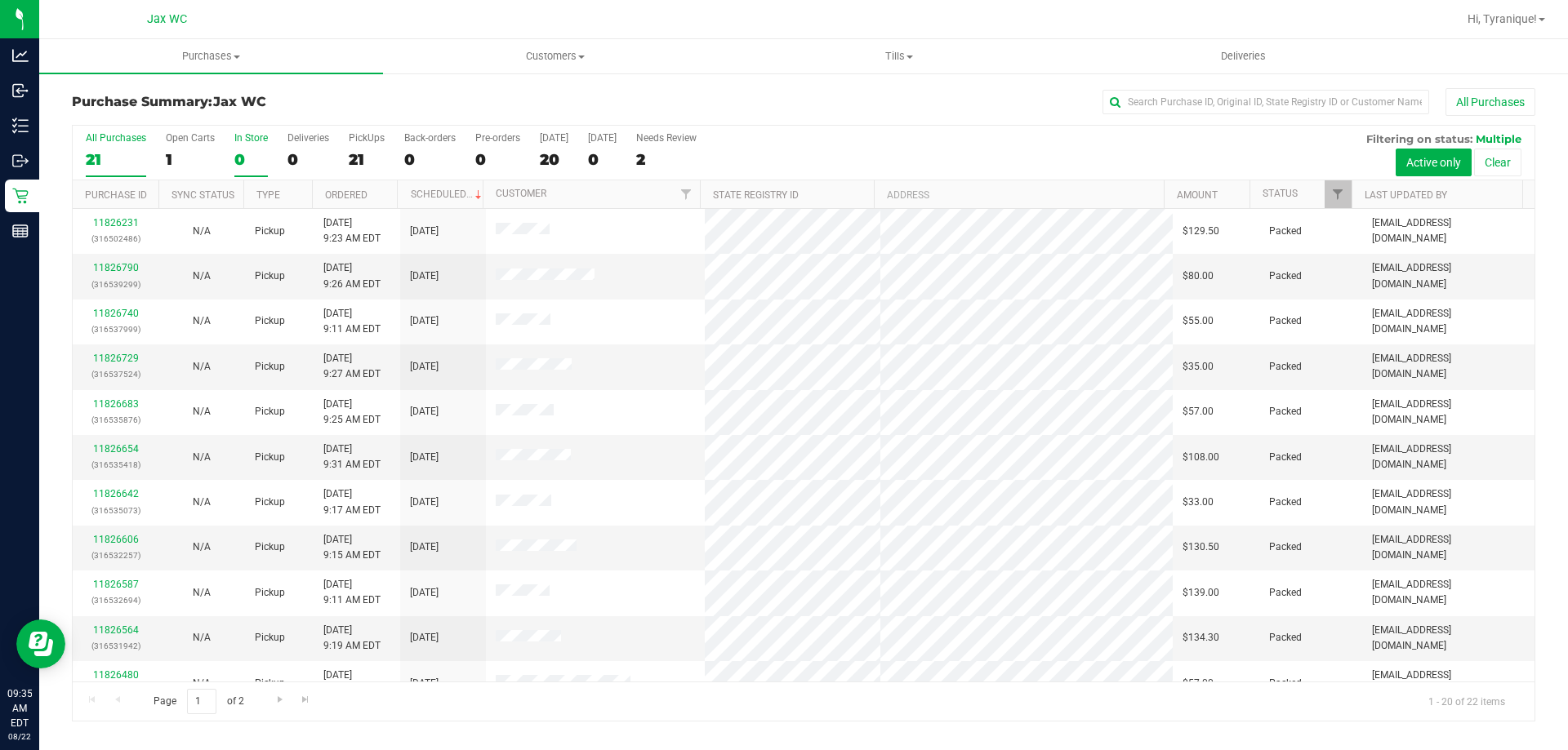
click at [243, 157] on div "0" at bounding box center [251, 160] width 33 height 18
click at [0, 0] on input "In Store 0" at bounding box center [0, 0] width 0 height 0
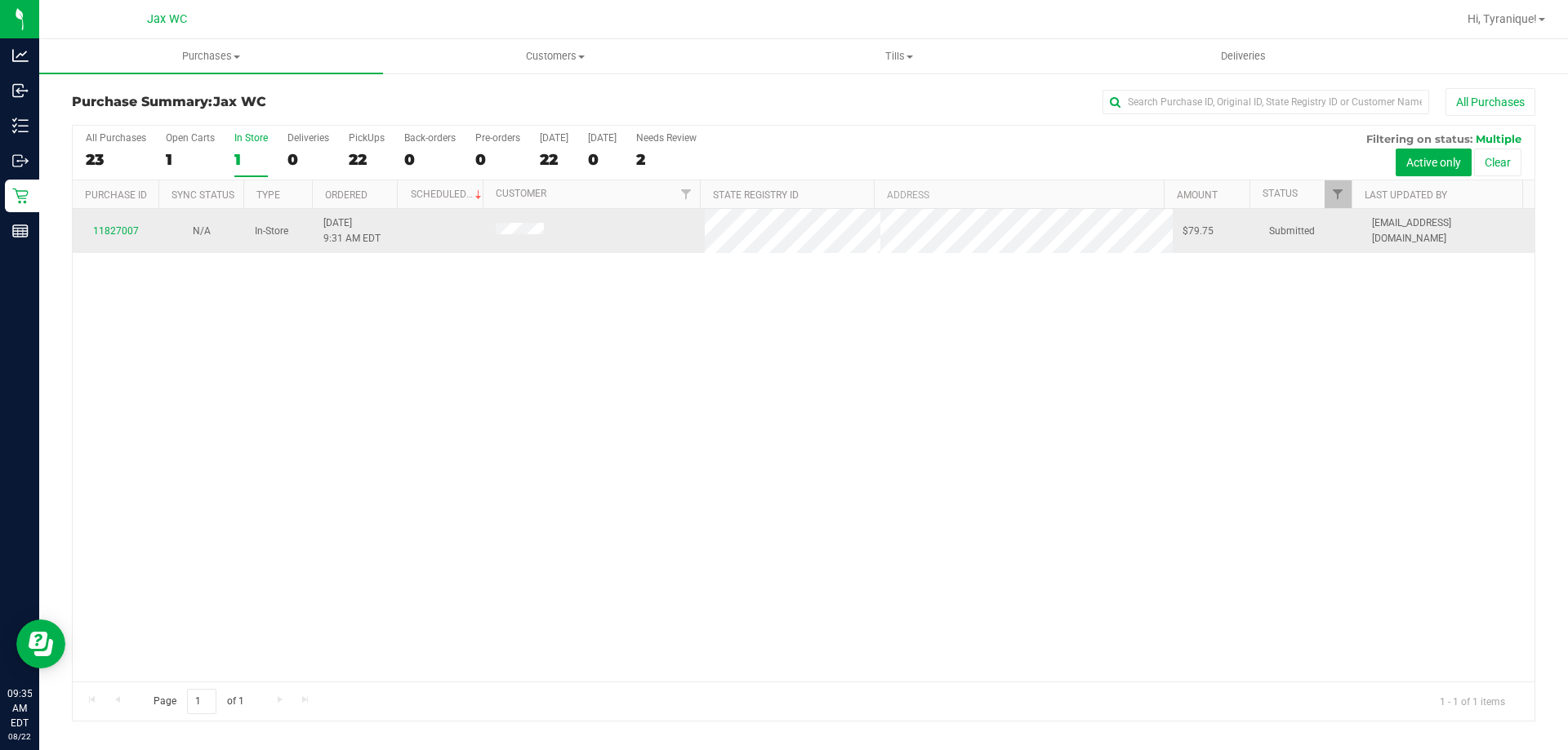
click at [118, 224] on div "11827007" at bounding box center [115, 231] width 67 height 16
click at [126, 230] on link "11827007" at bounding box center [115, 231] width 45 height 11
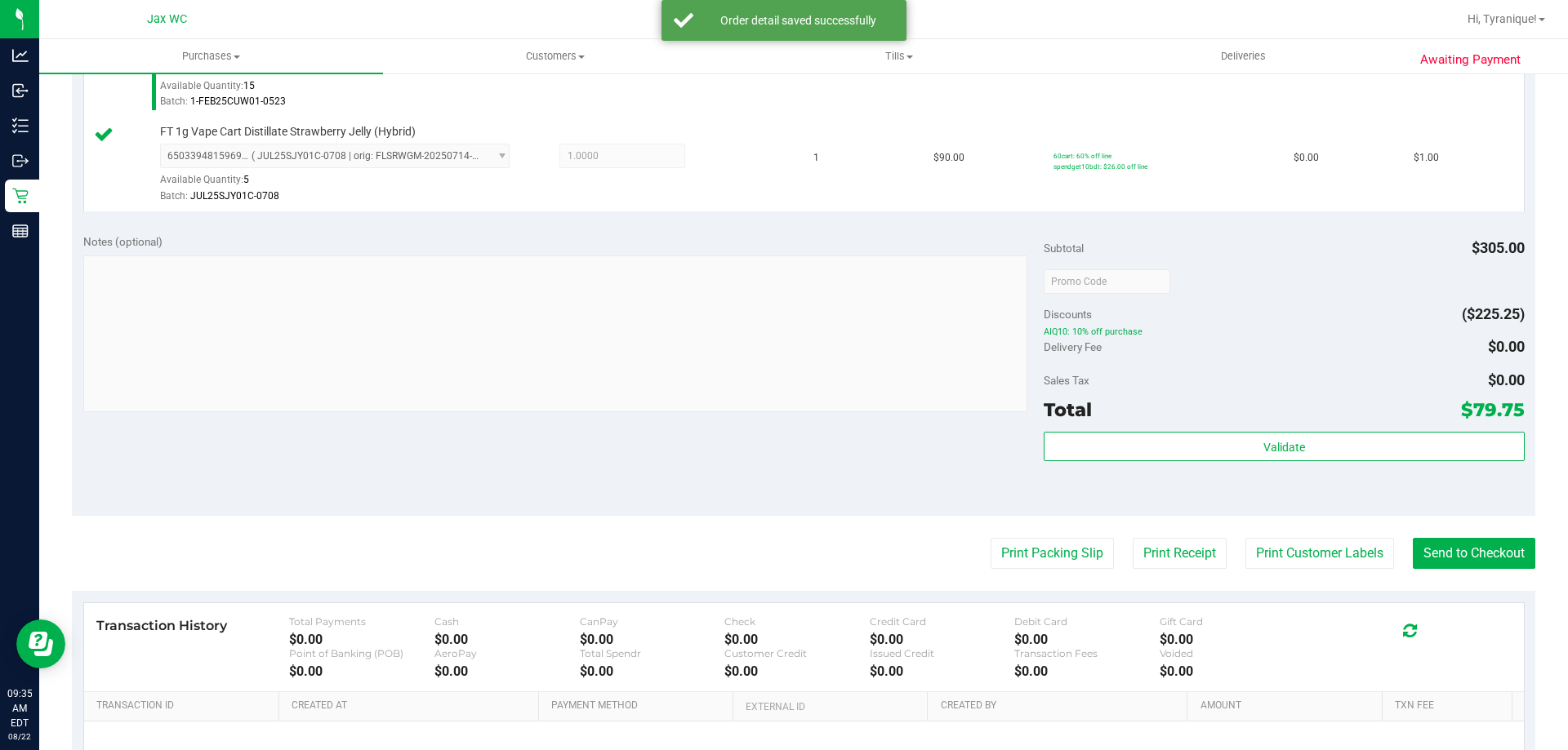
scroll to position [867, 0]
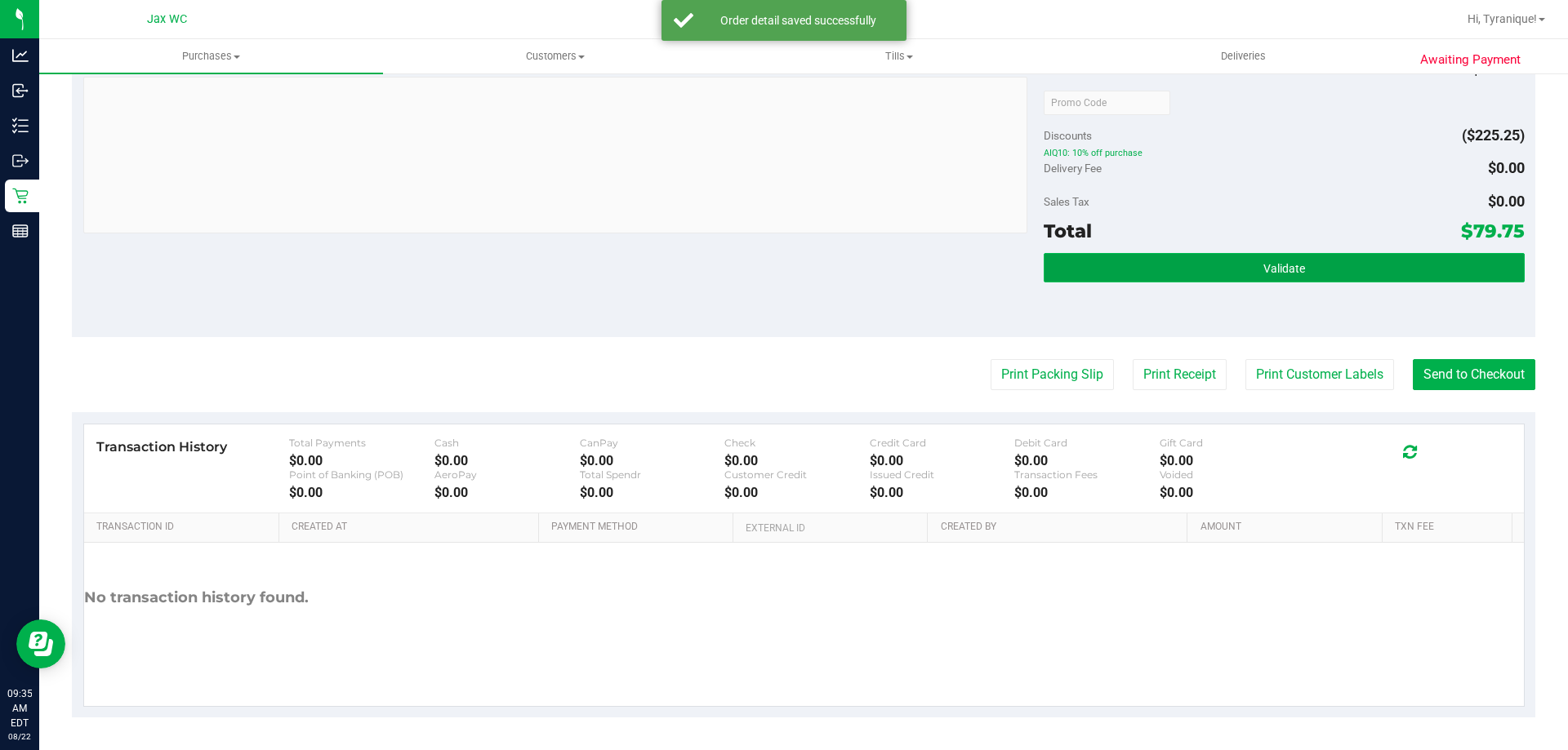
click at [1321, 274] on button "Validate" at bounding box center [1283, 268] width 480 height 30
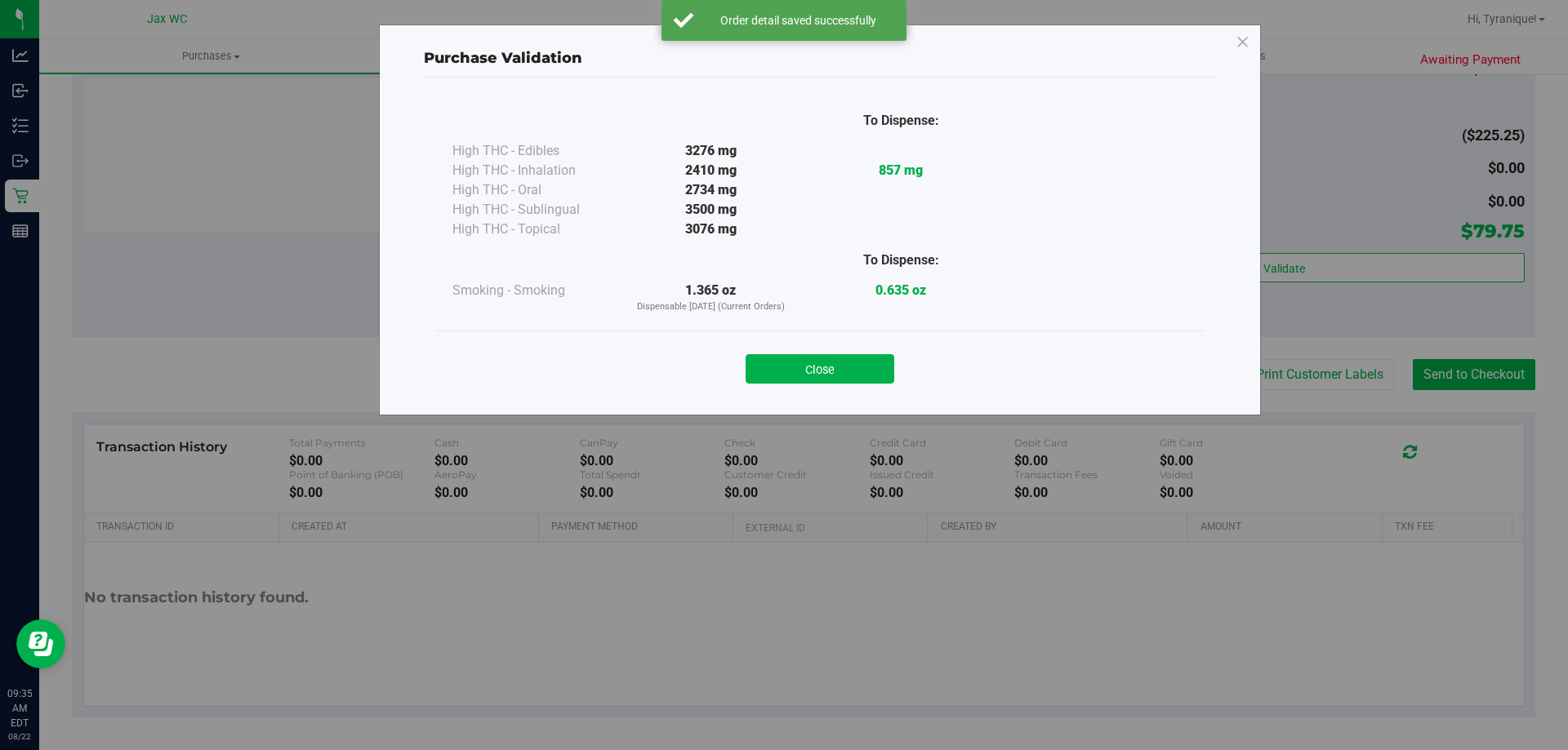
drag, startPoint x: 790, startPoint y: 369, endPoint x: 1089, endPoint y: 402, distance: 300.8
click at [790, 369] on button "Close" at bounding box center [820, 369] width 149 height 30
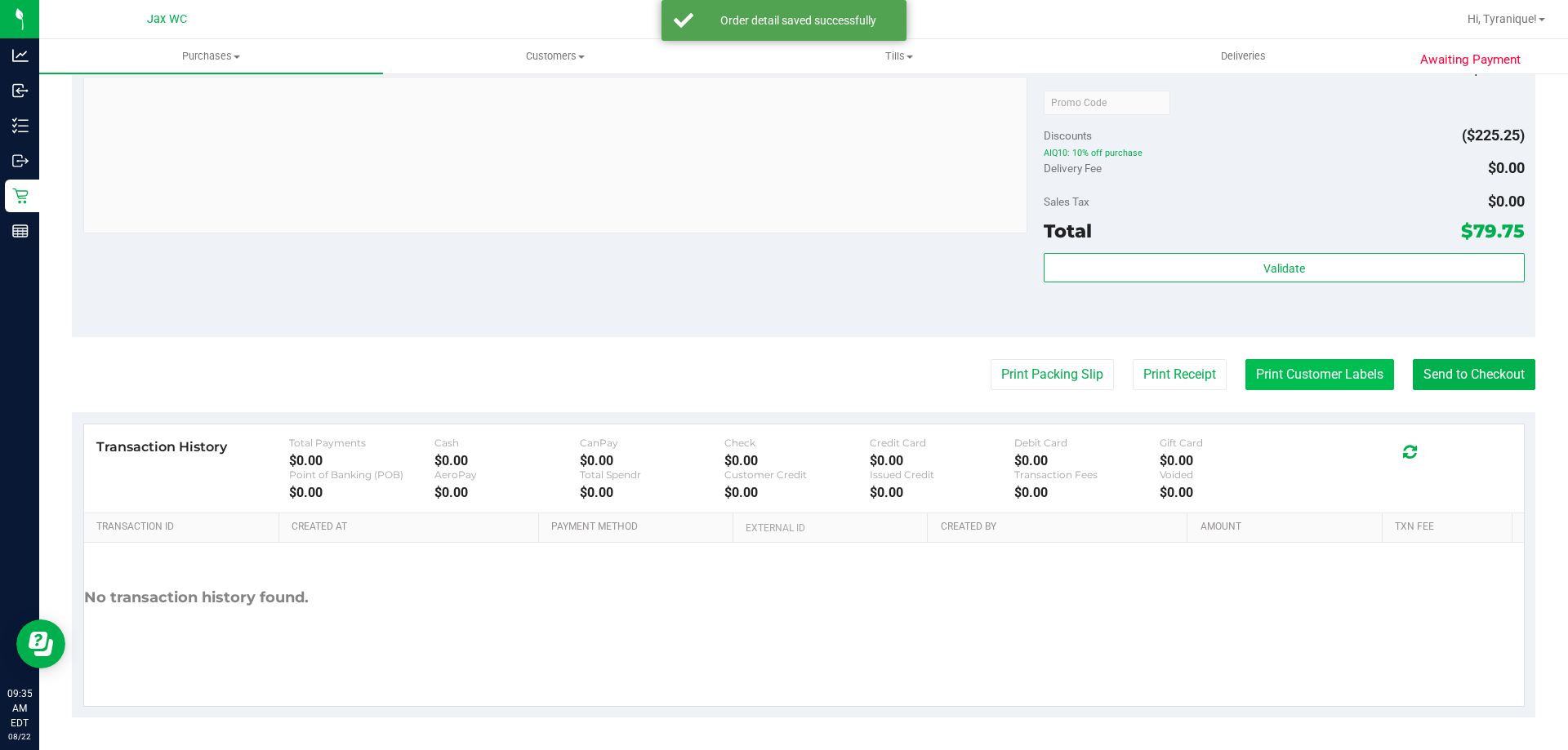
click at [1339, 372] on button "Print Customer Labels" at bounding box center [1319, 375] width 149 height 31
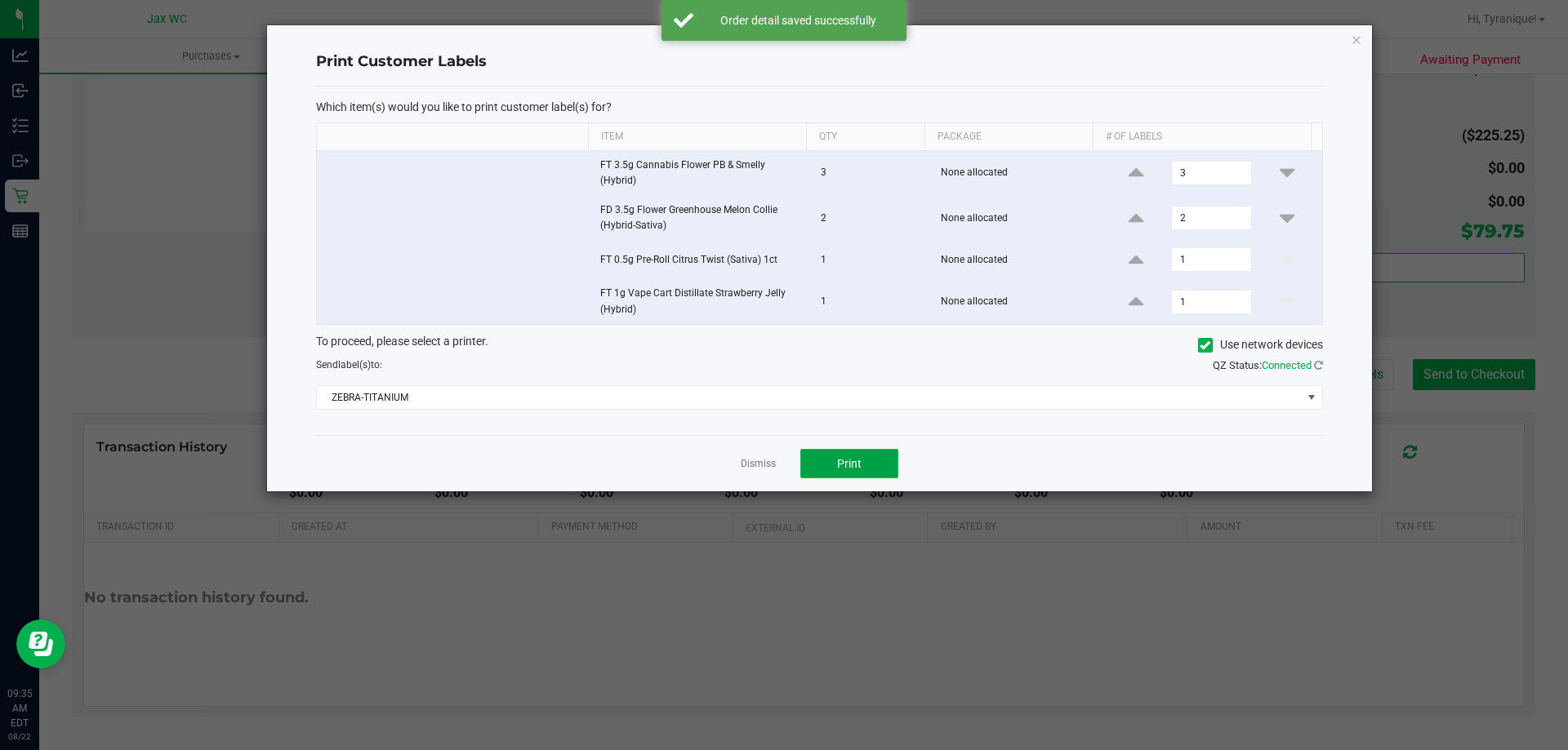
click at [817, 462] on button "Print" at bounding box center [849, 464] width 98 height 30
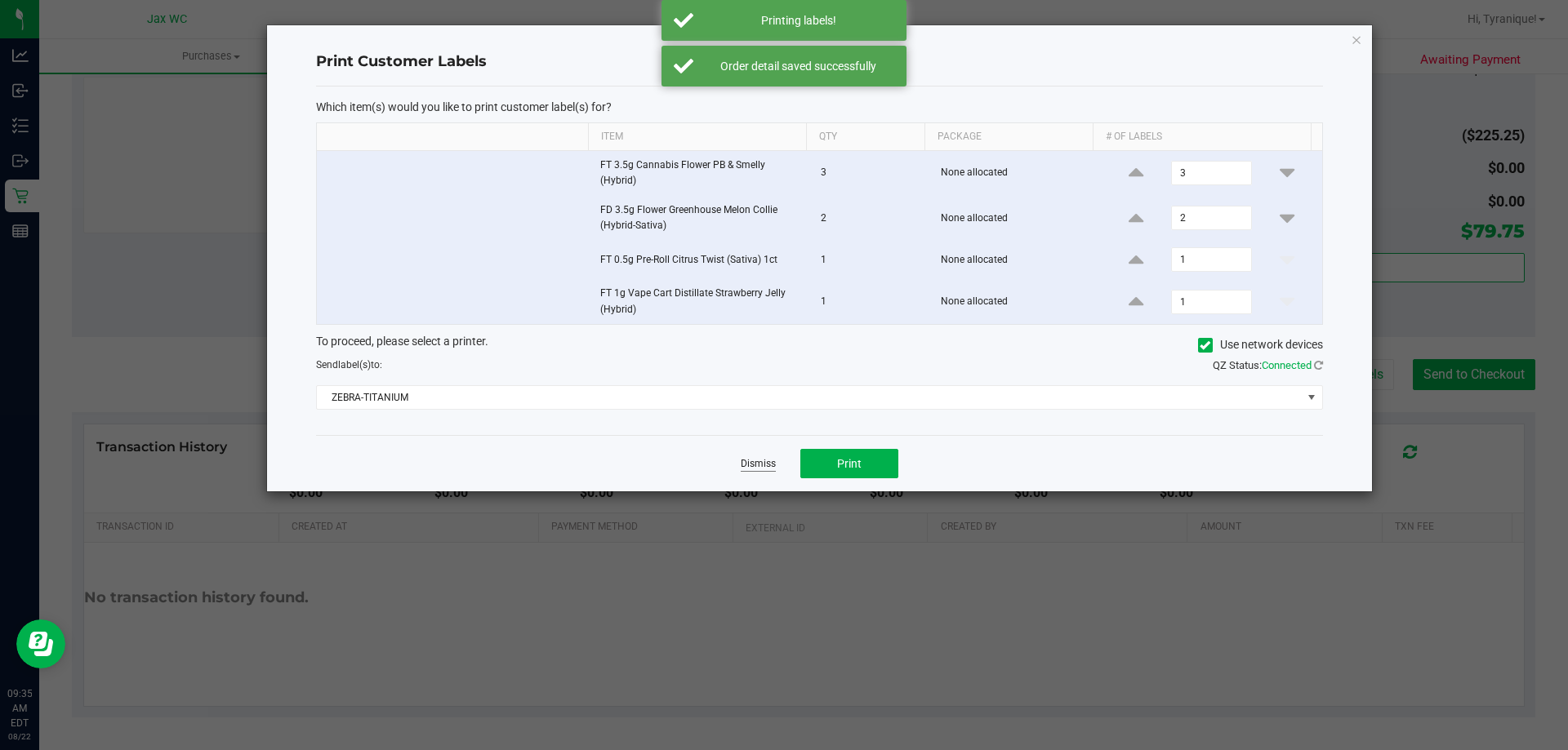
click at [755, 466] on link "Dismiss" at bounding box center [759, 464] width 35 height 14
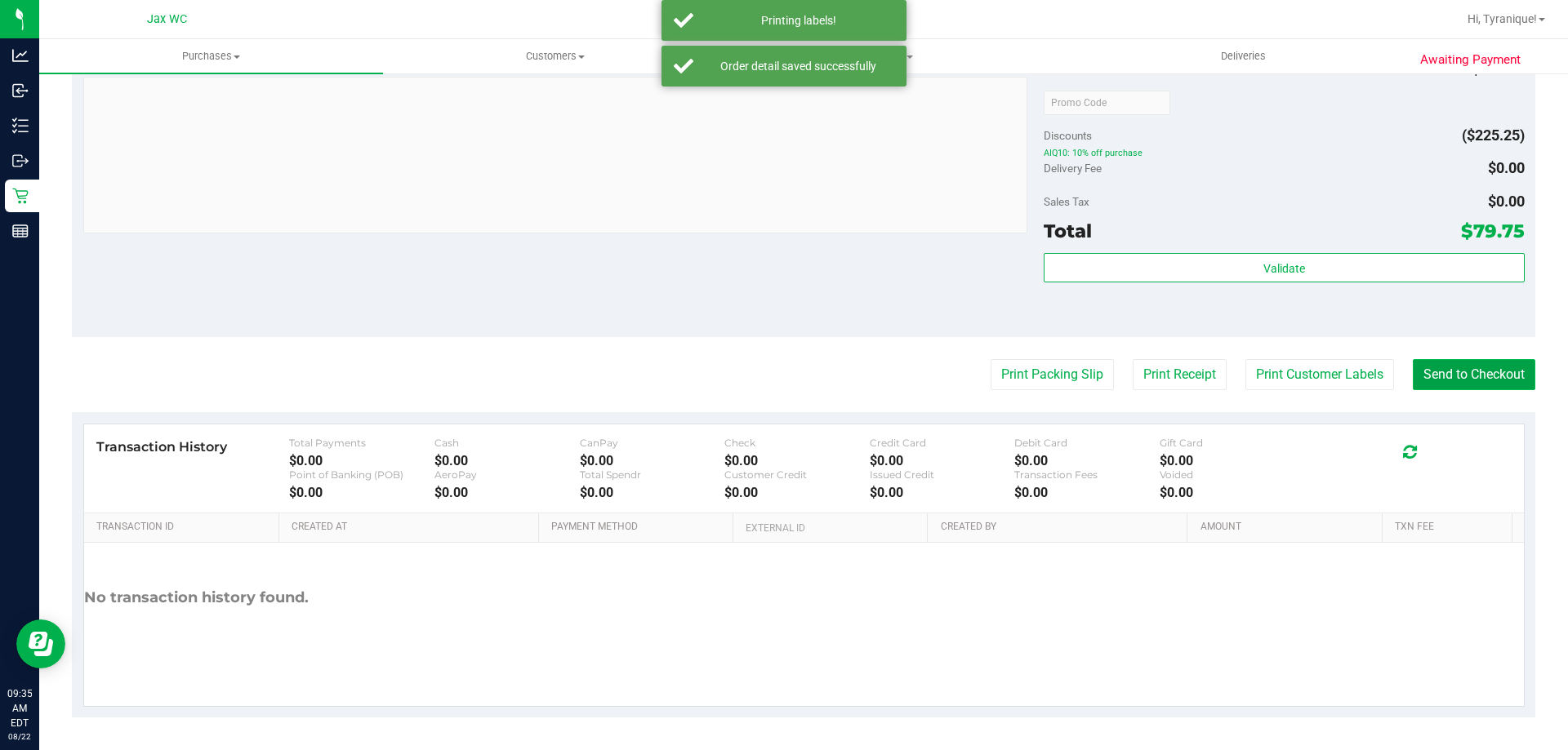
click at [1433, 378] on button "Send to Checkout" at bounding box center [1474, 375] width 123 height 31
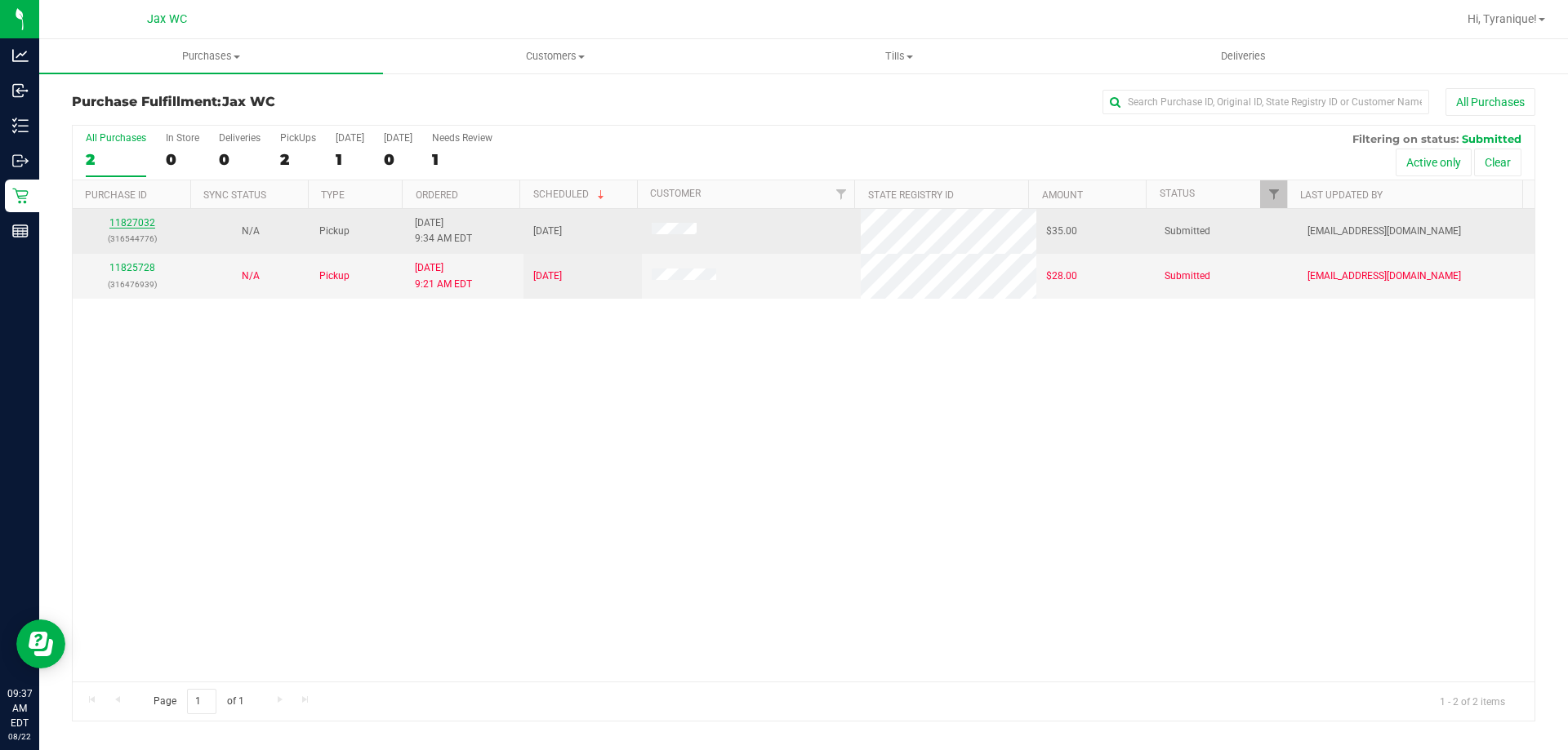
click at [151, 219] on link "11827032" at bounding box center [131, 223] width 45 height 11
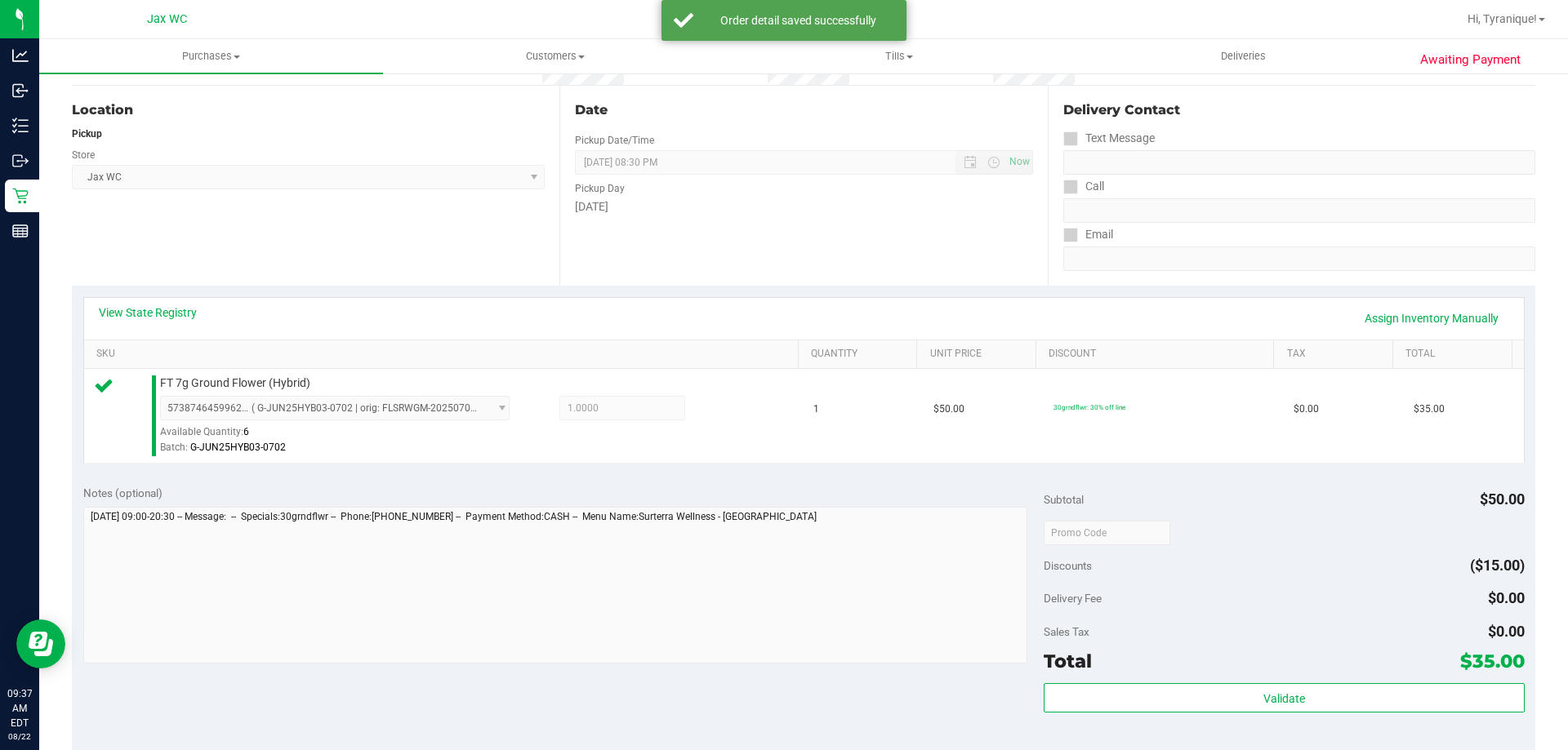
scroll to position [326, 0]
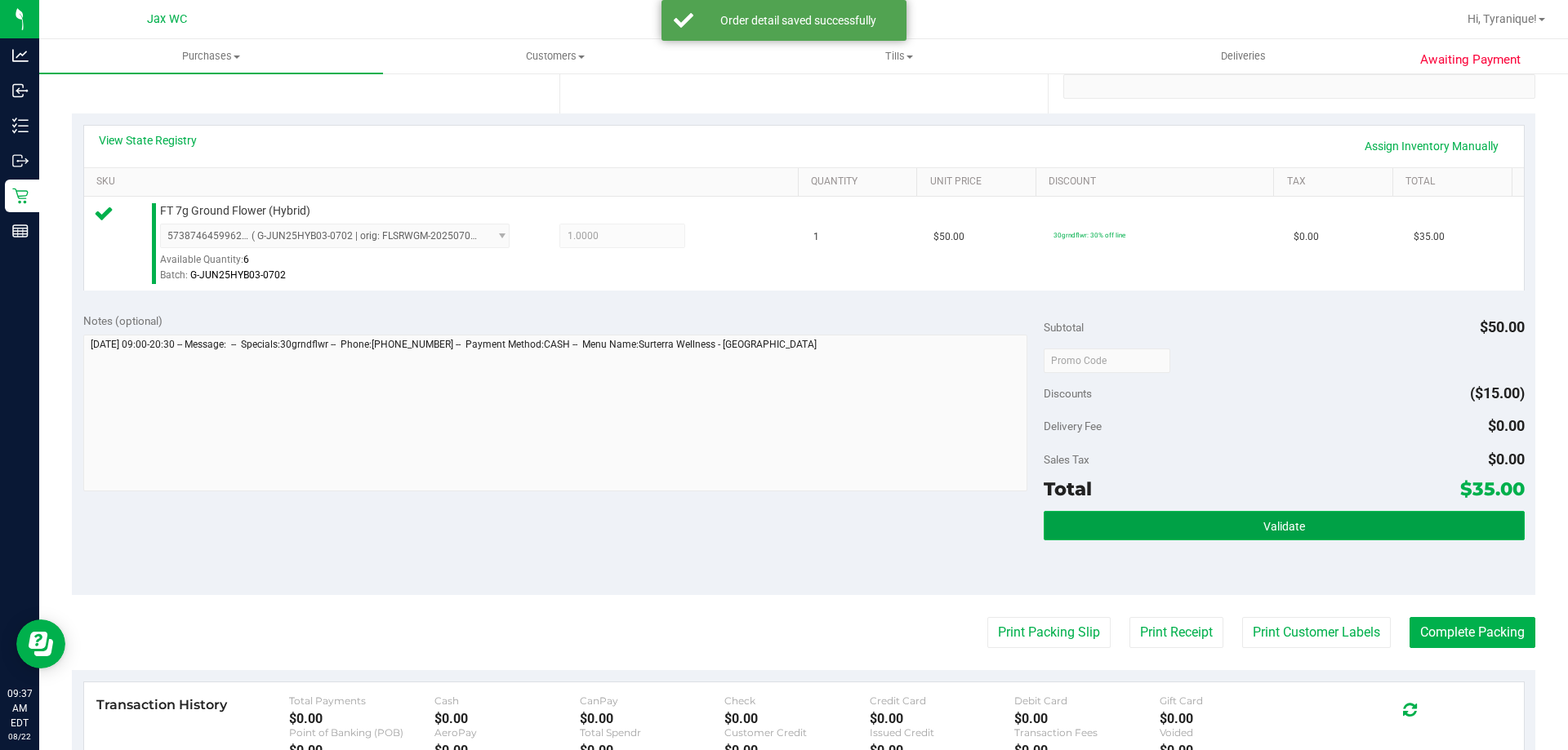
click at [1260, 516] on button "Validate" at bounding box center [1283, 526] width 480 height 30
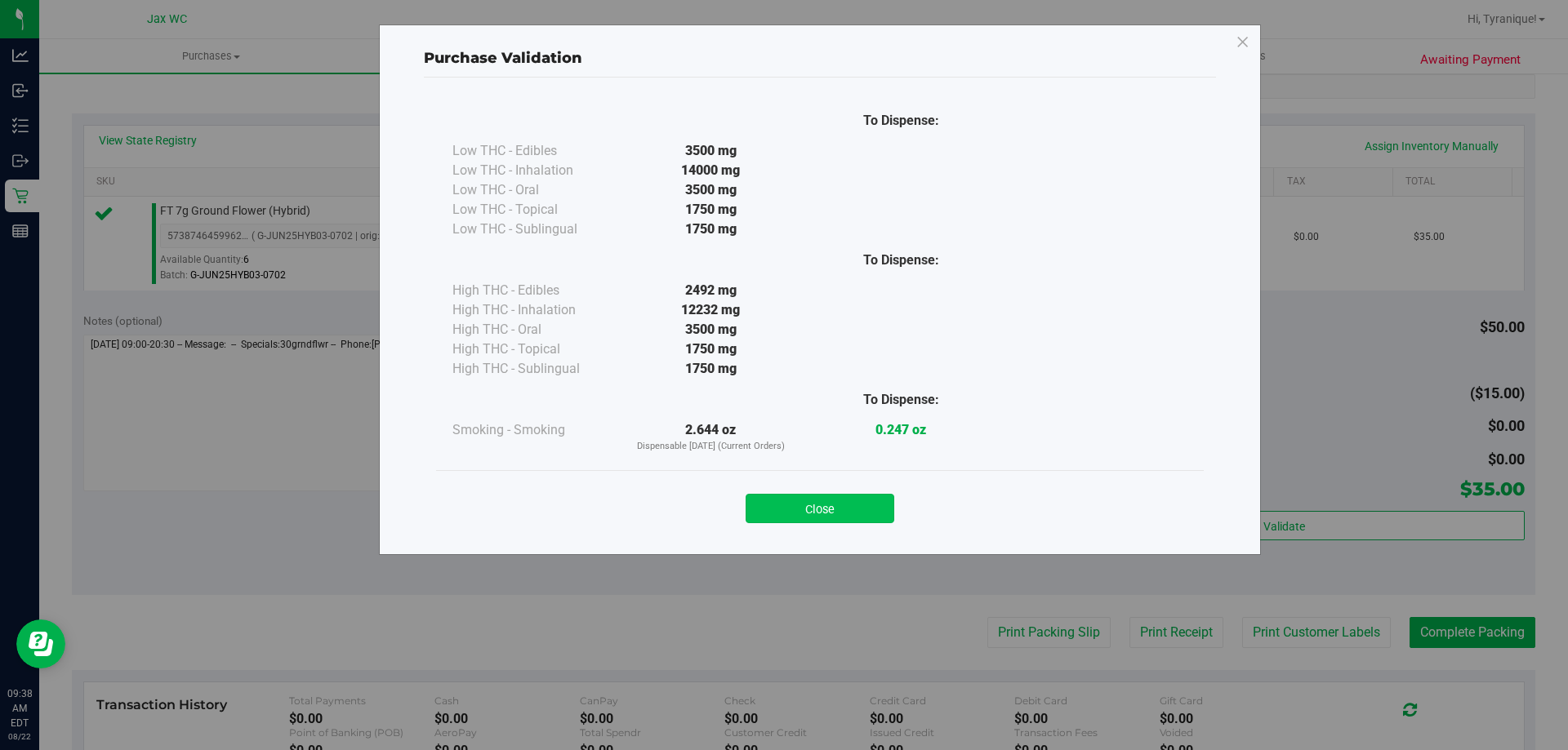
click at [813, 500] on button "Close" at bounding box center [820, 509] width 149 height 30
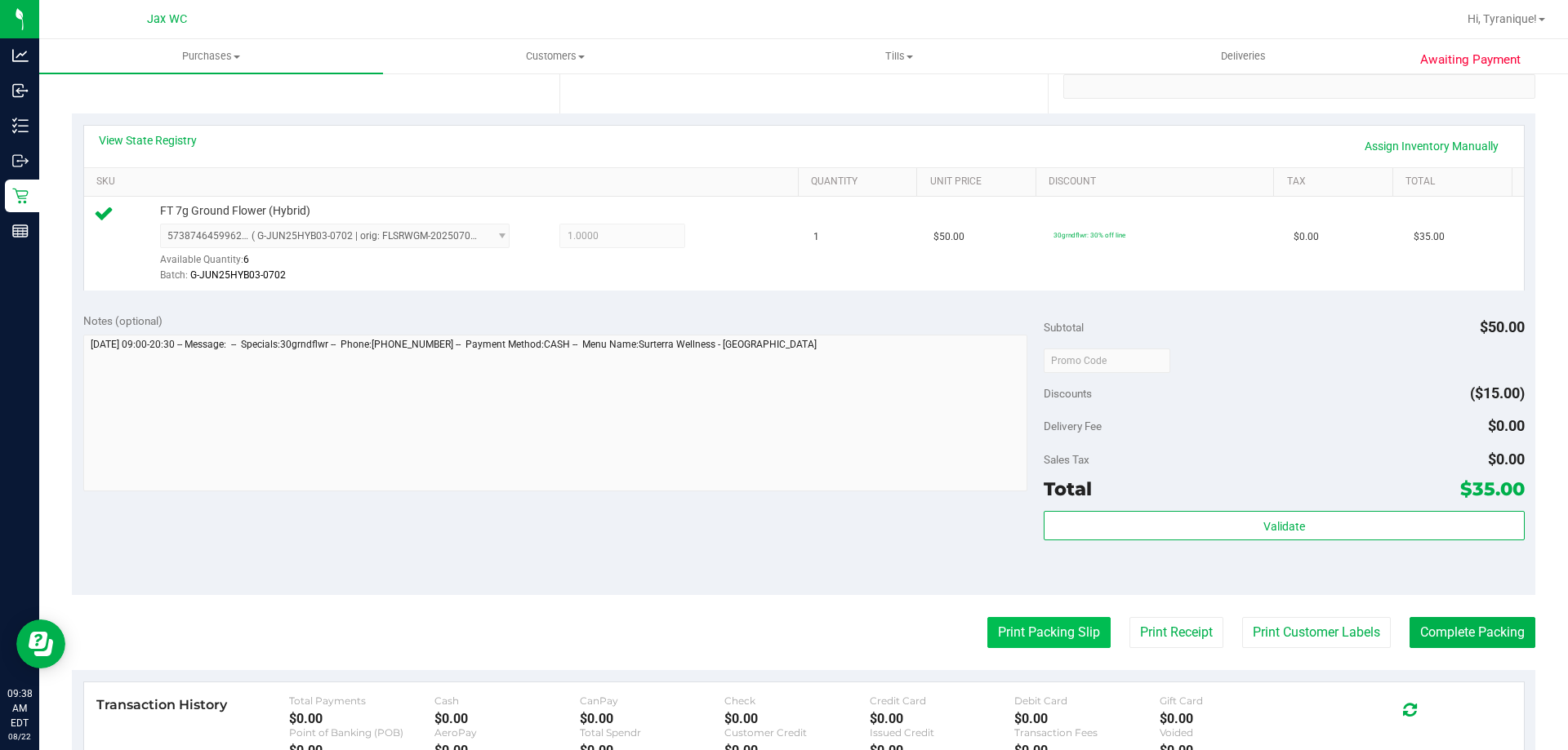
click at [1029, 636] on button "Print Packing Slip" at bounding box center [1048, 633] width 123 height 31
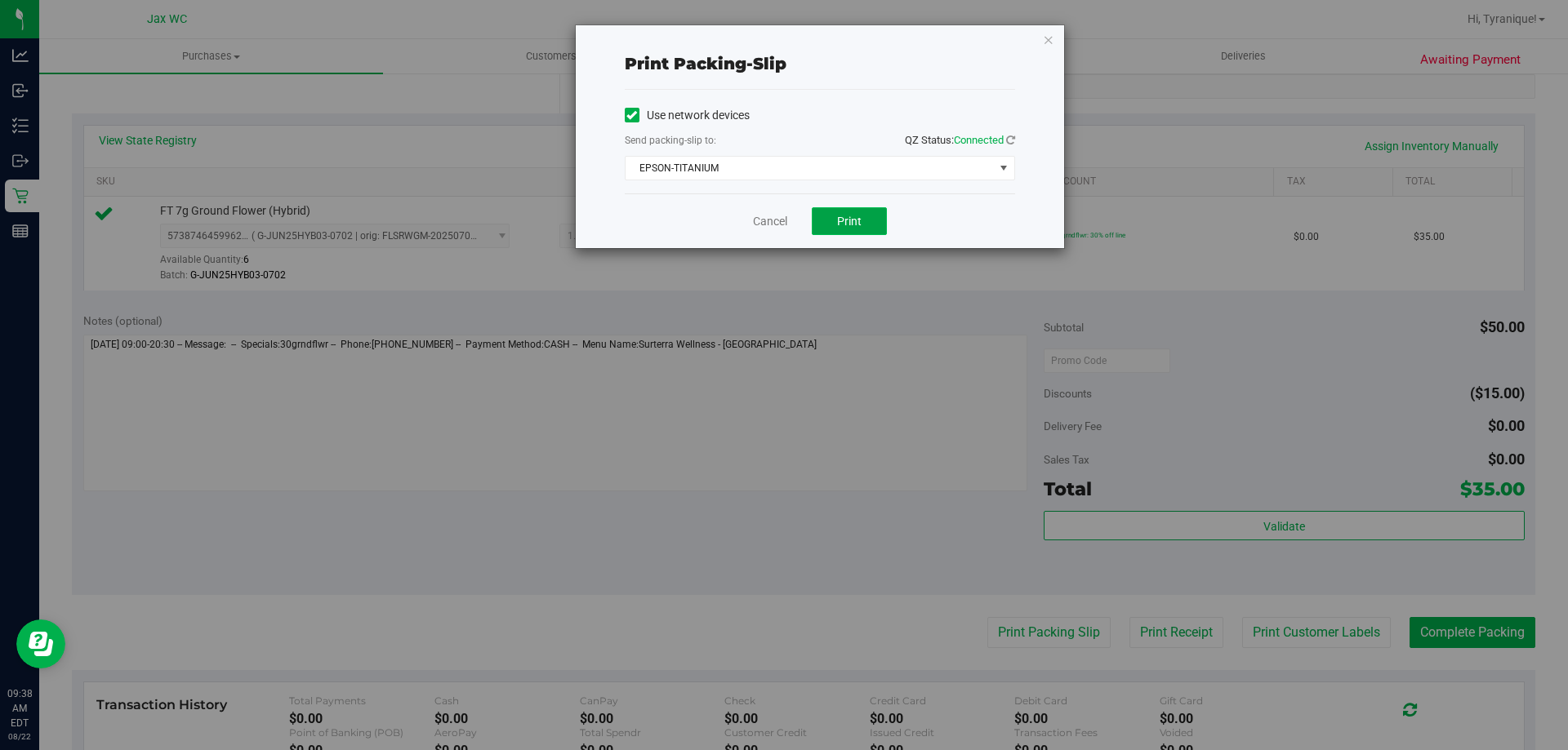
click at [863, 228] on button "Print" at bounding box center [848, 221] width 75 height 28
click at [762, 222] on link "Cancel" at bounding box center [770, 222] width 34 height 18
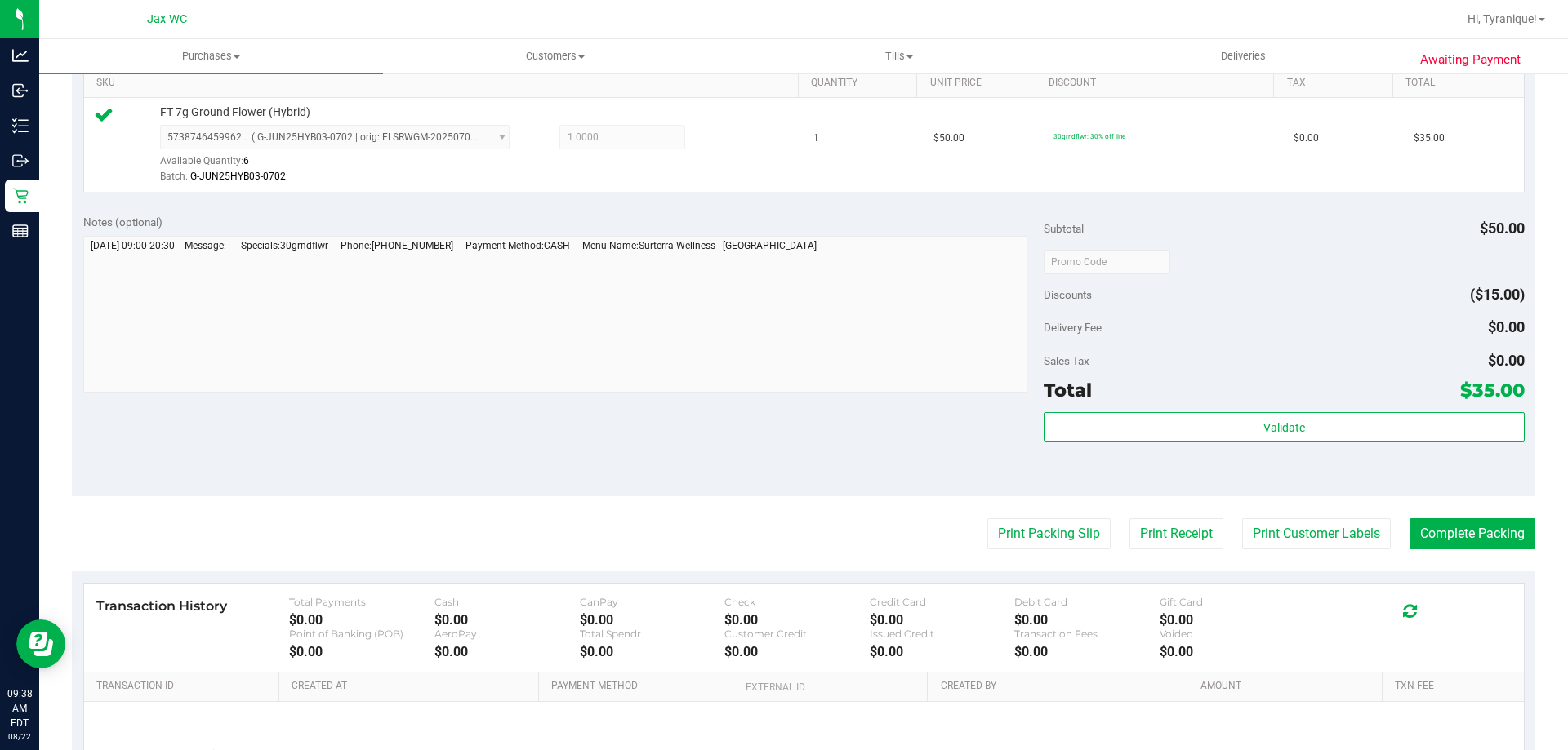
scroll to position [490, 0]
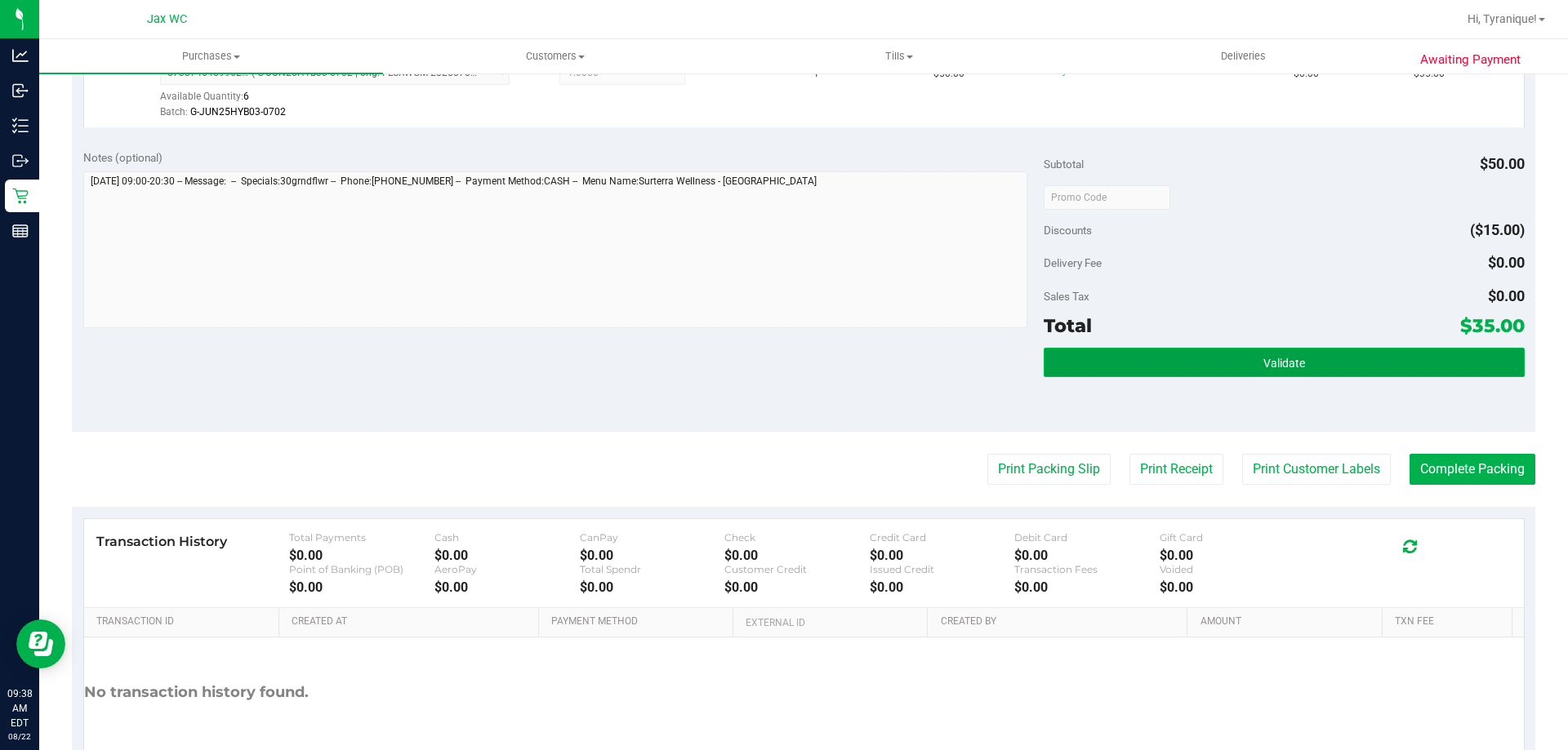
click at [1293, 365] on span "Validate" at bounding box center [1283, 363] width 42 height 13
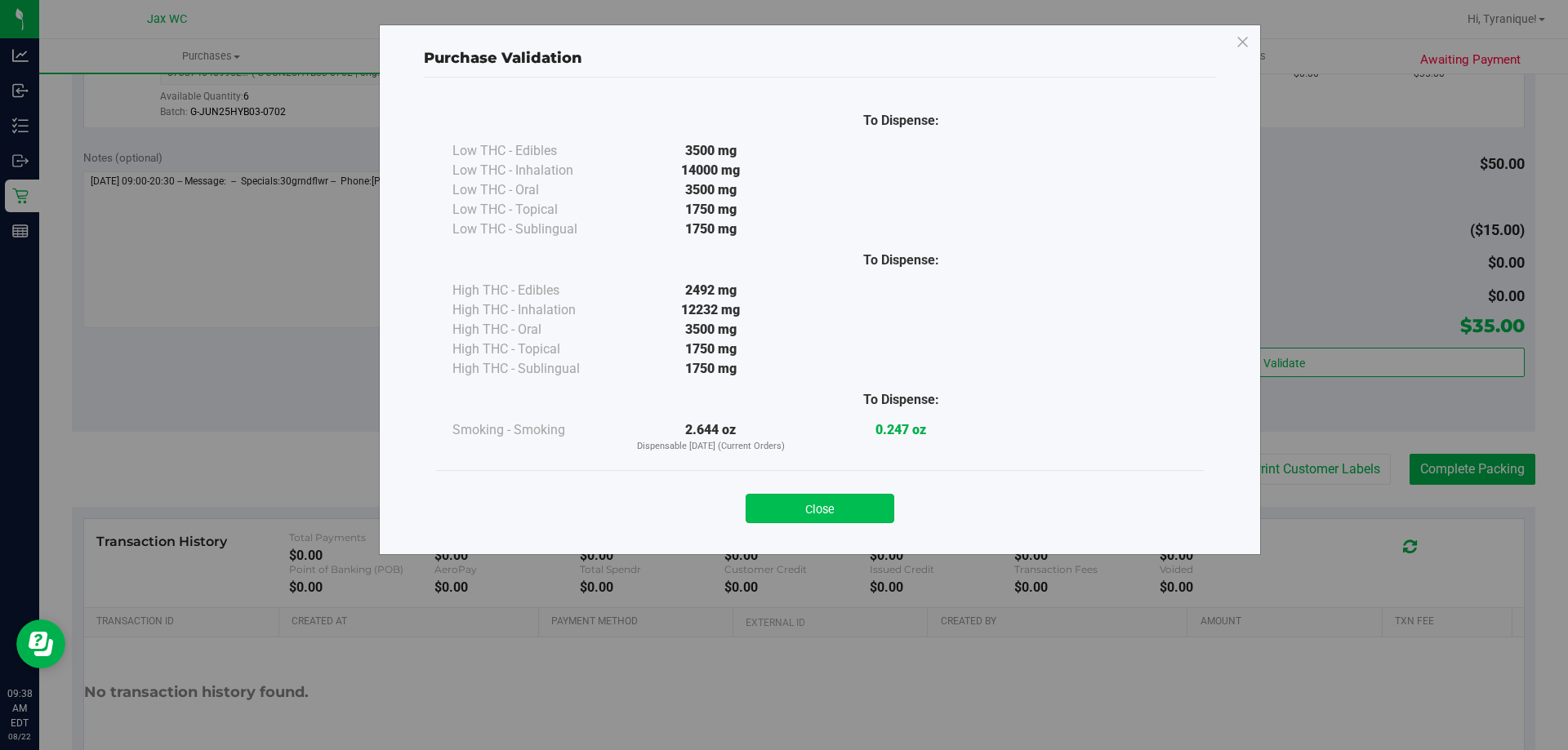
click at [869, 509] on button "Close" at bounding box center [820, 509] width 149 height 30
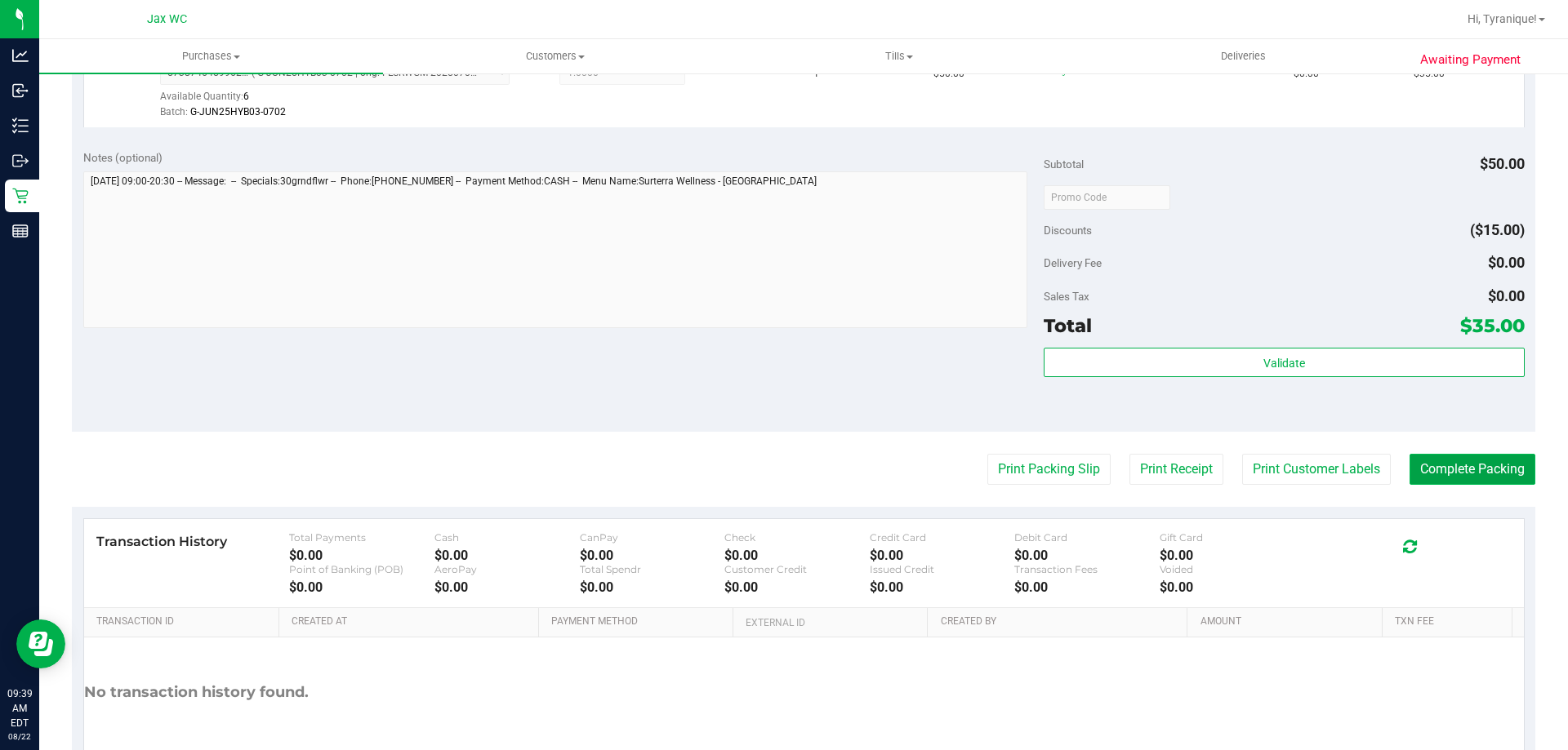
click at [1507, 476] on button "Complete Packing" at bounding box center [1472, 469] width 126 height 31
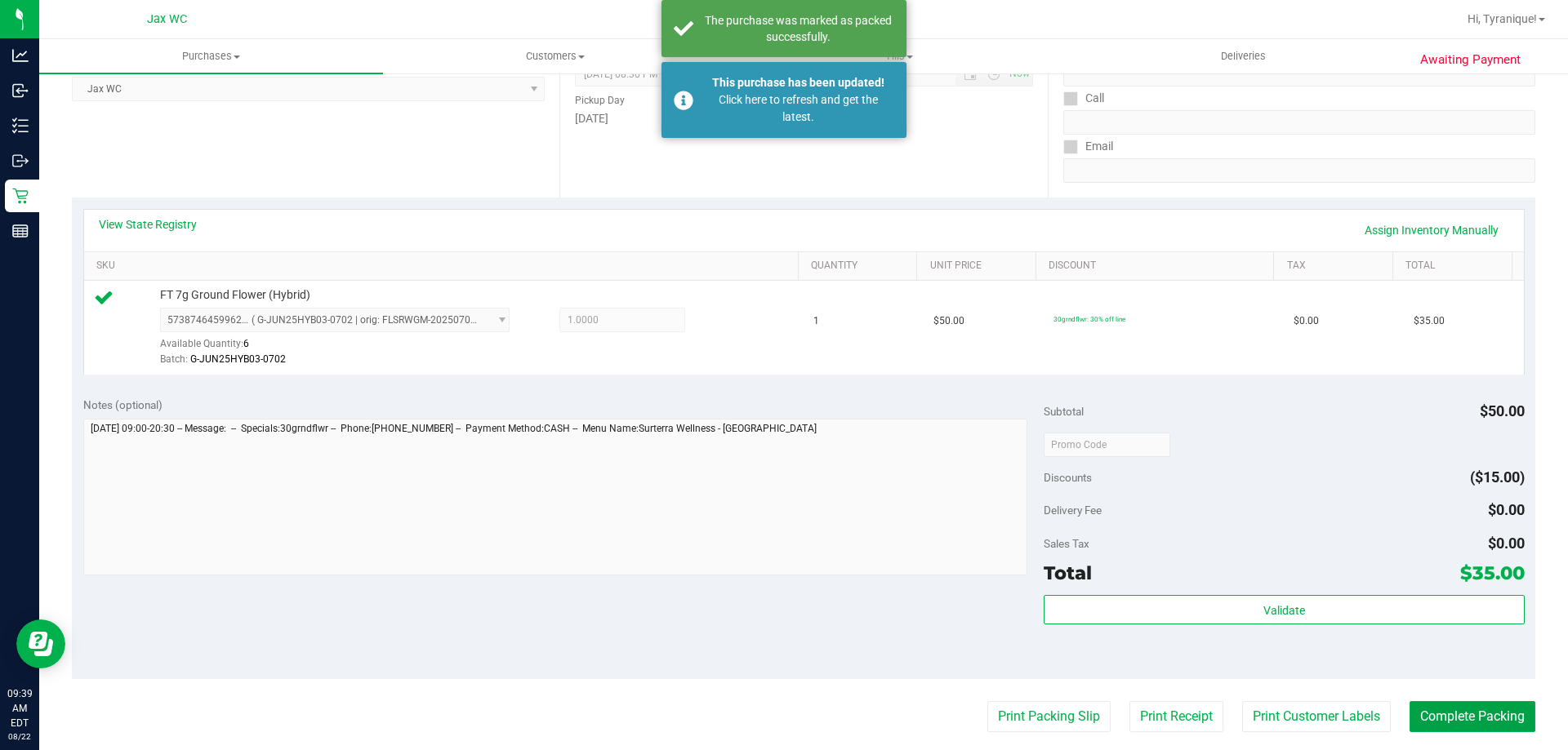
scroll to position [0, 0]
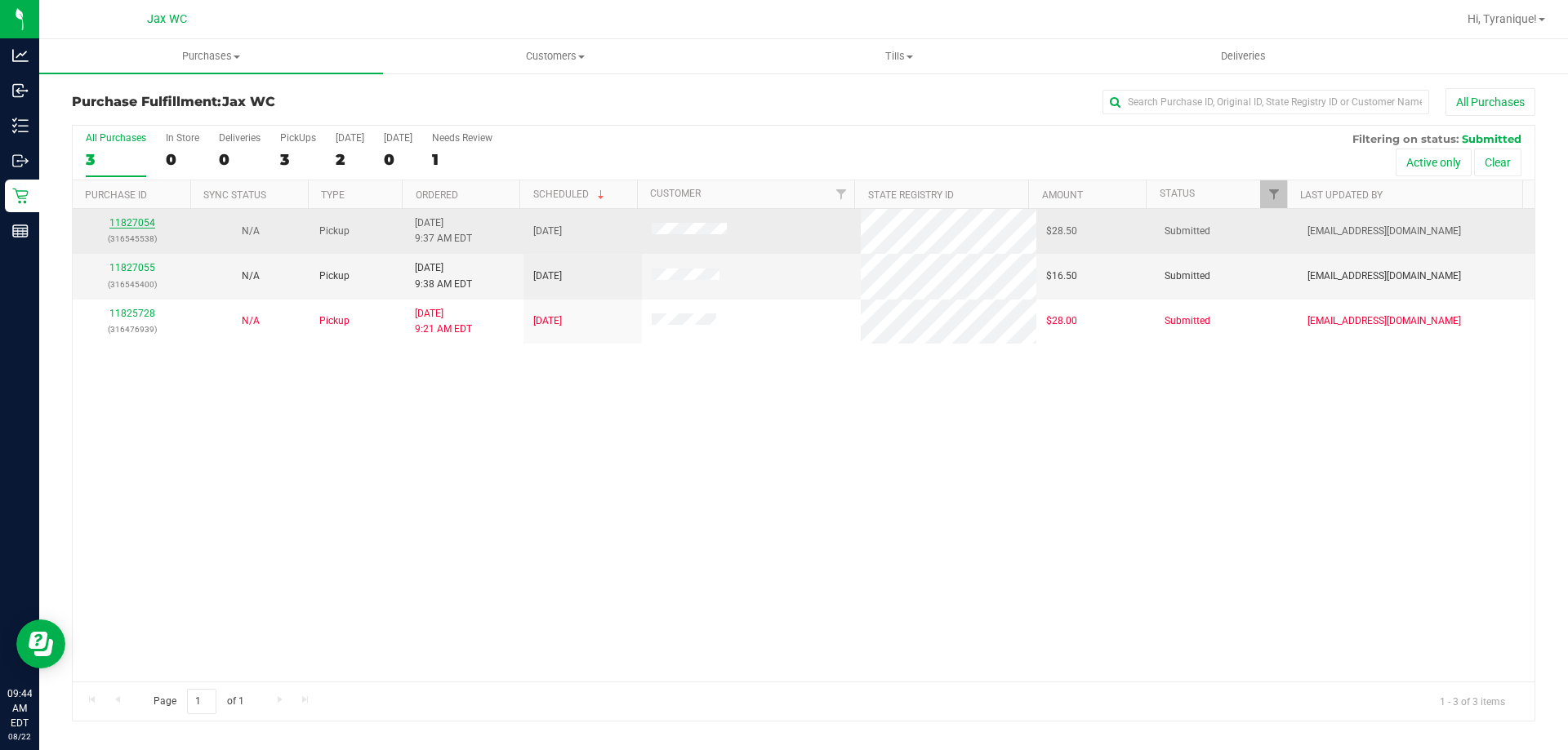
click at [145, 220] on link "11827054" at bounding box center [131, 223] width 45 height 11
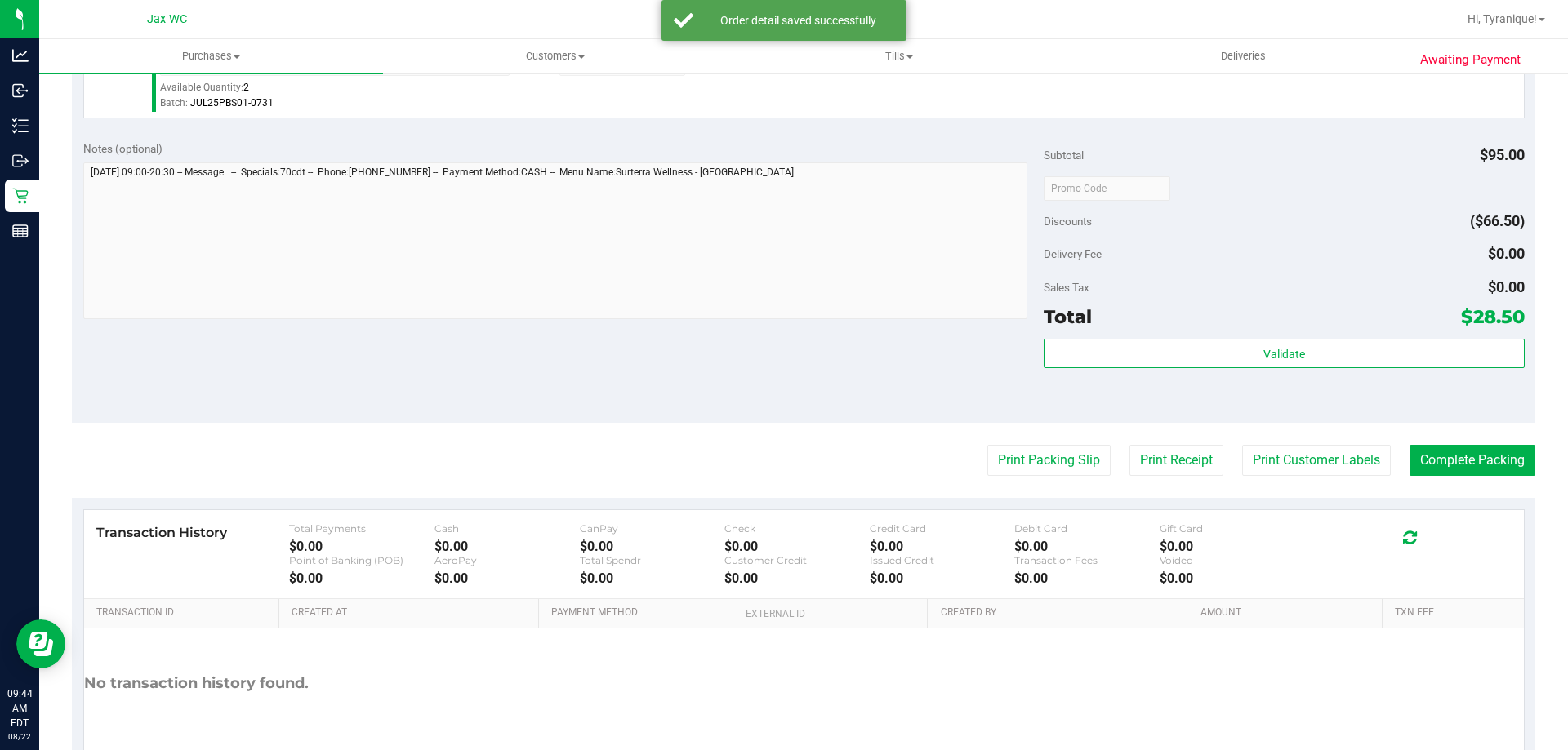
scroll to position [572, 0]
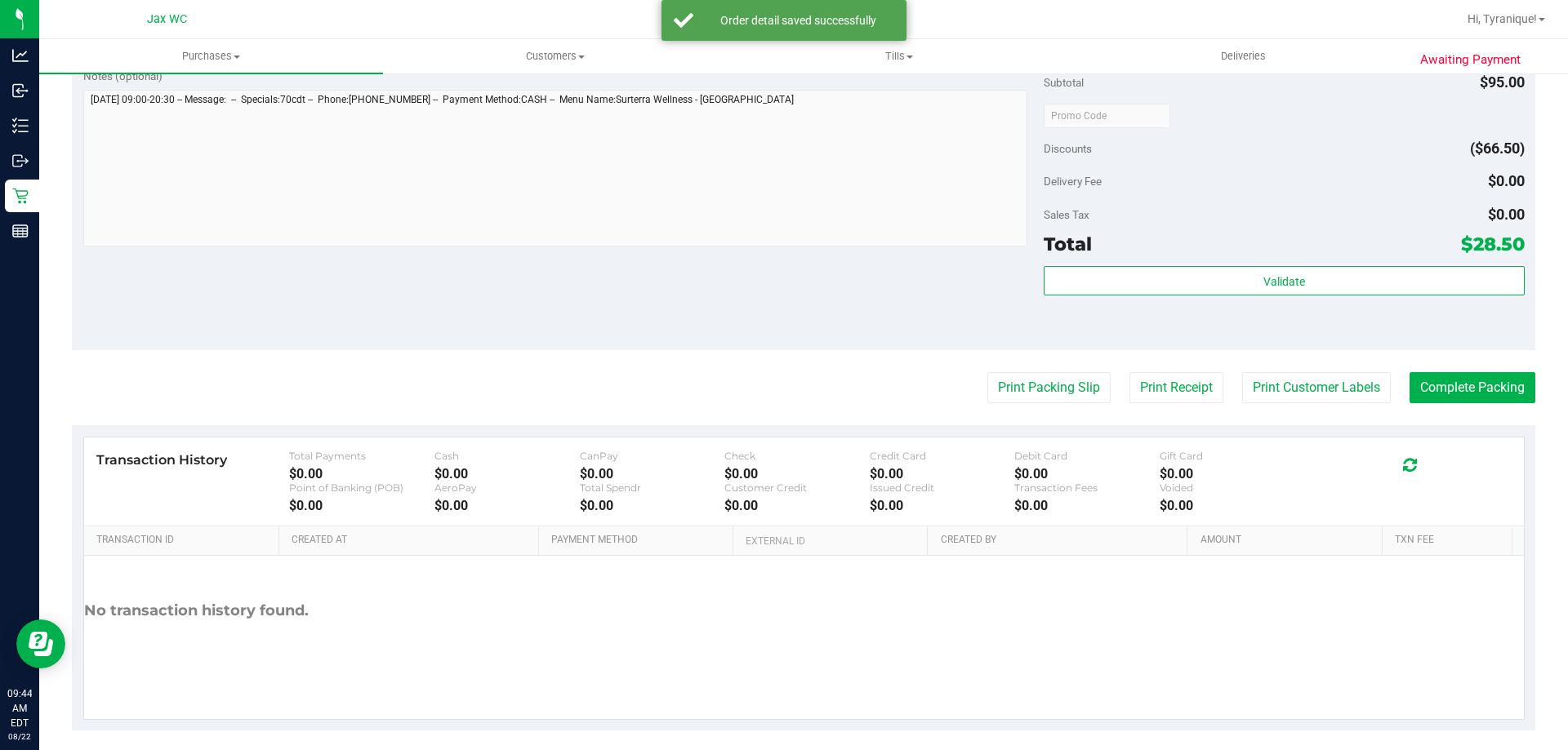
click at [1298, 300] on div "Validate" at bounding box center [1283, 303] width 480 height 74
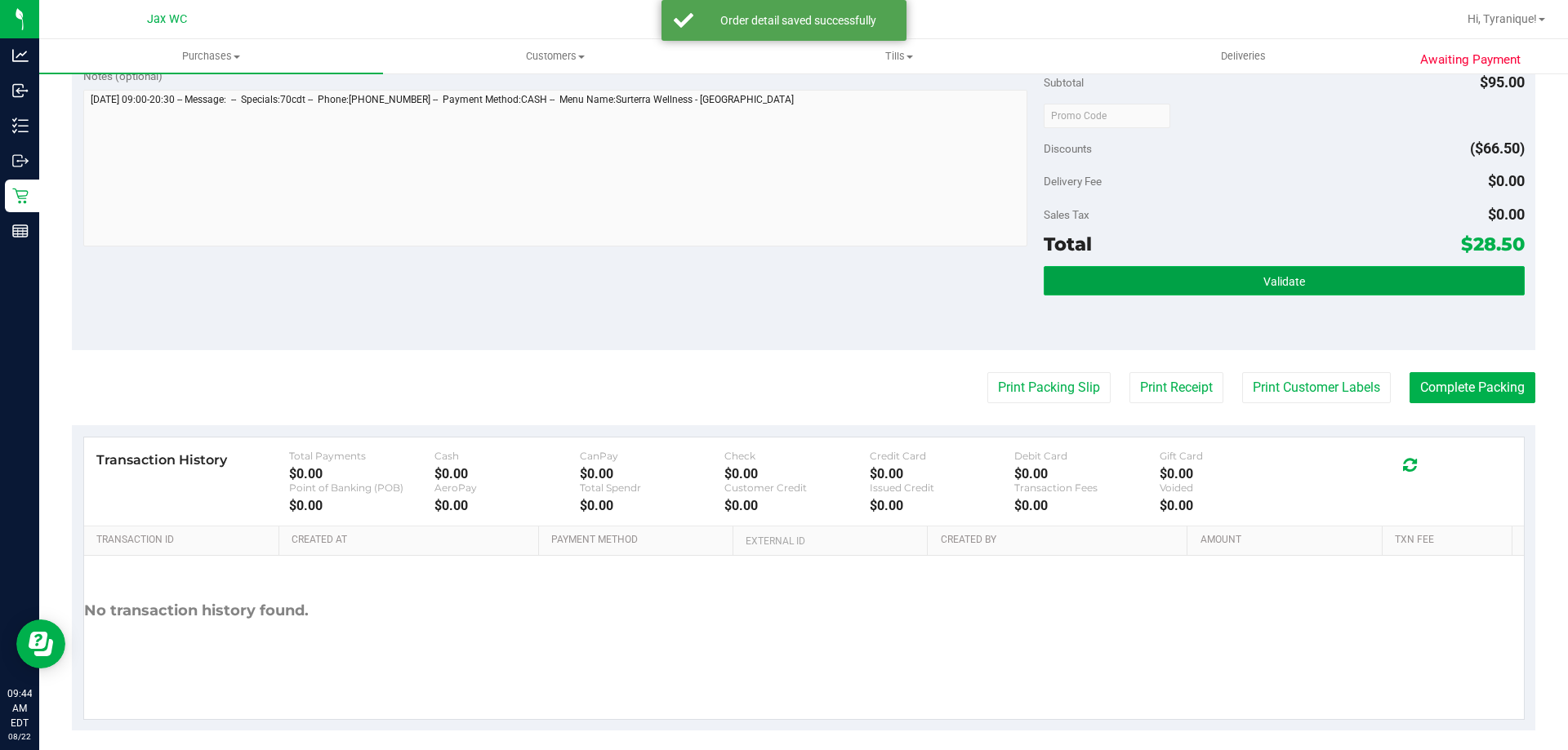
click at [1295, 291] on button "Validate" at bounding box center [1283, 281] width 480 height 30
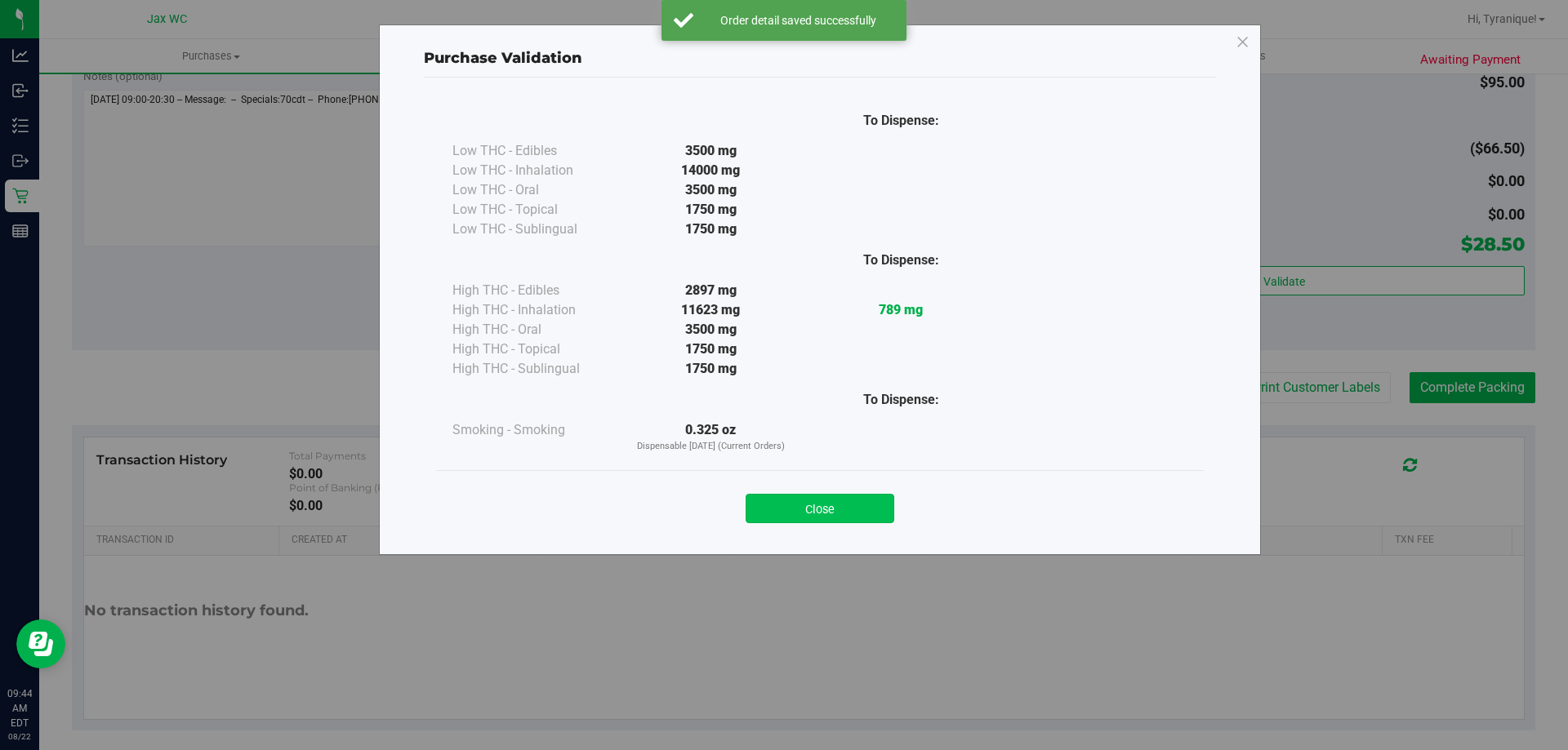
click at [881, 506] on button "Close" at bounding box center [820, 509] width 149 height 30
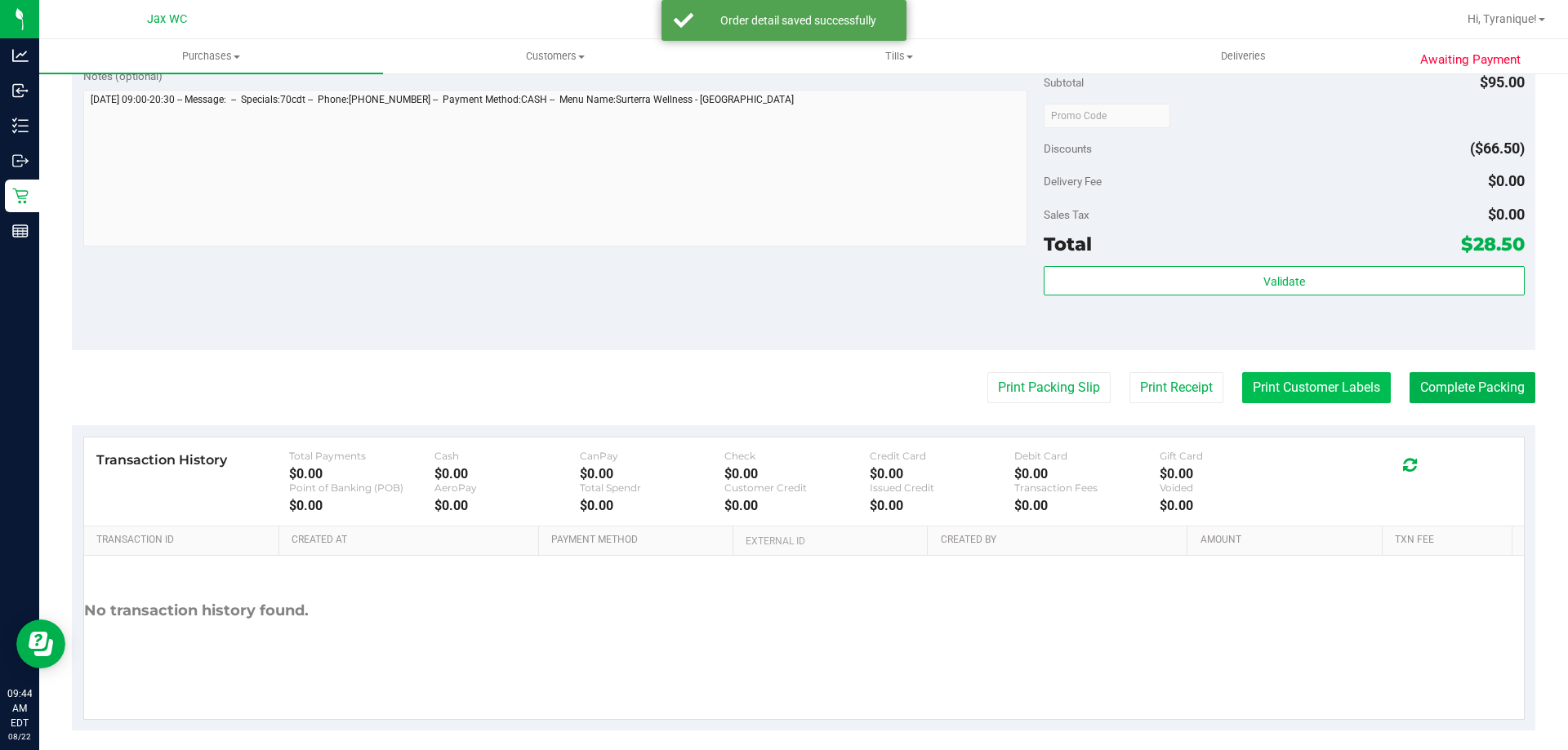
click at [1318, 396] on button "Print Customer Labels" at bounding box center [1316, 388] width 149 height 31
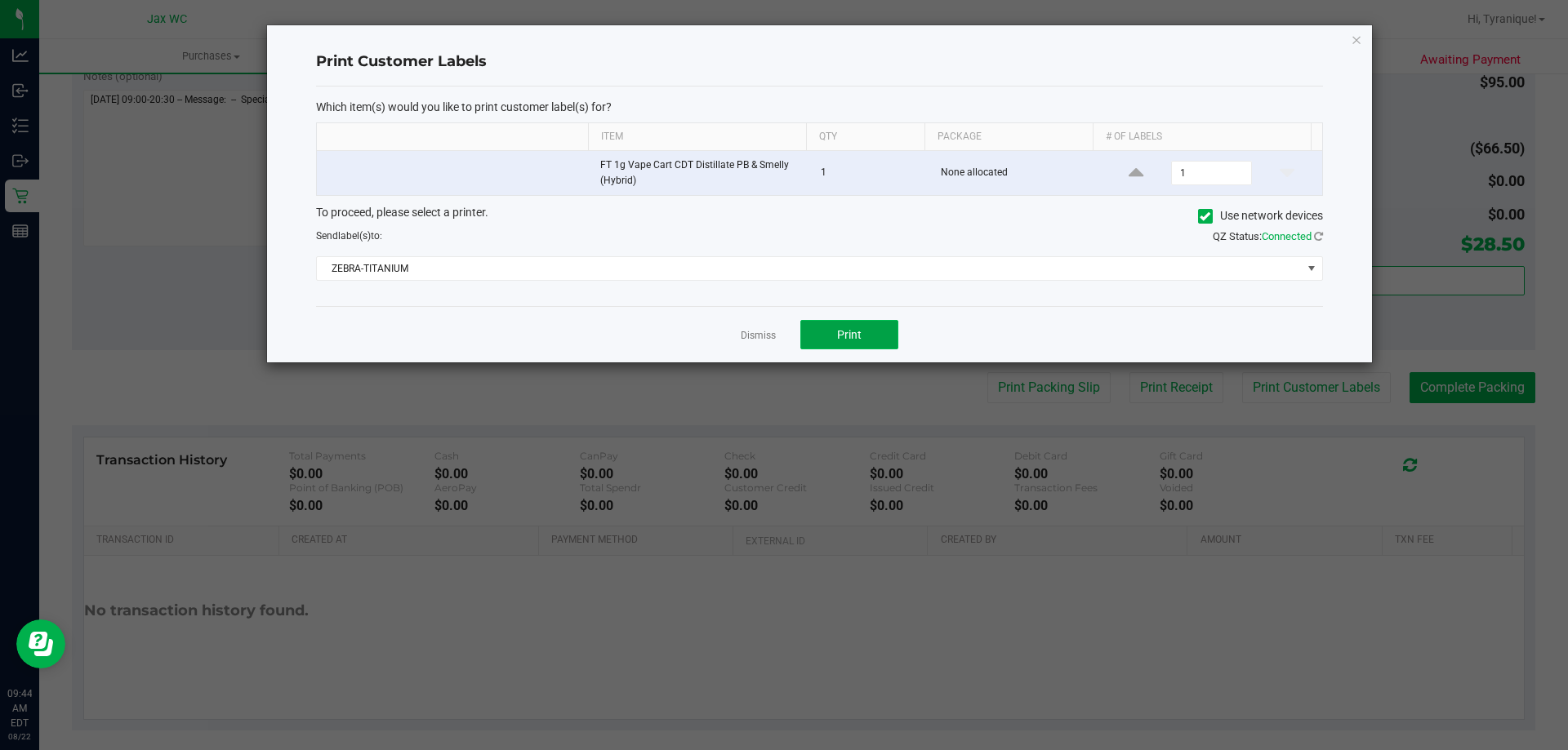
click at [832, 345] on button "Print" at bounding box center [849, 334] width 98 height 30
click at [754, 330] on link "Dismiss" at bounding box center [759, 335] width 35 height 14
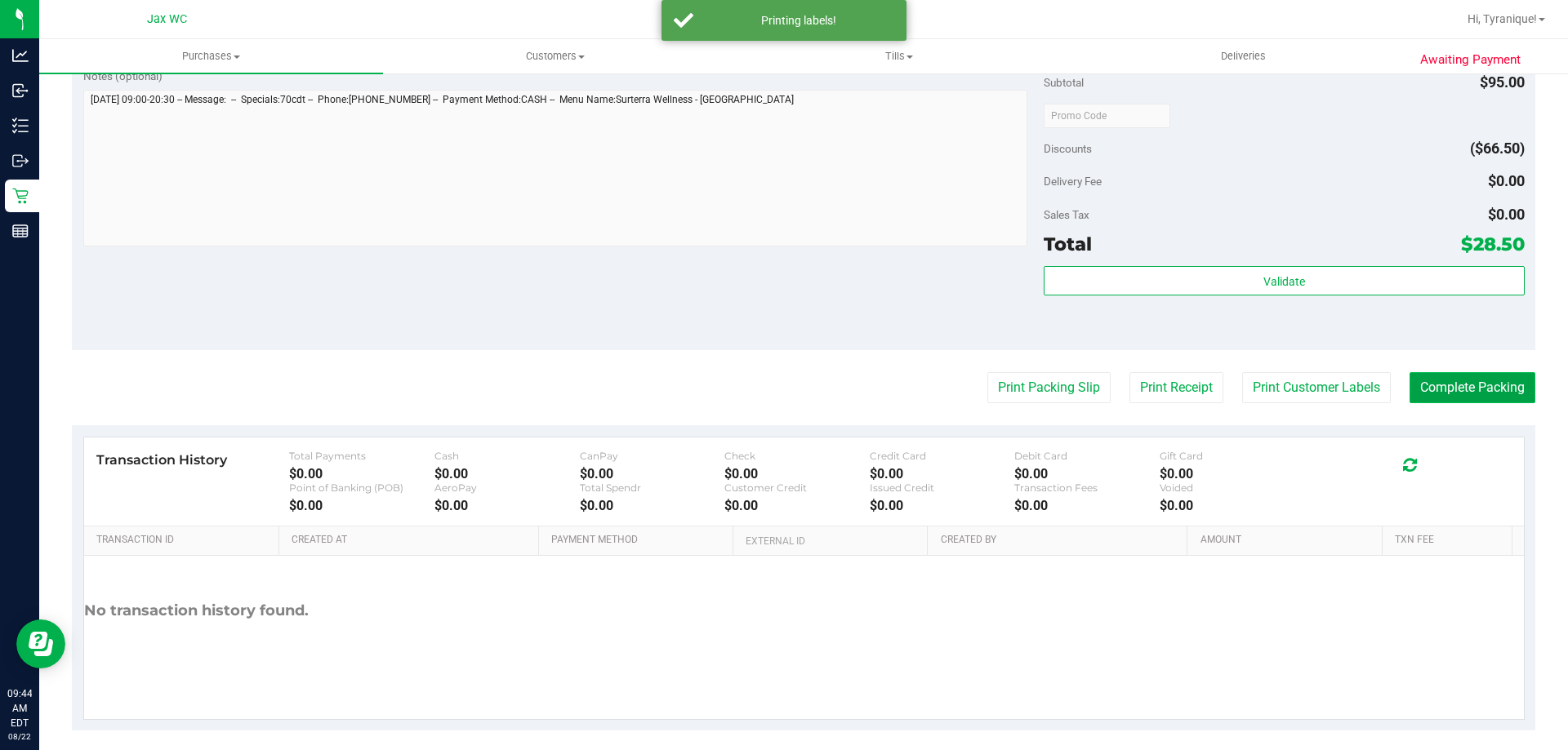
click at [1450, 391] on button "Complete Packing" at bounding box center [1472, 388] width 126 height 31
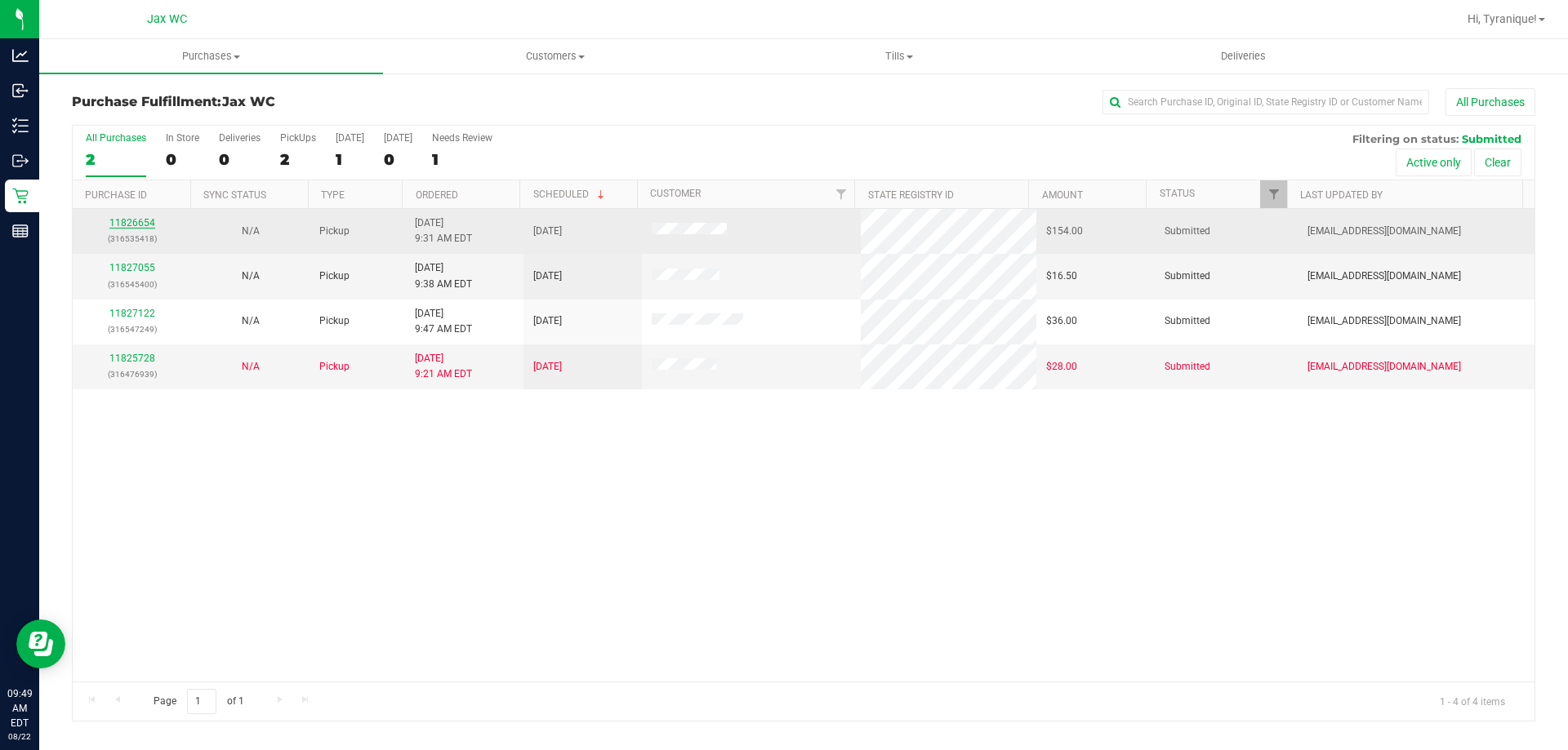
click at [144, 222] on link "11826654" at bounding box center [131, 223] width 45 height 11
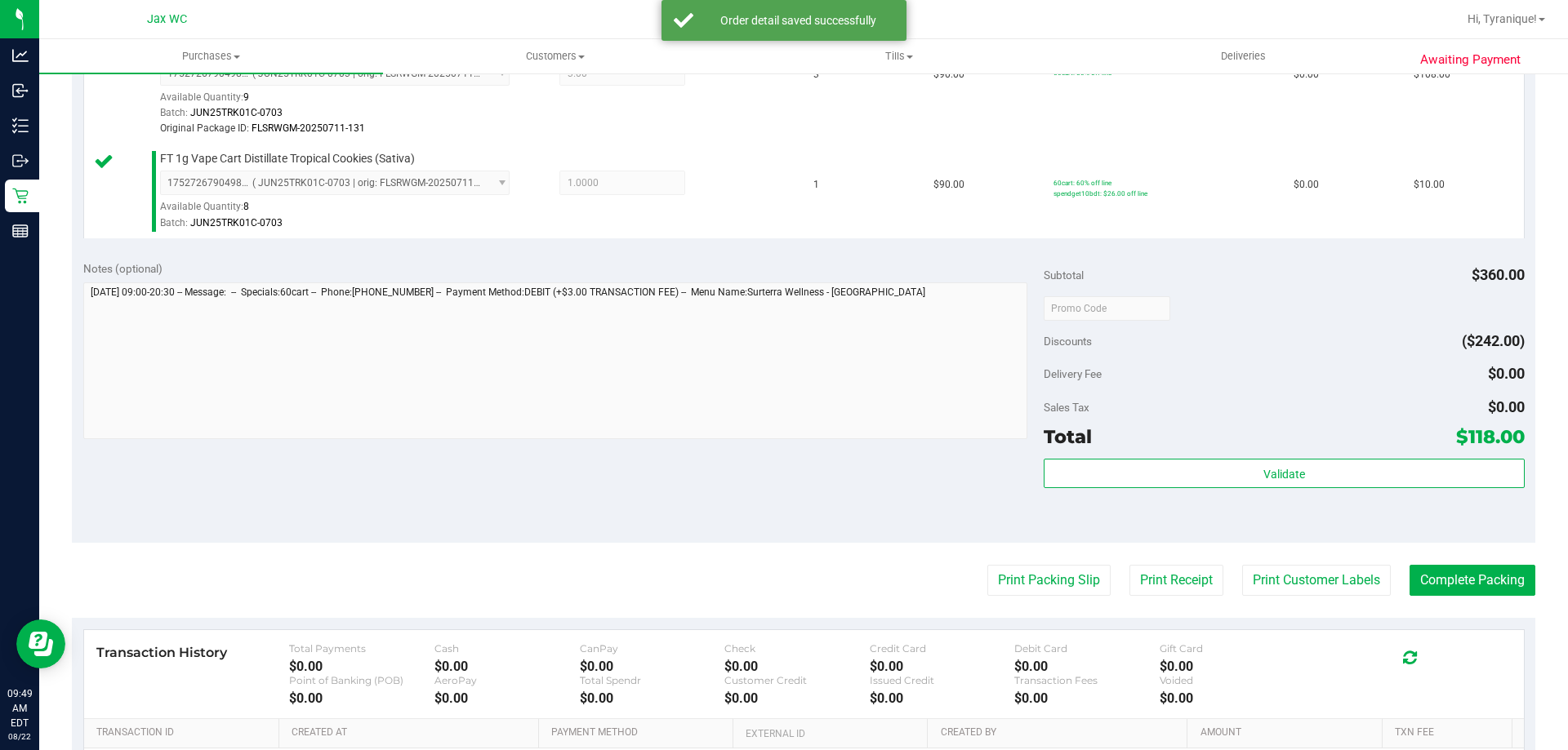
scroll to position [490, 0]
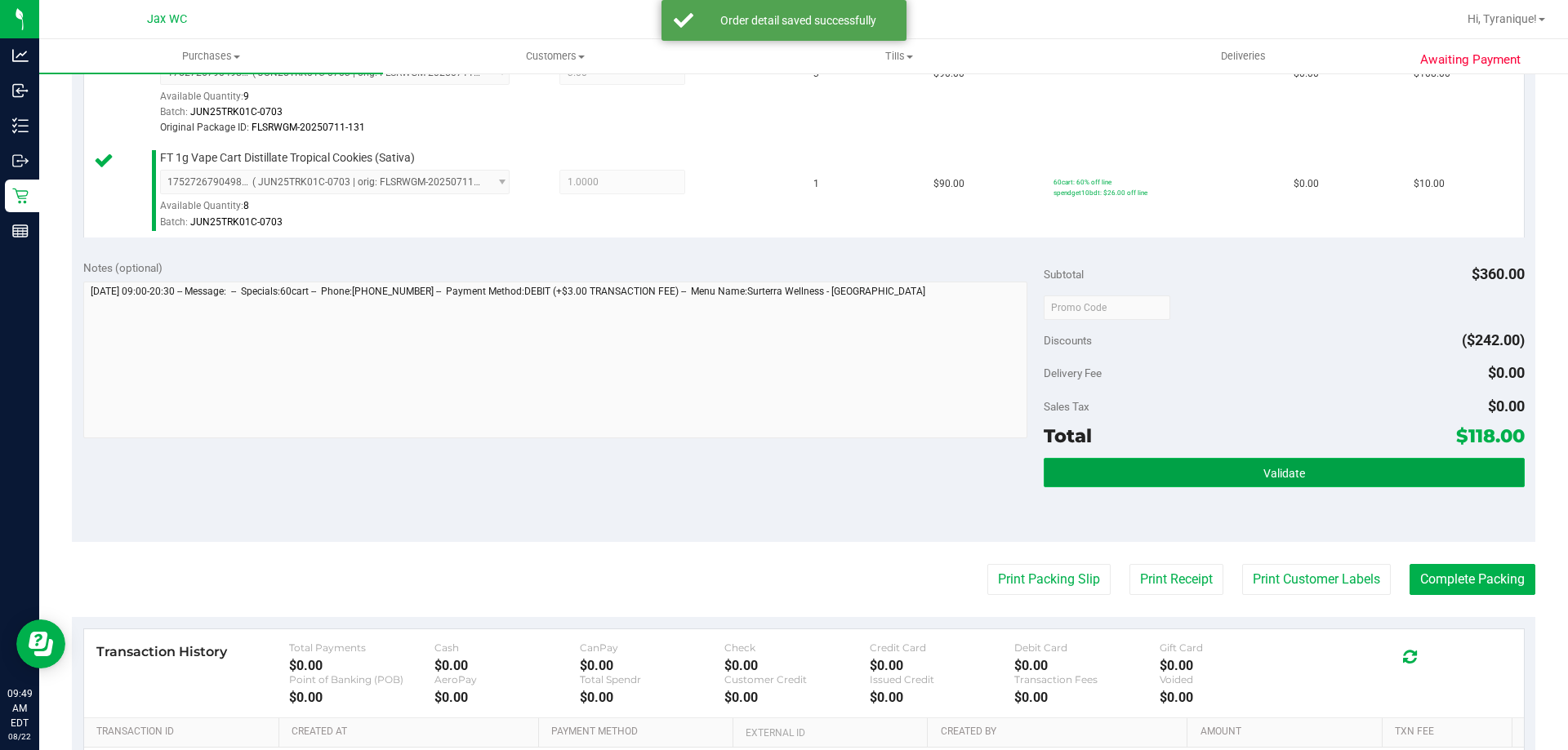
click at [1317, 486] on button "Validate" at bounding box center [1283, 473] width 480 height 30
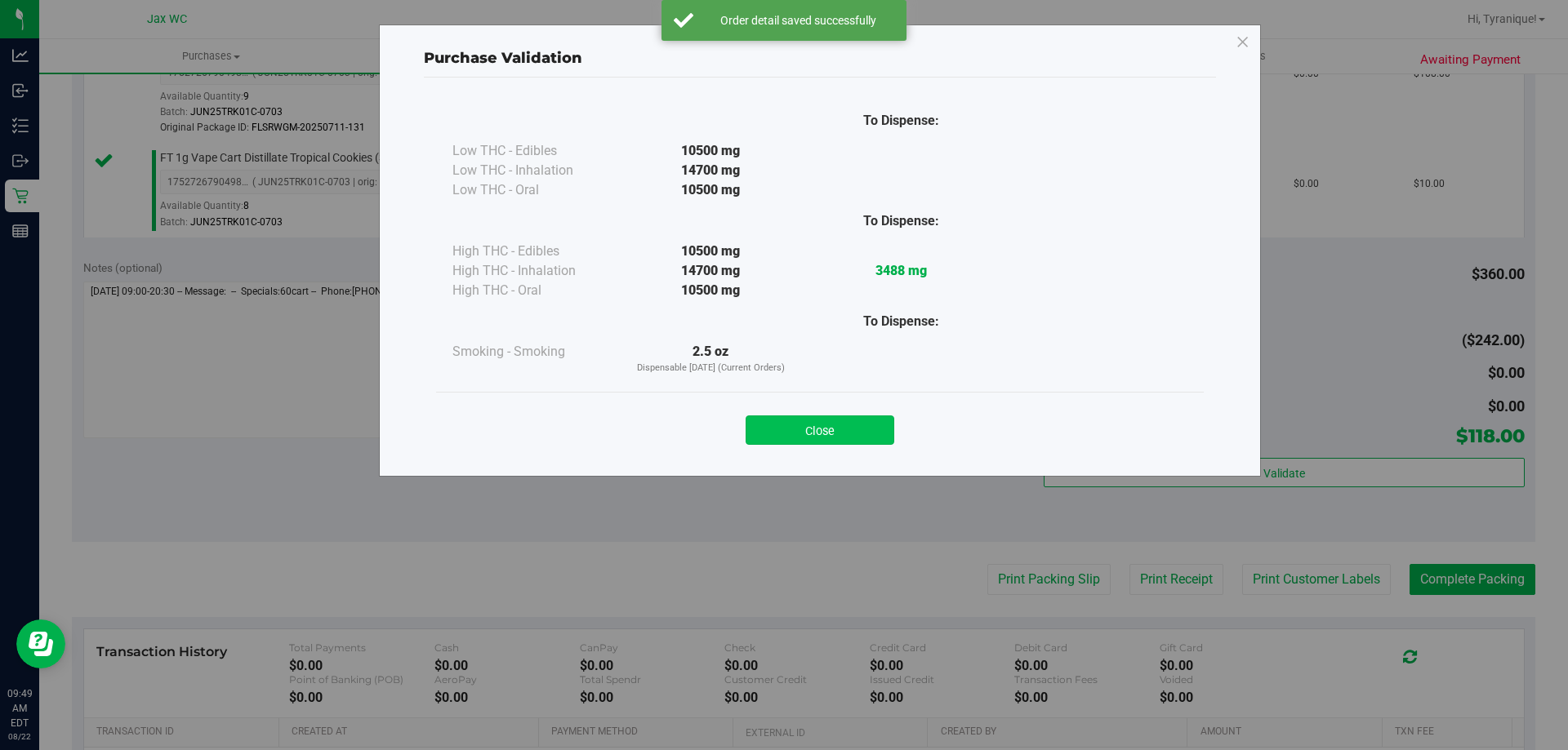
click at [838, 429] on button "Close" at bounding box center [820, 430] width 149 height 30
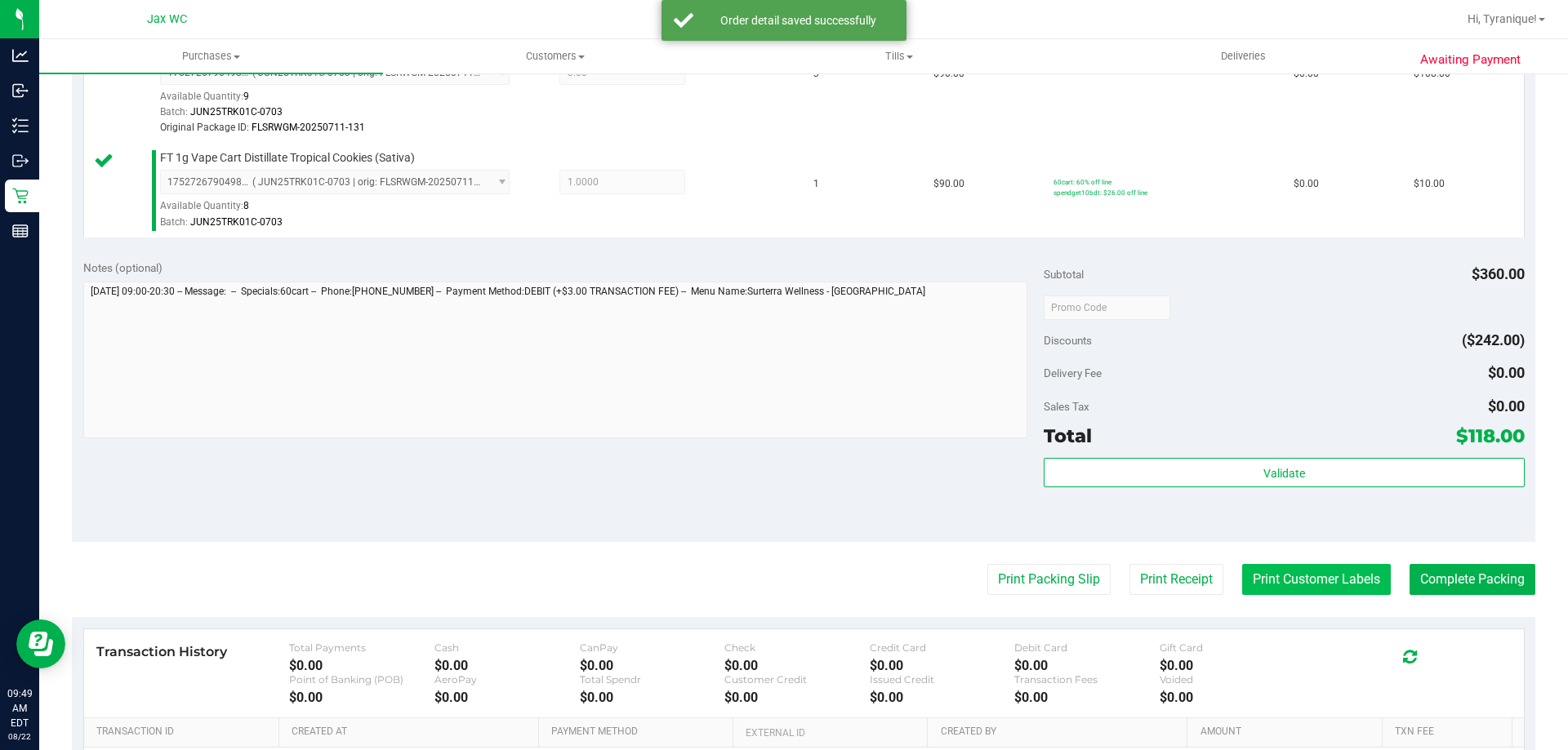
click at [1271, 579] on button "Print Customer Labels" at bounding box center [1316, 580] width 149 height 31
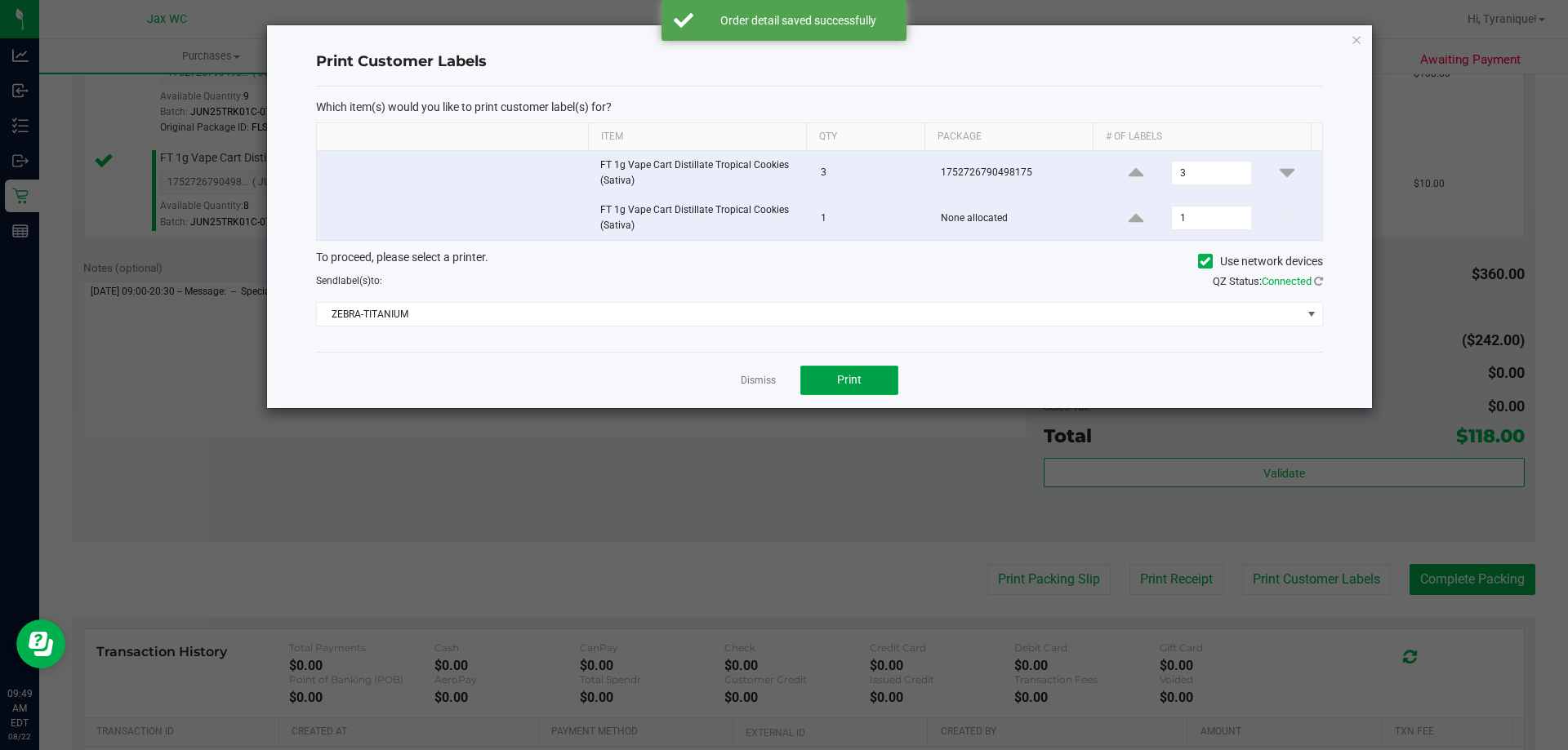
click at [858, 386] on span "Print" at bounding box center [849, 380] width 25 height 13
click at [751, 379] on link "Dismiss" at bounding box center [759, 381] width 35 height 14
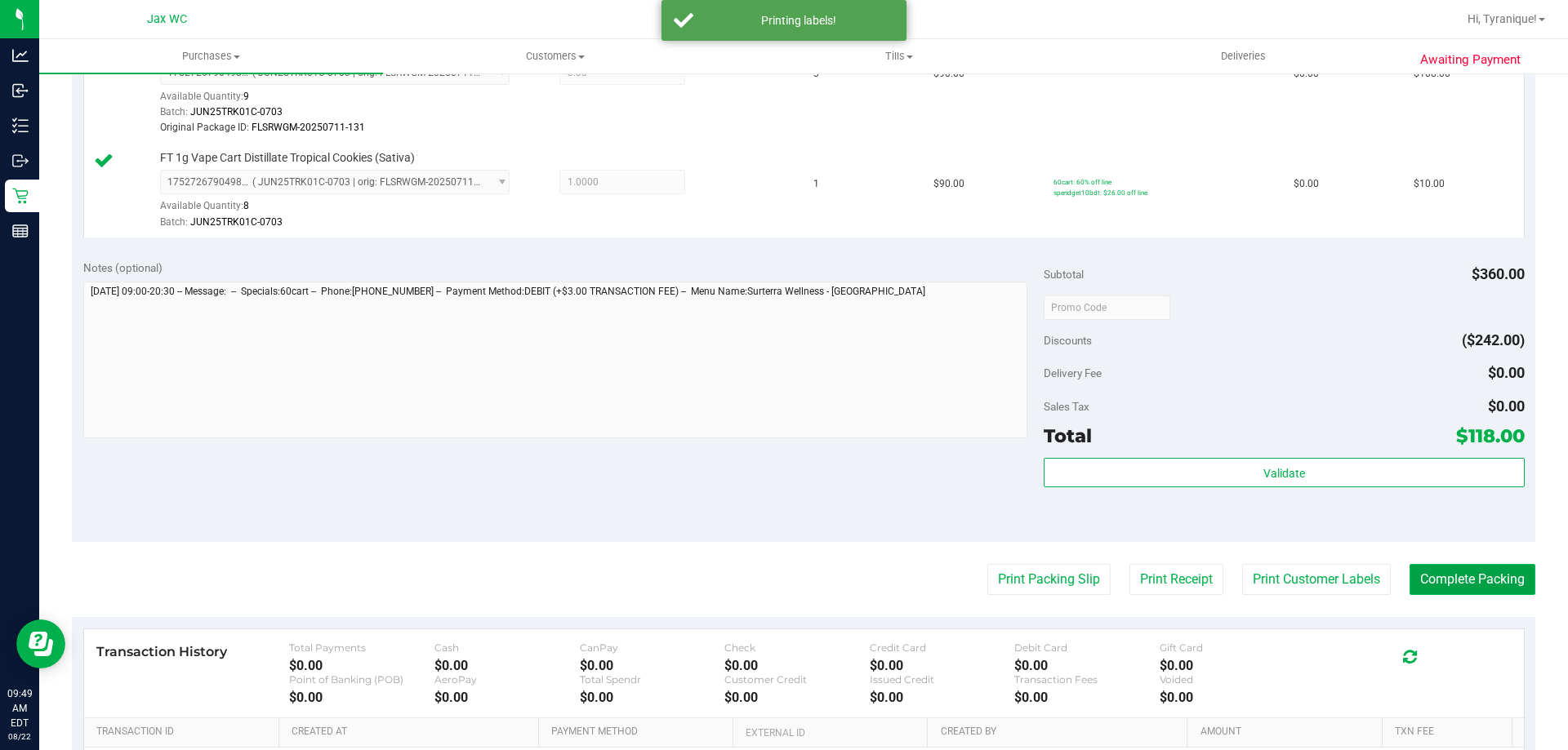
click at [1458, 583] on button "Complete Packing" at bounding box center [1472, 580] width 126 height 31
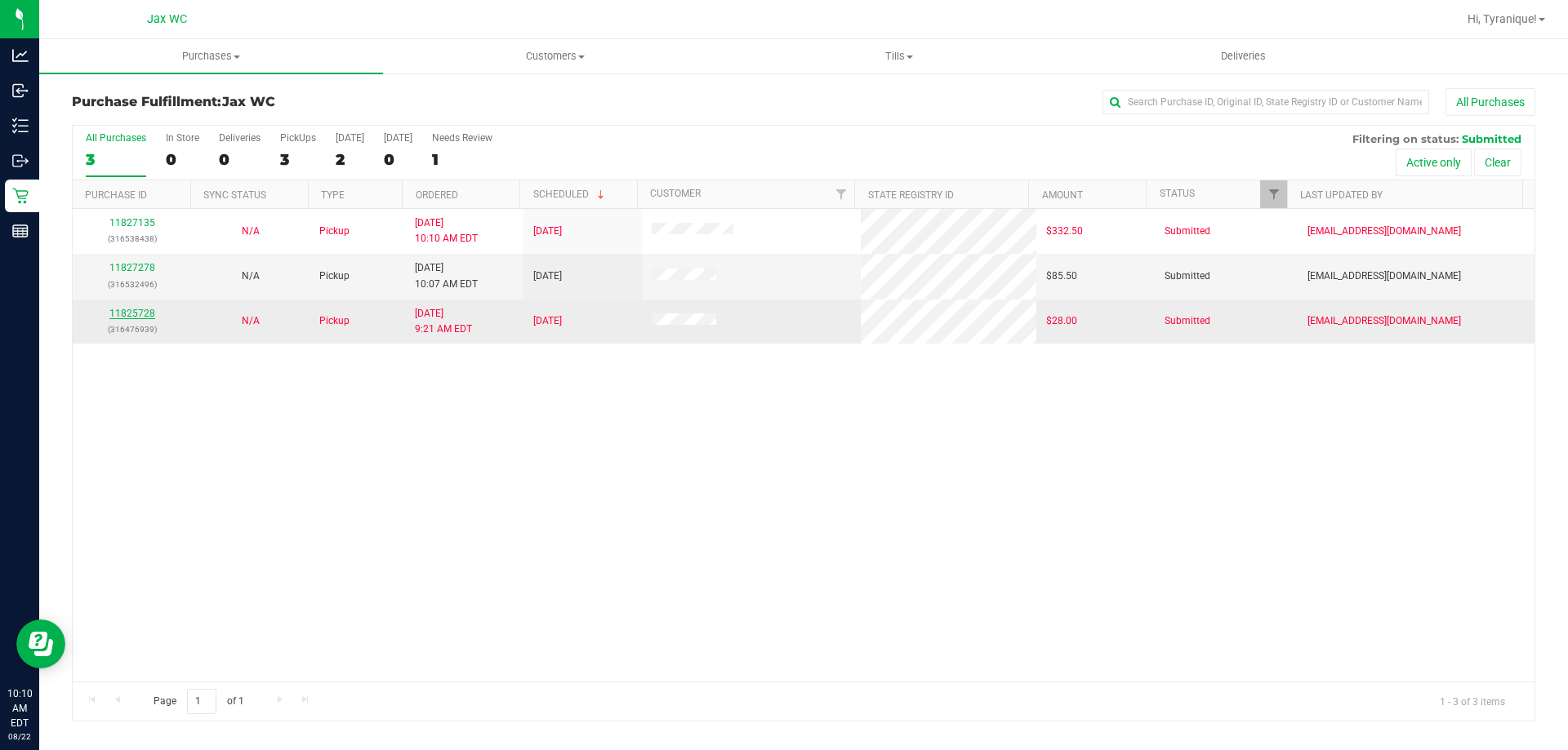
click at [146, 311] on link "11825728" at bounding box center [131, 313] width 45 height 11
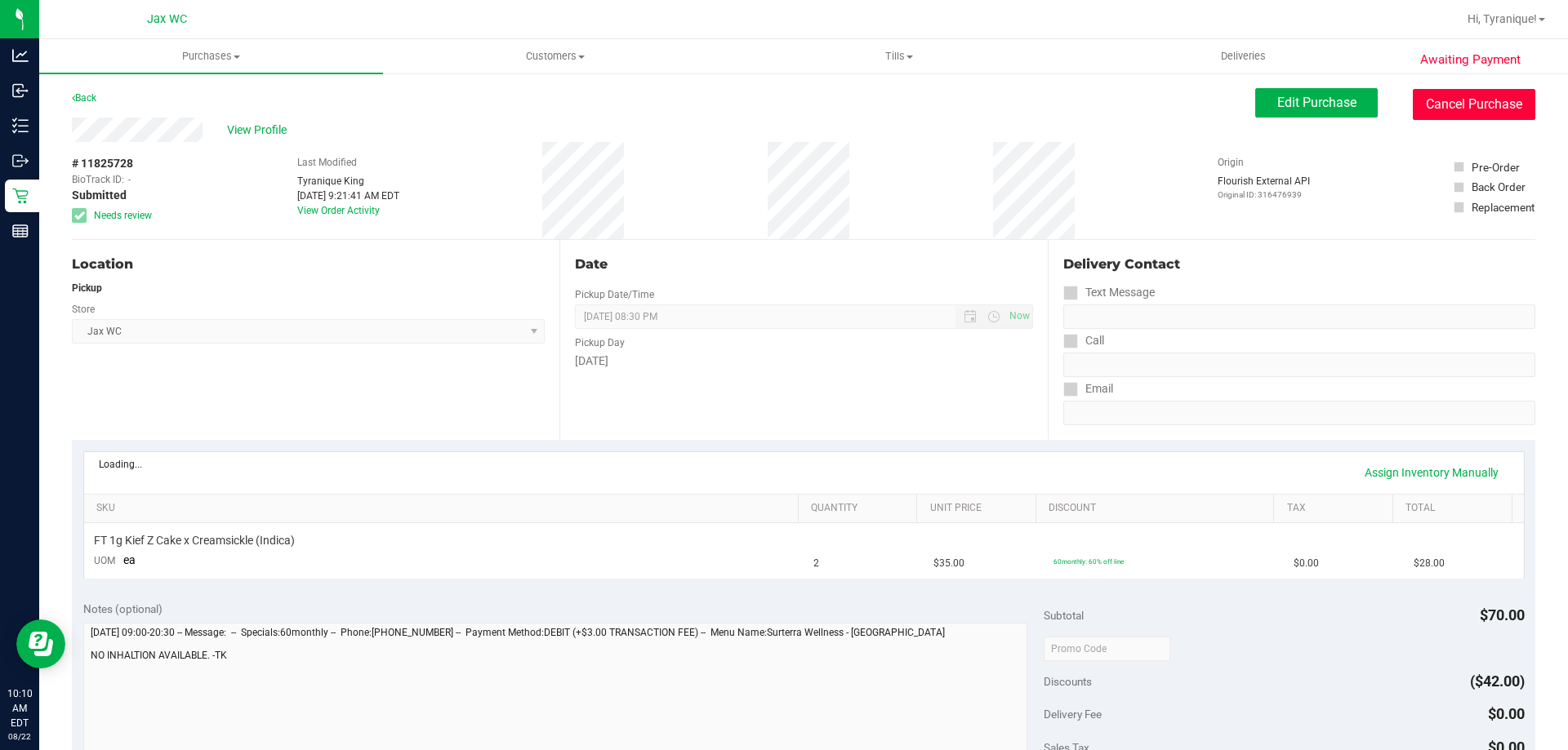
click at [1511, 102] on button "Cancel Purchase" at bounding box center [1474, 104] width 123 height 31
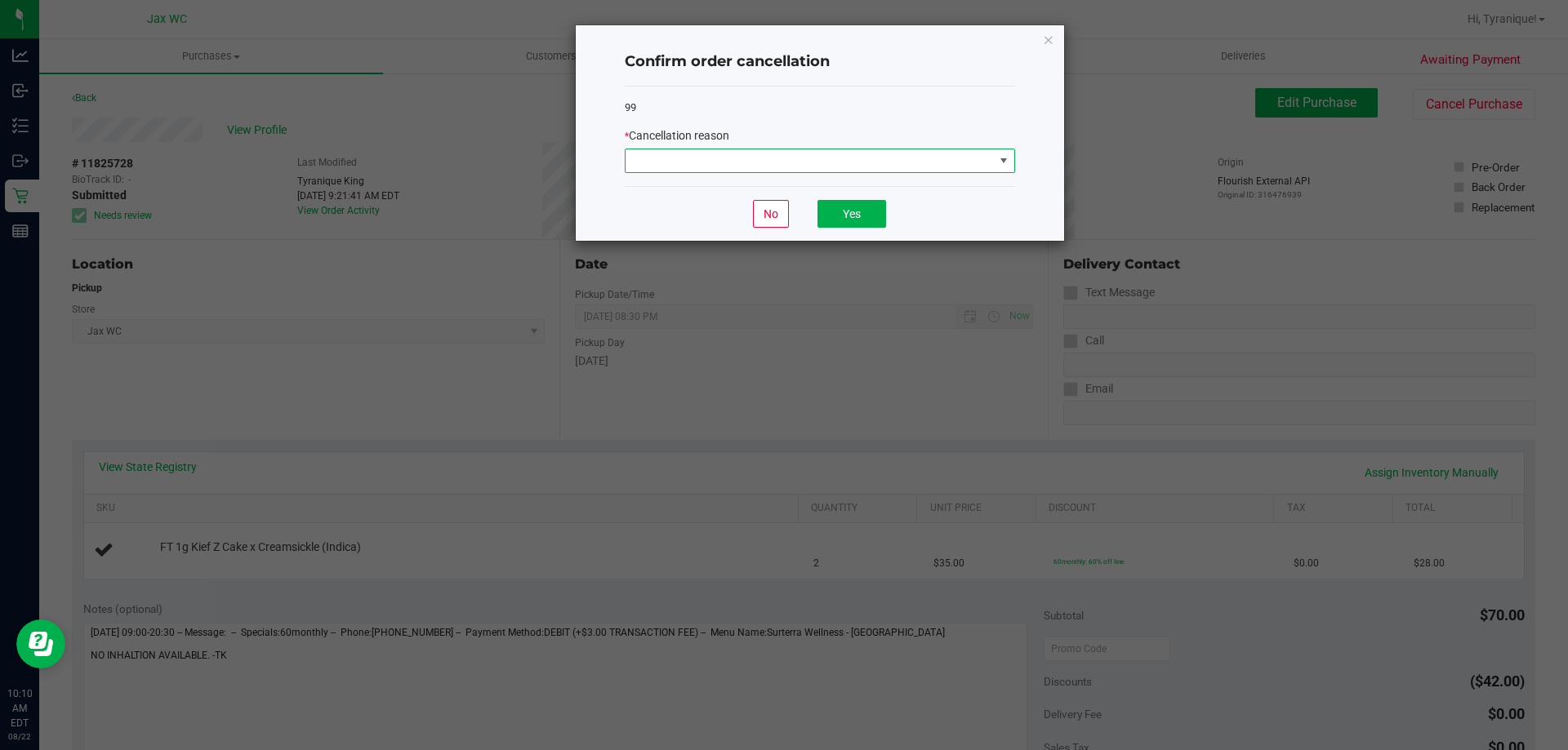
click at [895, 162] on span at bounding box center [809, 161] width 369 height 23
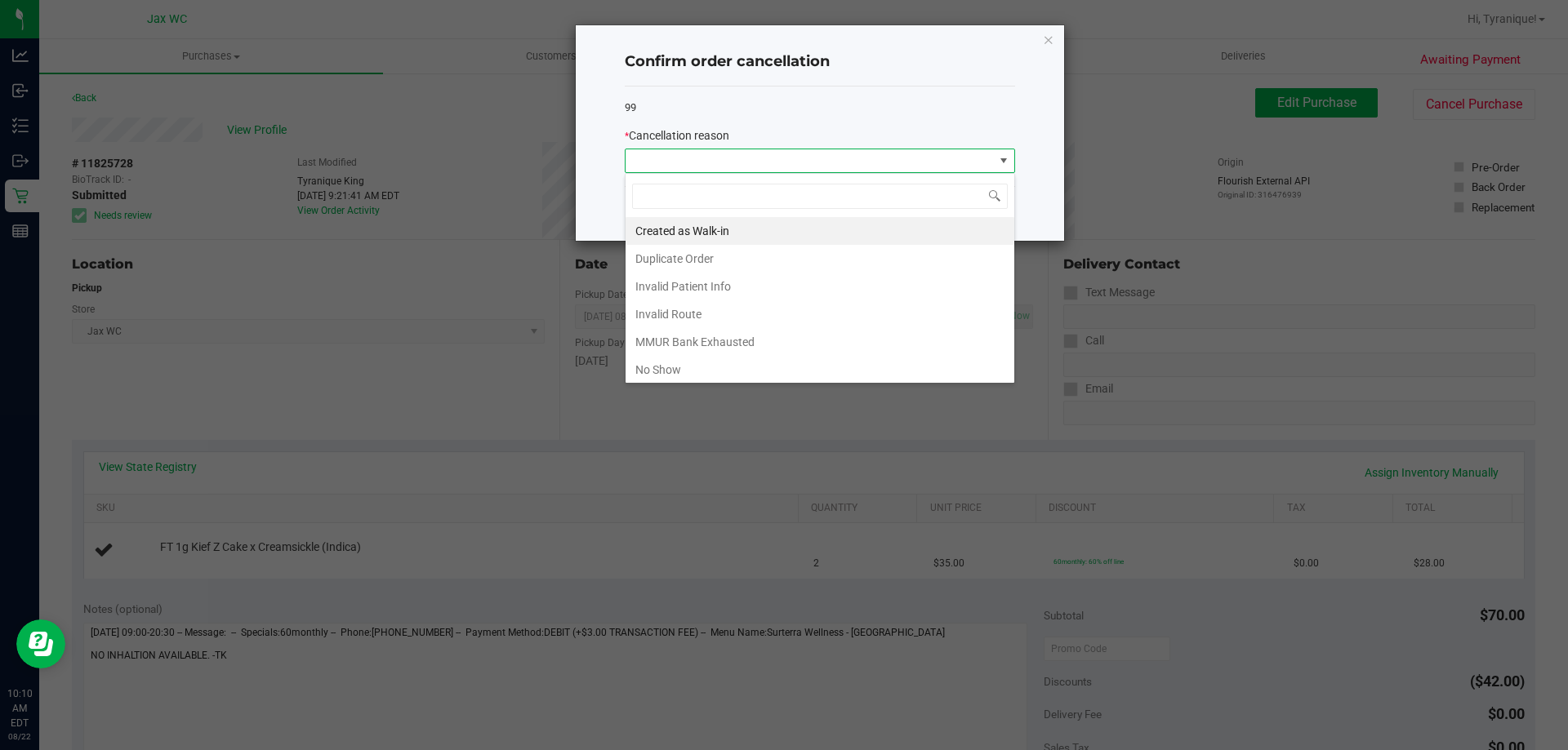
scroll to position [25, 390]
click at [711, 347] on li "MMUR Bank Exhausted" at bounding box center [820, 342] width 389 height 28
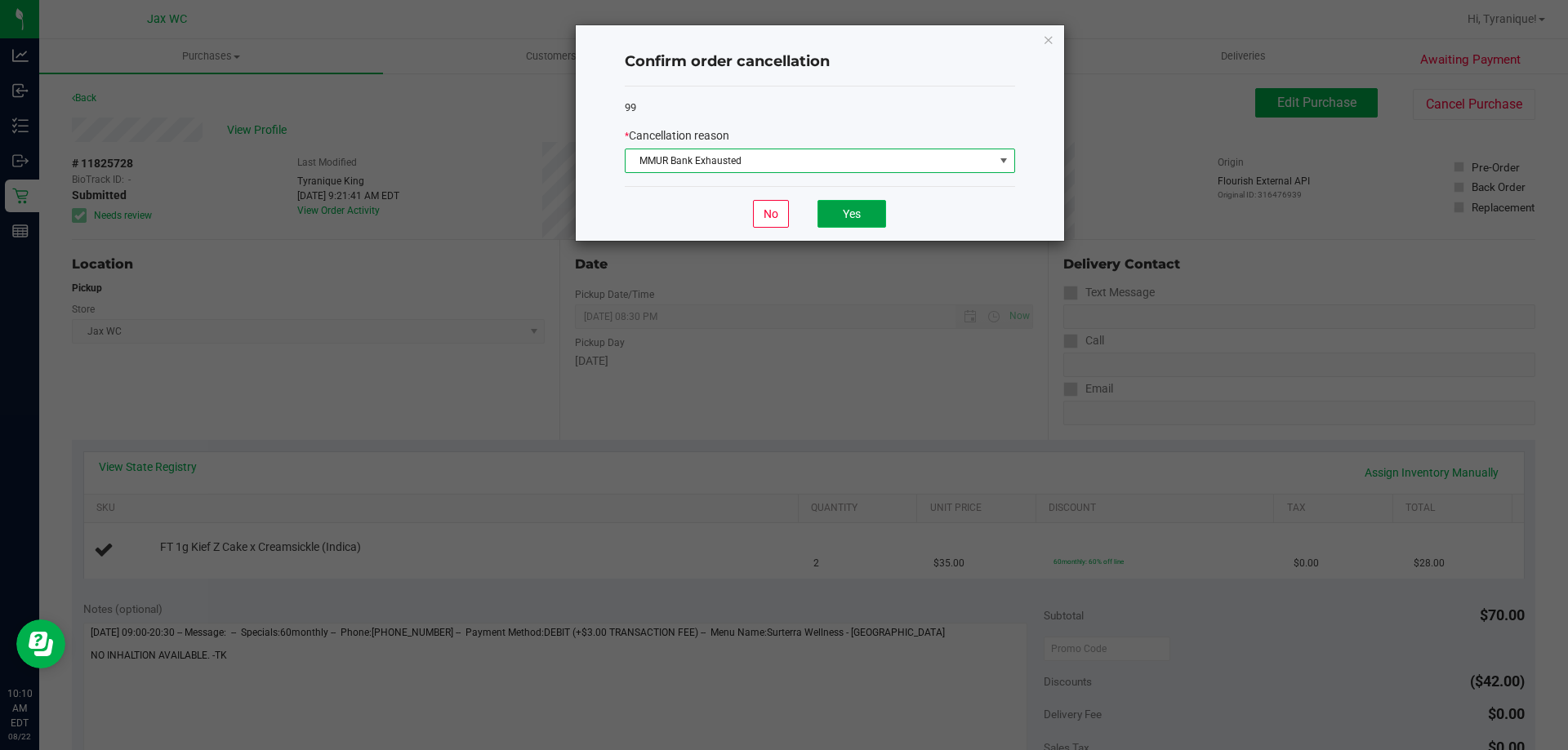
click at [831, 220] on button "Yes" at bounding box center [852, 214] width 68 height 28
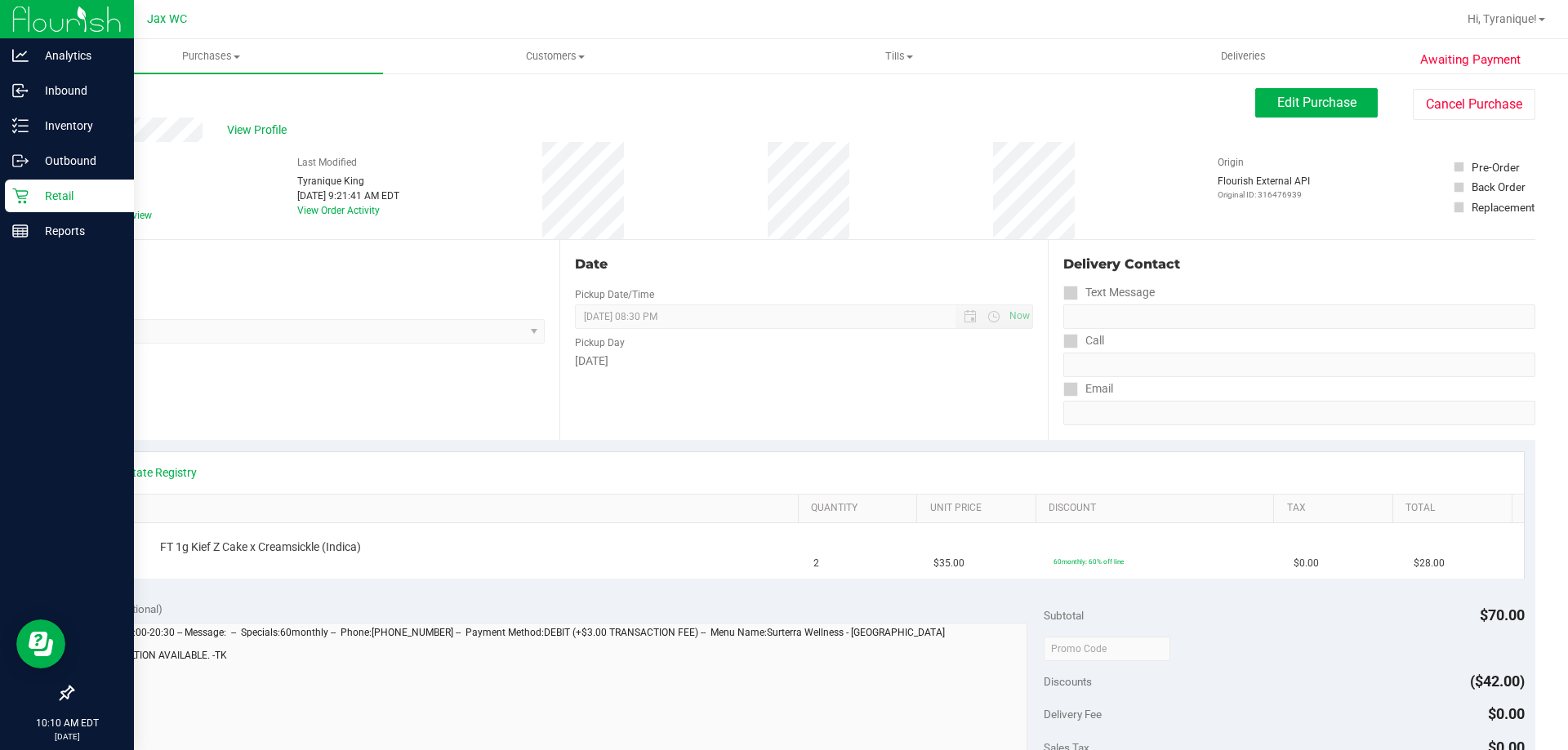
click at [37, 195] on p "Retail" at bounding box center [78, 195] width 98 height 19
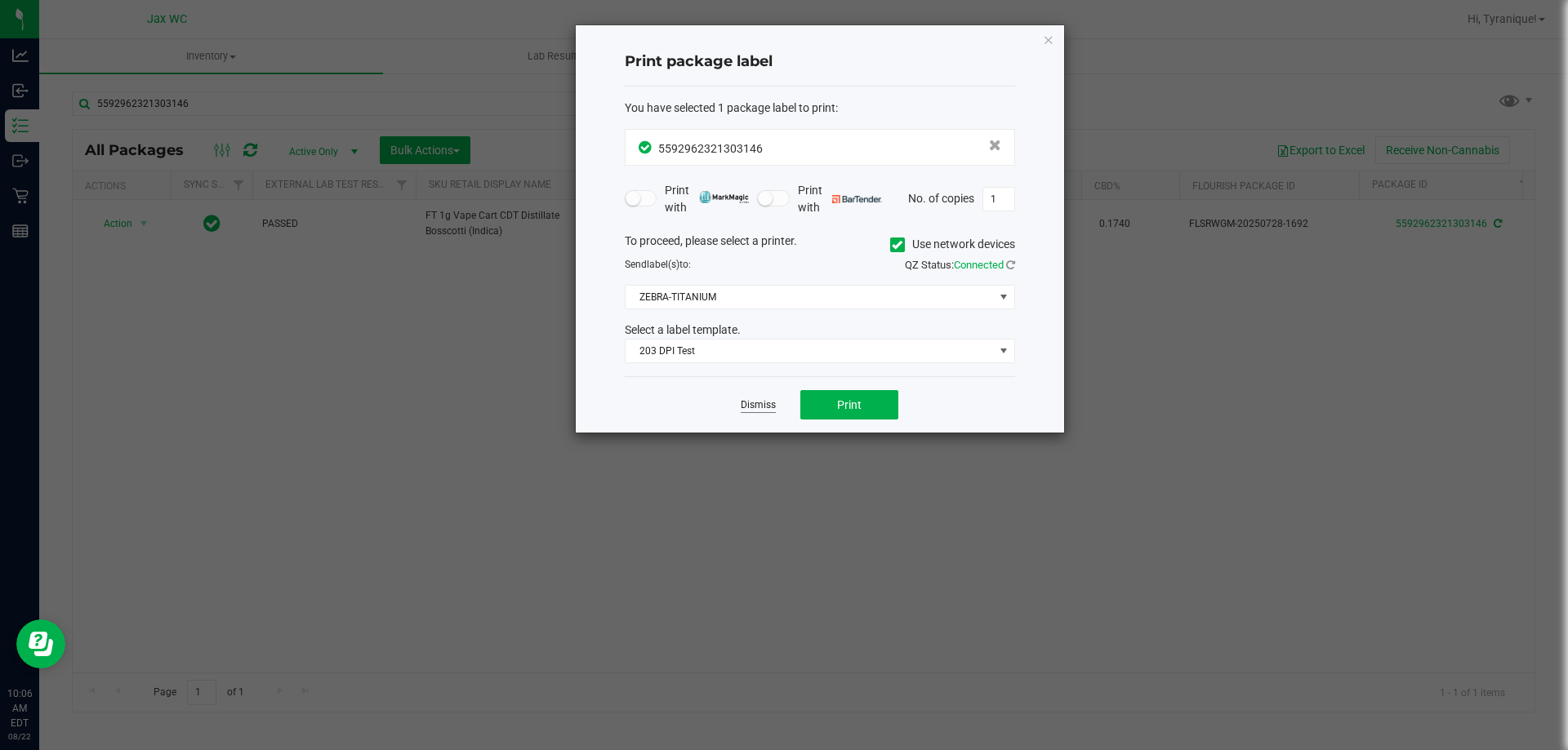
click at [774, 408] on link "Dismiss" at bounding box center [759, 405] width 35 height 14
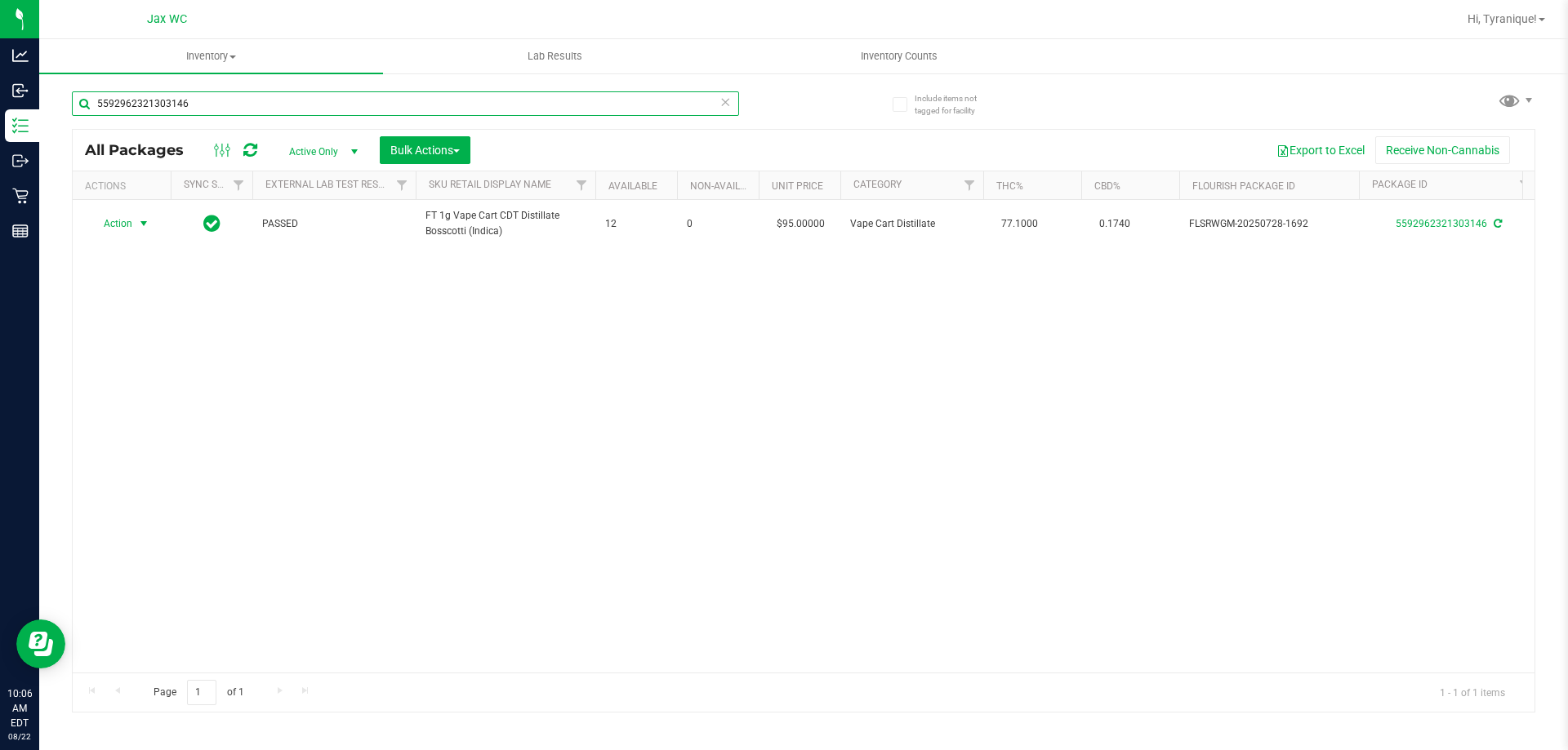
click at [484, 103] on input "5592962321303146" at bounding box center [406, 103] width 667 height 25
type input "1630685691185434"
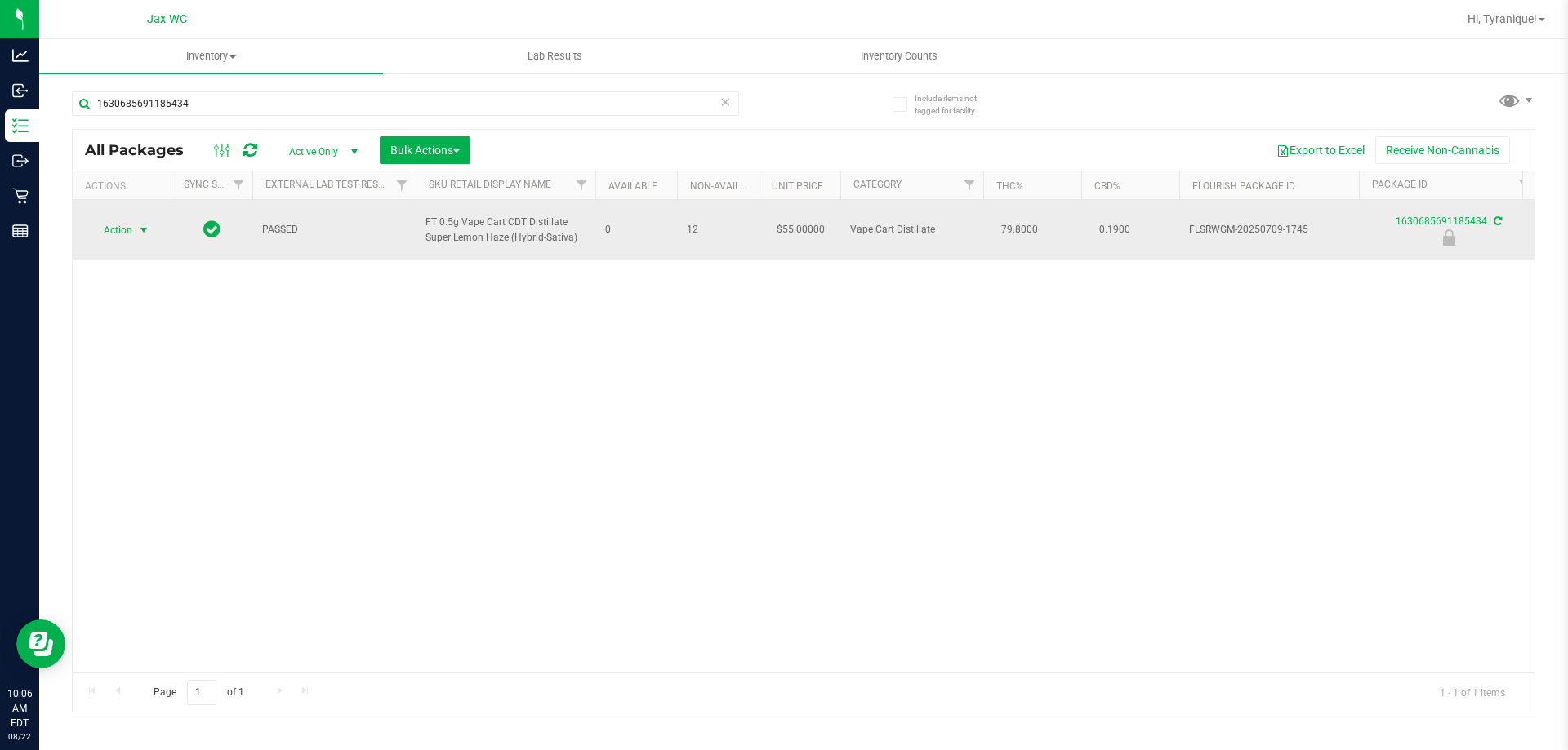
click at [144, 231] on span "select" at bounding box center [143, 230] width 13 height 13
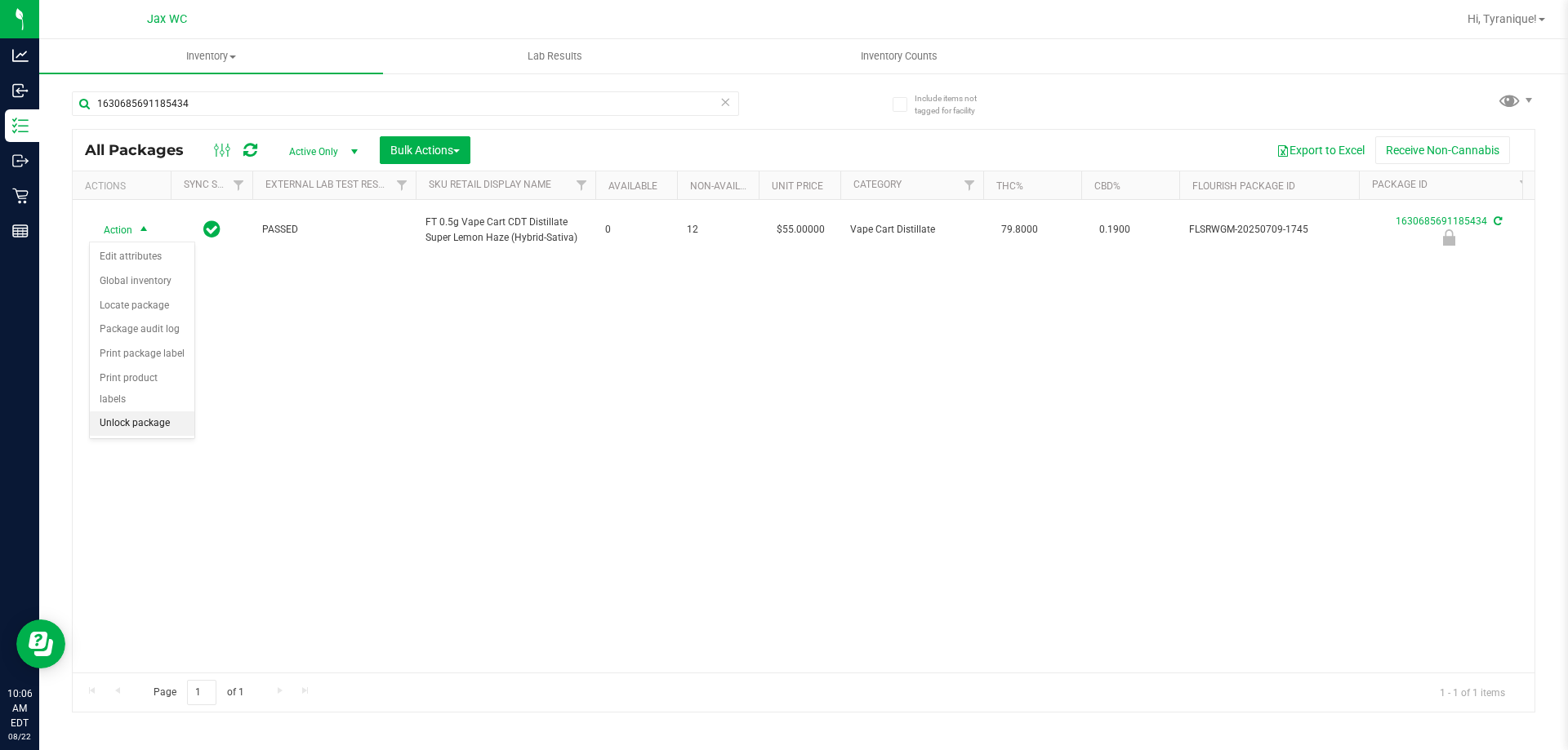
click at [176, 411] on li "Unlock package" at bounding box center [141, 423] width 104 height 25
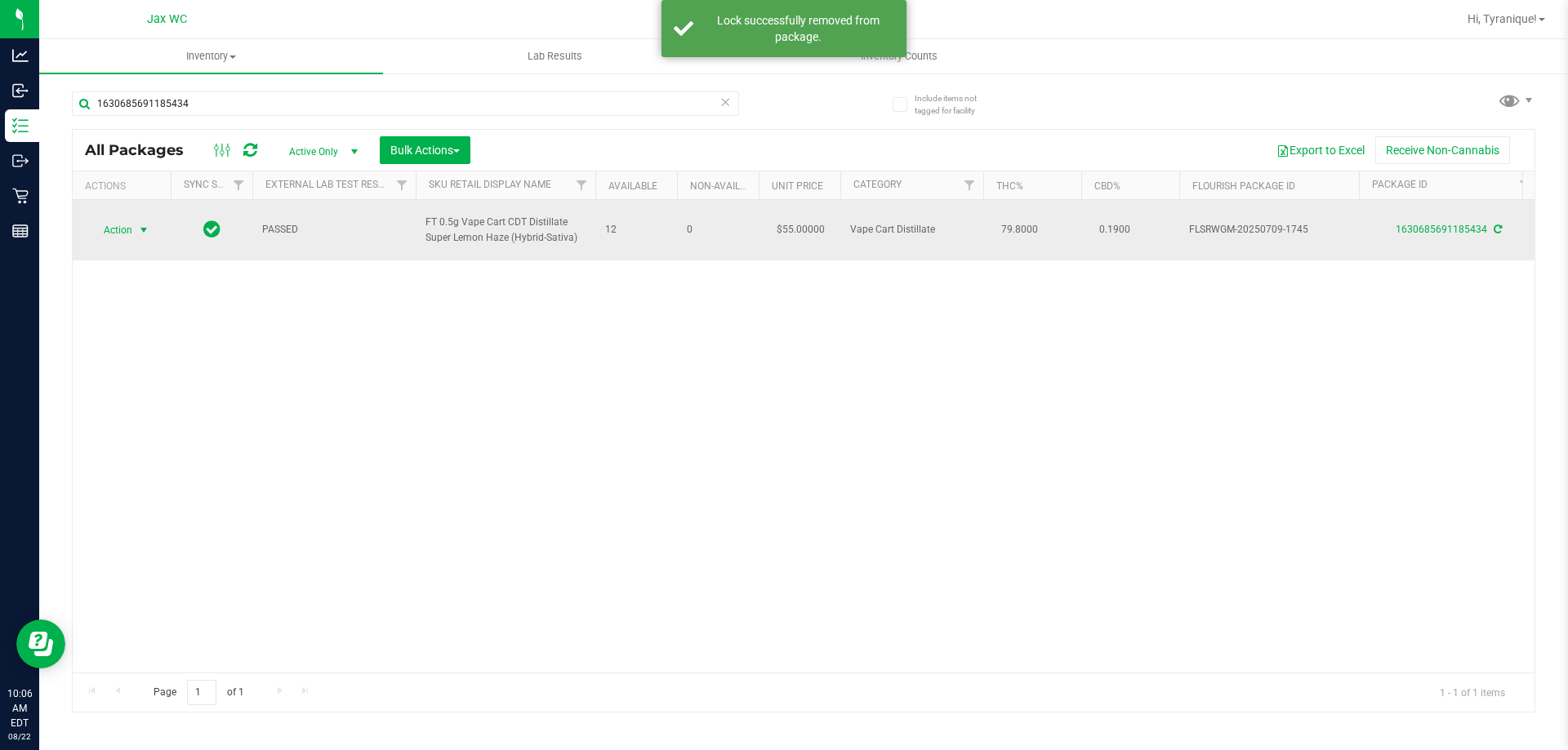
click at [142, 239] on span "select" at bounding box center [144, 230] width 20 height 23
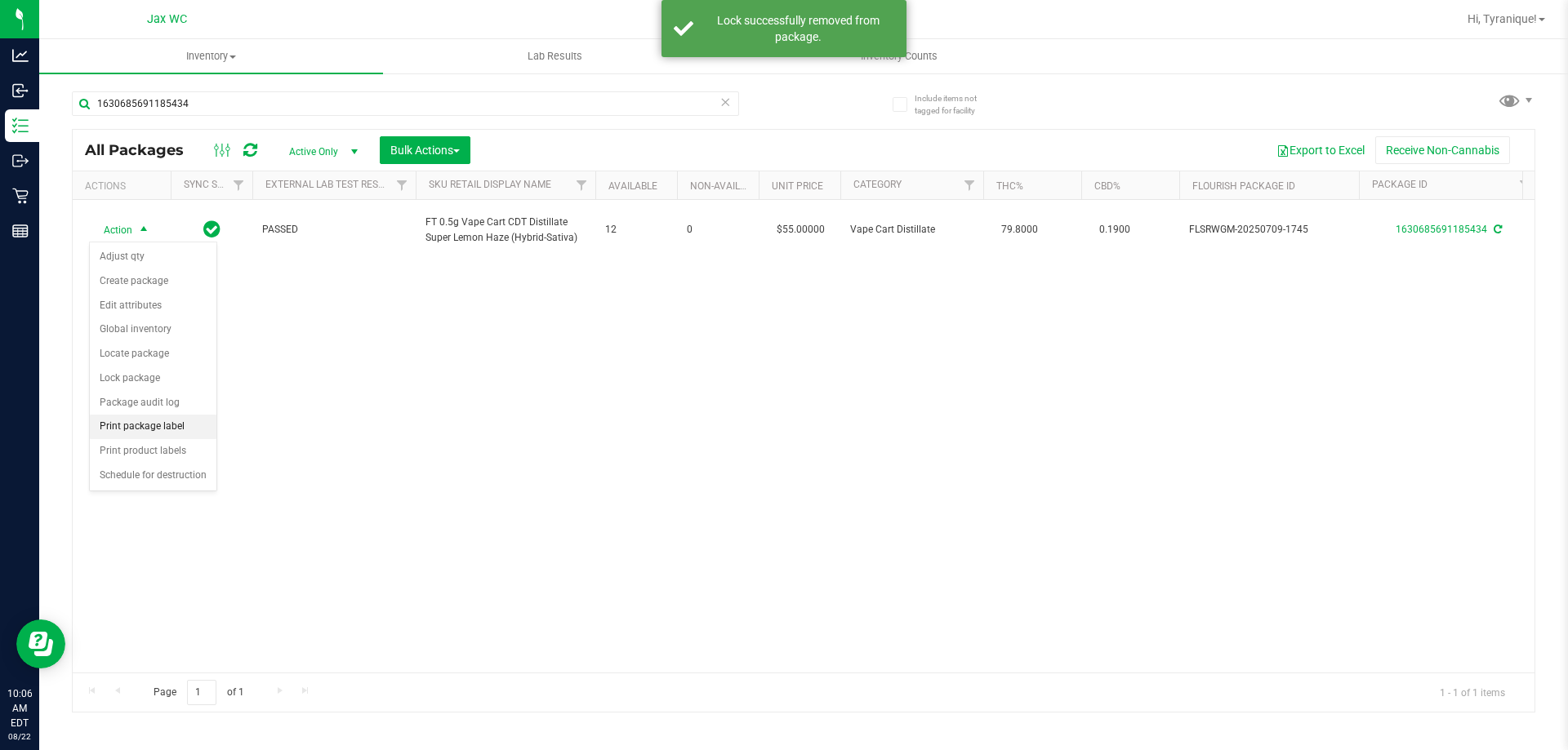
click at [188, 434] on li "Print package label" at bounding box center [152, 427] width 127 height 25
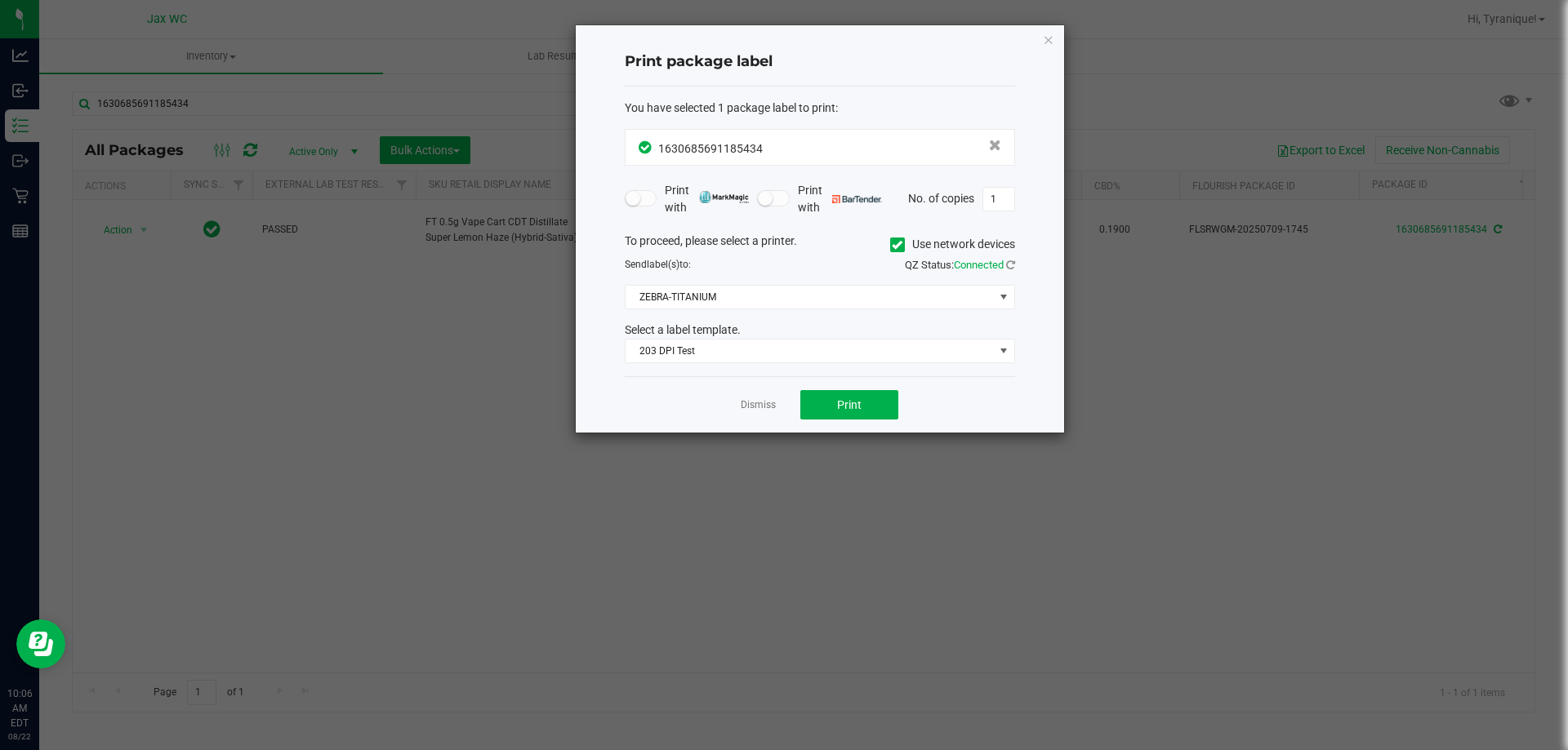
click at [797, 402] on div "Dismiss Print" at bounding box center [820, 404] width 390 height 56
click at [821, 404] on button "Print" at bounding box center [849, 405] width 98 height 30
click at [762, 404] on link "Dismiss" at bounding box center [759, 405] width 35 height 14
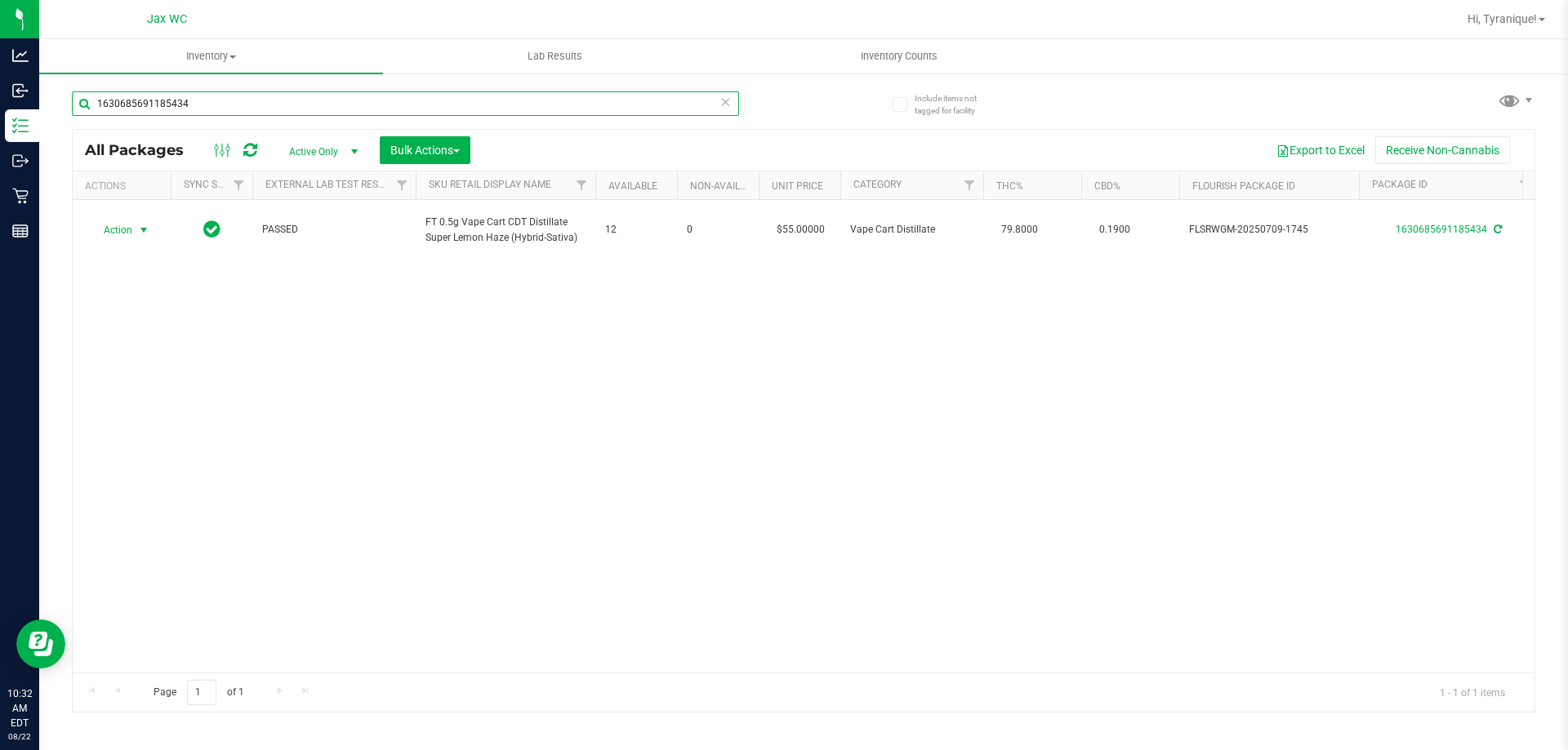
click at [398, 102] on input "1630685691185434" at bounding box center [406, 103] width 667 height 25
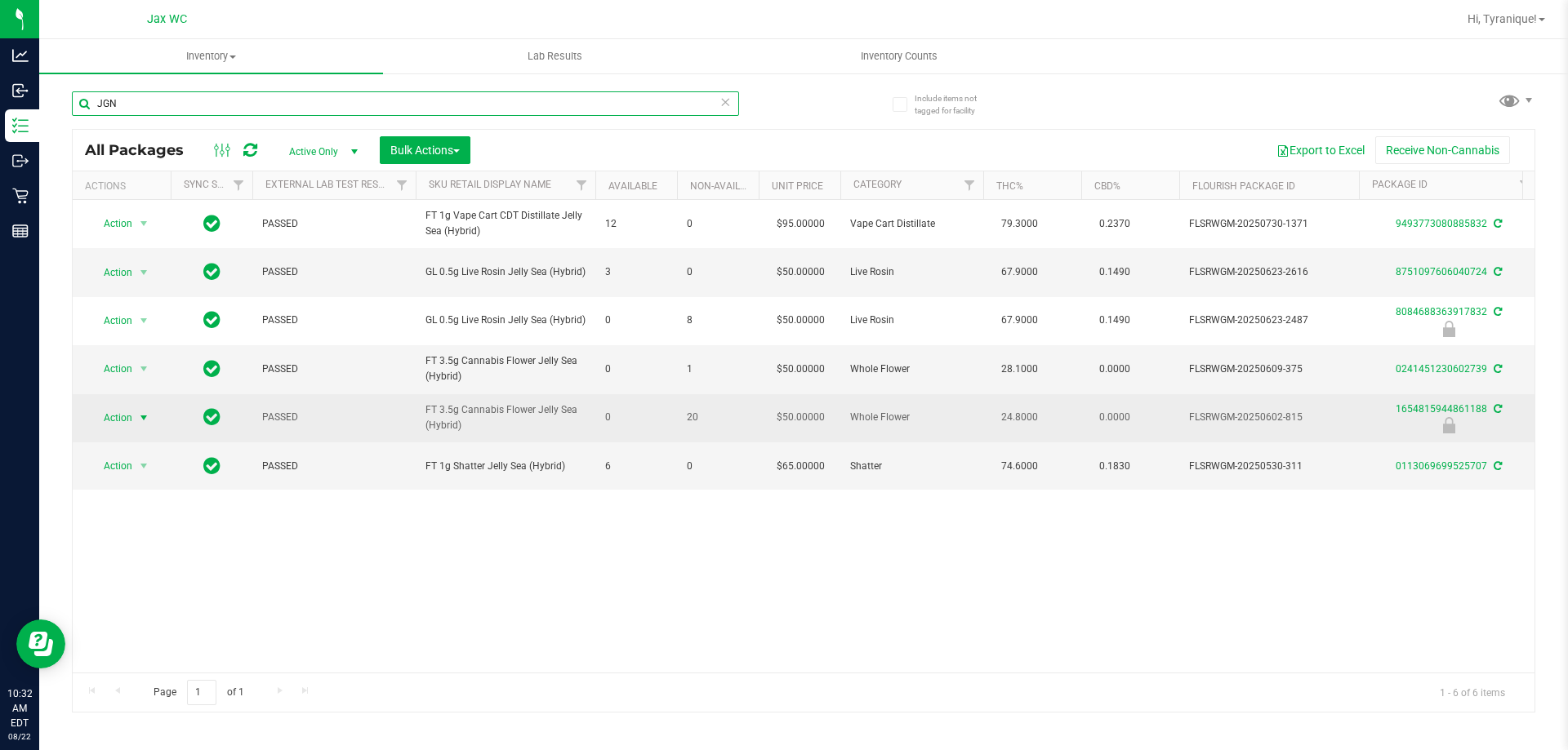
type input "JGN"
click at [131, 426] on span "Action" at bounding box center [111, 417] width 44 height 23
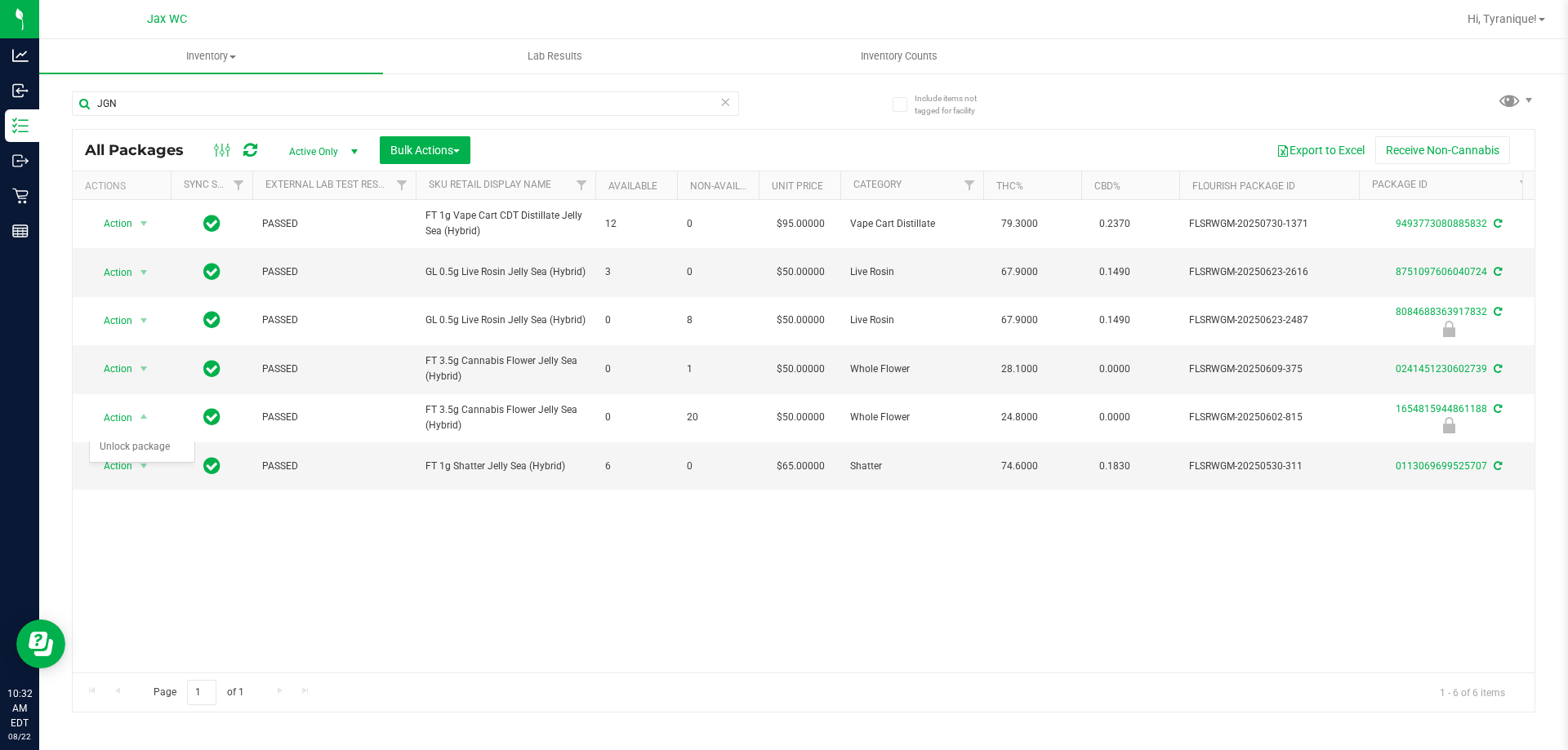
click at [636, 599] on div "Action Action Adjust qty Create package Edit attributes Global inventory Locate…" at bounding box center [804, 437] width 1462 height 473
click at [447, 106] on input "JGN" at bounding box center [406, 103] width 667 height 25
click at [556, 577] on div "Action Action Adjust qty Create package Edit attributes Global inventory Locate…" at bounding box center [804, 437] width 1462 height 473
click at [131, 380] on span "Action" at bounding box center [111, 369] width 44 height 23
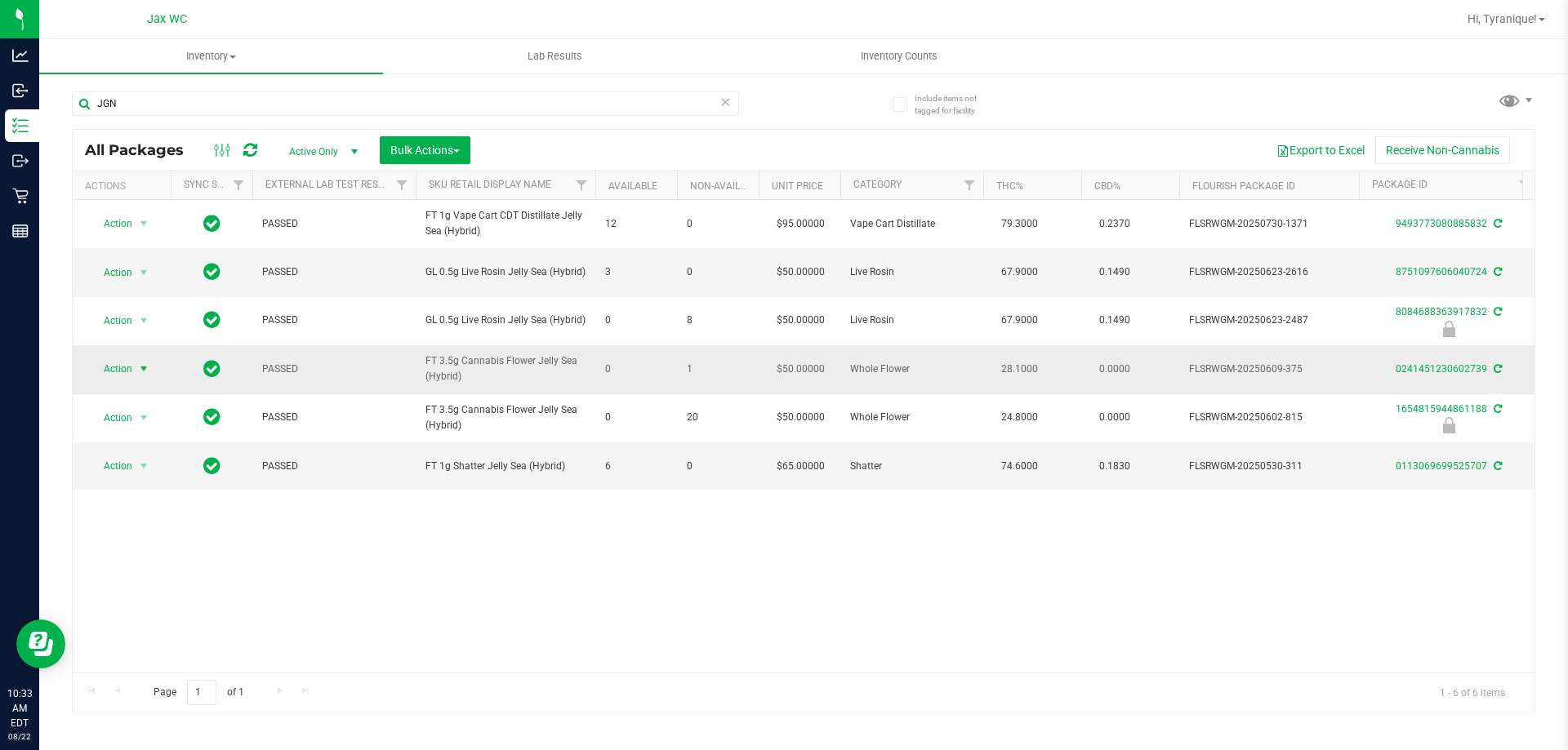
click at [126, 381] on span "Action" at bounding box center [111, 369] width 44 height 23
click at [151, 409] on li "Adjust qty" at bounding box center [152, 408] width 127 height 25
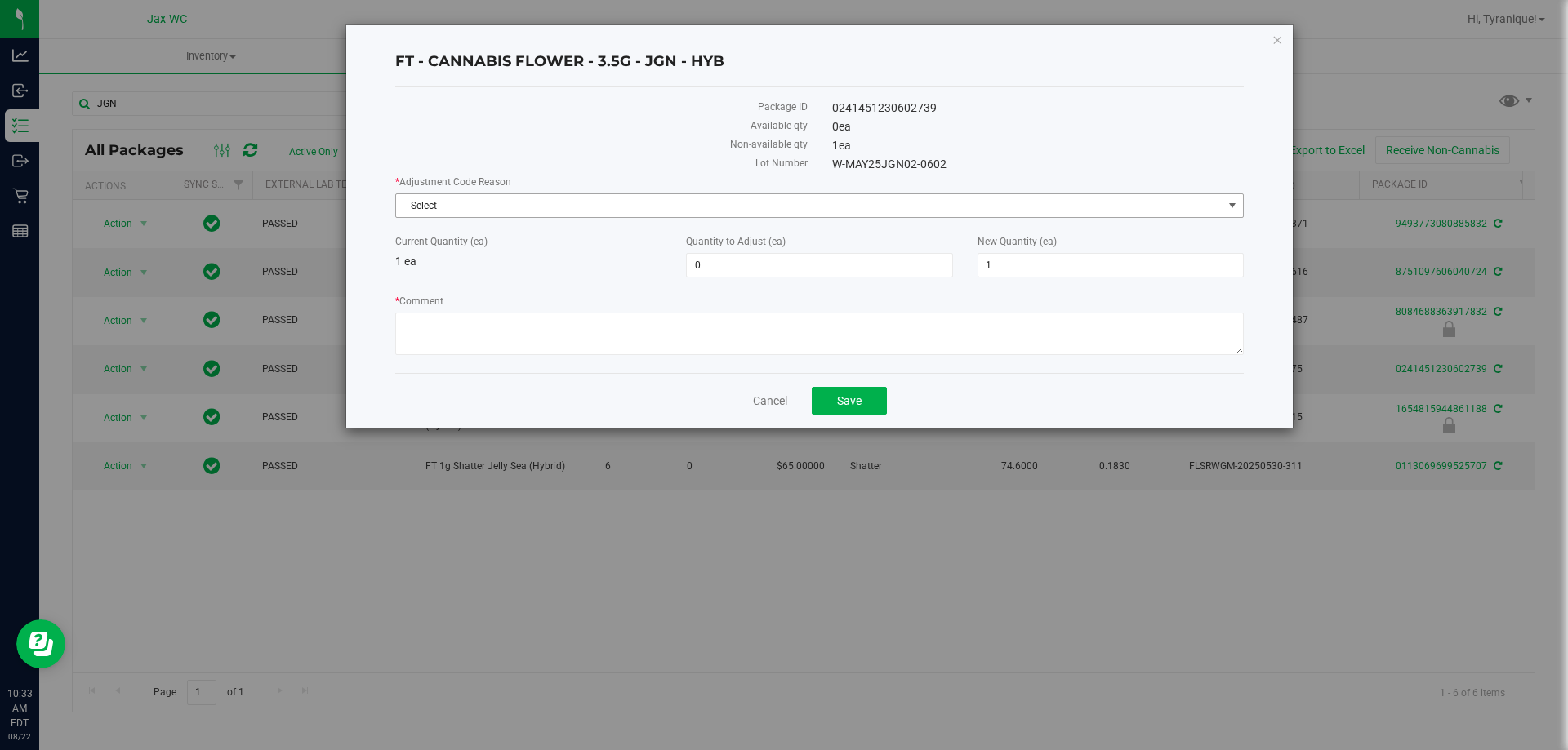
click at [529, 200] on span "Select" at bounding box center [809, 205] width 826 height 23
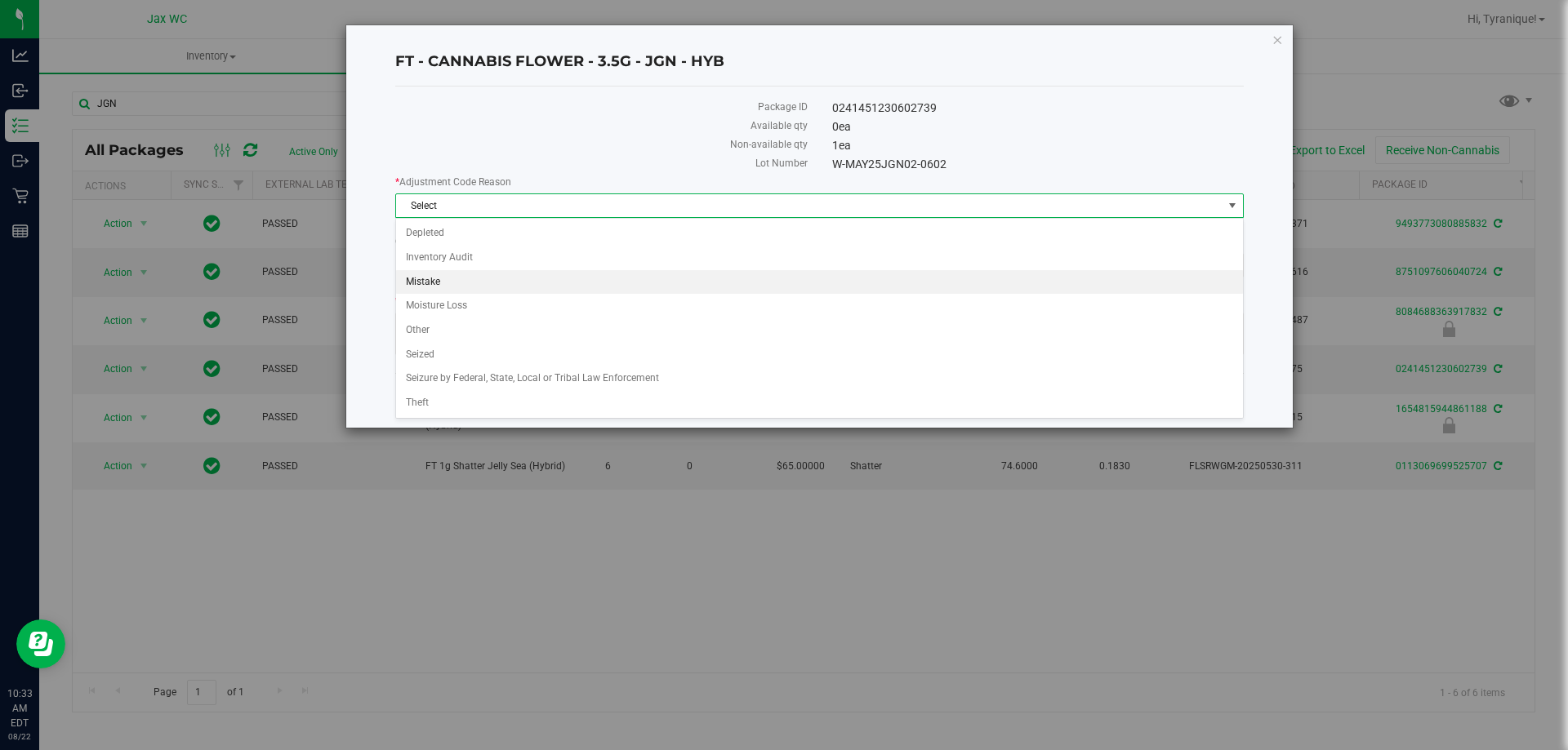
click at [444, 278] on li "Mistake" at bounding box center [820, 283] width 846 height 25
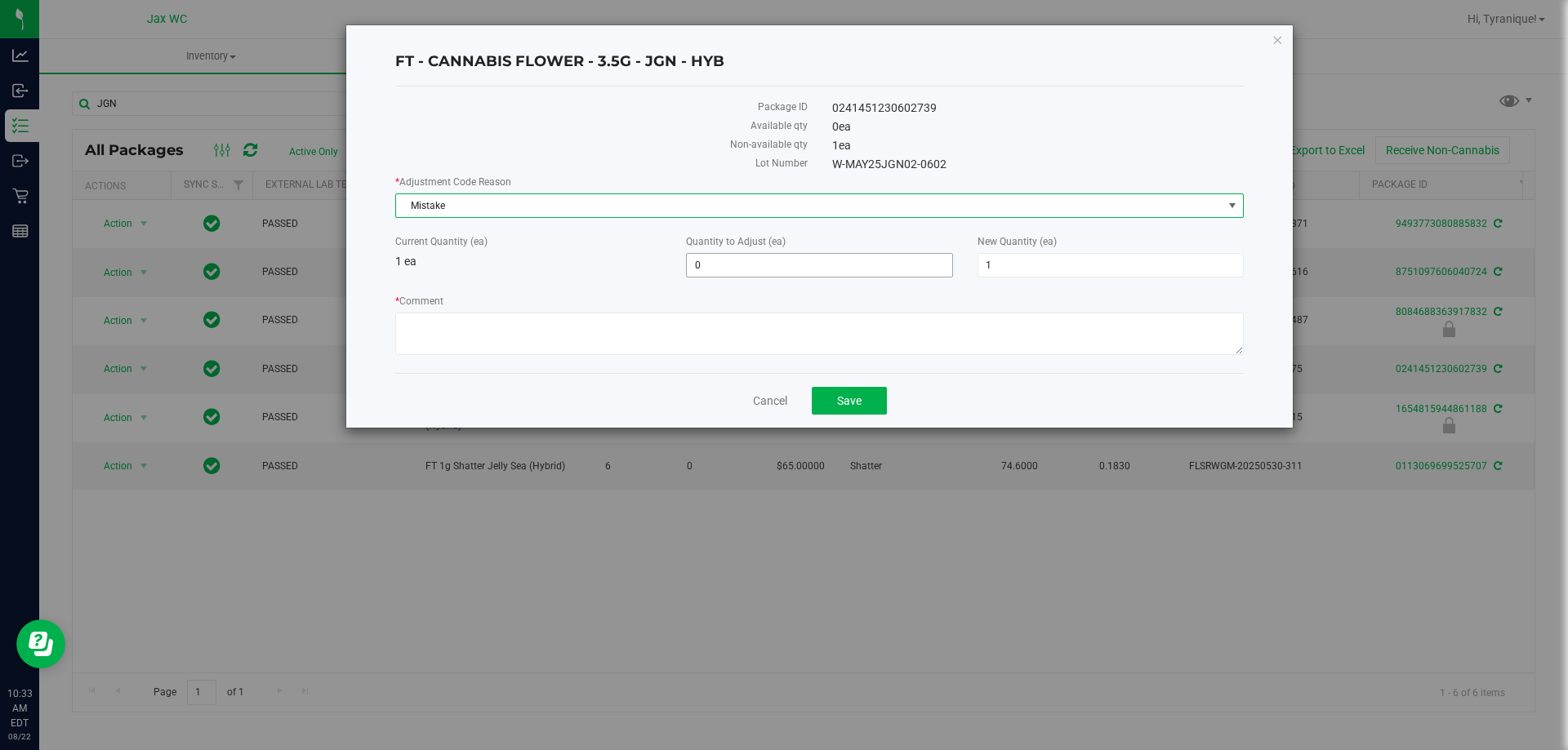
click at [737, 268] on span "0 0" at bounding box center [819, 265] width 266 height 25
type input "01"
type input "1"
type input "2"
click at [561, 236] on label "Current Quantity (ea)" at bounding box center [529, 242] width 266 height 15
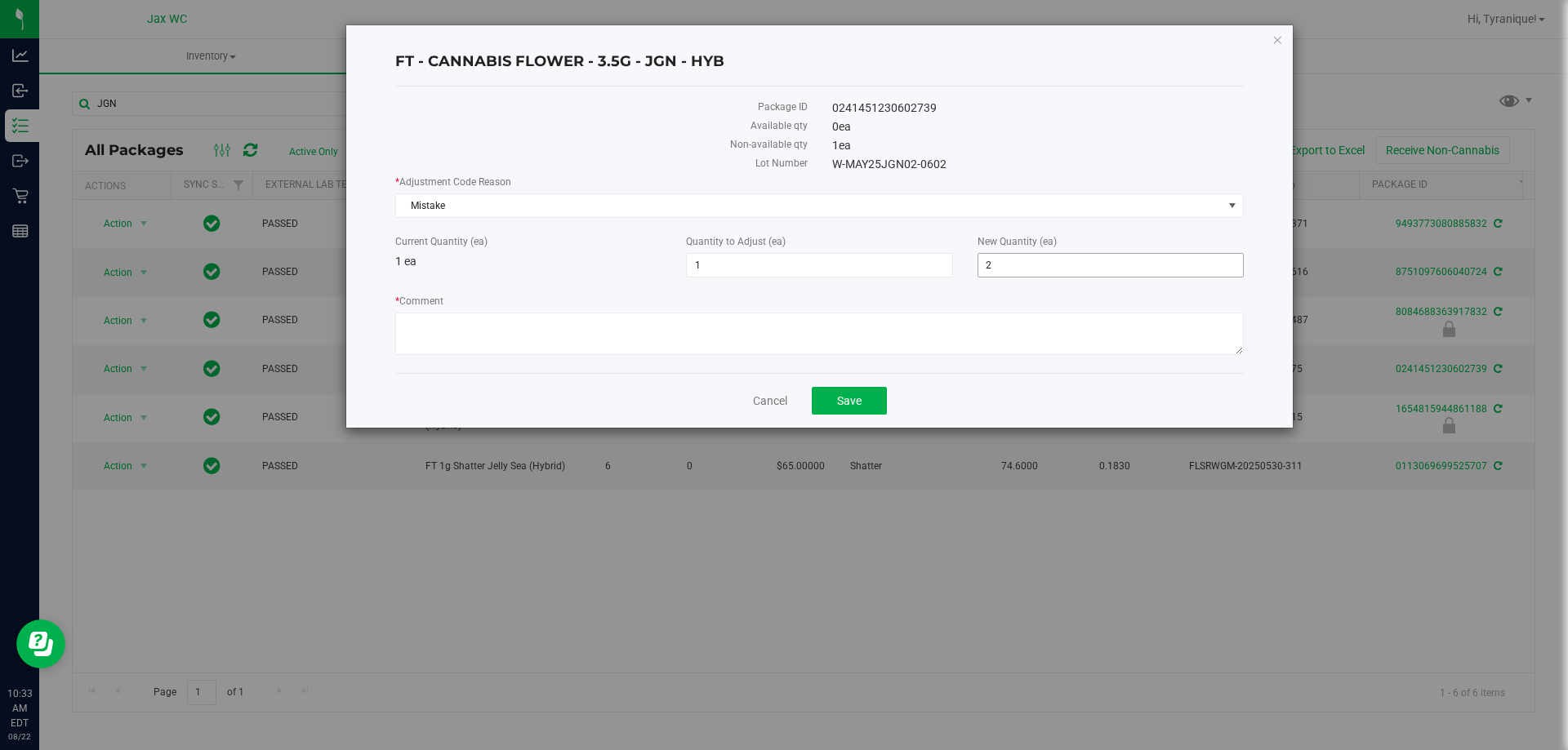
click at [1007, 264] on span "2 2" at bounding box center [1111, 265] width 266 height 25
click at [1007, 264] on input "2" at bounding box center [1111, 265] width 264 height 23
click at [776, 396] on link "Cancel" at bounding box center [770, 401] width 34 height 17
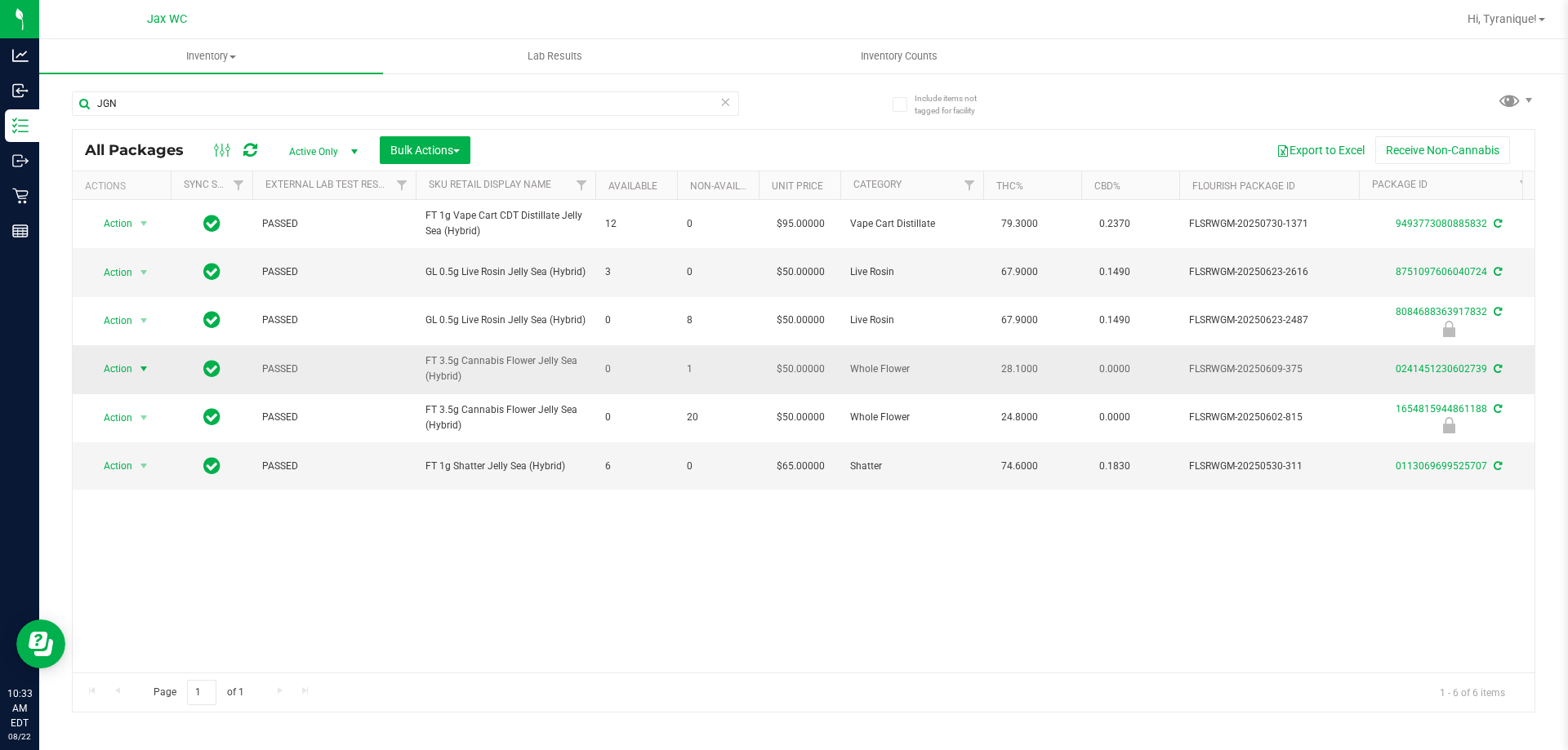
click at [144, 376] on span "select" at bounding box center [143, 369] width 13 height 13
click at [156, 407] on li "Adjust qty" at bounding box center [152, 408] width 127 height 25
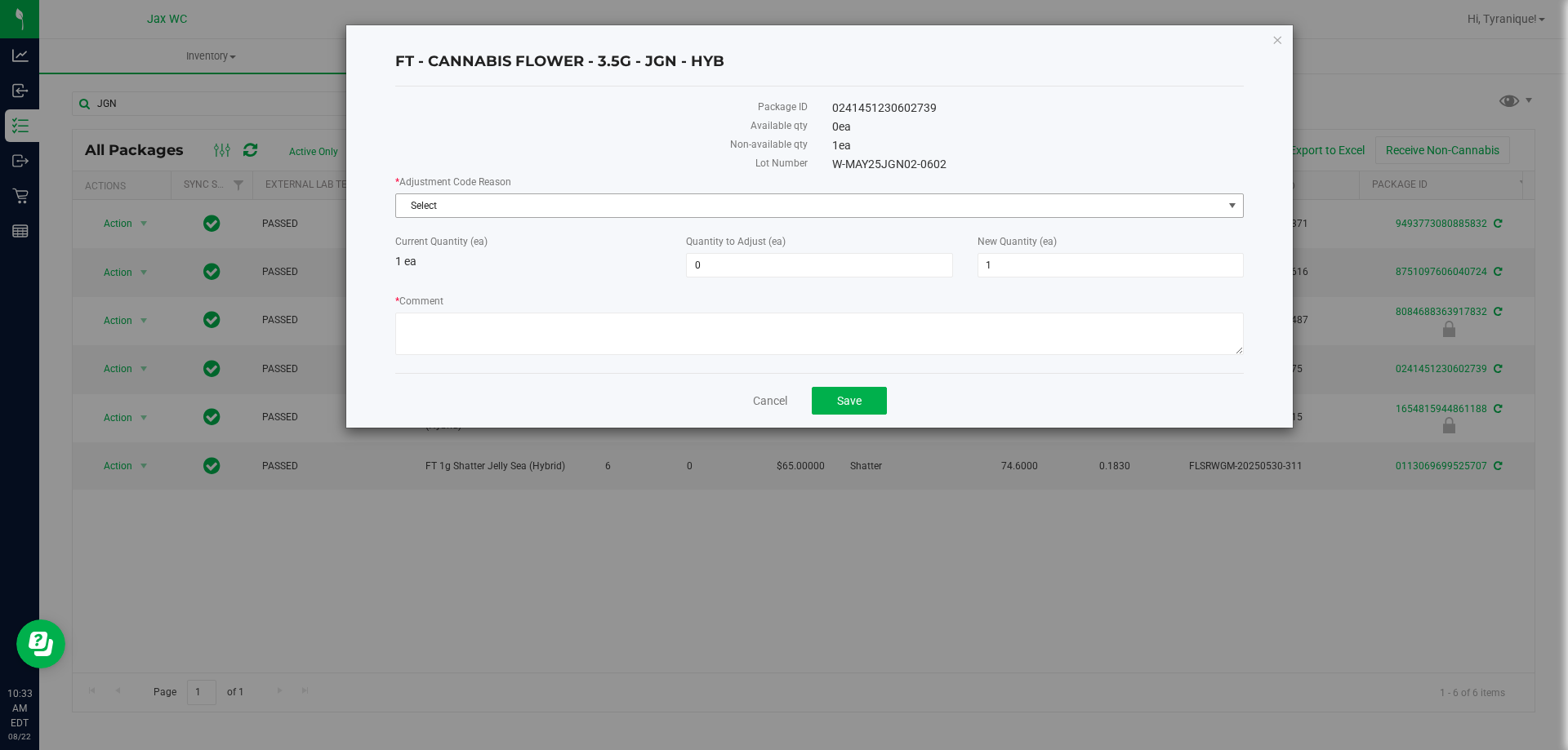
click at [571, 196] on span "Select" at bounding box center [809, 205] width 826 height 23
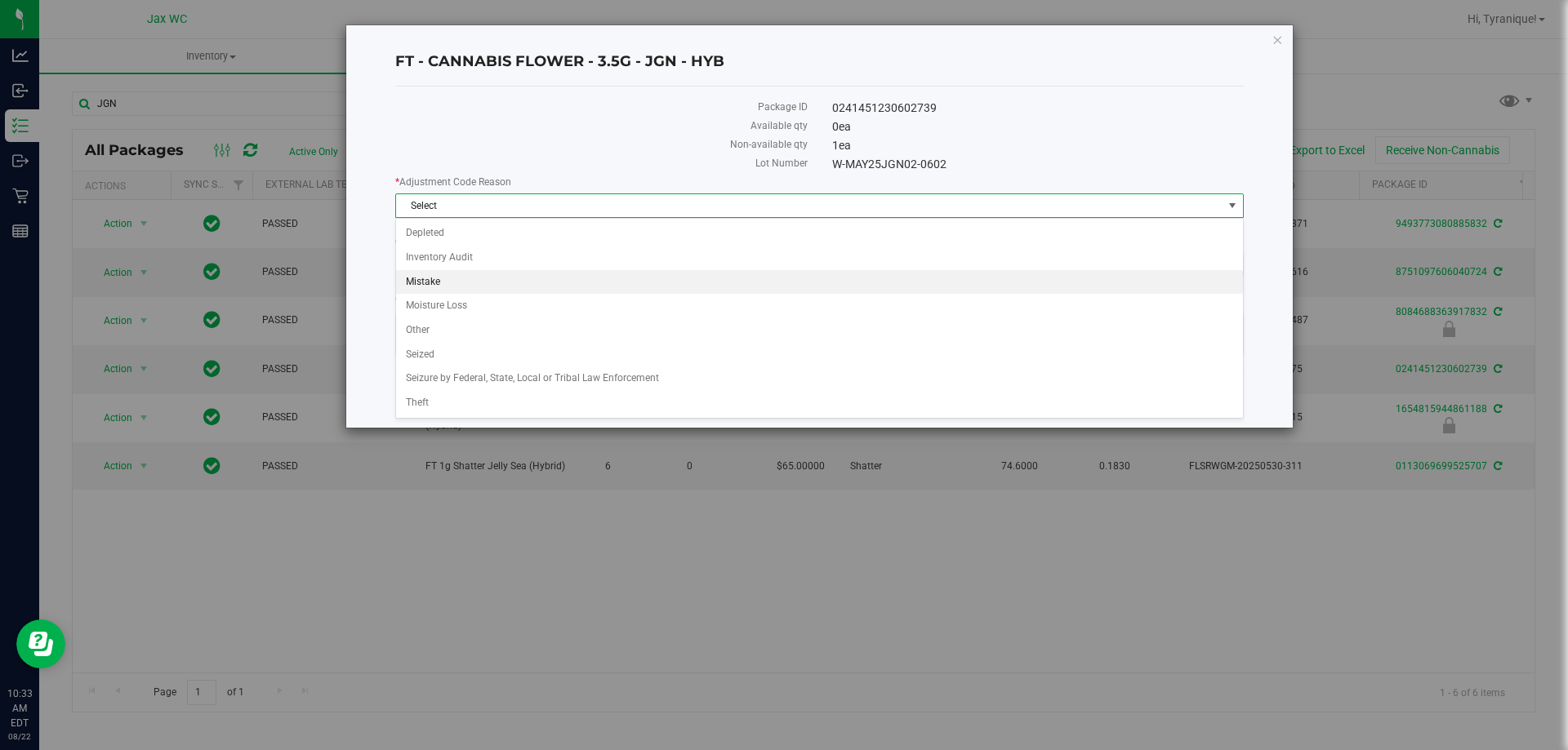
click at [456, 286] on li "Mistake" at bounding box center [820, 283] width 846 height 25
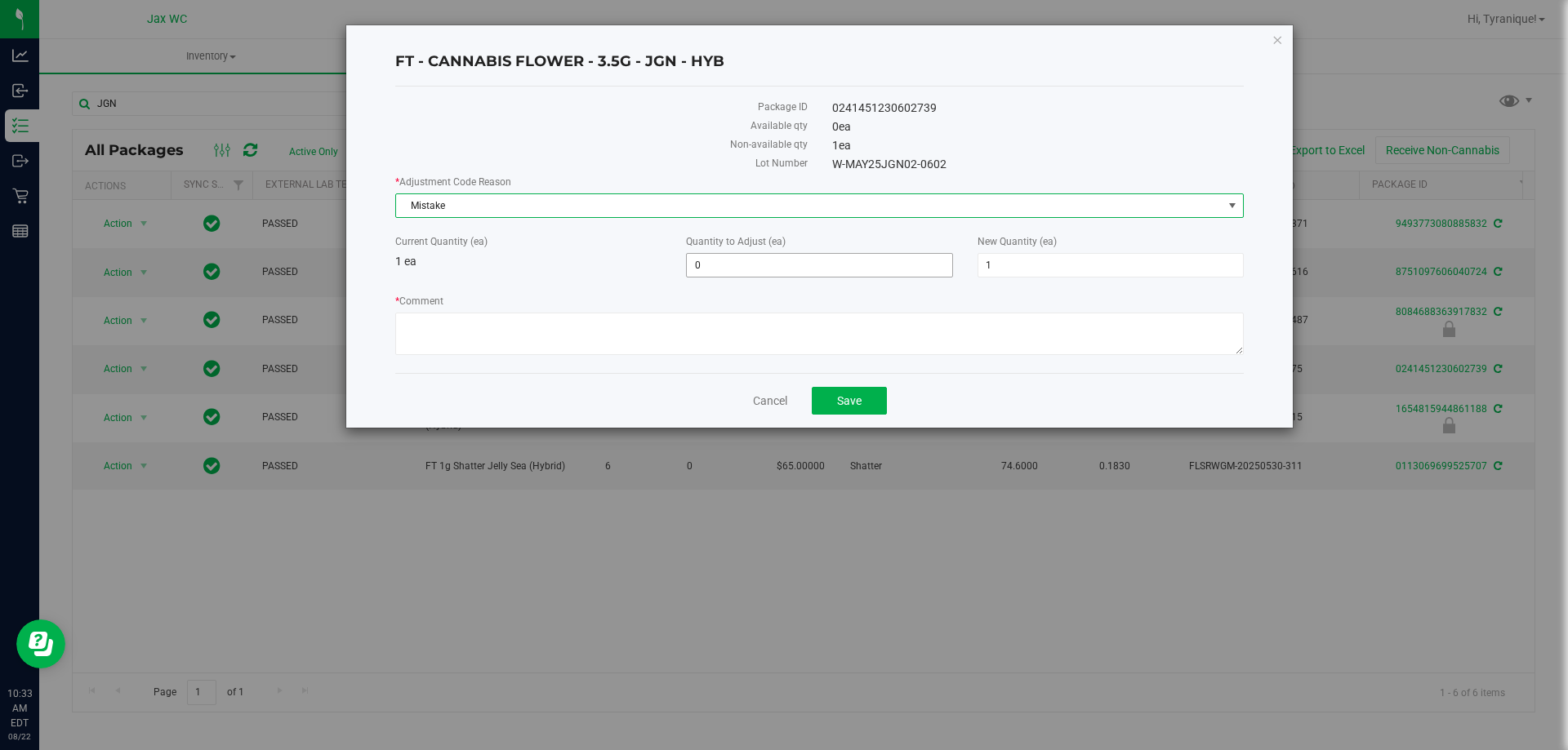
click at [806, 272] on span "0 0" at bounding box center [819, 265] width 266 height 25
type input "01"
type input "1"
type input "2"
click at [758, 333] on textarea "* Comment" at bounding box center [820, 333] width 848 height 42
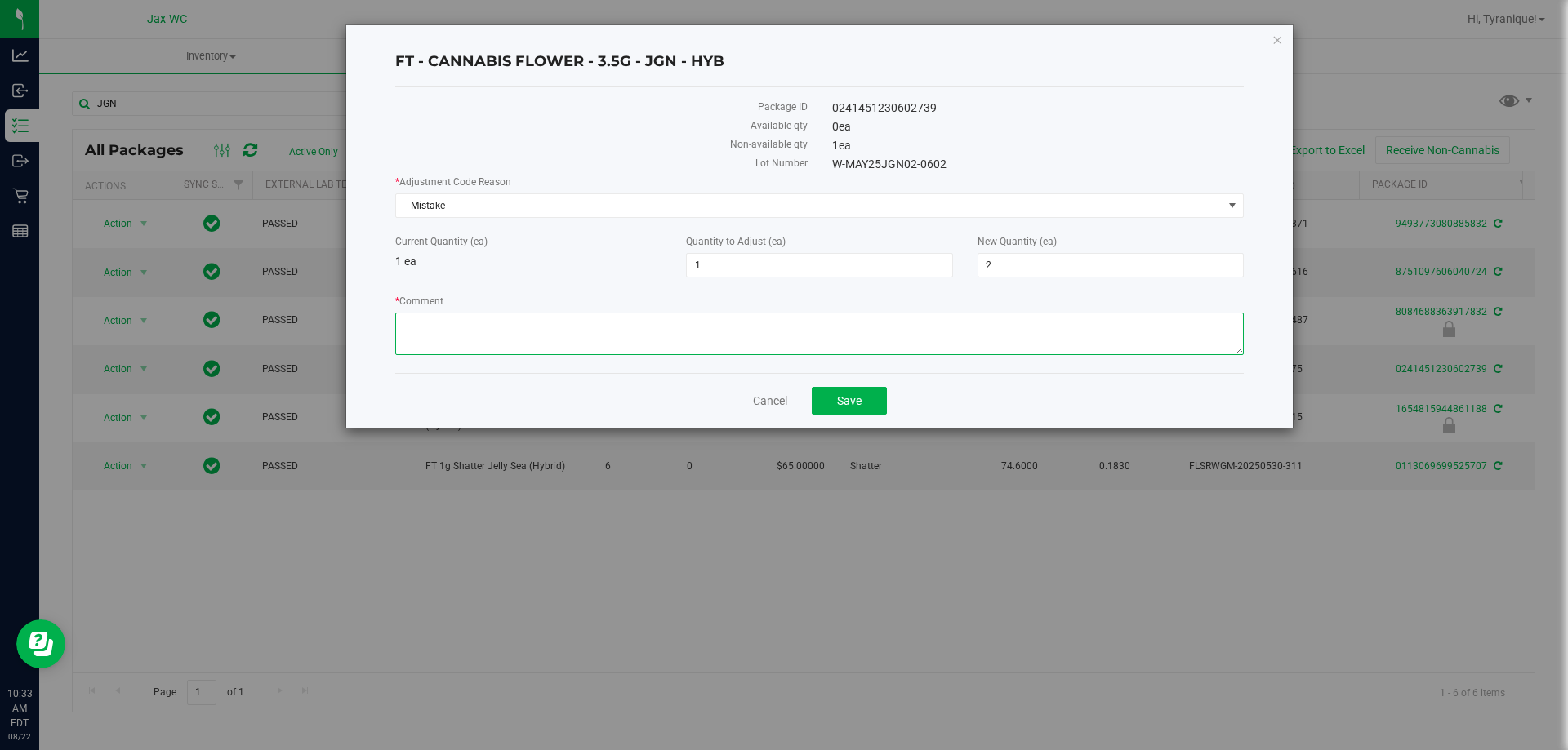
type textarea "a"
paste textarea "Possible error with Flourish/Biotrack. Product was possibly over-allocated or m…"
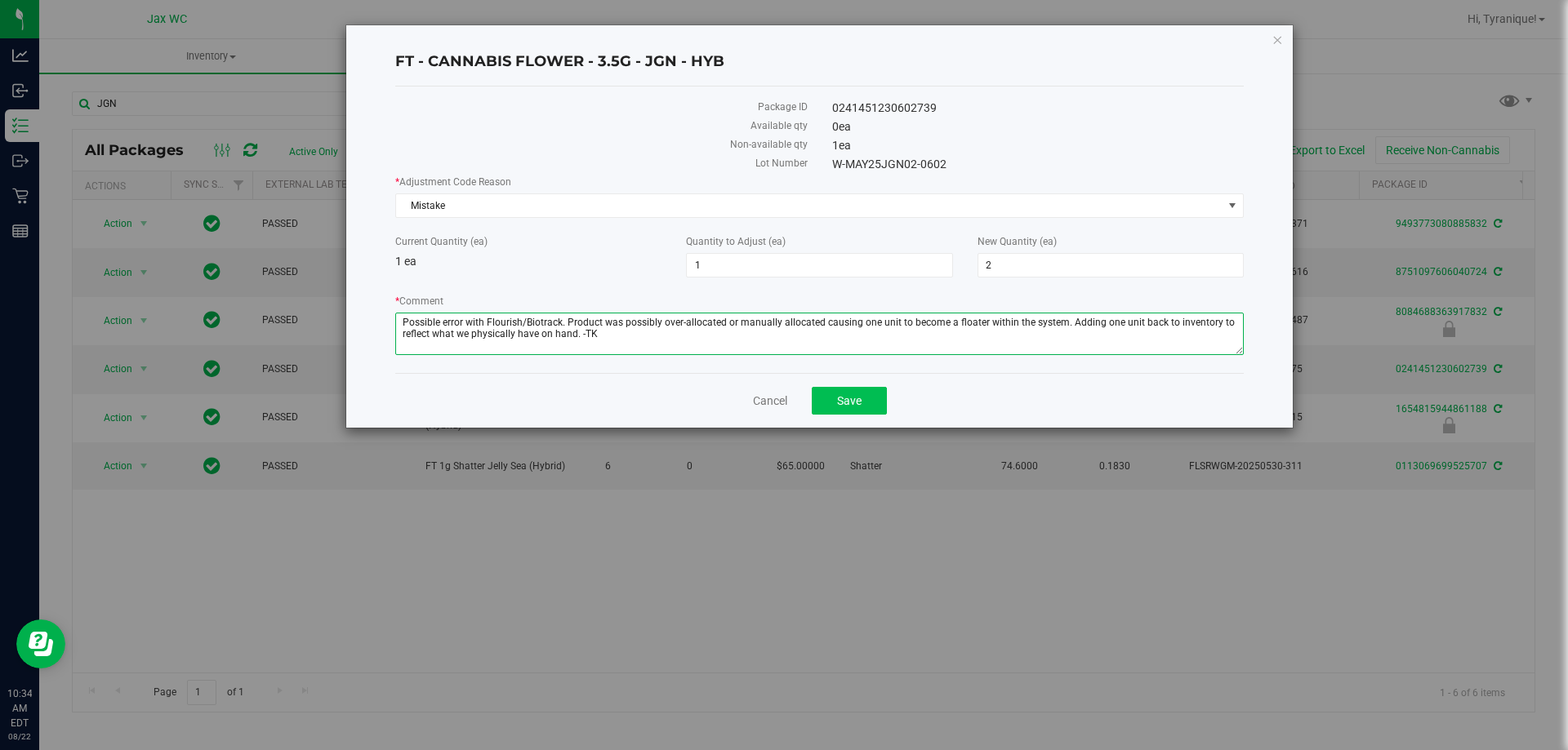
type textarea "Possible error with Flourish/Biotrack. Product was possibly over-allocated or m…"
click at [861, 408] on button "Save" at bounding box center [848, 401] width 75 height 28
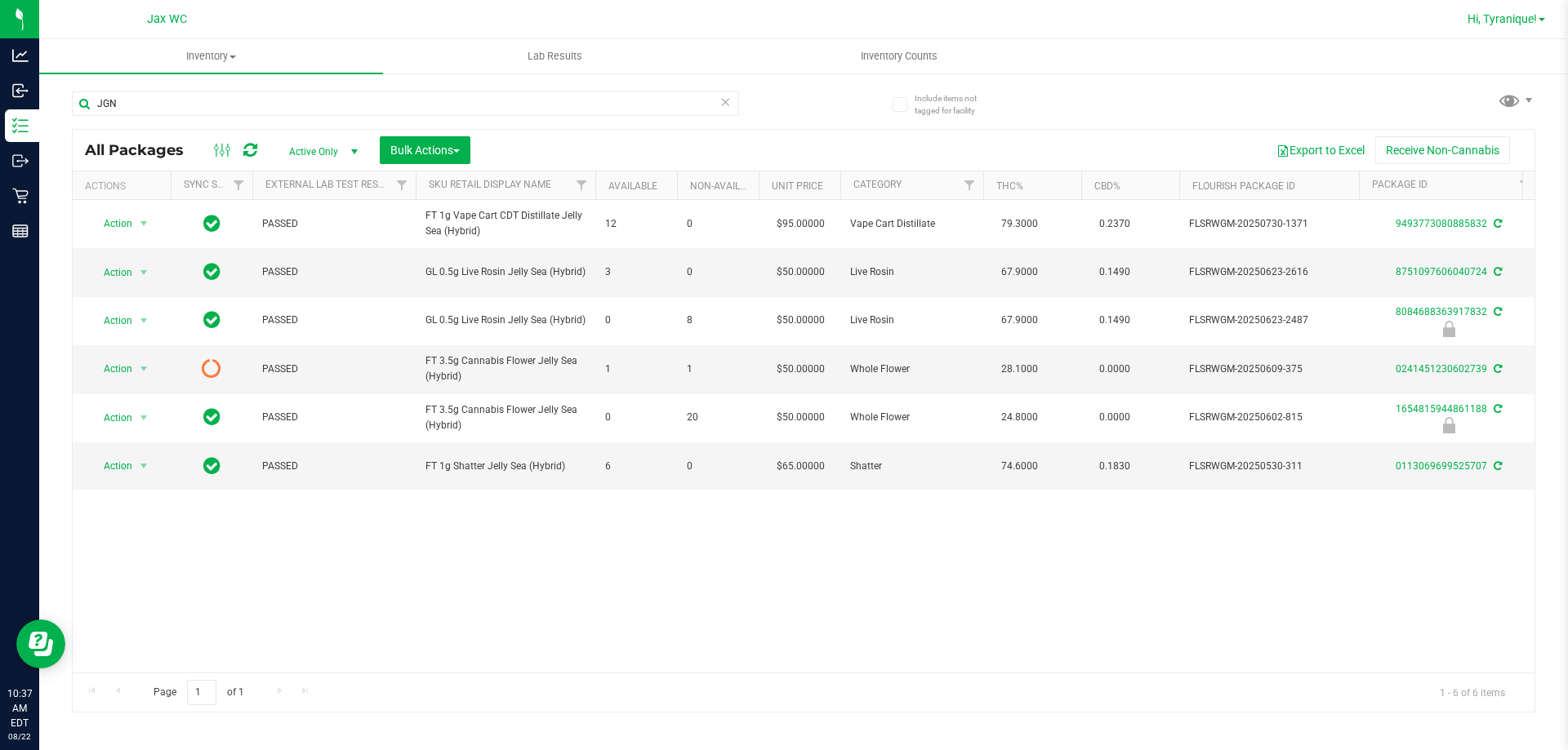
click at [1522, 21] on span "Hi, Tyranique!" at bounding box center [1501, 18] width 69 height 13
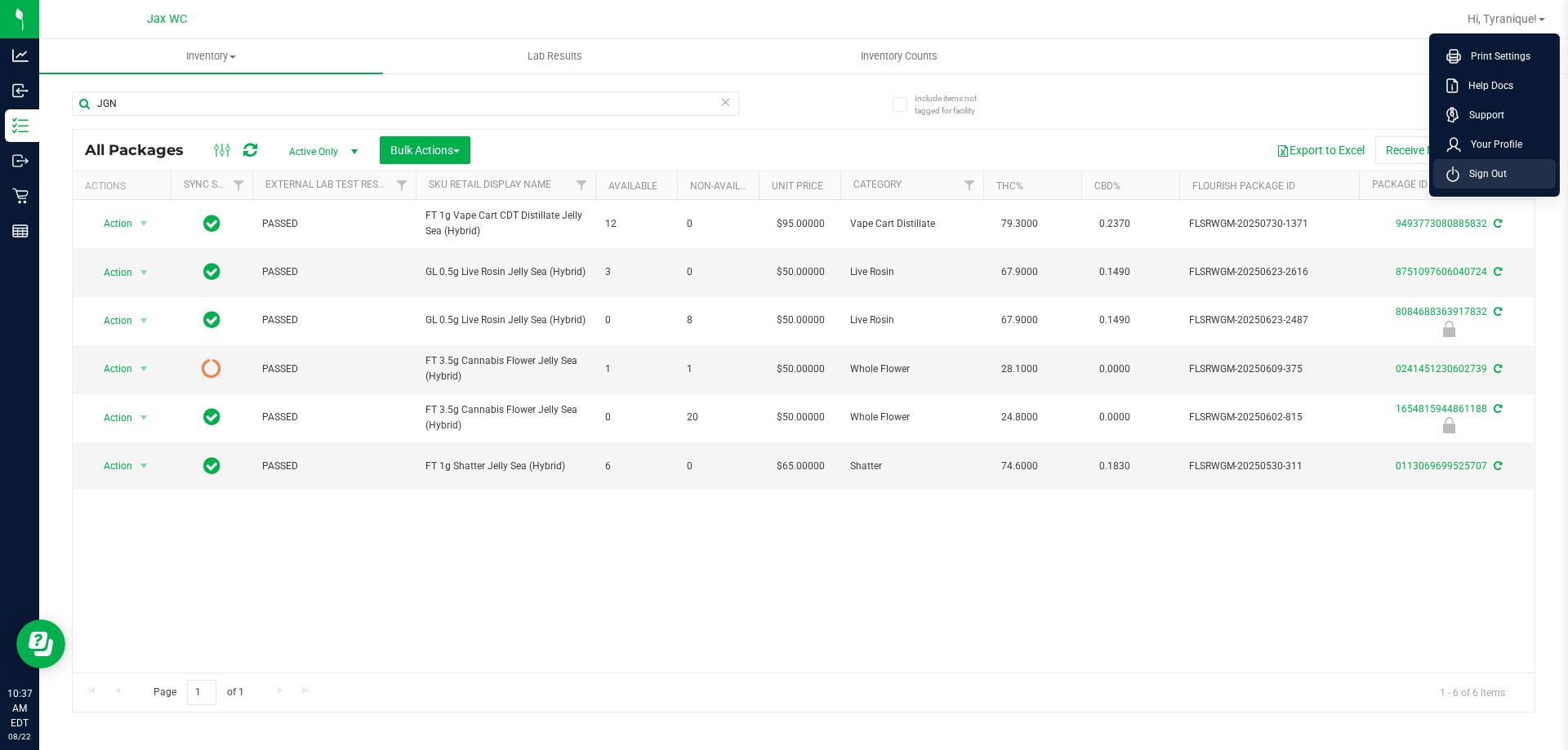
click at [1476, 172] on span "Sign Out" at bounding box center [1482, 174] width 47 height 17
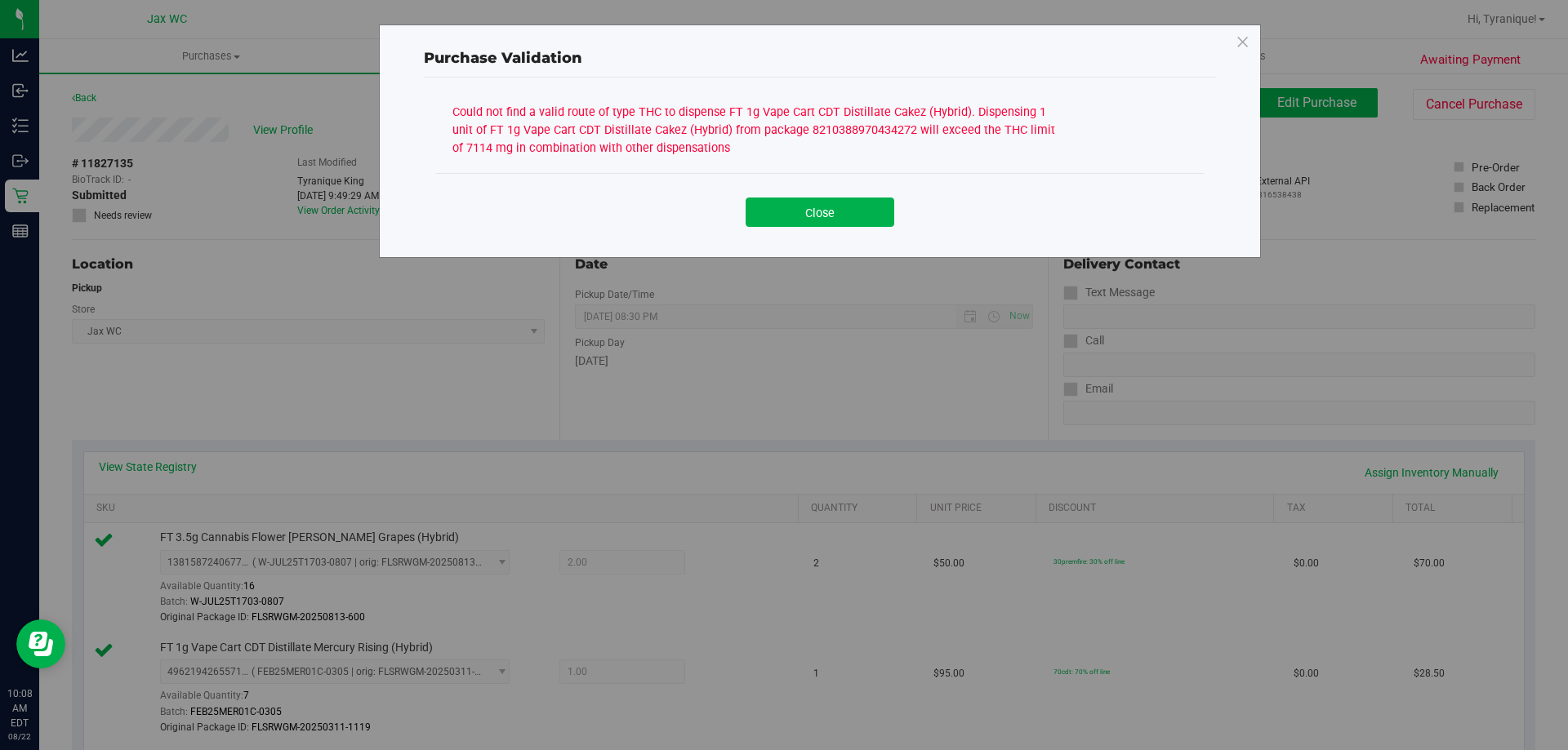
scroll to position [2040, 0]
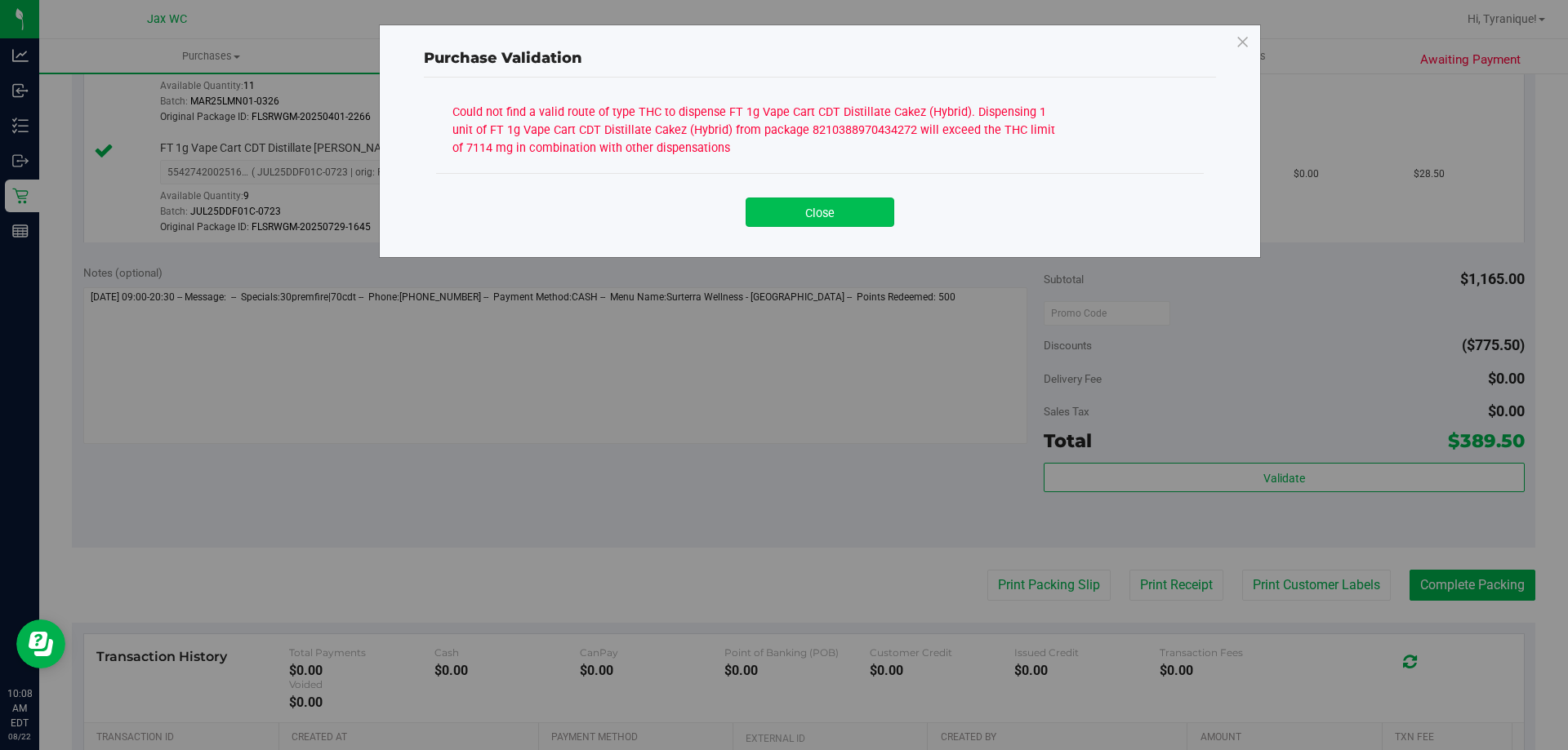
click at [864, 219] on button "Close" at bounding box center [820, 212] width 149 height 30
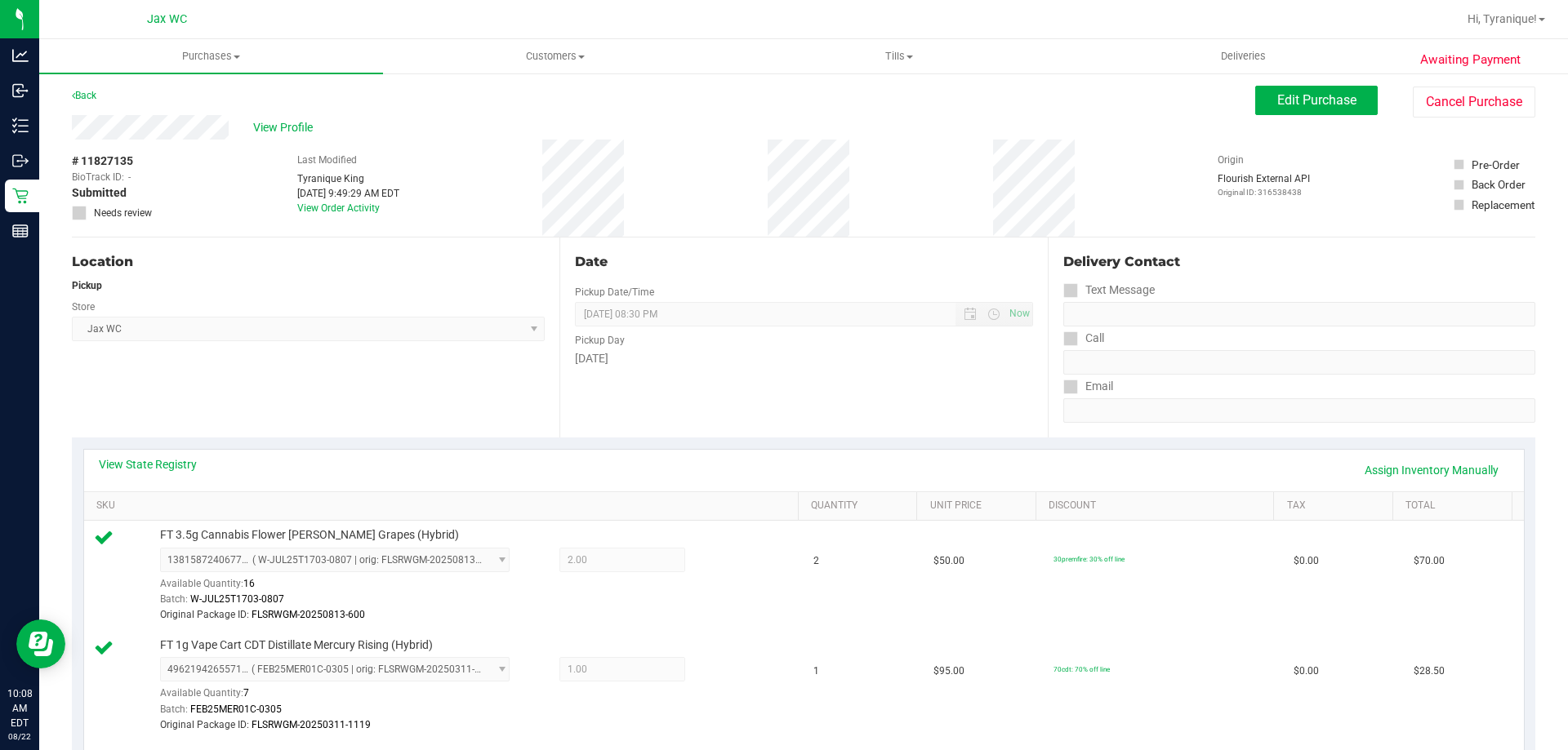
scroll to position [0, 0]
click at [1352, 115] on button "Edit Purchase" at bounding box center [1316, 103] width 123 height 30
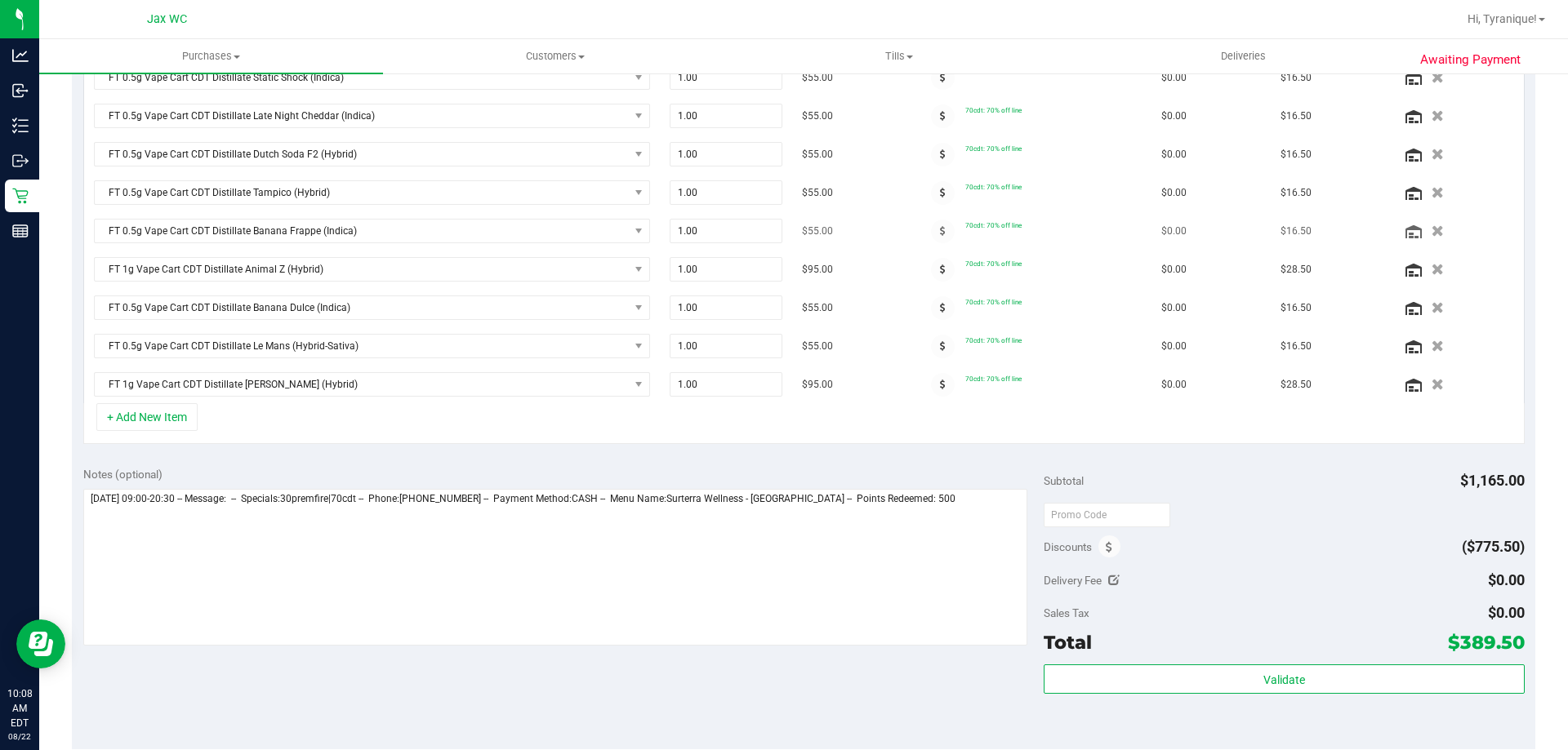
scroll to position [734, 0]
click at [1430, 381] on icon "button" at bounding box center [1437, 382] width 14 height 12
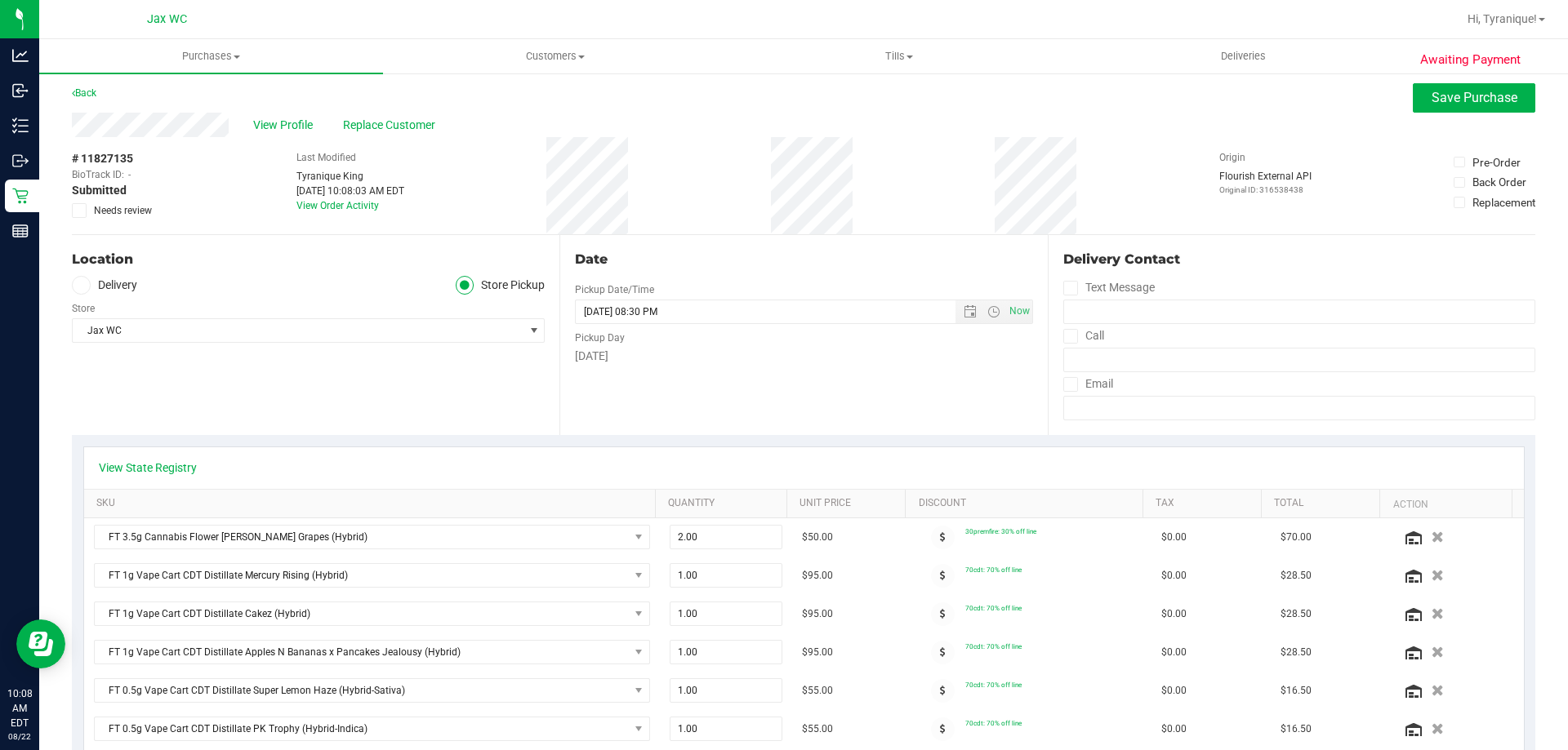
scroll to position [0, 0]
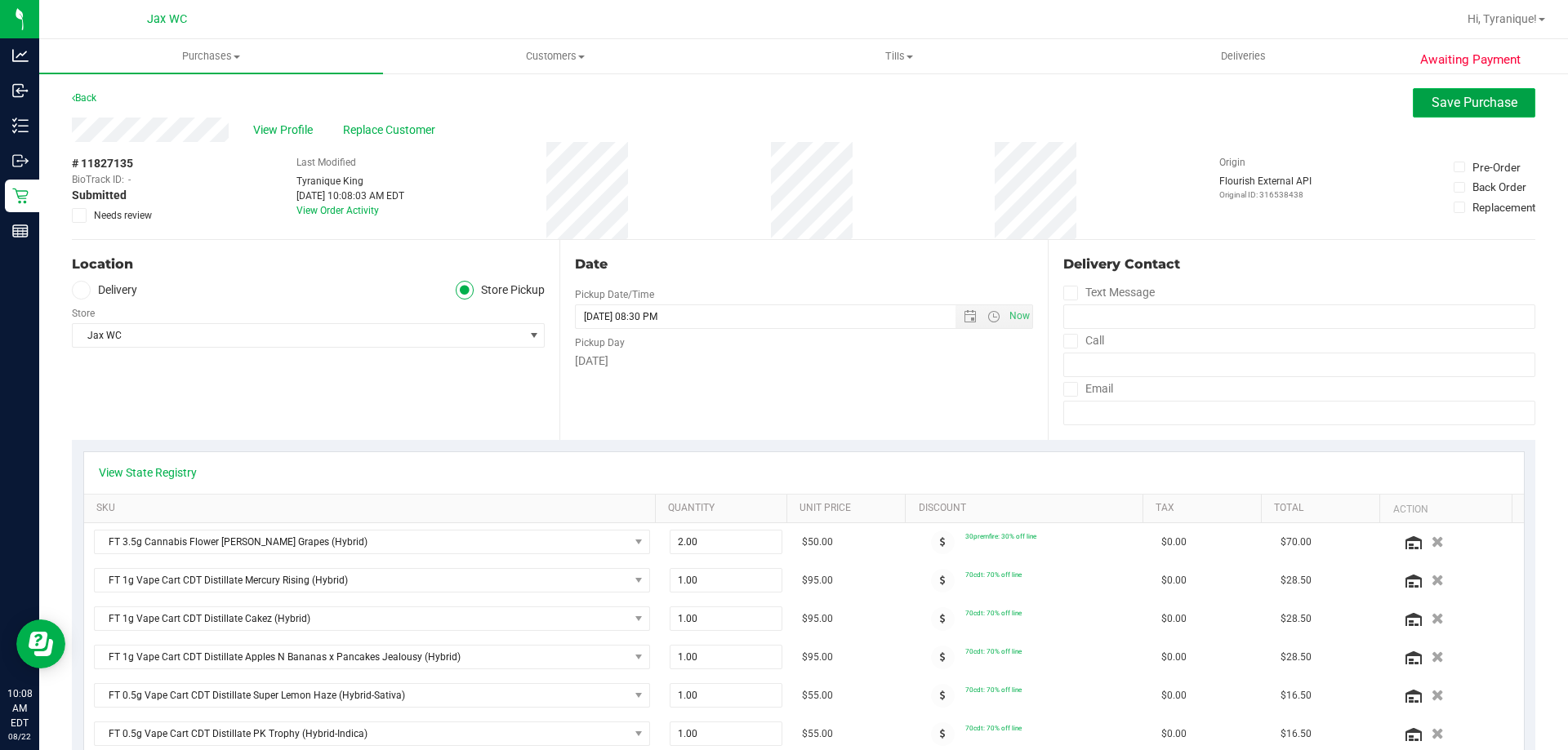
click at [1449, 91] on button "Save Purchase" at bounding box center [1474, 103] width 123 height 30
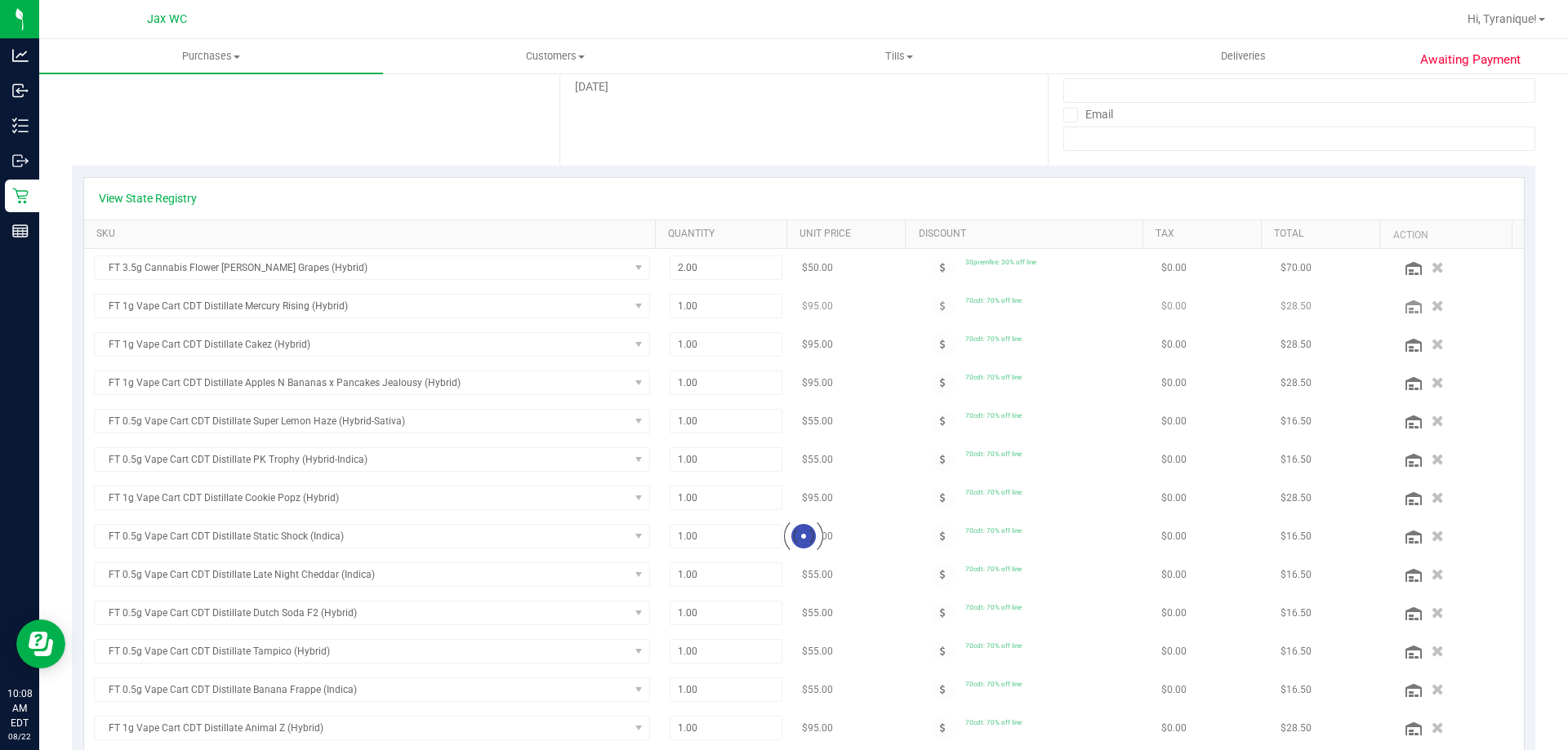
scroll to position [245, 0]
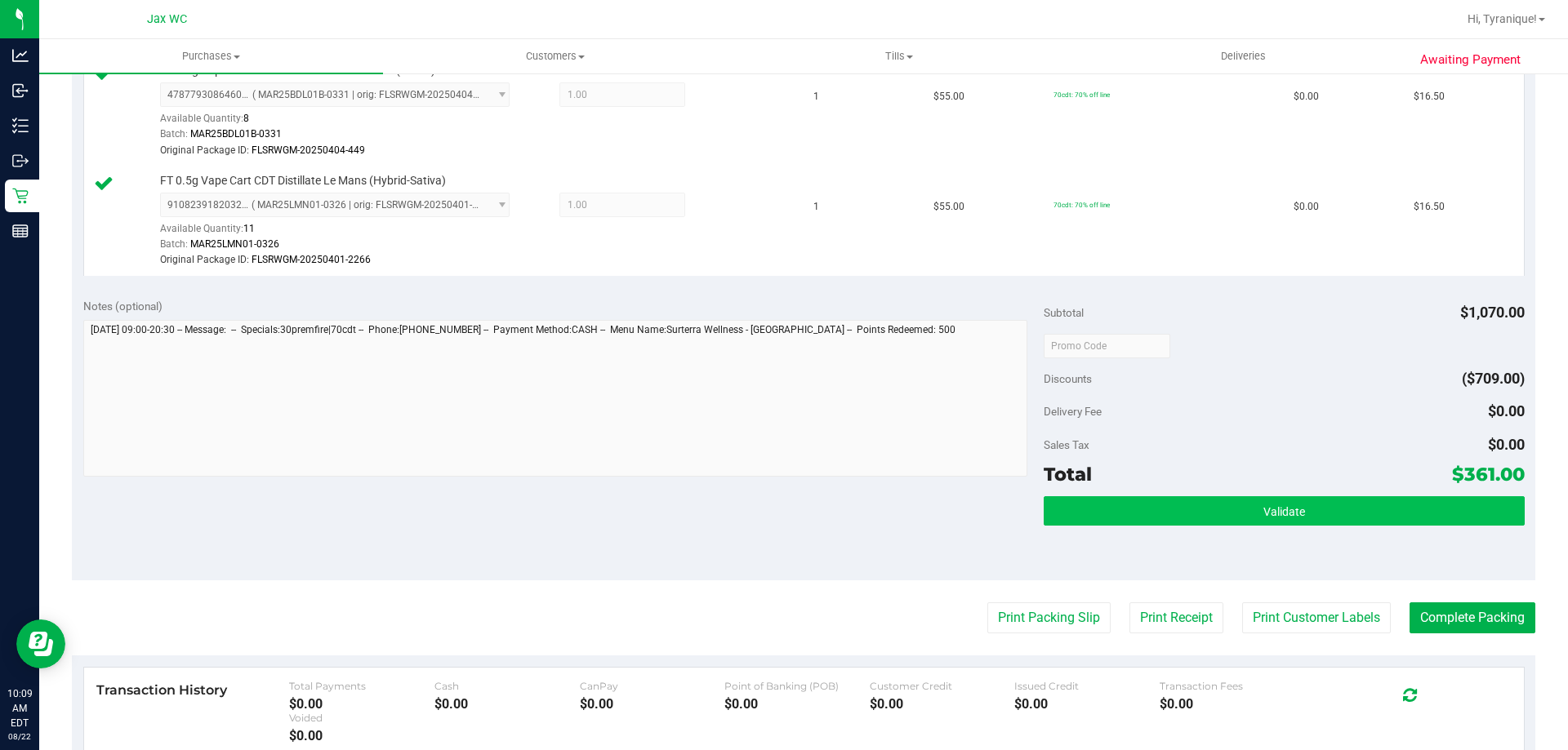
scroll to position [1959, 0]
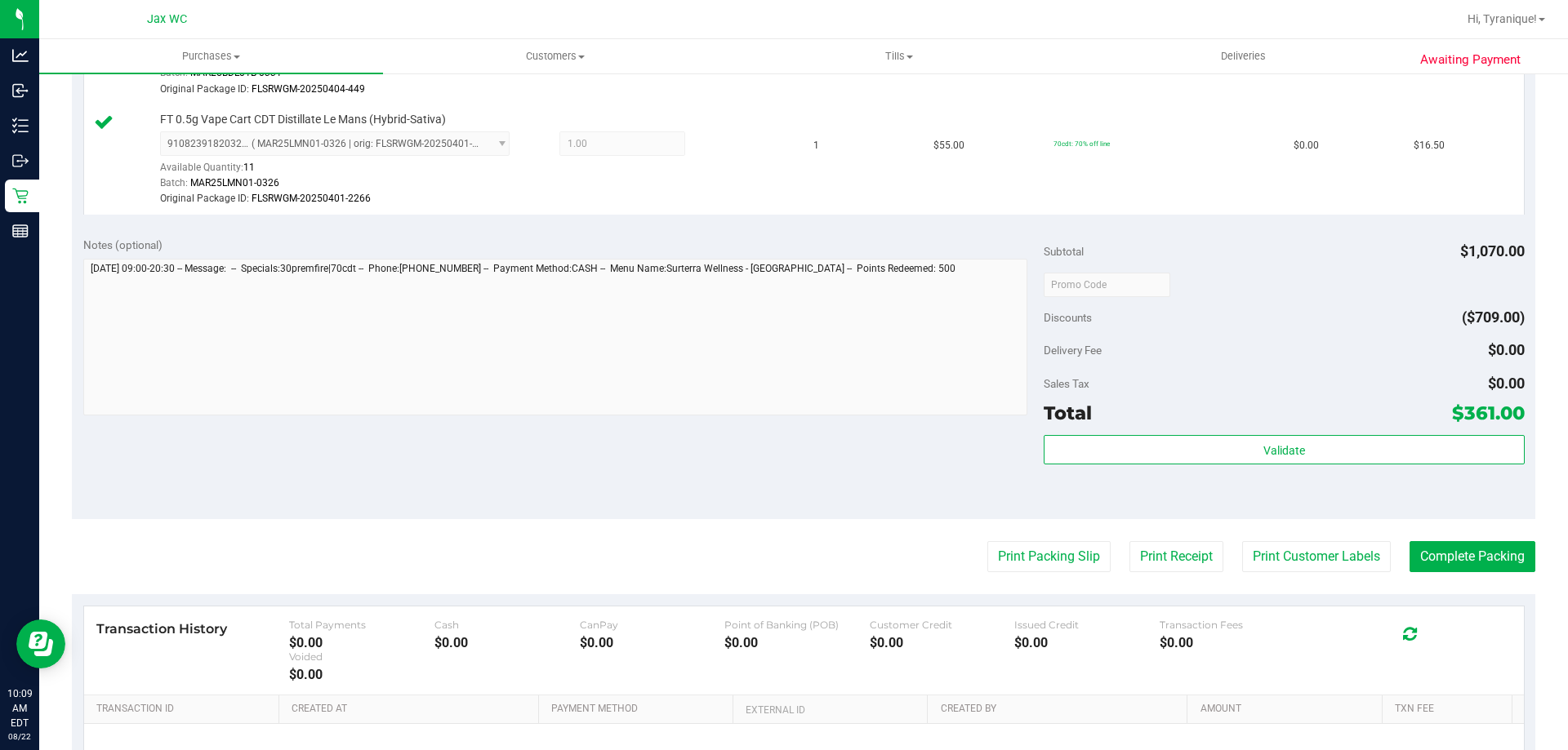
click at [1289, 466] on div "Validate" at bounding box center [1283, 472] width 480 height 74
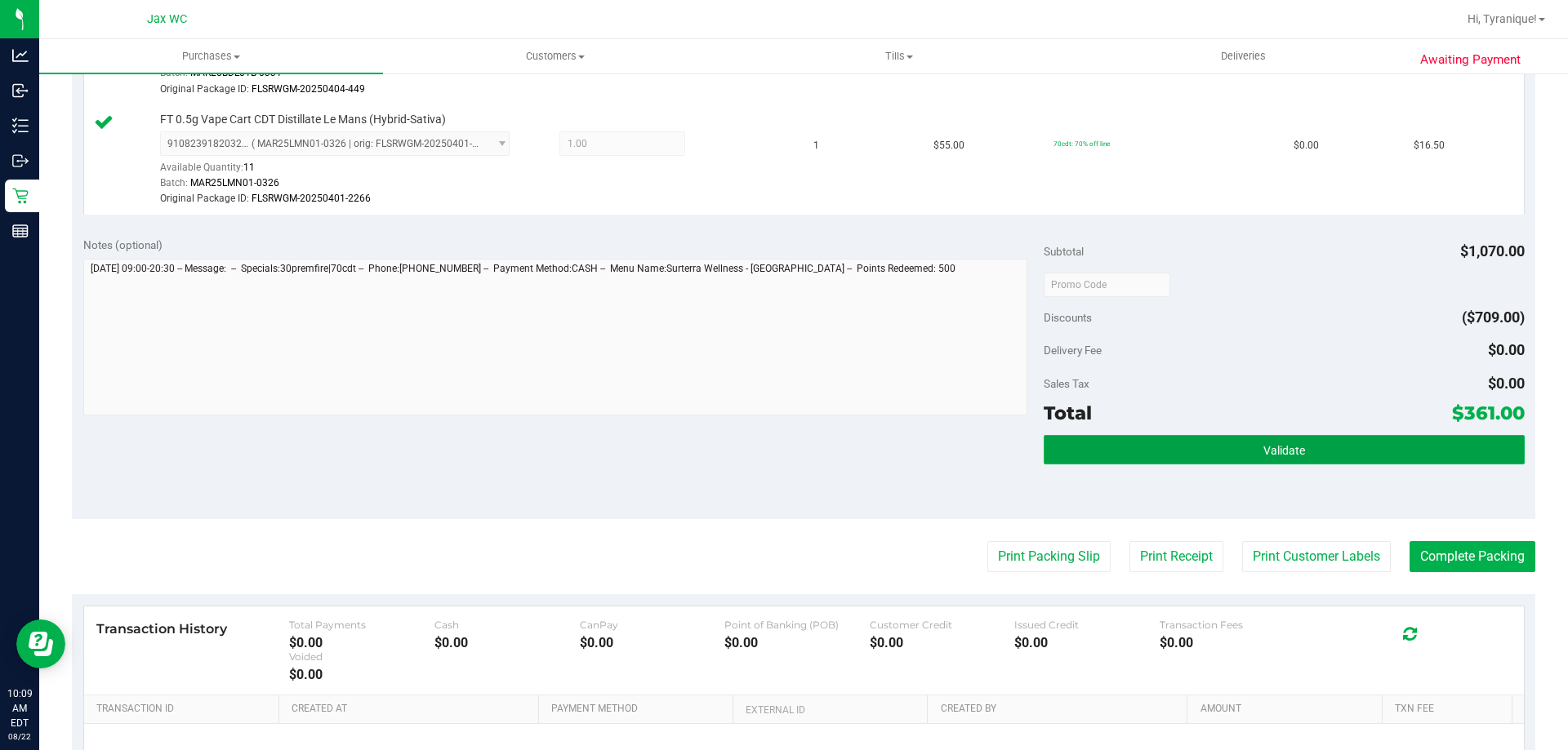
click at [1287, 451] on span "Validate" at bounding box center [1283, 451] width 42 height 13
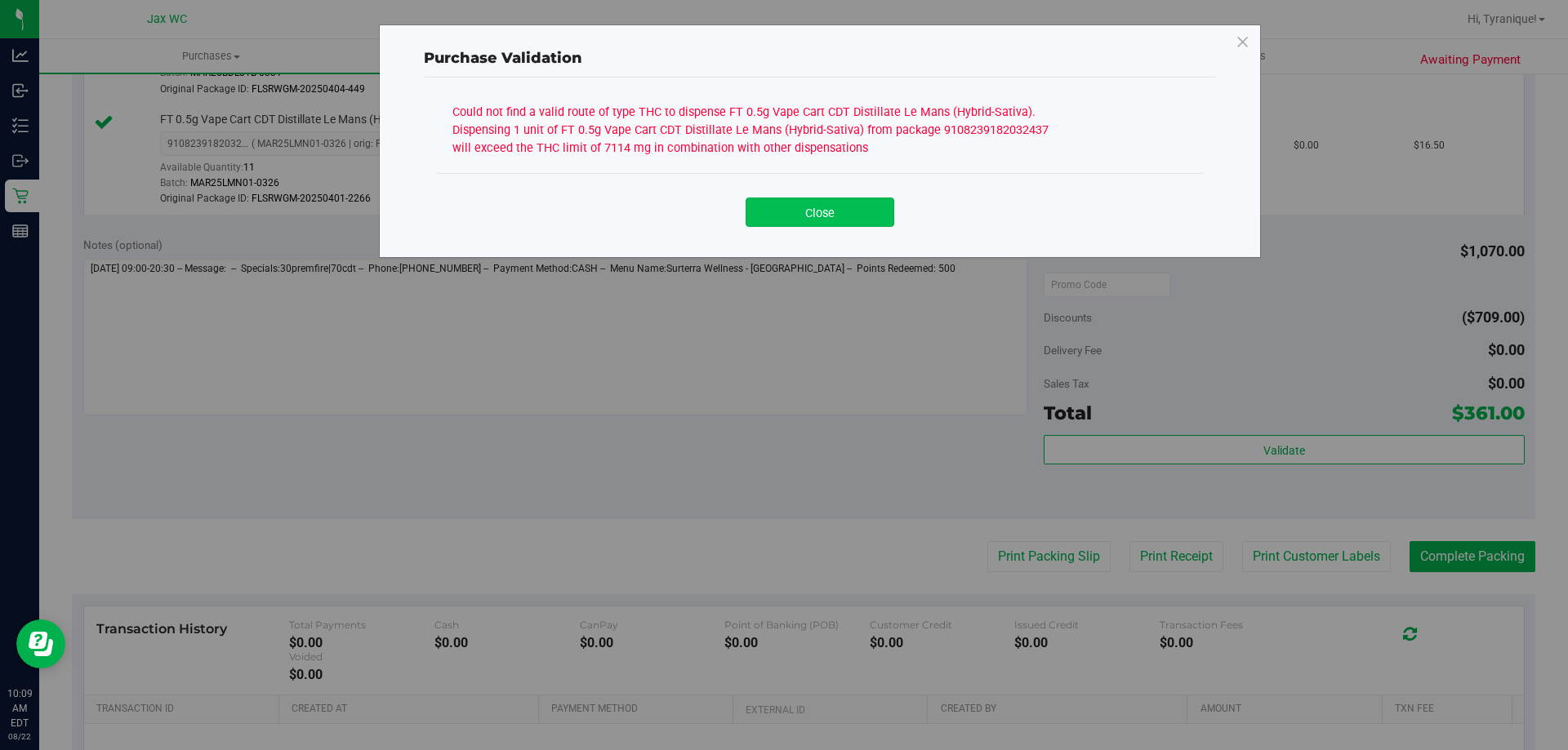
click at [795, 212] on button "Close" at bounding box center [820, 212] width 149 height 30
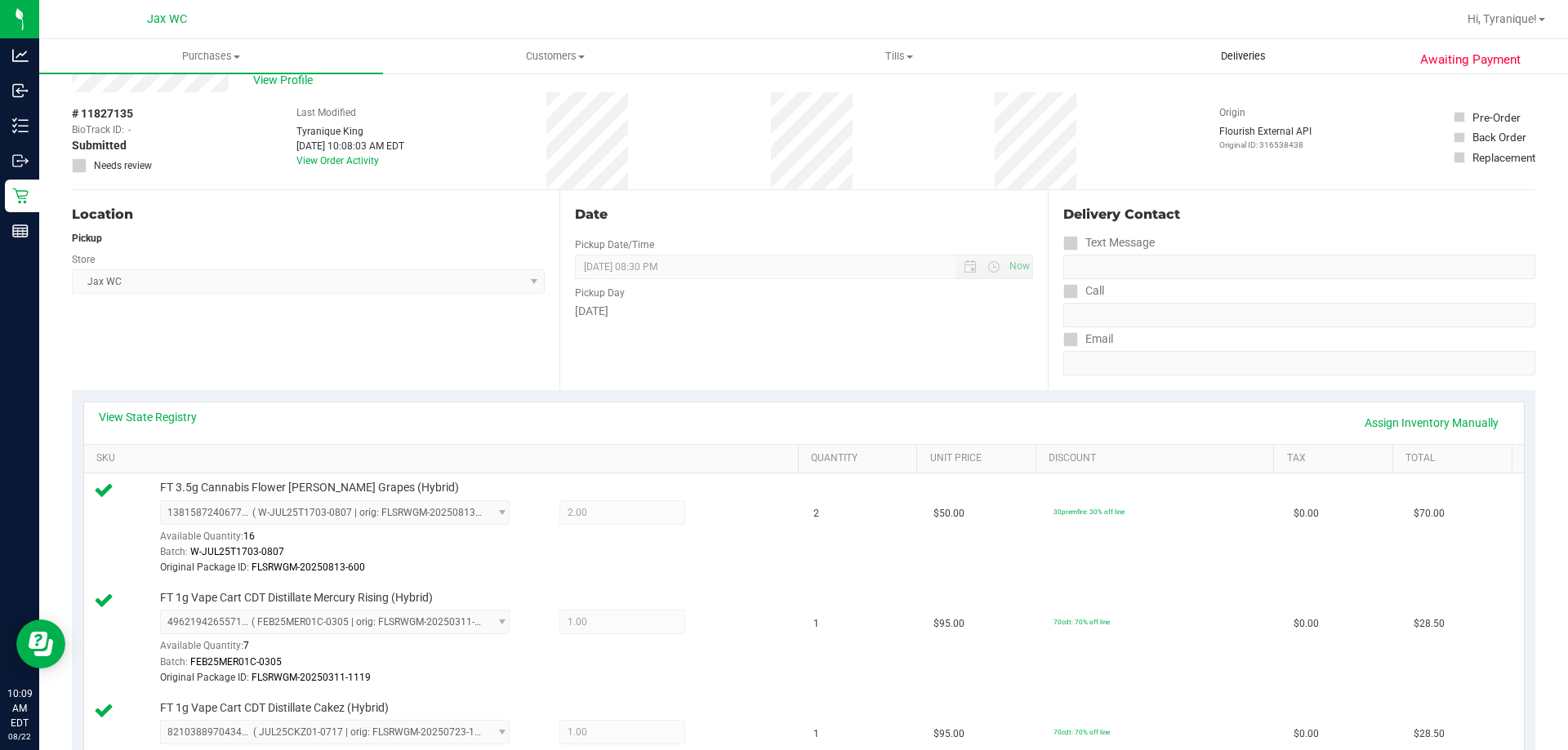
scroll to position [0, 0]
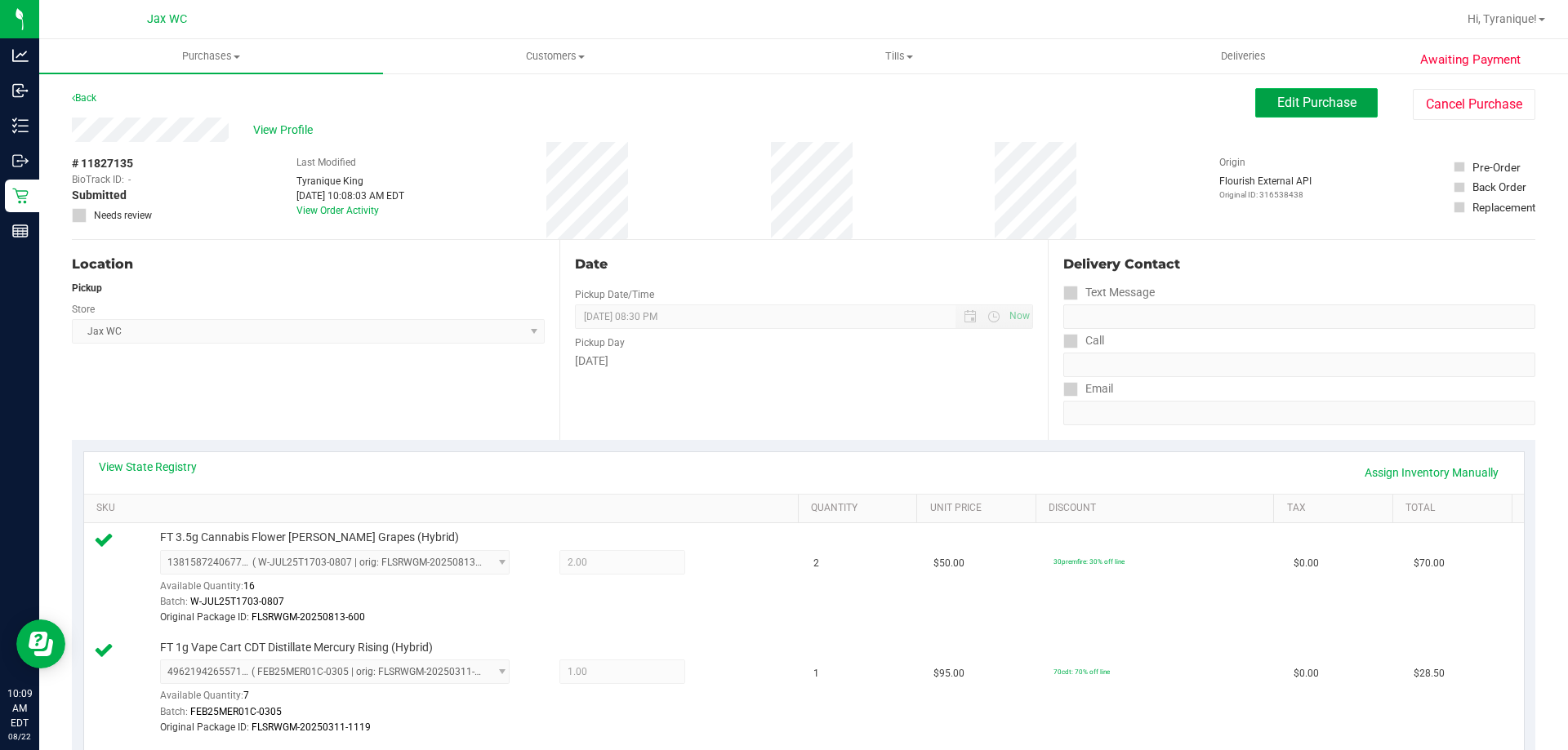
click at [1303, 102] on span "Edit Purchase" at bounding box center [1317, 103] width 79 height 16
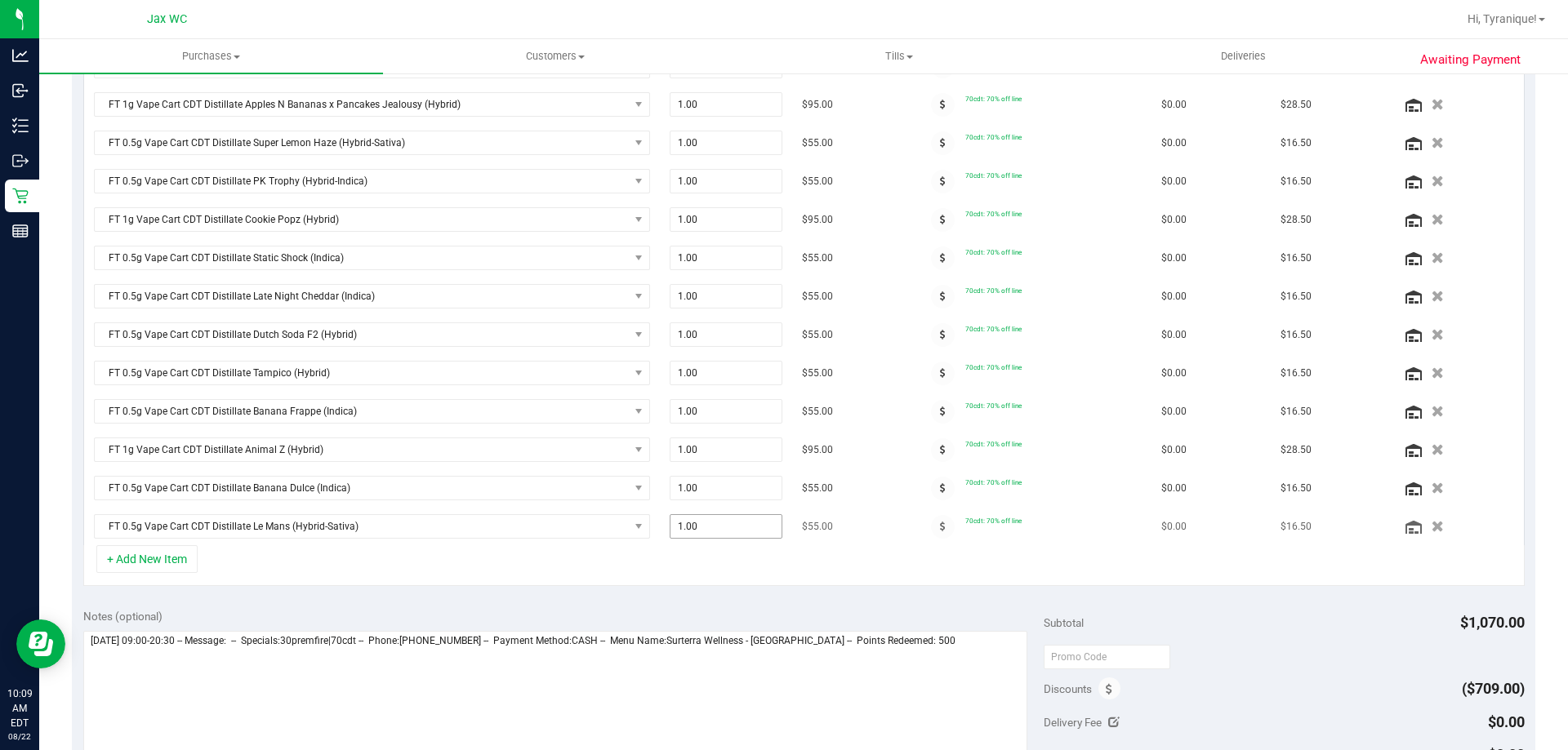
scroll to position [572, 0]
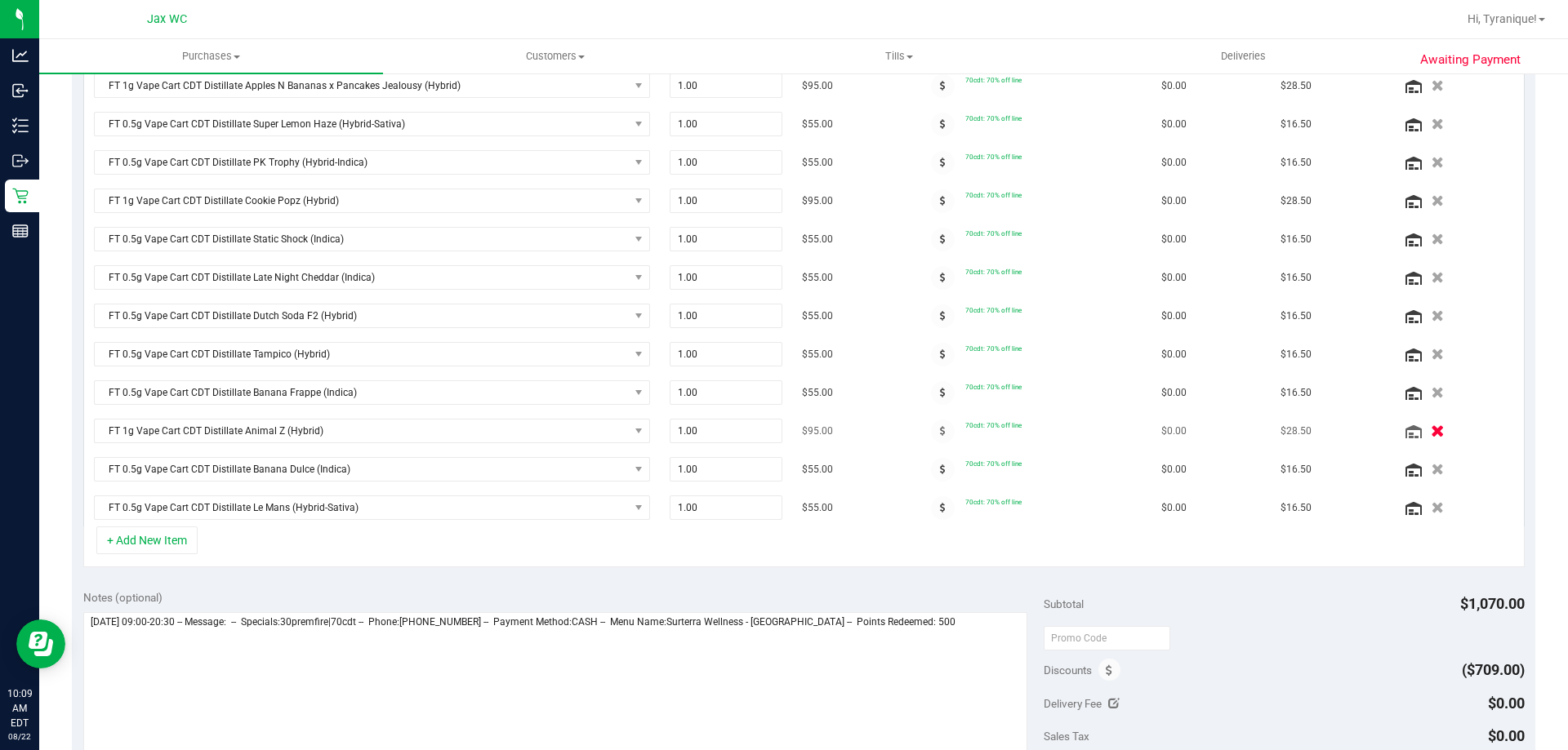
click at [1423, 436] on button "button" at bounding box center [1437, 430] width 28 height 18
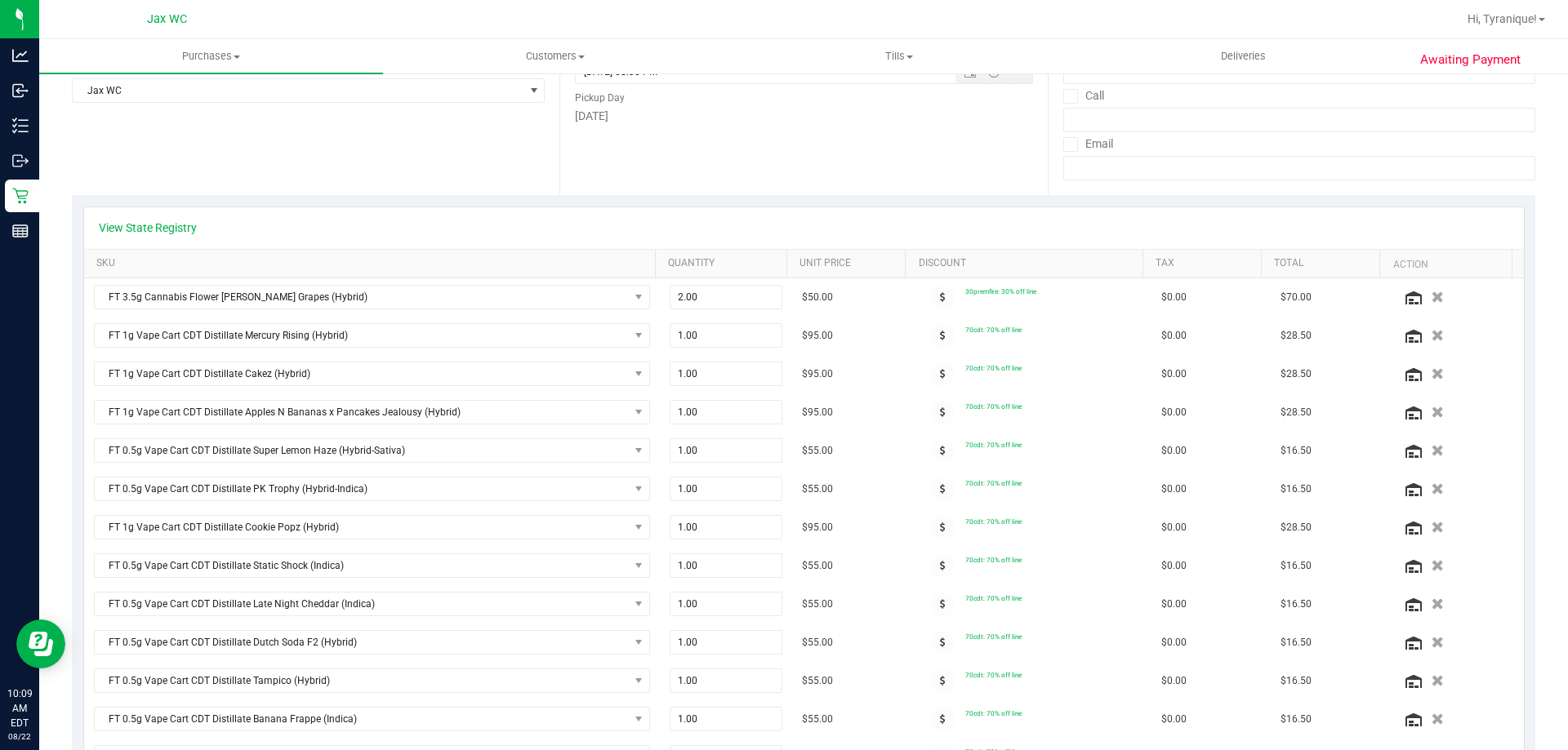
scroll to position [0, 0]
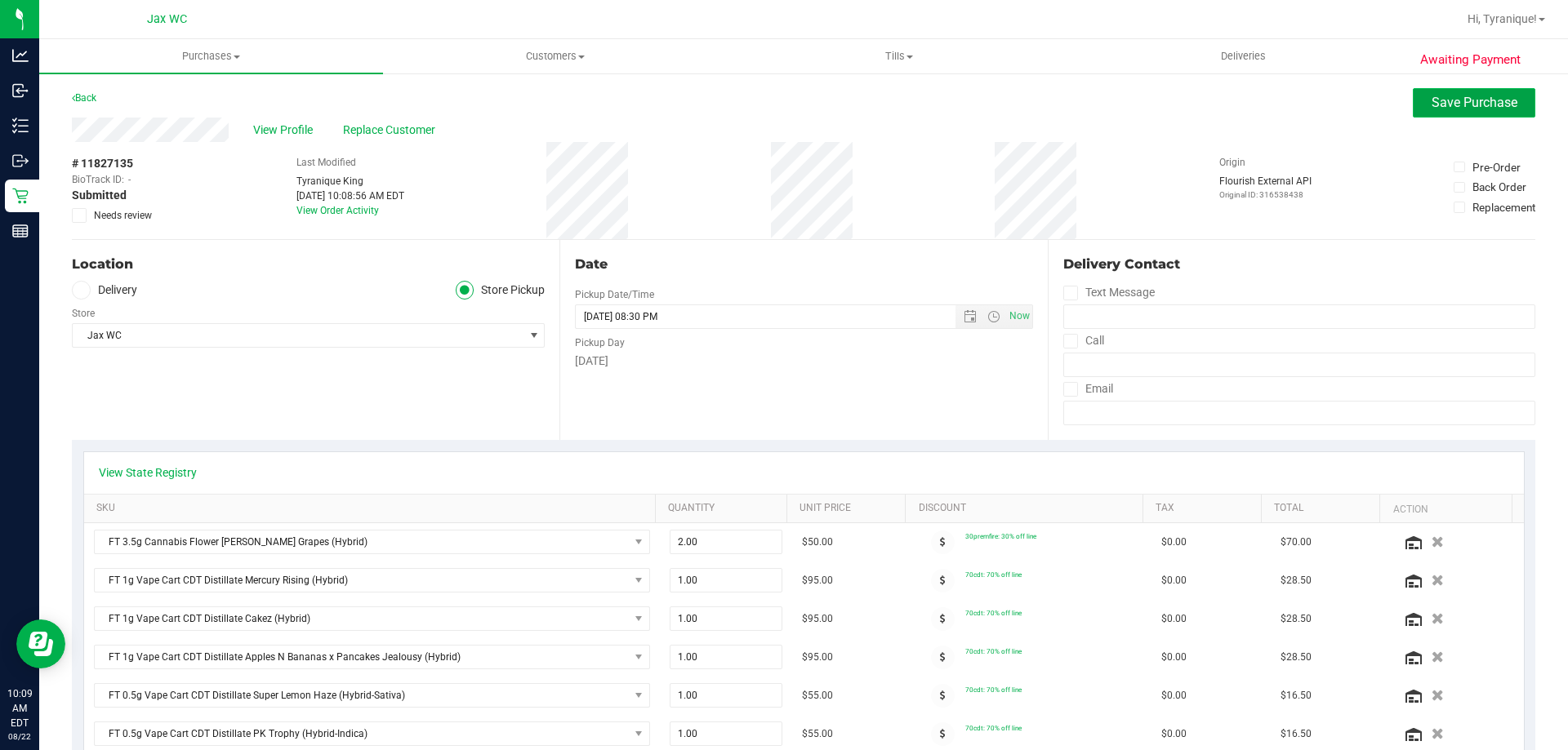
click at [1464, 104] on span "Save Purchase" at bounding box center [1474, 103] width 86 height 16
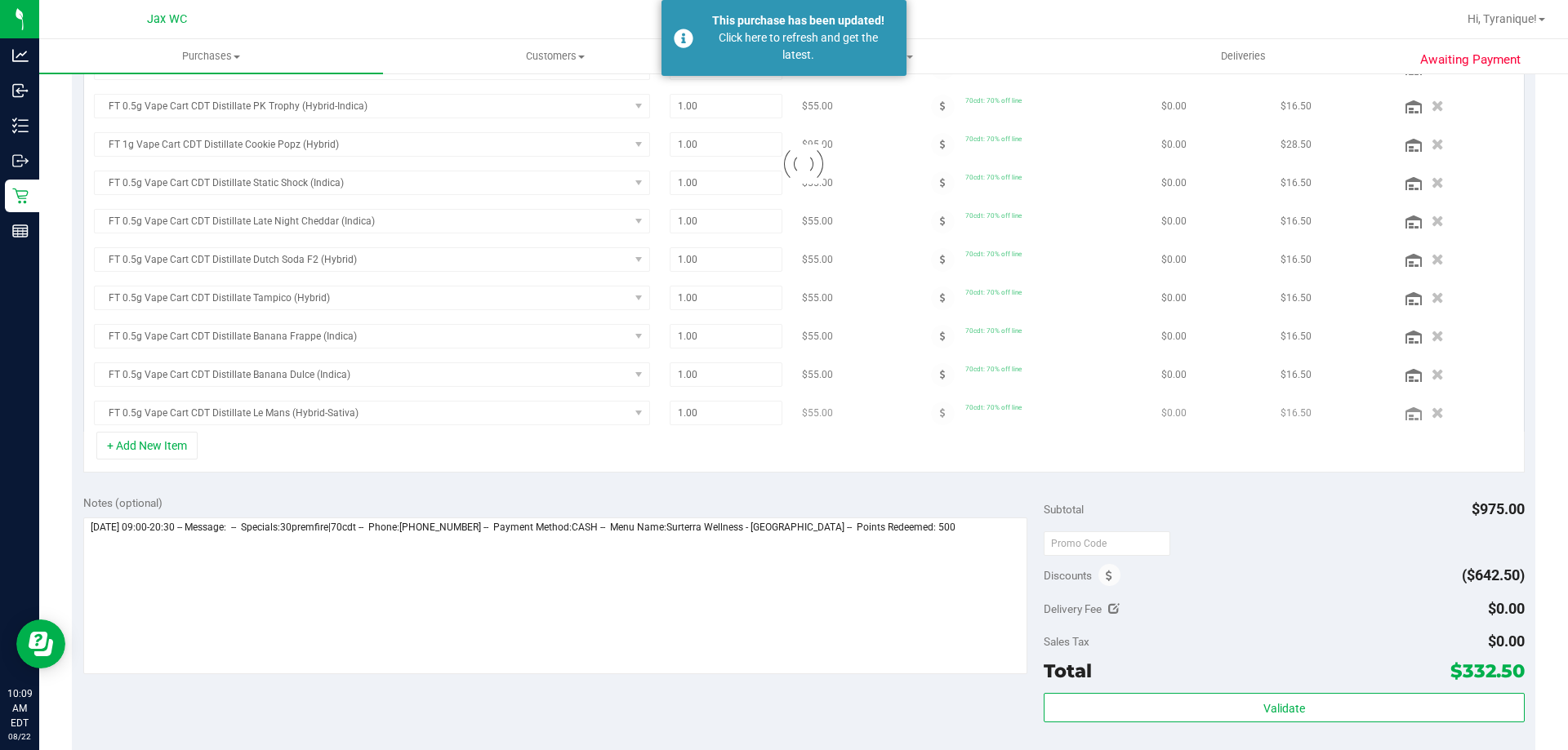
scroll to position [615, 0]
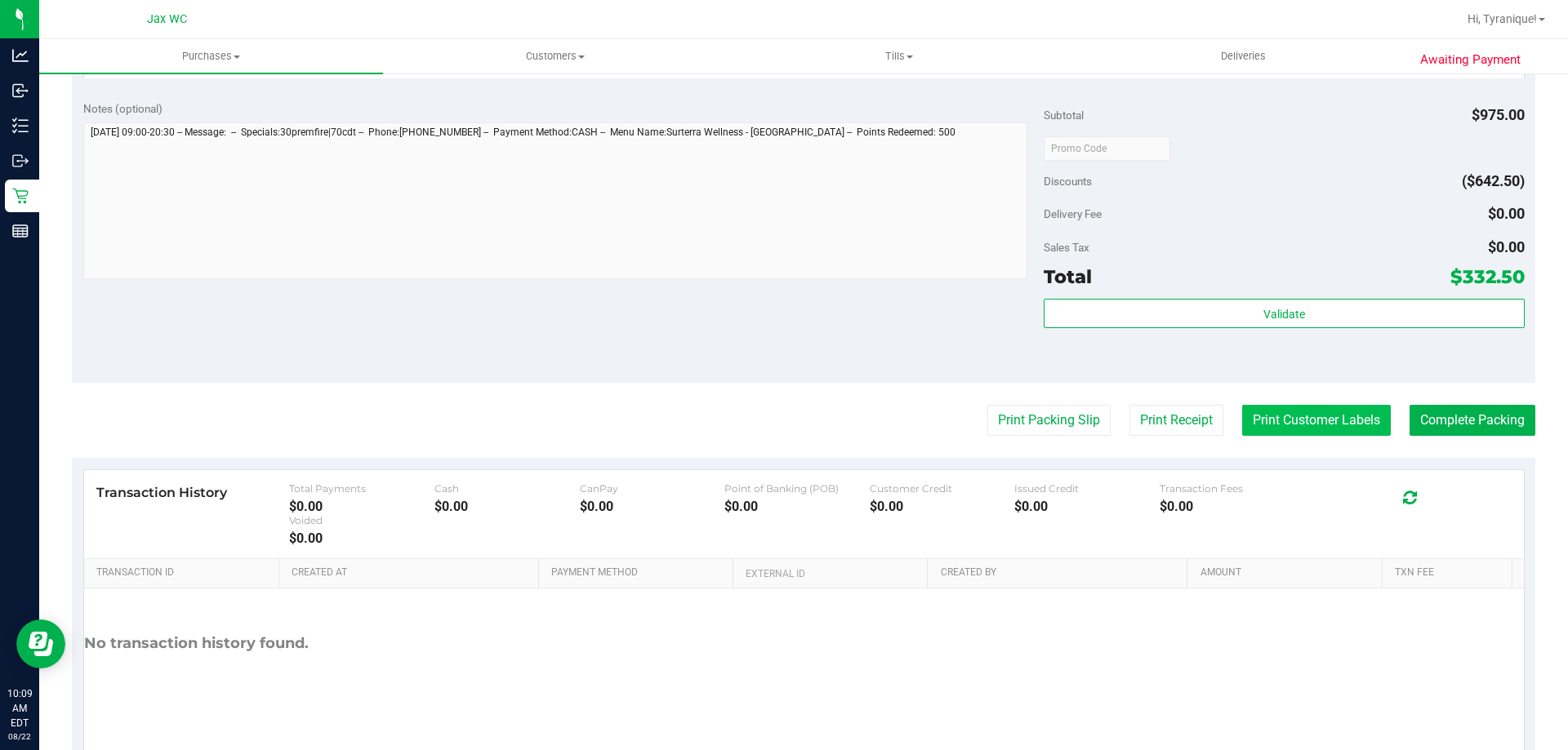
scroll to position [2031, 0]
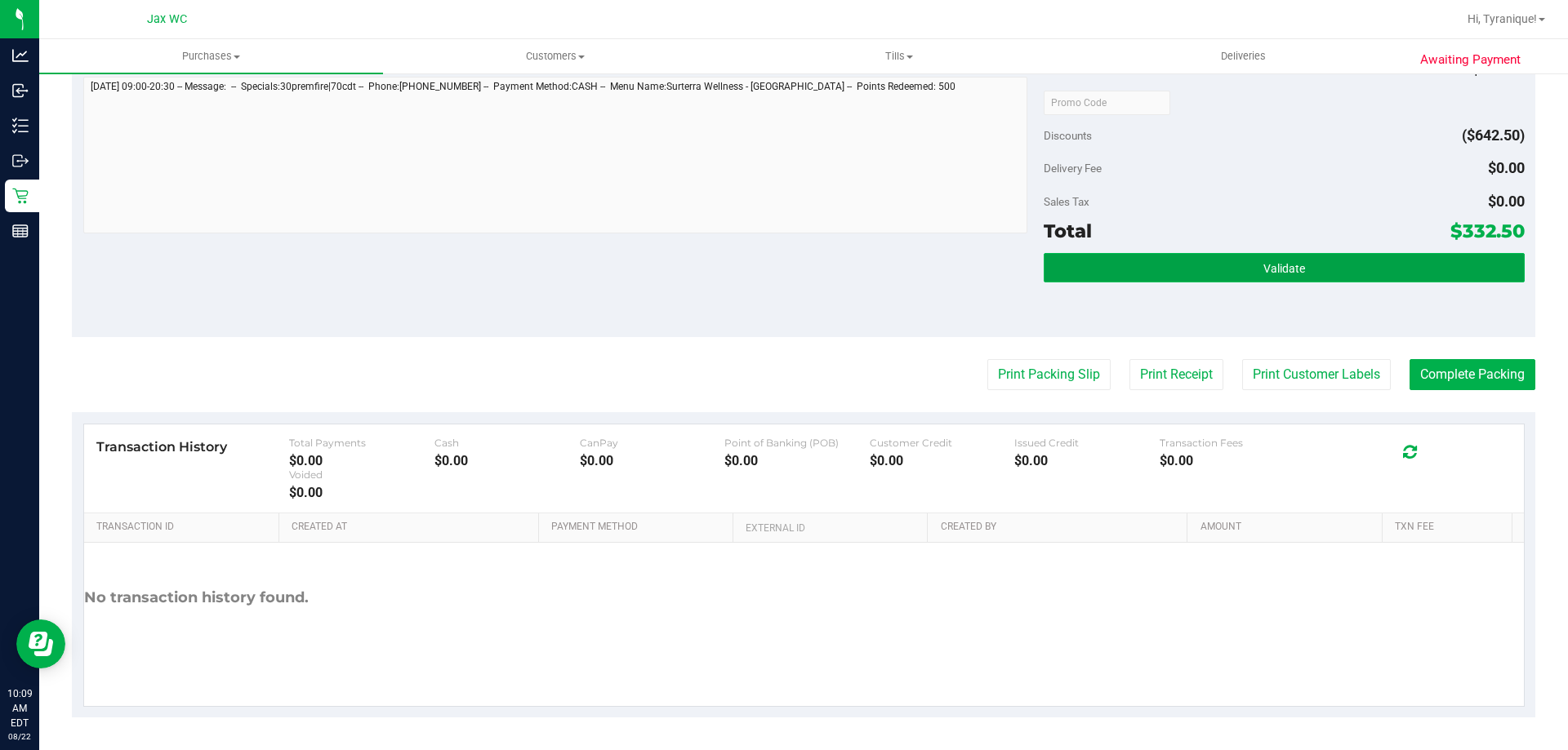
click at [1304, 271] on button "Validate" at bounding box center [1283, 268] width 480 height 30
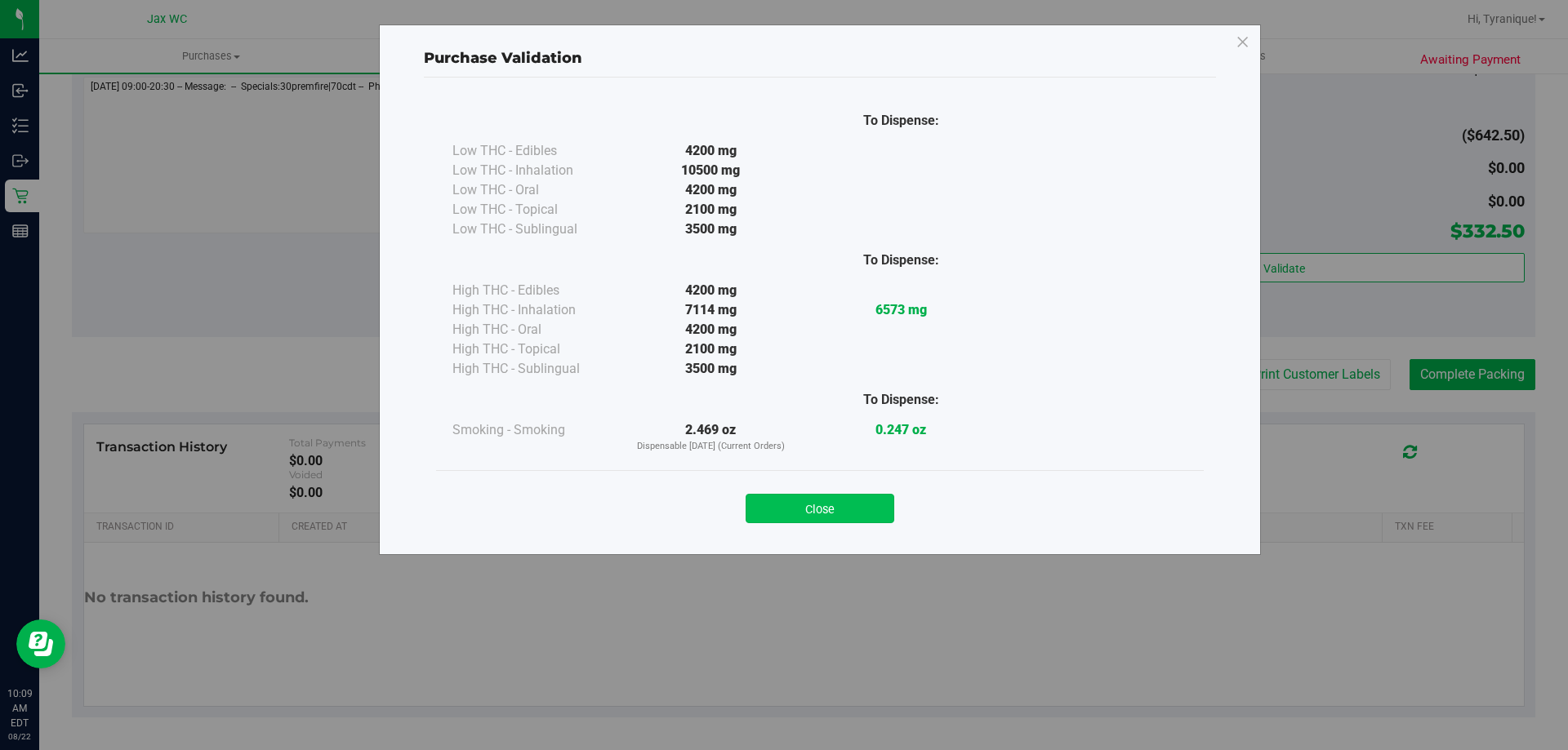
click at [878, 495] on button "Close" at bounding box center [820, 509] width 149 height 30
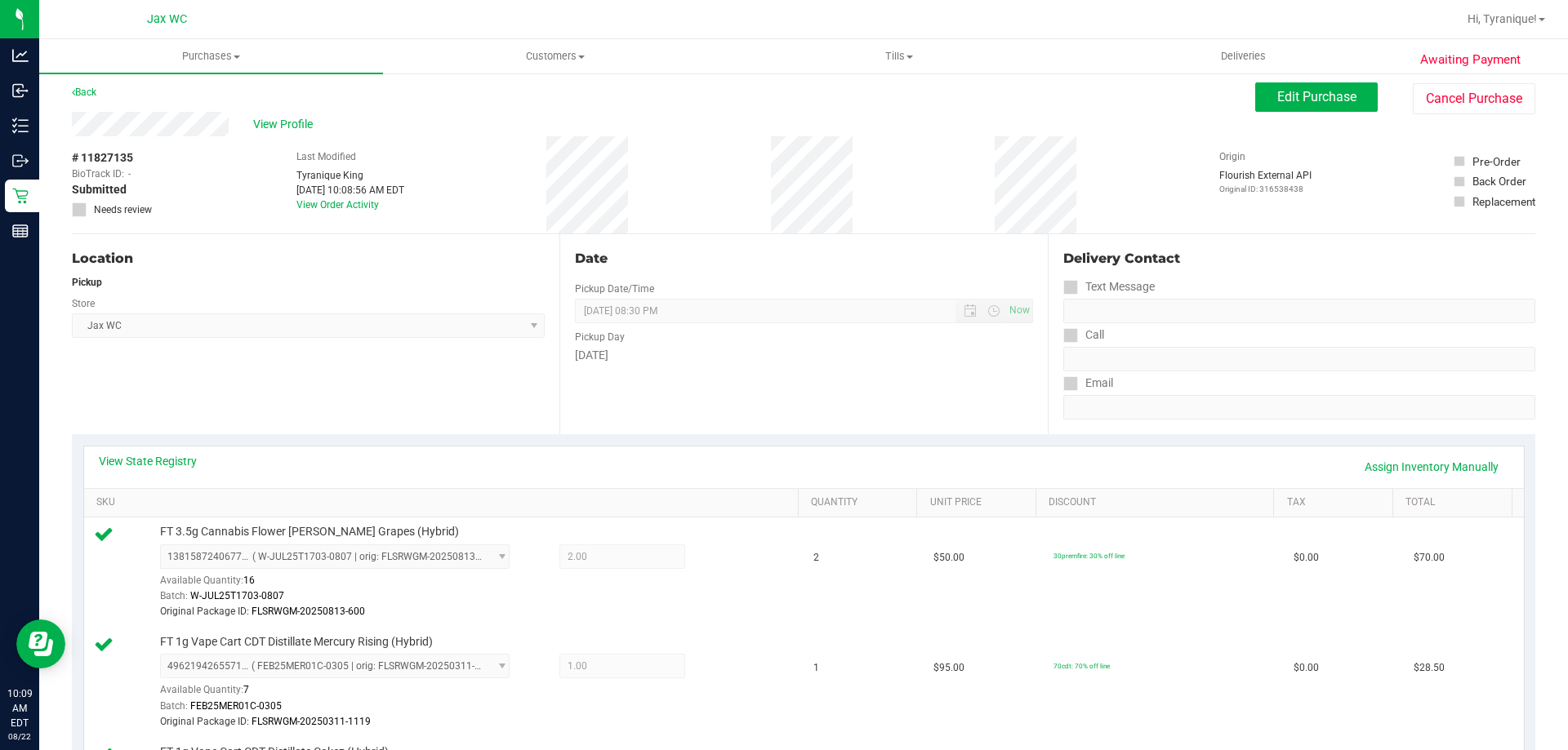
scroll to position [0, 0]
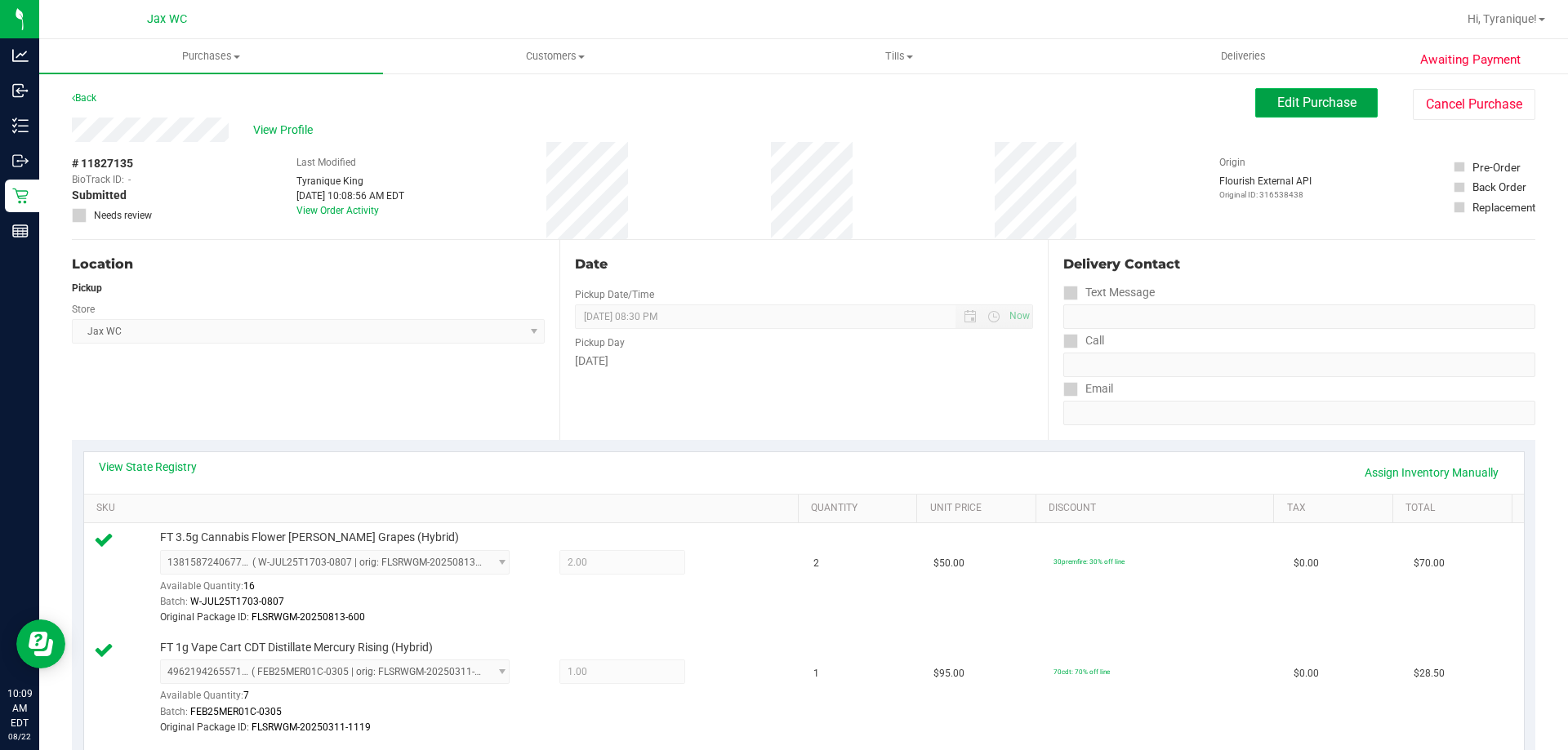
click at [1290, 100] on span "Edit Purchase" at bounding box center [1317, 103] width 79 height 16
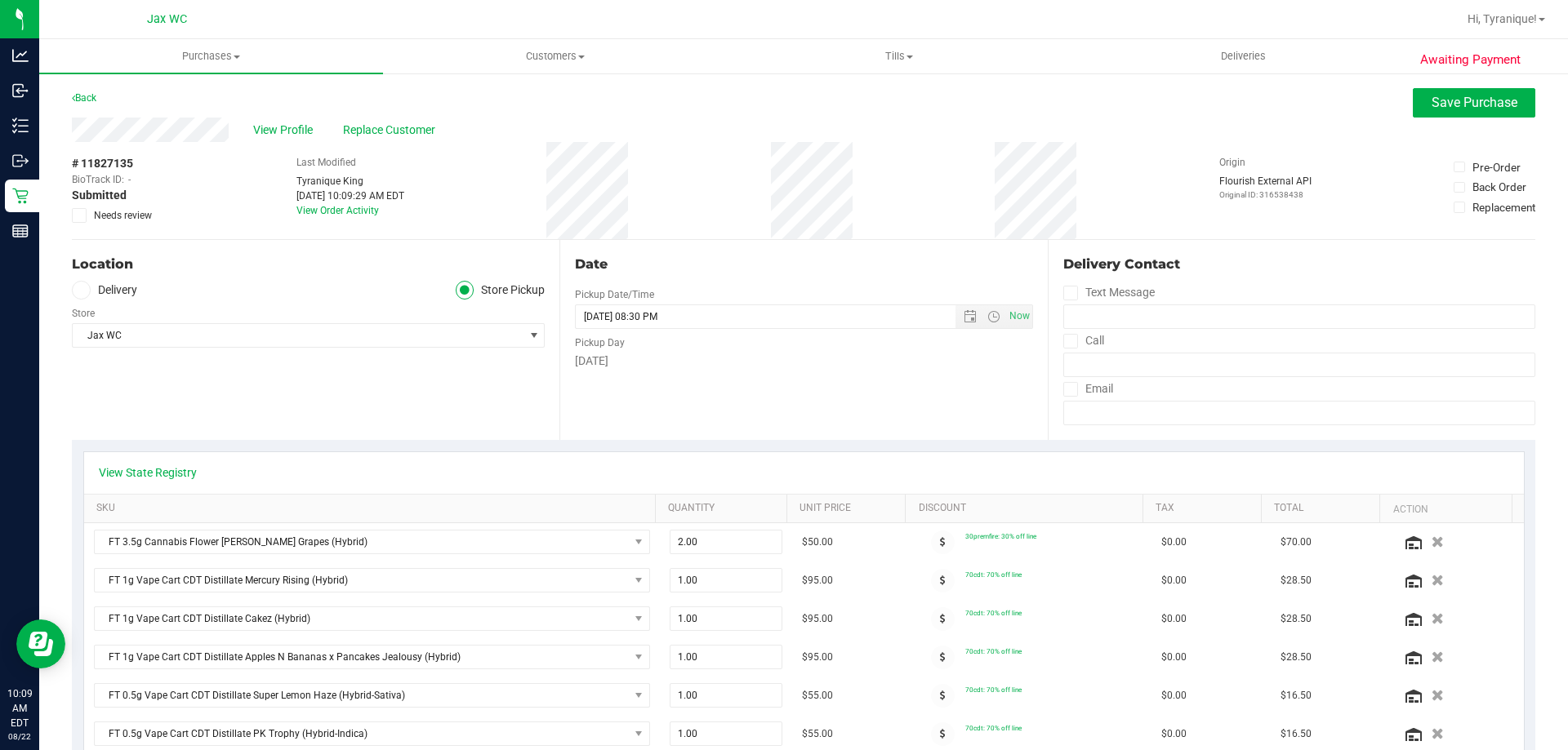
click at [127, 217] on span "Needs review" at bounding box center [123, 215] width 58 height 15
click at [0, 0] on input "Needs review" at bounding box center [0, 0] width 0 height 0
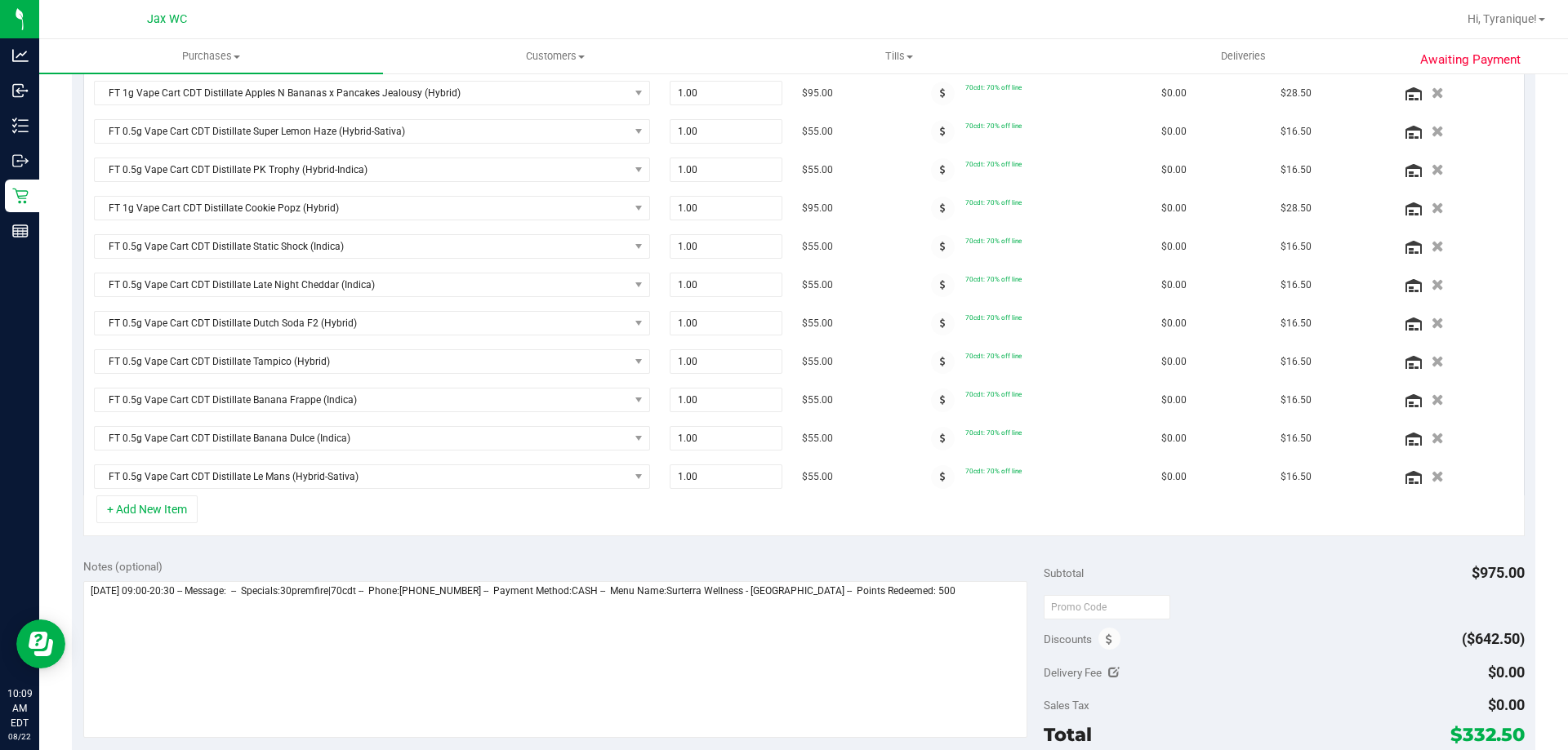
scroll to position [898, 0]
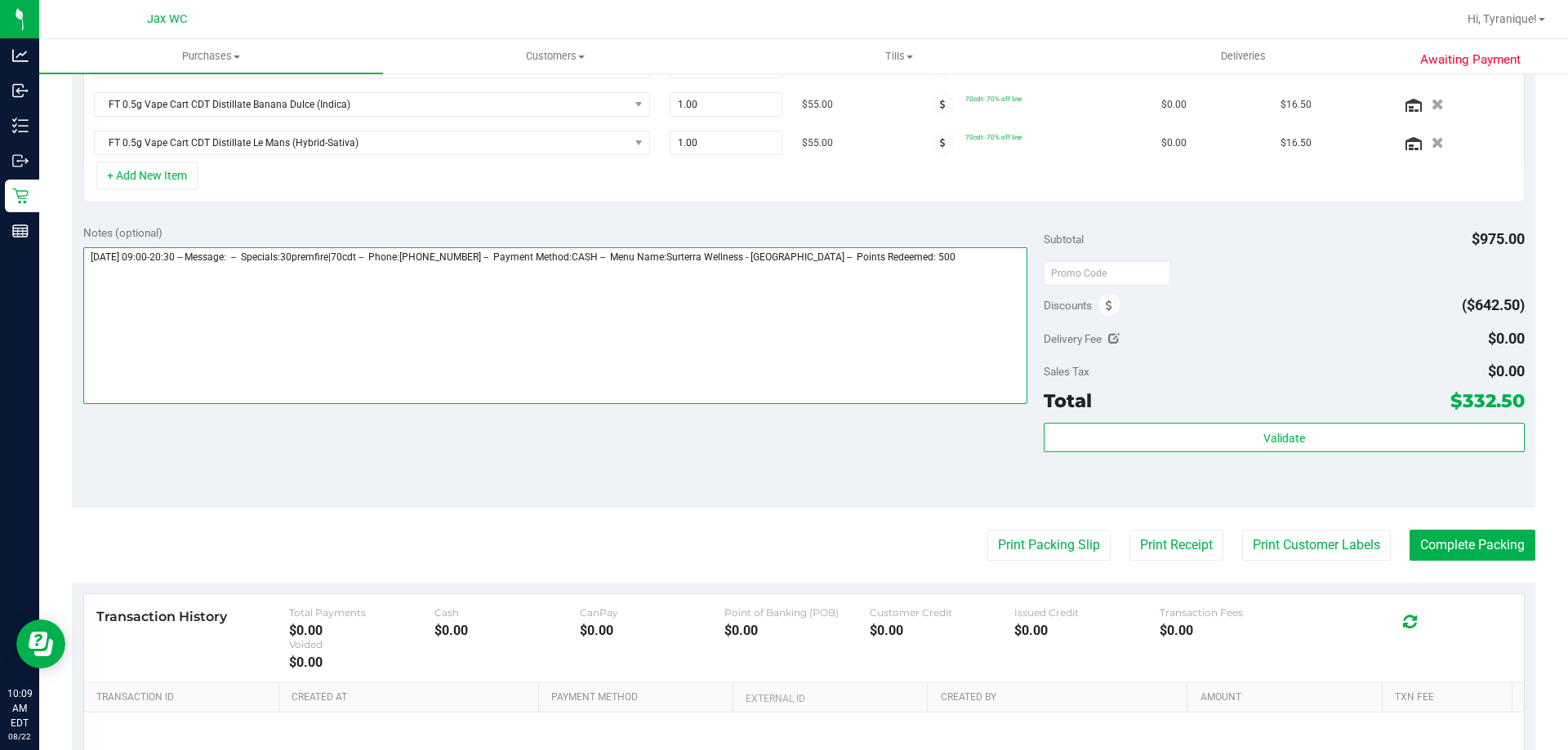
click at [1001, 311] on textarea at bounding box center [555, 326] width 944 height 157
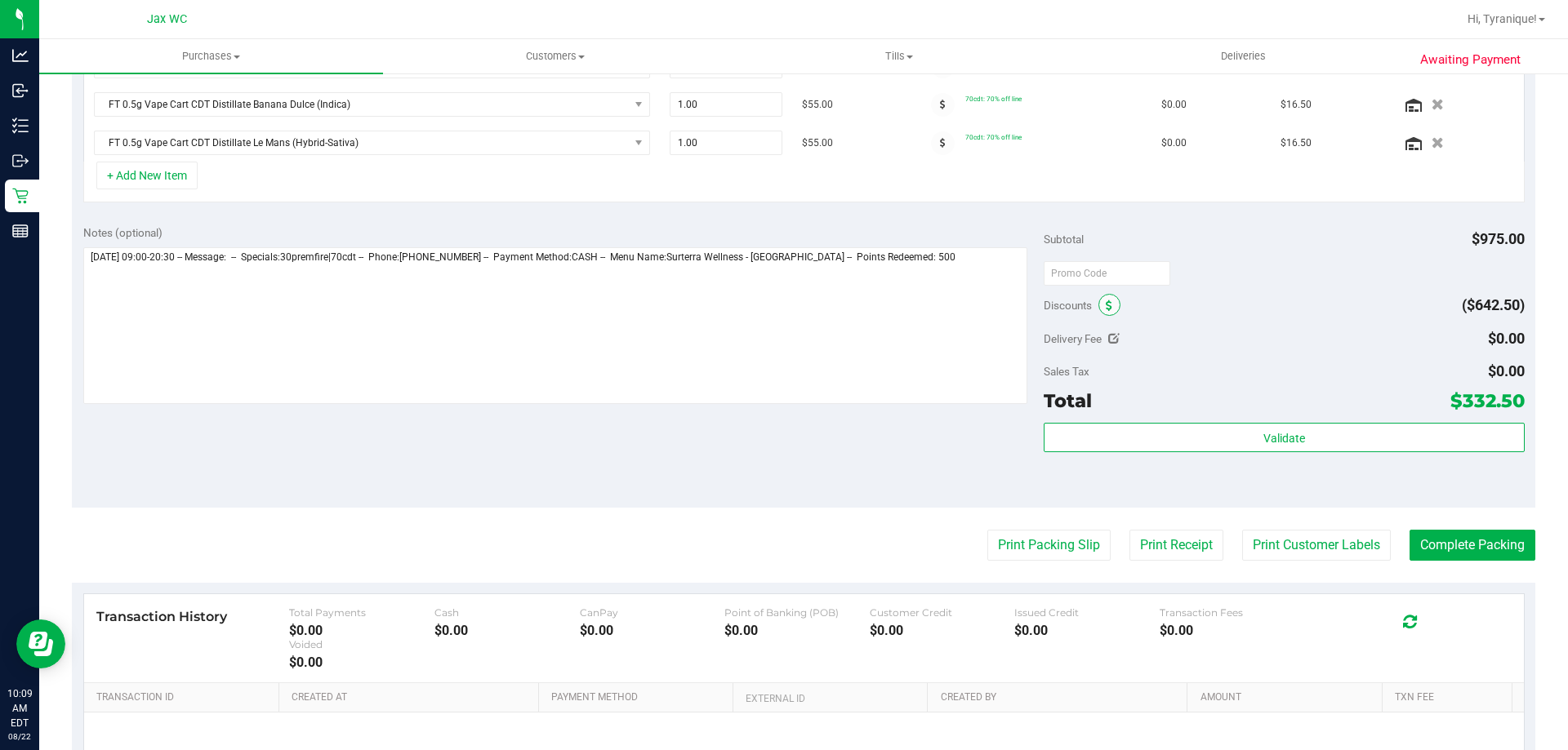
click at [1099, 312] on span at bounding box center [1110, 305] width 22 height 22
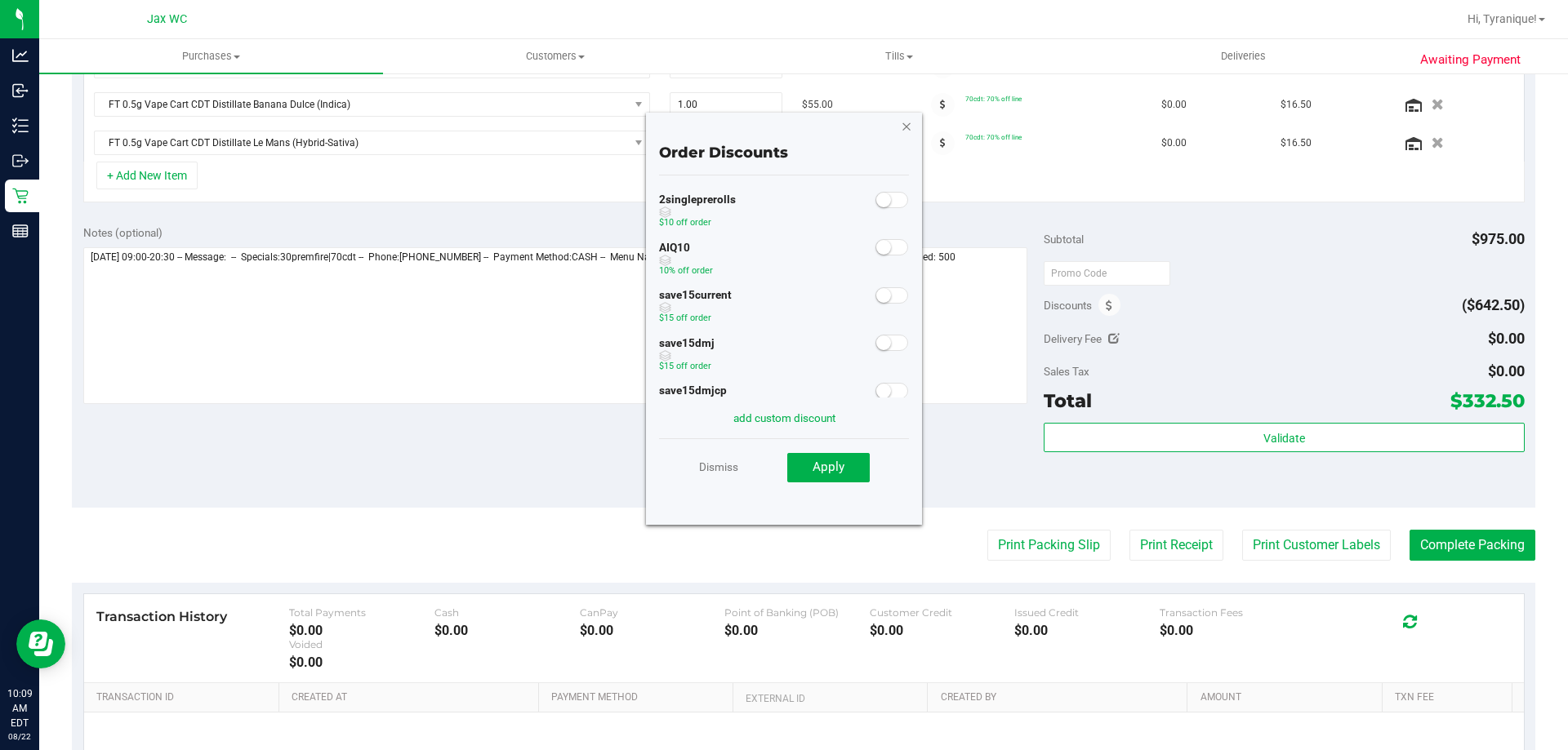
click at [903, 130] on icon "button" at bounding box center [906, 125] width 11 height 19
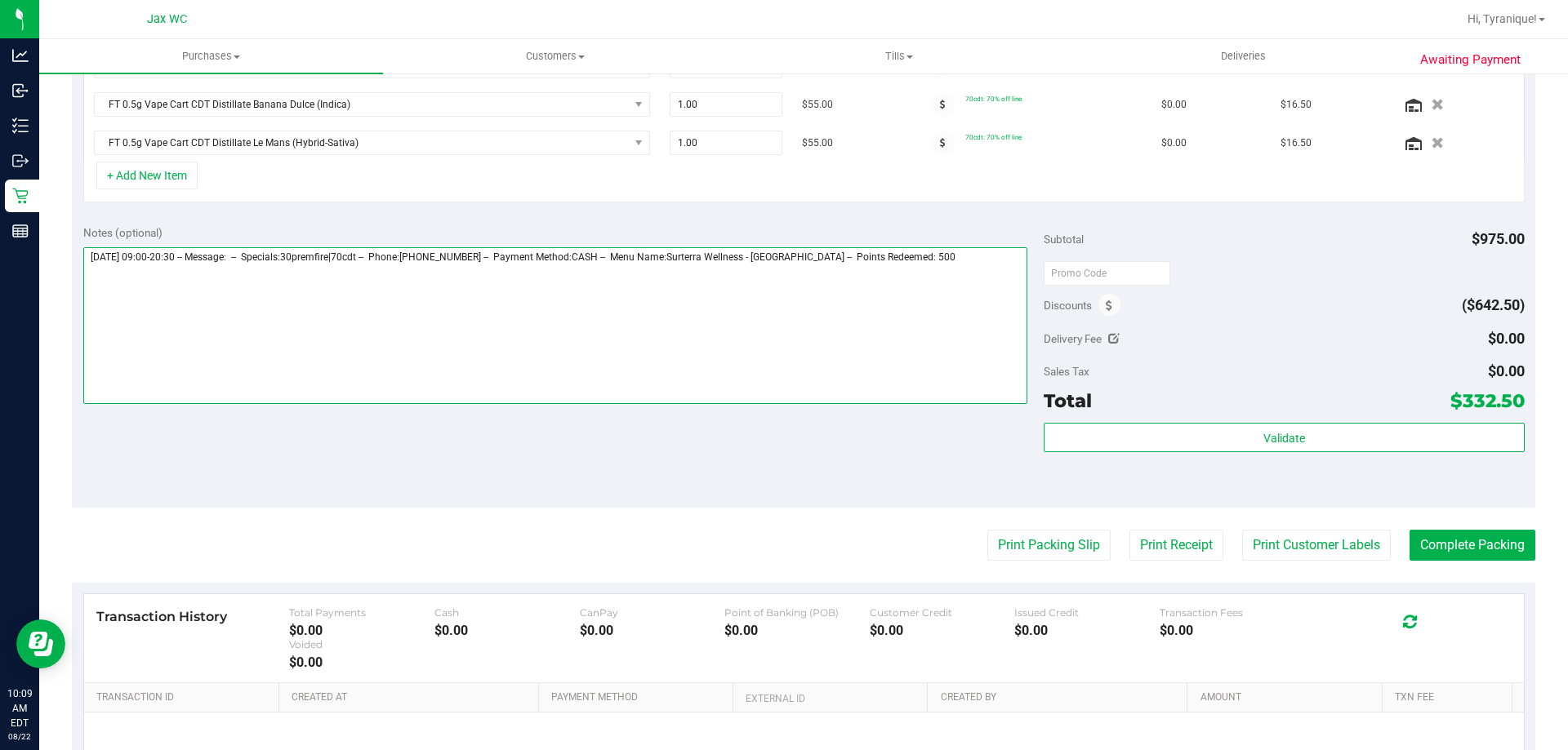
click at [952, 321] on textarea at bounding box center [555, 326] width 944 height 157
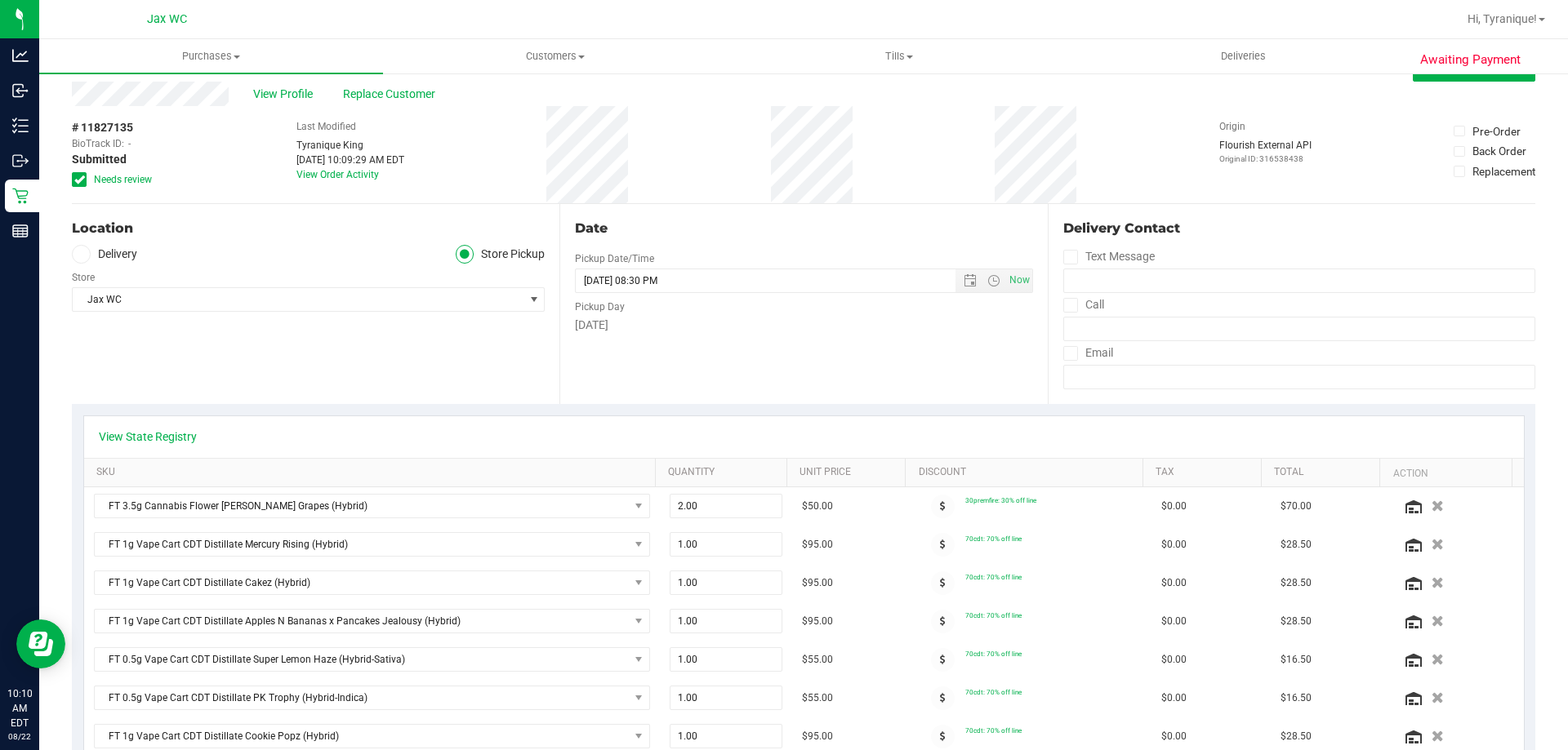
scroll to position [0, 0]
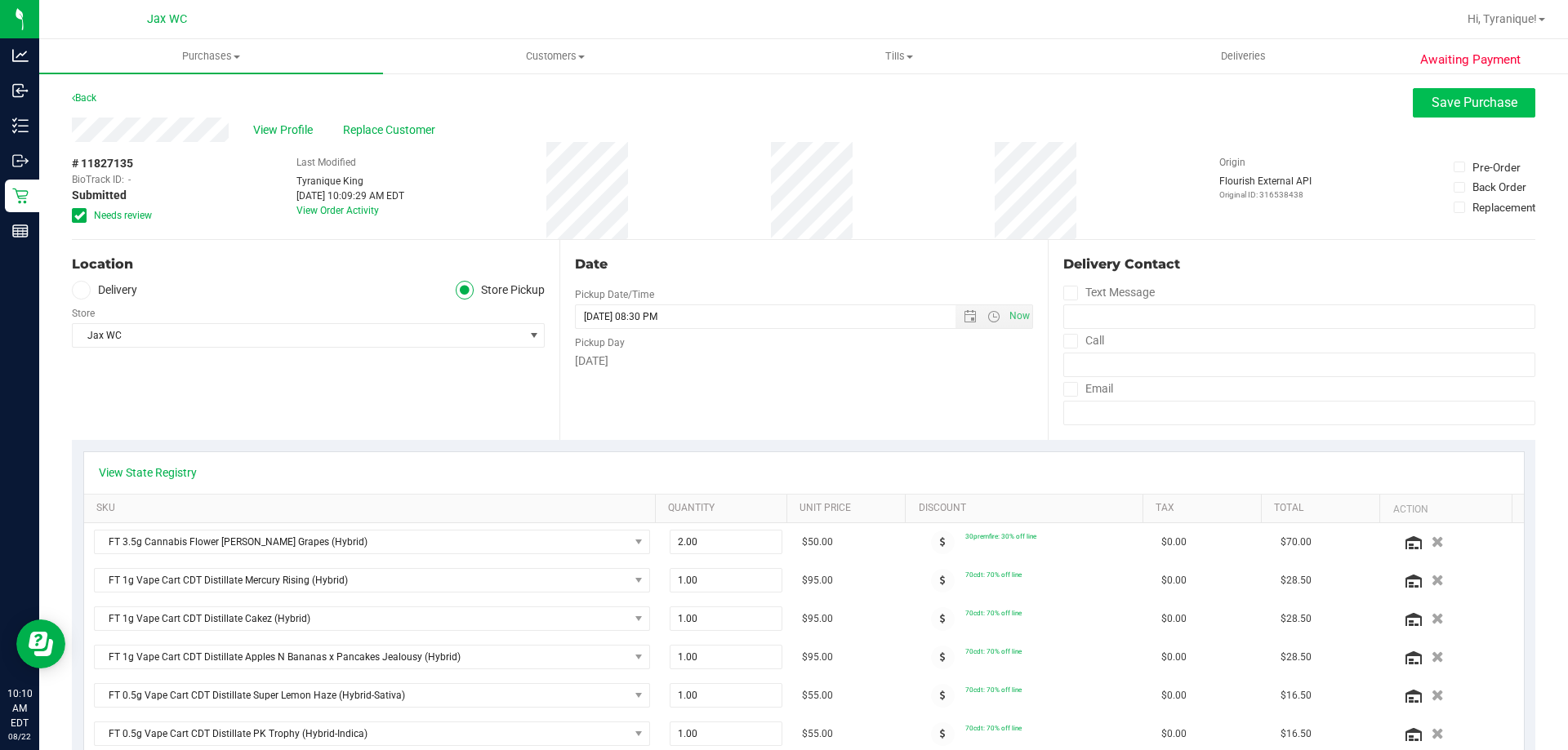
type textarea "[DATE] 09:00-20:30 -- Message: -- Specials:30premfire|70cdt -- Phone:[PHONE_NUM…"
click at [1431, 96] on span "Save Purchase" at bounding box center [1474, 103] width 86 height 16
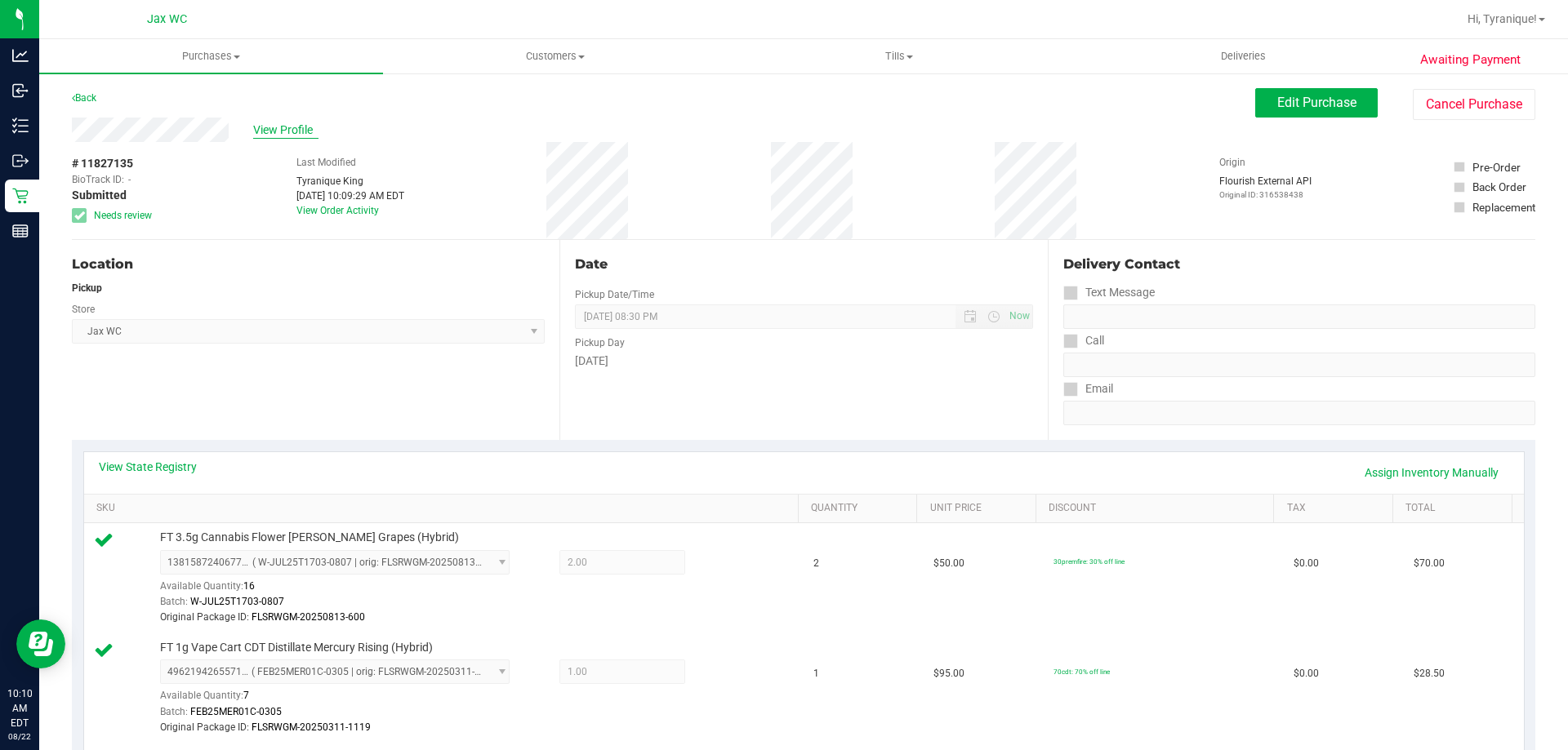
click at [313, 123] on span "View Profile" at bounding box center [286, 130] width 66 height 18
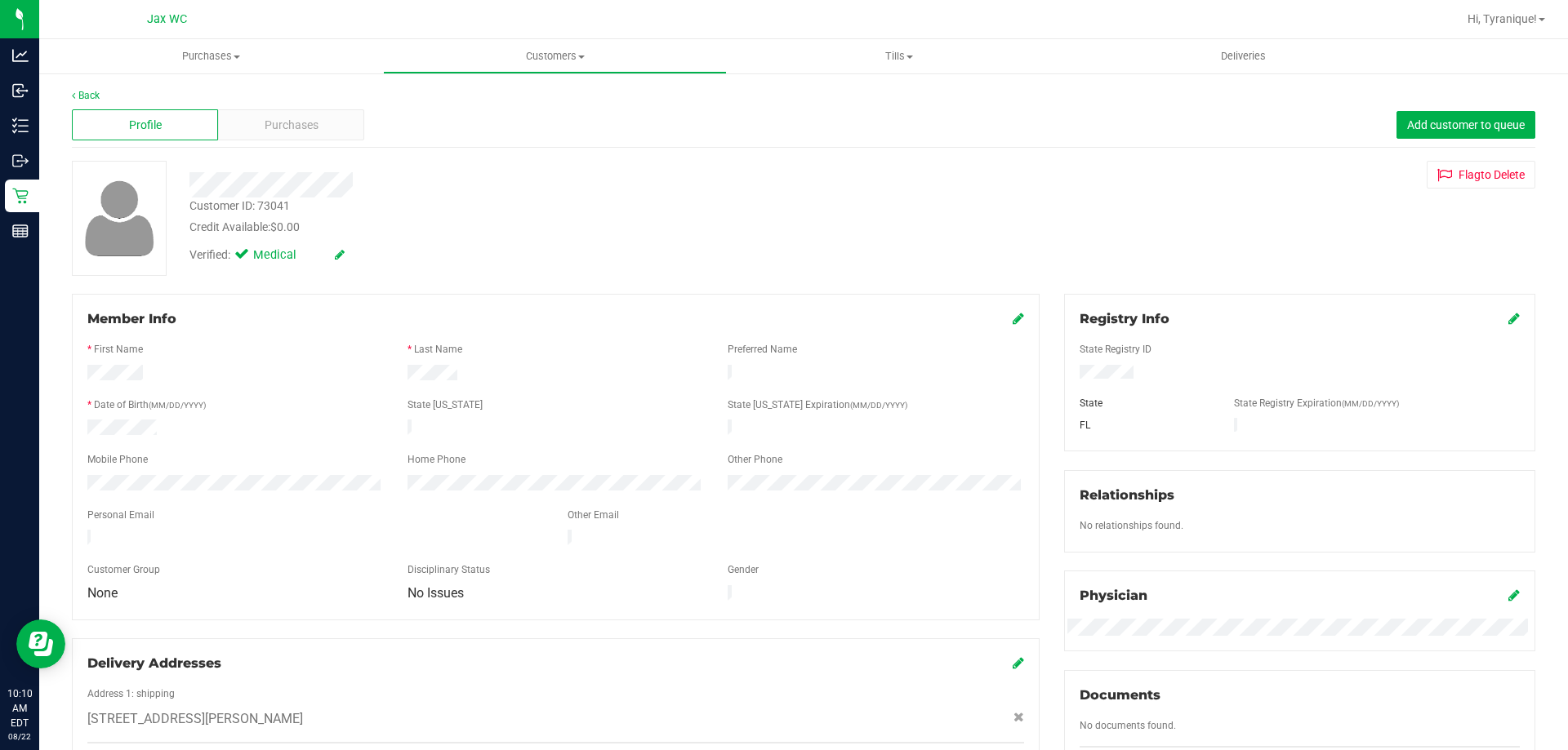
click at [241, 209] on div "Customer ID: 73041" at bounding box center [239, 206] width 101 height 18
click at [240, 208] on div "Customer ID: 73041" at bounding box center [239, 206] width 101 height 18
click at [238, 208] on div "Customer ID: 73041" at bounding box center [239, 206] width 101 height 18
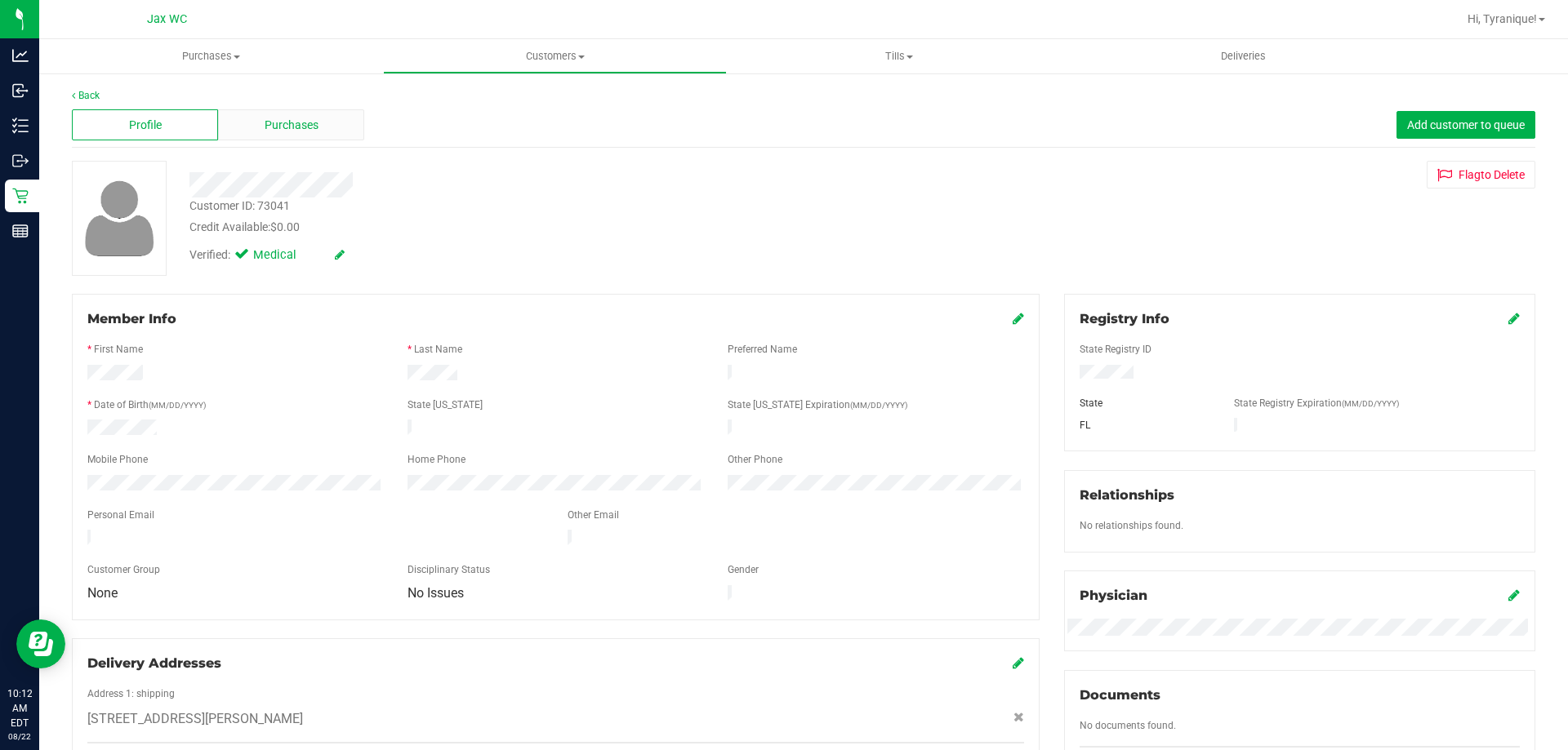
click at [321, 121] on div "Purchases" at bounding box center [291, 125] width 146 height 31
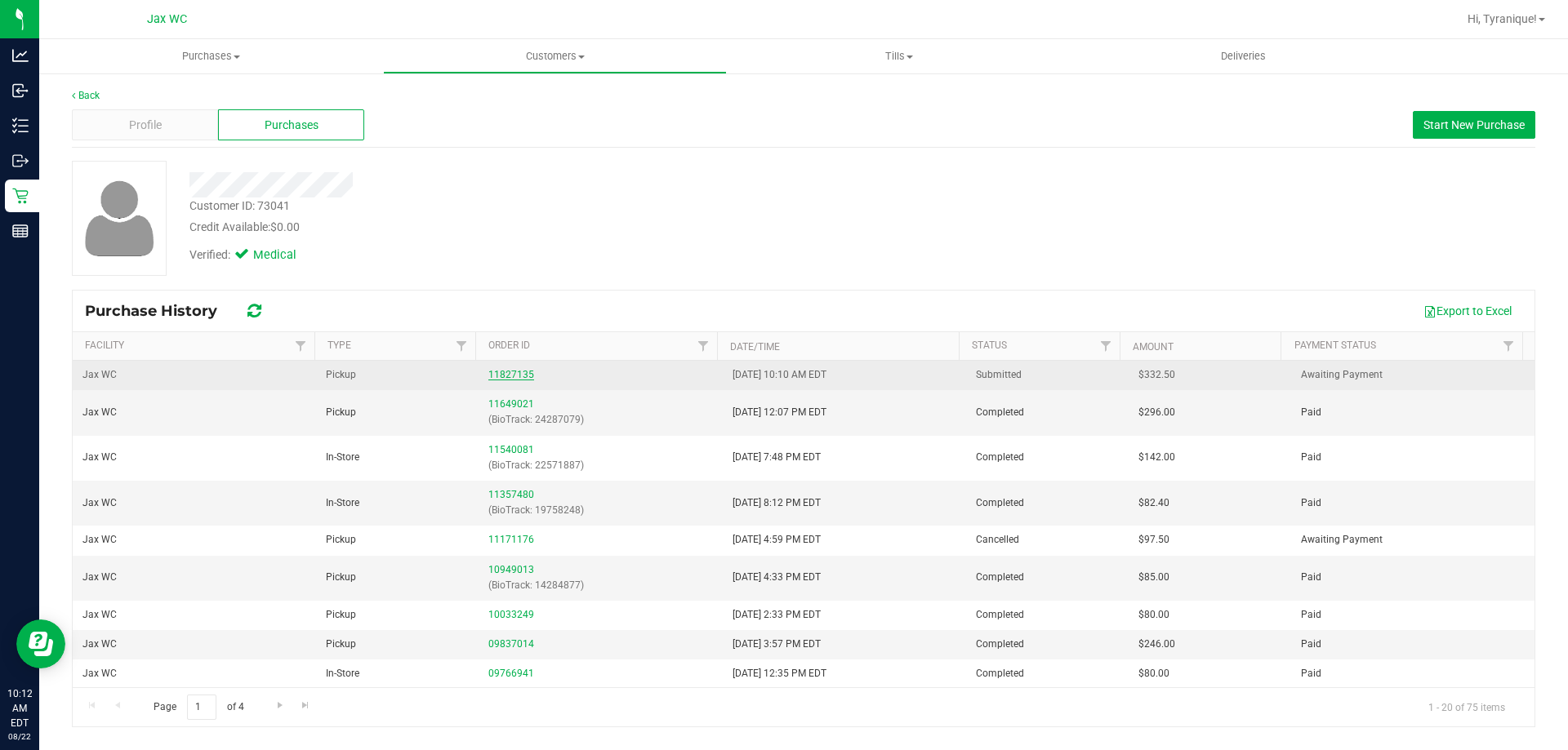
click at [491, 379] on link "11827135" at bounding box center [510, 374] width 45 height 11
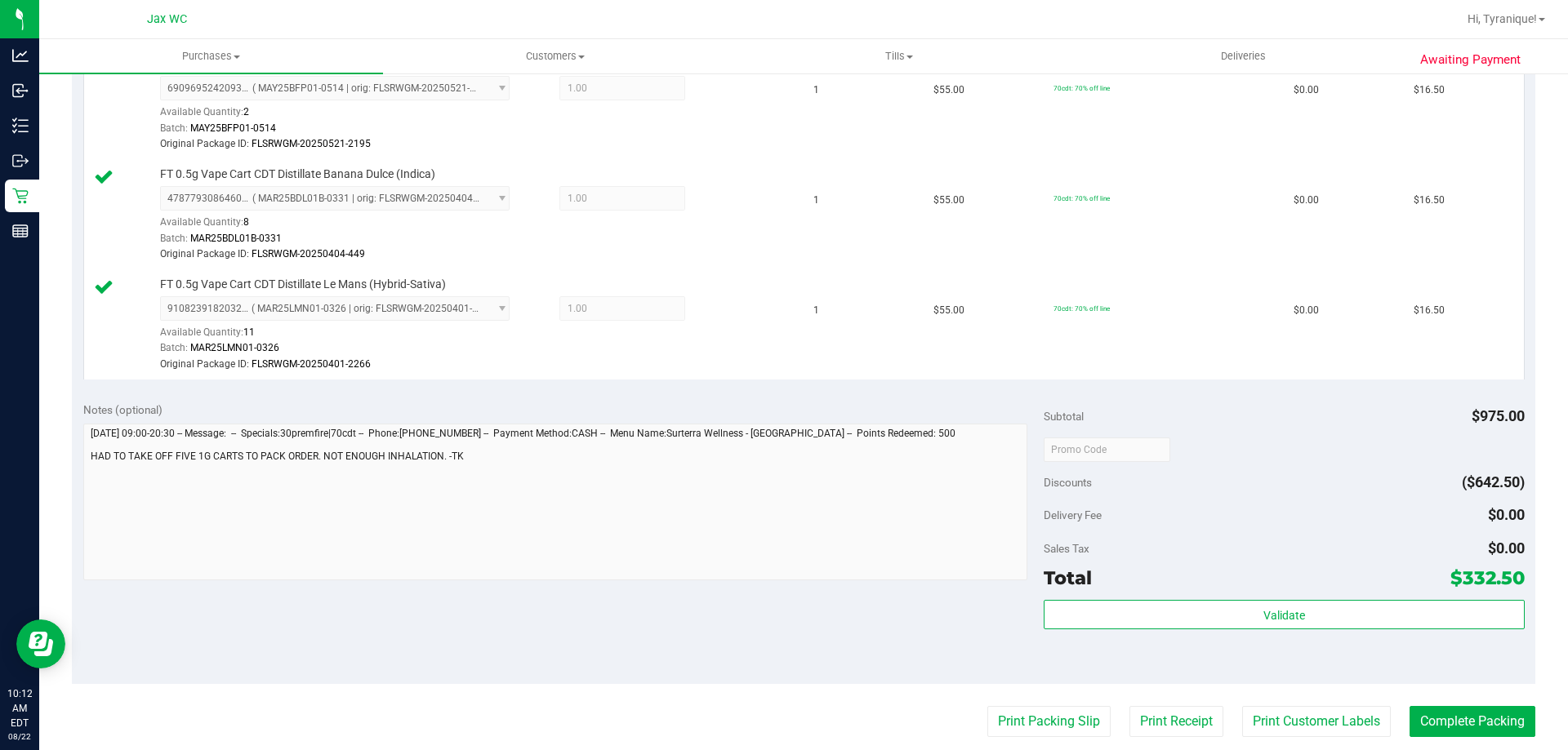
scroll to position [1878, 0]
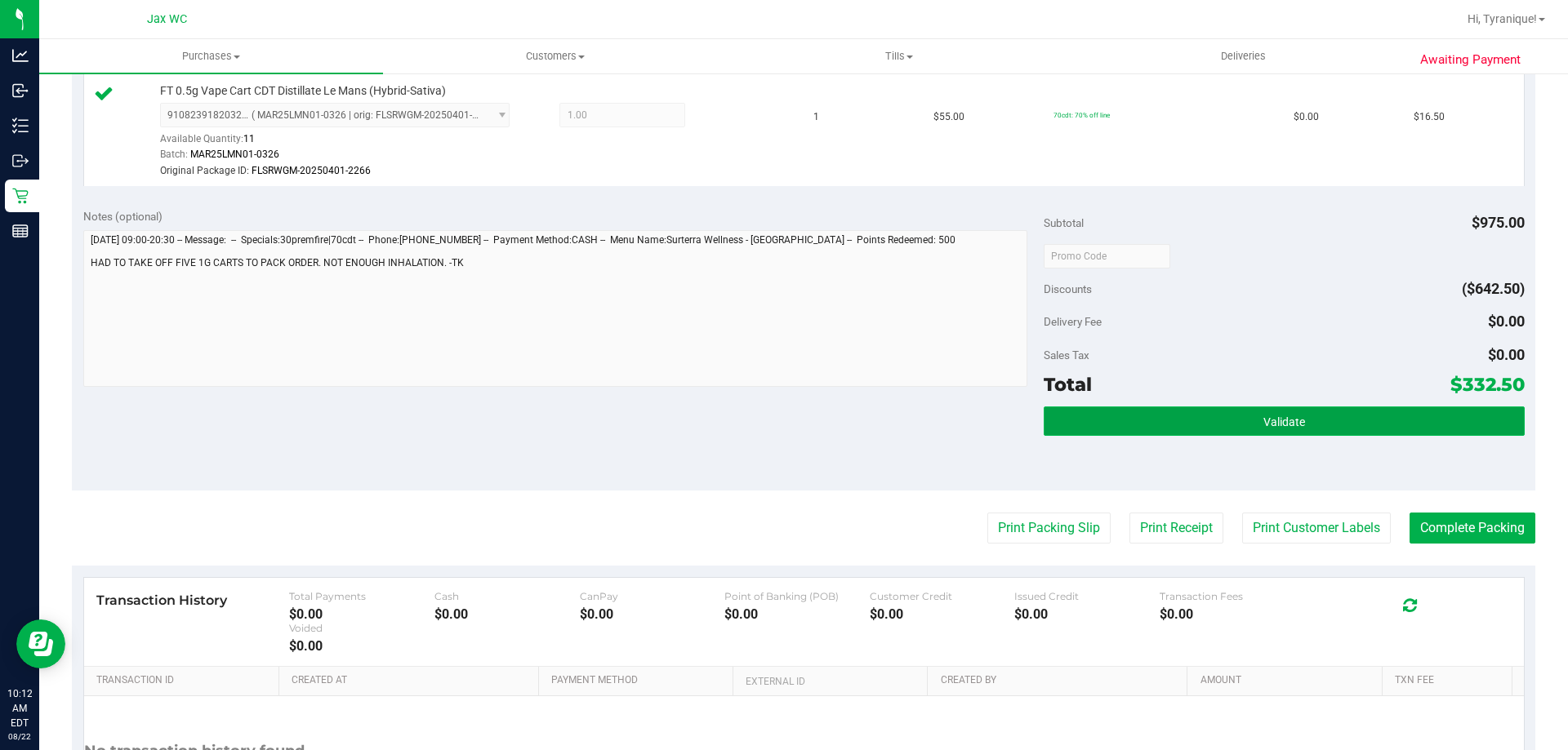
click at [1237, 424] on button "Validate" at bounding box center [1283, 421] width 480 height 30
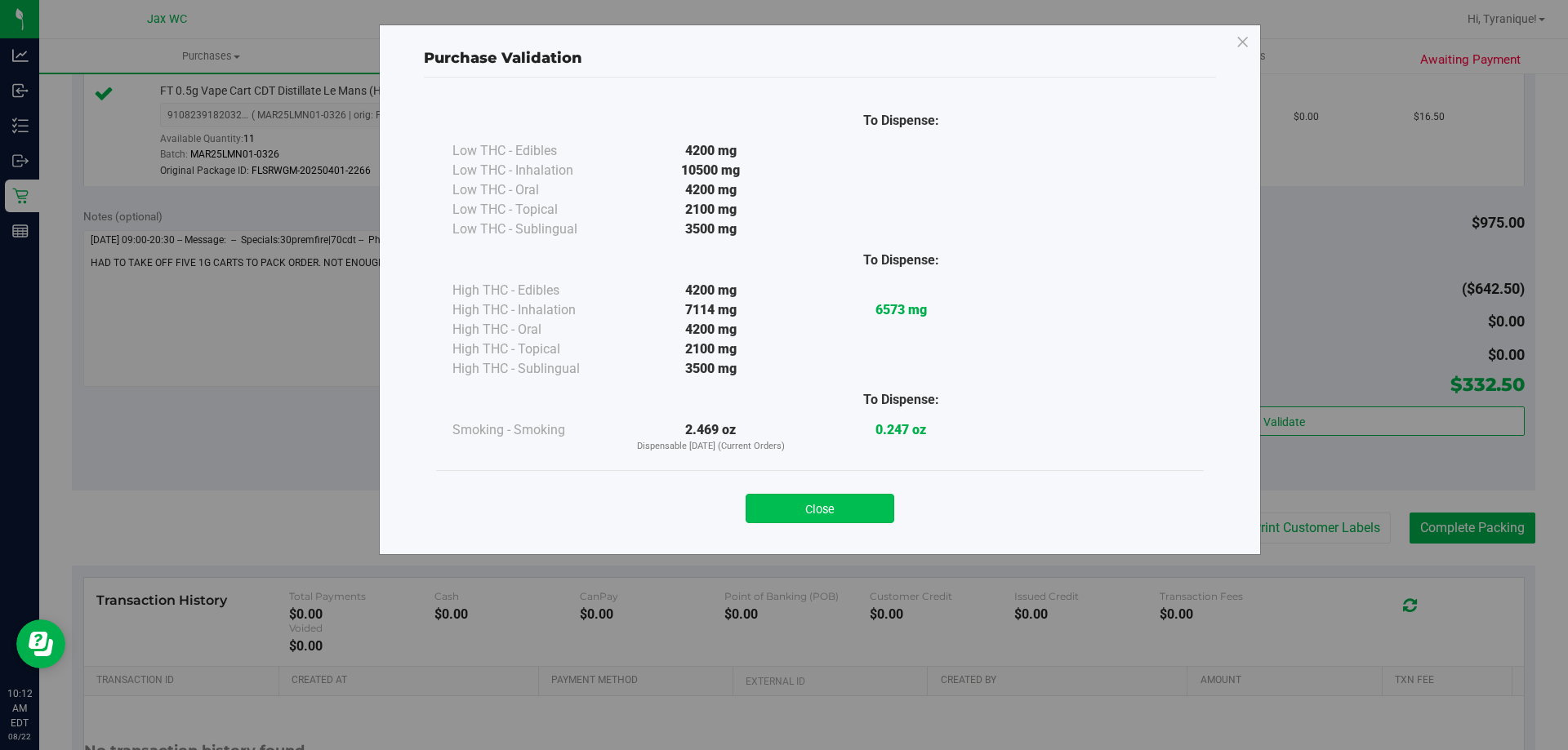
click at [853, 506] on button "Close" at bounding box center [820, 509] width 149 height 30
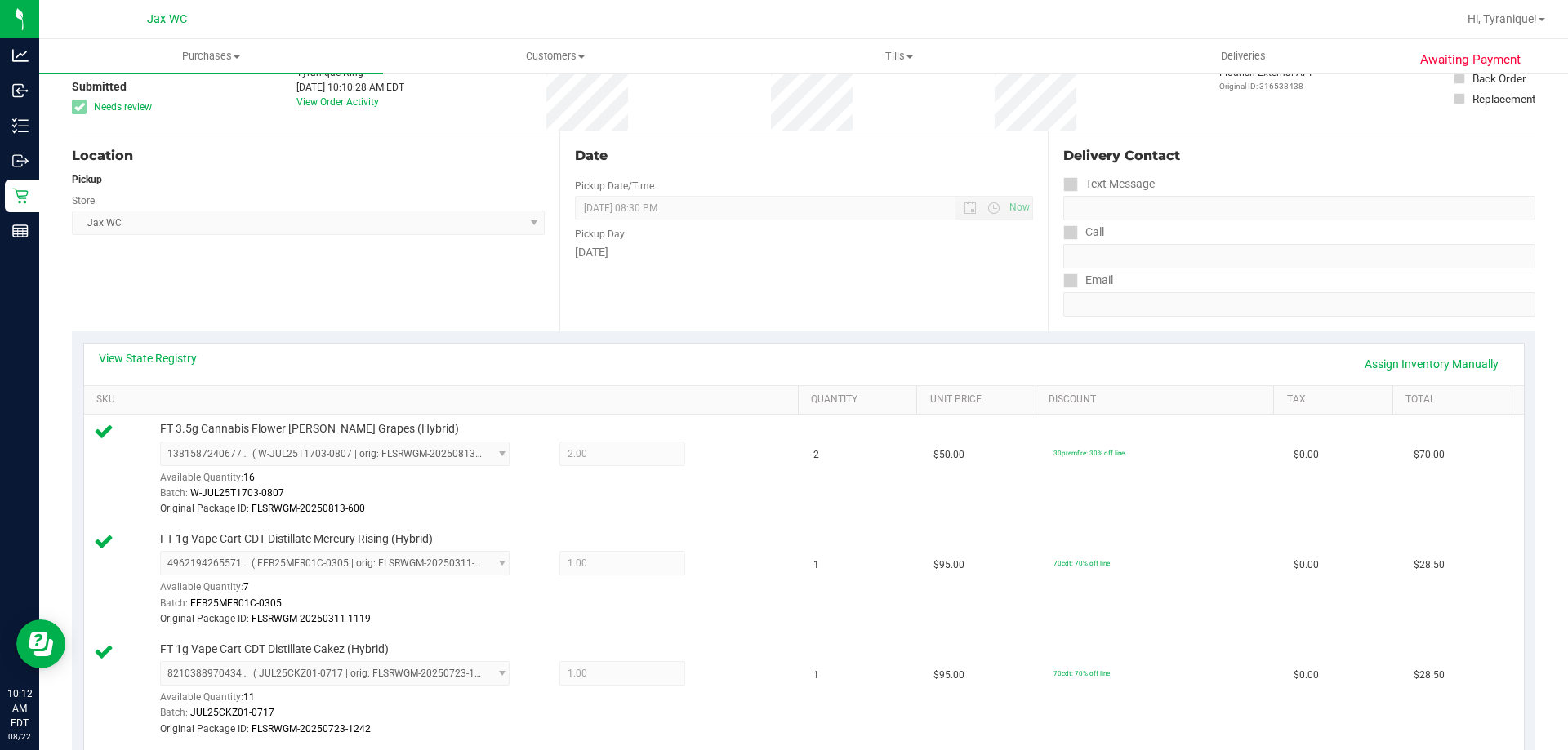
scroll to position [0, 0]
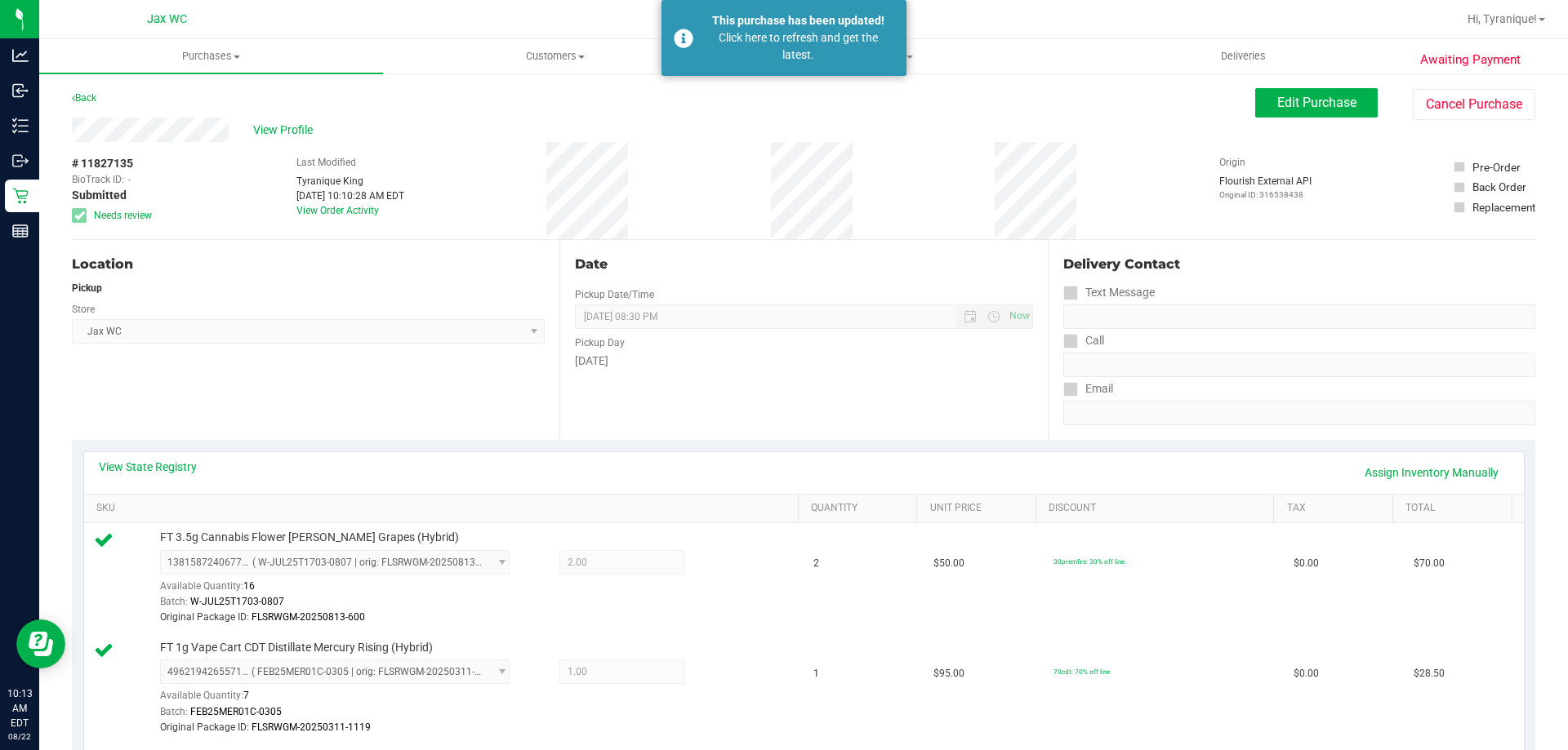
click at [489, 290] on div "Pickup" at bounding box center [309, 288] width 473 height 15
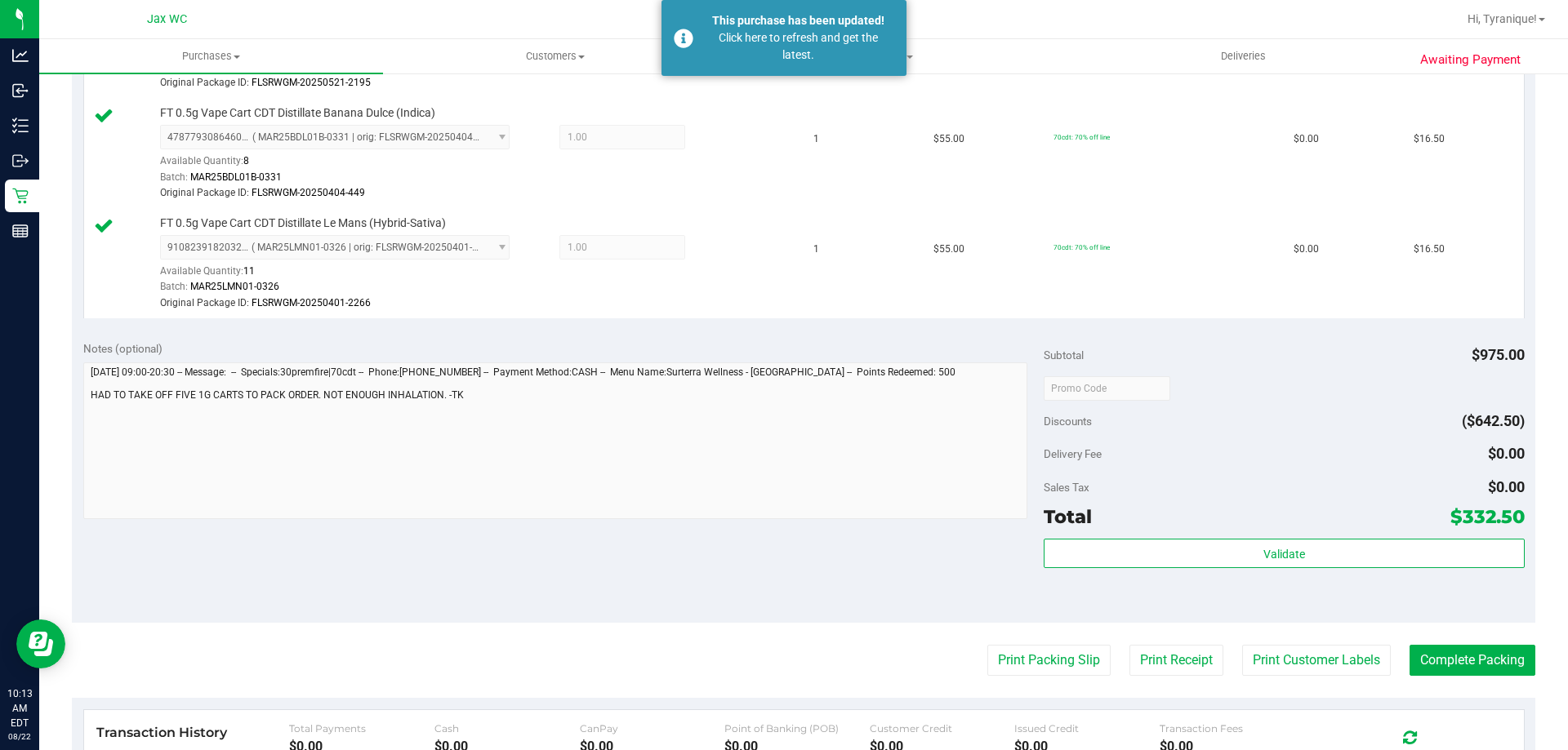
scroll to position [1878, 0]
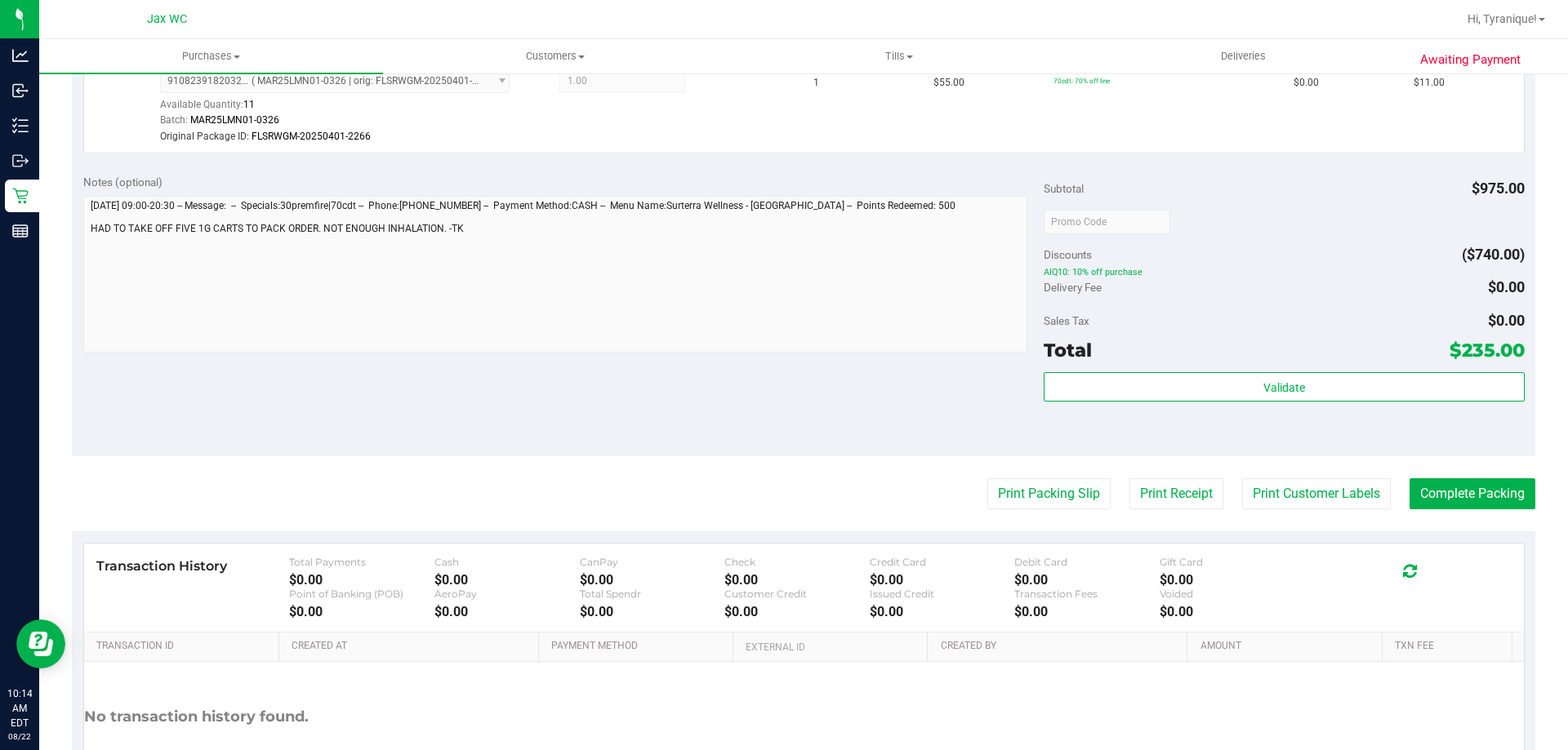
scroll to position [2031, 0]
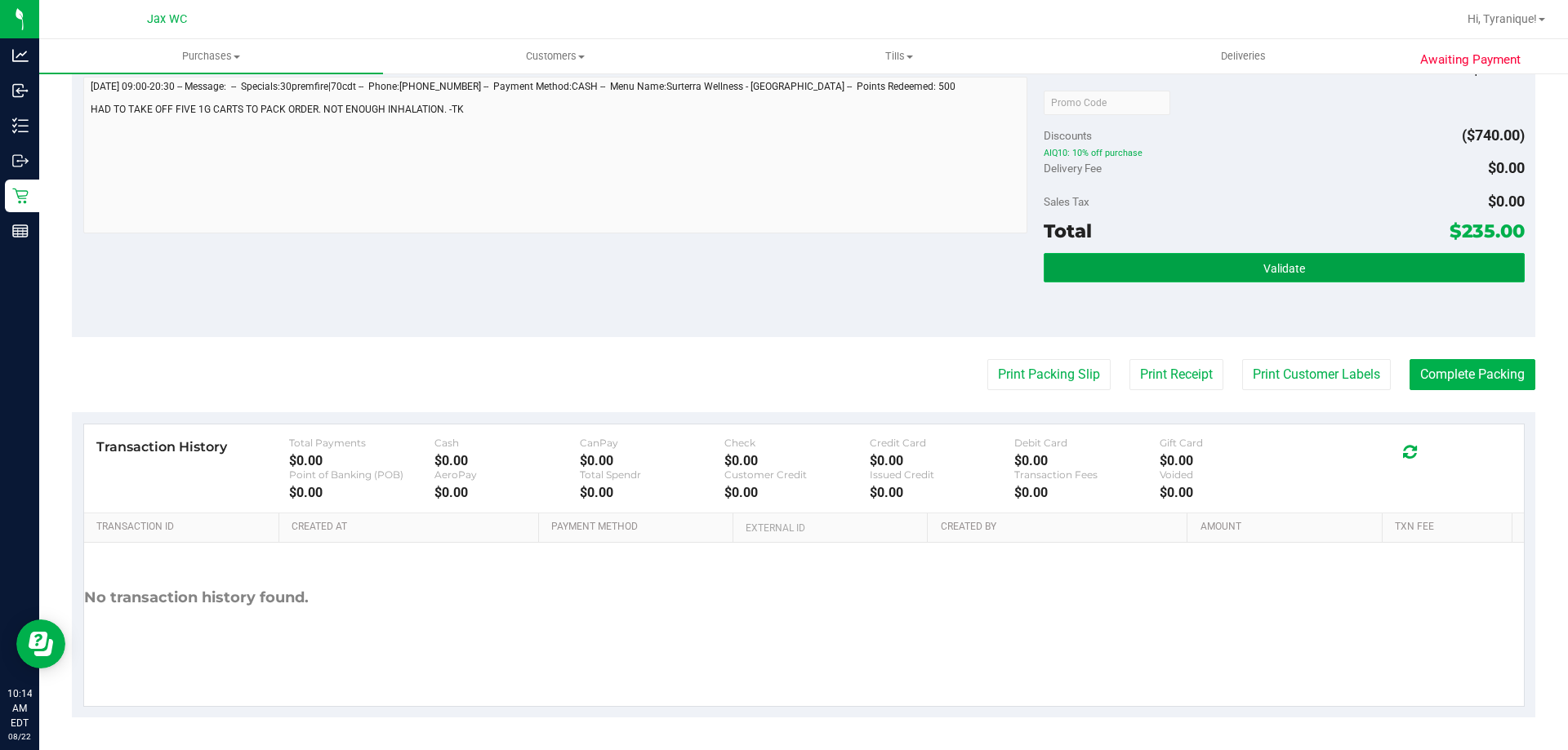
click at [1171, 266] on button "Validate" at bounding box center [1283, 268] width 480 height 30
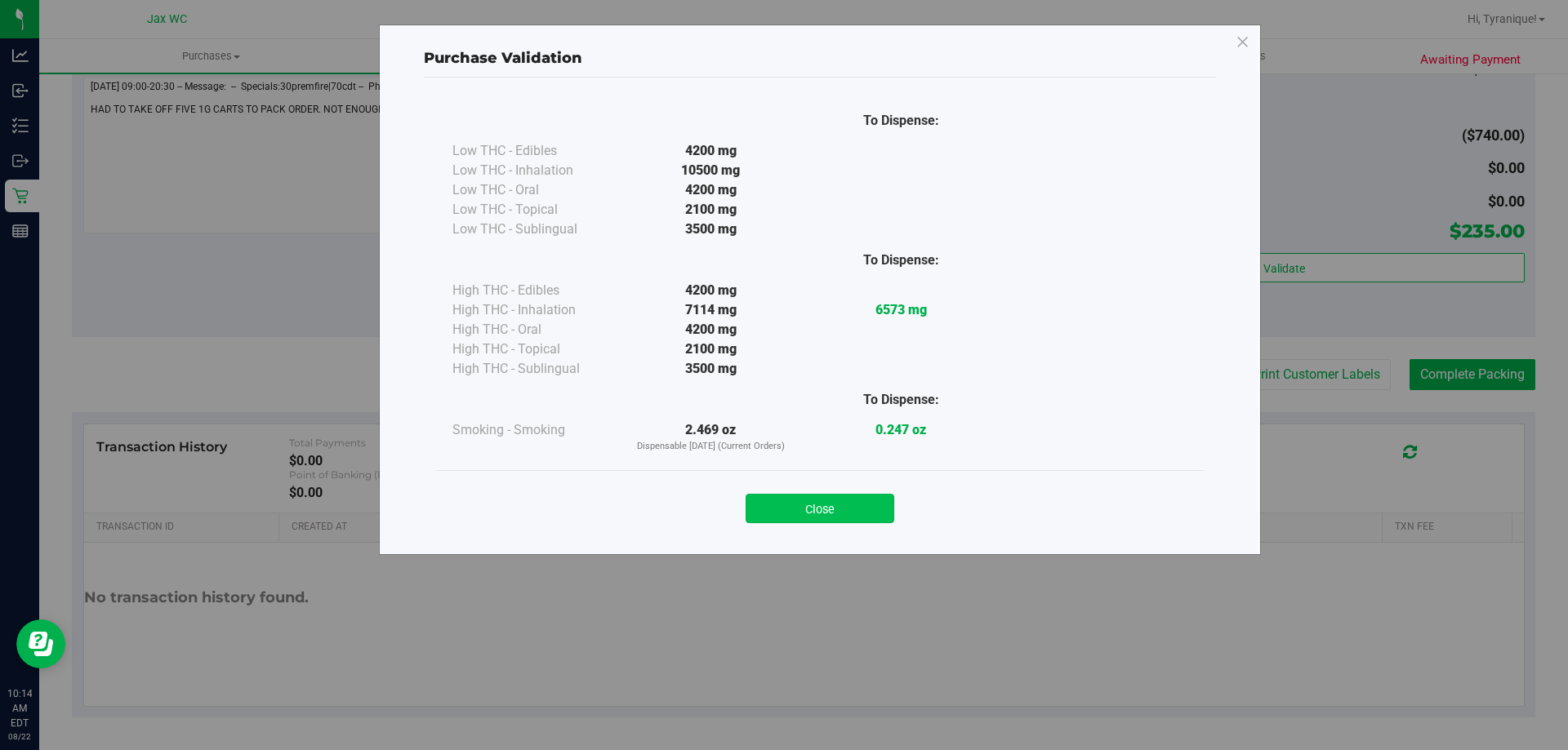
click at [857, 523] on button "Close" at bounding box center [820, 509] width 149 height 30
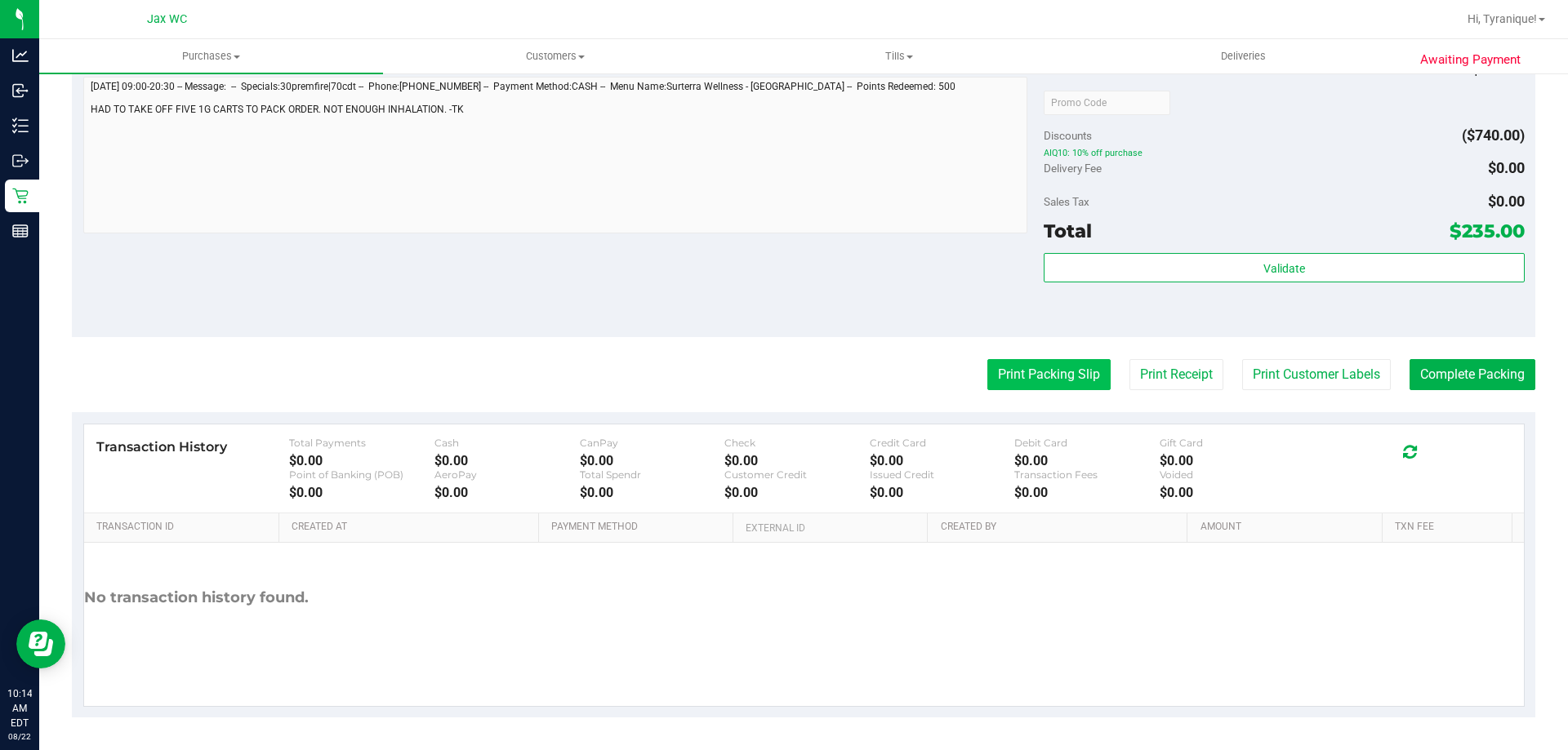
click at [1018, 369] on button "Print Packing Slip" at bounding box center [1048, 375] width 123 height 31
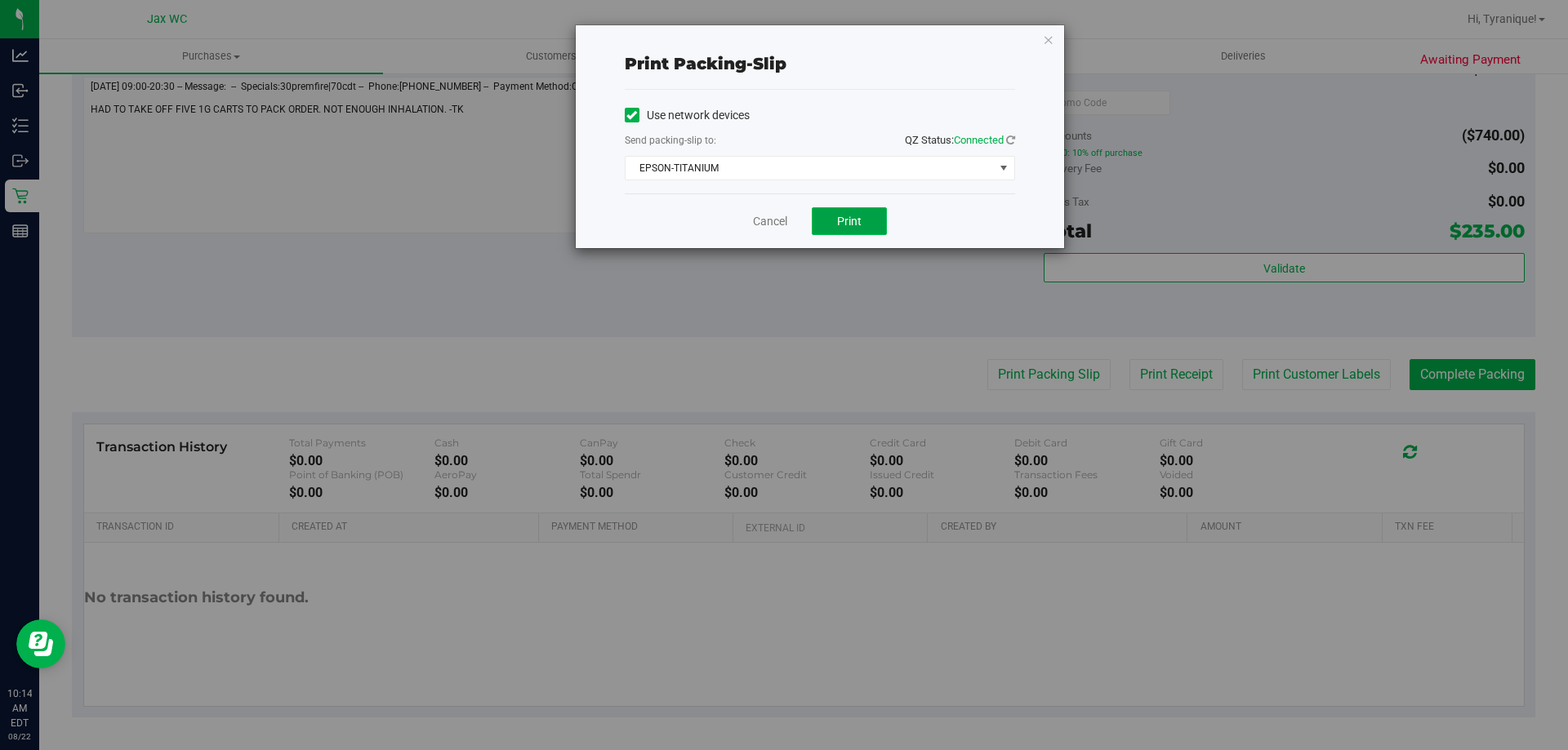
click at [880, 221] on button "Print" at bounding box center [848, 221] width 75 height 28
click at [773, 223] on link "Cancel" at bounding box center [770, 222] width 34 height 18
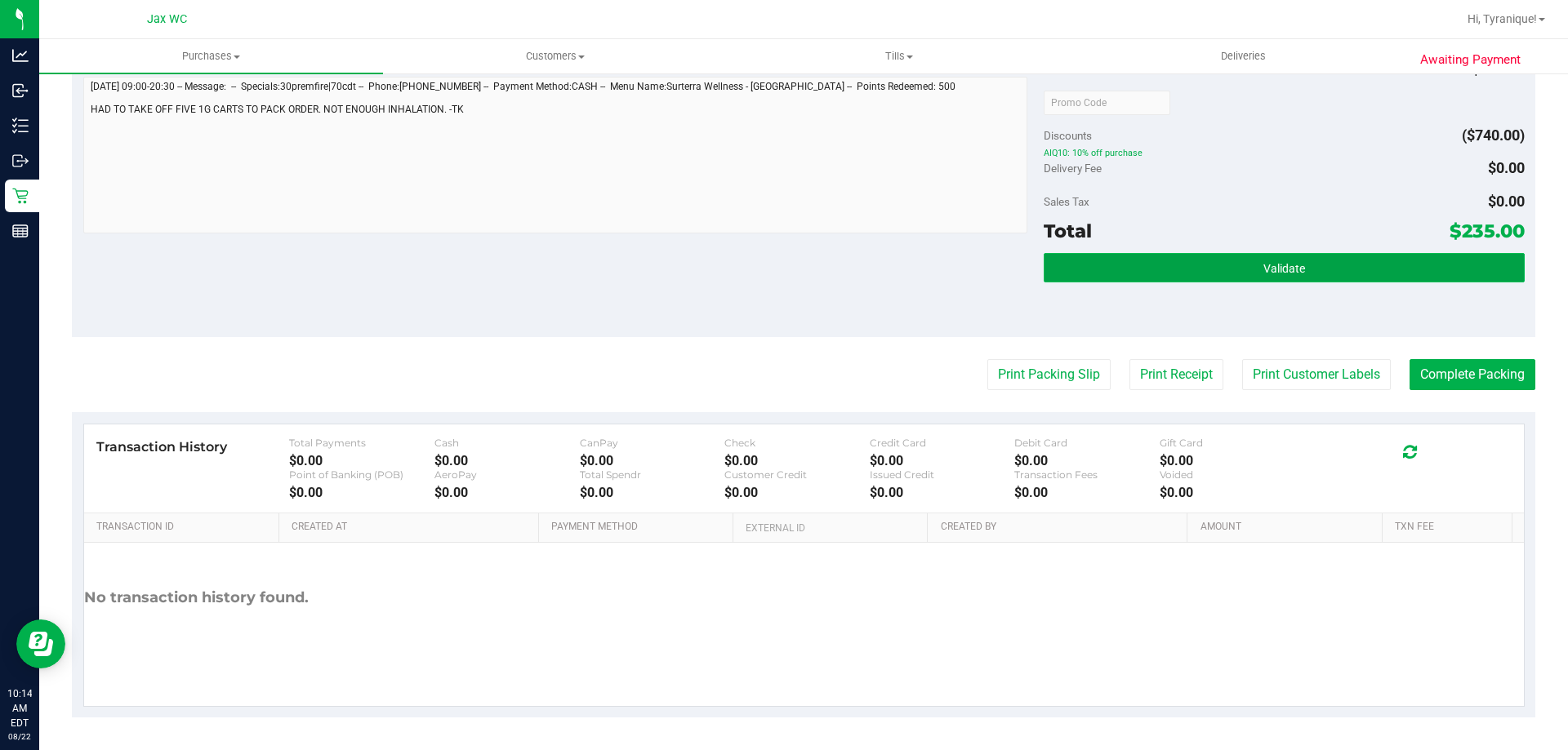
click at [1334, 270] on button "Validate" at bounding box center [1283, 268] width 480 height 30
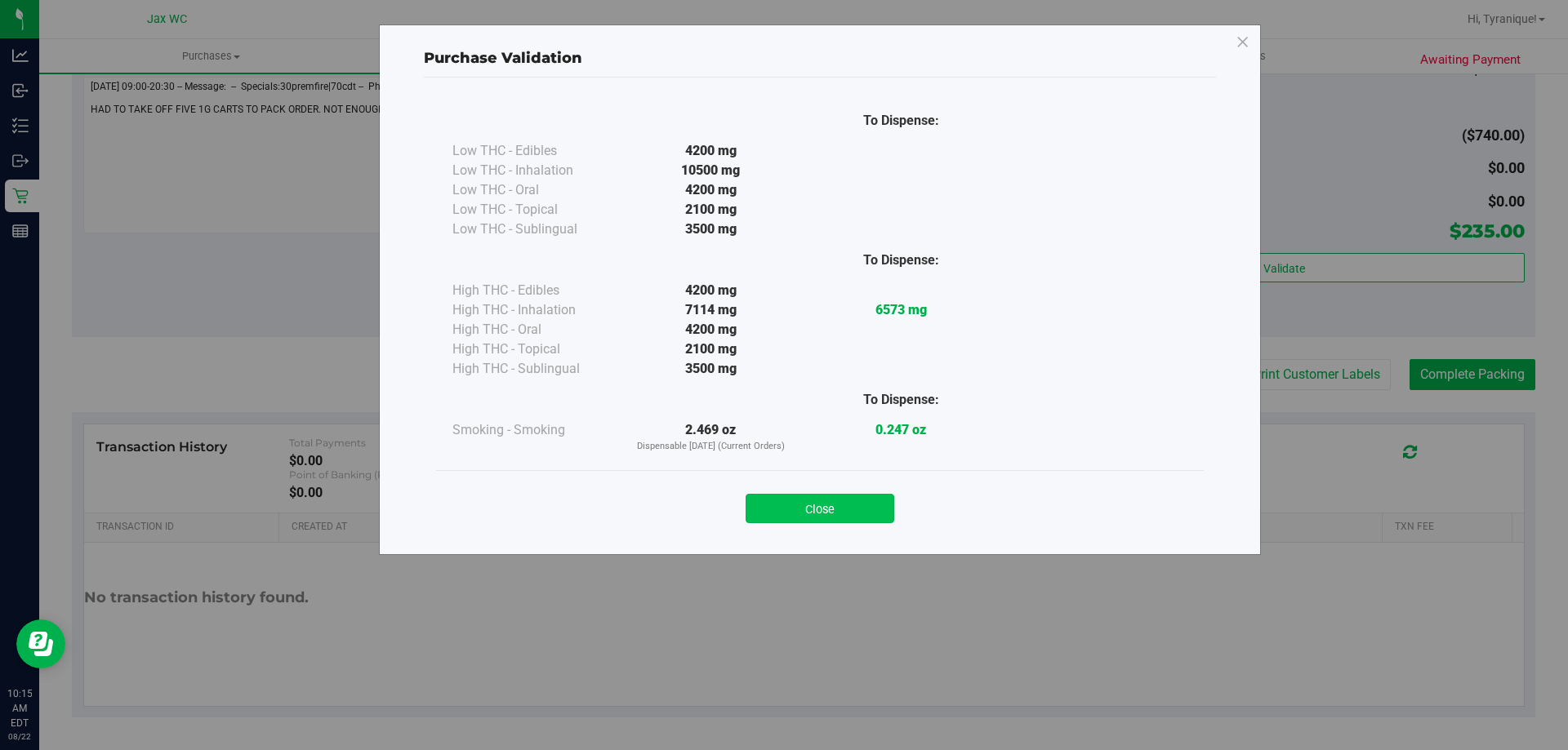
click at [820, 515] on button "Close" at bounding box center [820, 509] width 149 height 30
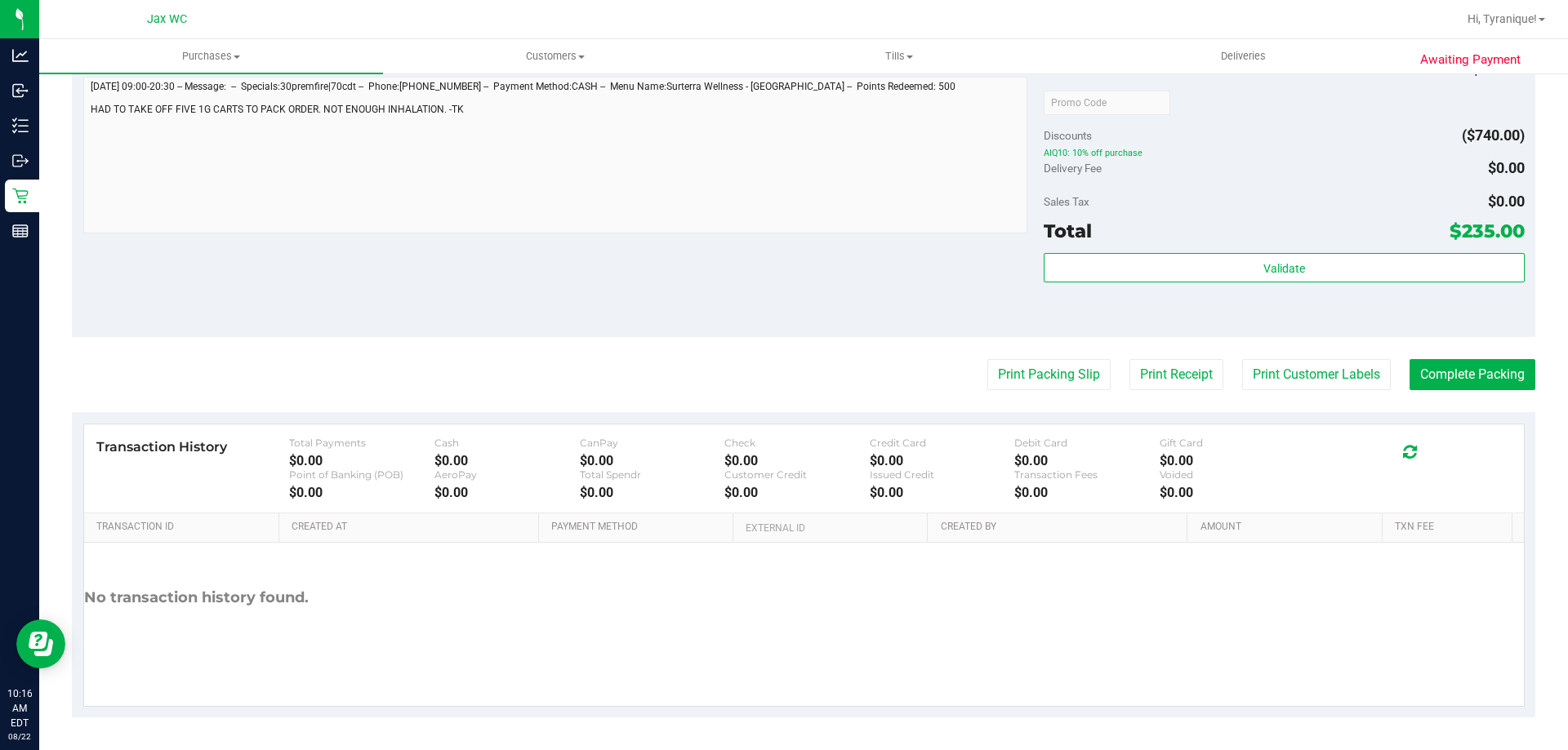
click at [1359, 250] on div "Subtotal $975.00 Discounts ($740.00) AIQ10: 10% off purchase Delivery Fee $0.00…" at bounding box center [1283, 190] width 480 height 272
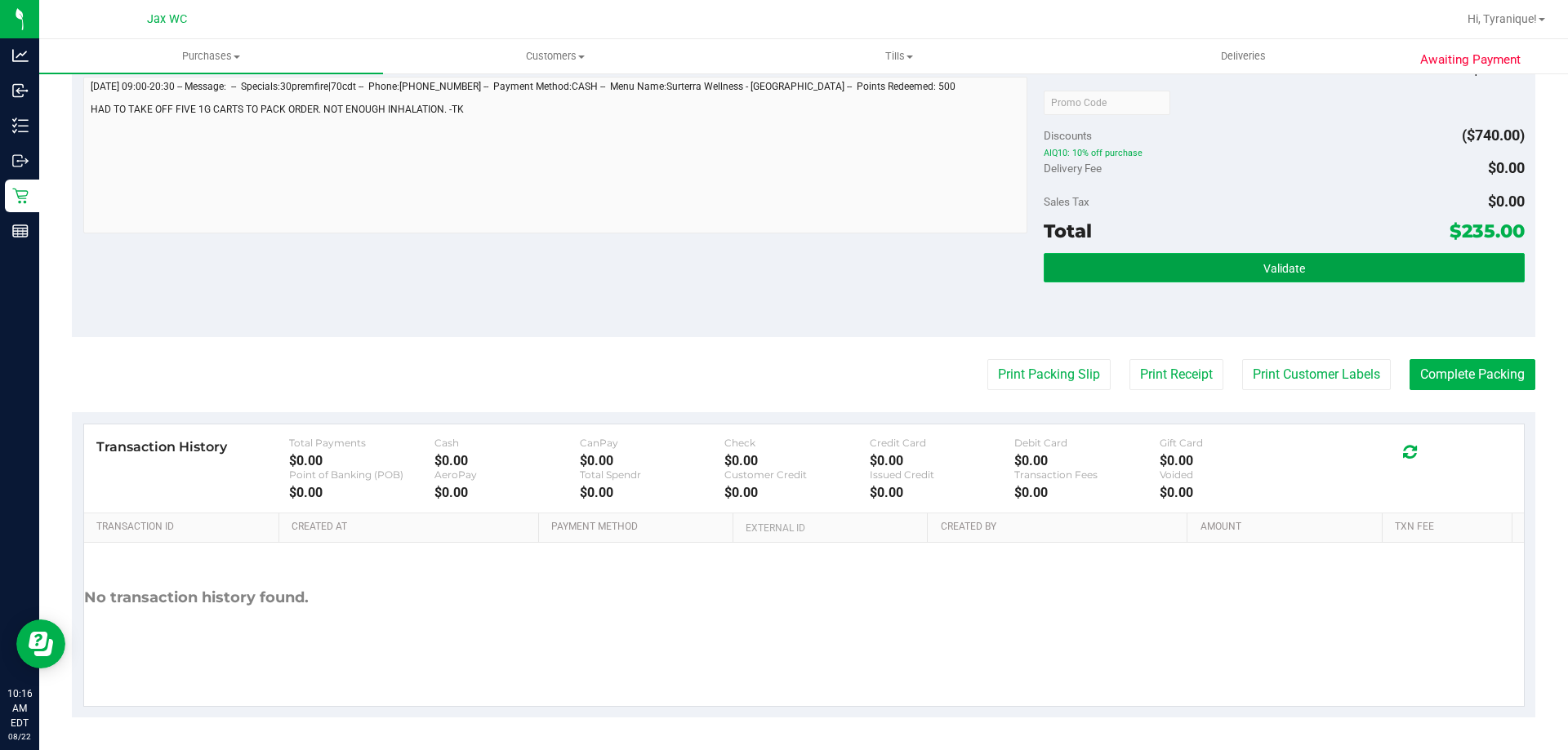
click at [1359, 271] on button "Validate" at bounding box center [1283, 268] width 480 height 30
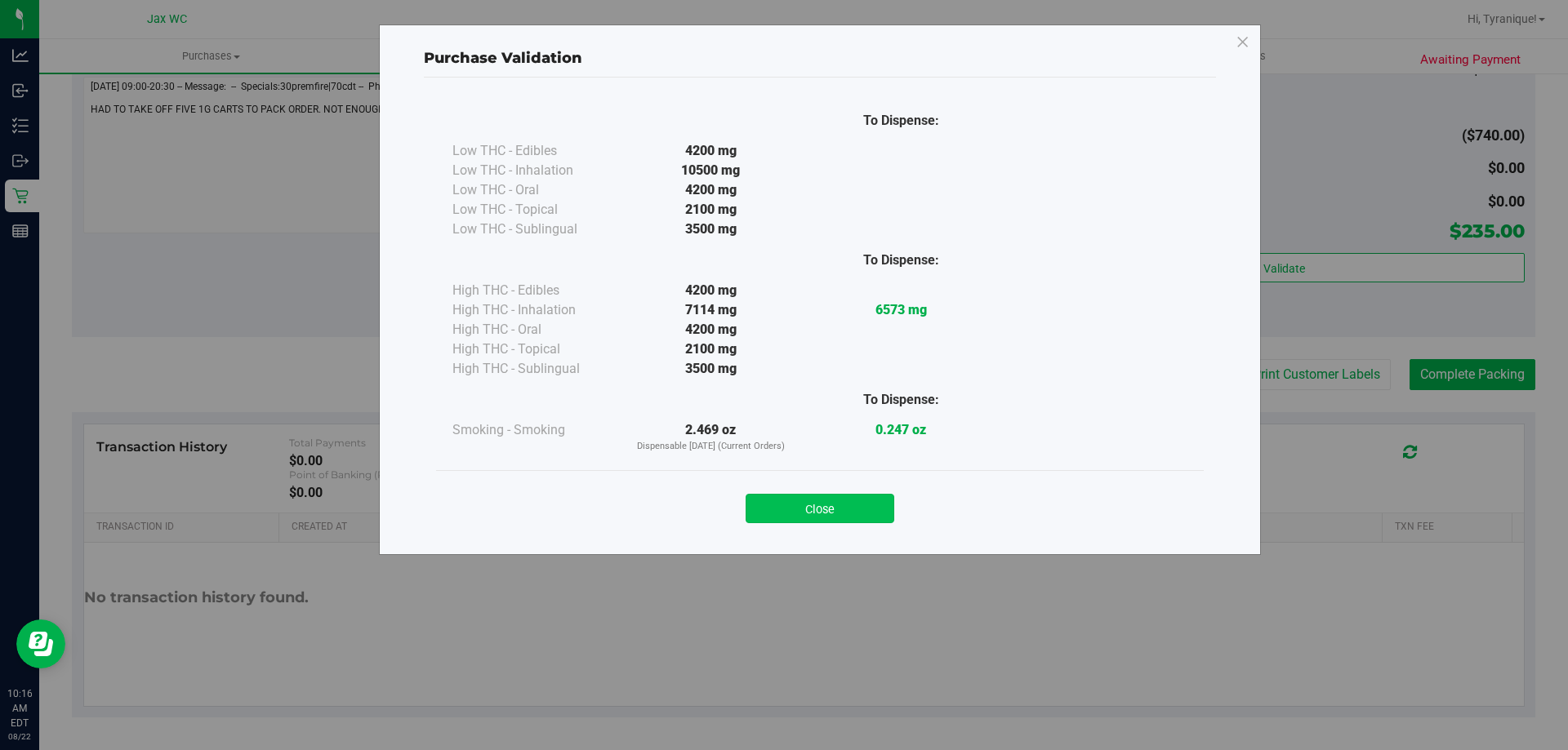
click at [843, 516] on button "Close" at bounding box center [820, 509] width 149 height 30
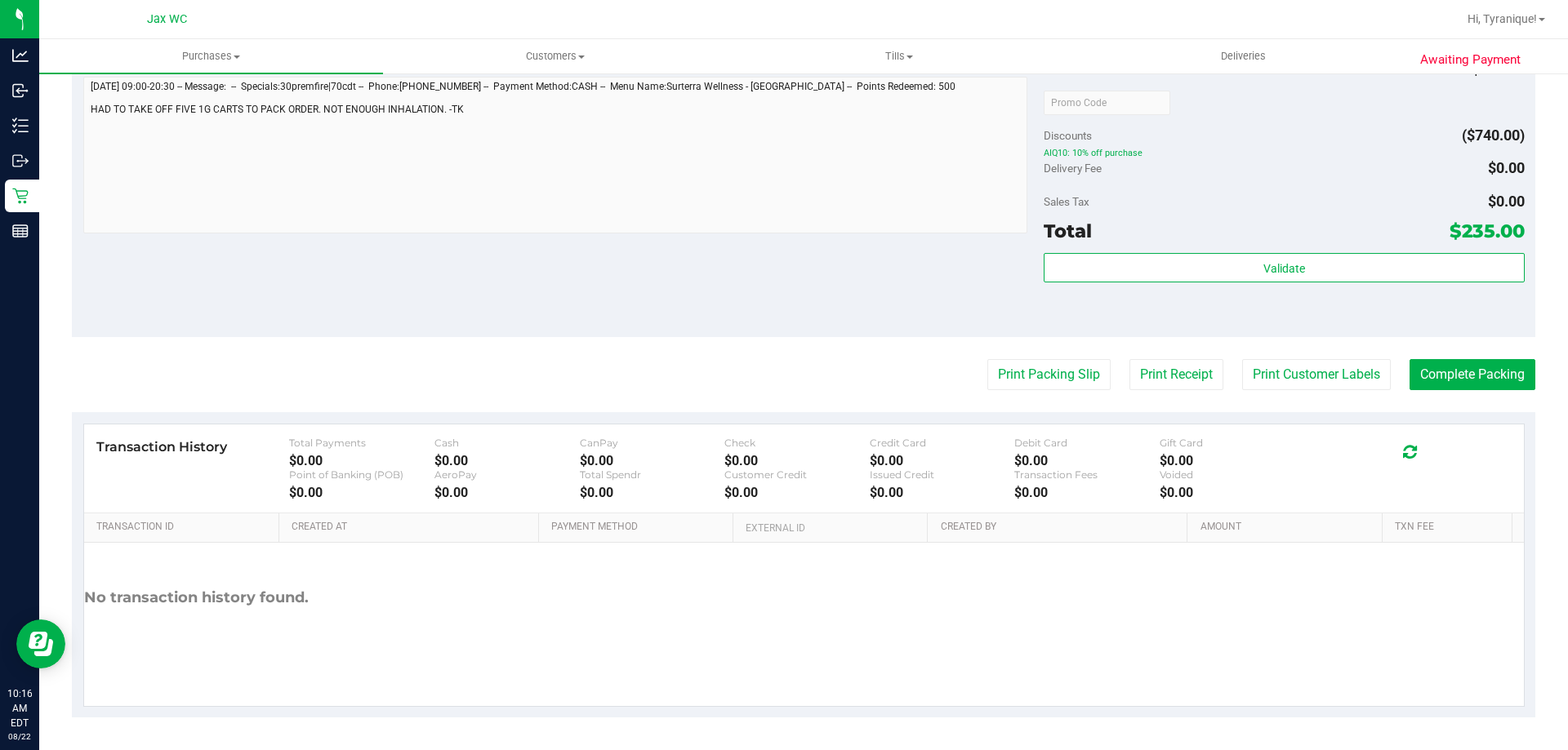
click at [1452, 371] on button "Complete Packing" at bounding box center [1472, 375] width 126 height 31
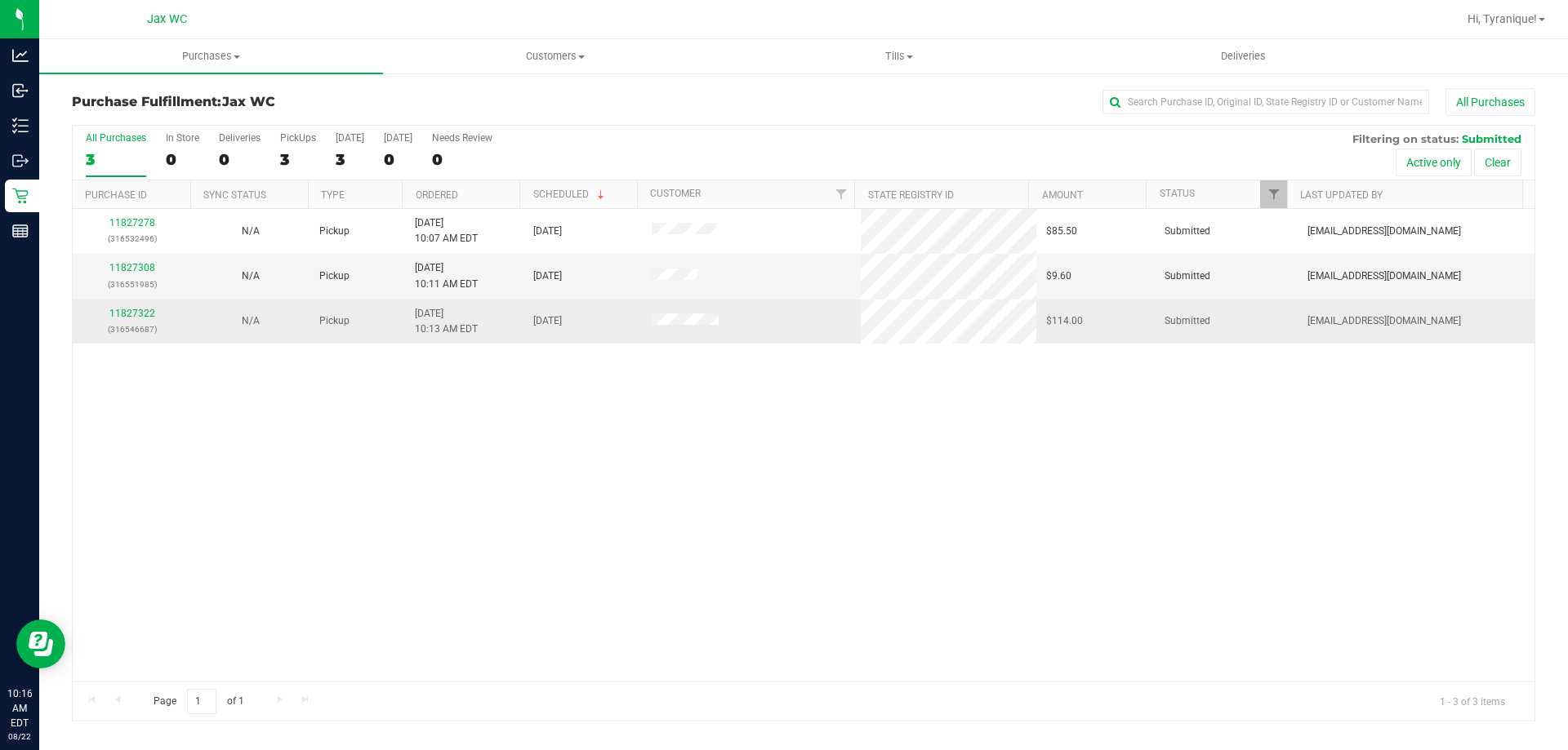
click at [116, 301] on td "11827322 (316546687)" at bounding box center [132, 321] width 118 height 44
click at [123, 318] on link "11827322" at bounding box center [131, 313] width 45 height 11
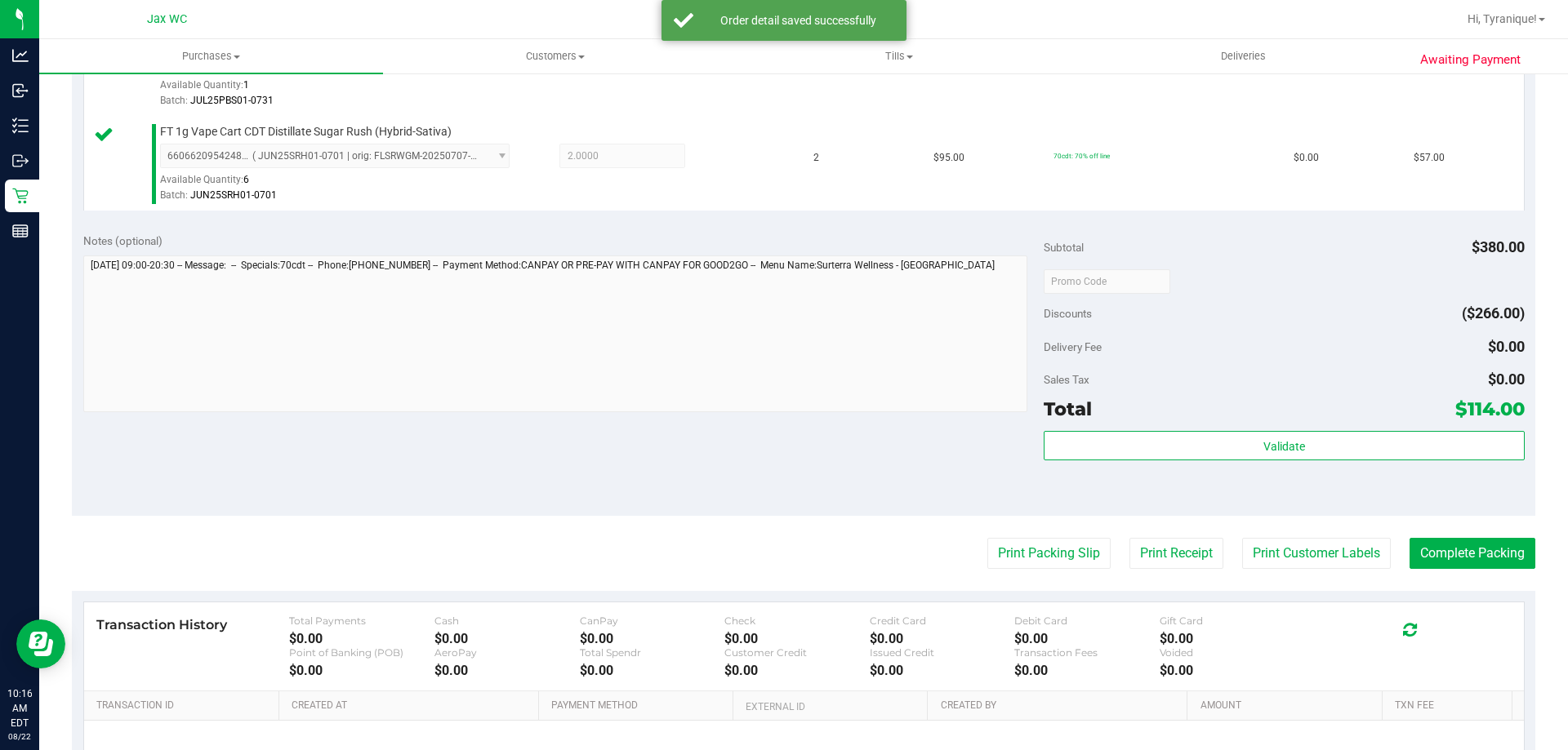
scroll to position [734, 0]
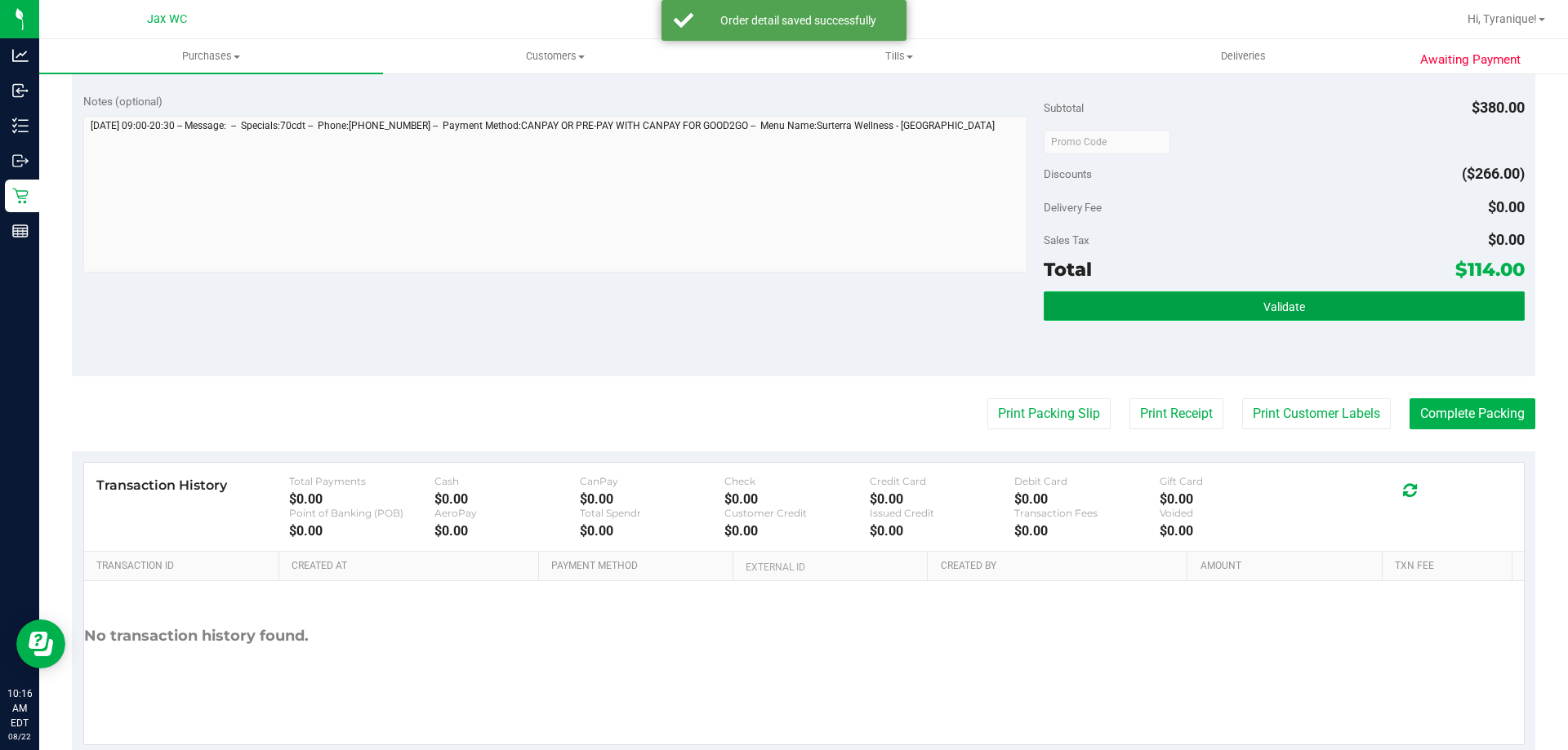
click at [1394, 299] on button "Validate" at bounding box center [1283, 306] width 480 height 30
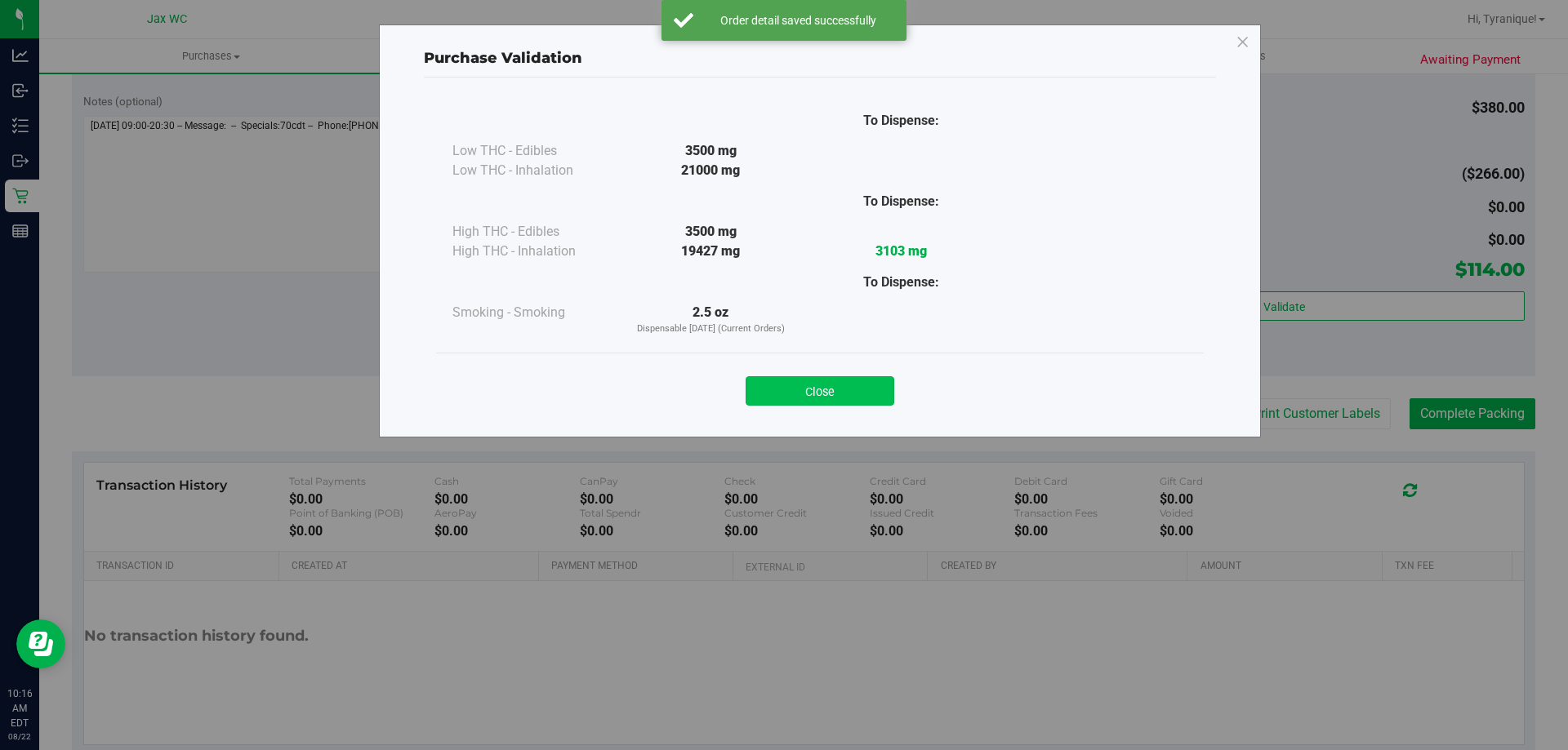
click at [881, 390] on button "Close" at bounding box center [820, 391] width 149 height 30
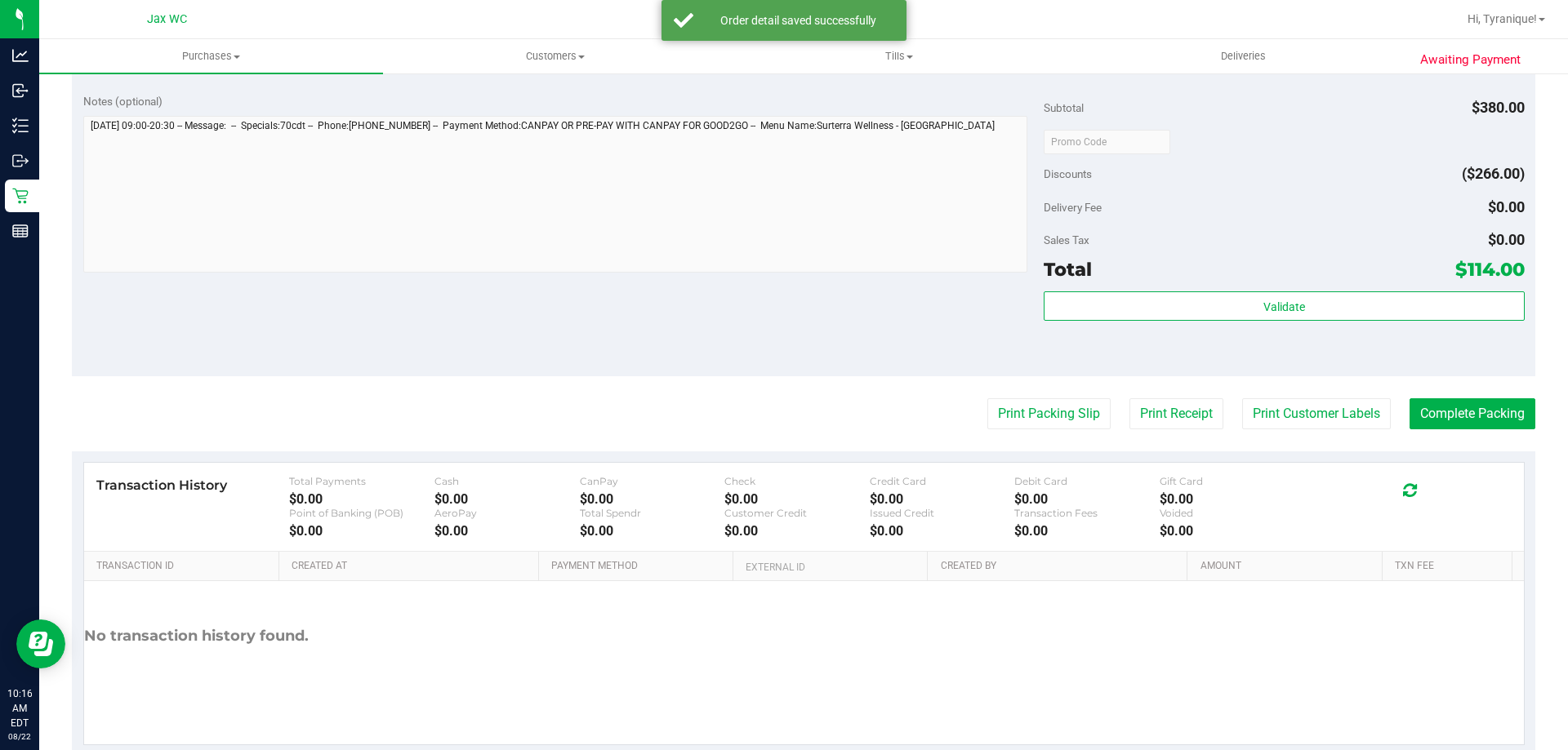
click at [1051, 429] on purchase-details "Back Edit Purchase Cancel Purchase View Profile # 11827322 BioTrack ID: - Submi…" at bounding box center [804, 54] width 1464 height 1403
click at [1047, 412] on button "Print Packing Slip" at bounding box center [1048, 414] width 123 height 31
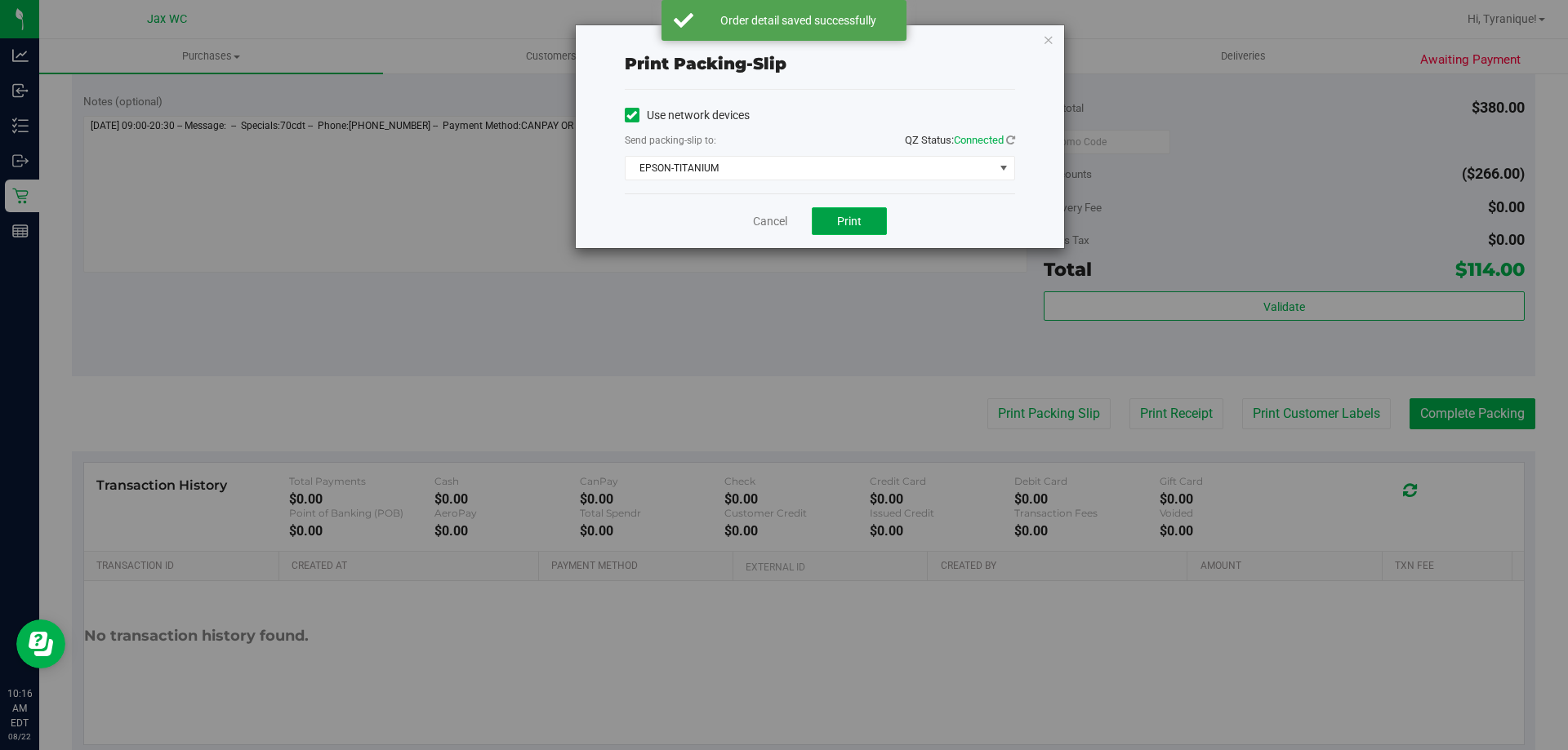
click at [878, 220] on button "Print" at bounding box center [848, 221] width 75 height 28
click at [760, 224] on link "Cancel" at bounding box center [770, 222] width 34 height 18
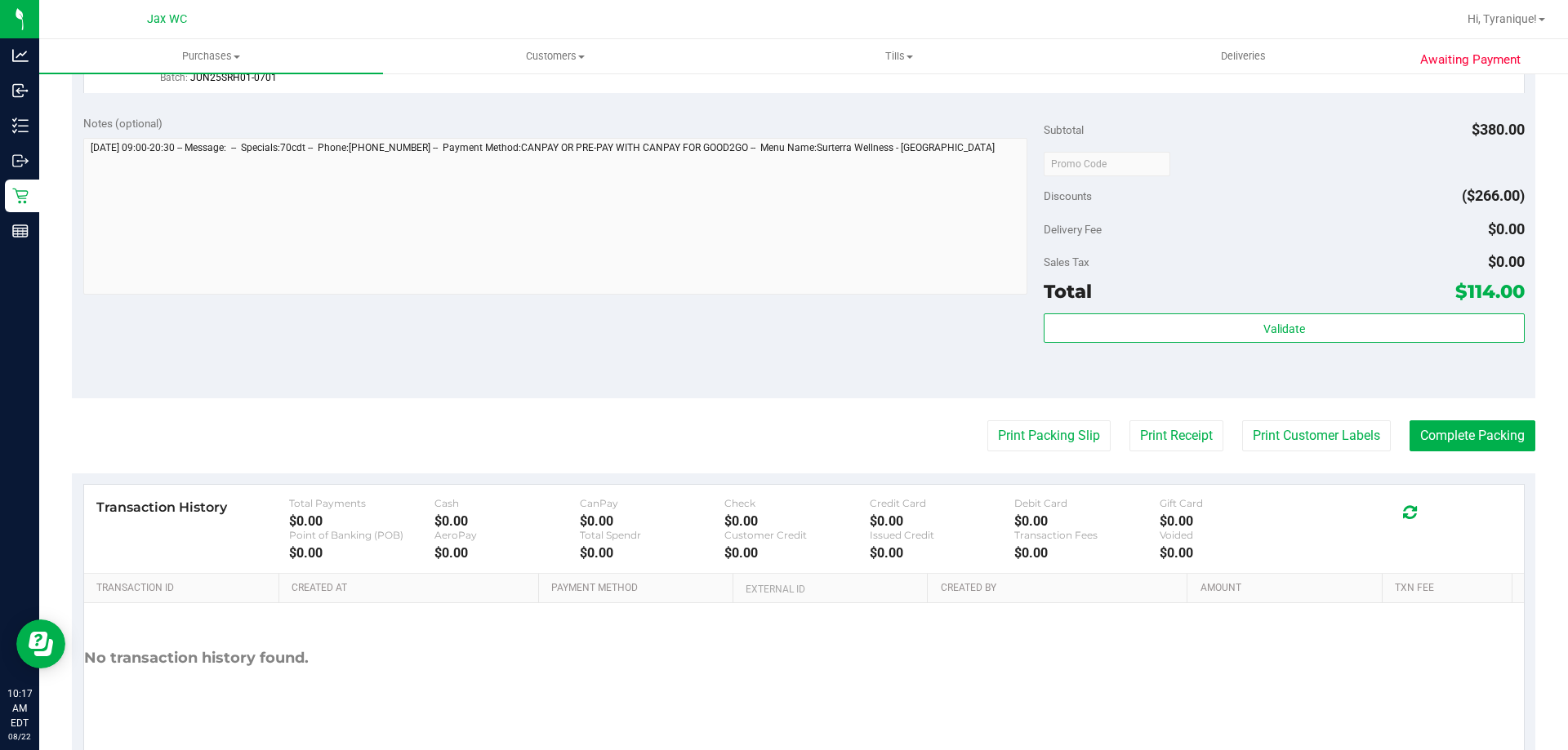
scroll to position [774, 0]
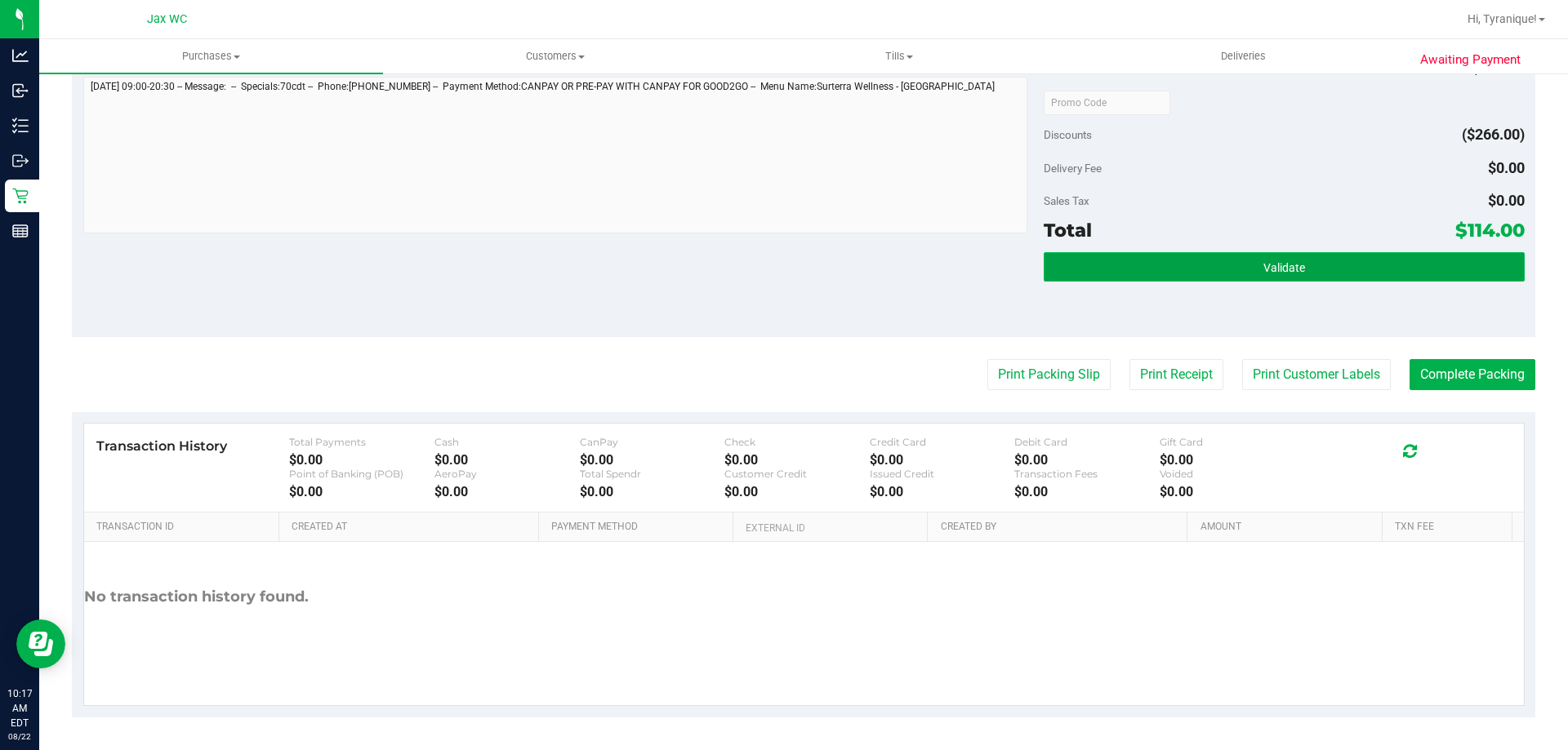
click at [1387, 269] on button "Validate" at bounding box center [1283, 267] width 480 height 30
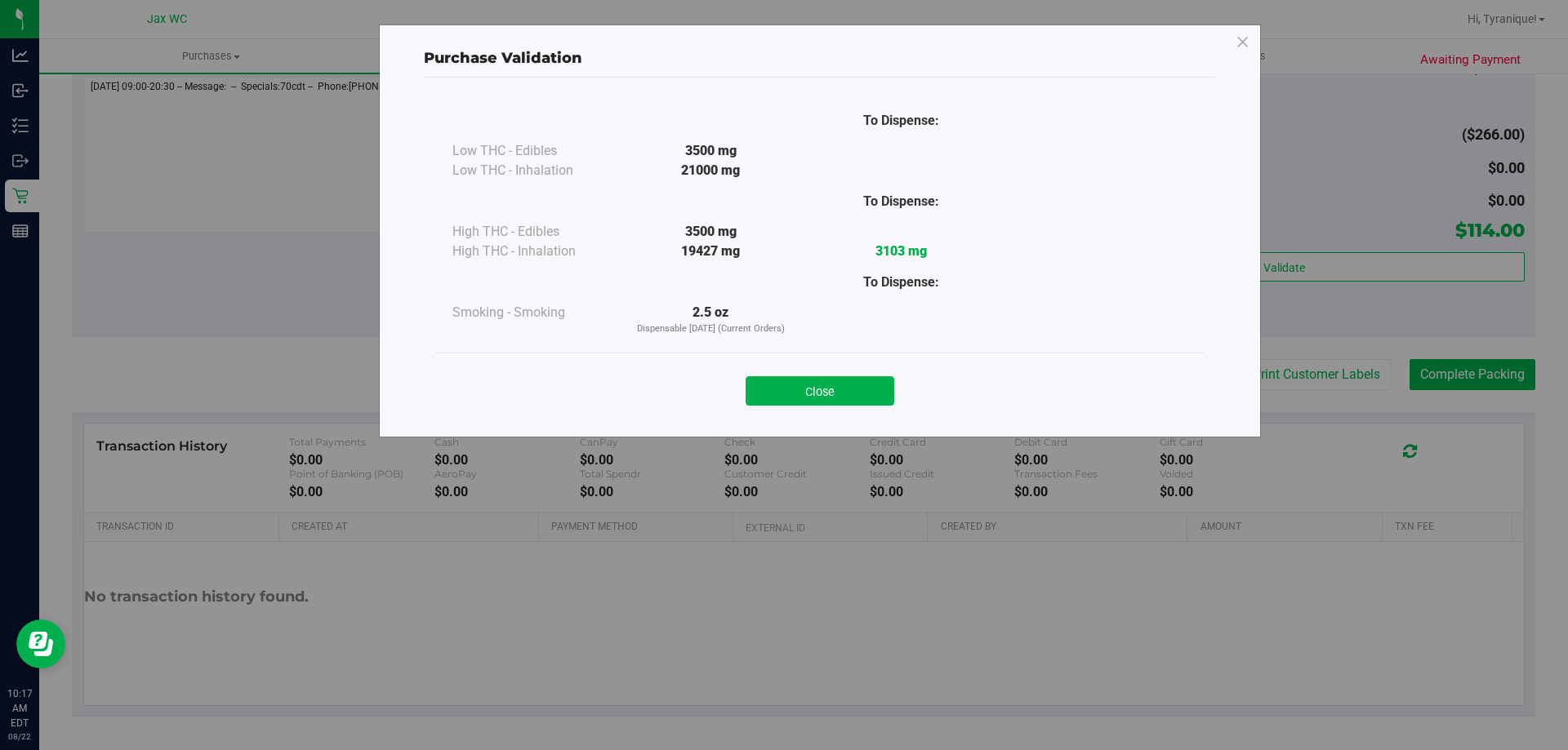
click at [830, 368] on div "Close" at bounding box center [820, 386] width 743 height 41
click at [833, 386] on button "Close" at bounding box center [820, 391] width 149 height 30
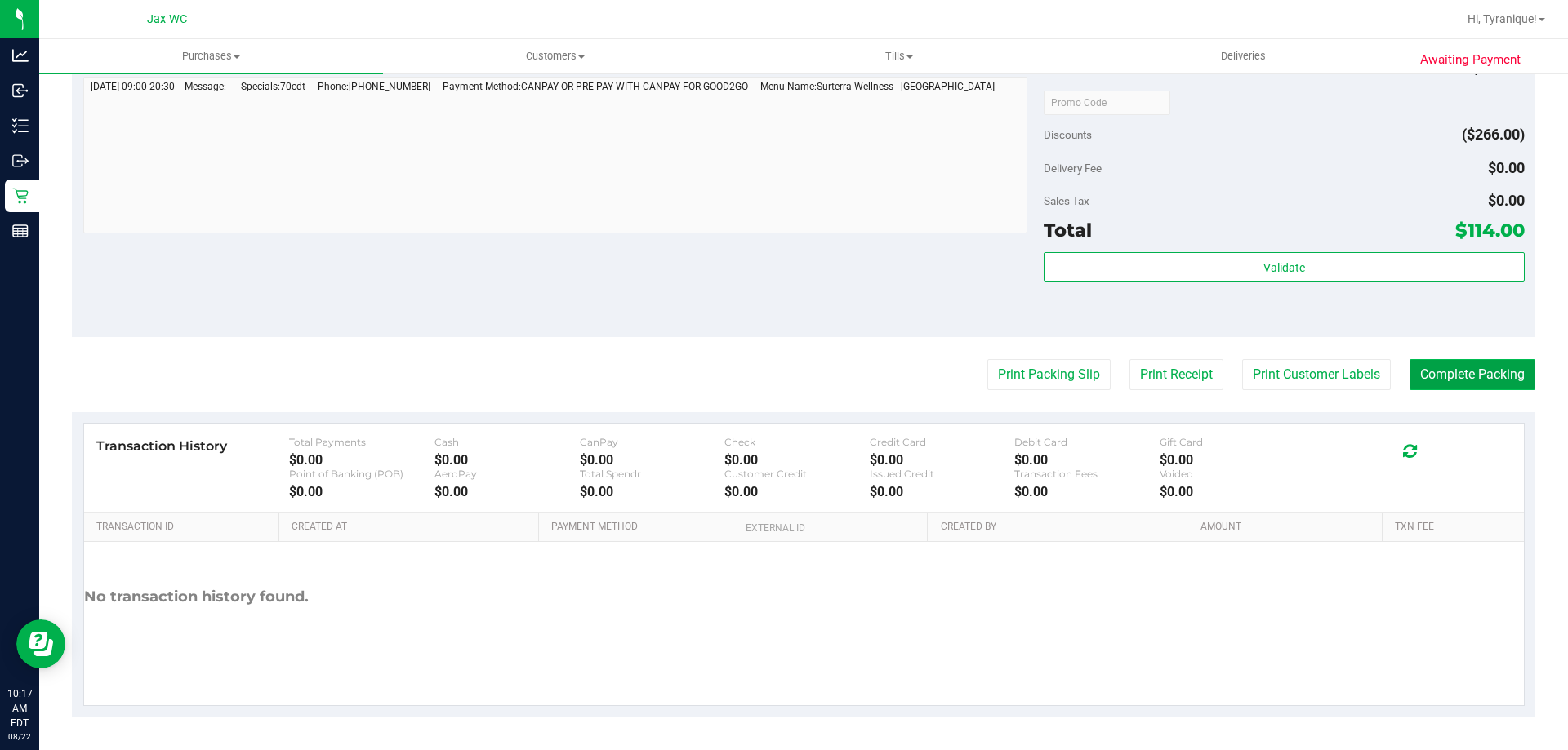
click at [1456, 360] on button "Complete Packing" at bounding box center [1472, 375] width 126 height 31
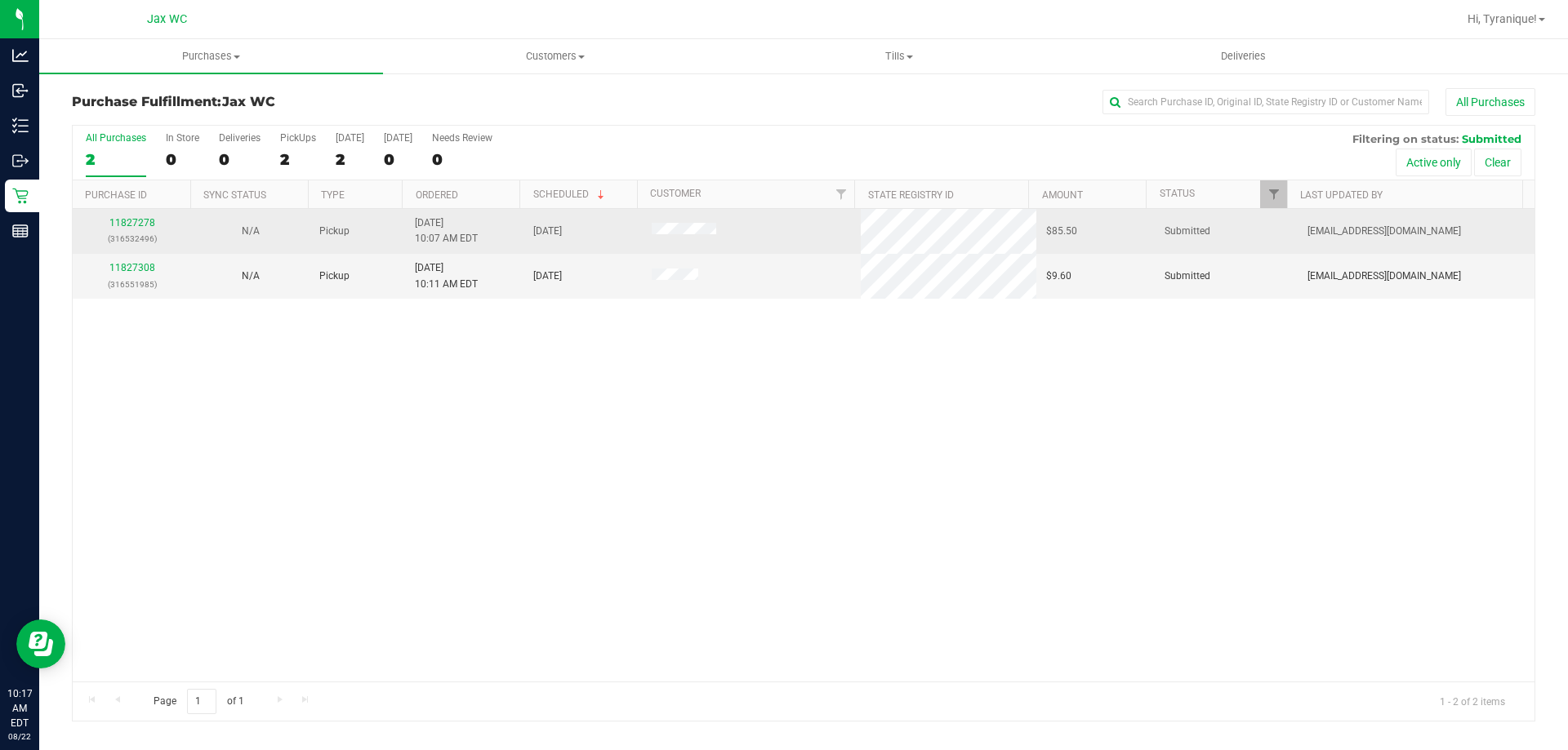
click at [128, 212] on td "11827278 (316532496)" at bounding box center [132, 231] width 118 height 45
click at [137, 223] on link "11827278" at bounding box center [131, 223] width 45 height 11
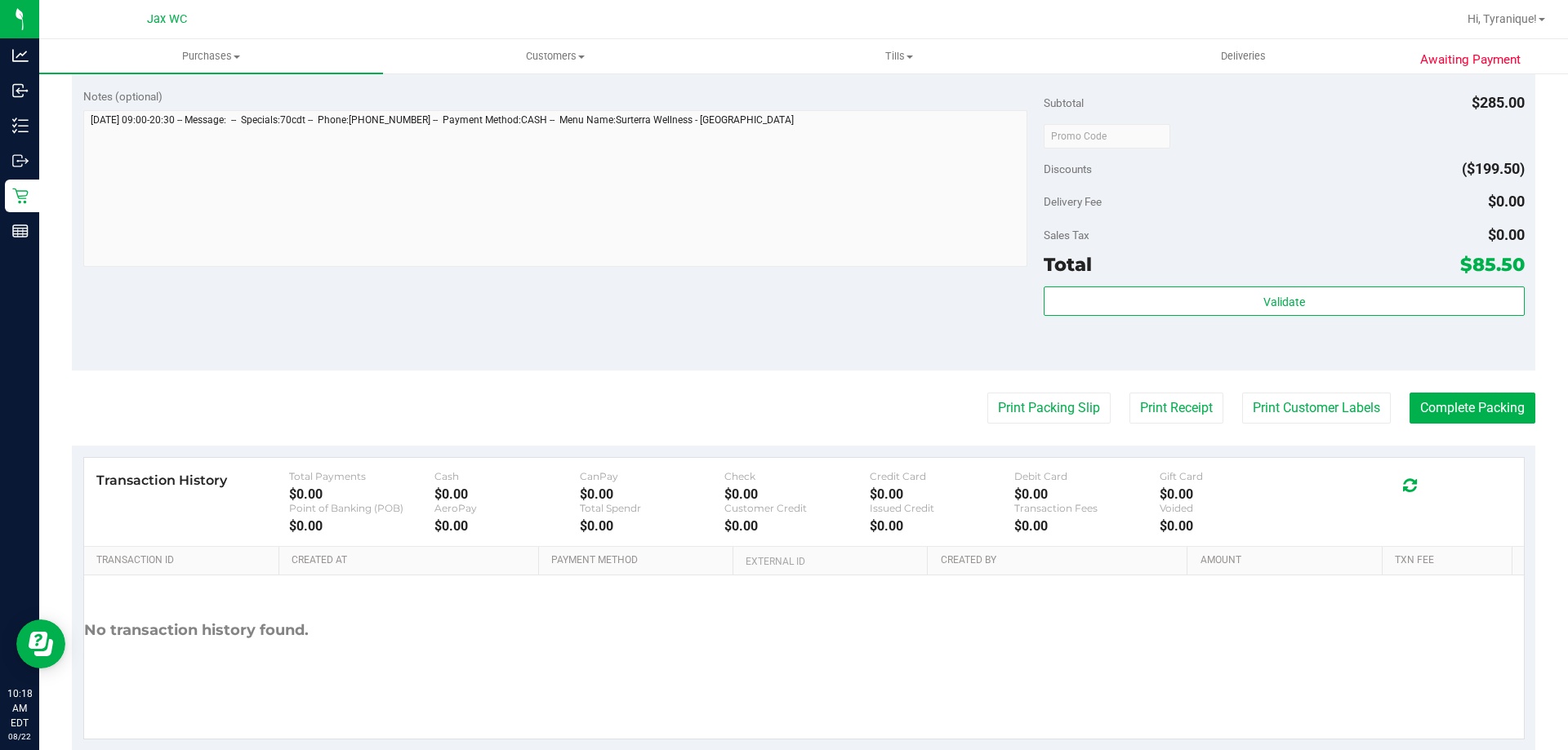
scroll to position [653, 0]
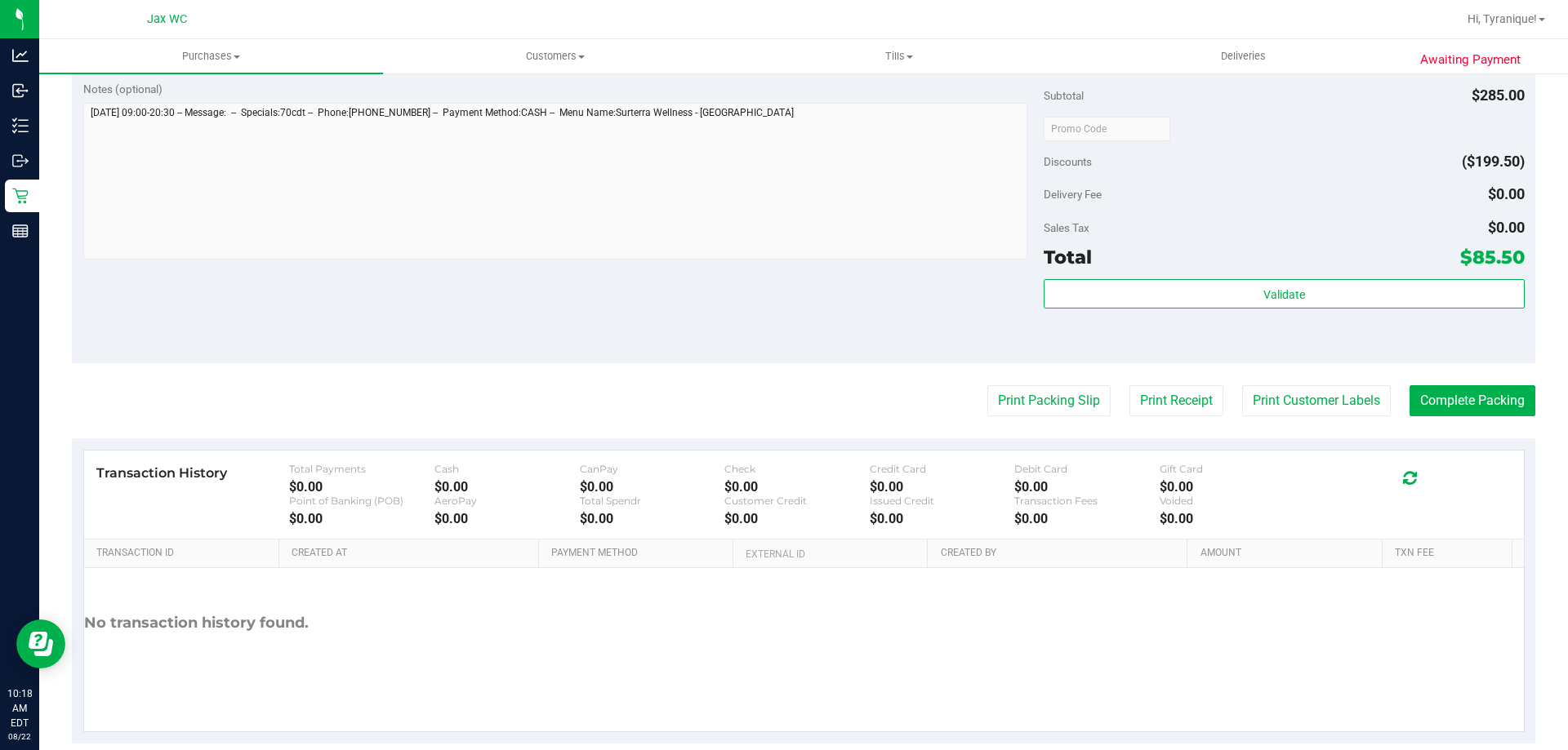
click at [1184, 318] on div "Validate" at bounding box center [1283, 316] width 480 height 74
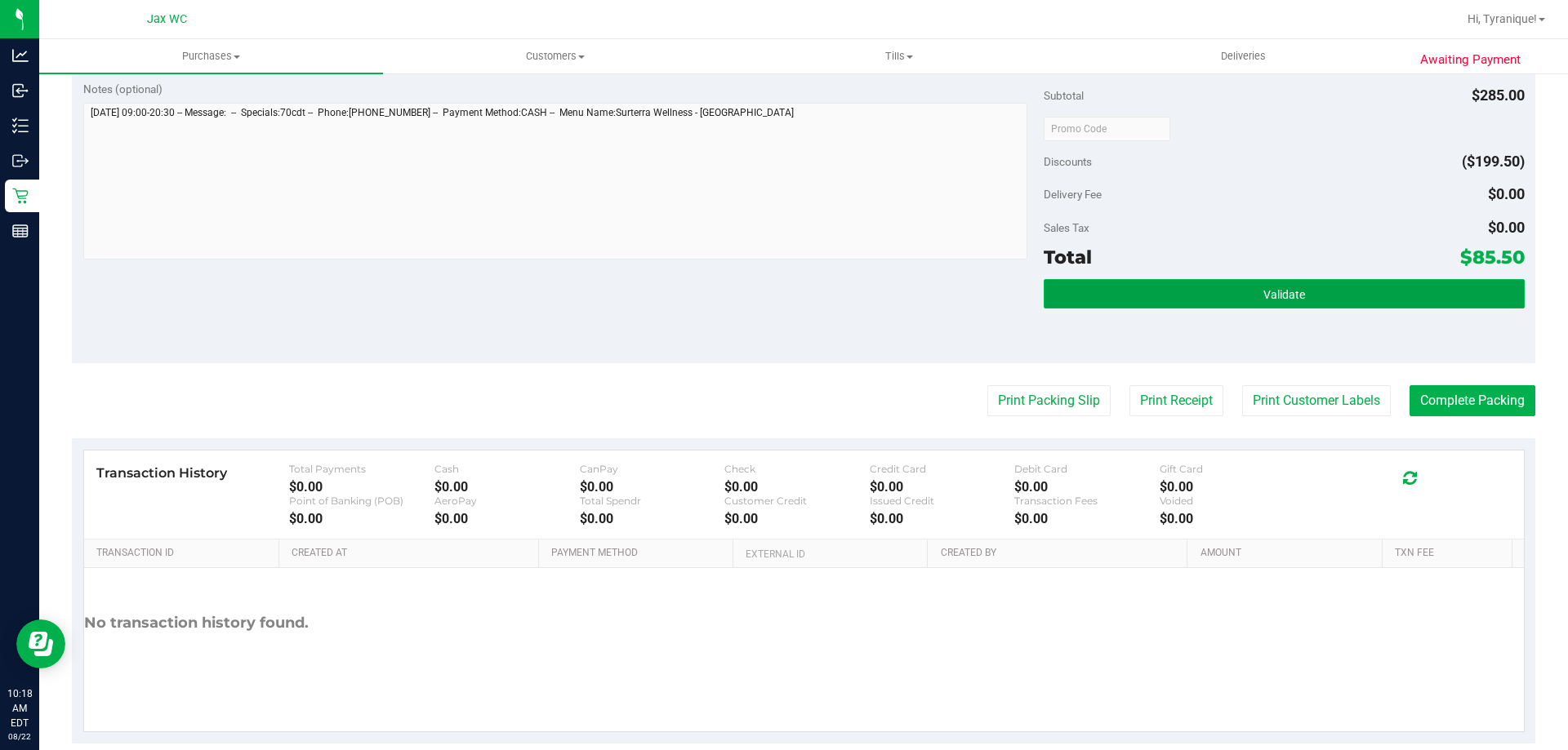
click at [1184, 300] on button "Validate" at bounding box center [1283, 294] width 480 height 30
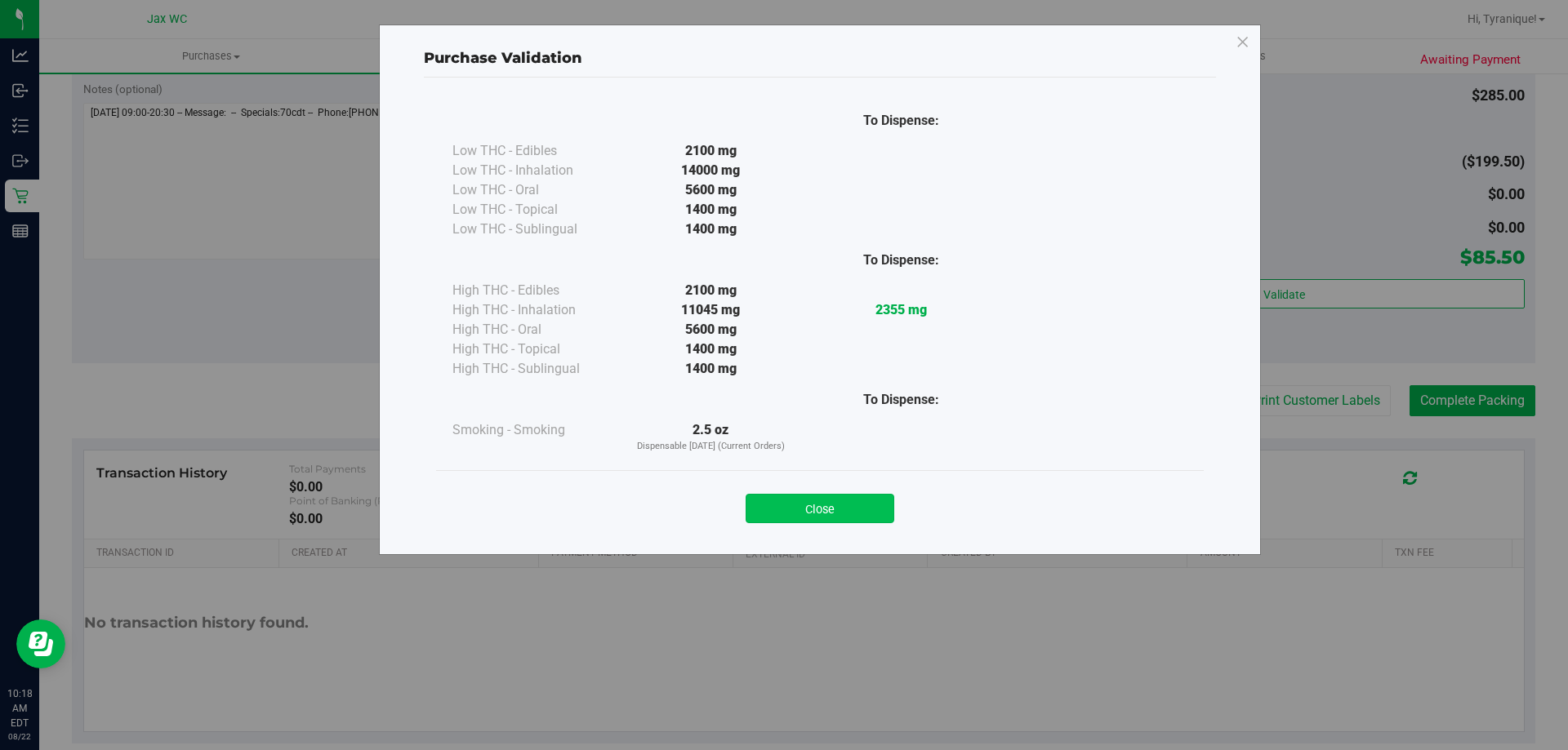
click at [861, 516] on button "Close" at bounding box center [820, 509] width 149 height 30
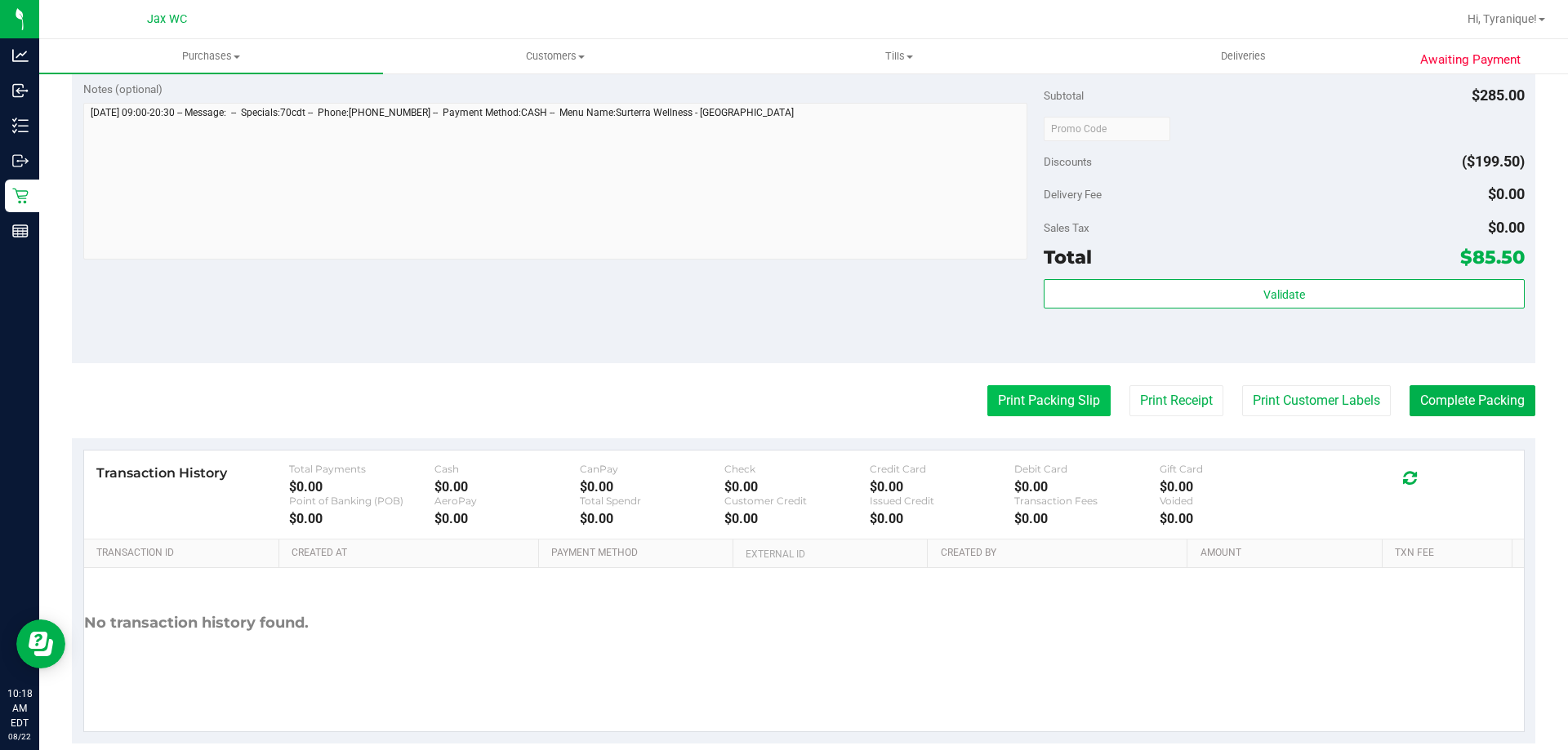
click at [1003, 399] on button "Print Packing Slip" at bounding box center [1048, 401] width 123 height 31
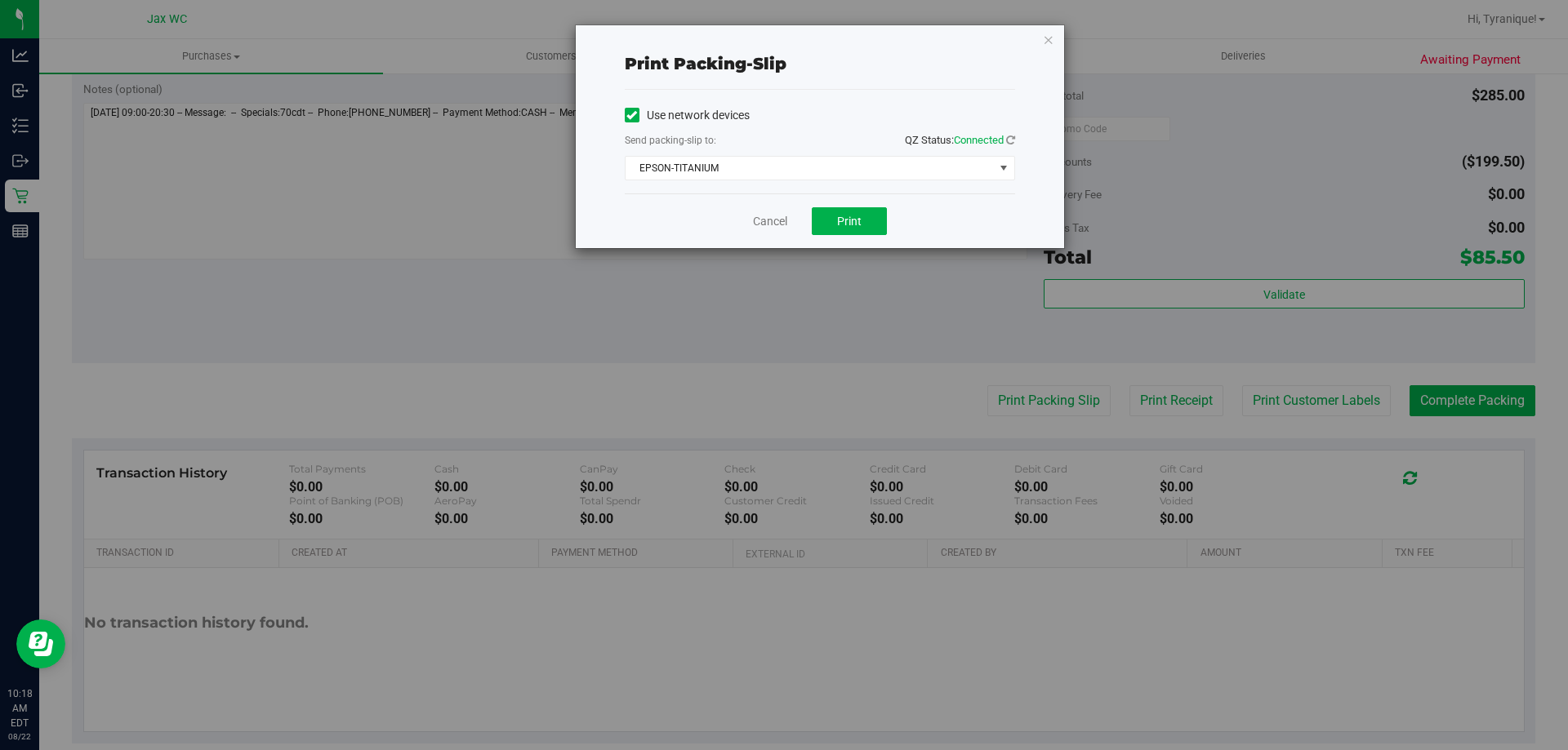
click at [838, 206] on div "Cancel Print" at bounding box center [820, 220] width 390 height 54
click at [841, 214] on span "Print" at bounding box center [849, 221] width 25 height 13
click at [776, 223] on link "Cancel" at bounding box center [770, 222] width 34 height 18
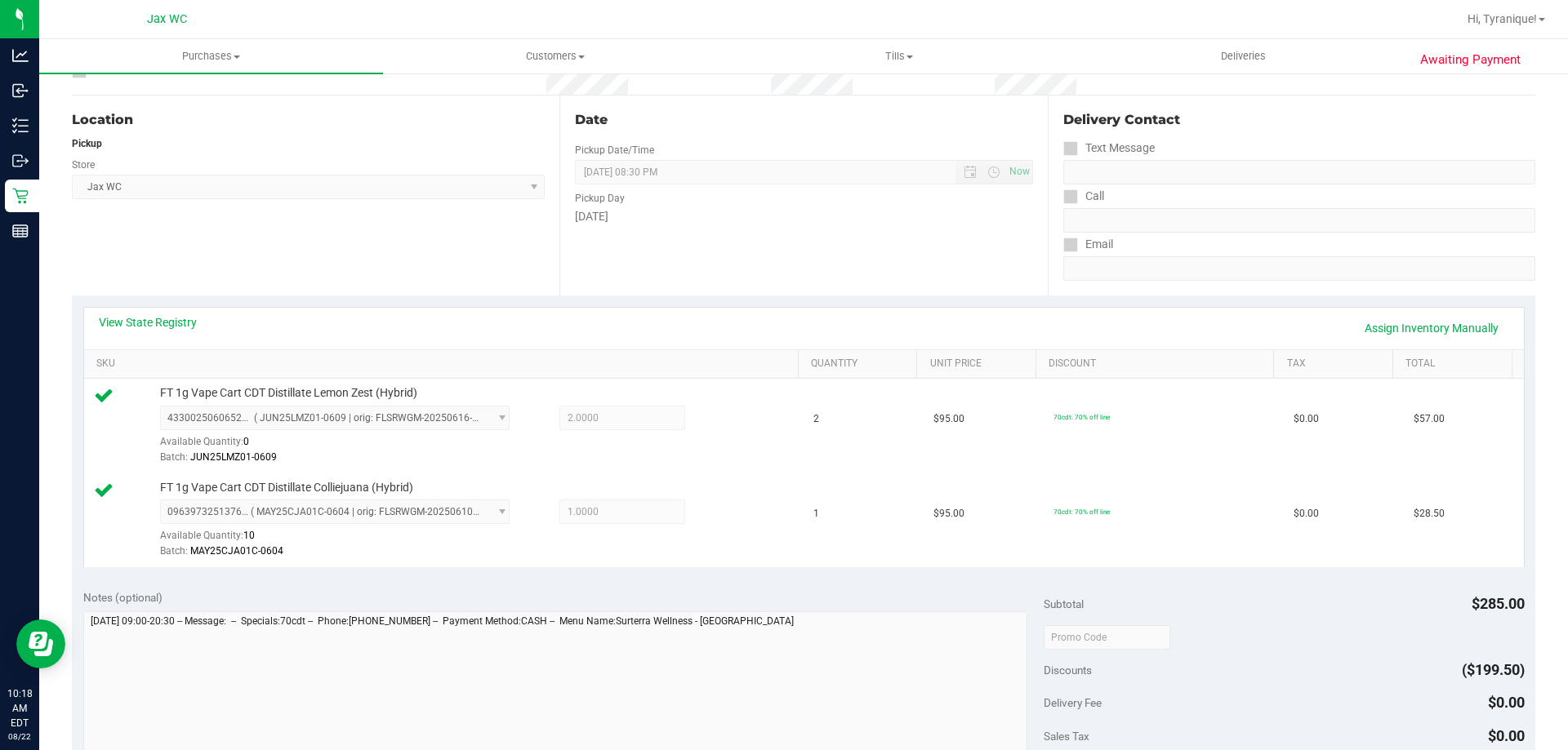
scroll to position [408, 0]
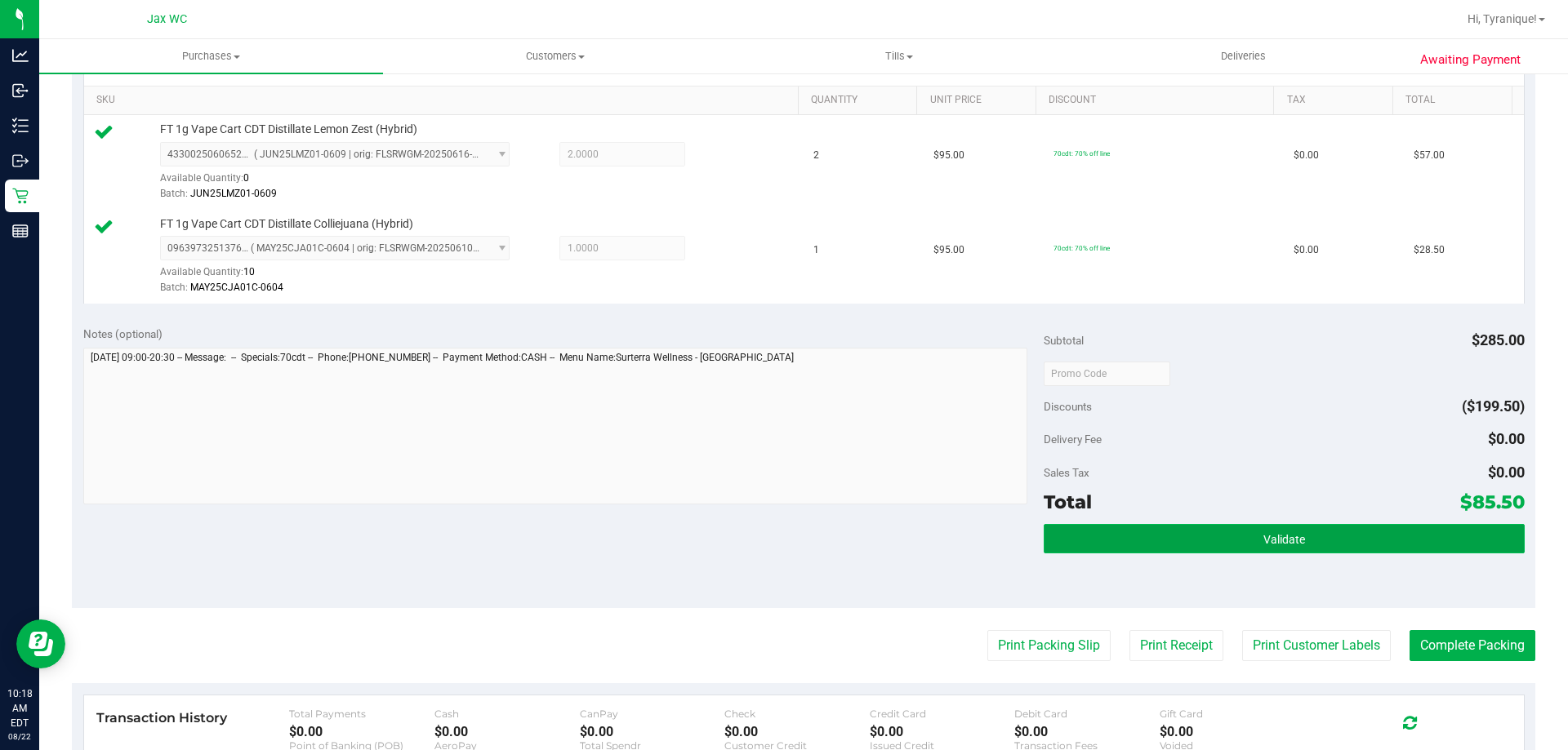
click at [1281, 533] on span "Validate" at bounding box center [1283, 539] width 42 height 13
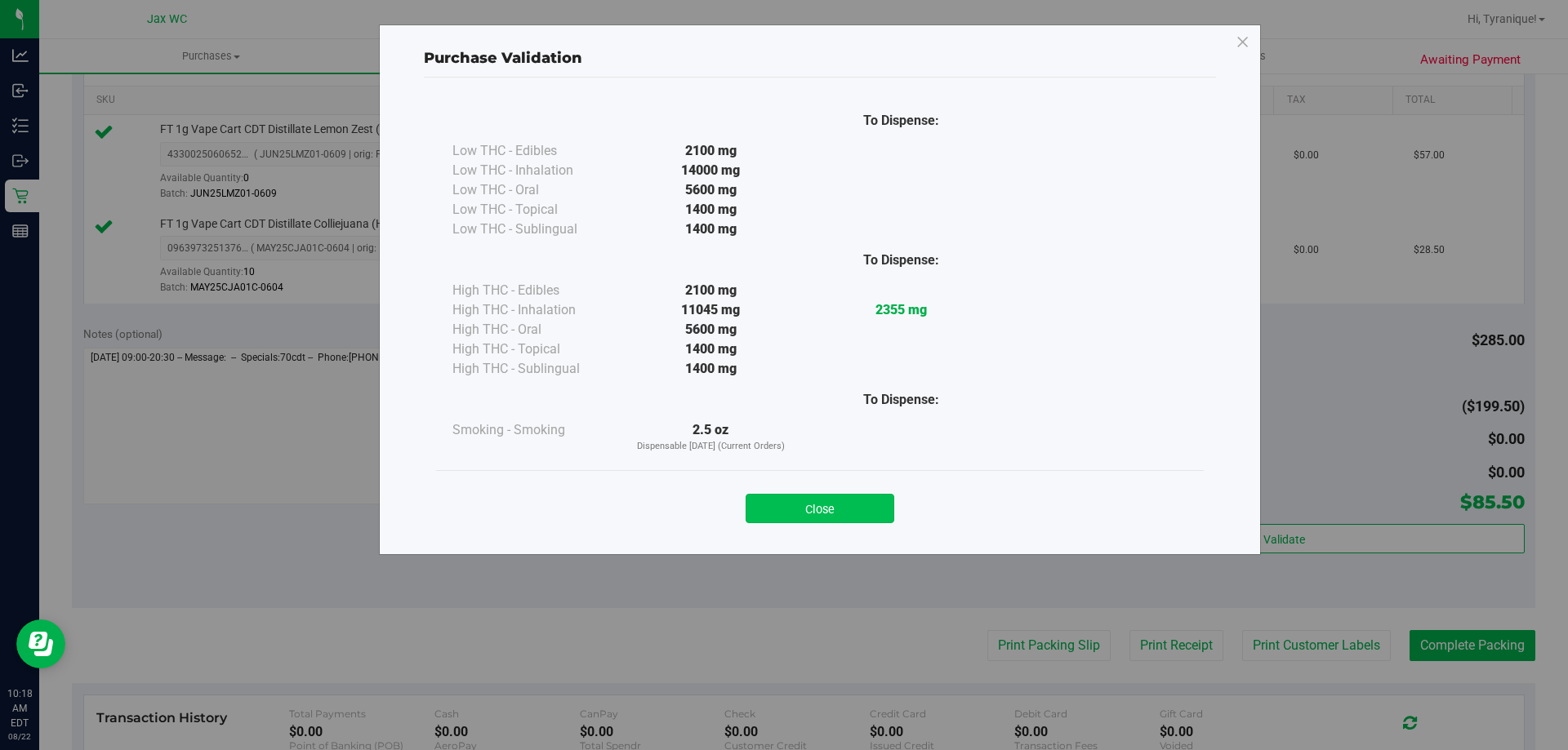
click at [869, 505] on button "Close" at bounding box center [820, 509] width 149 height 30
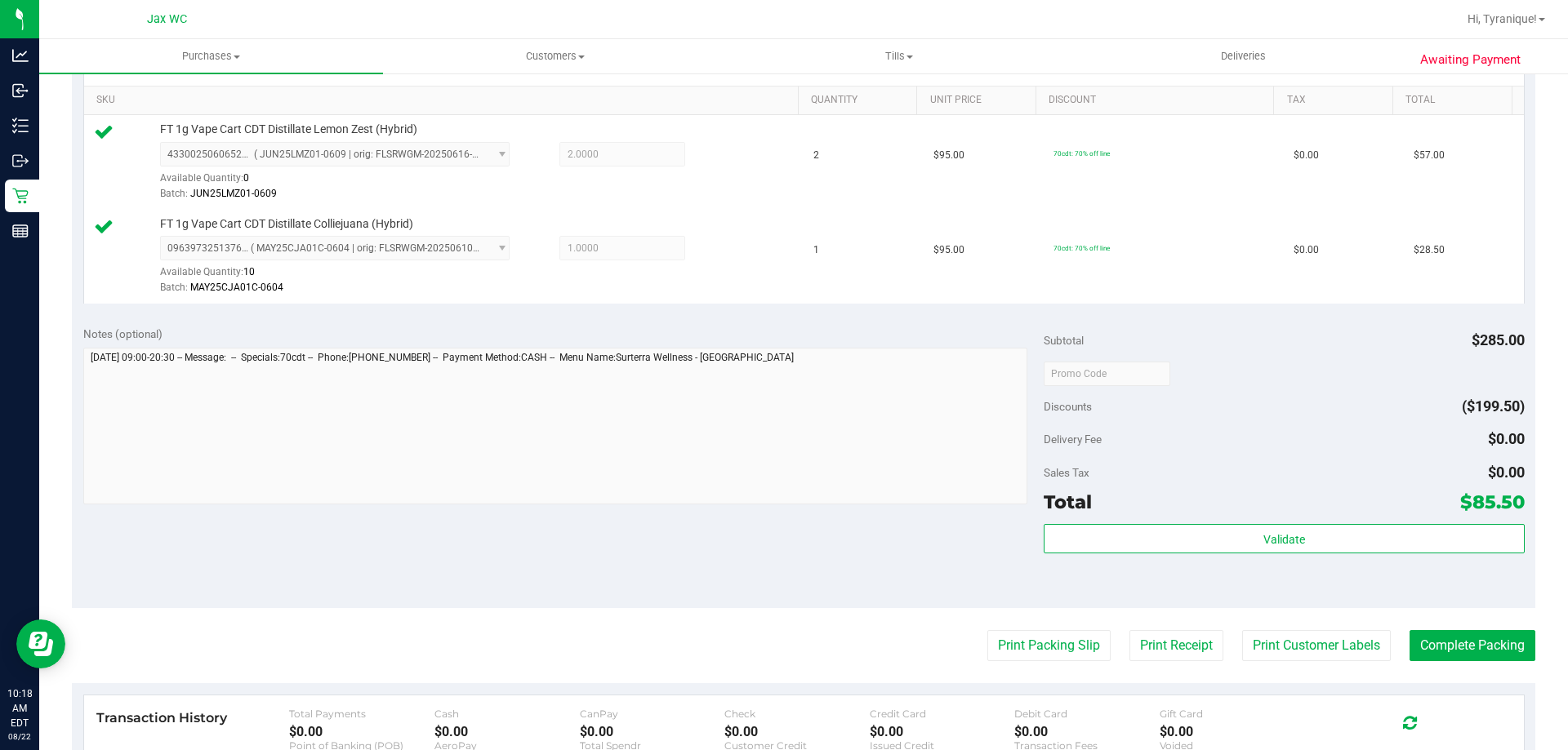
click at [1510, 663] on purchase-details "Back Edit Purchase Cancel Purchase View Profile # 11827278 BioTrack ID: - Submi…" at bounding box center [804, 334] width 1464 height 1309
click at [1502, 651] on button "Complete Packing" at bounding box center [1472, 646] width 126 height 31
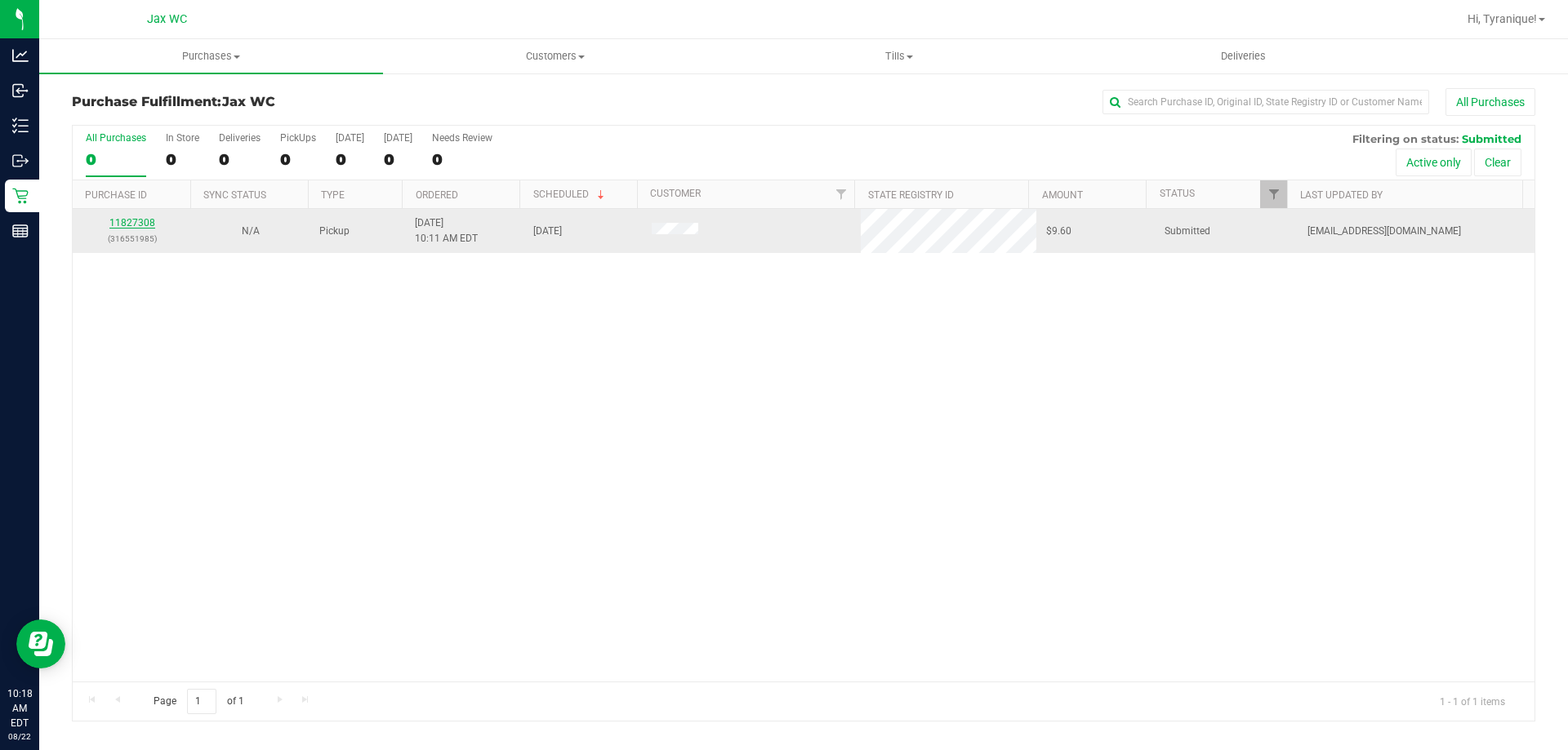
click at [123, 221] on link "11827308" at bounding box center [131, 223] width 45 height 11
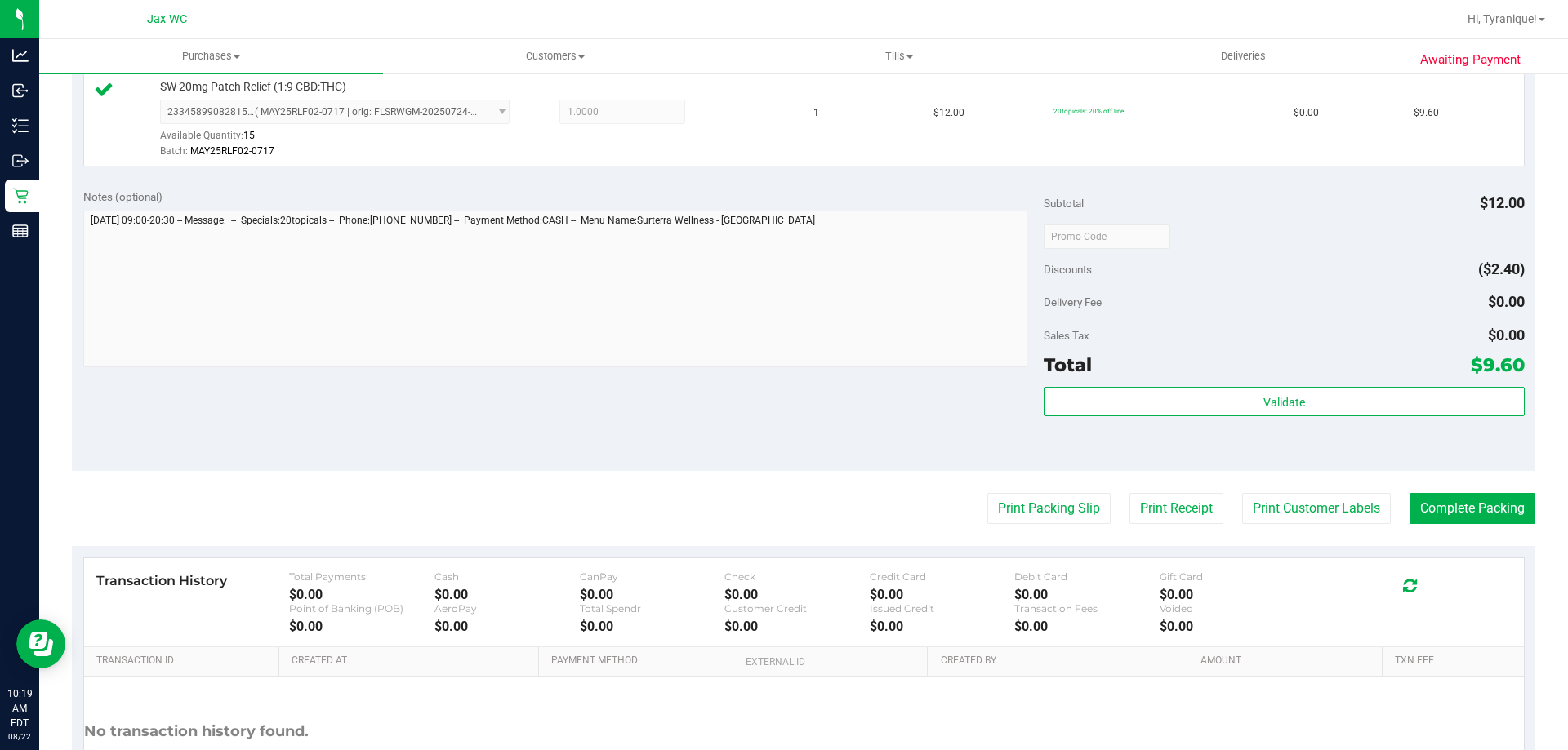
scroll to position [490, 0]
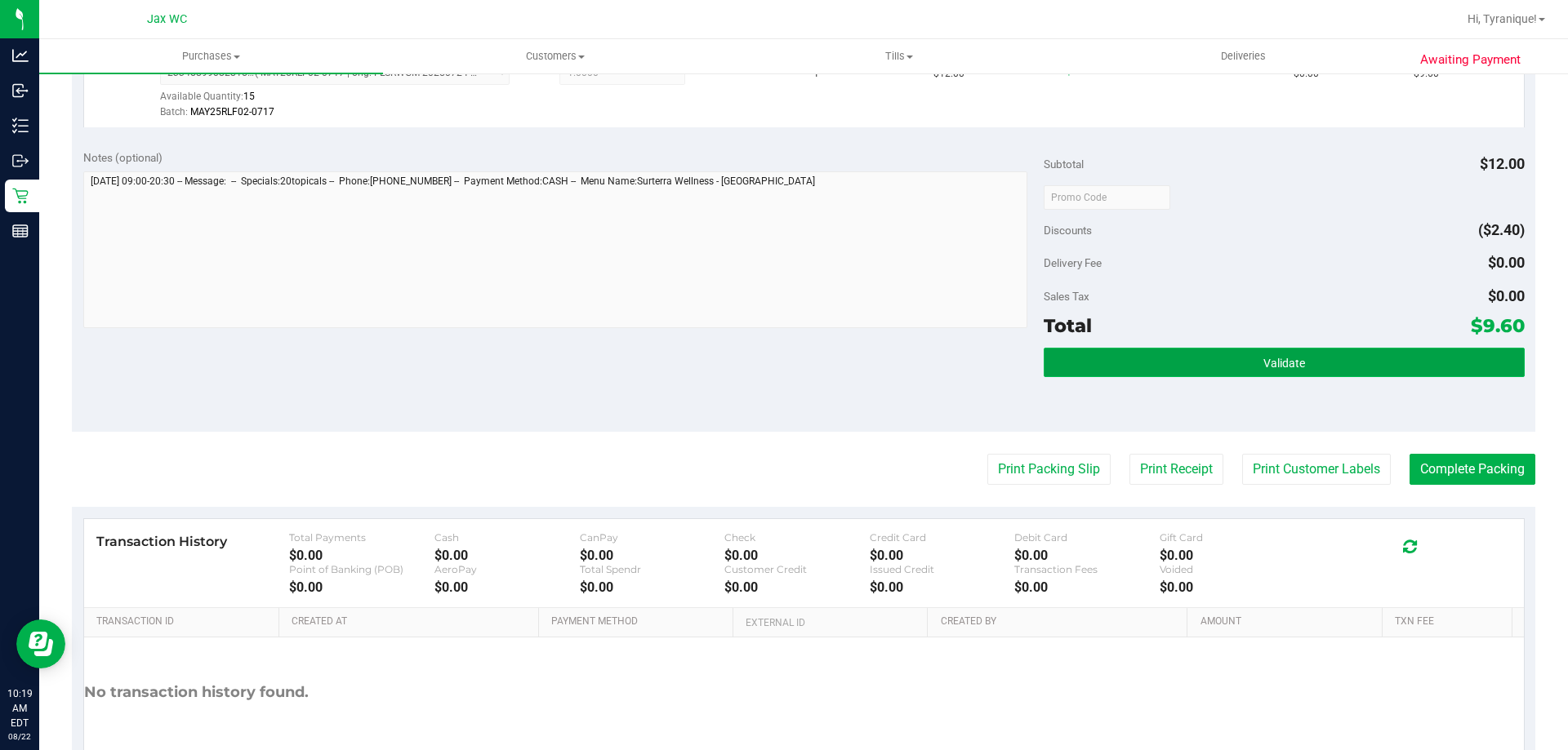
click at [1342, 360] on button "Validate" at bounding box center [1283, 362] width 480 height 30
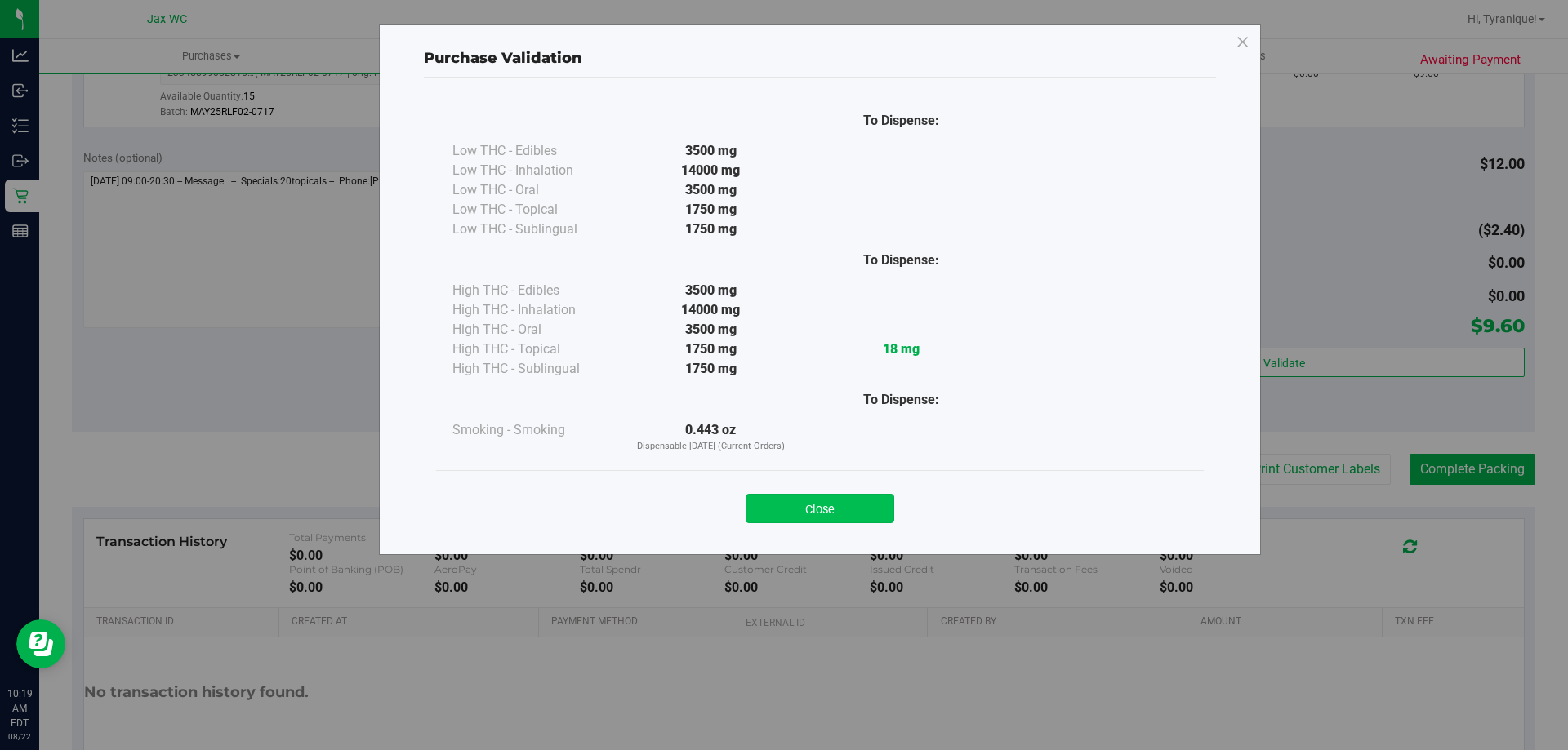
click at [856, 498] on button "Close" at bounding box center [820, 509] width 149 height 30
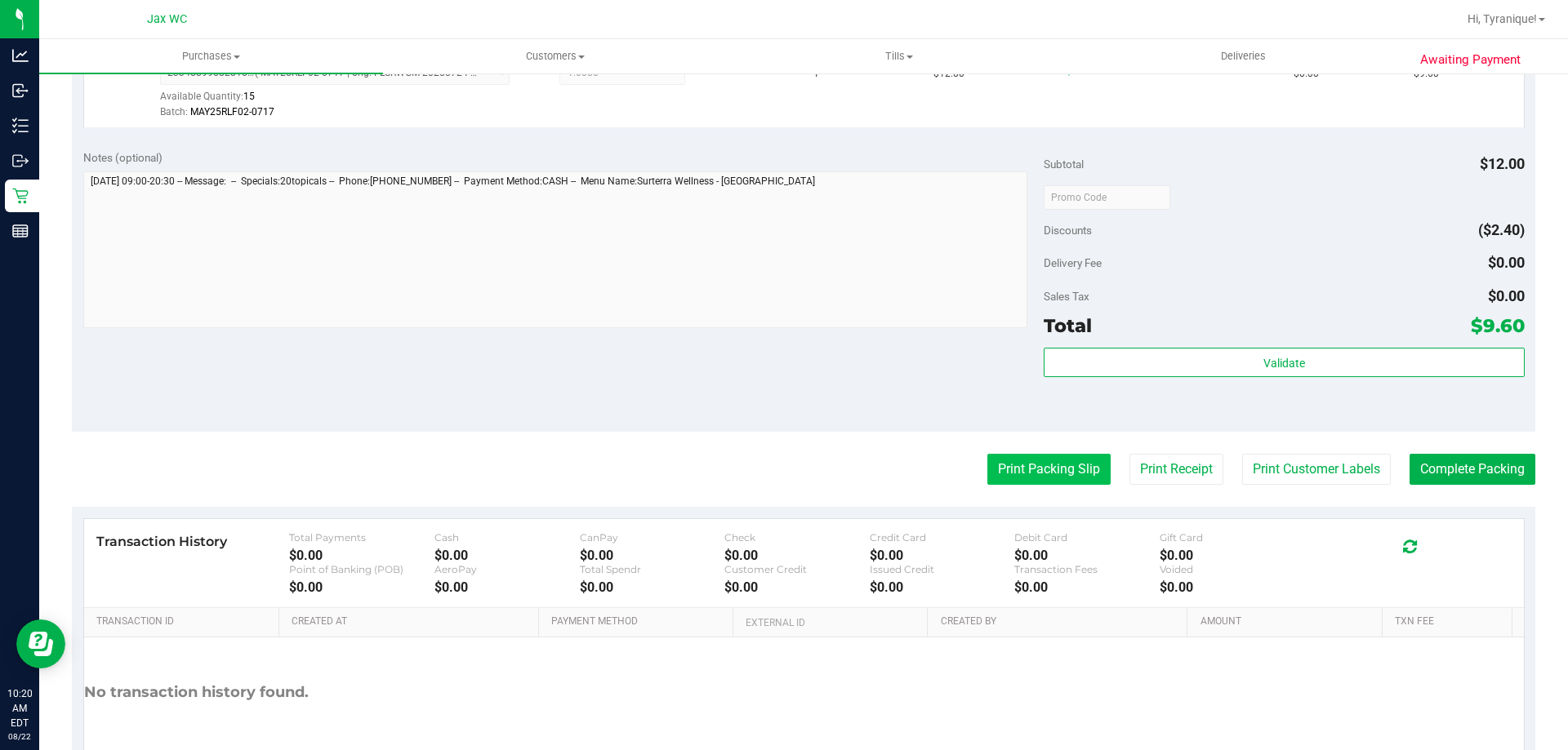
click at [1074, 467] on button "Print Packing Slip" at bounding box center [1048, 469] width 123 height 31
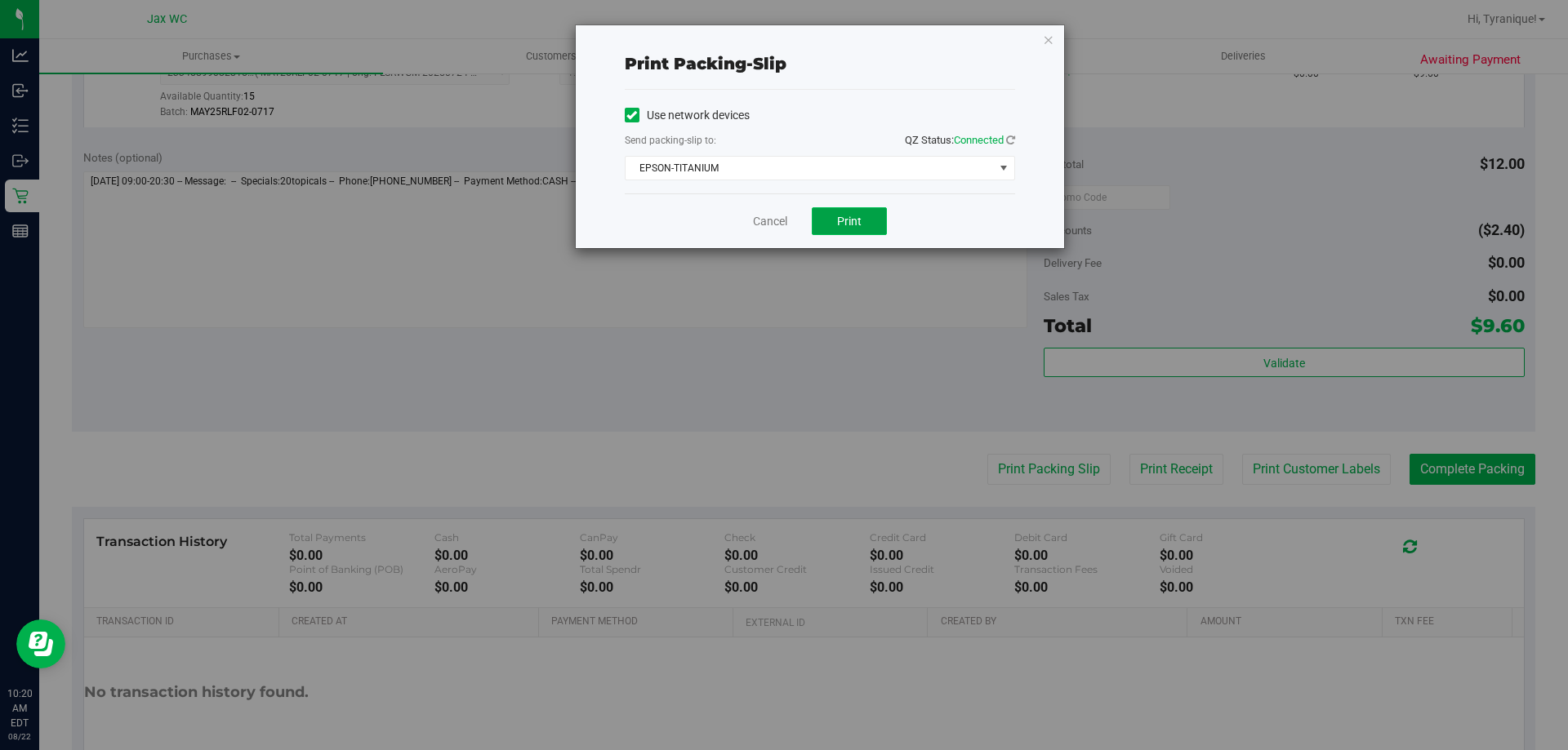
click at [851, 216] on span "Print" at bounding box center [849, 221] width 25 height 13
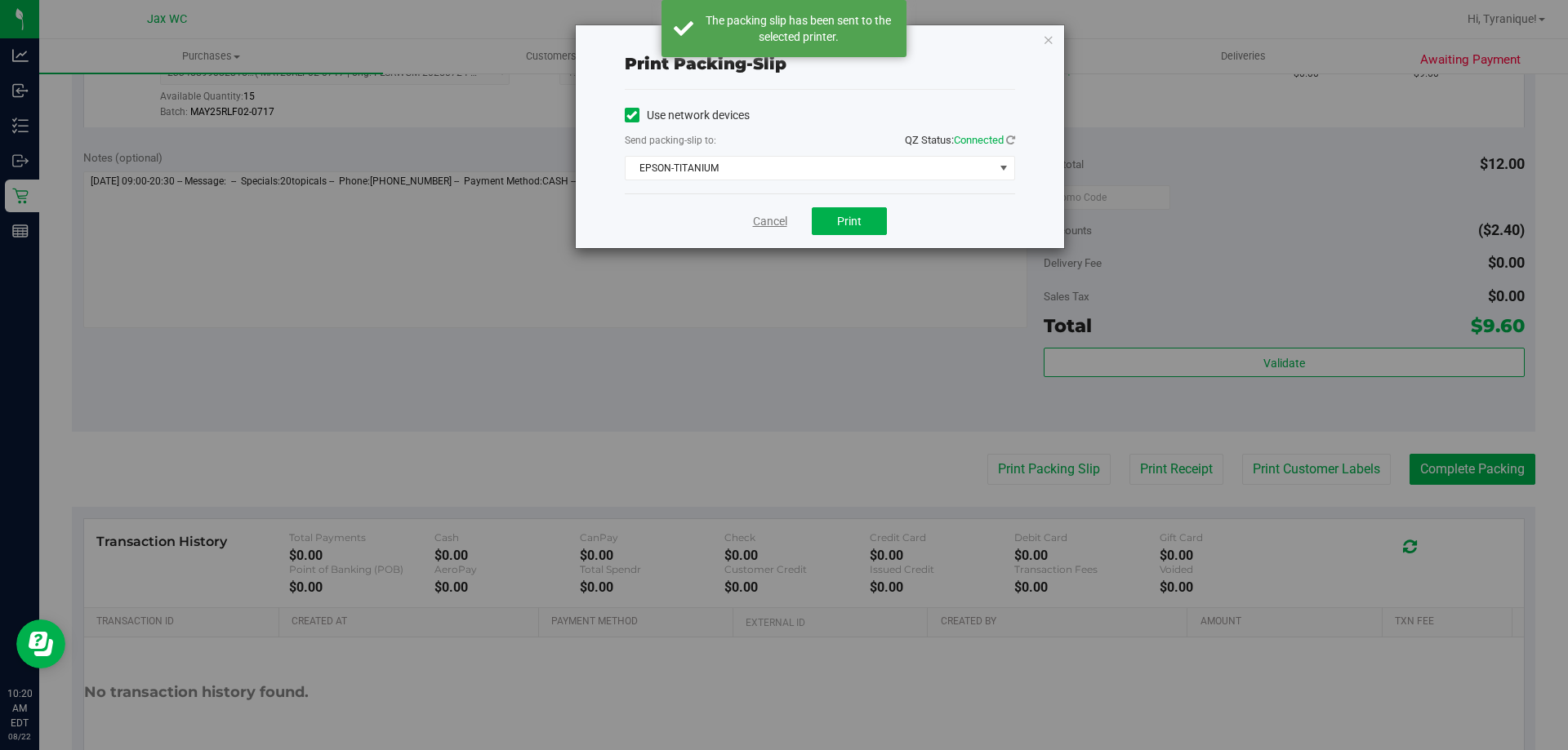
click at [759, 221] on link "Cancel" at bounding box center [770, 222] width 34 height 18
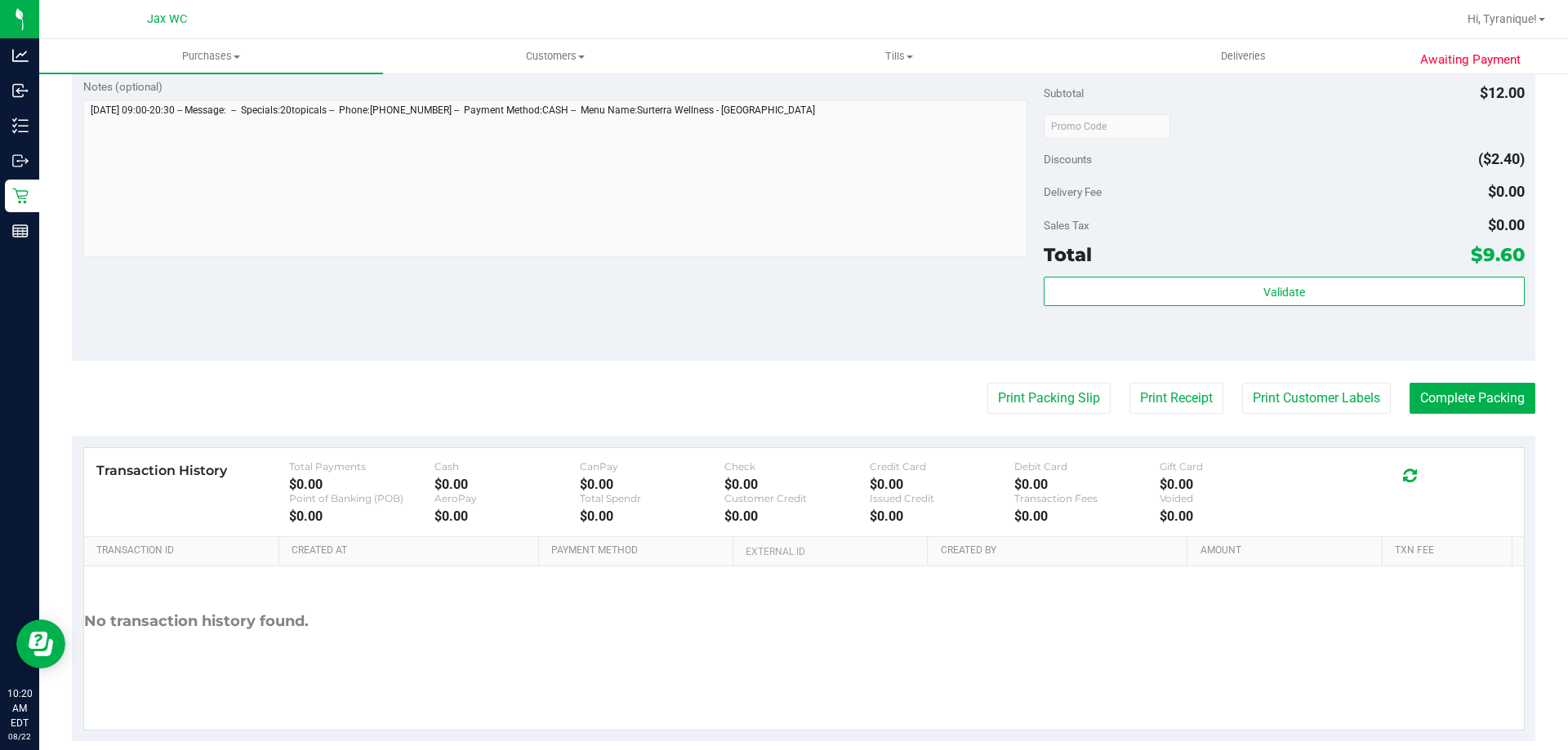
scroll to position [585, 0]
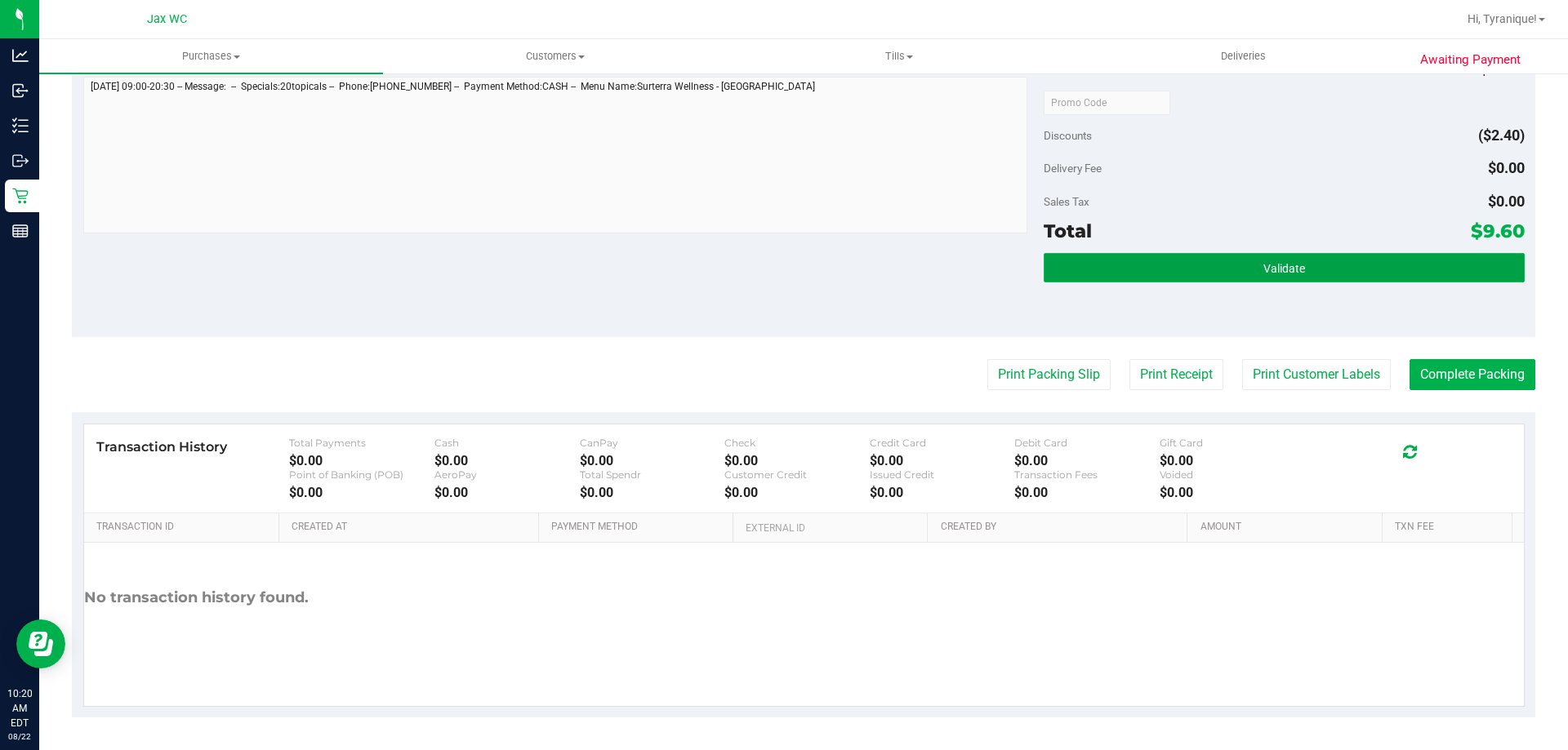
click at [1229, 262] on button "Validate" at bounding box center [1283, 268] width 480 height 30
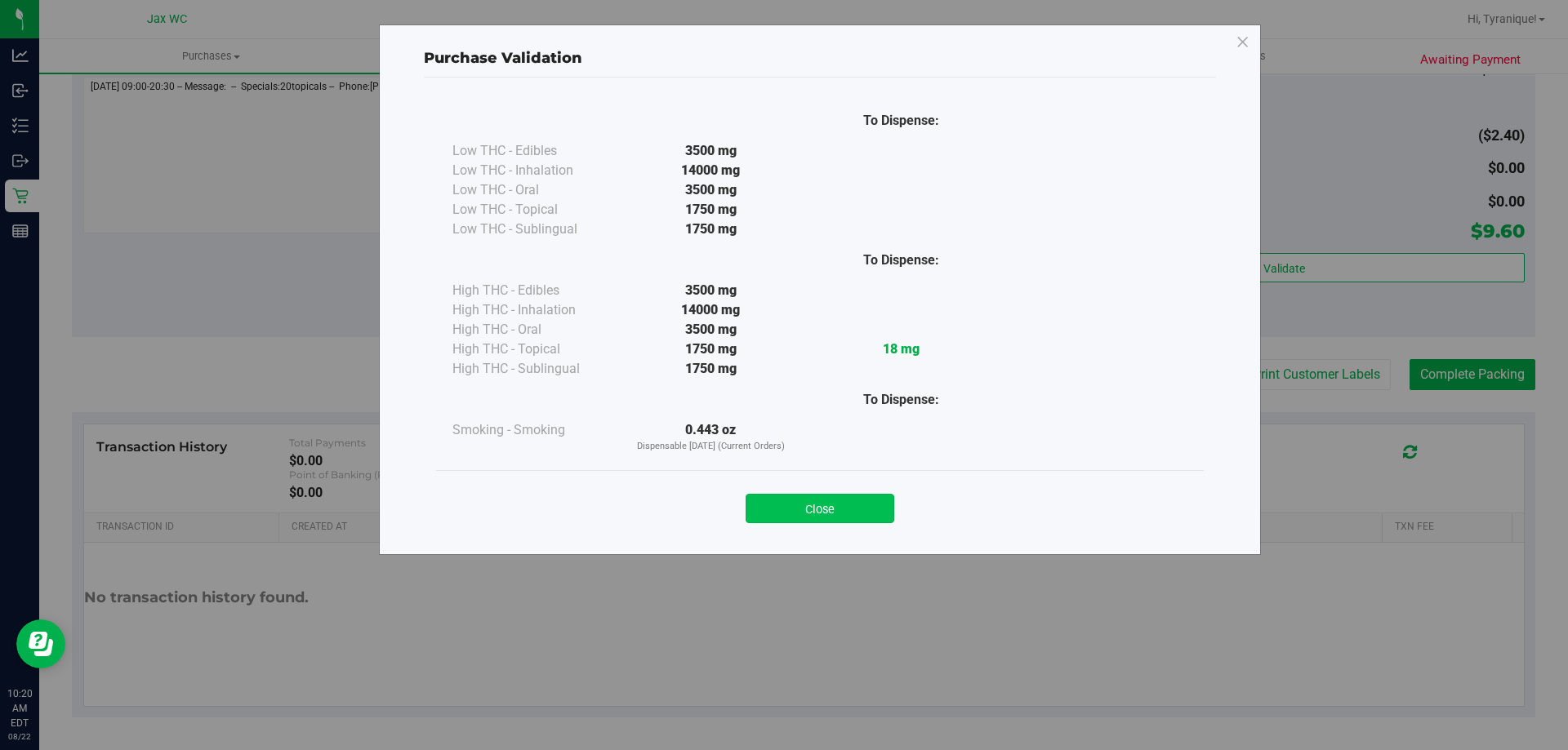
click at [874, 497] on button "Close" at bounding box center [820, 509] width 149 height 30
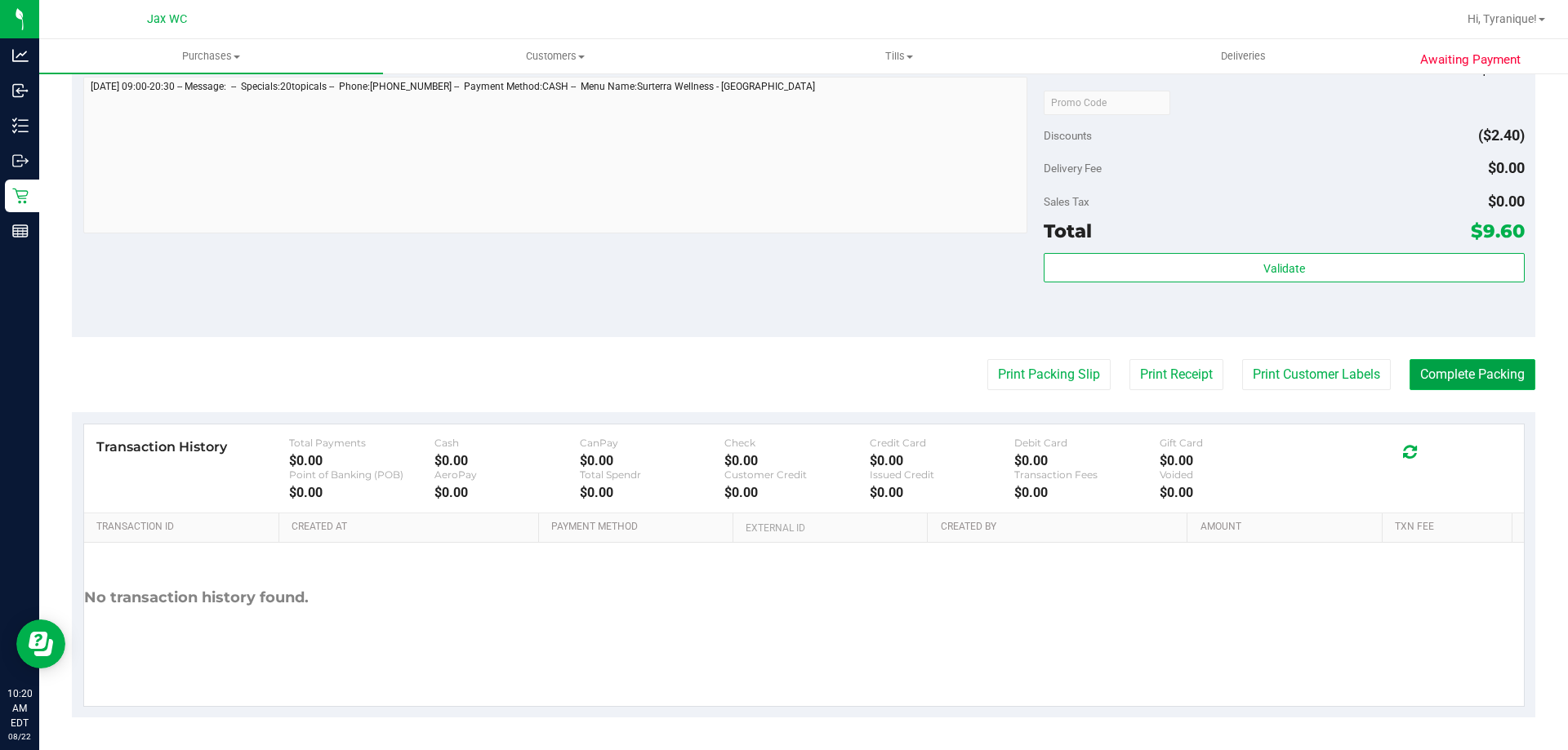
click at [1480, 382] on button "Complete Packing" at bounding box center [1472, 375] width 126 height 31
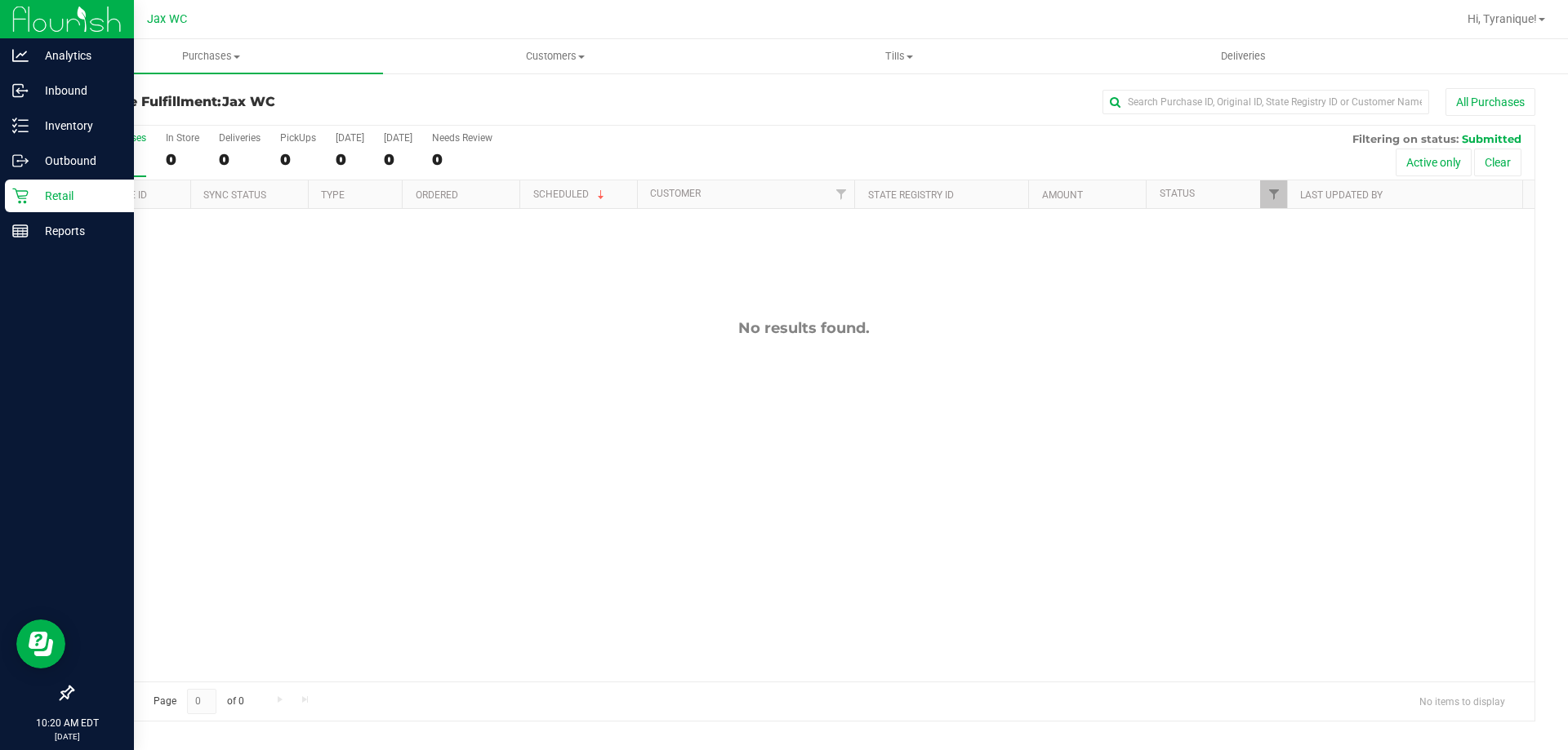
click at [19, 202] on icon at bounding box center [19, 196] width 16 height 16
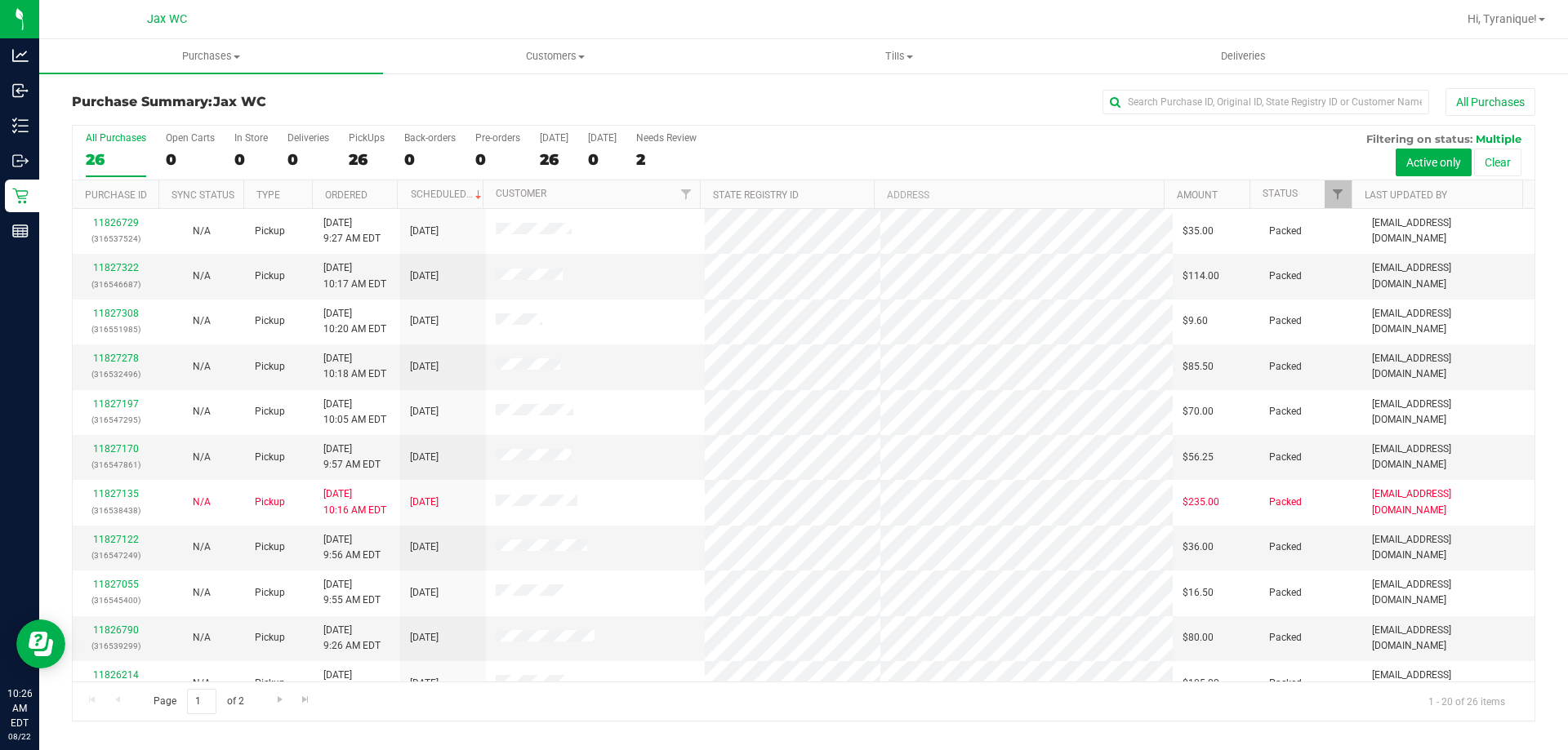
click at [492, 96] on h3 "Purchase Summary: Jax WC" at bounding box center [316, 103] width 488 height 15
click at [598, 98] on div "All Purchases" at bounding box center [1047, 102] width 976 height 28
click at [247, 160] on div "0" at bounding box center [251, 160] width 33 height 18
click at [0, 0] on input "In Store 0" at bounding box center [0, 0] width 0 height 0
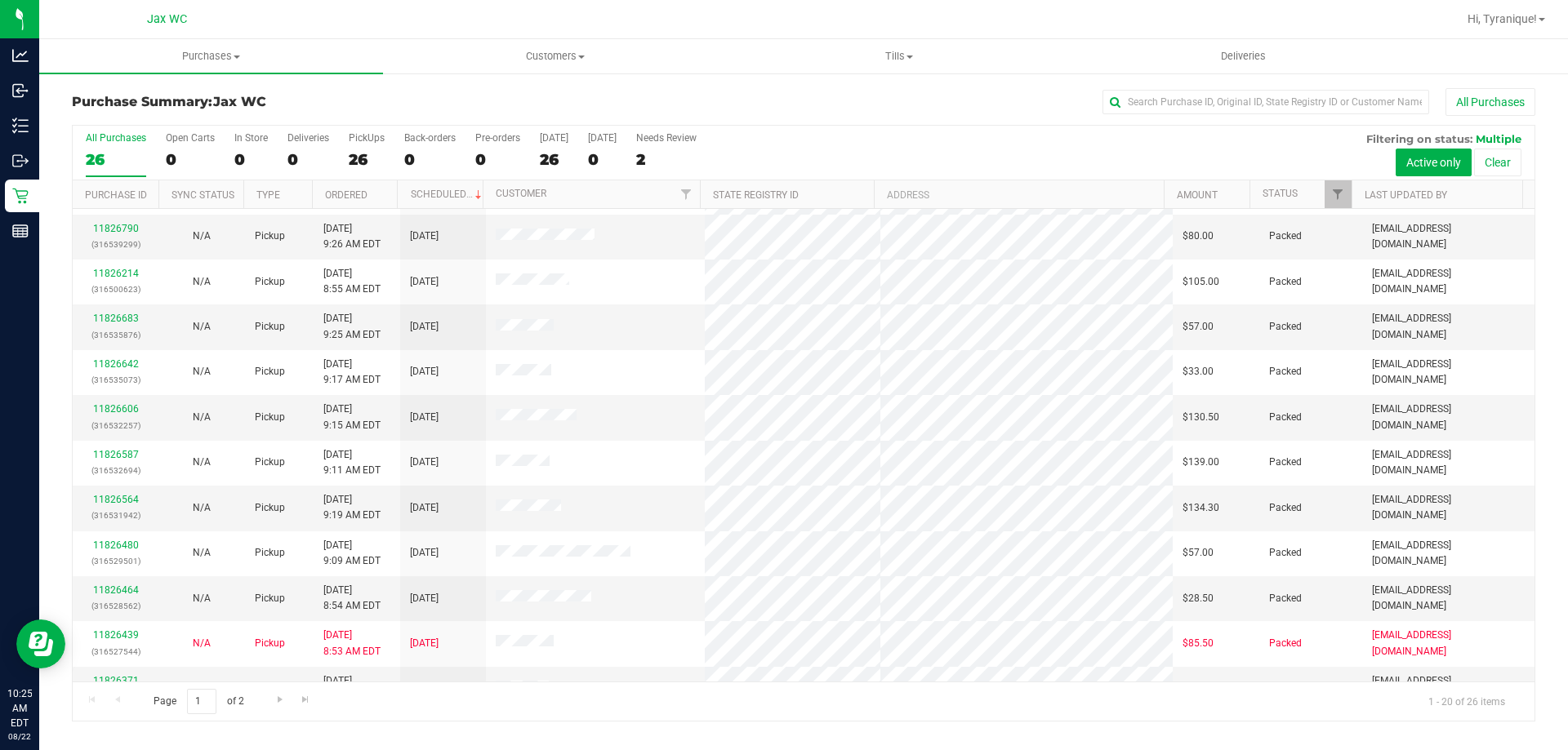
scroll to position [431, 0]
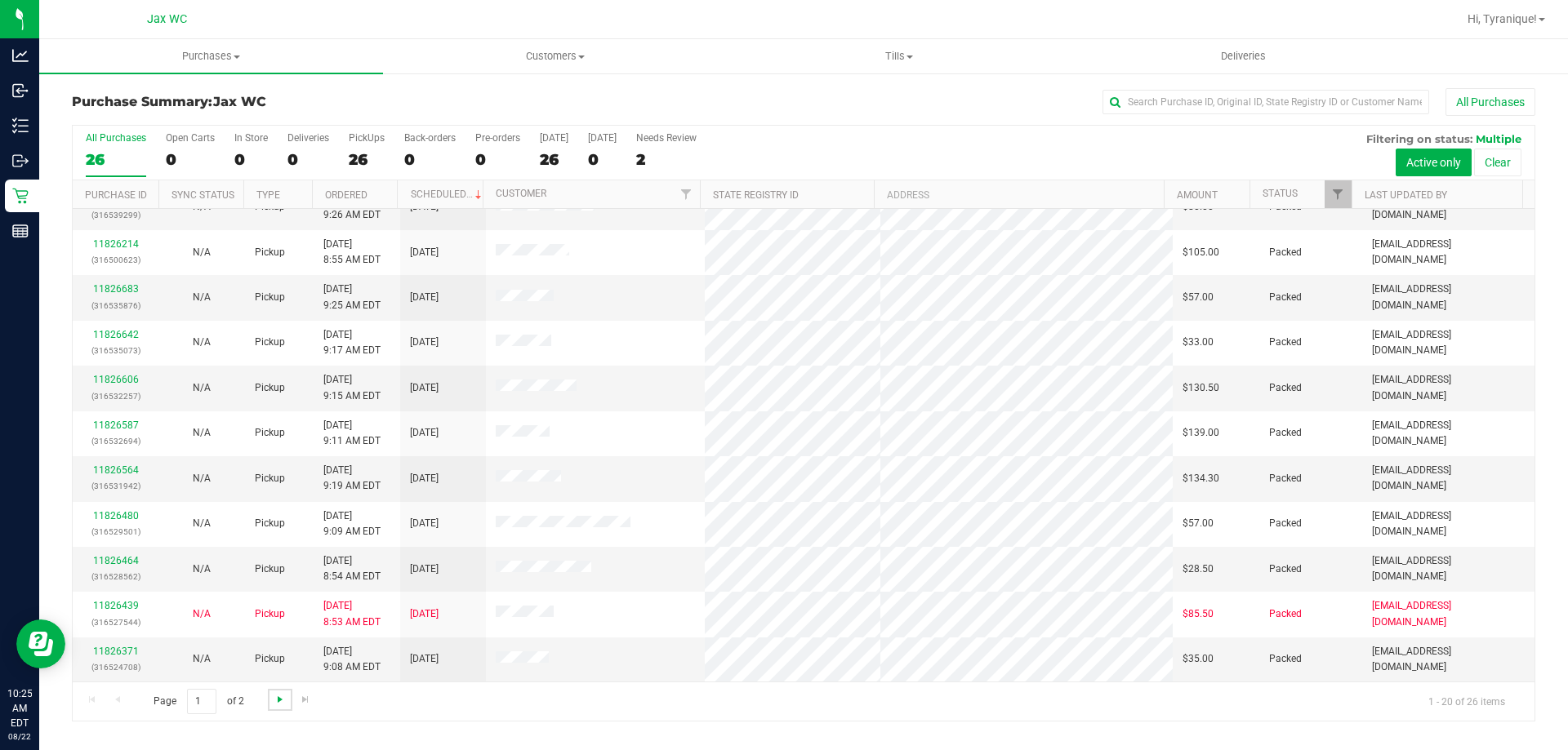
click at [276, 699] on span "Go to the next page" at bounding box center [280, 699] width 13 height 13
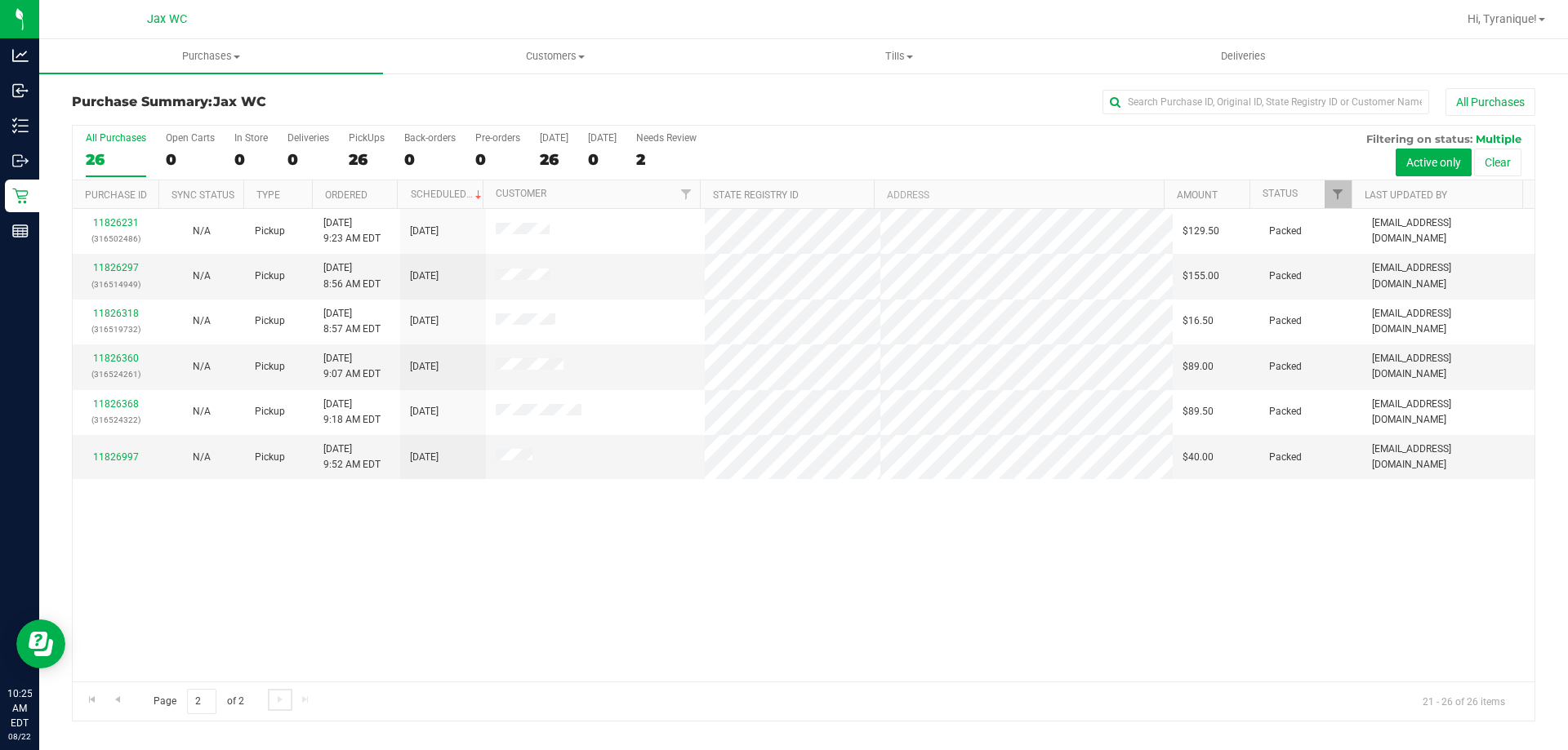
scroll to position [0, 0]
click at [96, 702] on span "Go to the first page" at bounding box center [92, 699] width 13 height 13
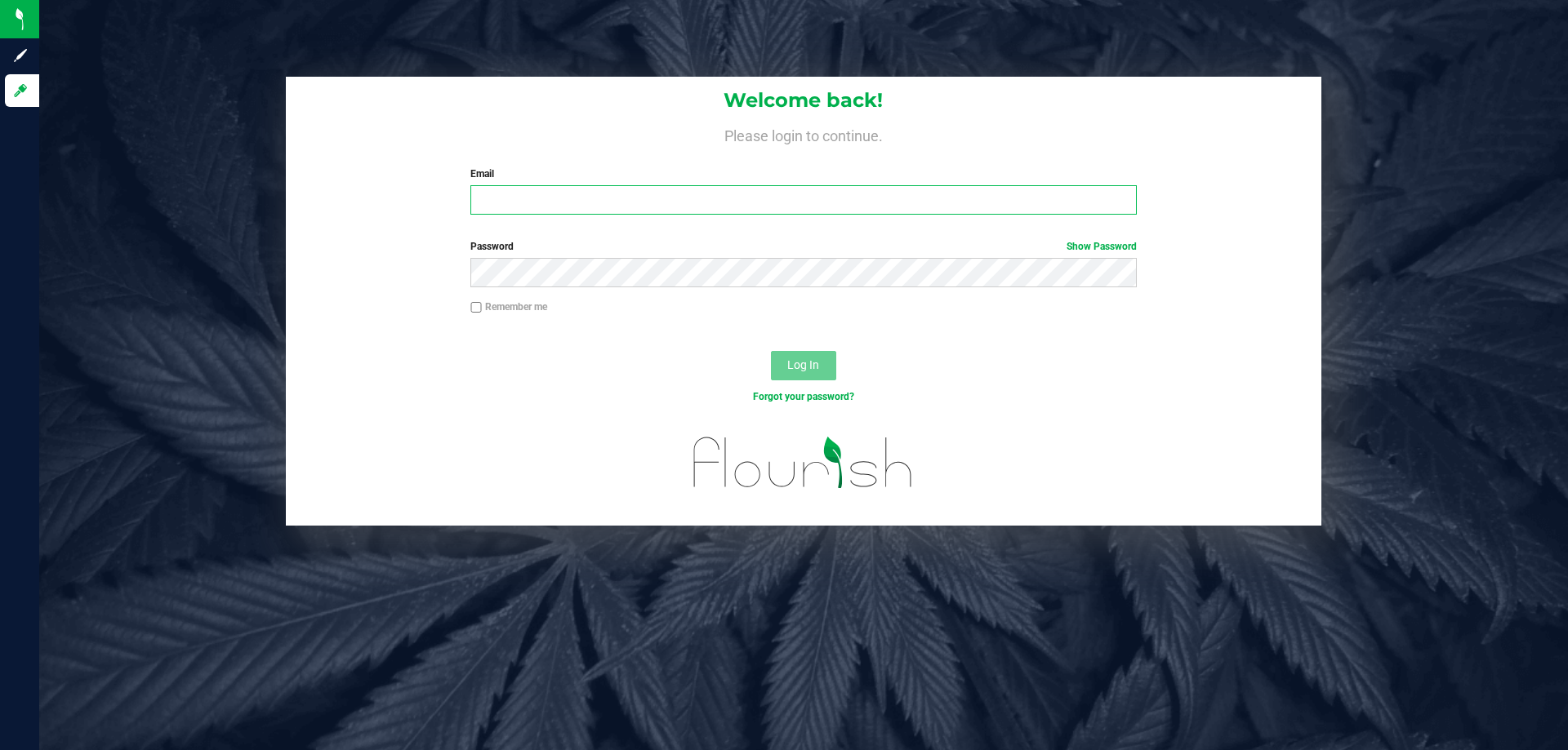
click at [748, 205] on input "Email" at bounding box center [803, 200] width 665 height 30
type input "[EMAIL_ADDRESS][DOMAIN_NAME]"
click at [771, 351] on button "Log In" at bounding box center [803, 366] width 66 height 30
